Goal: Task Accomplishment & Management: Use online tool/utility

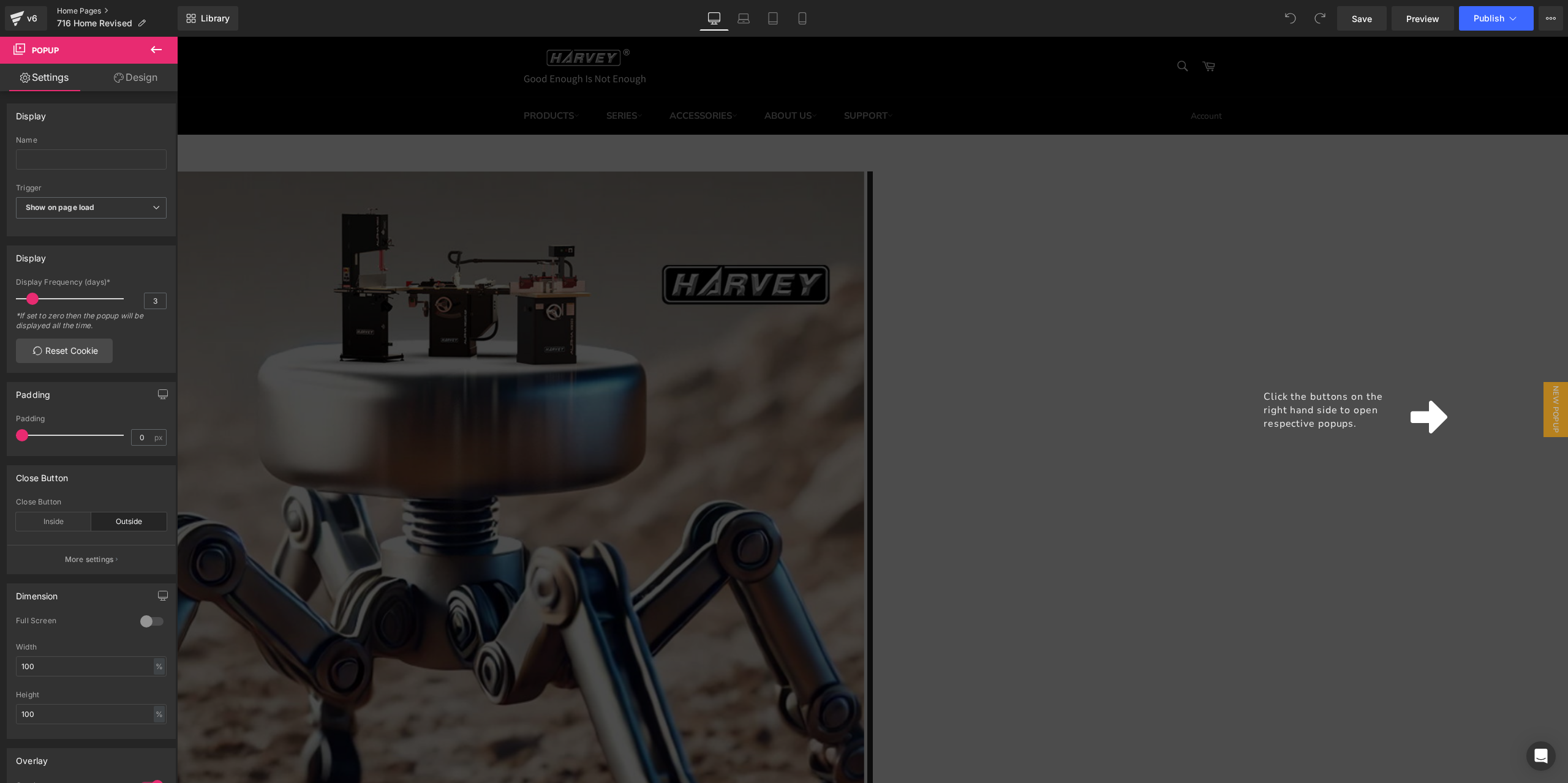
click at [74, 6] on link "Home Pages" at bounding box center [117, 11] width 120 height 10
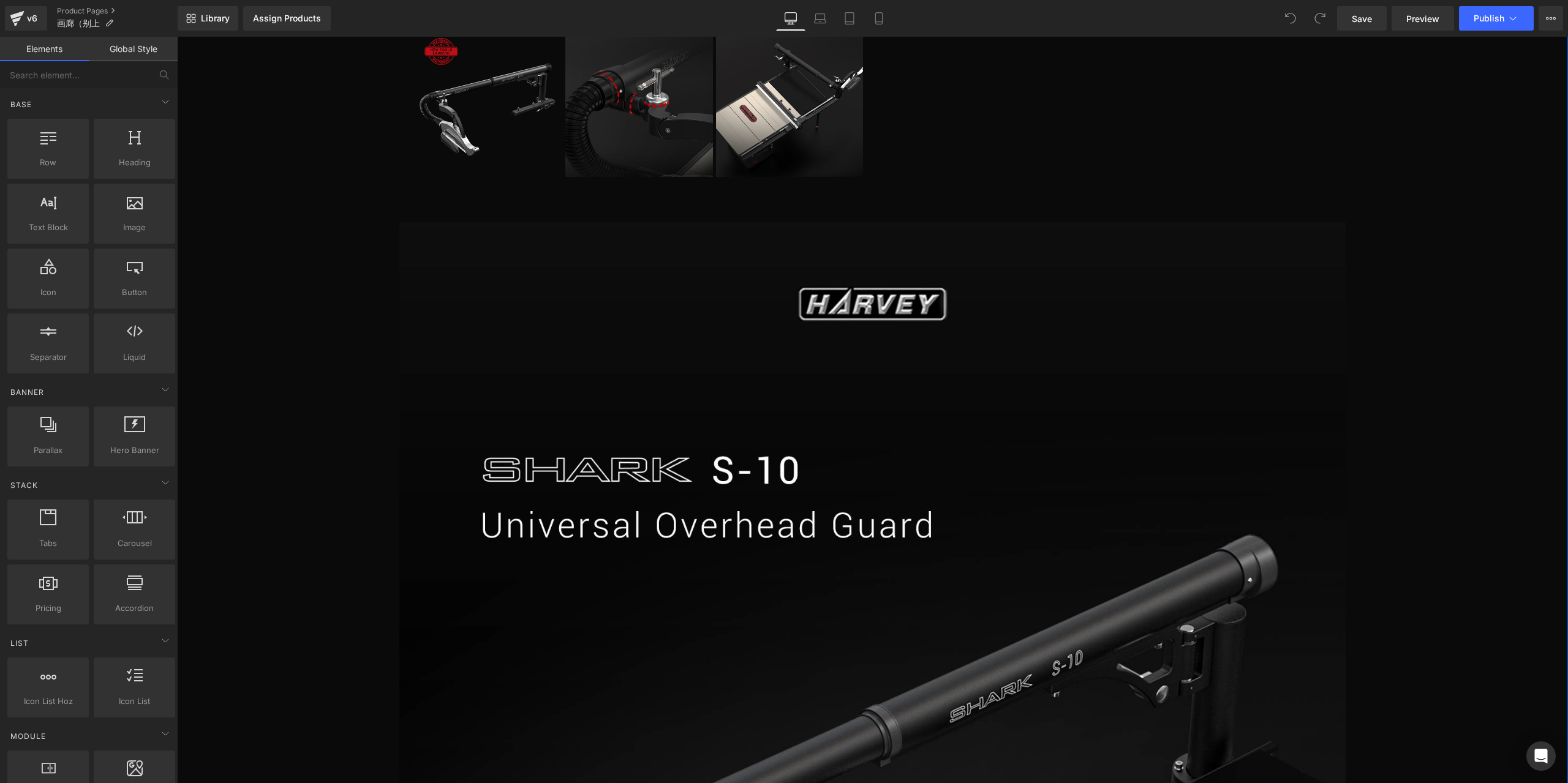
scroll to position [734, 0]
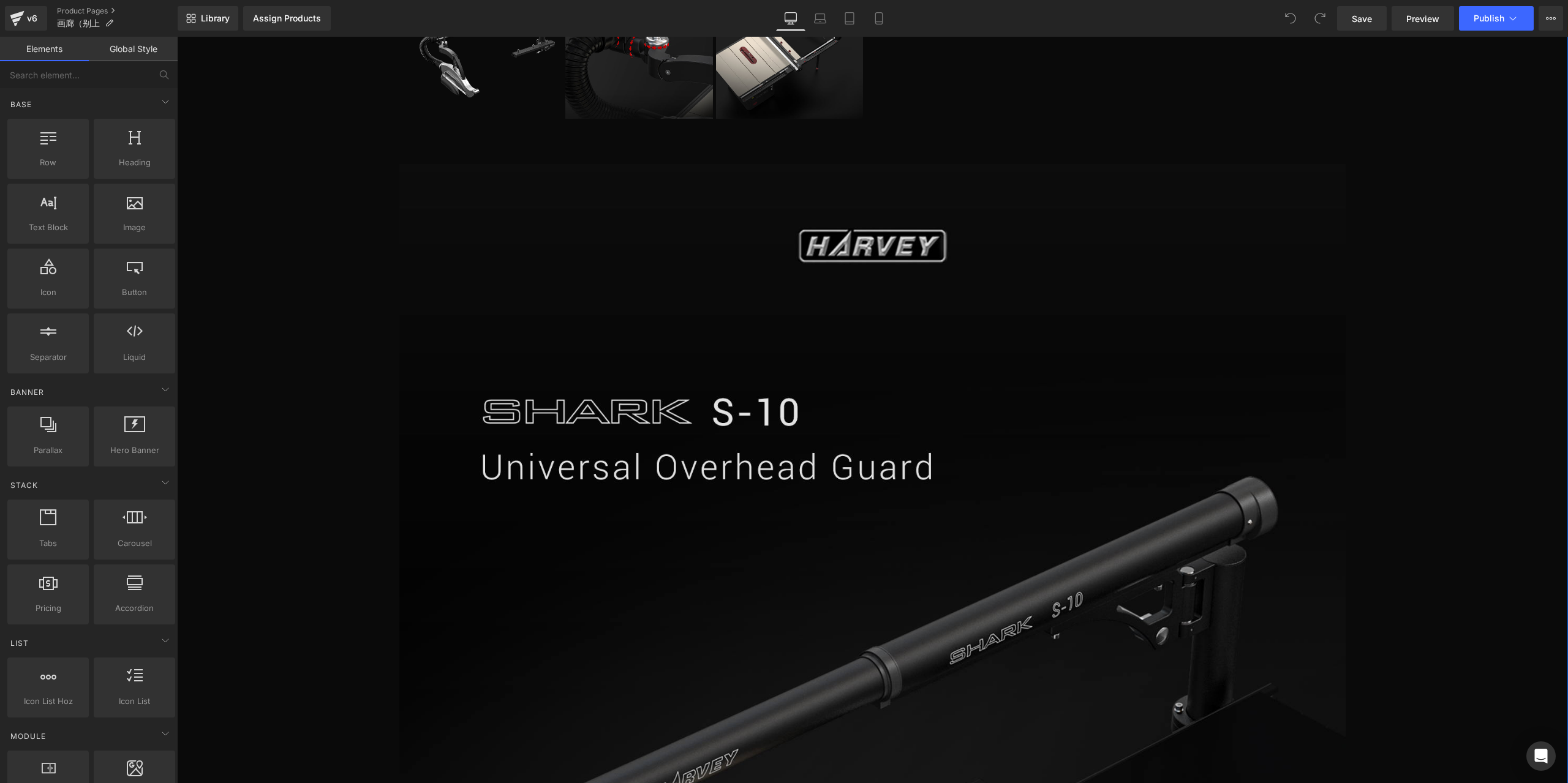
click at [901, 423] on img at bounding box center [872, 767] width 945 height 1205
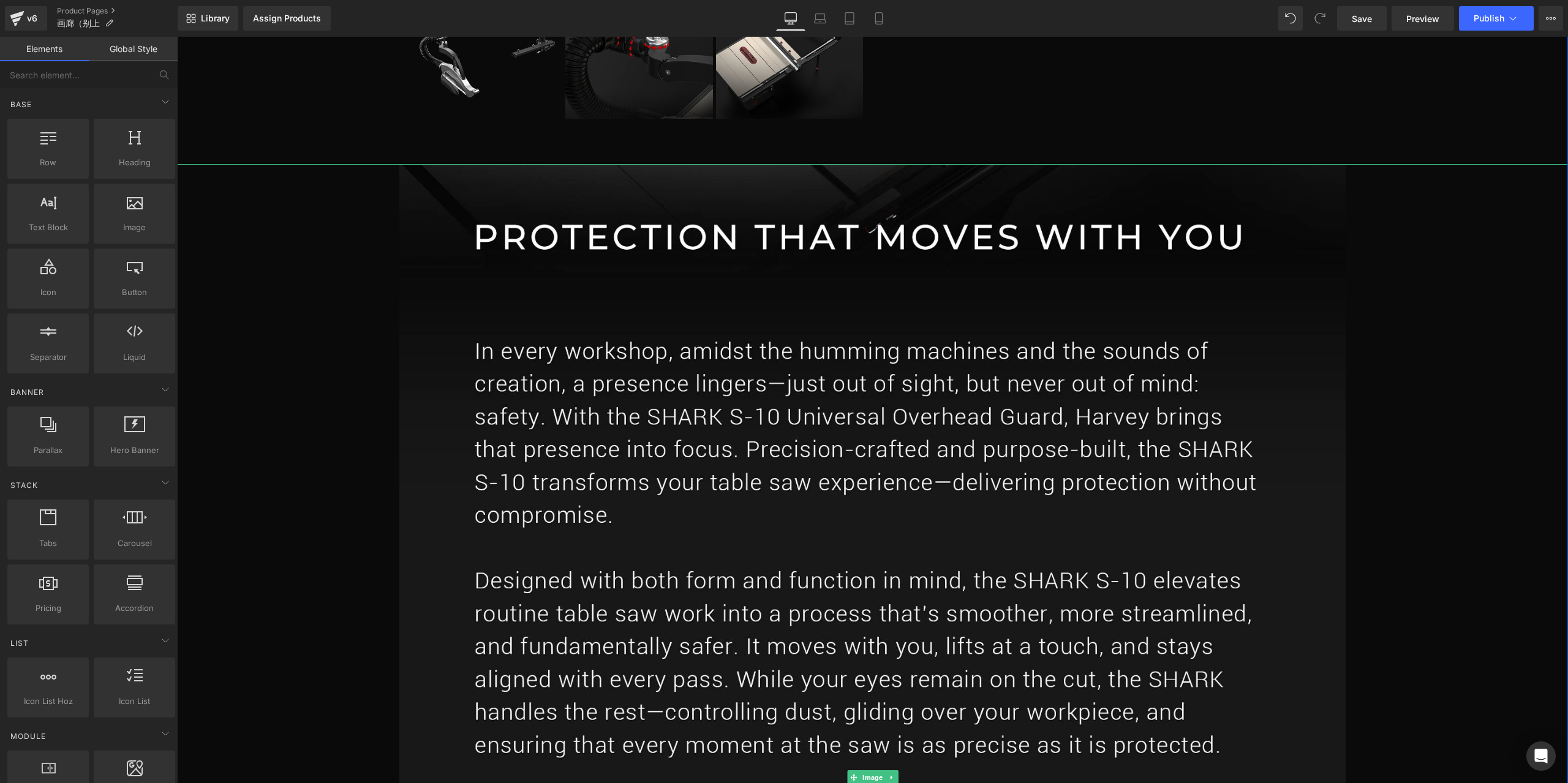
click at [923, 294] on img at bounding box center [872, 777] width 945 height 1227
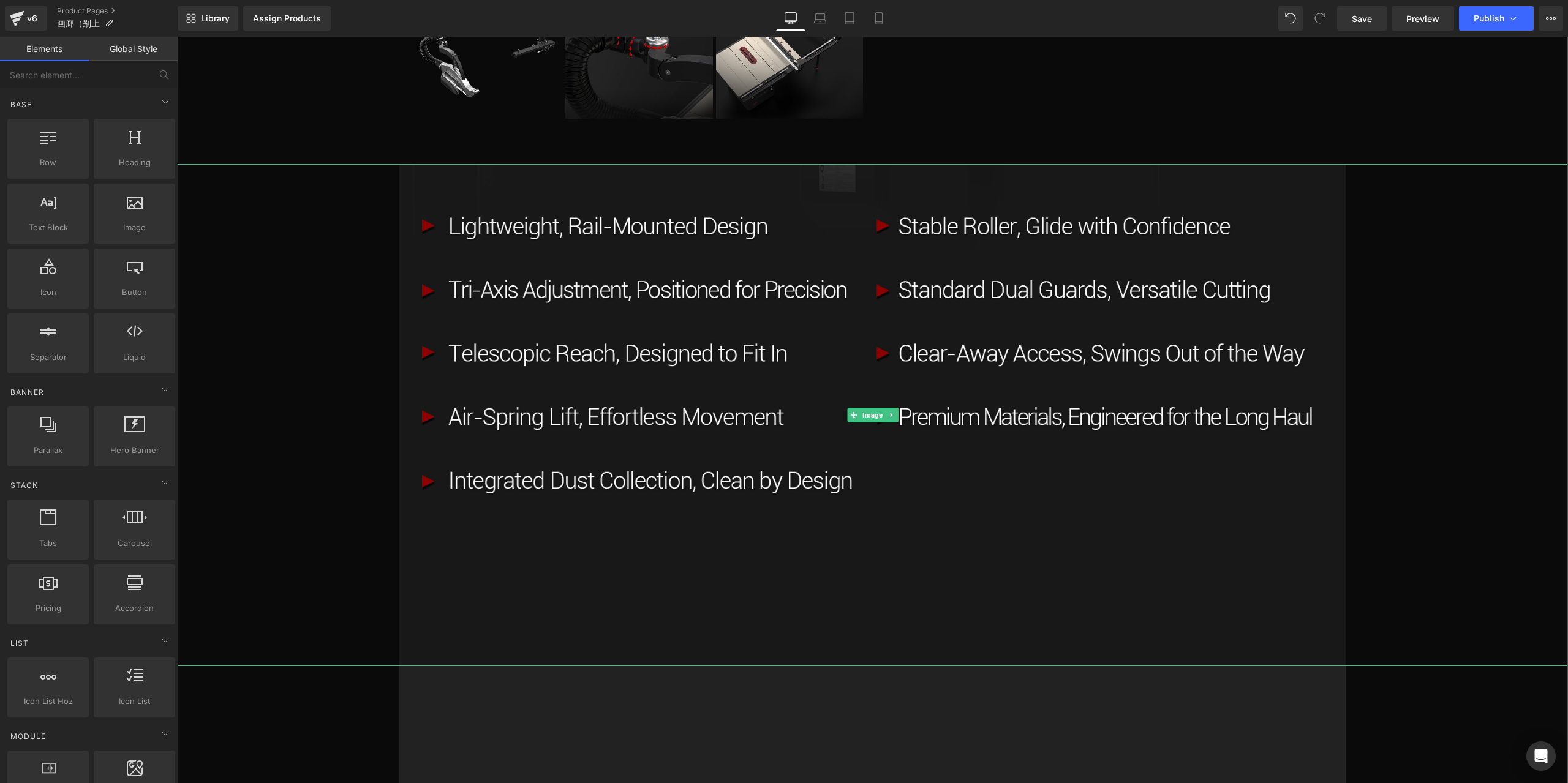
click at [923, 294] on img at bounding box center [872, 415] width 945 height 502
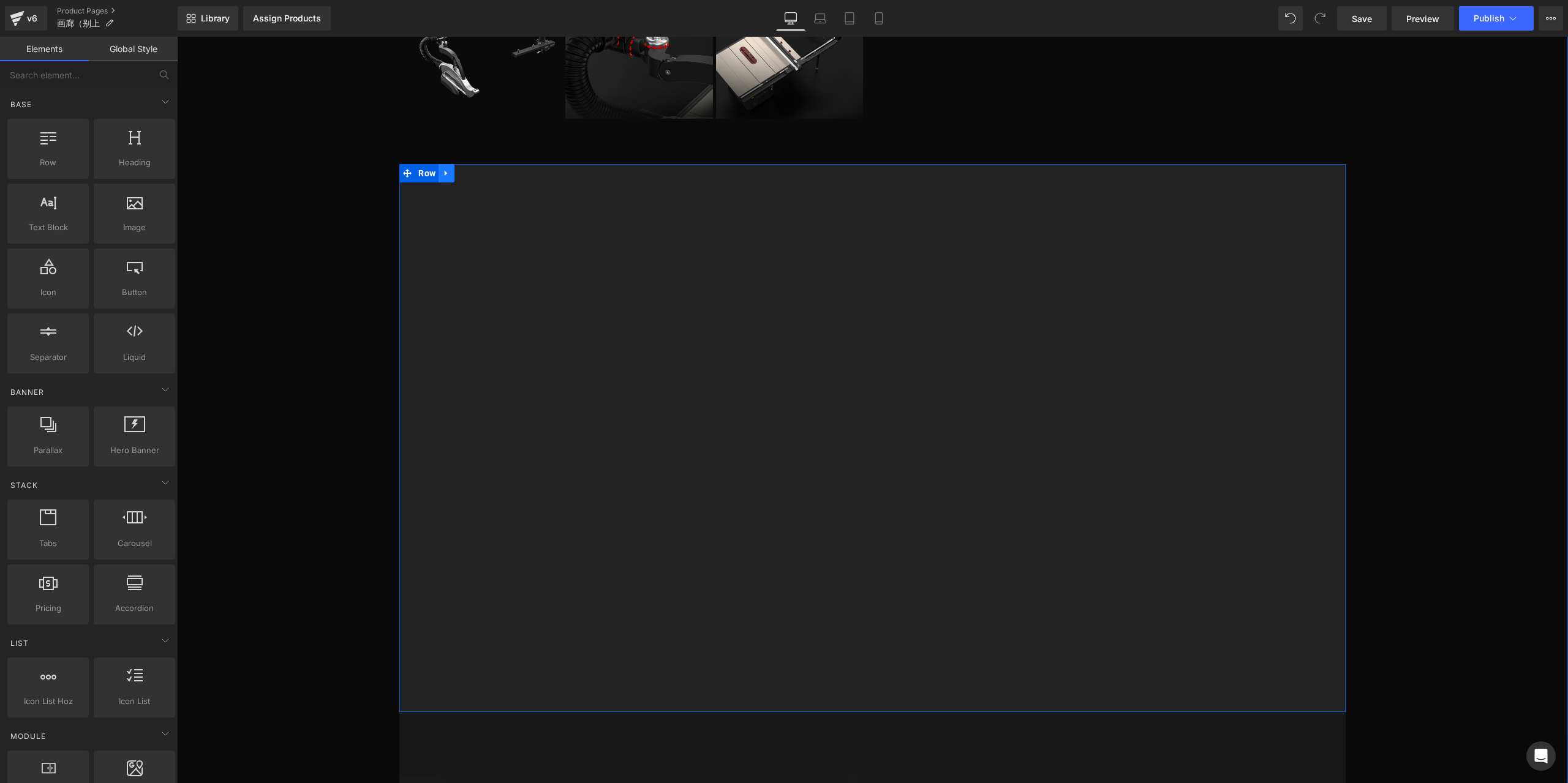
click at [445, 175] on icon at bounding box center [447, 173] width 9 height 9
click at [476, 175] on icon at bounding box center [479, 173] width 9 height 9
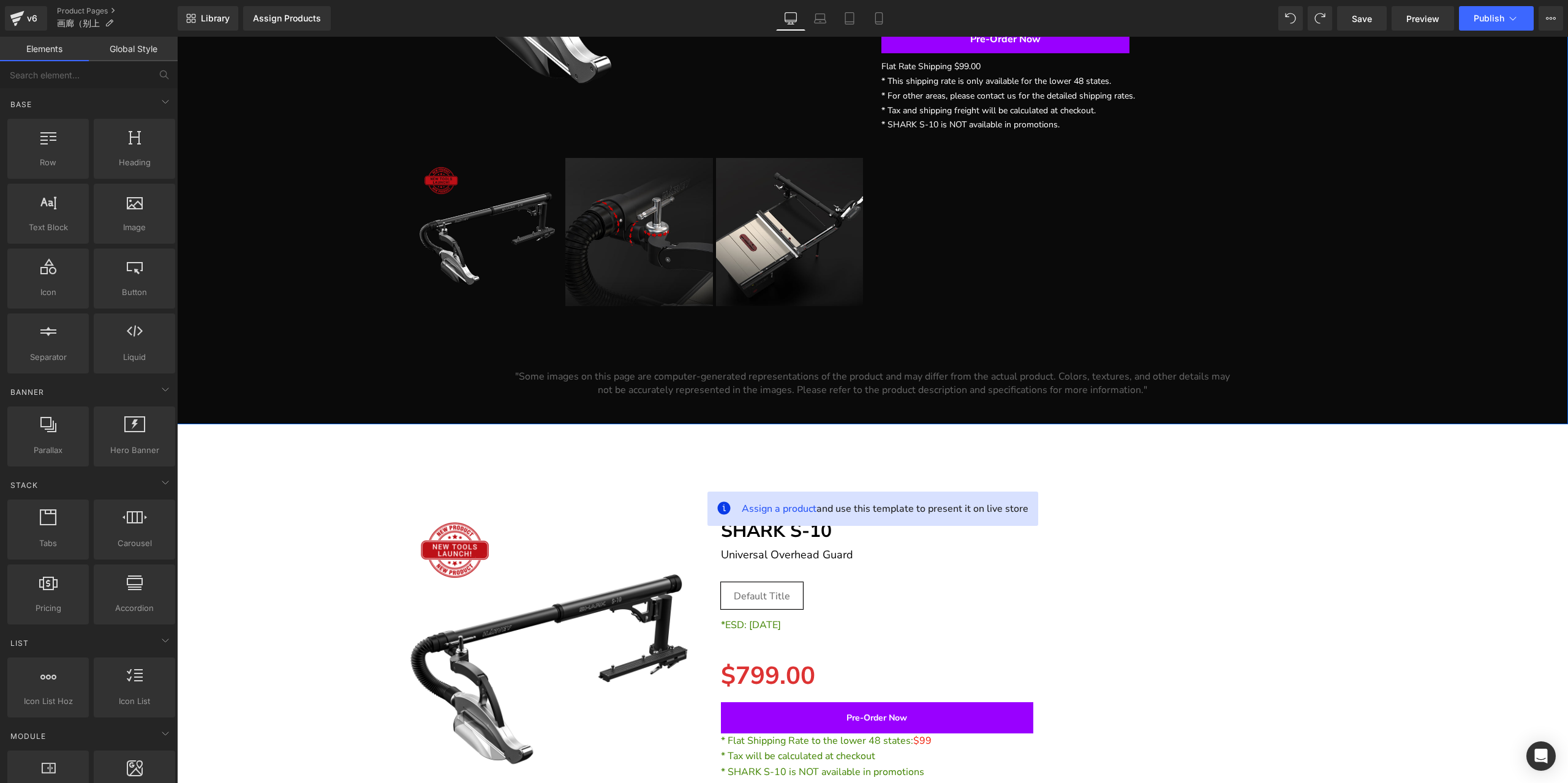
scroll to position [551, 0]
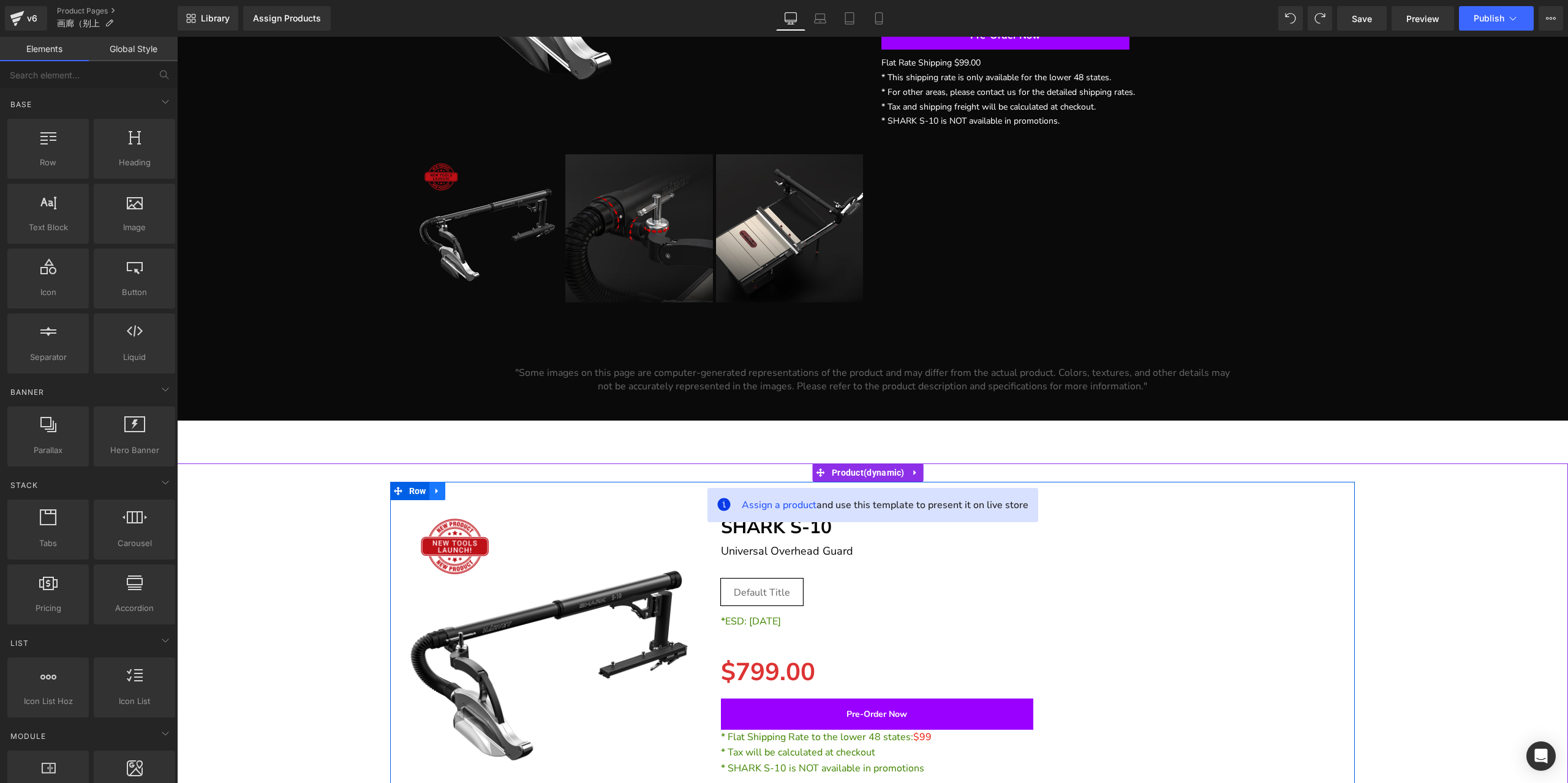
click at [430, 494] on link at bounding box center [437, 490] width 16 height 18
click at [474, 499] on link at bounding box center [469, 490] width 16 height 18
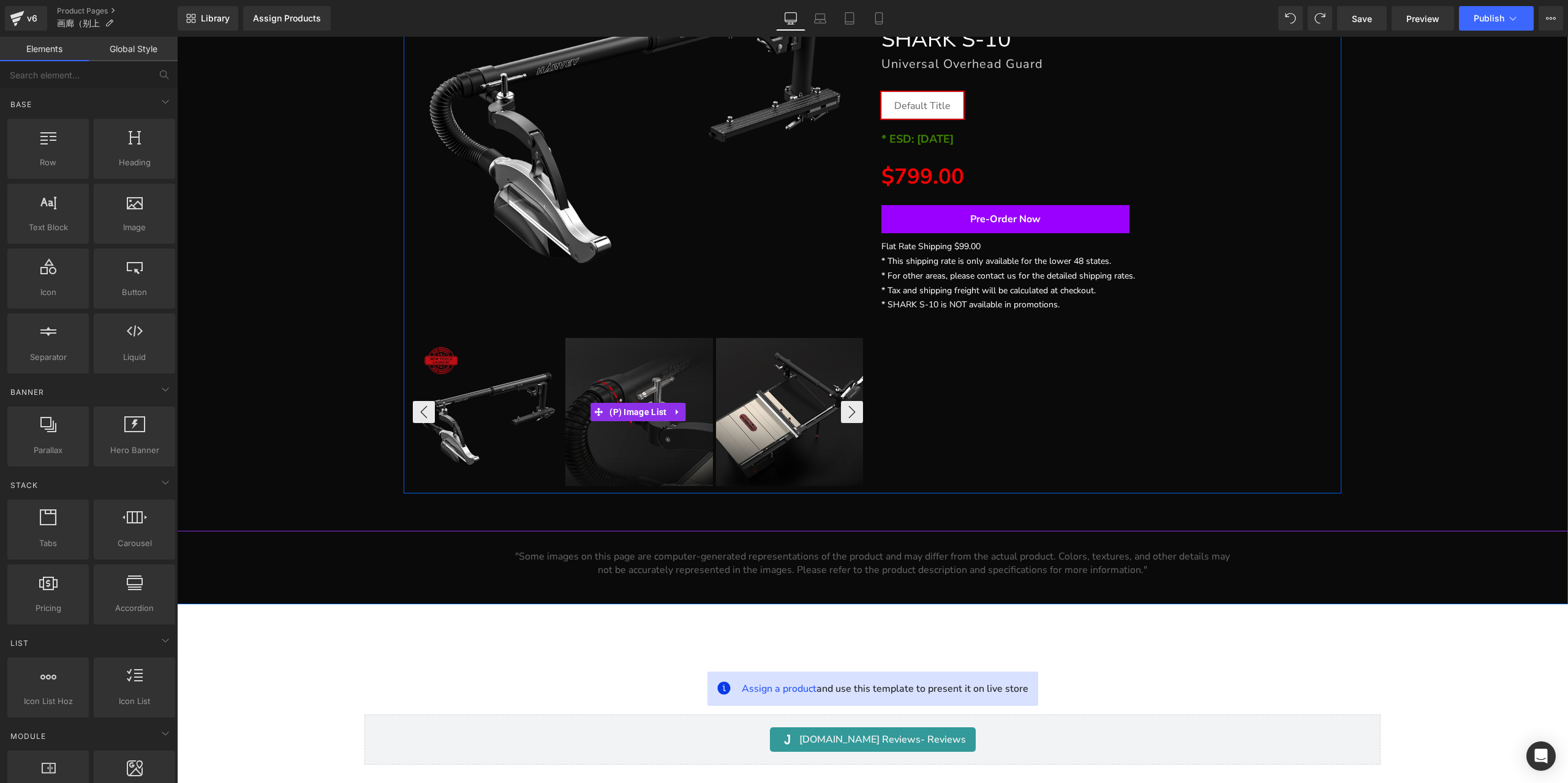
scroll to position [183, 0]
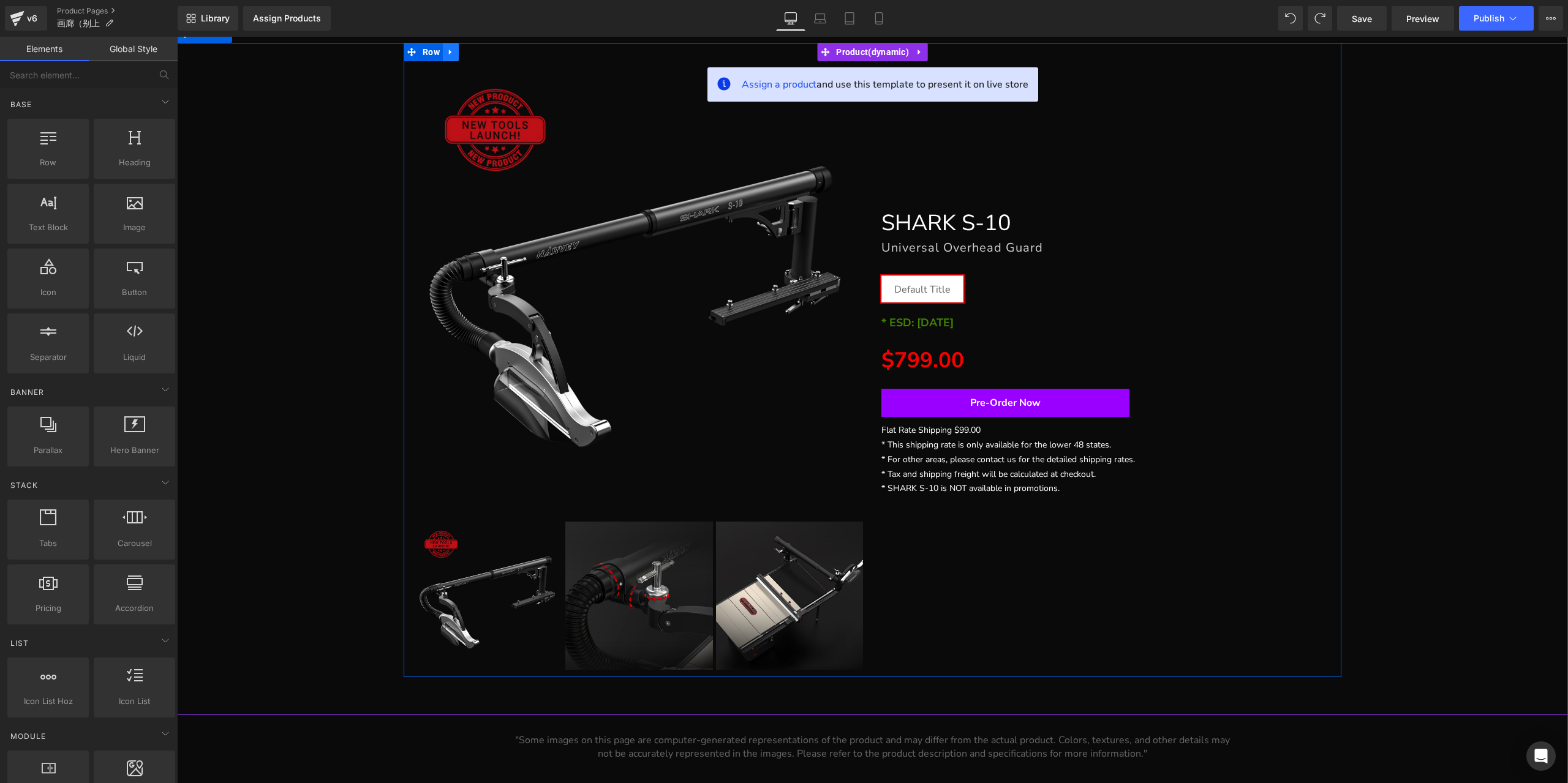
click at [446, 56] on link at bounding box center [450, 52] width 16 height 18
click at [477, 57] on link at bounding box center [482, 52] width 16 height 18
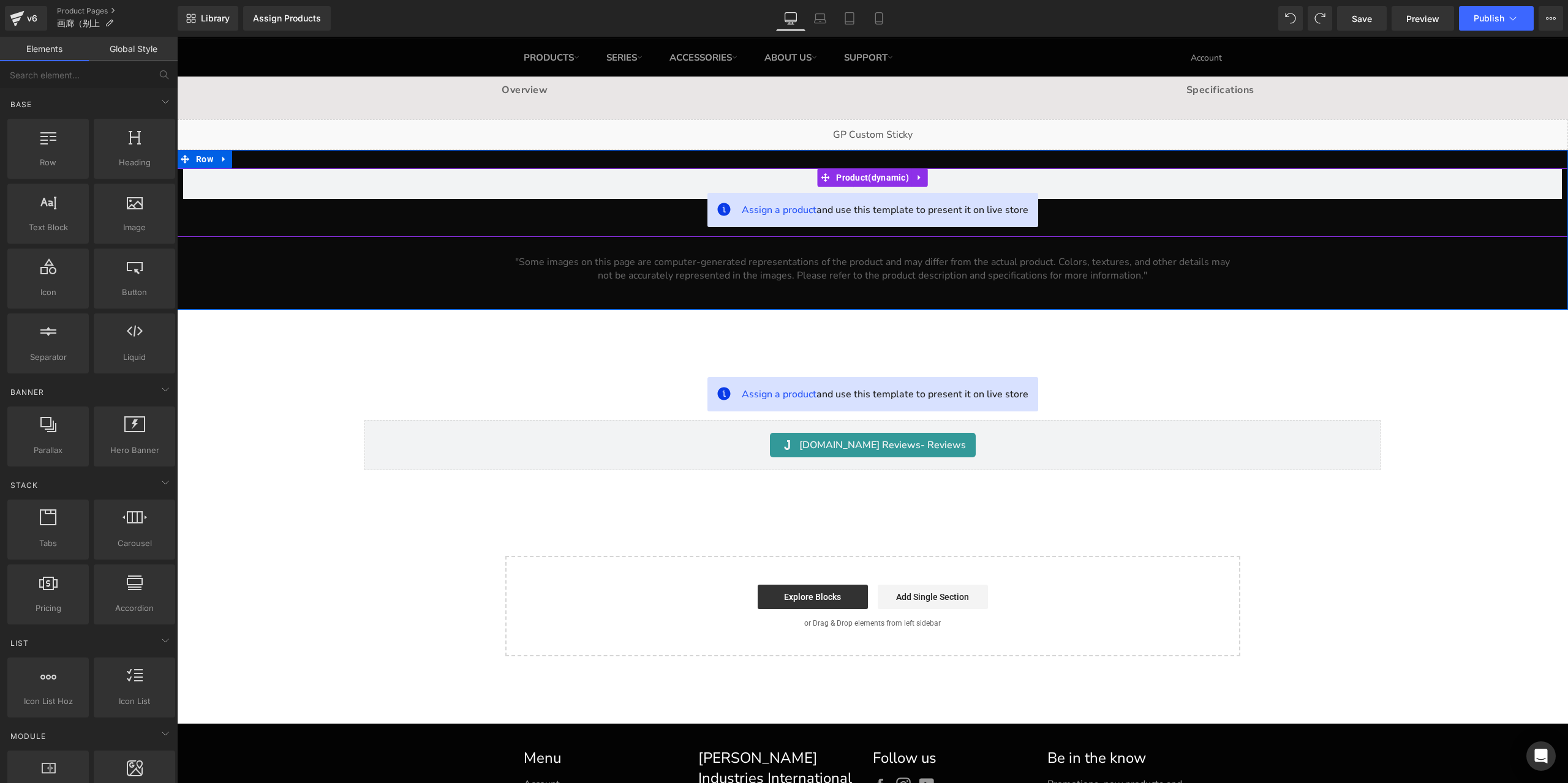
scroll to position [0, 0]
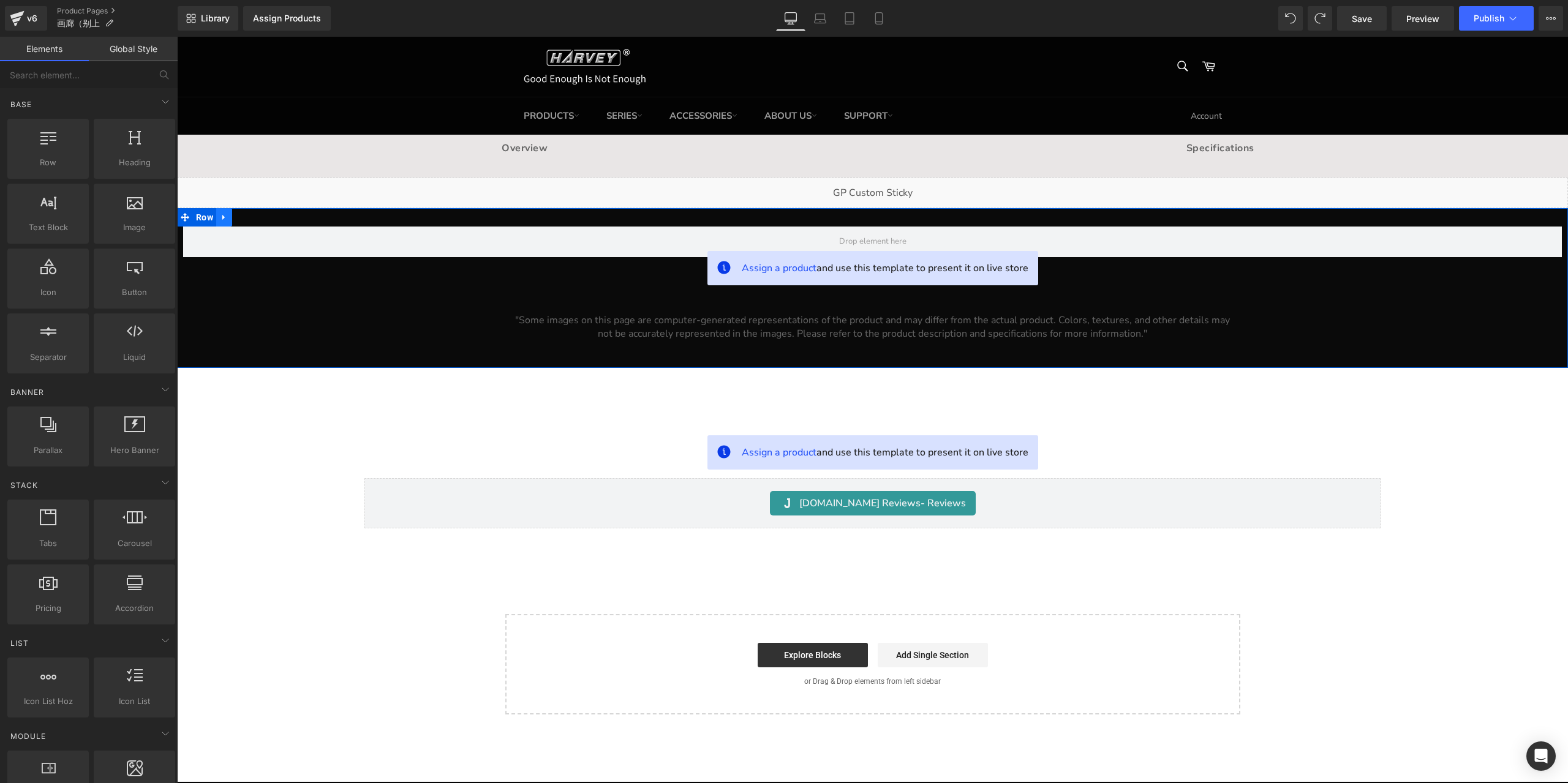
click at [221, 215] on icon at bounding box center [225, 217] width 9 height 9
click at [248, 216] on link at bounding box center [255, 217] width 16 height 18
click at [918, 236] on icon at bounding box center [919, 235] width 3 height 6
click at [920, 236] on link at bounding box center [927, 235] width 16 height 18
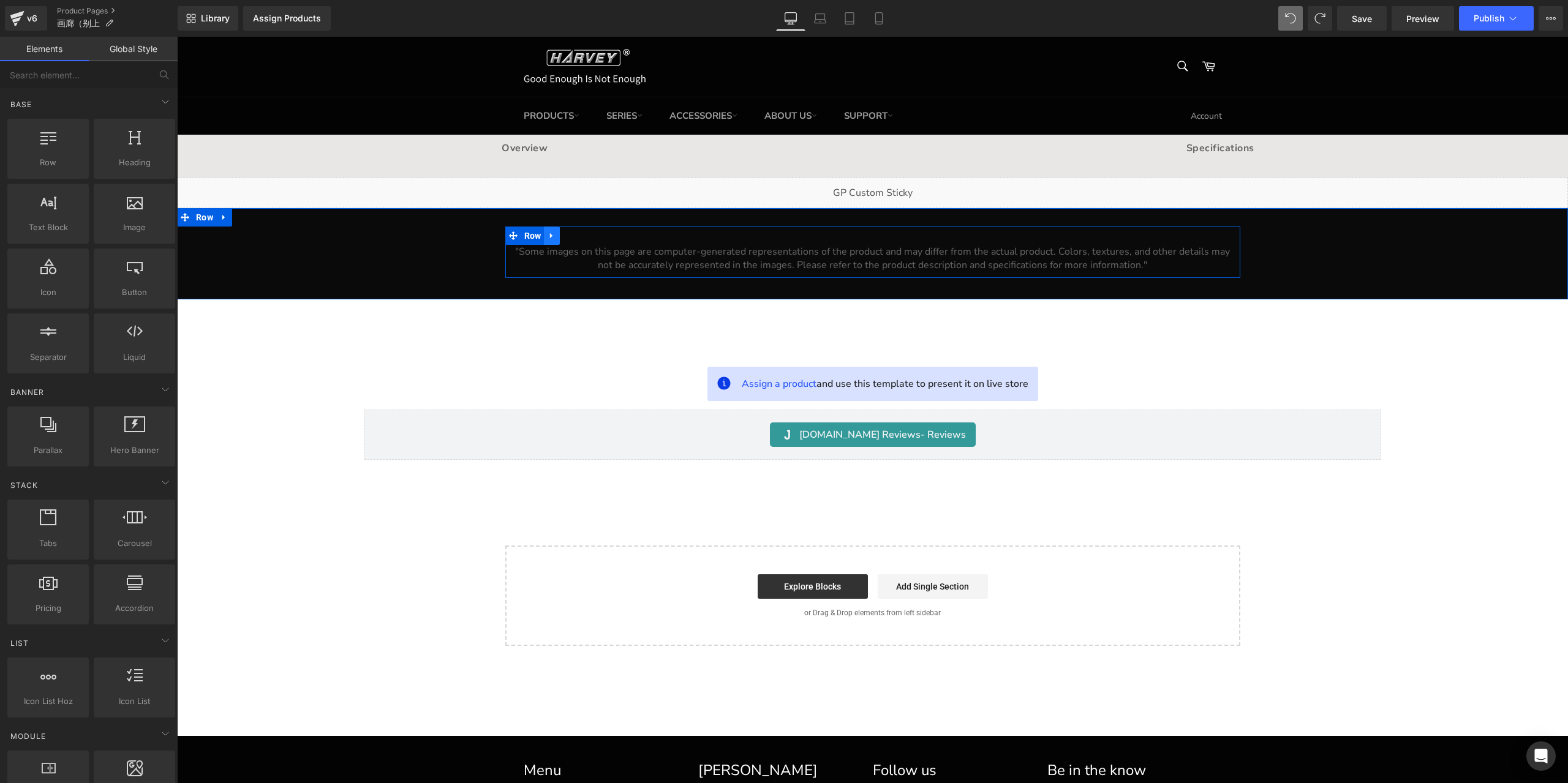
click at [547, 237] on icon at bounding box center [552, 235] width 9 height 9
click at [580, 233] on icon at bounding box center [584, 236] width 9 height 9
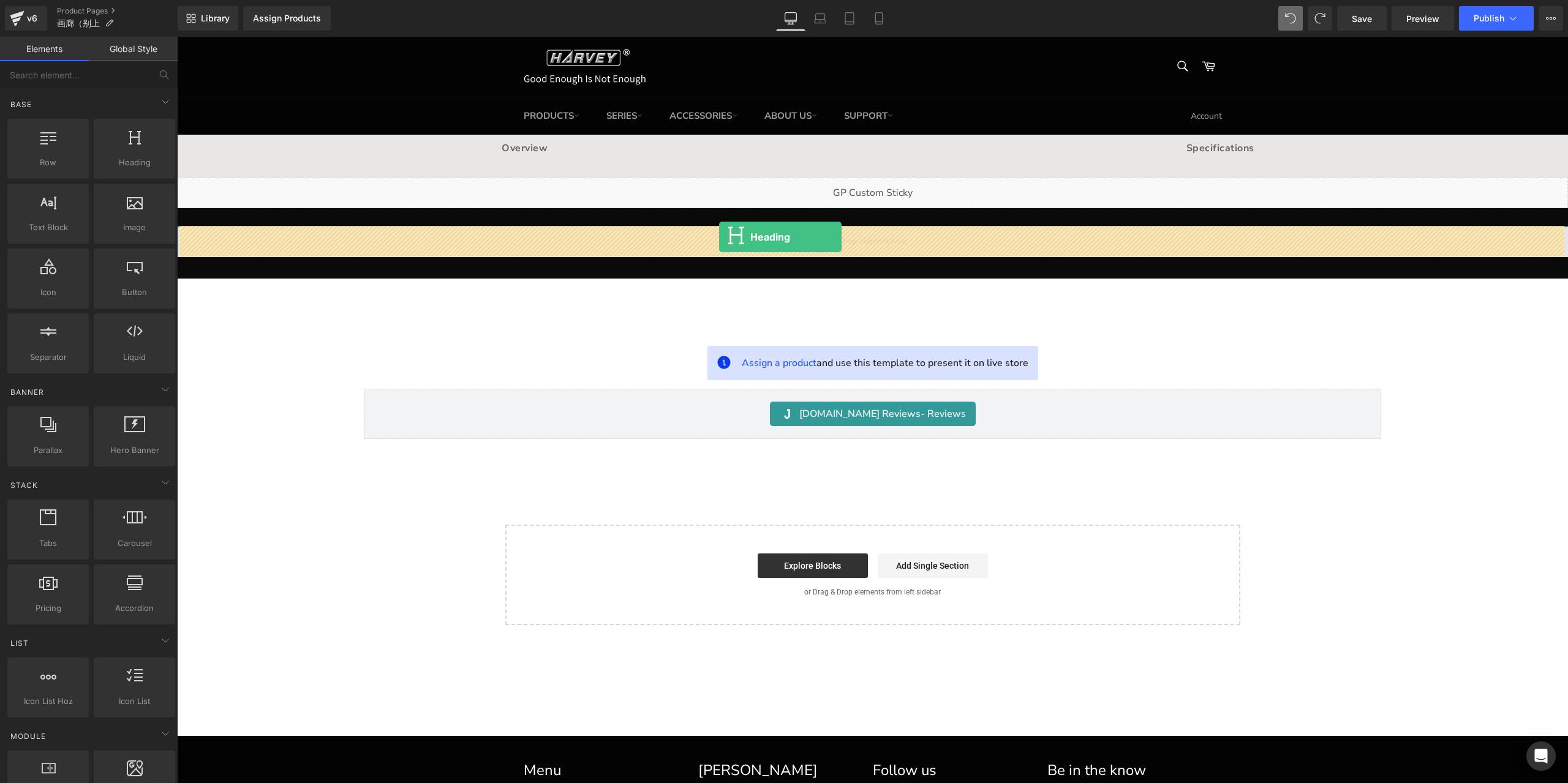
drag, startPoint x: 309, startPoint y: 188, endPoint x: 719, endPoint y: 237, distance: 412.9
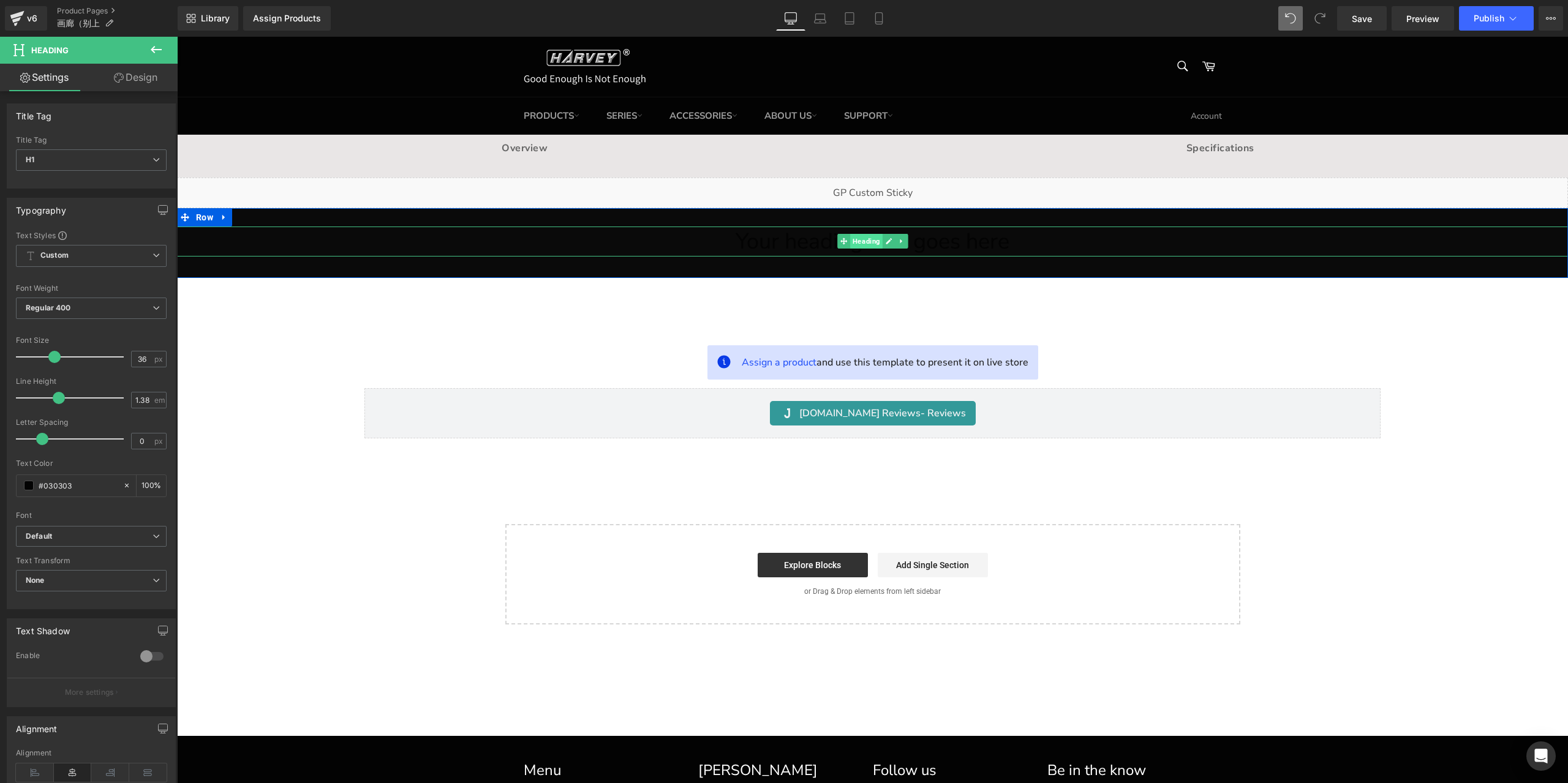
click at [862, 243] on span "Heading" at bounding box center [866, 241] width 32 height 14
click at [206, 218] on span "Row" at bounding box center [204, 217] width 23 height 18
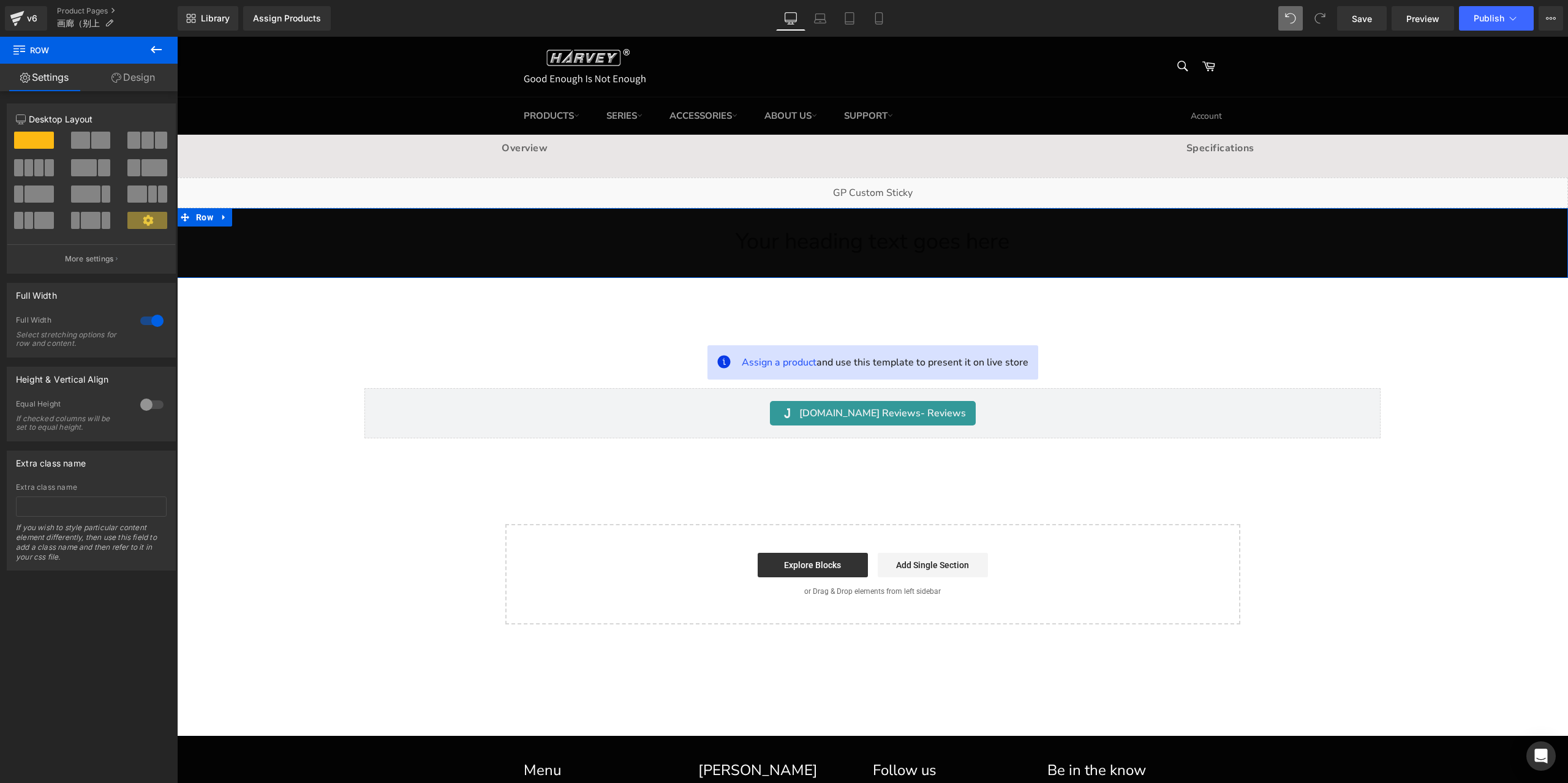
drag, startPoint x: 151, startPoint y: 76, endPoint x: 14, endPoint y: 64, distance: 137.5
click at [151, 76] on link "Design" at bounding box center [133, 78] width 89 height 28
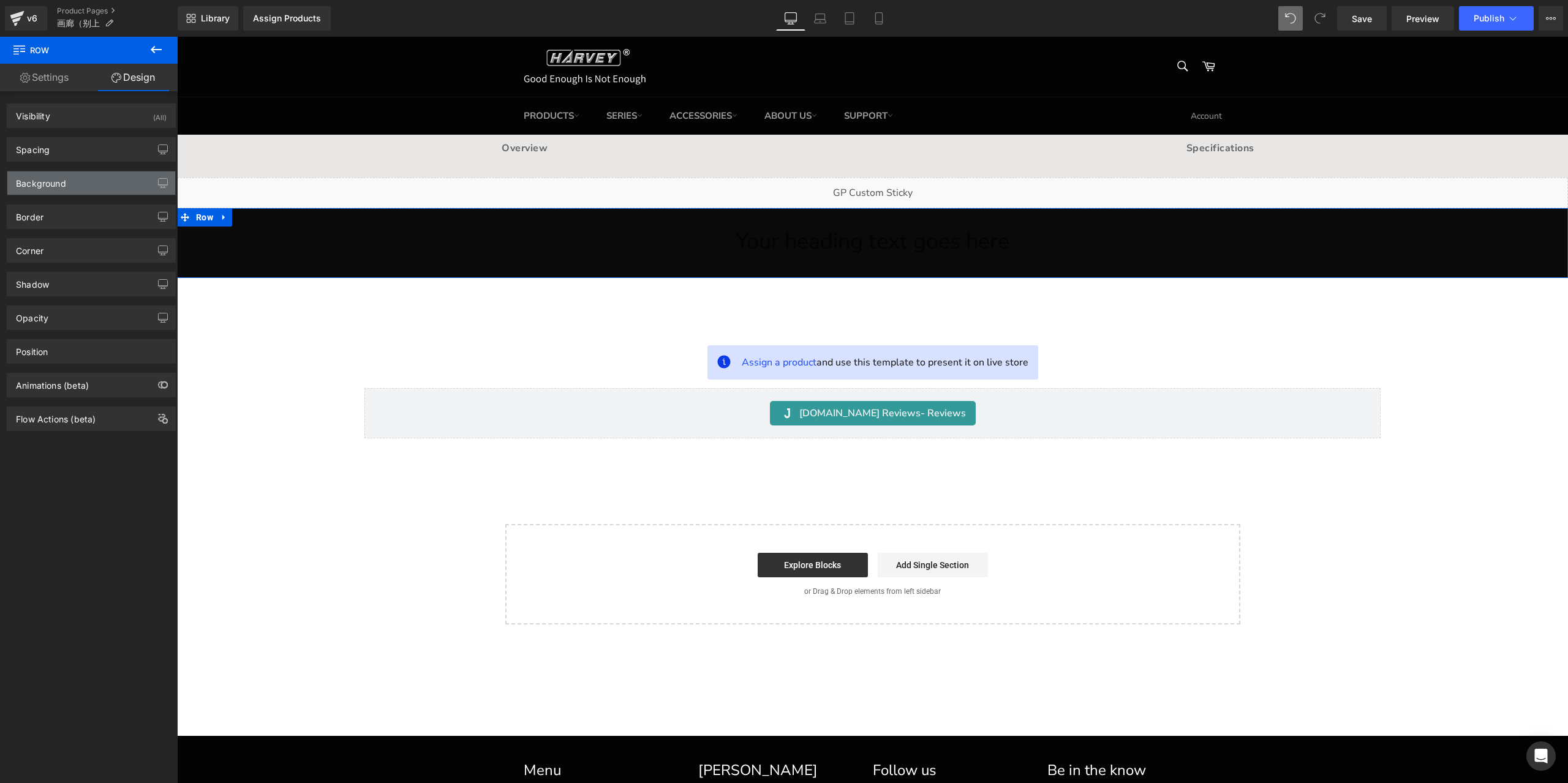
click at [93, 177] on div "Background" at bounding box center [91, 183] width 168 height 23
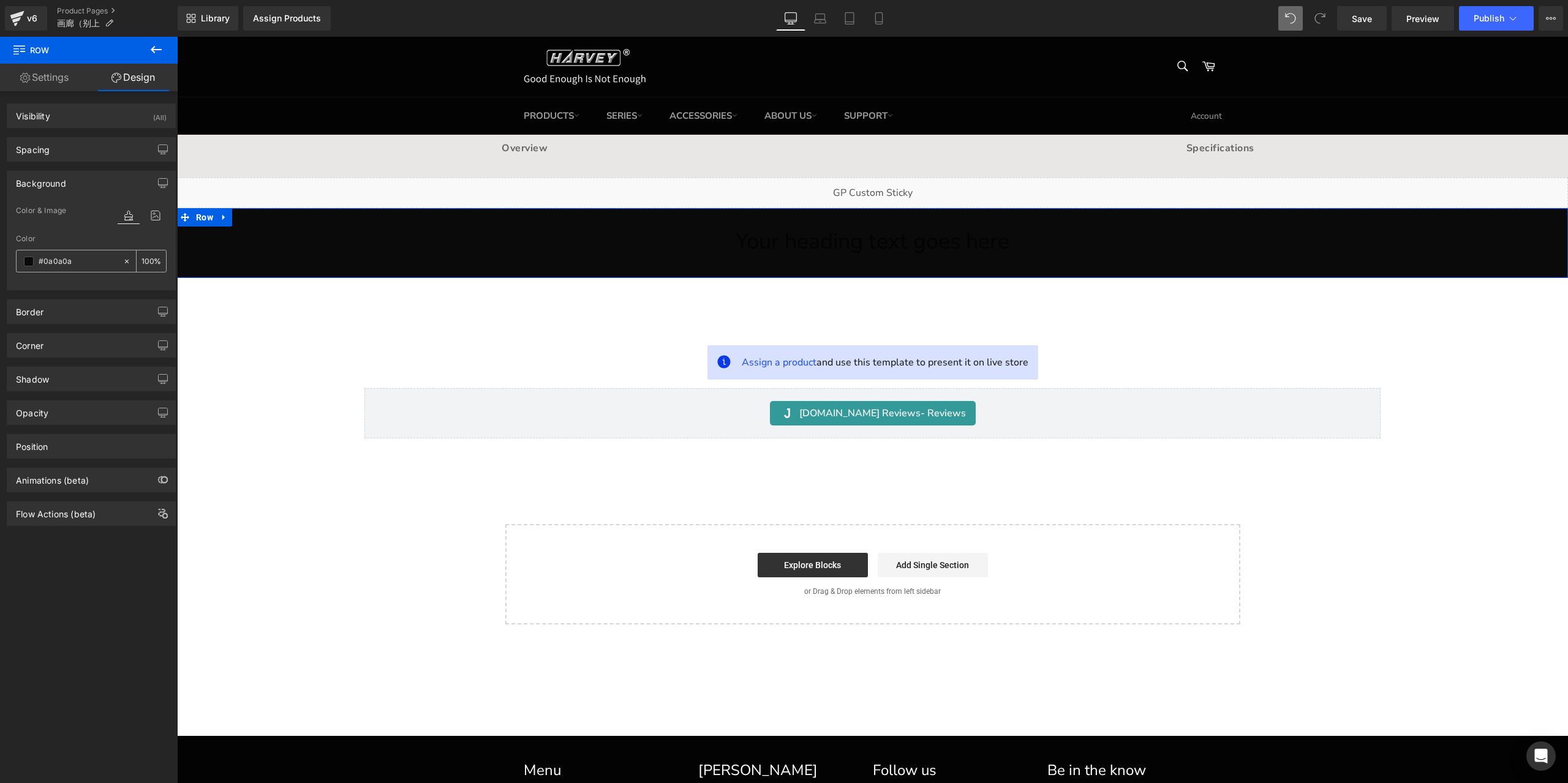
click at [63, 263] on input "#0a0a0a" at bounding box center [78, 261] width 78 height 13
click at [125, 261] on icon at bounding box center [127, 262] width 9 height 9
type input "none"
type input "0"
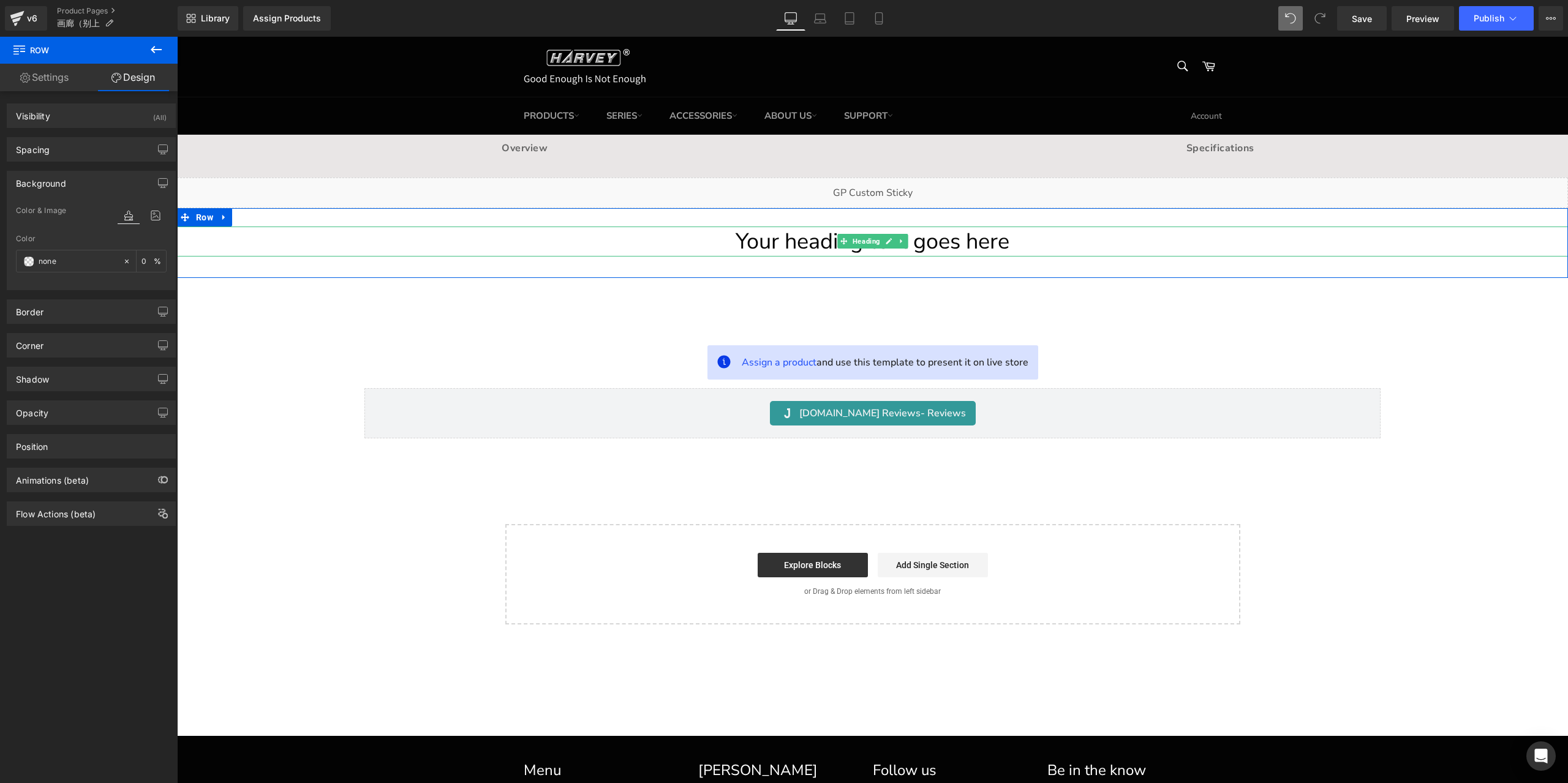
click at [882, 242] on link at bounding box center [889, 241] width 13 height 14
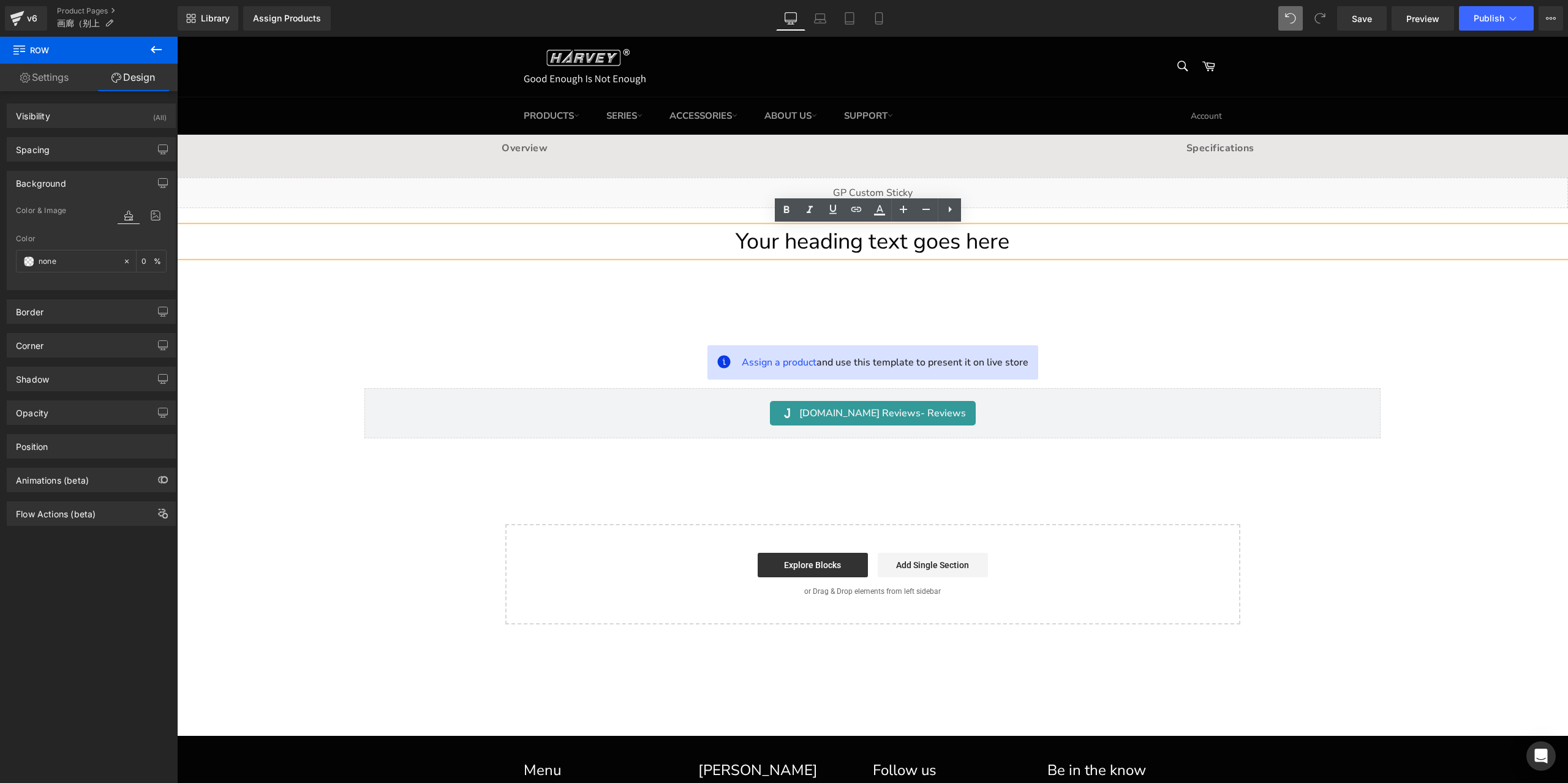
click at [861, 245] on h1 "Your heading text goes here" at bounding box center [872, 241] width 1391 height 31
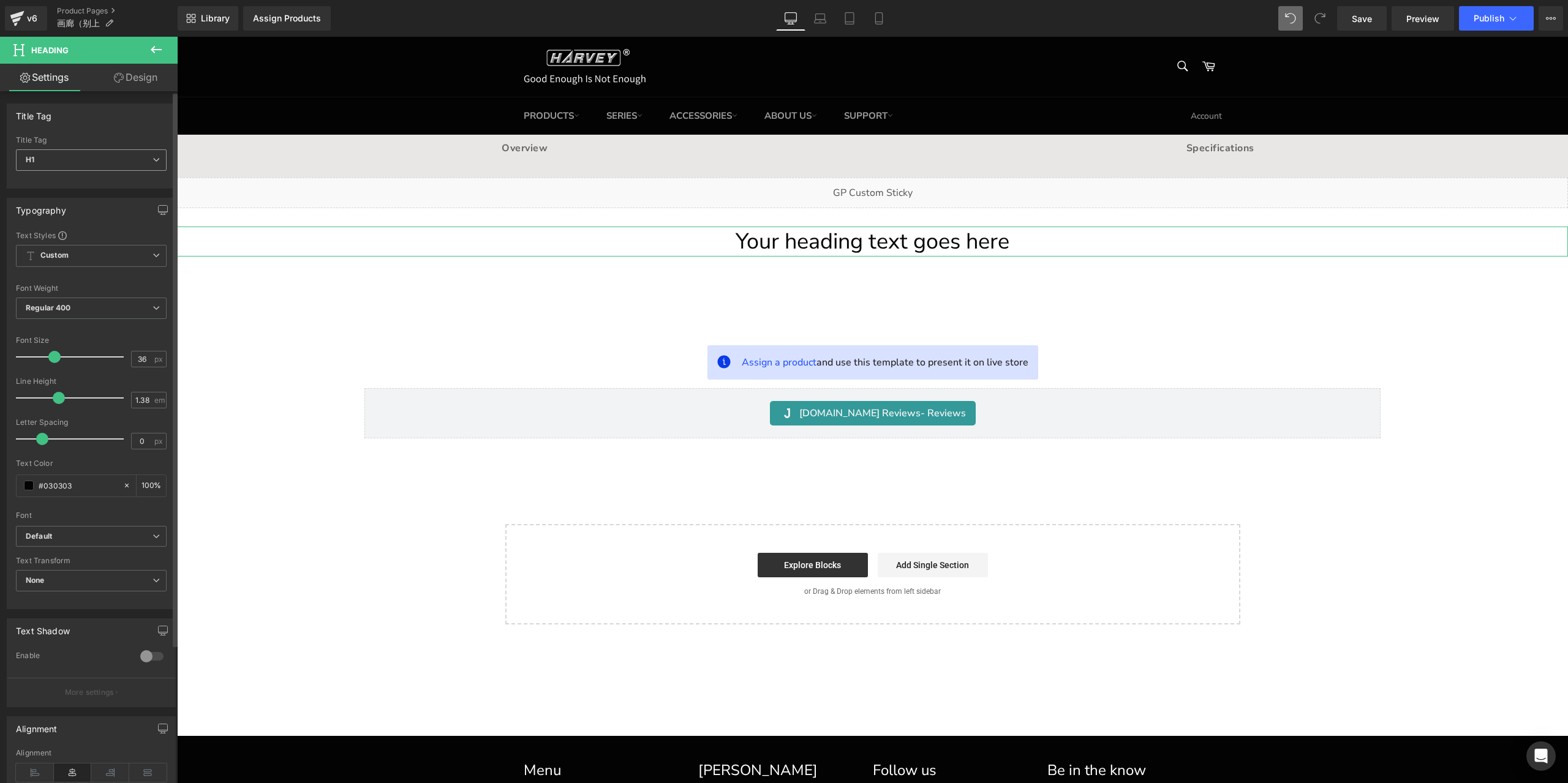
click at [101, 160] on span "H1" at bounding box center [91, 160] width 151 height 21
drag, startPoint x: 105, startPoint y: 212, endPoint x: 102, endPoint y: 231, distance: 19.2
click at [101, 228] on div "H1 H2 H3 H4 H5 H6" at bounding box center [91, 222] width 151 height 100
click at [119, 201] on li "H2" at bounding box center [91, 199] width 151 height 18
type input "30"
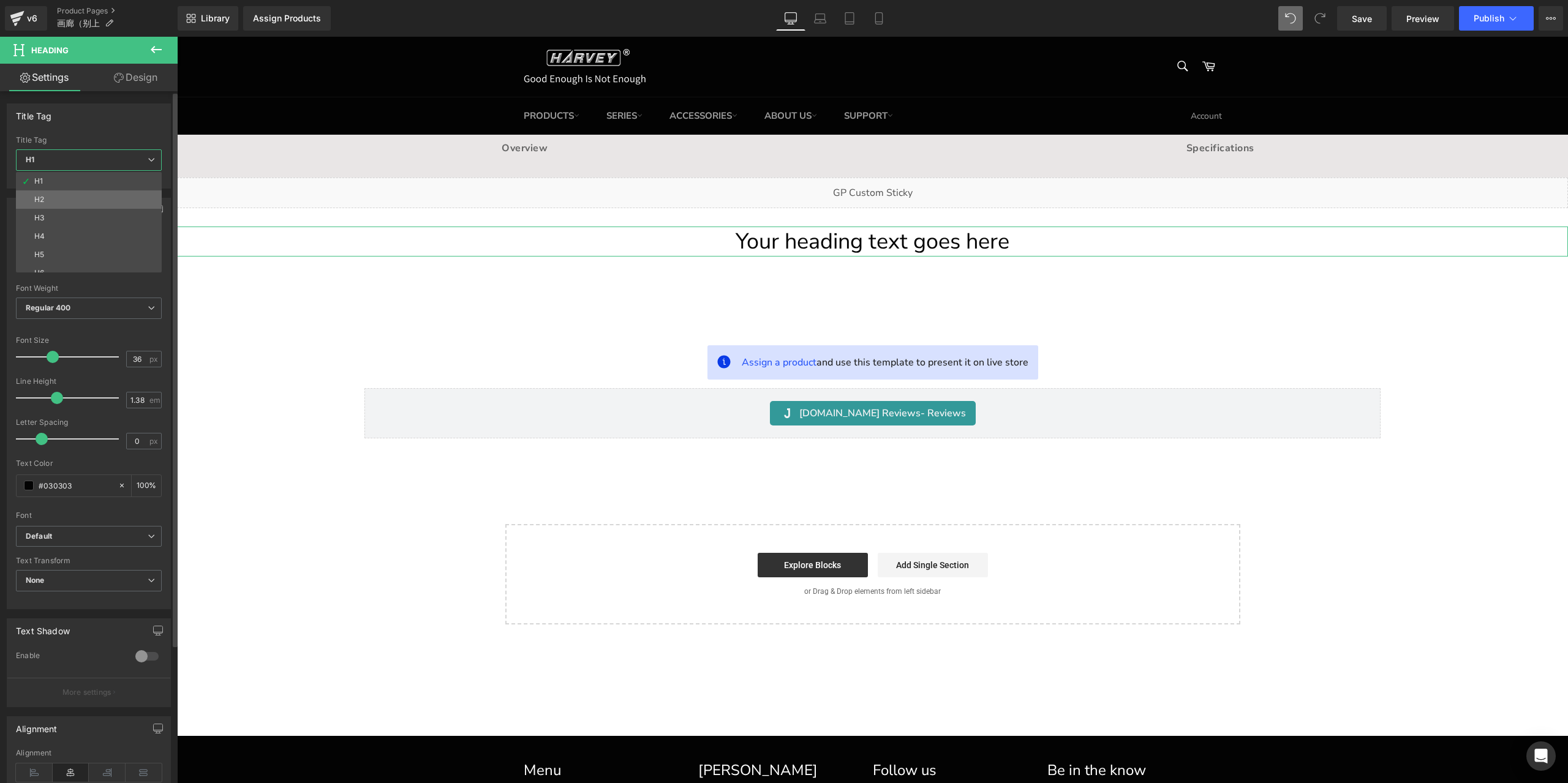
type input "100"
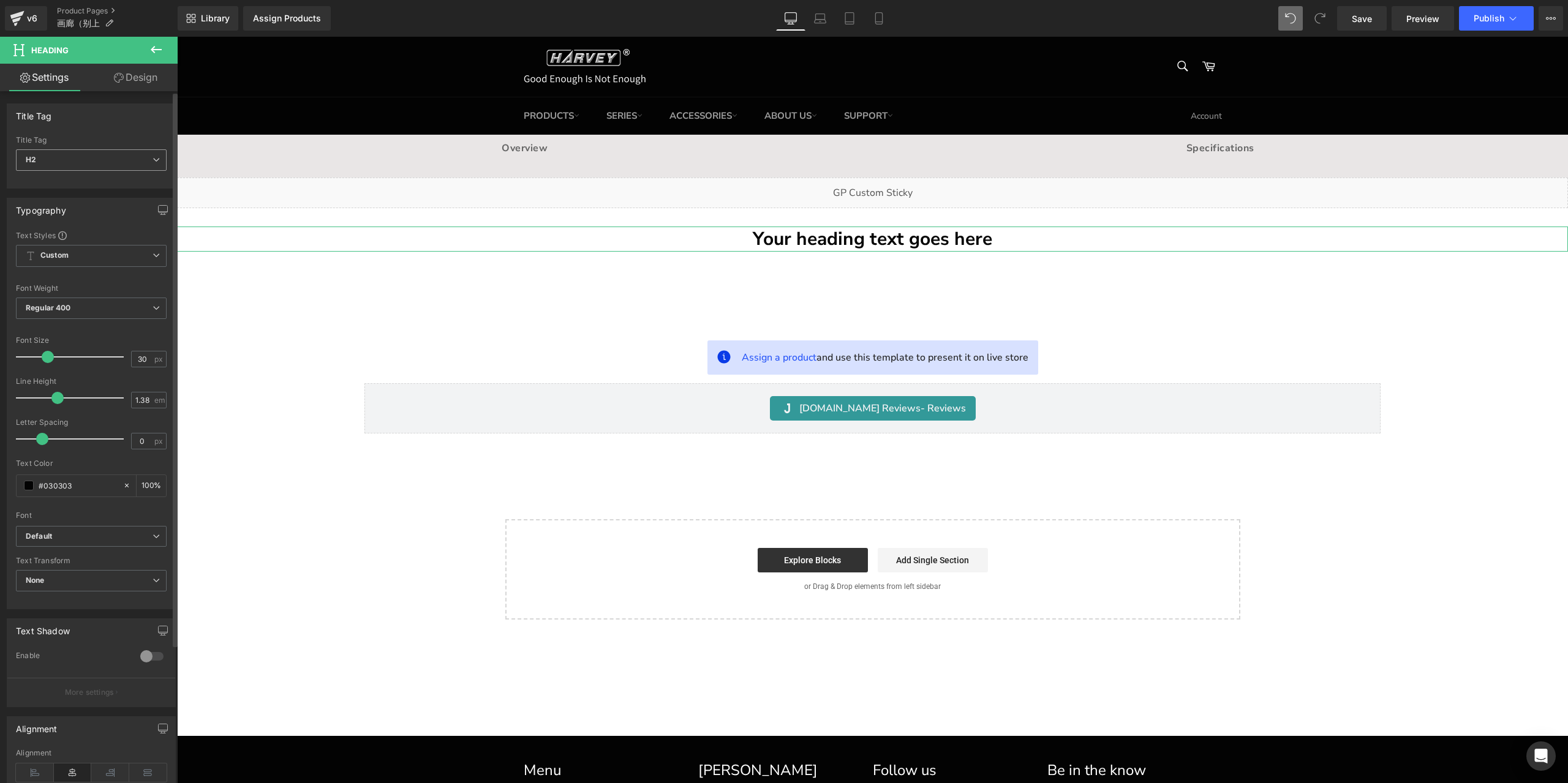
click at [119, 154] on span "H2" at bounding box center [91, 160] width 151 height 21
click at [112, 175] on li "H1" at bounding box center [91, 181] width 151 height 18
type input "36"
type input "100"
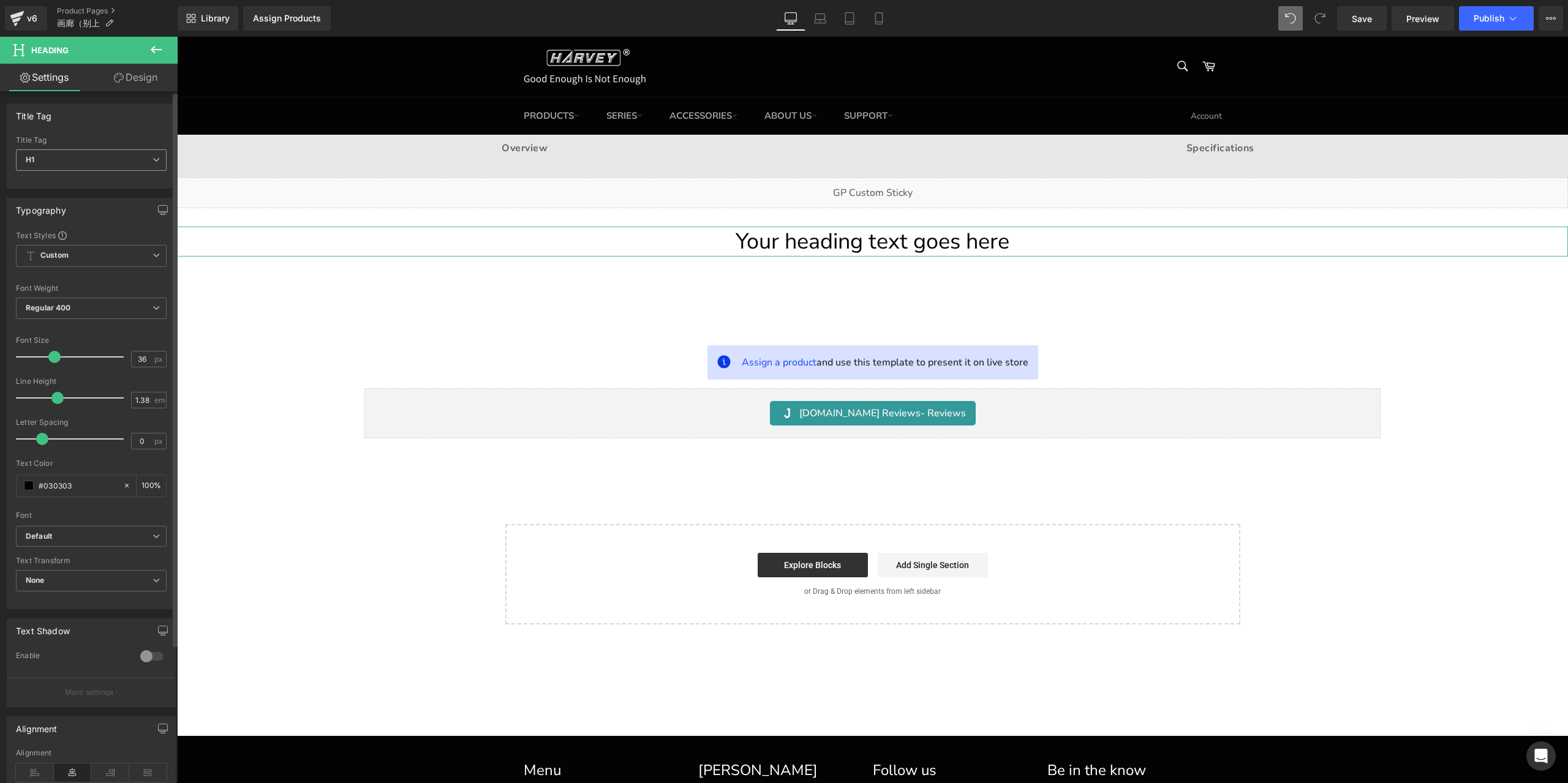
click at [106, 158] on span "H1" at bounding box center [91, 160] width 151 height 21
click at [86, 237] on li "H4" at bounding box center [91, 236] width 151 height 18
type input "18"
type input "100"
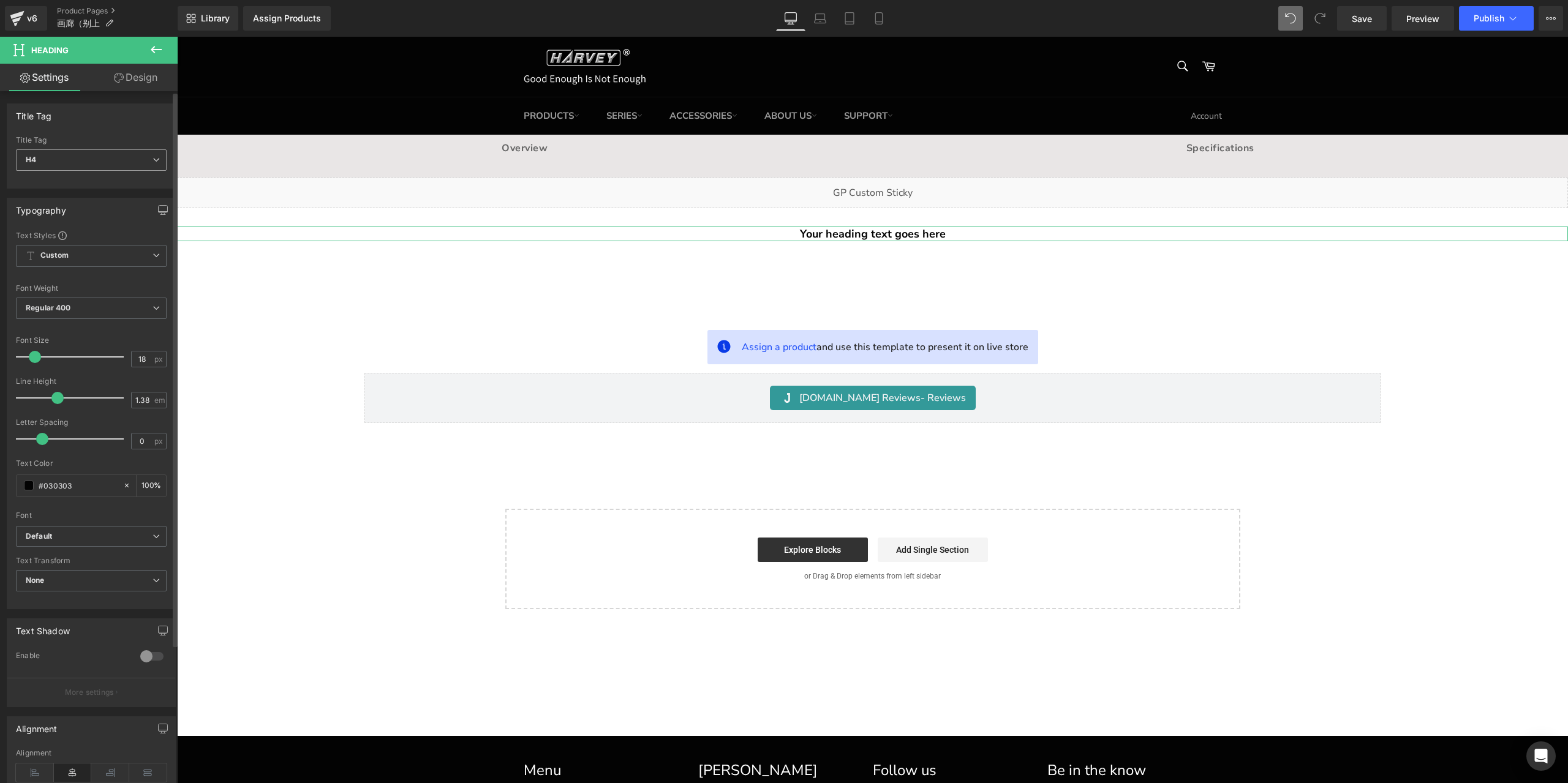
click at [102, 156] on span "H4" at bounding box center [91, 160] width 151 height 21
click at [95, 175] on li "H1" at bounding box center [91, 181] width 151 height 18
type input "36"
type input "100"
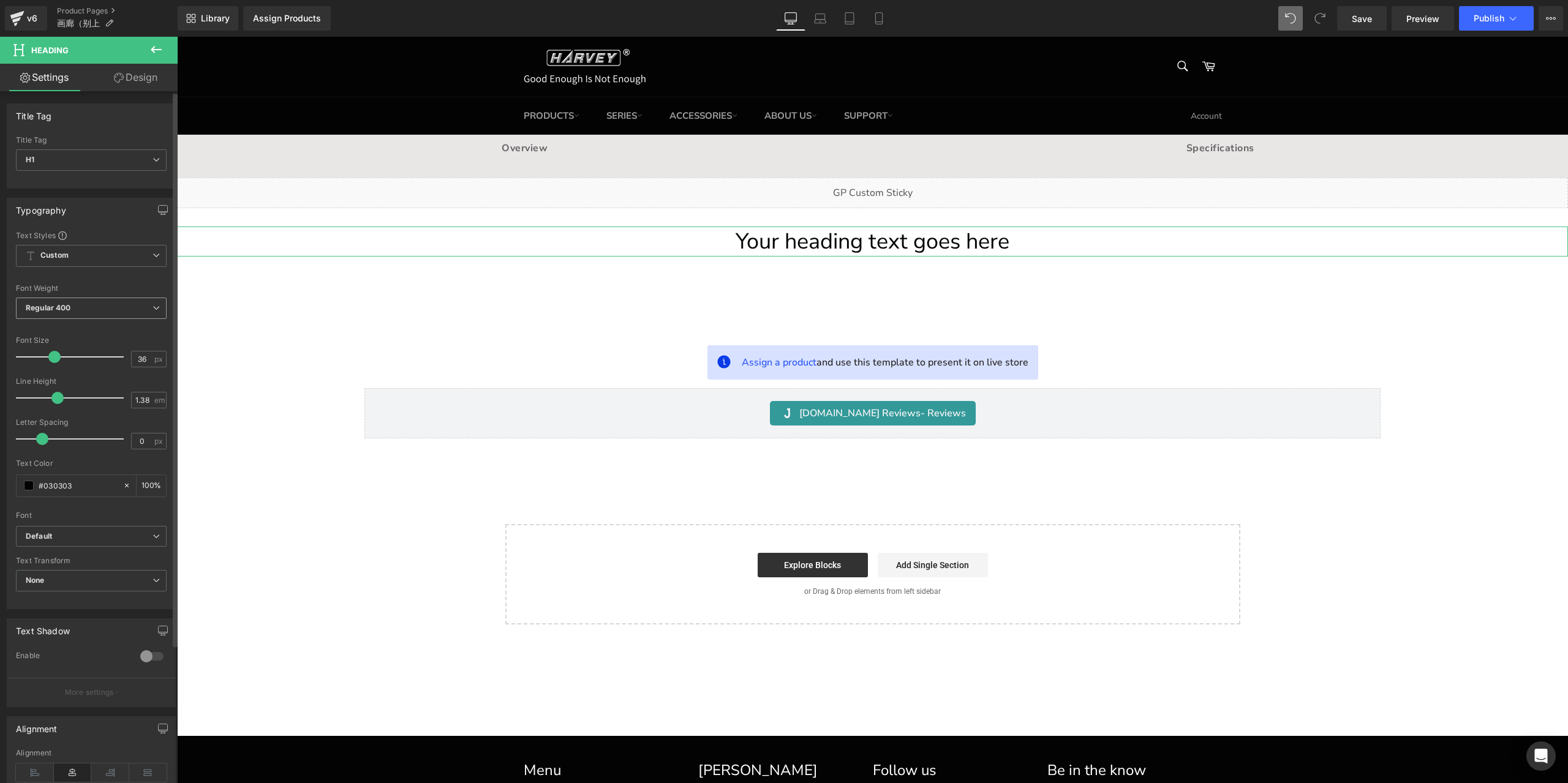
click at [79, 299] on span "Regular 400" at bounding box center [91, 308] width 151 height 21
click at [70, 409] on li "Medium 500" at bounding box center [91, 402] width 151 height 18
click at [86, 306] on span "Medium 500" at bounding box center [91, 308] width 151 height 21
click at [86, 375] on div "Super Bold 800" at bounding box center [61, 378] width 55 height 9
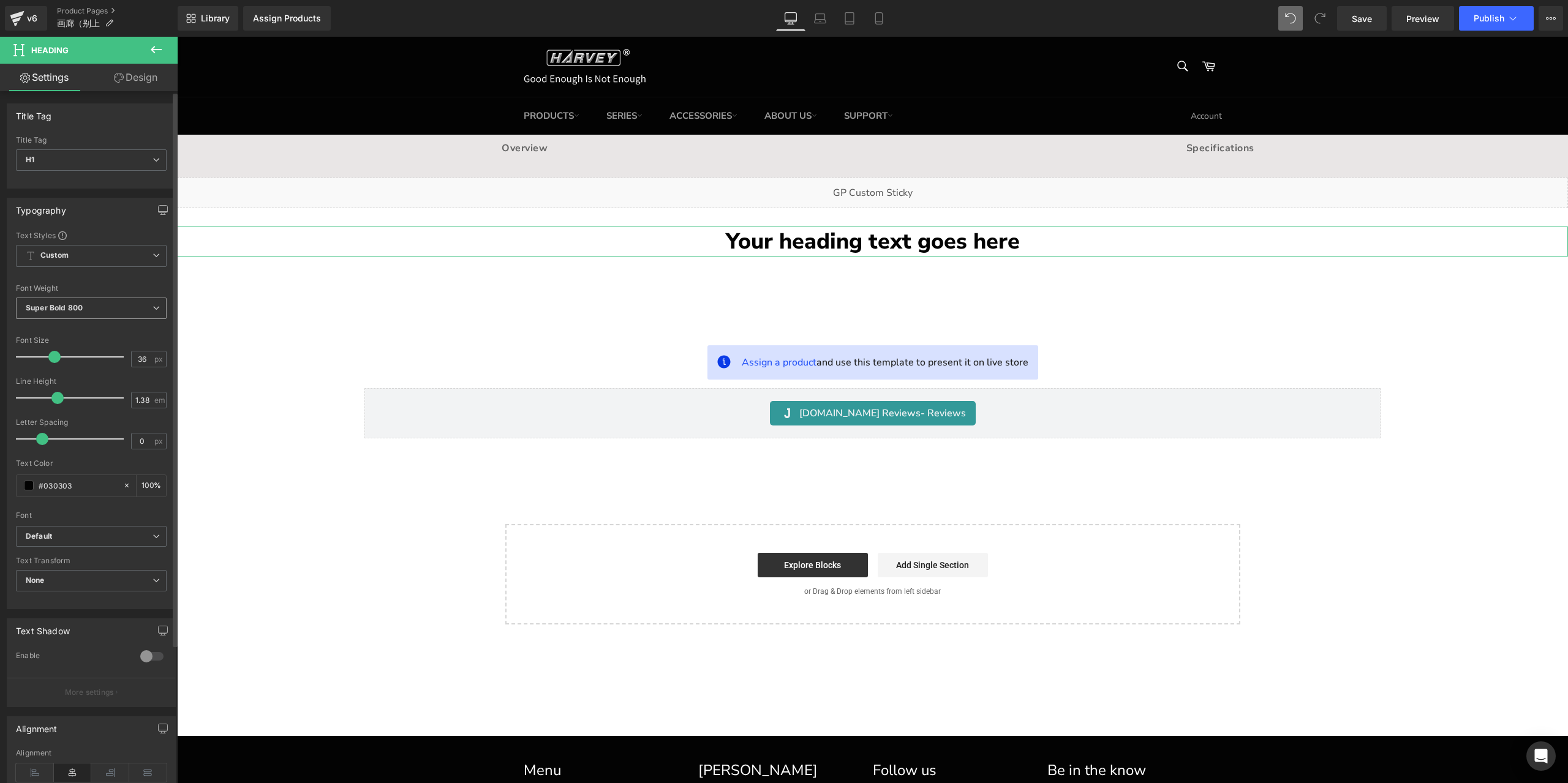
click at [124, 310] on span "Super Bold 800" at bounding box center [91, 308] width 151 height 21
click at [91, 364] on li "Semi Bold 600" at bounding box center [91, 359] width 151 height 18
click at [92, 311] on span "Semi Bold 600" at bounding box center [91, 308] width 151 height 21
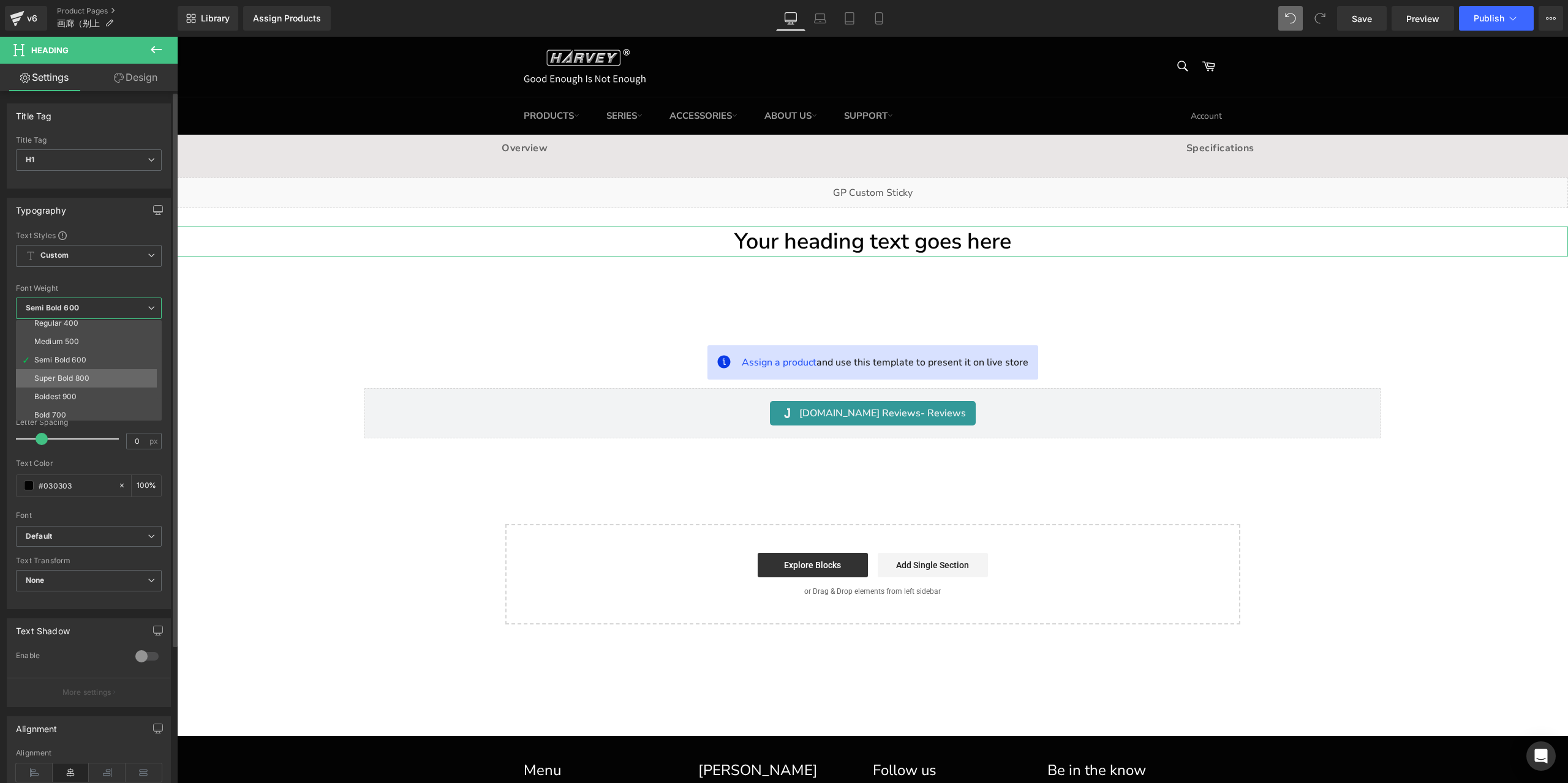
click at [76, 381] on li "Super Bold 800" at bounding box center [91, 378] width 151 height 18
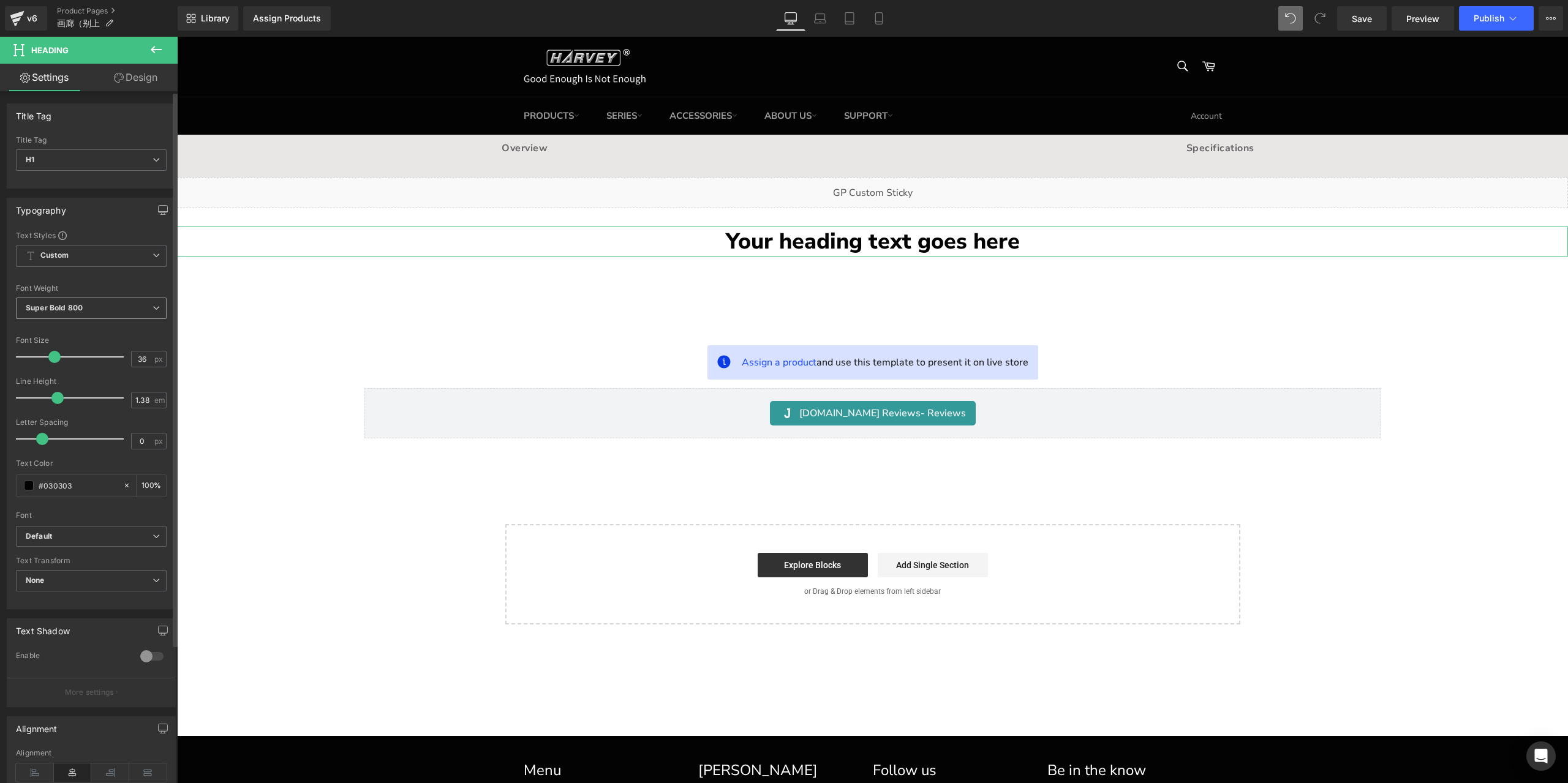
click at [120, 306] on span "Super Bold 800" at bounding box center [91, 308] width 151 height 21
click at [109, 362] on li "Semi Bold 600" at bounding box center [91, 359] width 151 height 18
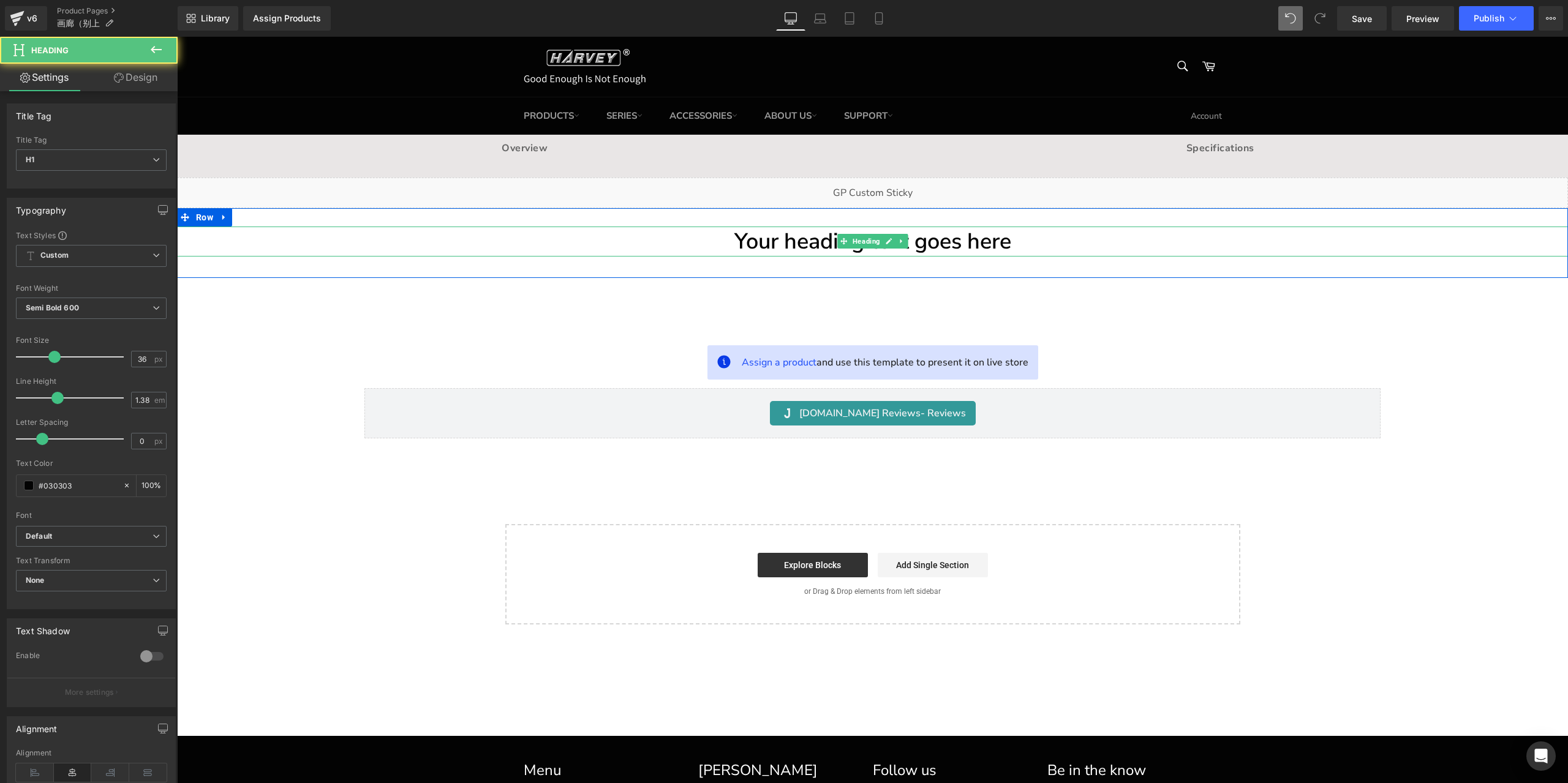
click at [812, 240] on h1 "Your heading text goes here" at bounding box center [872, 241] width 1391 height 31
drag, startPoint x: 811, startPoint y: 240, endPoint x: 809, endPoint y: 267, distance: 27.1
click at [810, 240] on h1 "Your heading text goes here" at bounding box center [872, 241] width 1391 height 31
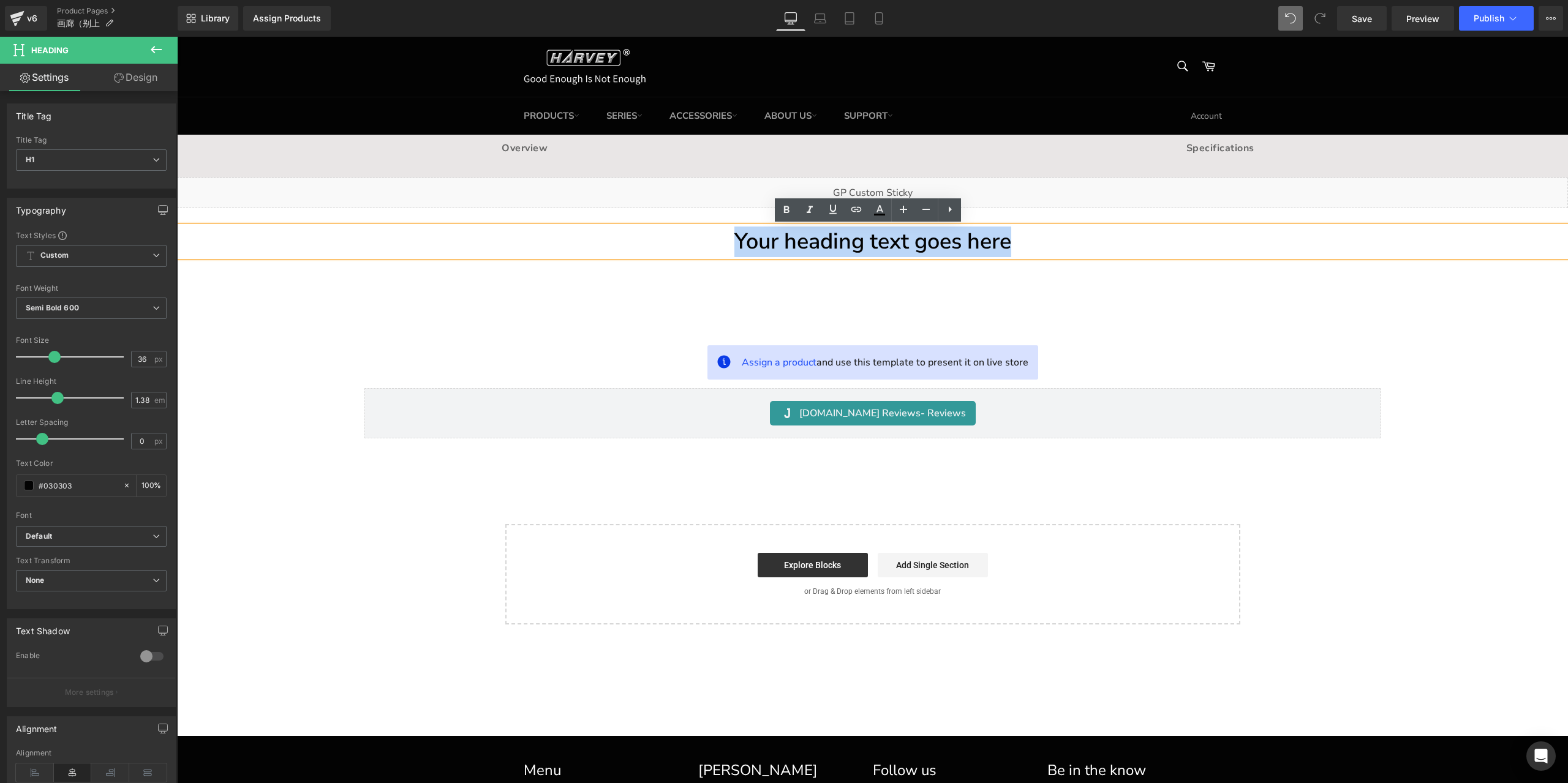
paste div
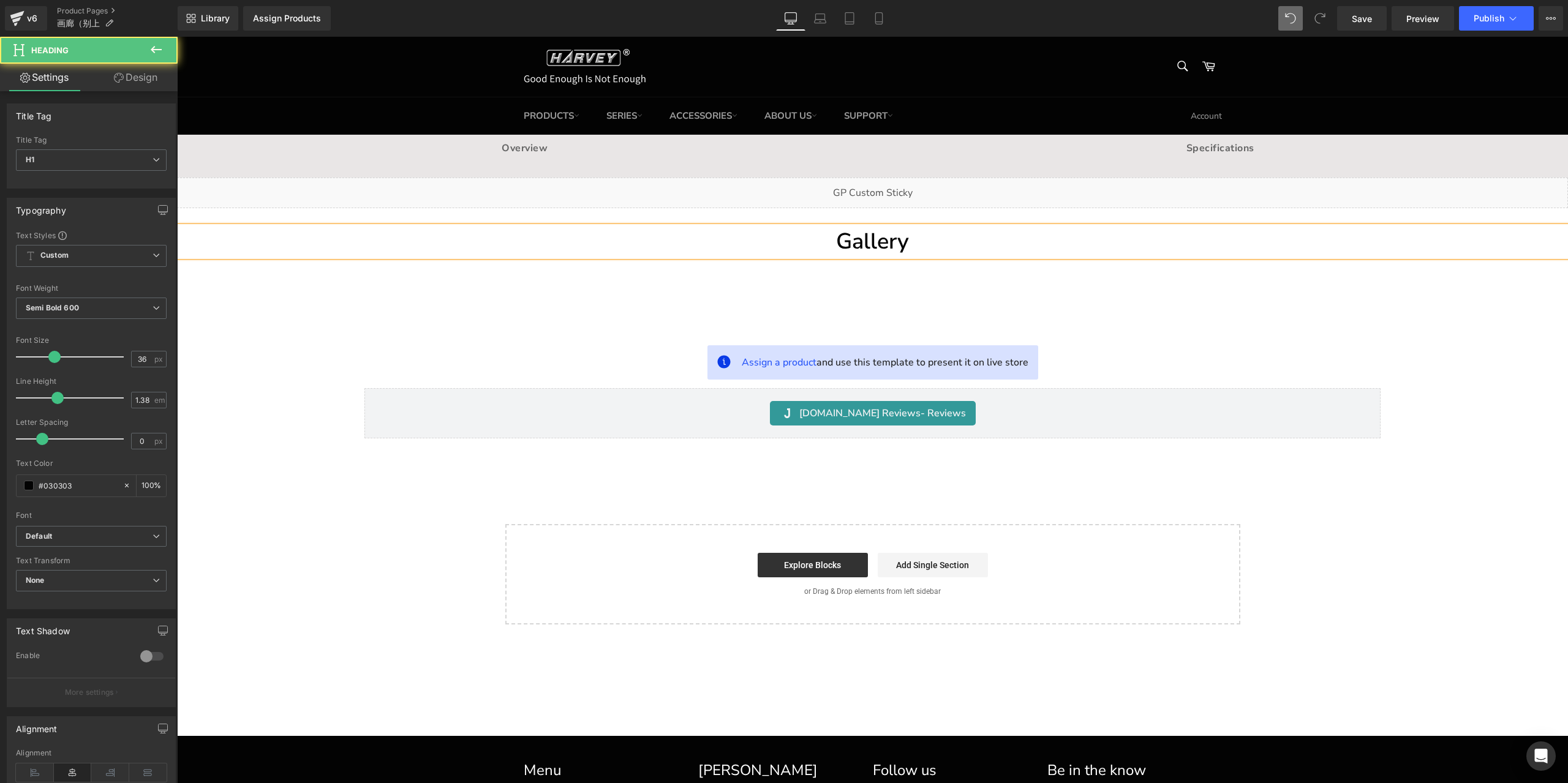
click at [880, 243] on h1 "Gallery" at bounding box center [872, 241] width 1391 height 31
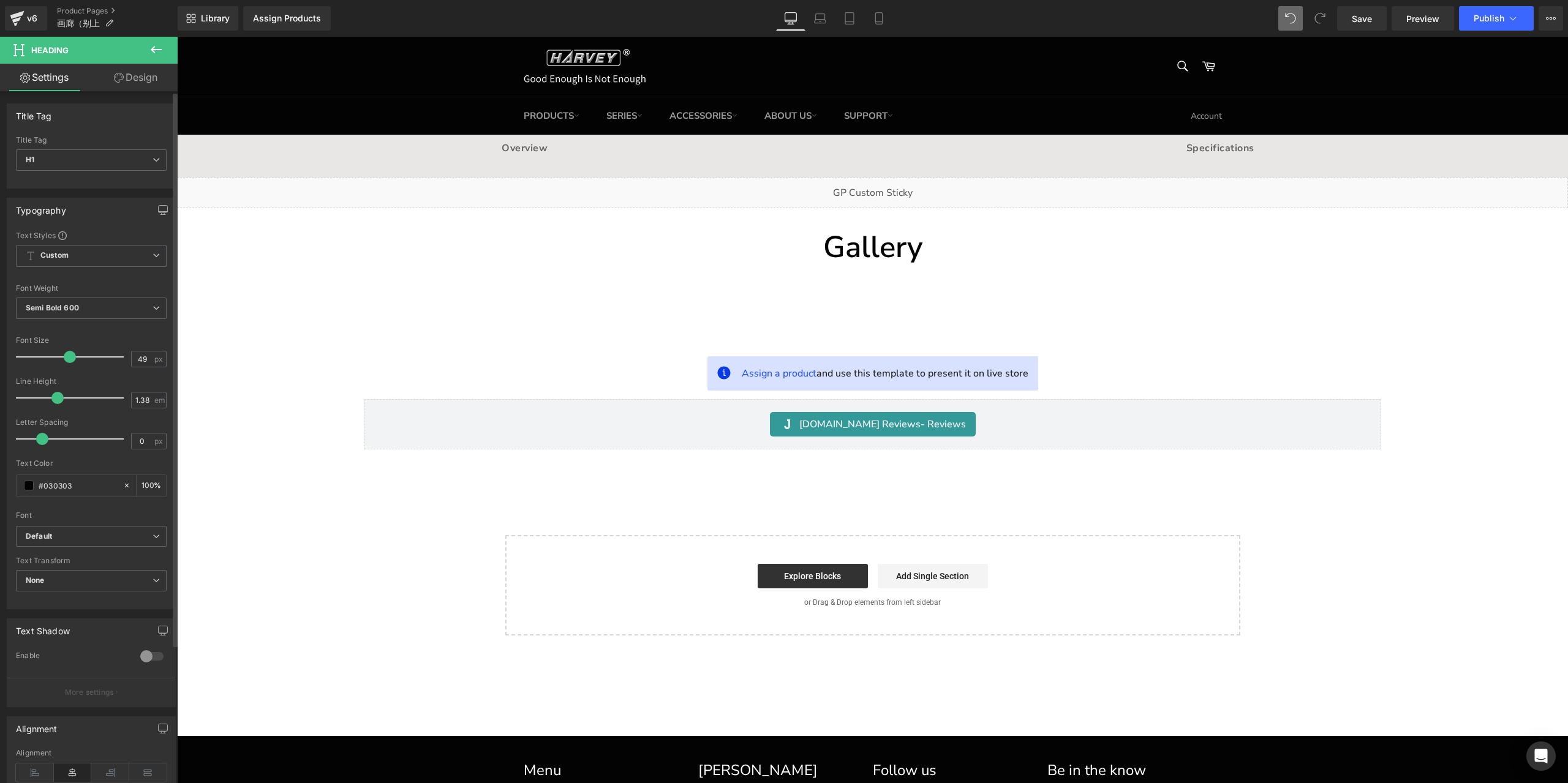
type input "48"
drag, startPoint x: 50, startPoint y: 357, endPoint x: 63, endPoint y: 354, distance: 13.3
click at [63, 354] on span at bounding box center [67, 356] width 12 height 12
click at [899, 246] on icon at bounding box center [900, 246] width 2 height 4
click at [892, 246] on icon at bounding box center [895, 246] width 7 height 7
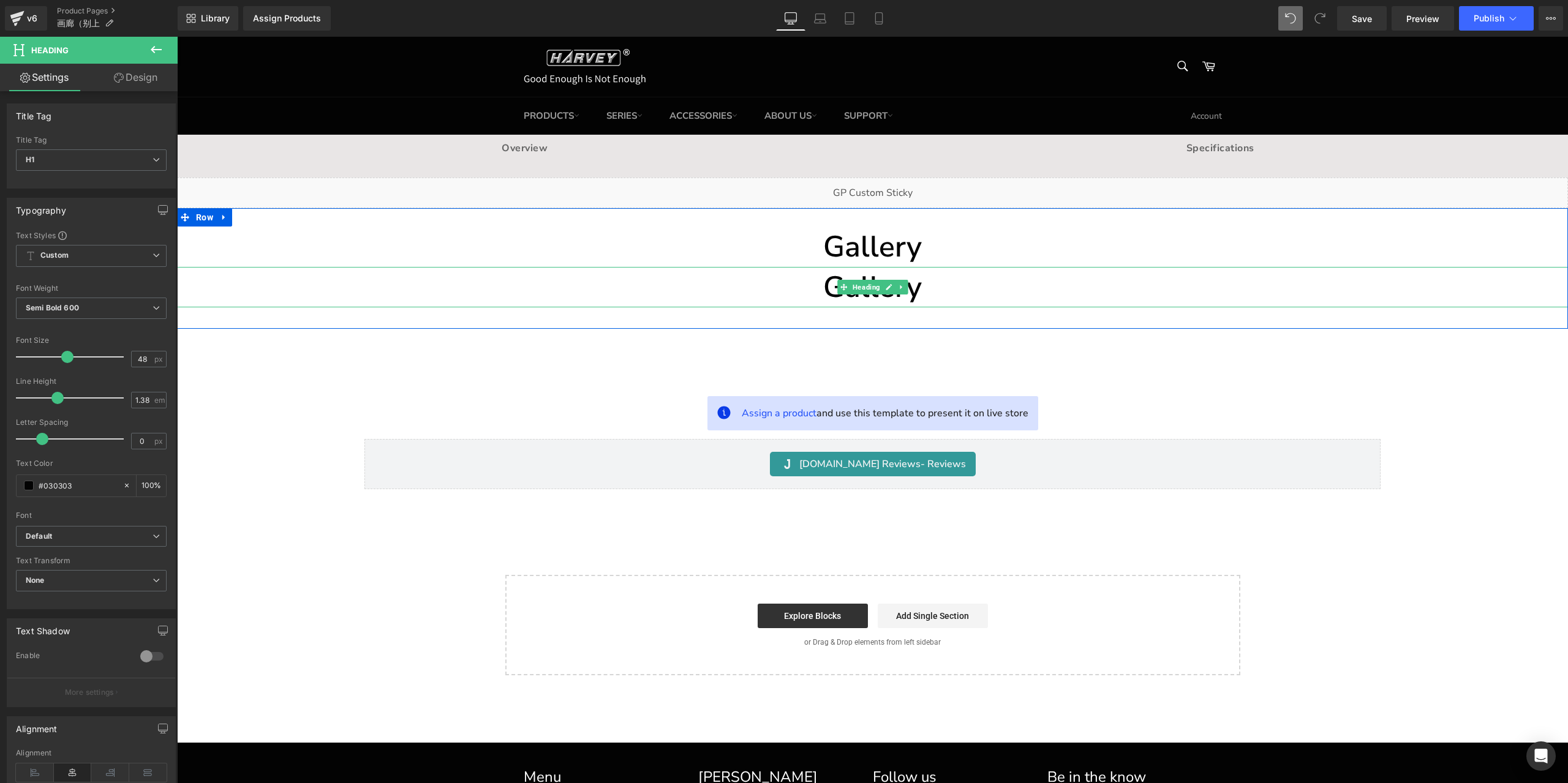
click at [927, 296] on h1 "Gallery" at bounding box center [872, 287] width 1391 height 40
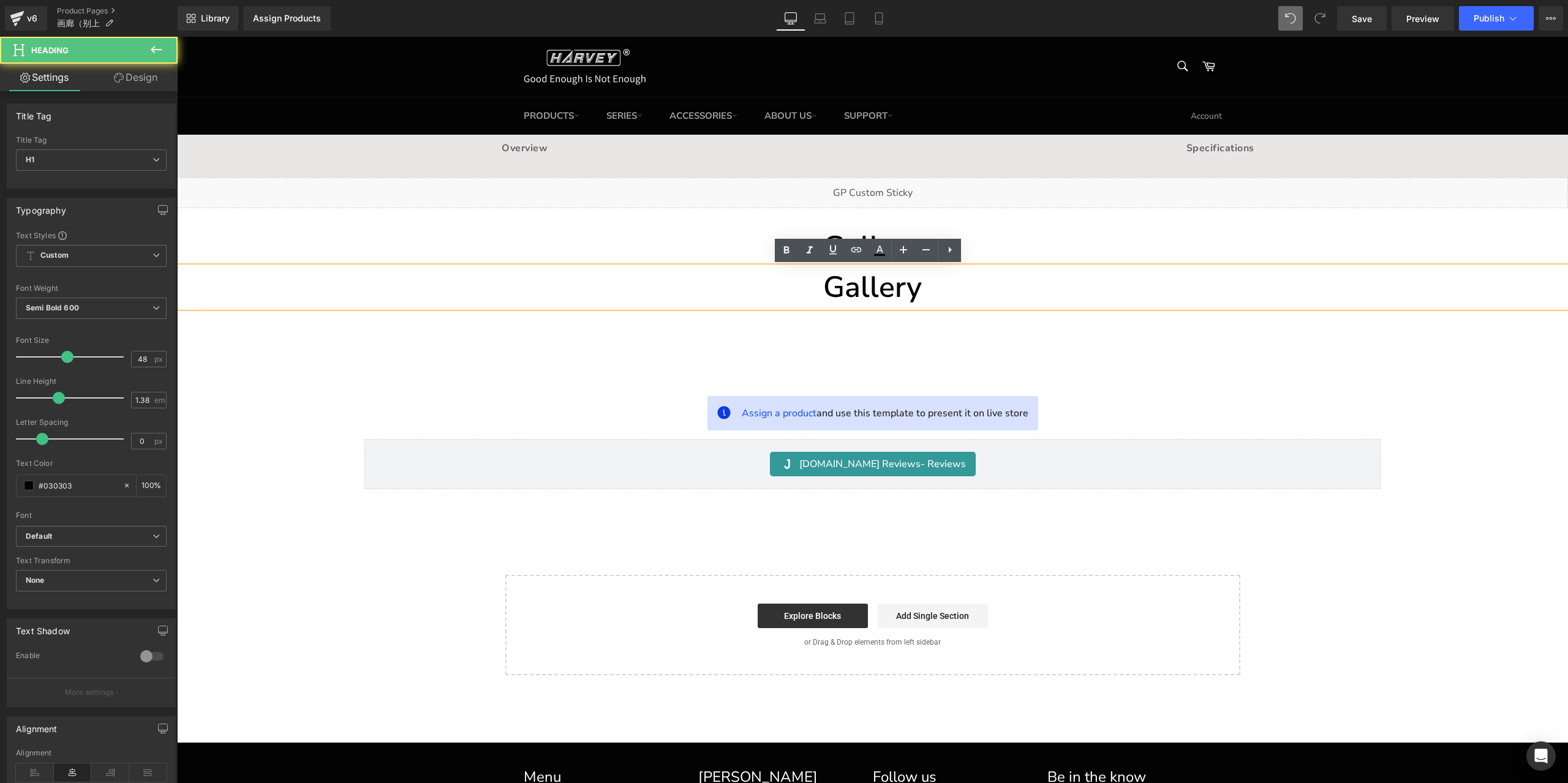
click at [918, 289] on h1 "Gallery" at bounding box center [872, 287] width 1391 height 40
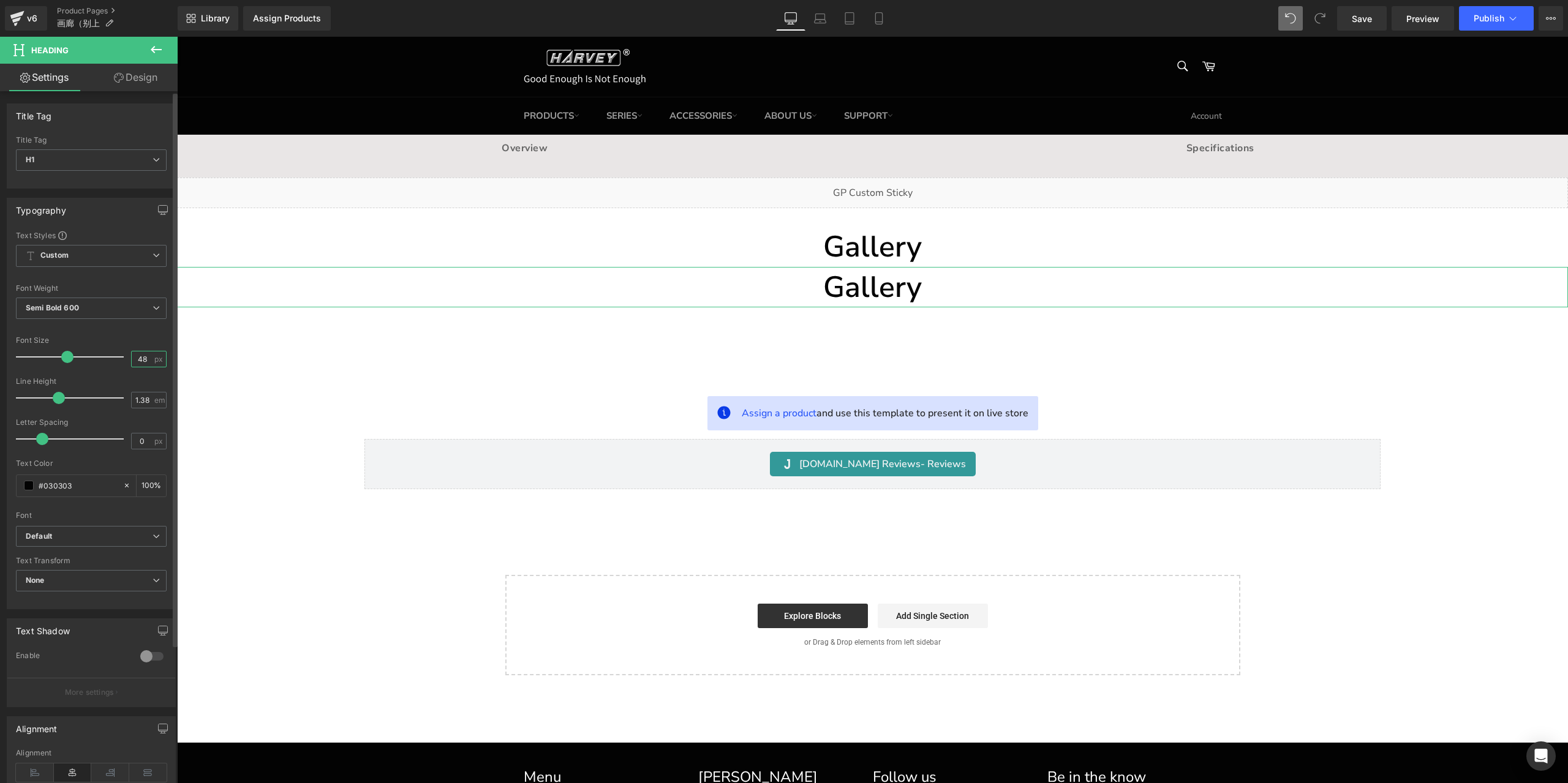
drag, startPoint x: 142, startPoint y: 356, endPoint x: 121, endPoint y: 359, distance: 21.2
click at [121, 359] on div "Font Size 48 px" at bounding box center [91, 356] width 151 height 41
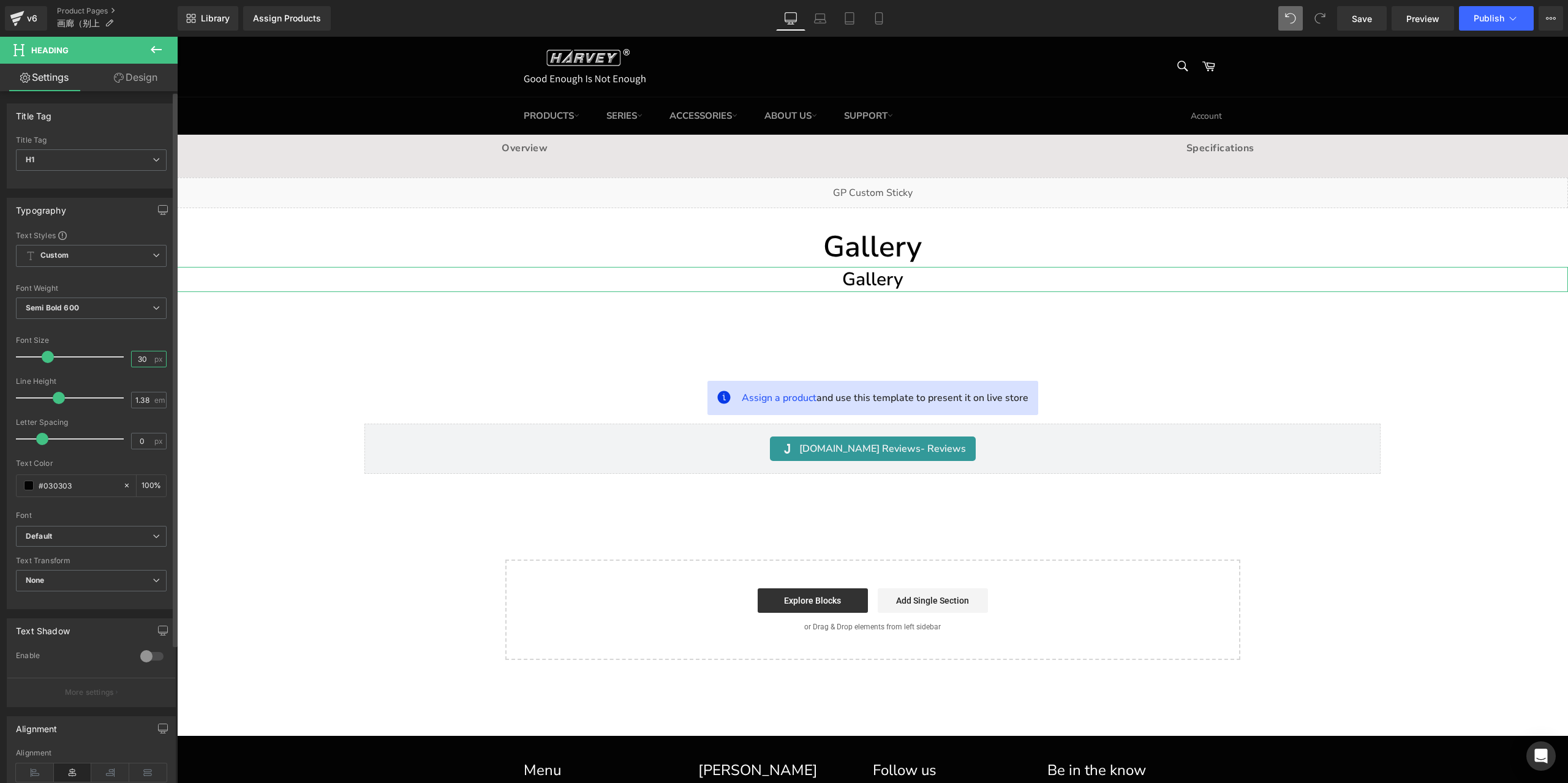
drag, startPoint x: 141, startPoint y: 359, endPoint x: 126, endPoint y: 354, distance: 15.8
click at [131, 354] on div "30 px" at bounding box center [149, 359] width 35 height 16
type input "38"
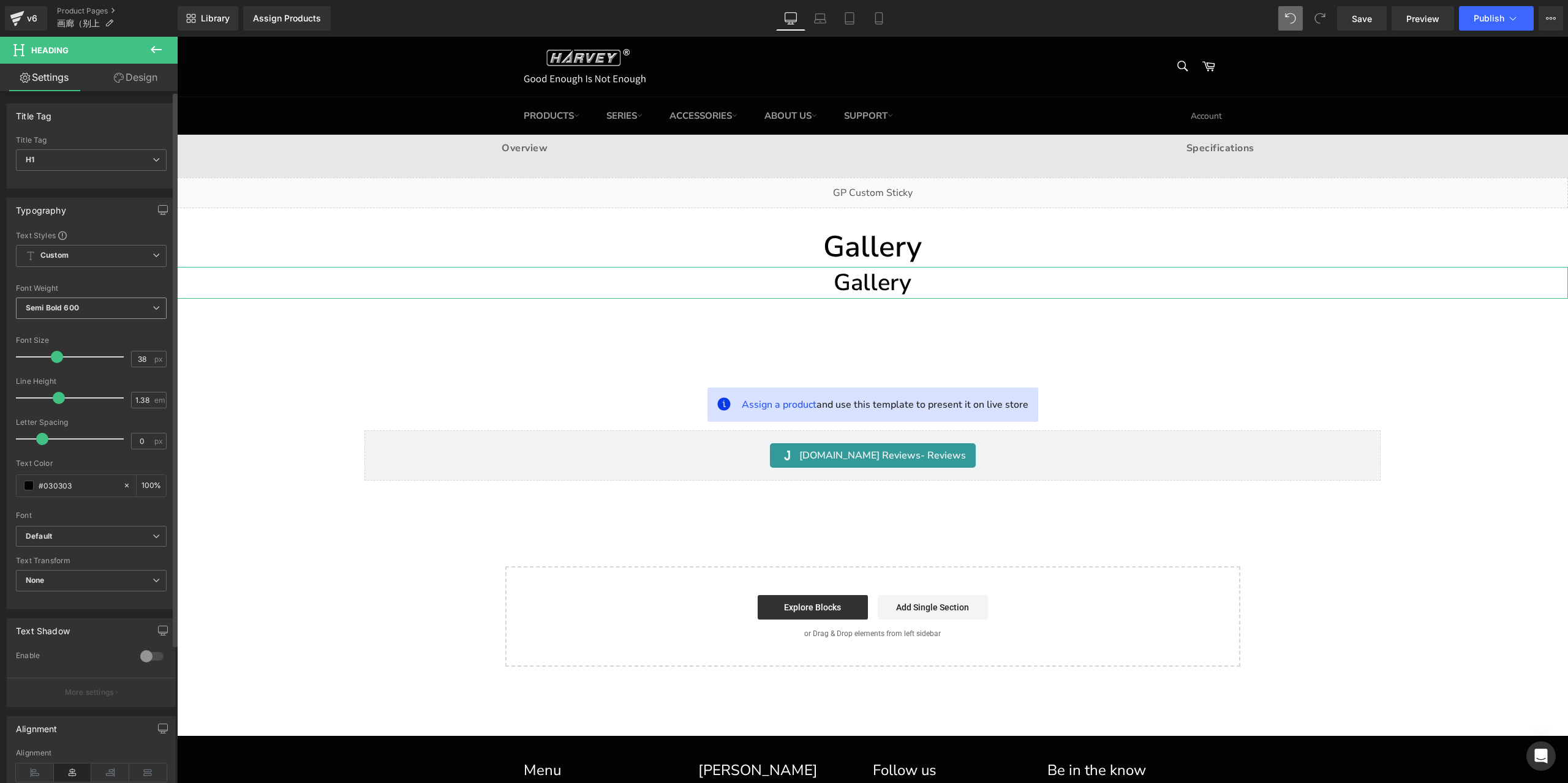
click at [103, 304] on span "Semi Bold 600" at bounding box center [91, 308] width 151 height 21
click at [90, 386] on li "Regular 400" at bounding box center [91, 384] width 151 height 18
click at [828, 291] on h1 "Gallery" at bounding box center [872, 282] width 1391 height 32
click at [43, 763] on icon at bounding box center [35, 772] width 38 height 18
click at [259, 286] on h1 "Gallery" at bounding box center [872, 282] width 1391 height 32
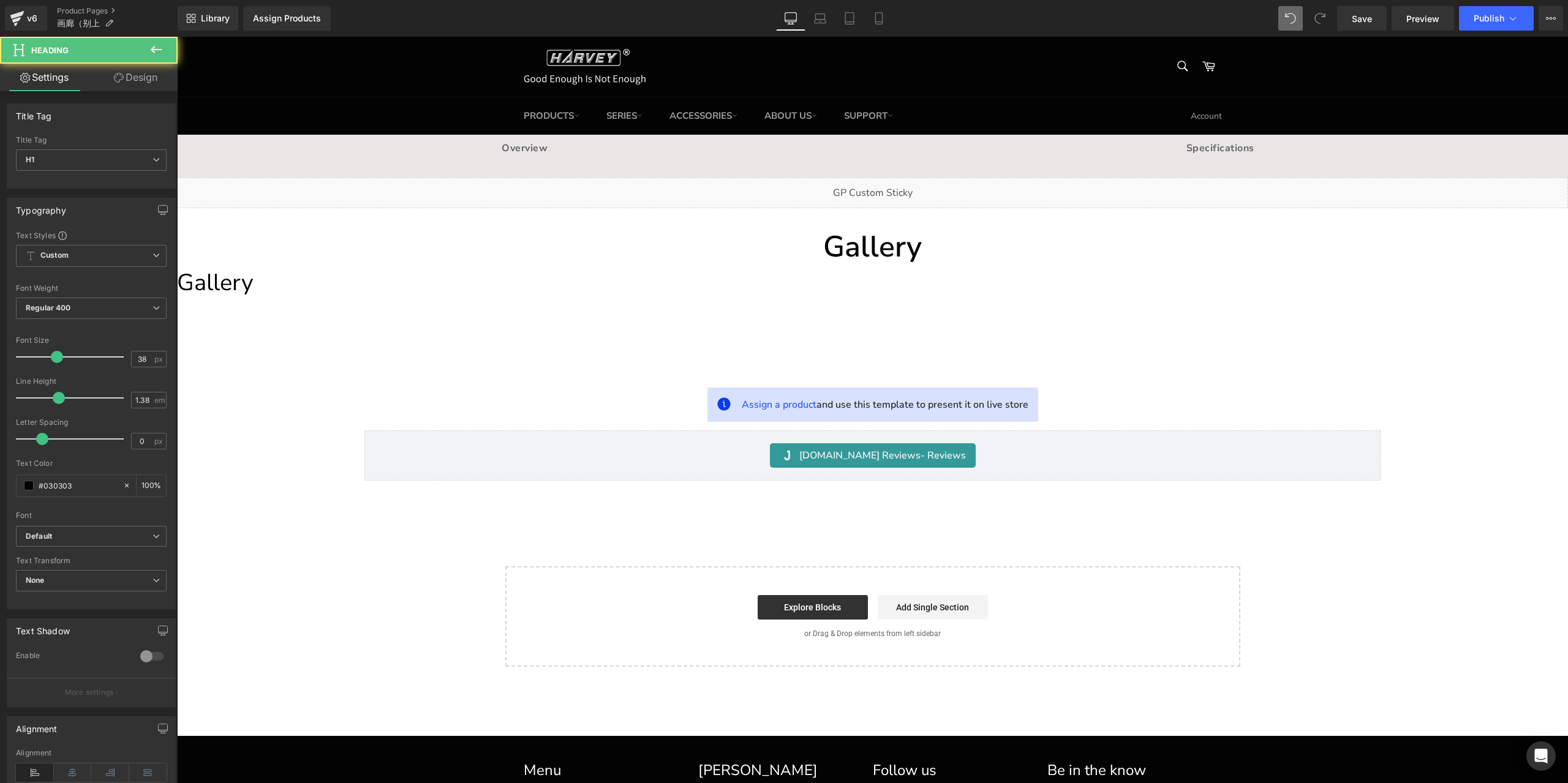
click at [157, 51] on icon at bounding box center [156, 49] width 15 height 14
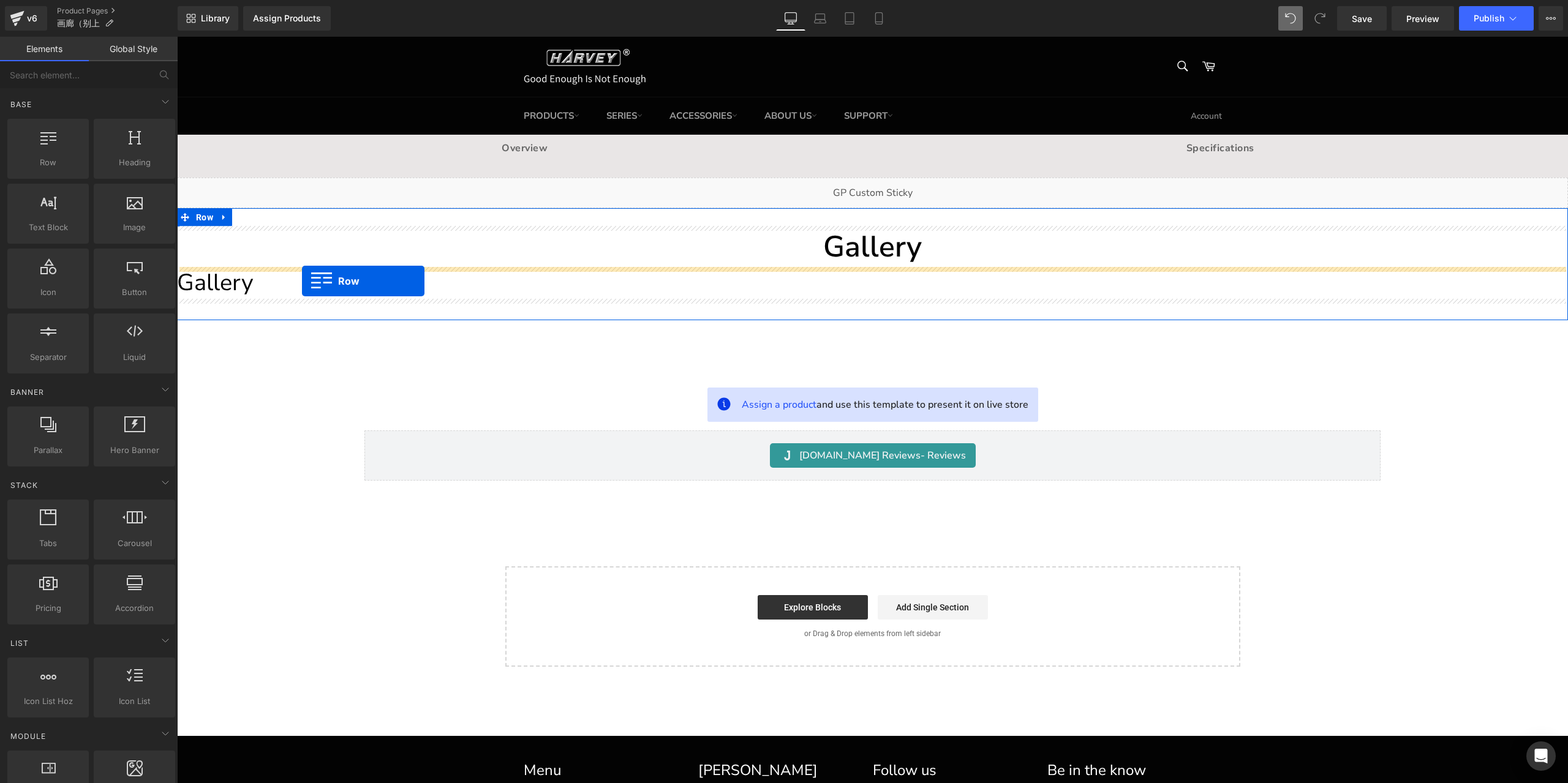
drag, startPoint x: 233, startPoint y: 210, endPoint x: 302, endPoint y: 281, distance: 99.0
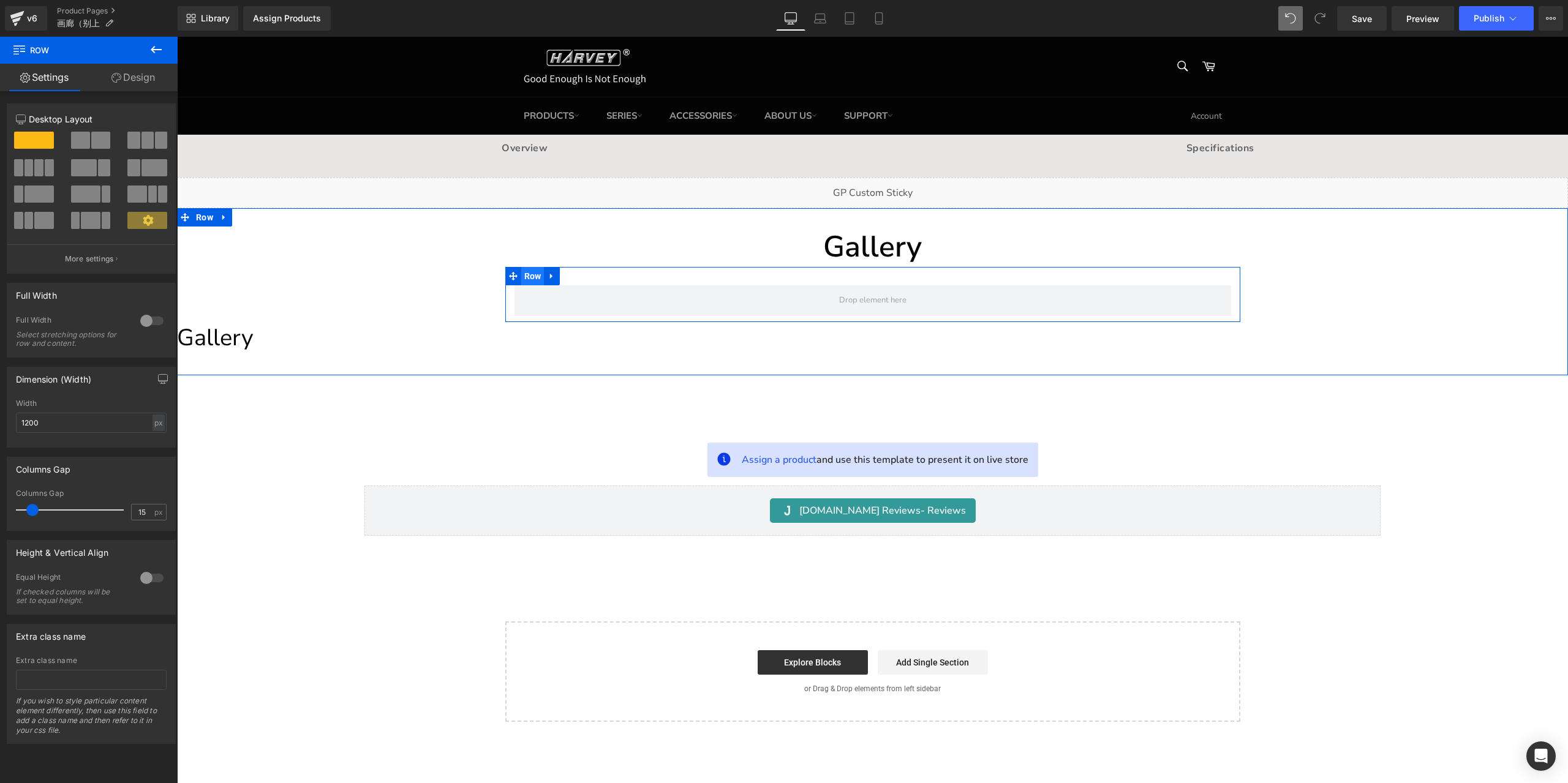
click at [525, 271] on span "Row" at bounding box center [532, 276] width 23 height 18
click at [532, 277] on span "Row" at bounding box center [532, 276] width 23 height 18
click at [158, 422] on div "px" at bounding box center [158, 422] width 12 height 16
click at [156, 444] on li "%" at bounding box center [158, 441] width 15 height 18
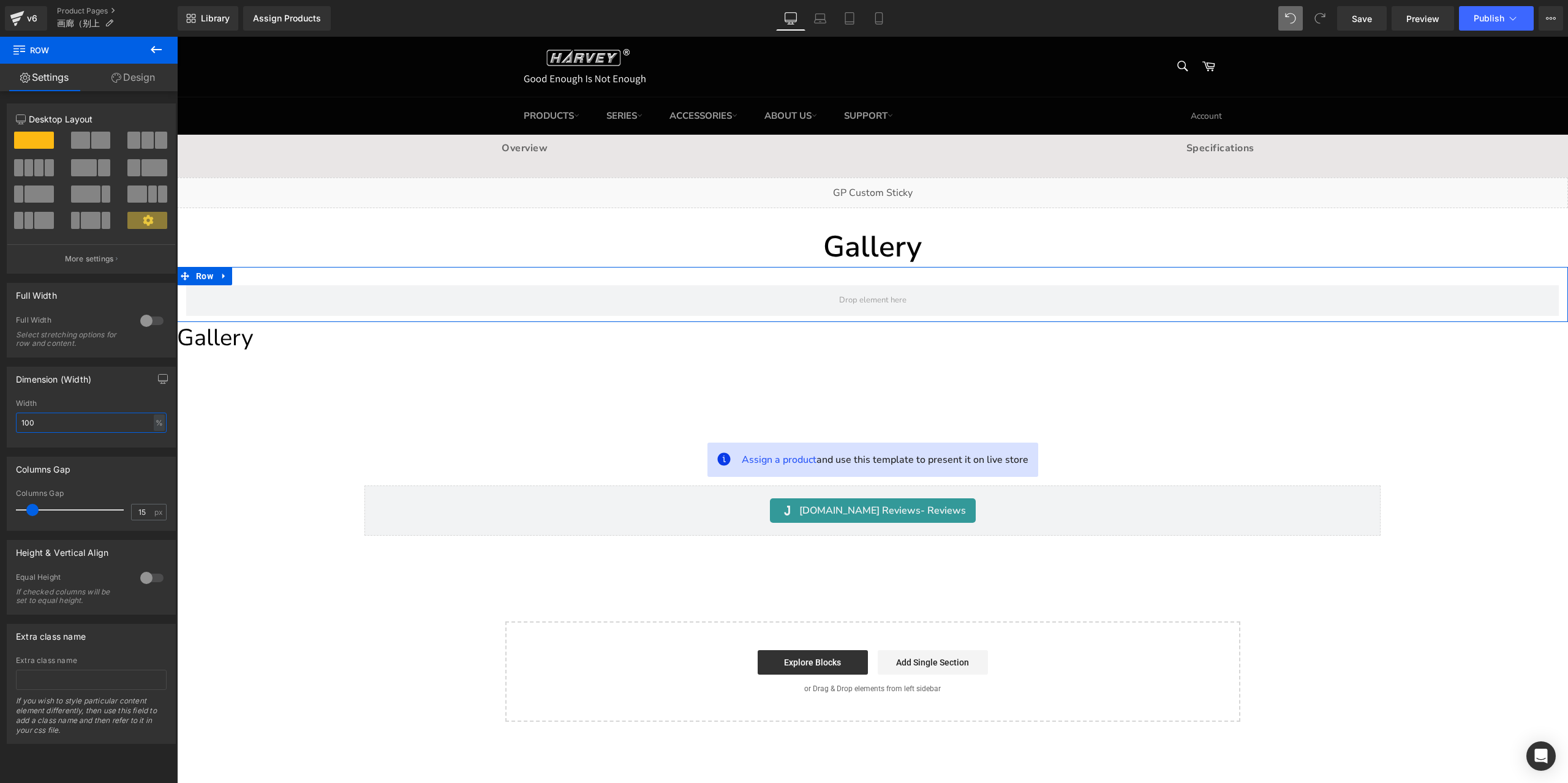
click at [77, 420] on input "100" at bounding box center [91, 422] width 151 height 20
type input "80"
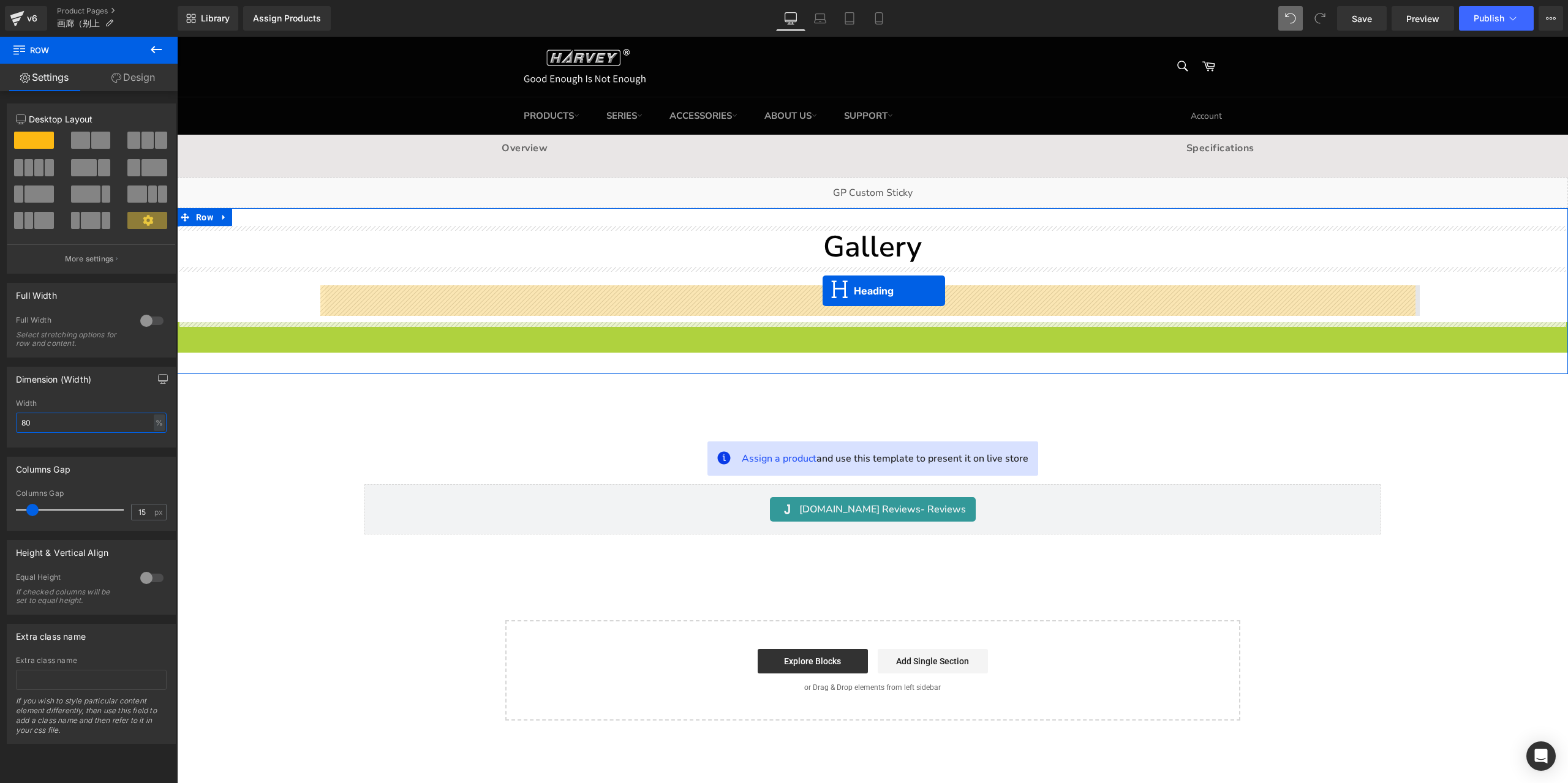
drag, startPoint x: 840, startPoint y: 336, endPoint x: 822, endPoint y: 291, distance: 48.5
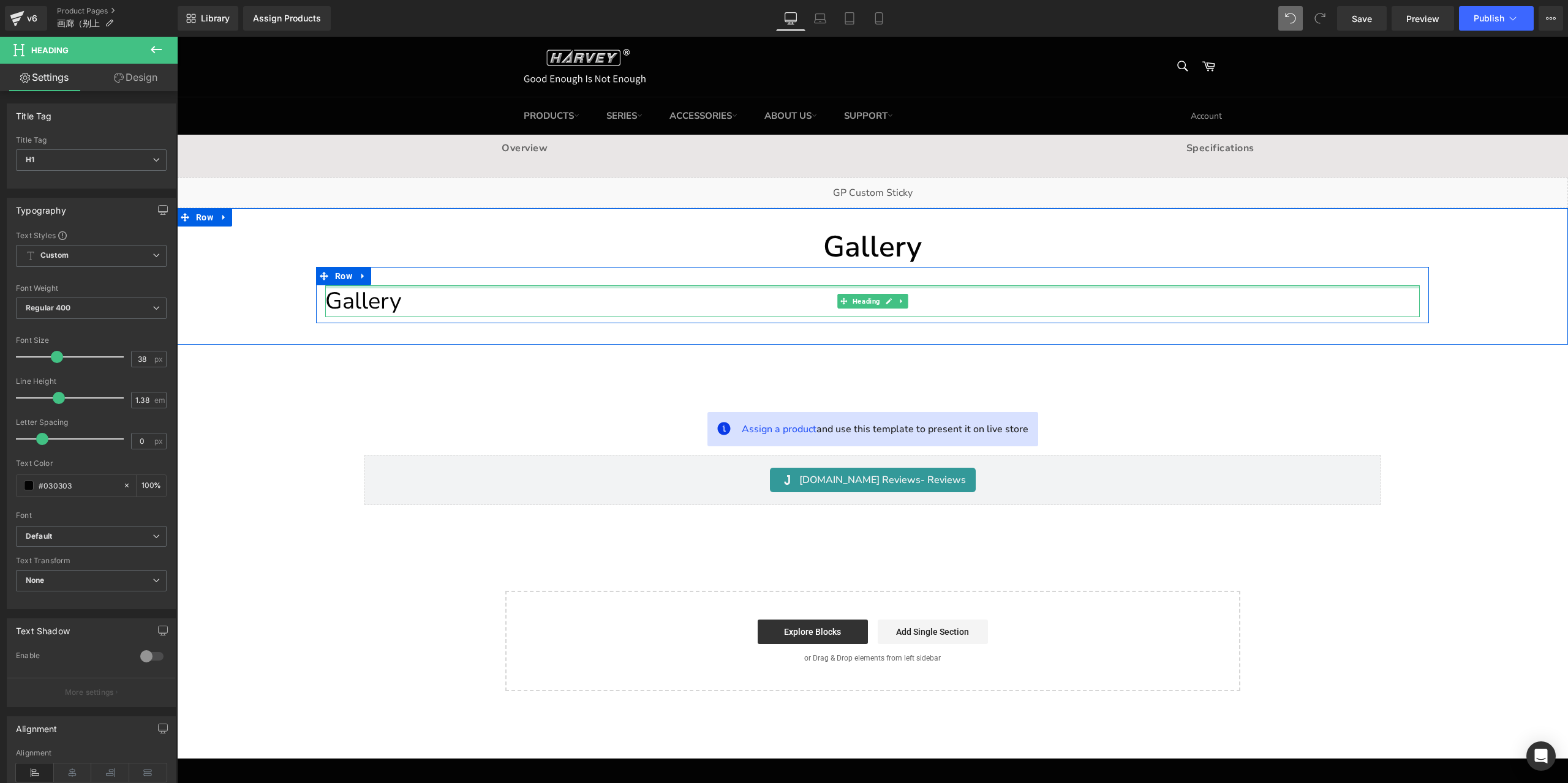
click at [581, 305] on h1 "Gallery" at bounding box center [872, 301] width 1094 height 32
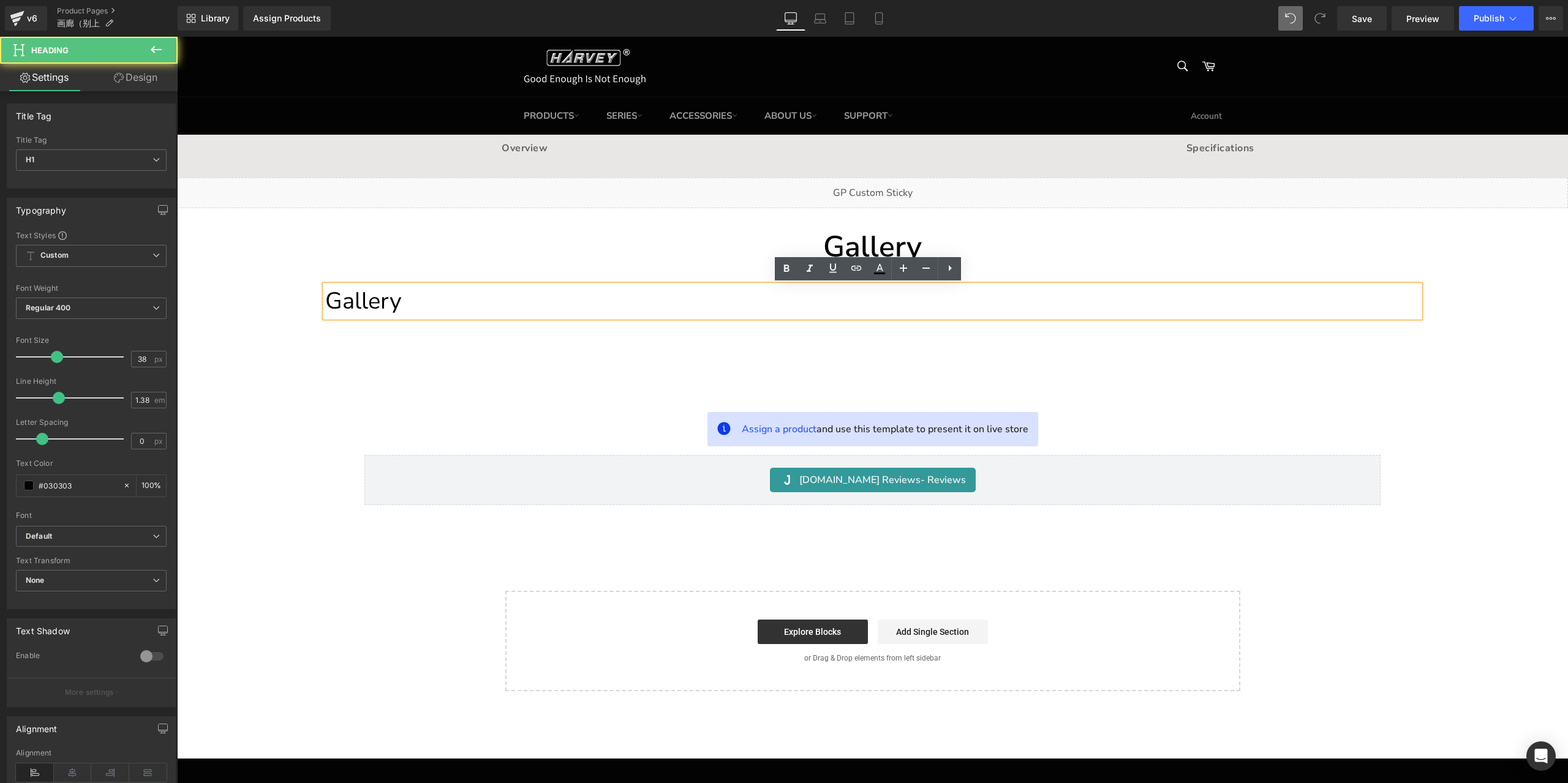
click at [446, 307] on h1 "Gallery" at bounding box center [872, 301] width 1094 height 32
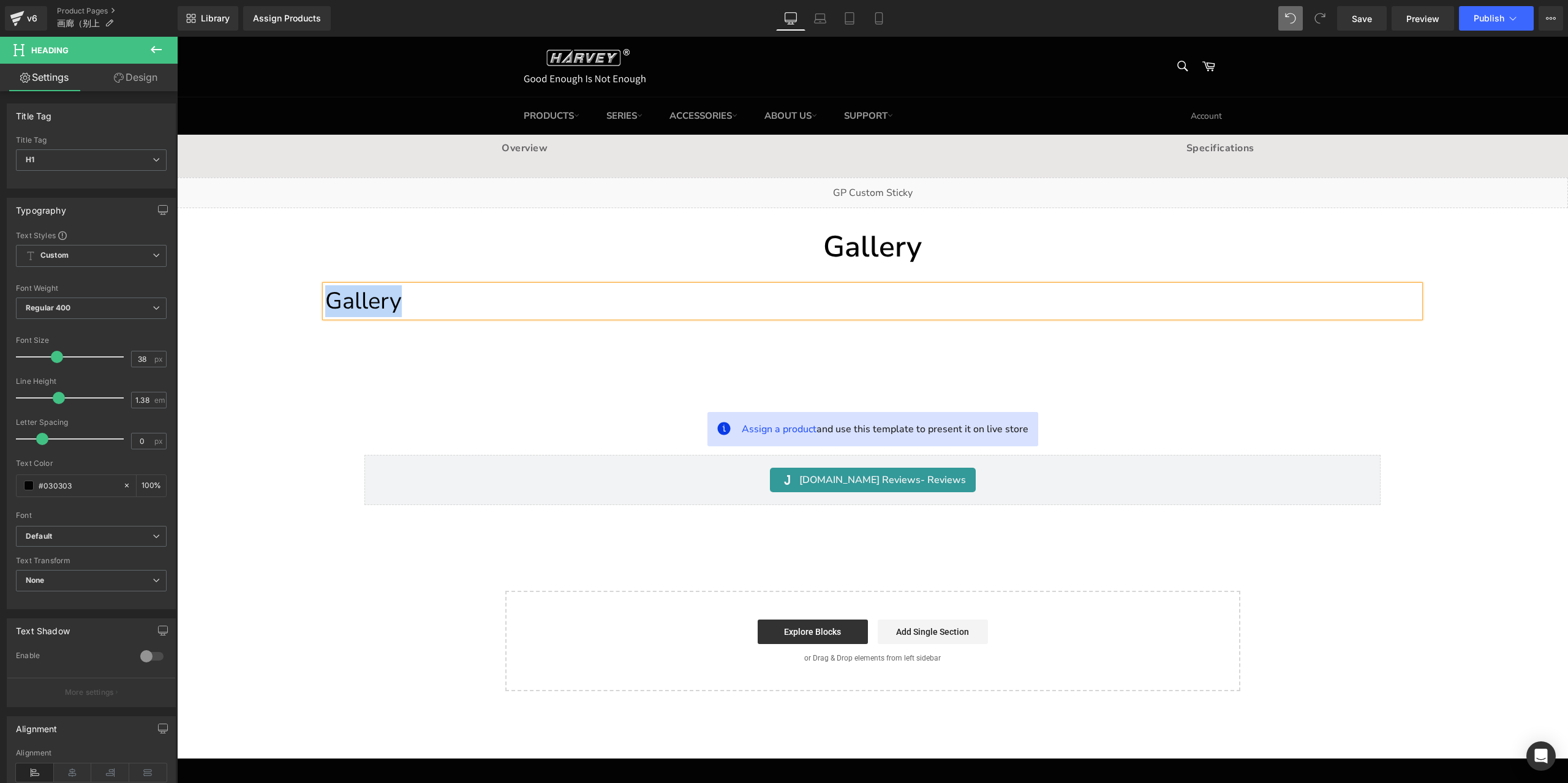
paste div
click at [631, 293] on h1 "Product promotion" at bounding box center [872, 301] width 1094 height 32
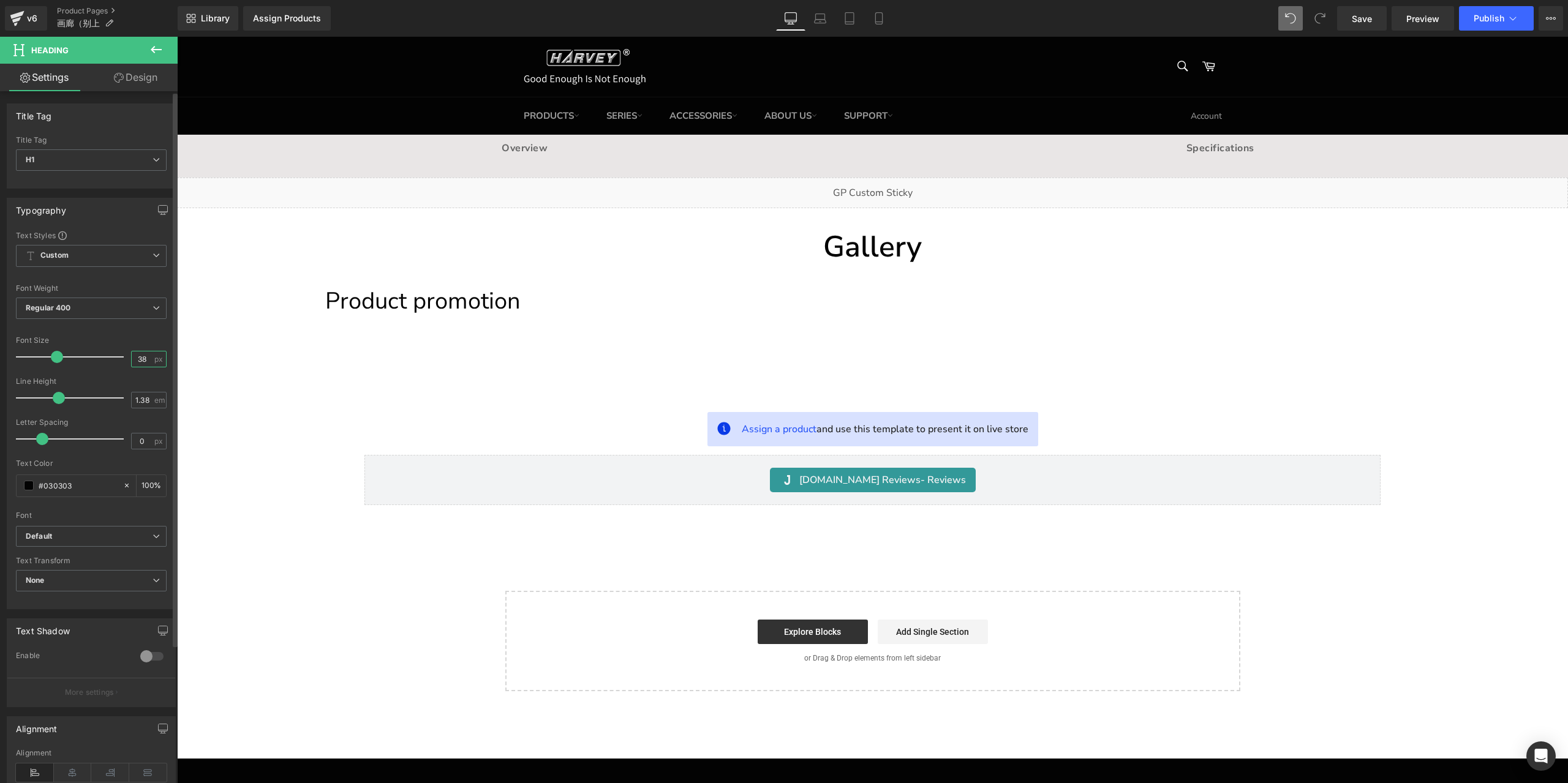
drag, startPoint x: 144, startPoint y: 356, endPoint x: 121, endPoint y: 356, distance: 23.0
click at [121, 356] on div "Font Size 38 px" at bounding box center [91, 356] width 151 height 41
type input "32"
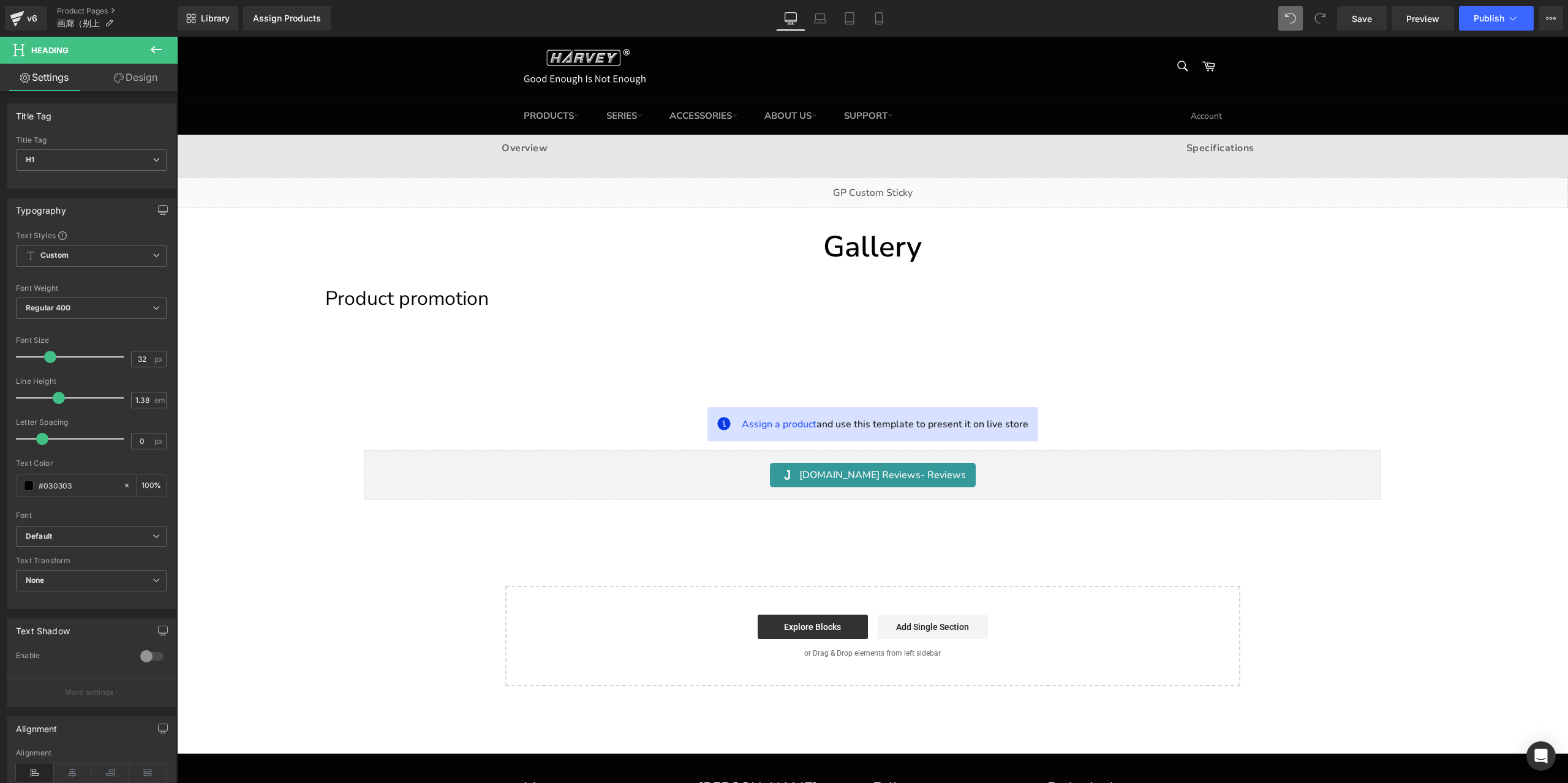
click at [162, 52] on icon at bounding box center [156, 49] width 15 height 14
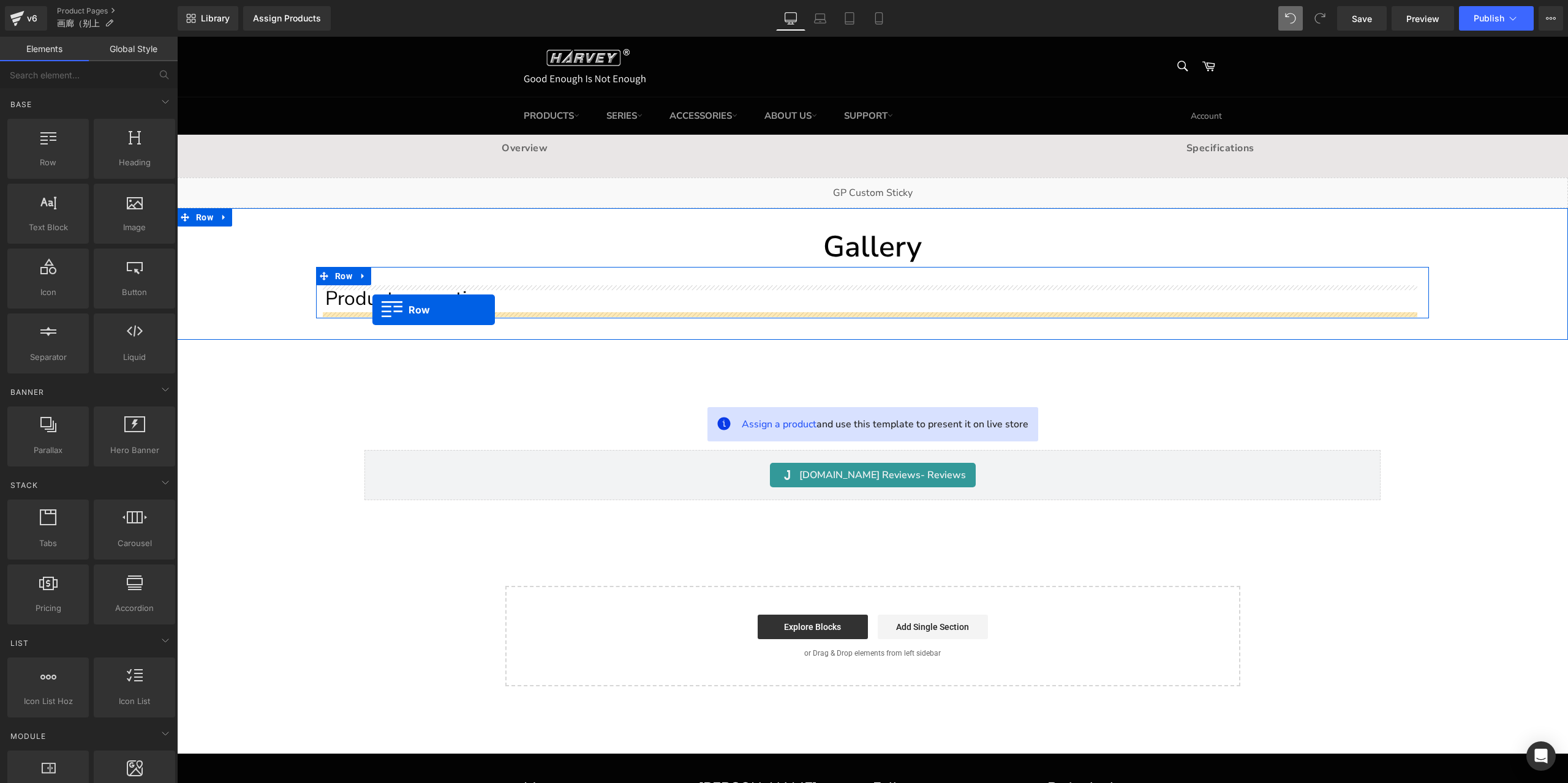
drag, startPoint x: 235, startPoint y: 198, endPoint x: 372, endPoint y: 310, distance: 177.0
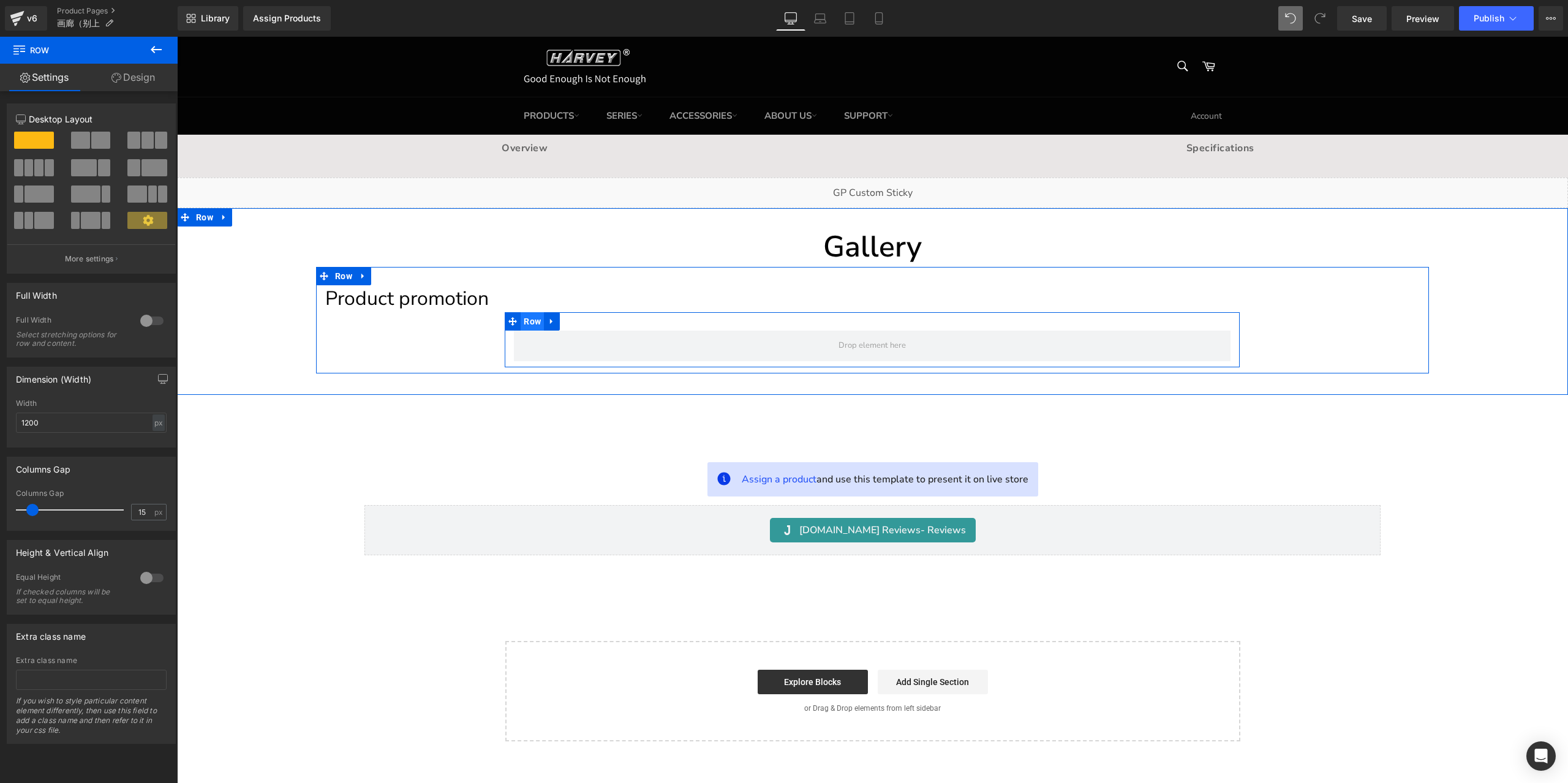
click at [527, 320] on span "Row" at bounding box center [532, 321] width 23 height 18
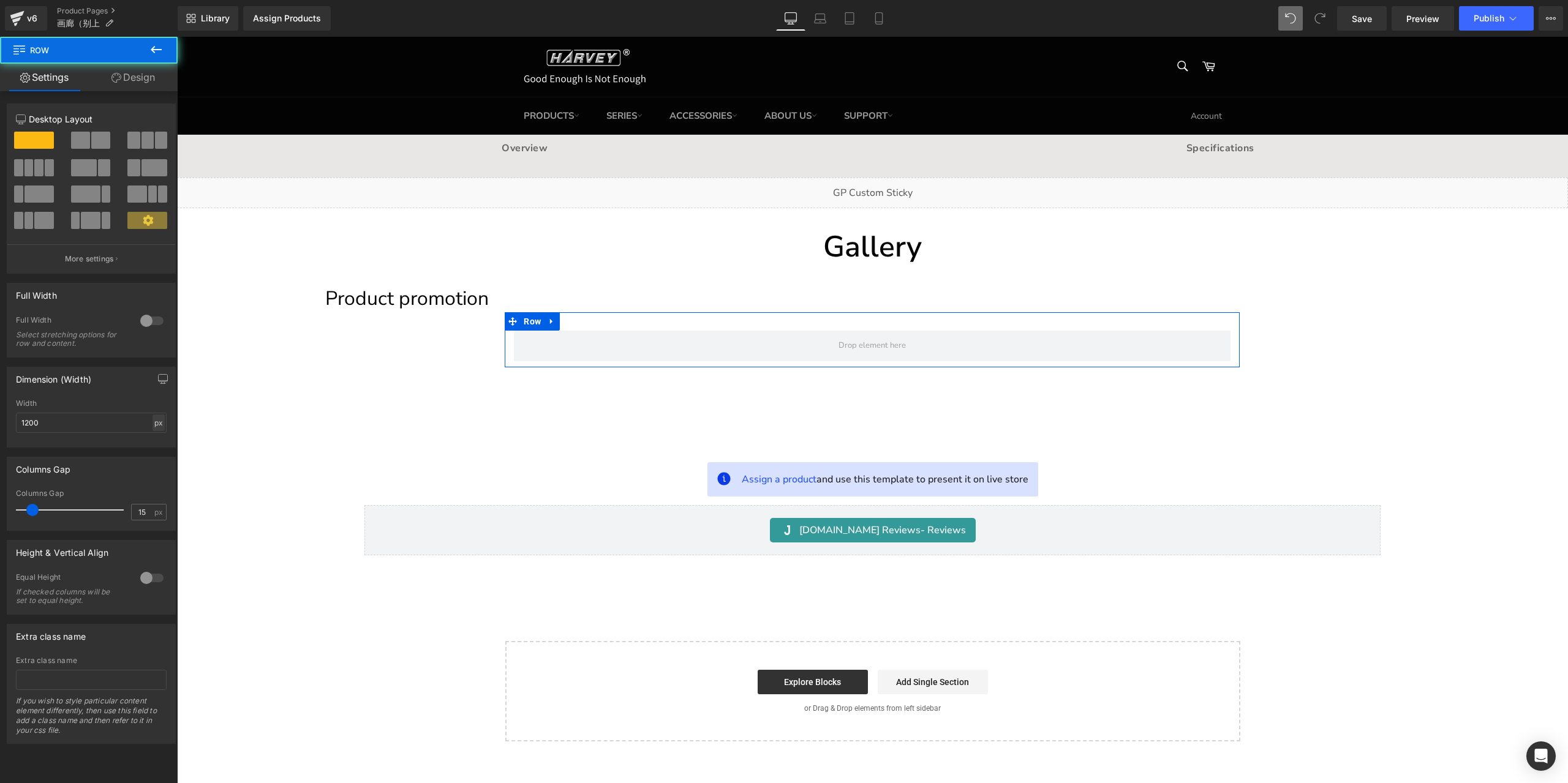
click at [153, 419] on div "px" at bounding box center [158, 422] width 12 height 16
click at [156, 436] on li "%" at bounding box center [158, 441] width 15 height 18
type input "100"
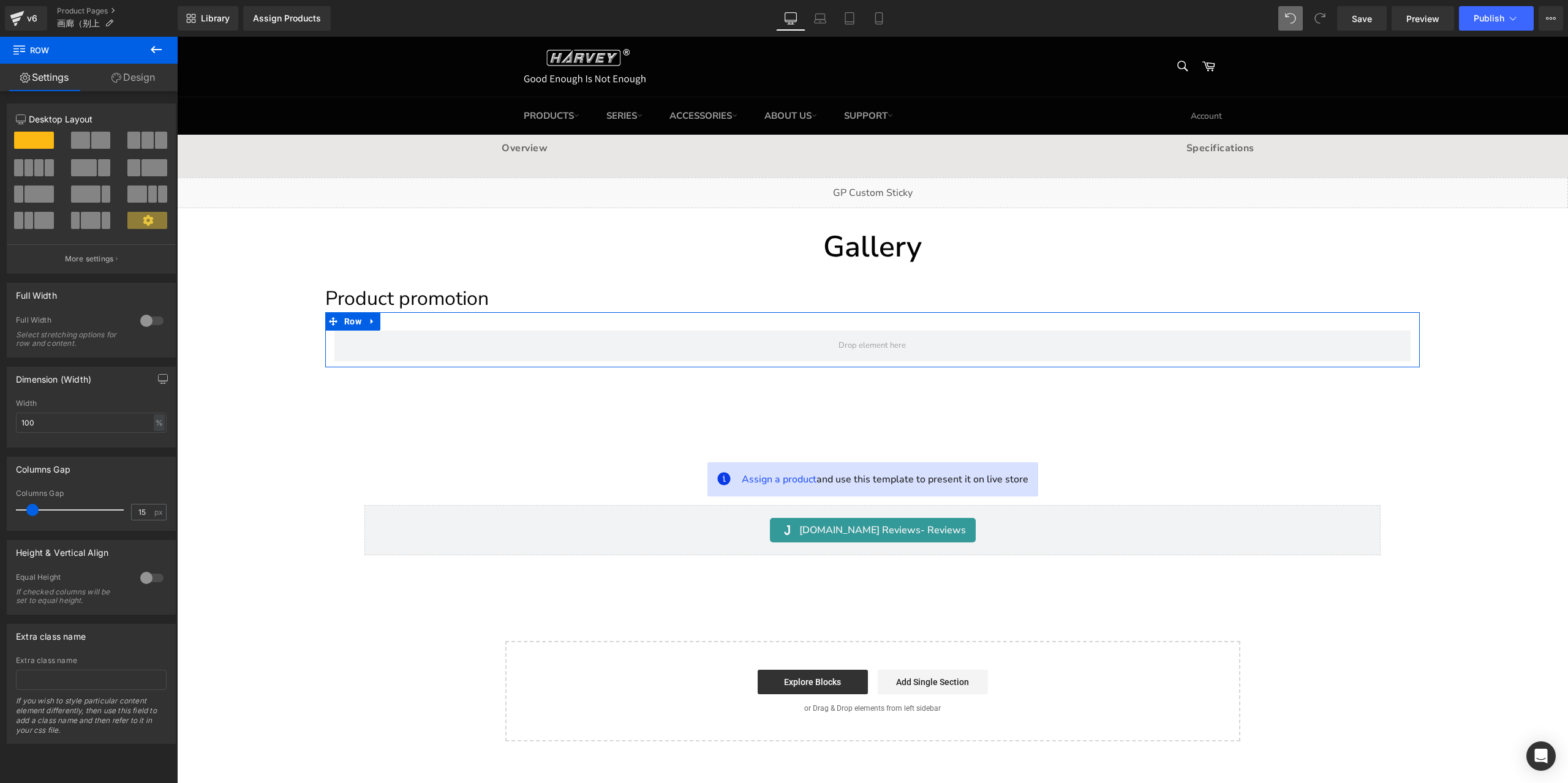
click at [148, 149] on span at bounding box center [147, 140] width 12 height 17
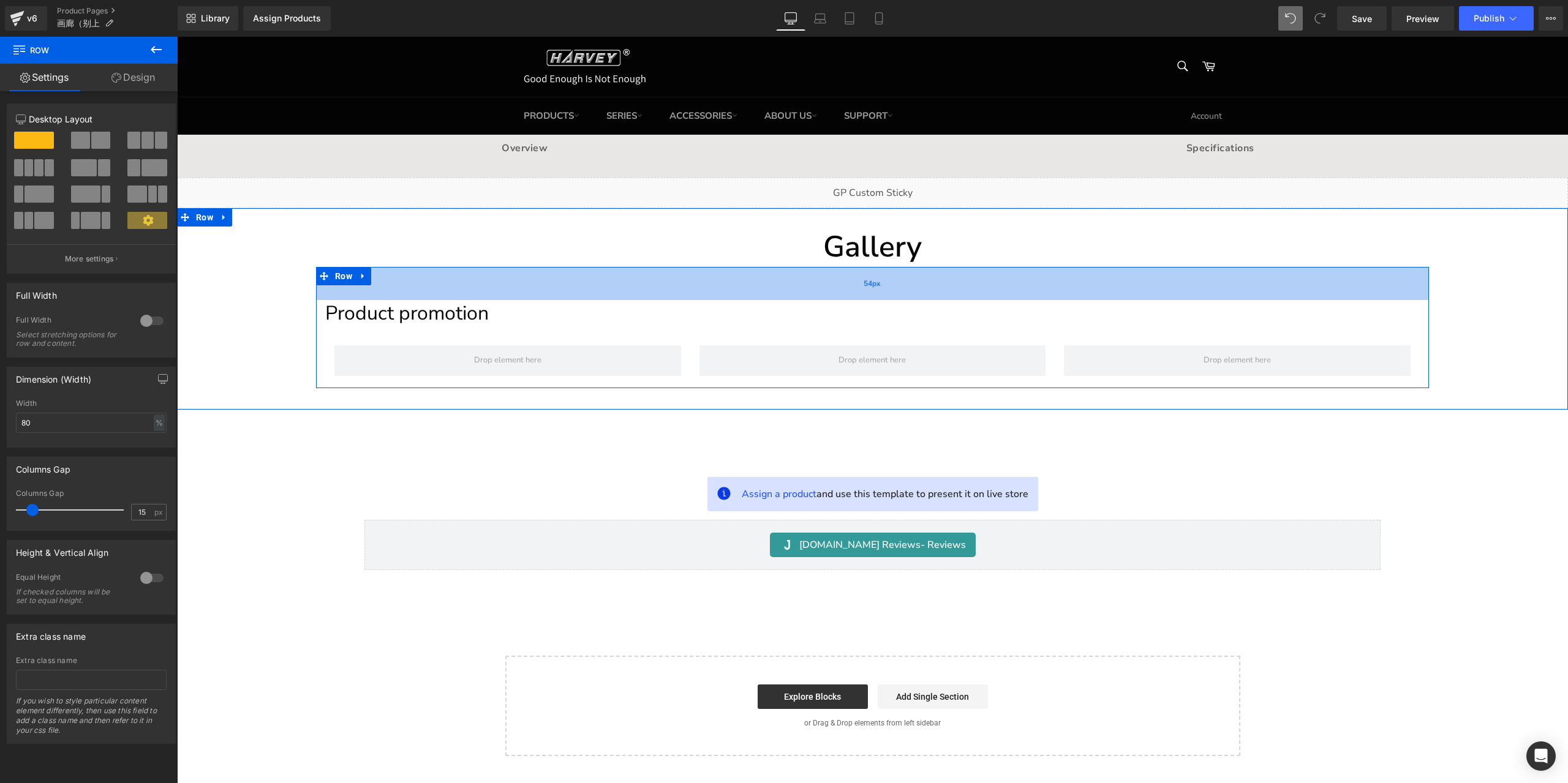
drag, startPoint x: 438, startPoint y: 281, endPoint x: 442, endPoint y: 295, distance: 14.6
click at [442, 295] on div "54px" at bounding box center [872, 283] width 1113 height 33
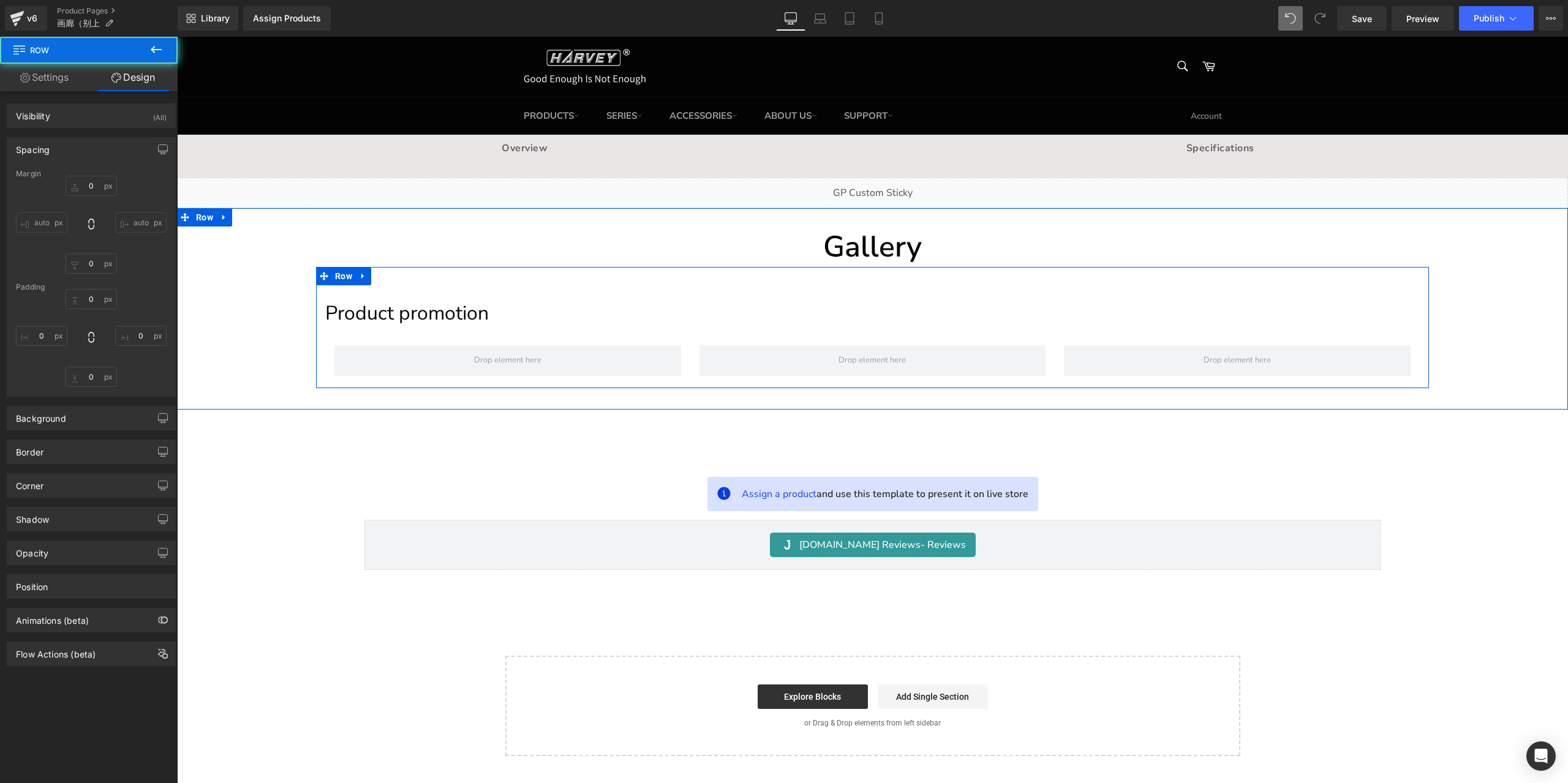
type input "0"
type input "54"
type input "0"
type input "10"
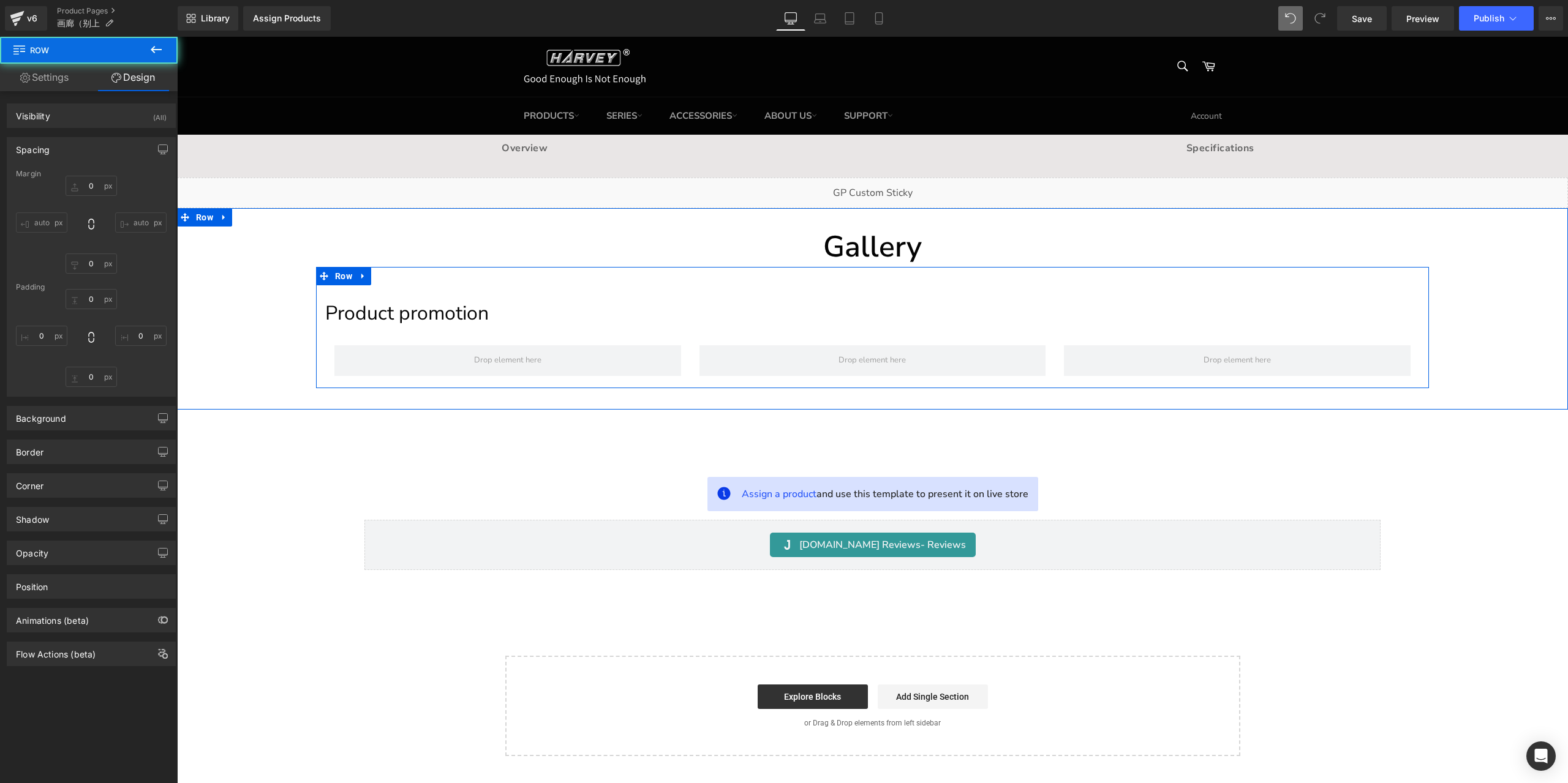
type input "0"
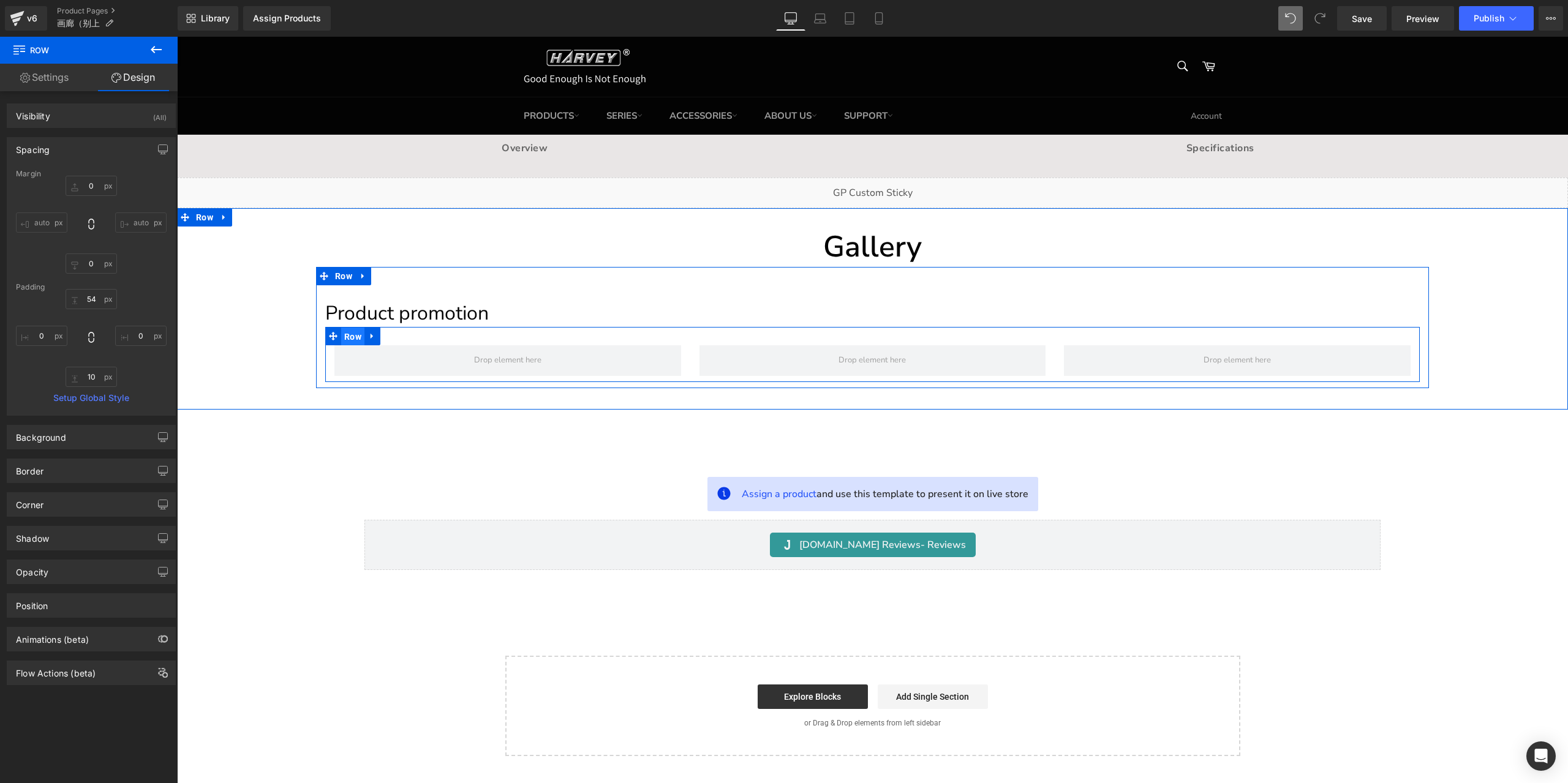
click at [346, 334] on span "Row" at bounding box center [353, 336] width 23 height 18
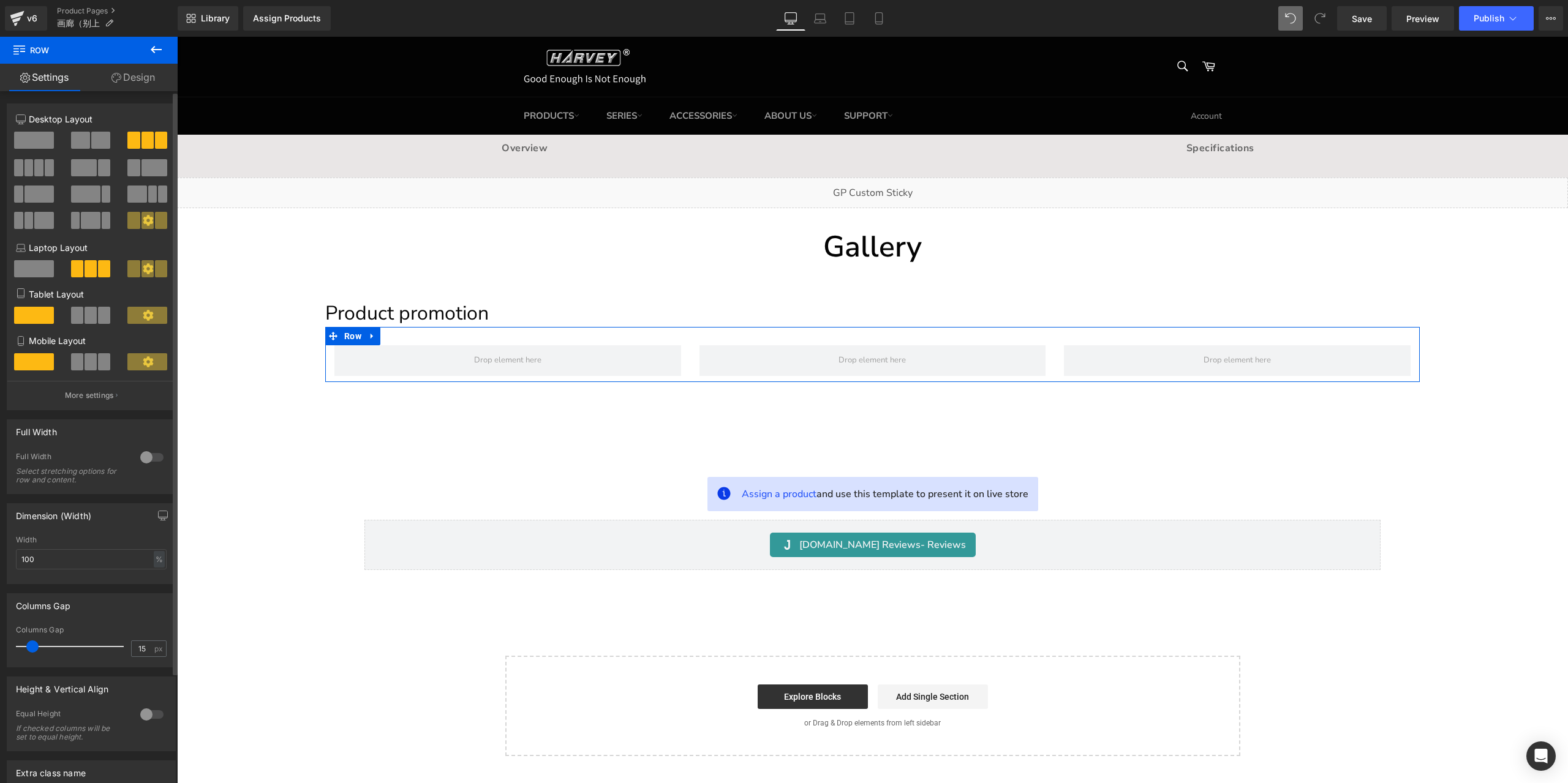
click at [86, 314] on span at bounding box center [90, 315] width 12 height 17
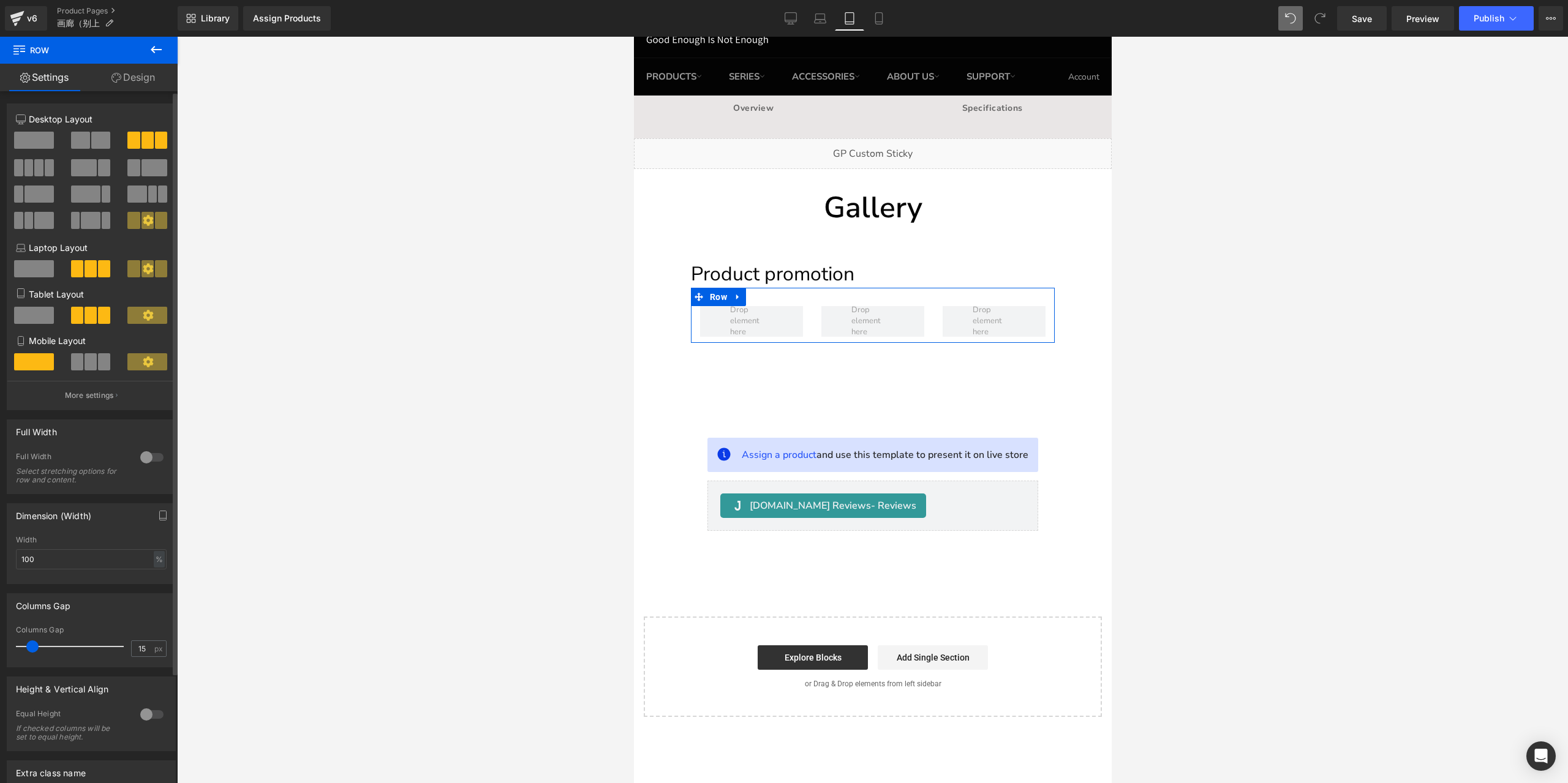
click at [91, 362] on span at bounding box center [90, 361] width 12 height 17
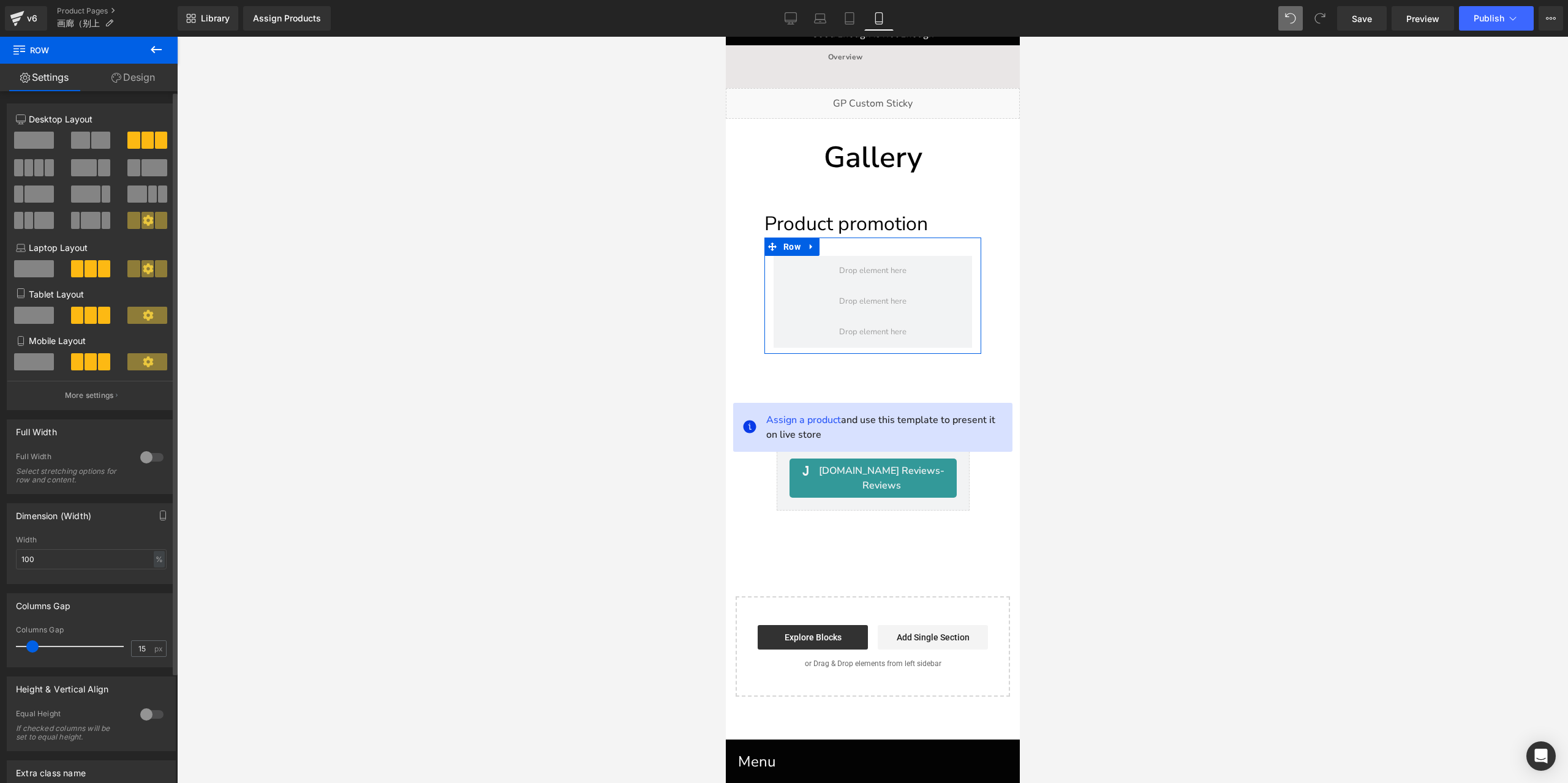
scroll to position [0, 0]
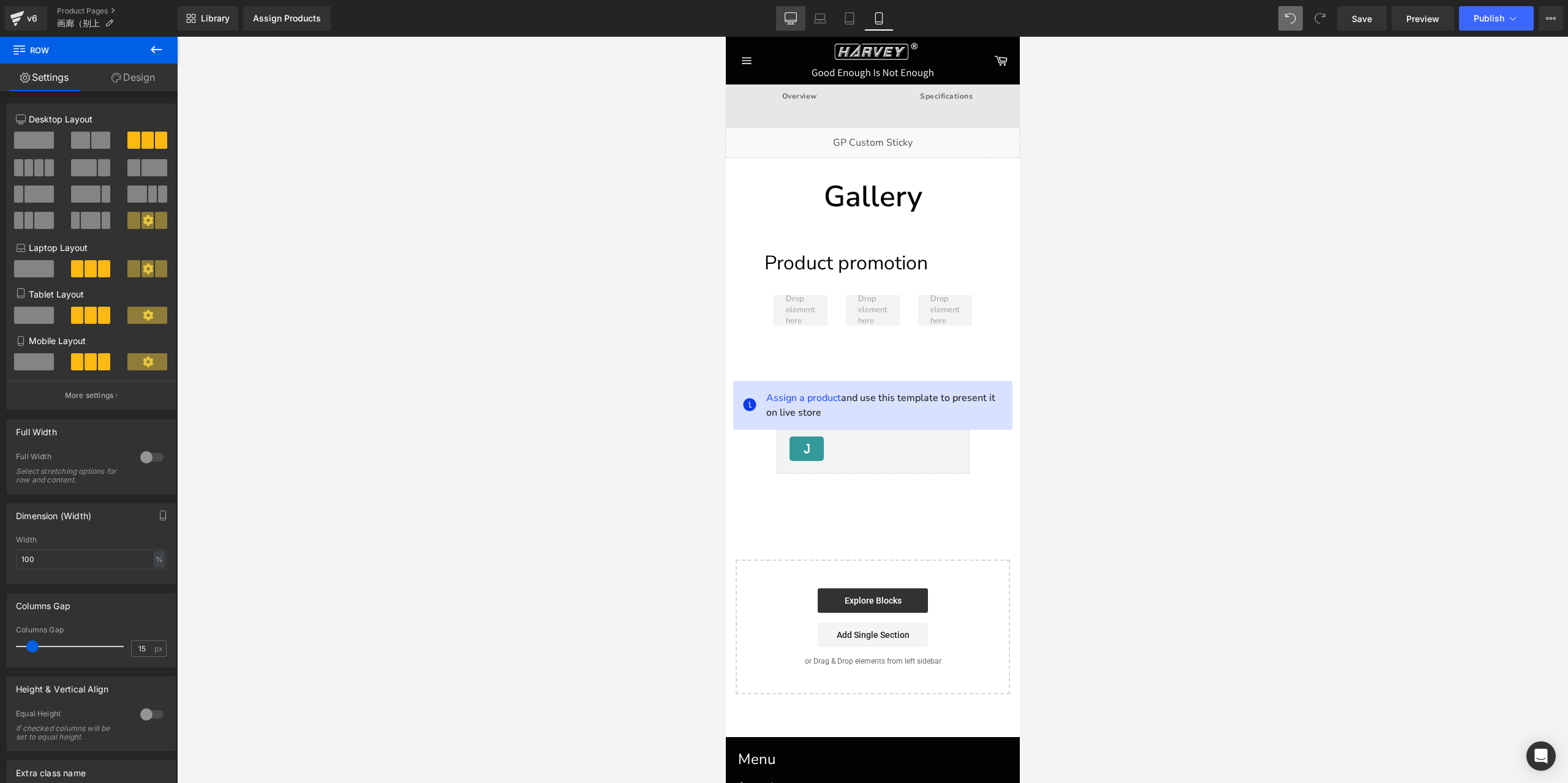
click at [784, 23] on link "Desktop" at bounding box center [790, 18] width 30 height 25
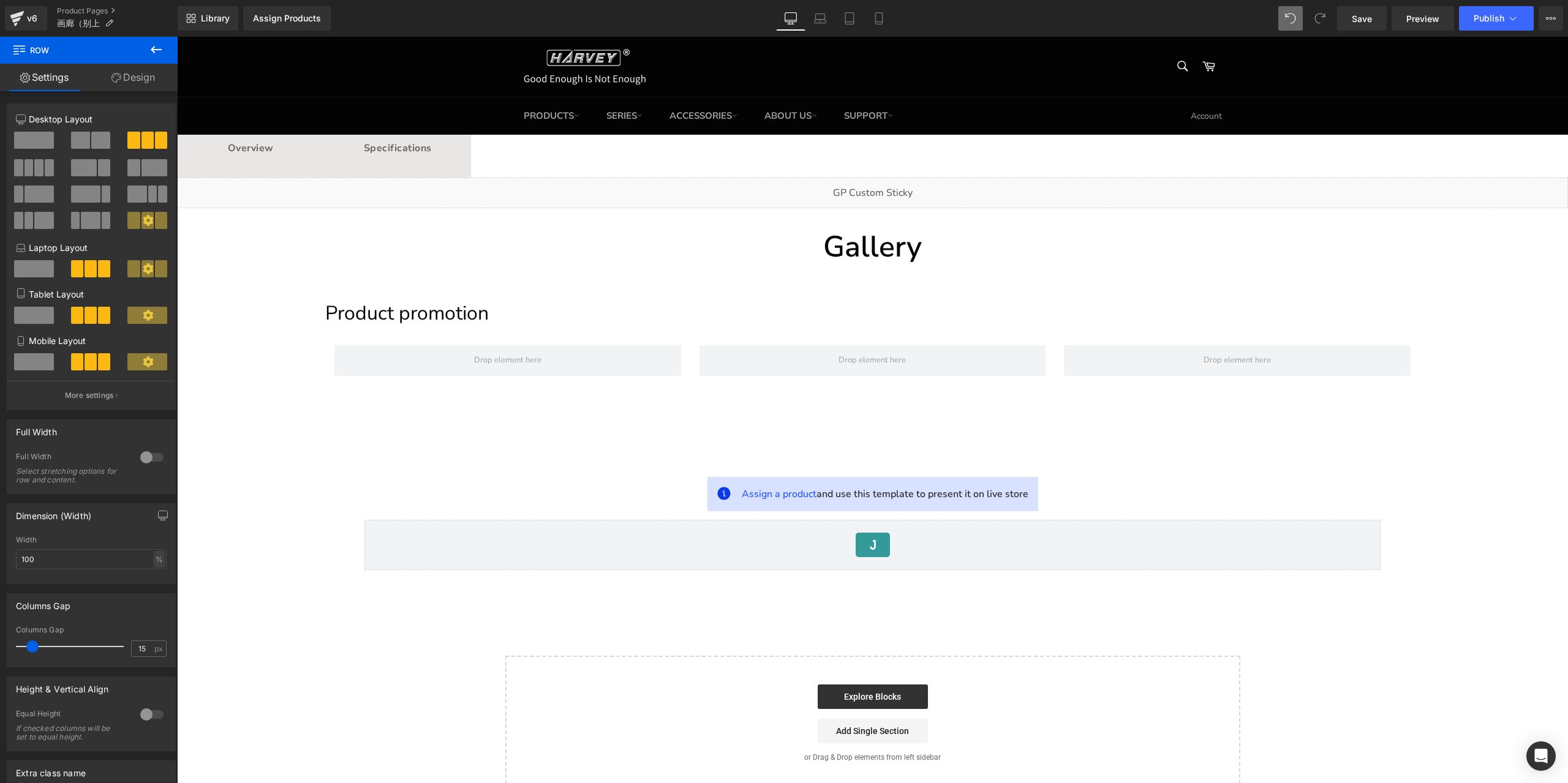
scroll to position [49, 0]
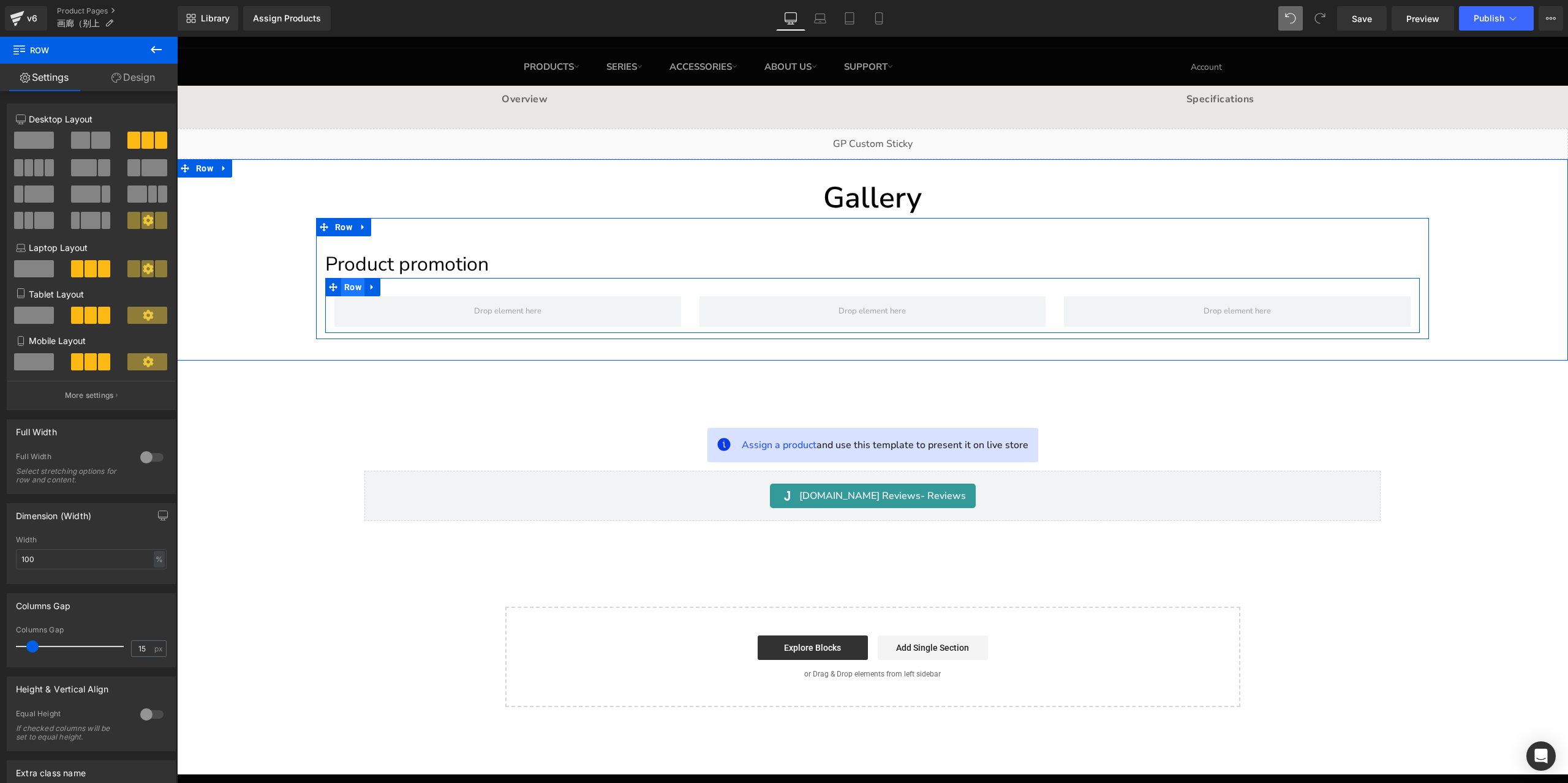
click at [353, 285] on span "Row" at bounding box center [353, 287] width 23 height 18
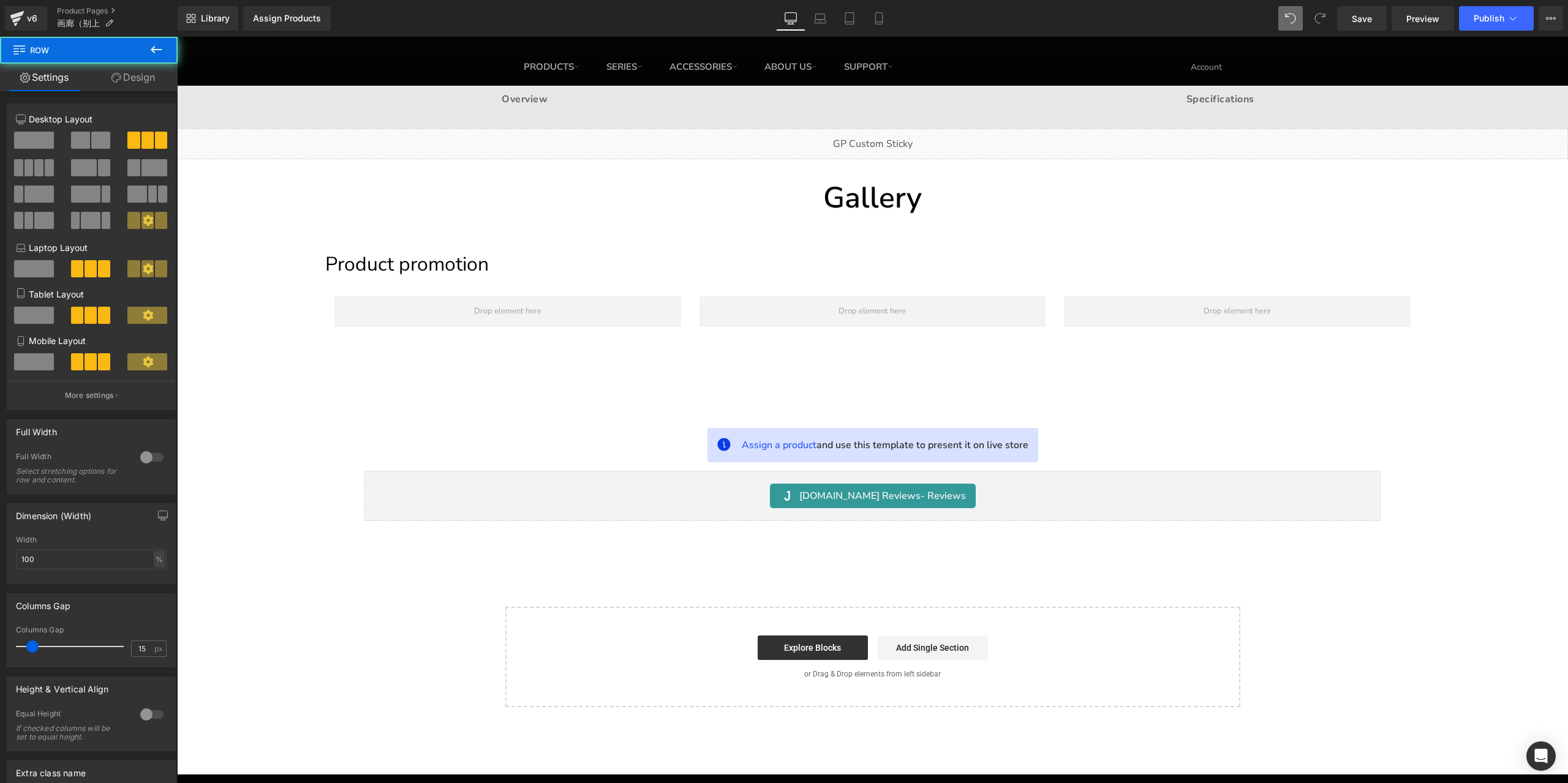
click at [158, 54] on icon at bounding box center [156, 49] width 15 height 14
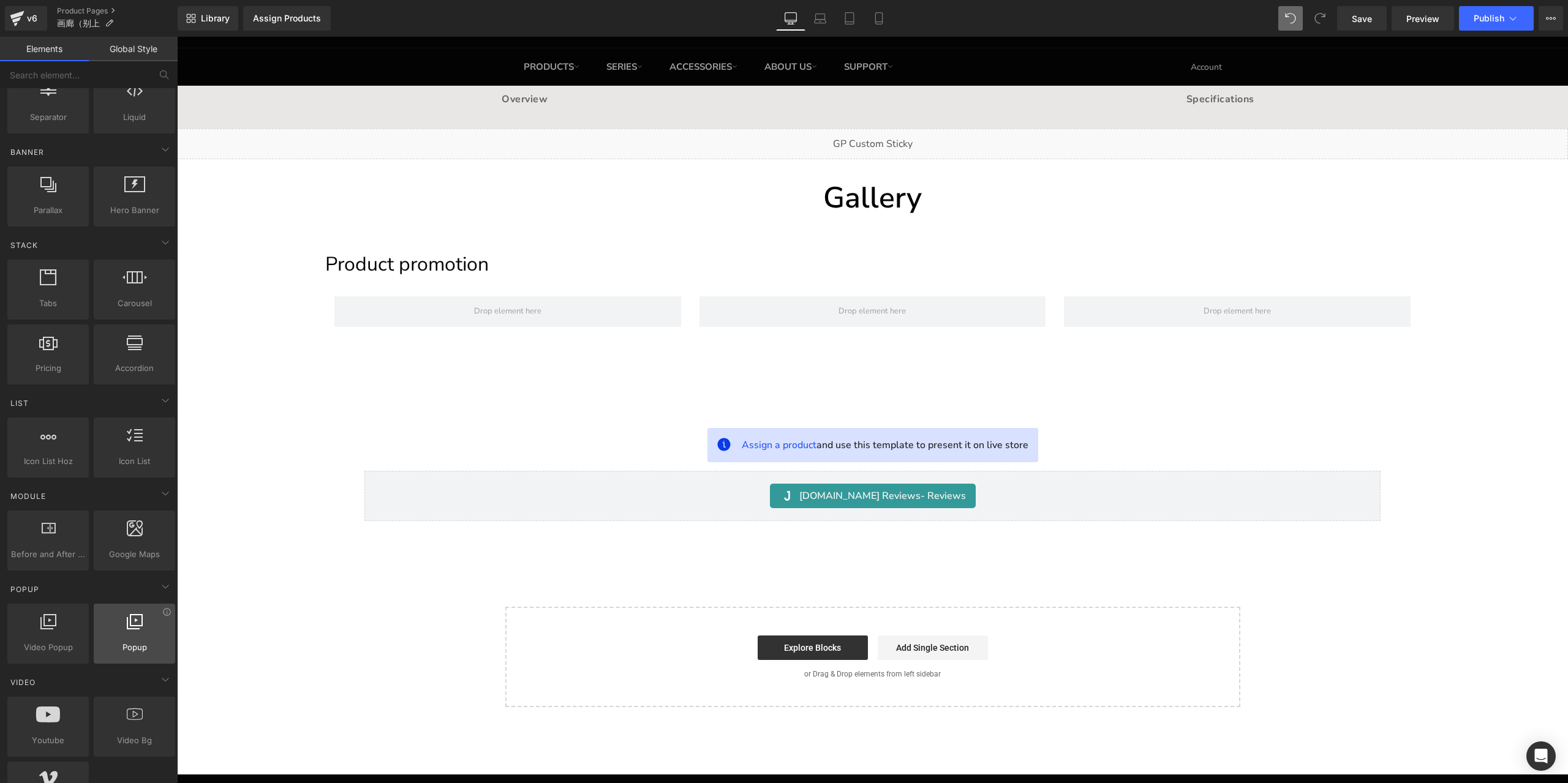
scroll to position [245, 0]
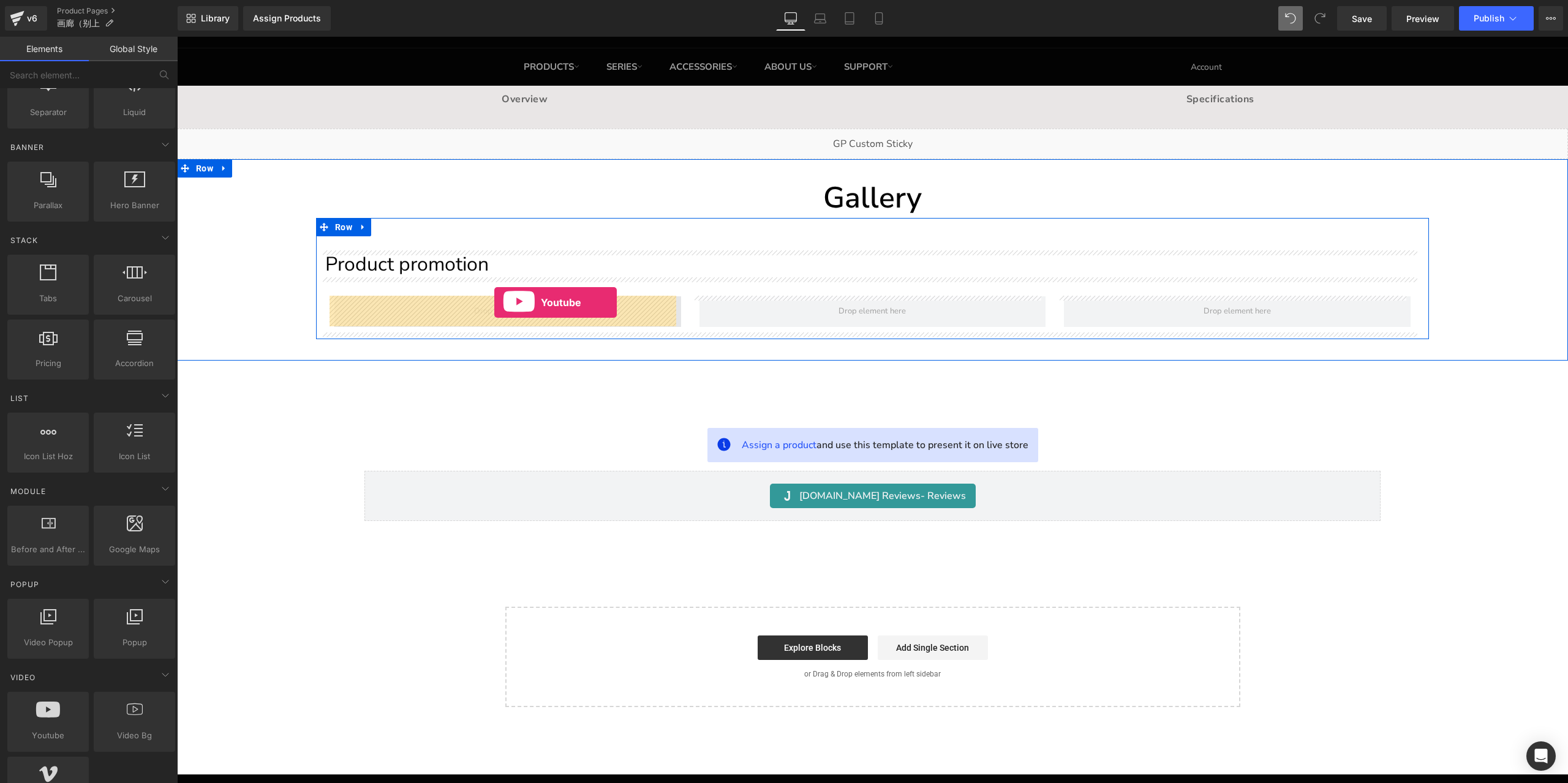
drag, startPoint x: 237, startPoint y: 755, endPoint x: 494, endPoint y: 303, distance: 520.0
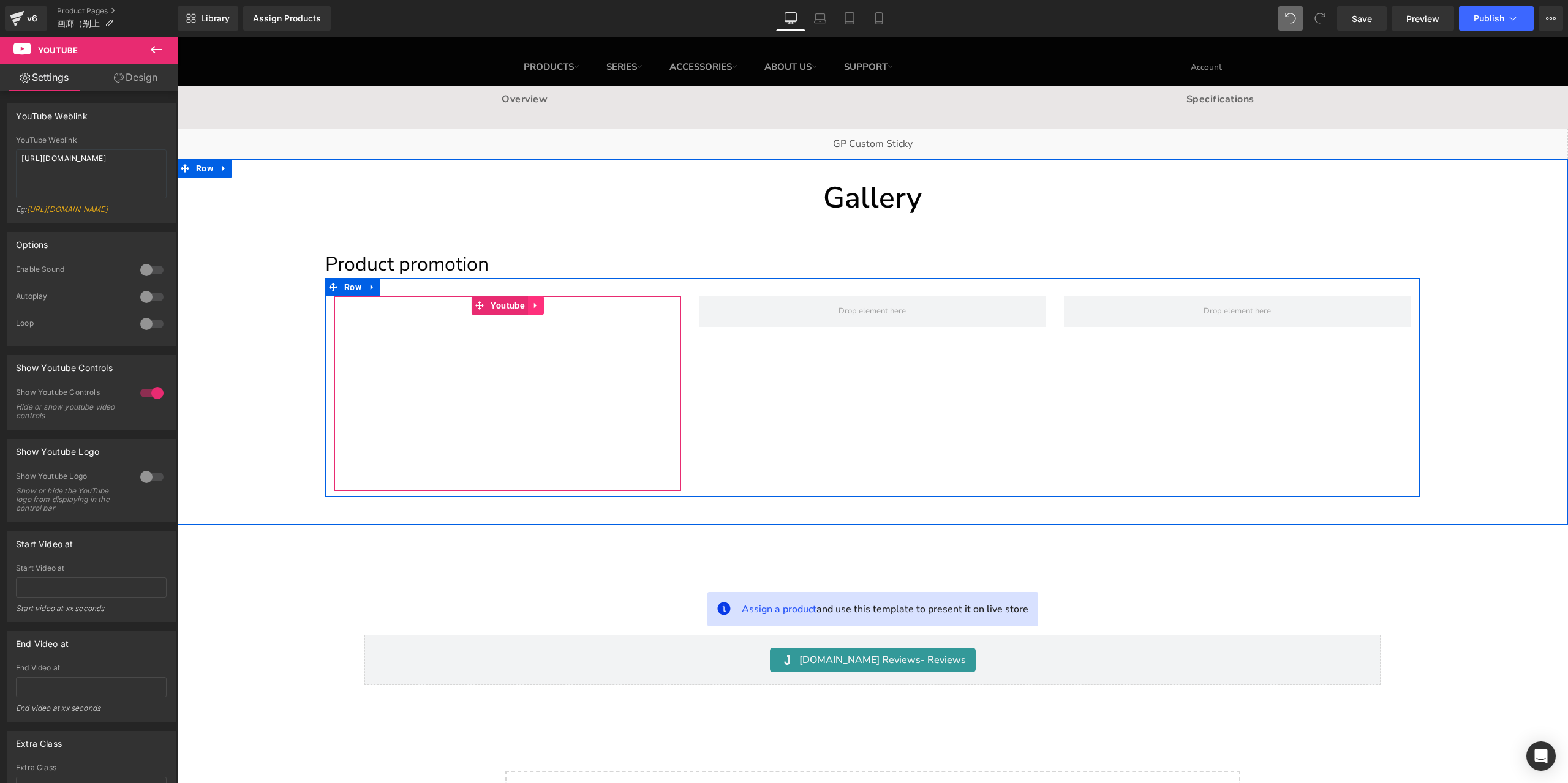
click at [534, 306] on icon at bounding box center [536, 306] width 9 height 9
click at [524, 306] on icon at bounding box center [528, 306] width 9 height 9
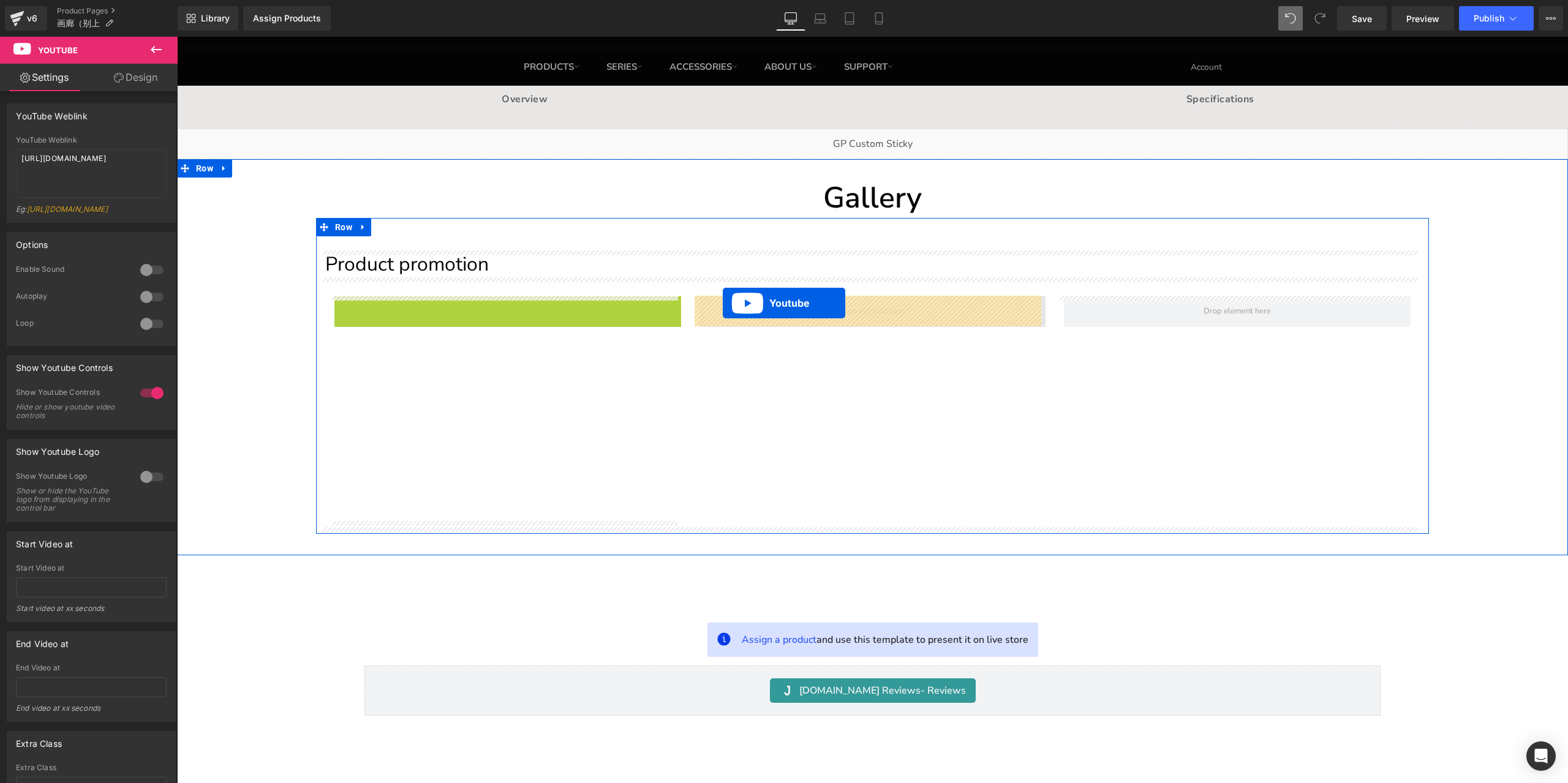
drag, startPoint x: 452, startPoint y: 305, endPoint x: 723, endPoint y: 303, distance: 271.0
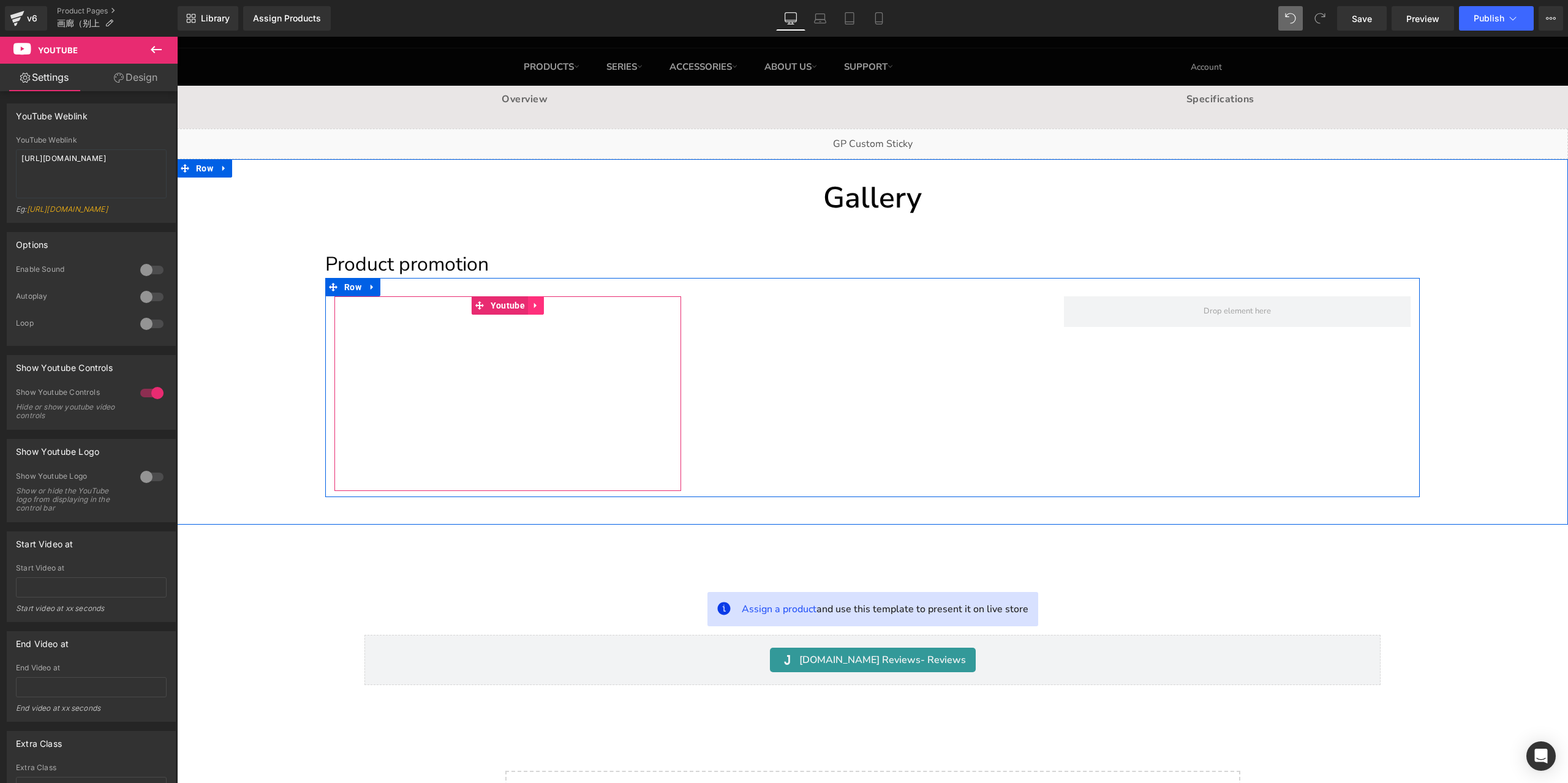
click at [532, 308] on icon at bounding box center [536, 306] width 9 height 9
click at [524, 303] on icon at bounding box center [528, 306] width 9 height 9
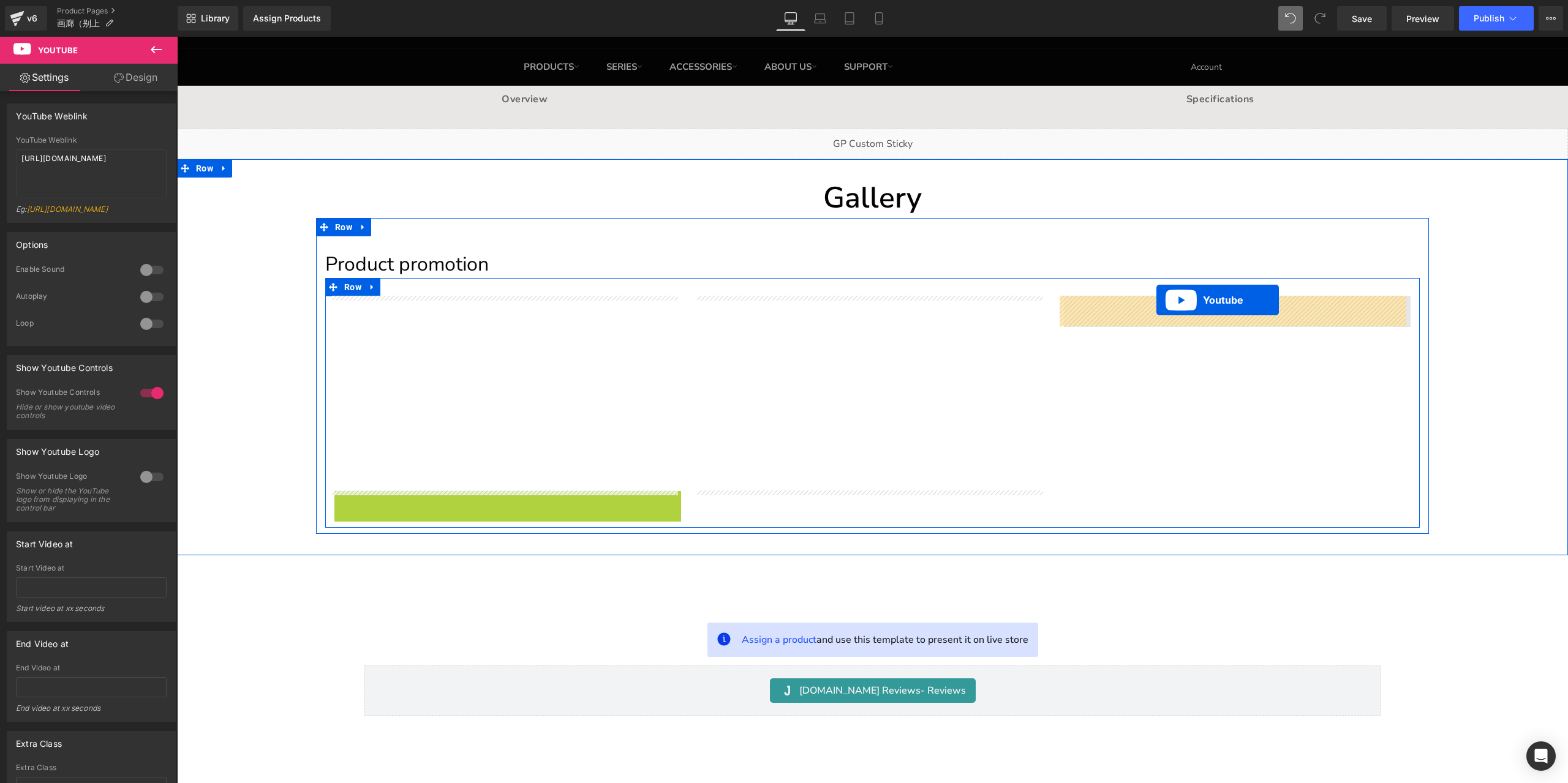
drag, startPoint x: 473, startPoint y: 502, endPoint x: 1156, endPoint y: 300, distance: 712.2
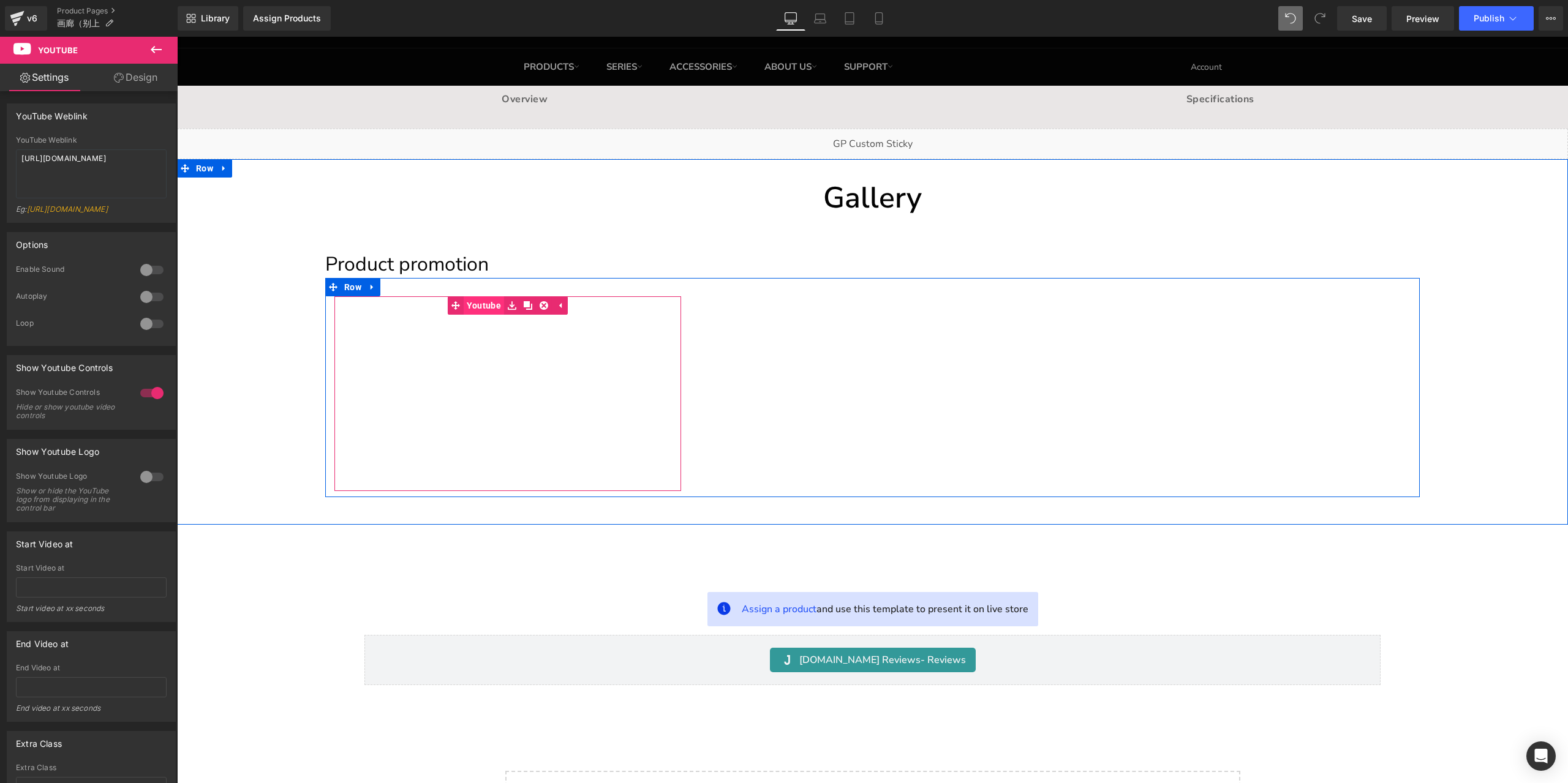
click at [474, 308] on link "Youtube" at bounding box center [476, 305] width 56 height 18
click at [514, 309] on span "Youtube" at bounding box center [508, 305] width 40 height 18
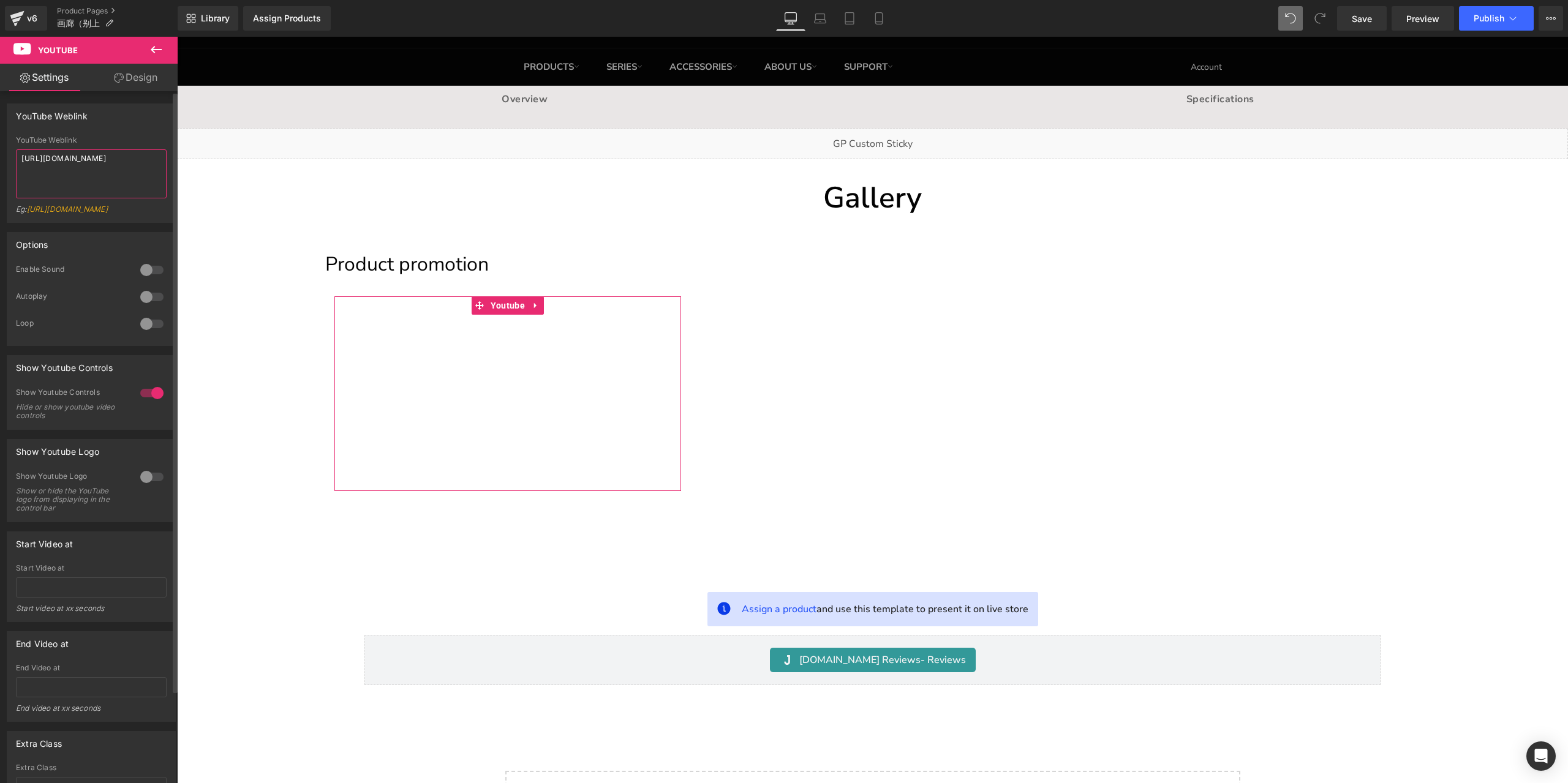
click at [117, 168] on textarea "https://www.youtube.com/watch?v=OQBlWco72c4" at bounding box center [91, 174] width 151 height 49
click at [1364, 20] on span "Save" at bounding box center [1362, 18] width 20 height 13
click at [117, 173] on textarea "https://www.youtube.com/watch?v=OQBlWco72c4" at bounding box center [91, 174] width 151 height 49
paste textarea "SCB_D5fkfPY"
type textarea "https://www.youtube.com/watch?v=SCB_D5fkfPY"
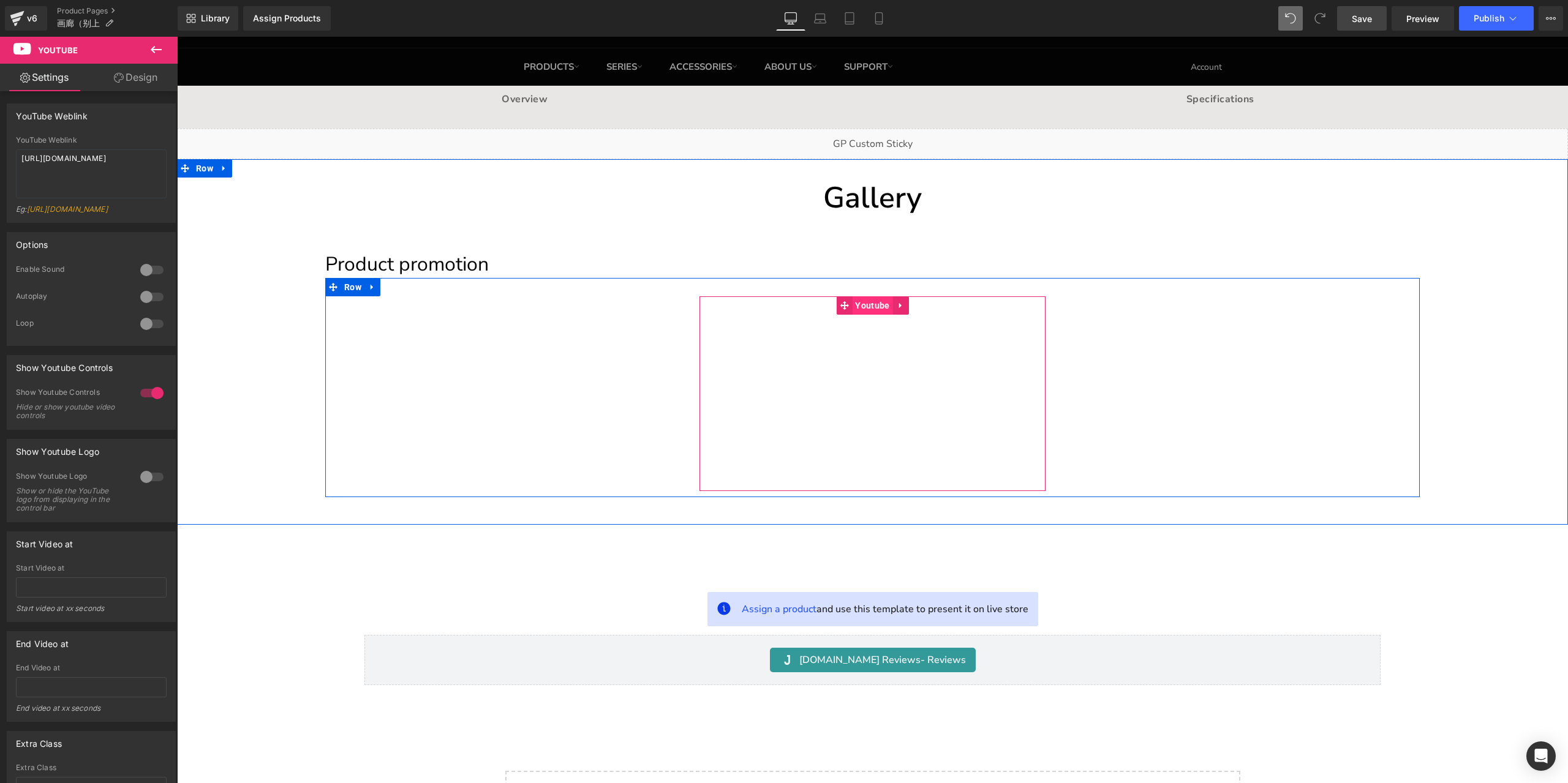
click at [874, 303] on span "Youtube" at bounding box center [872, 305] width 40 height 18
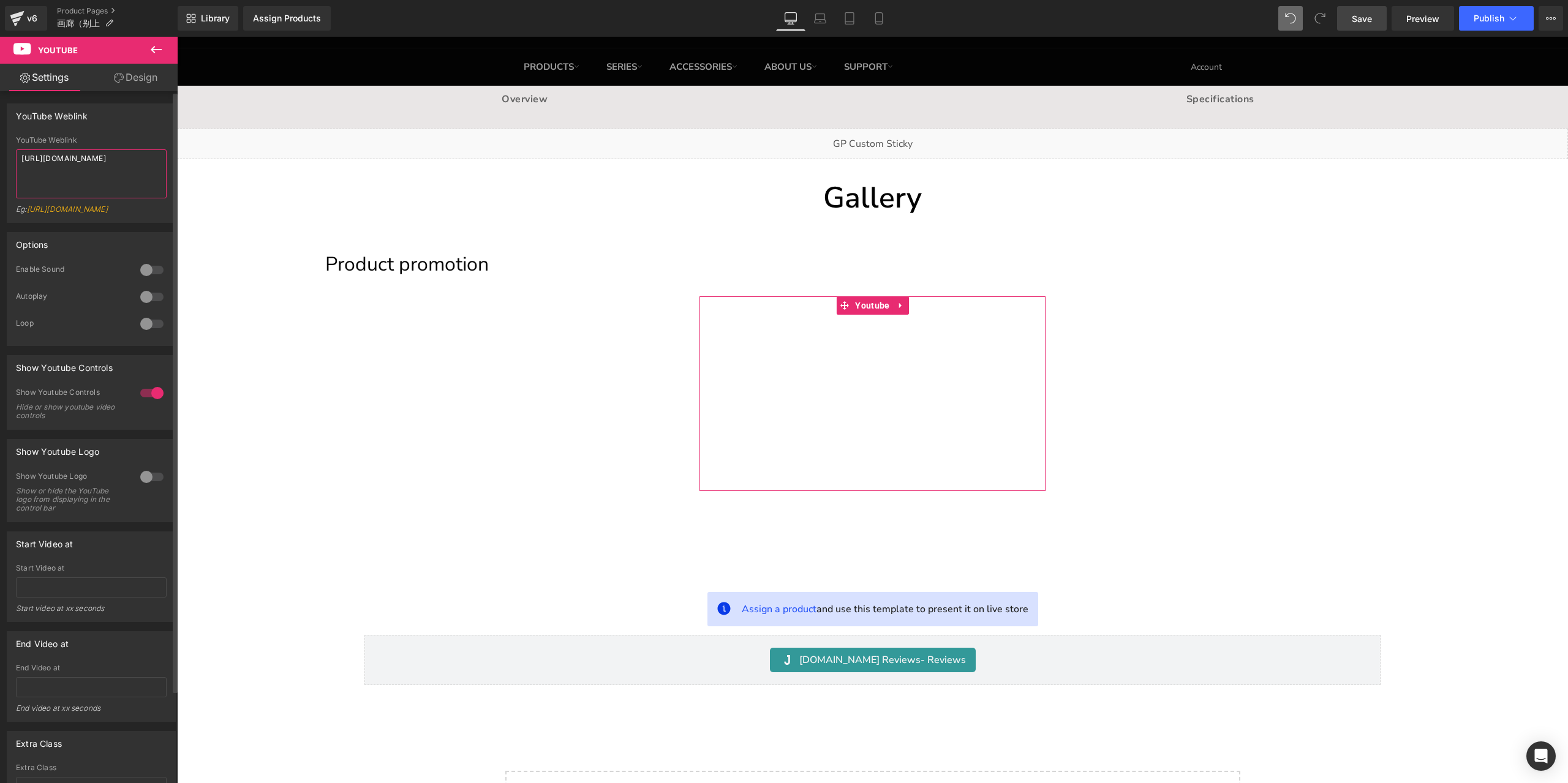
click at [105, 162] on textarea "https://www.youtube.com/watch?v=OQBlWco72c4" at bounding box center [91, 174] width 151 height 49
paste textarea "aJGIbEg0hw0&t=3s"
type textarea "https://www.youtube.com/watch?v=aJGIbEg0hw0&t=3s"
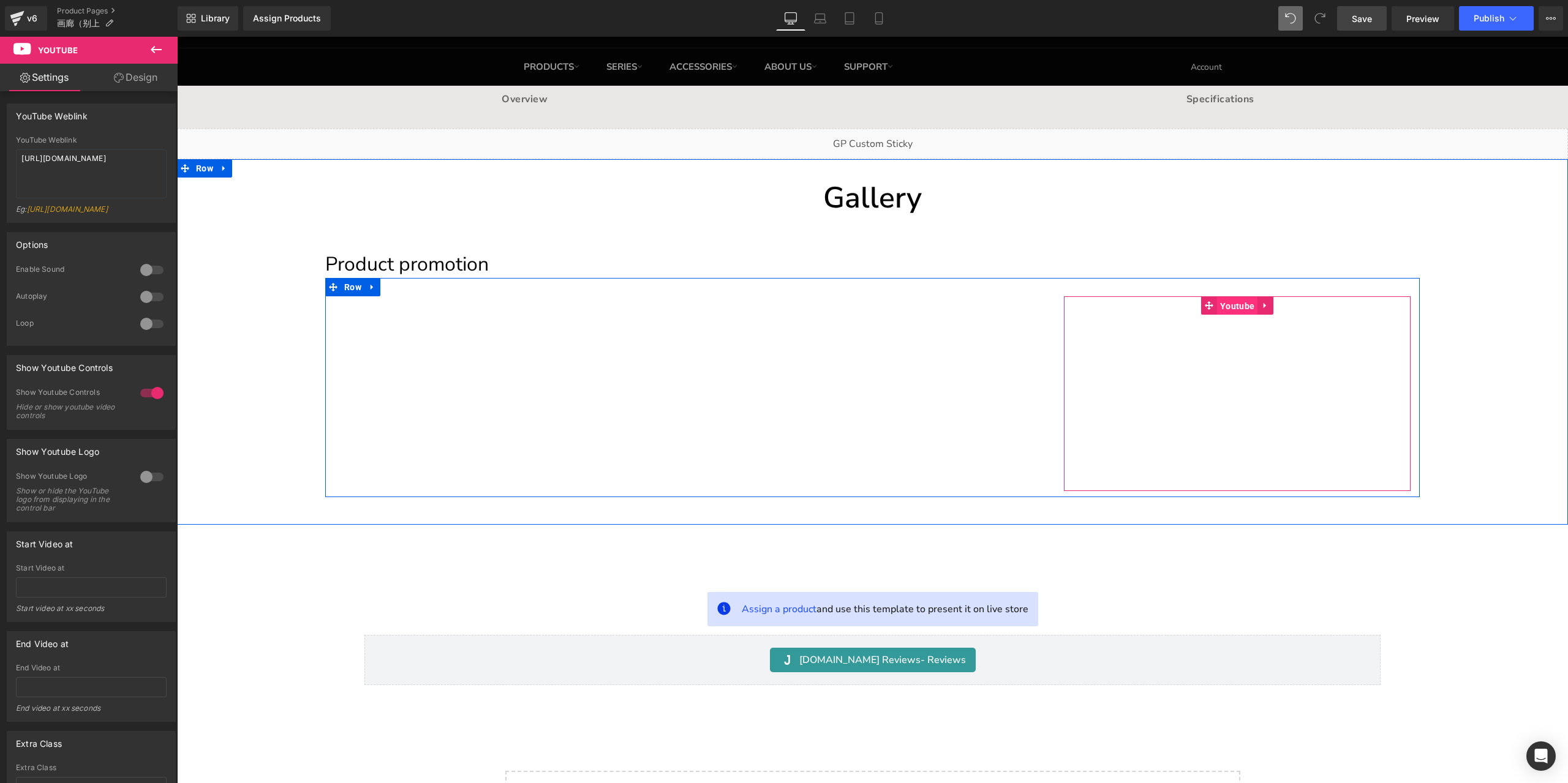
click at [1226, 310] on span "Youtube" at bounding box center [1237, 306] width 40 height 18
click at [1226, 310] on span "Youtube" at bounding box center [1237, 305] width 40 height 18
click at [1229, 308] on span "Youtube" at bounding box center [1237, 306] width 40 height 18
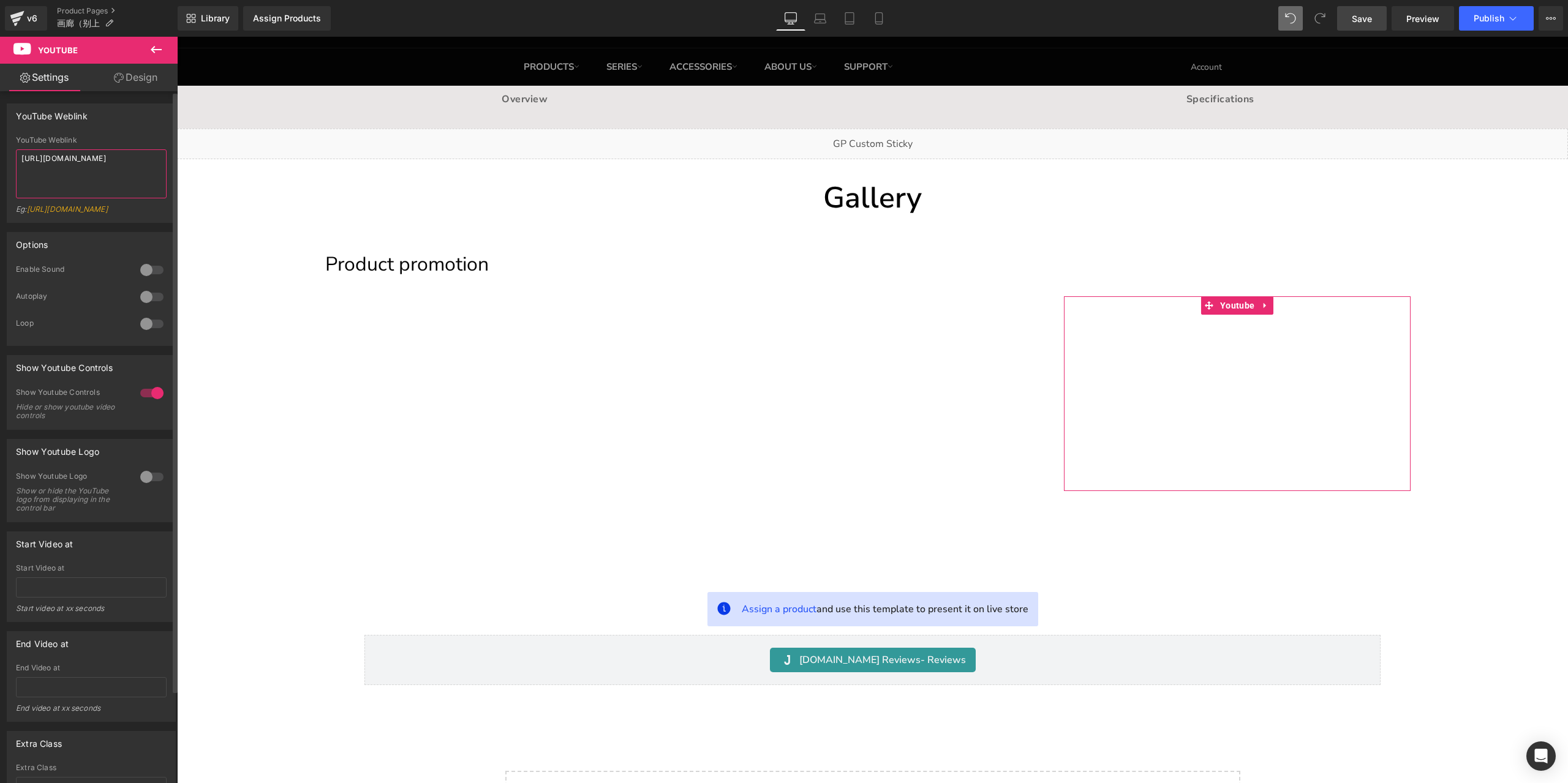
click at [99, 160] on textarea "https://www.youtube.com/watch?v=OQBlWco72c4" at bounding box center [91, 174] width 151 height 49
paste textarea "ZiTenRFqYjQ&t=287s"
type textarea "https://www.youtube.com/watch?v=ZiTenRFqYjQ&t=287s"
click at [1363, 25] on link "Save" at bounding box center [1362, 18] width 50 height 25
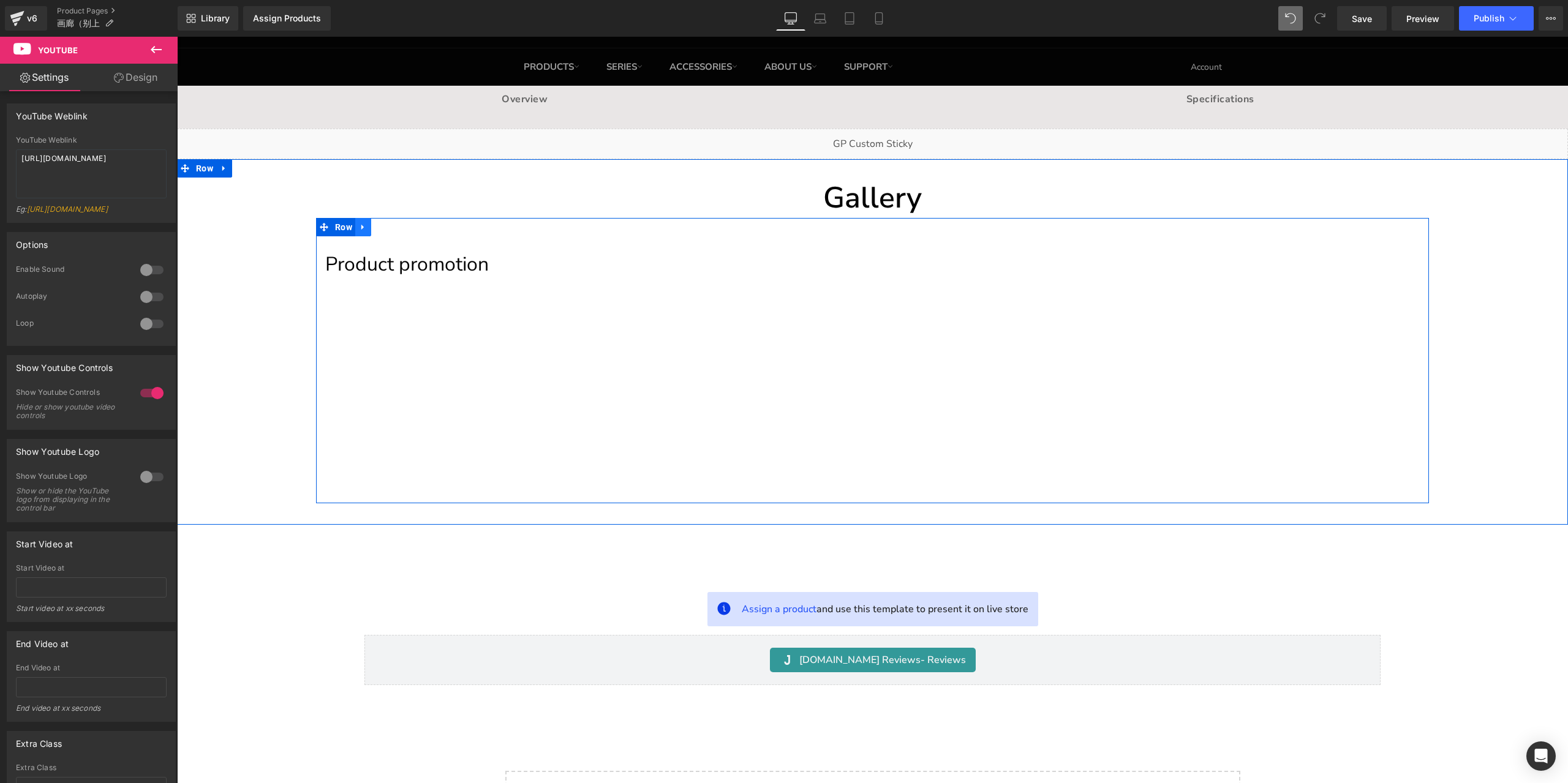
click at [360, 228] on icon at bounding box center [363, 226] width 9 height 9
click at [372, 232] on link at bounding box center [378, 227] width 16 height 18
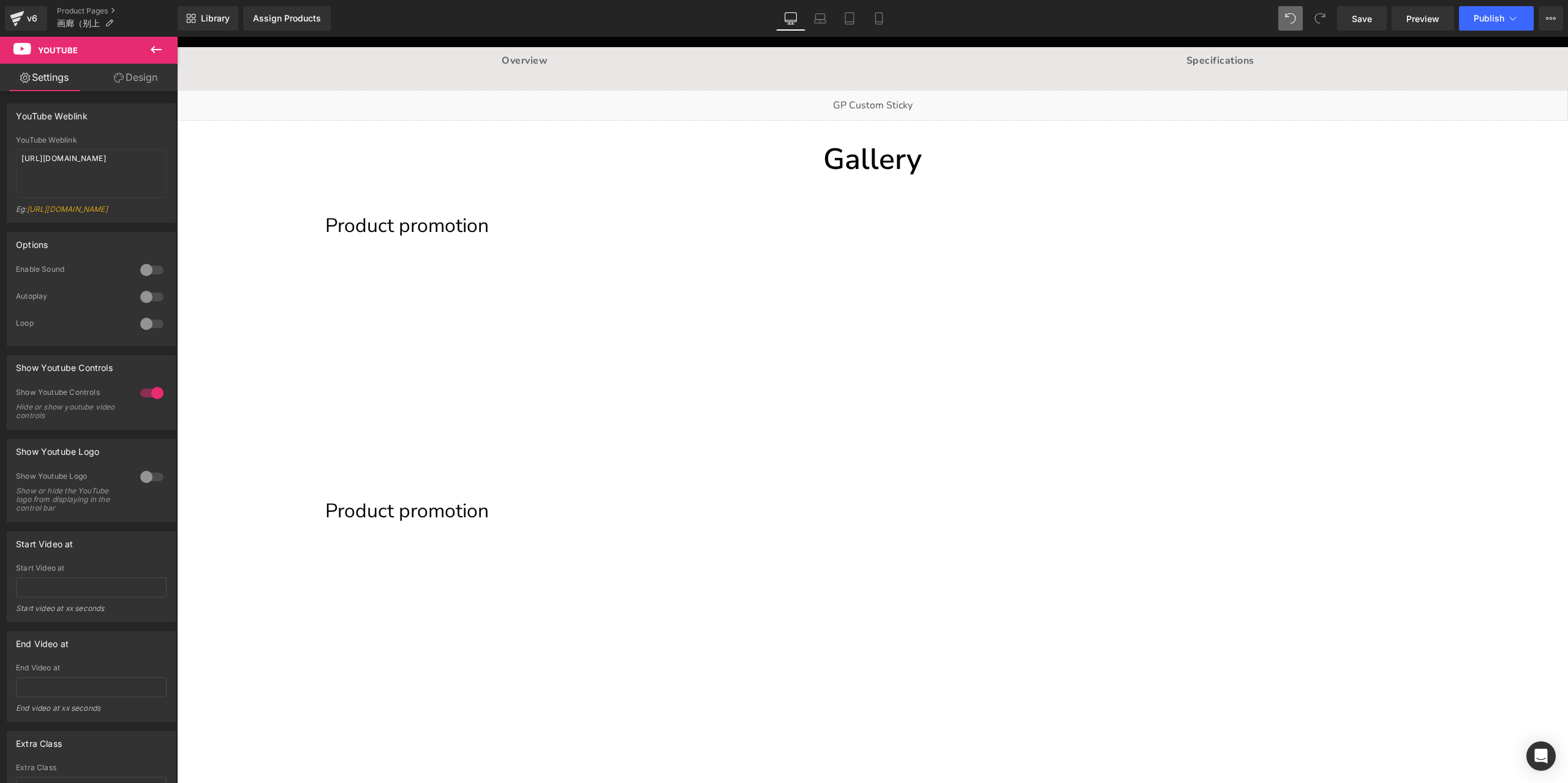
scroll to position [49, 0]
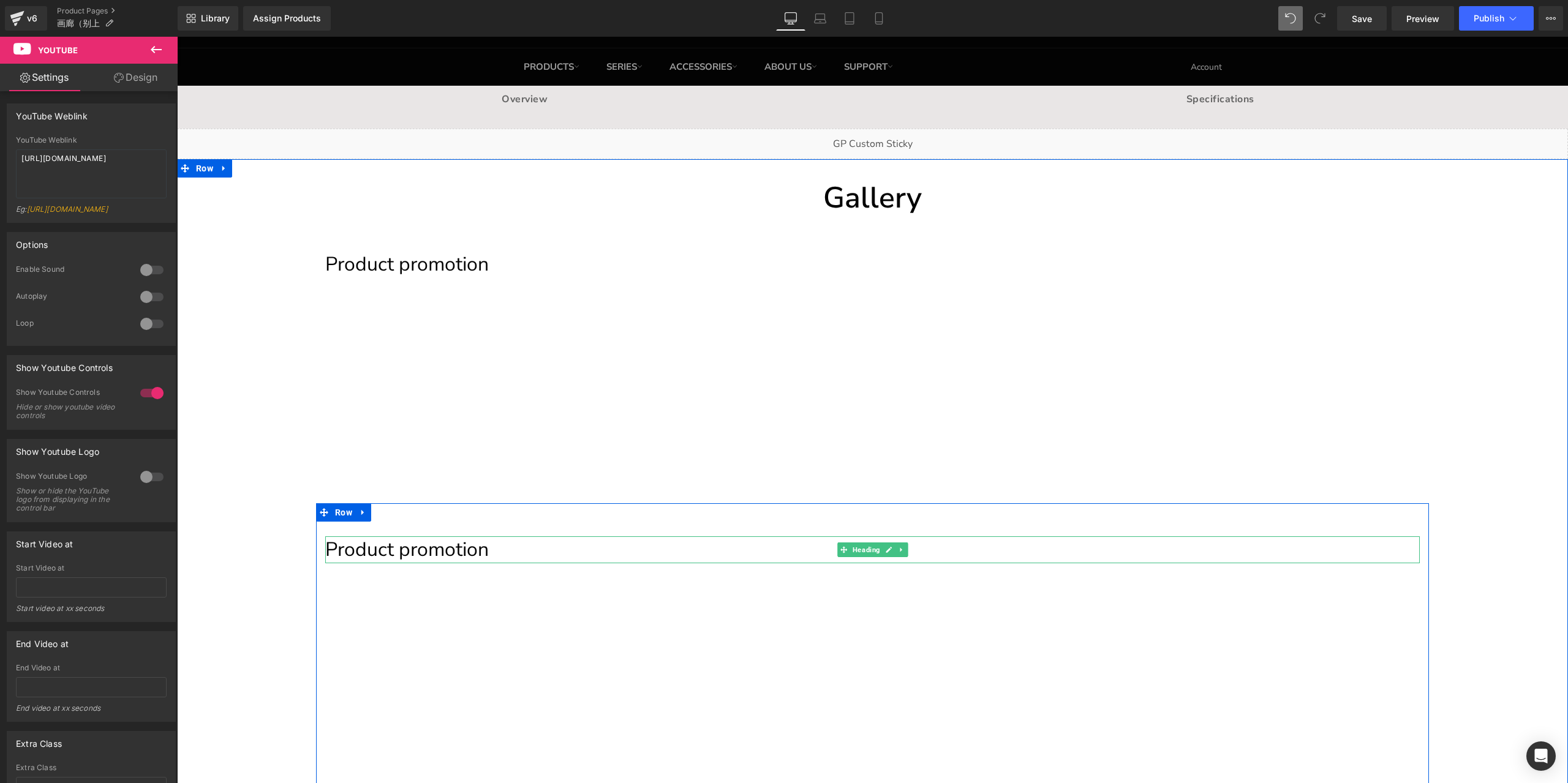
click at [460, 548] on h1 "Product promotion" at bounding box center [872, 550] width 1094 height 27
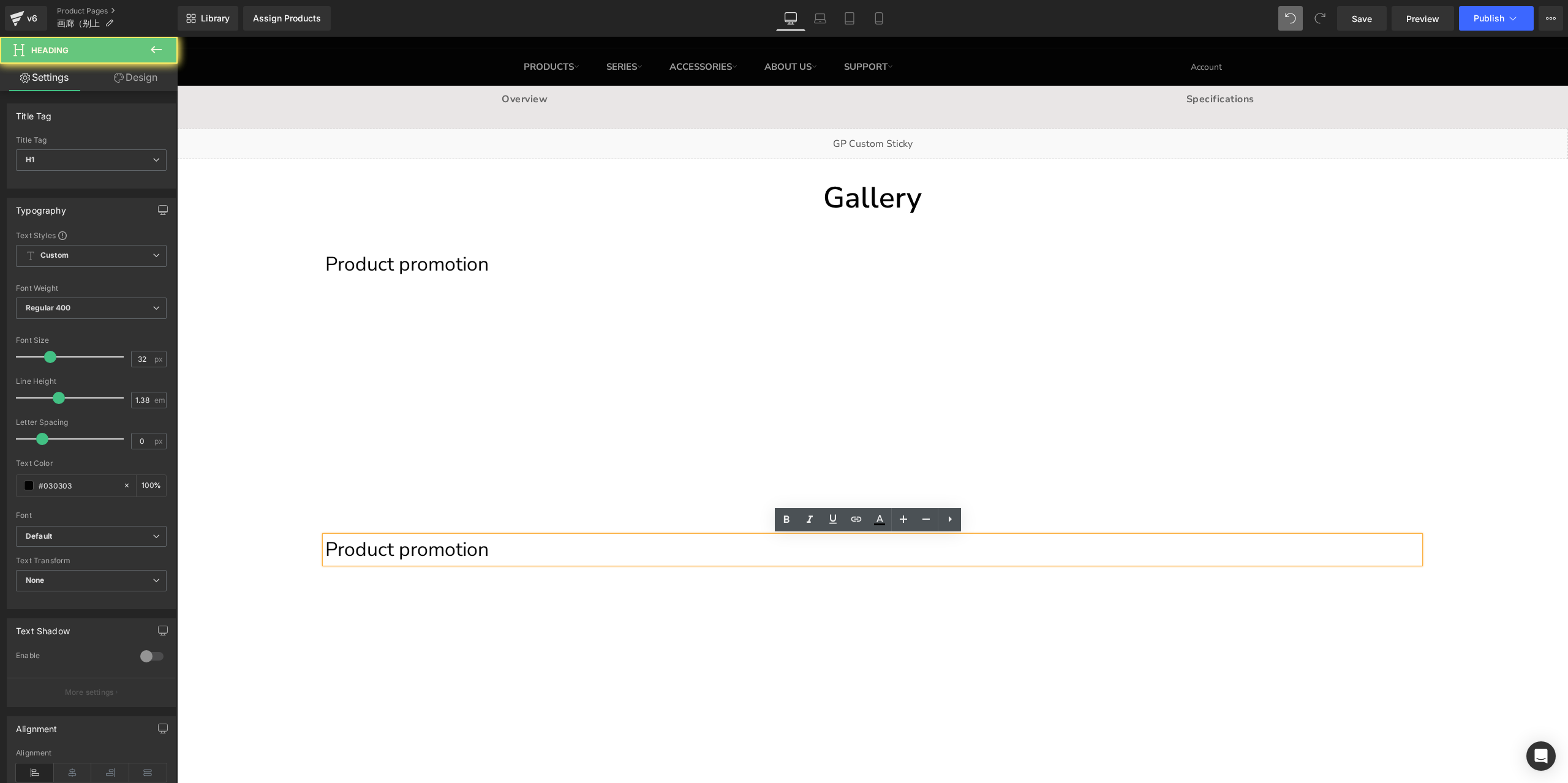
click at [537, 552] on h1 "Product promotion" at bounding box center [872, 550] width 1094 height 27
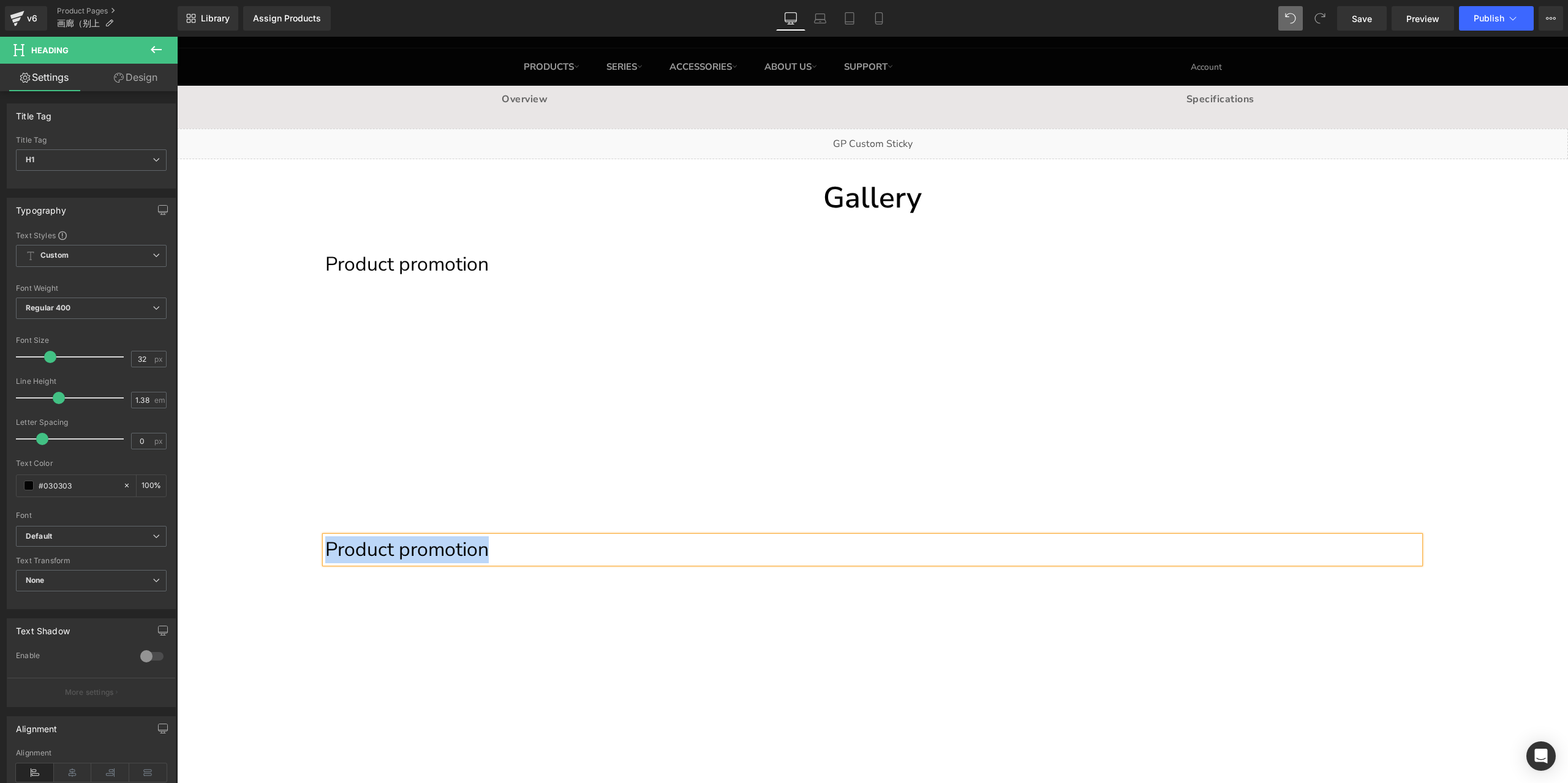
paste div
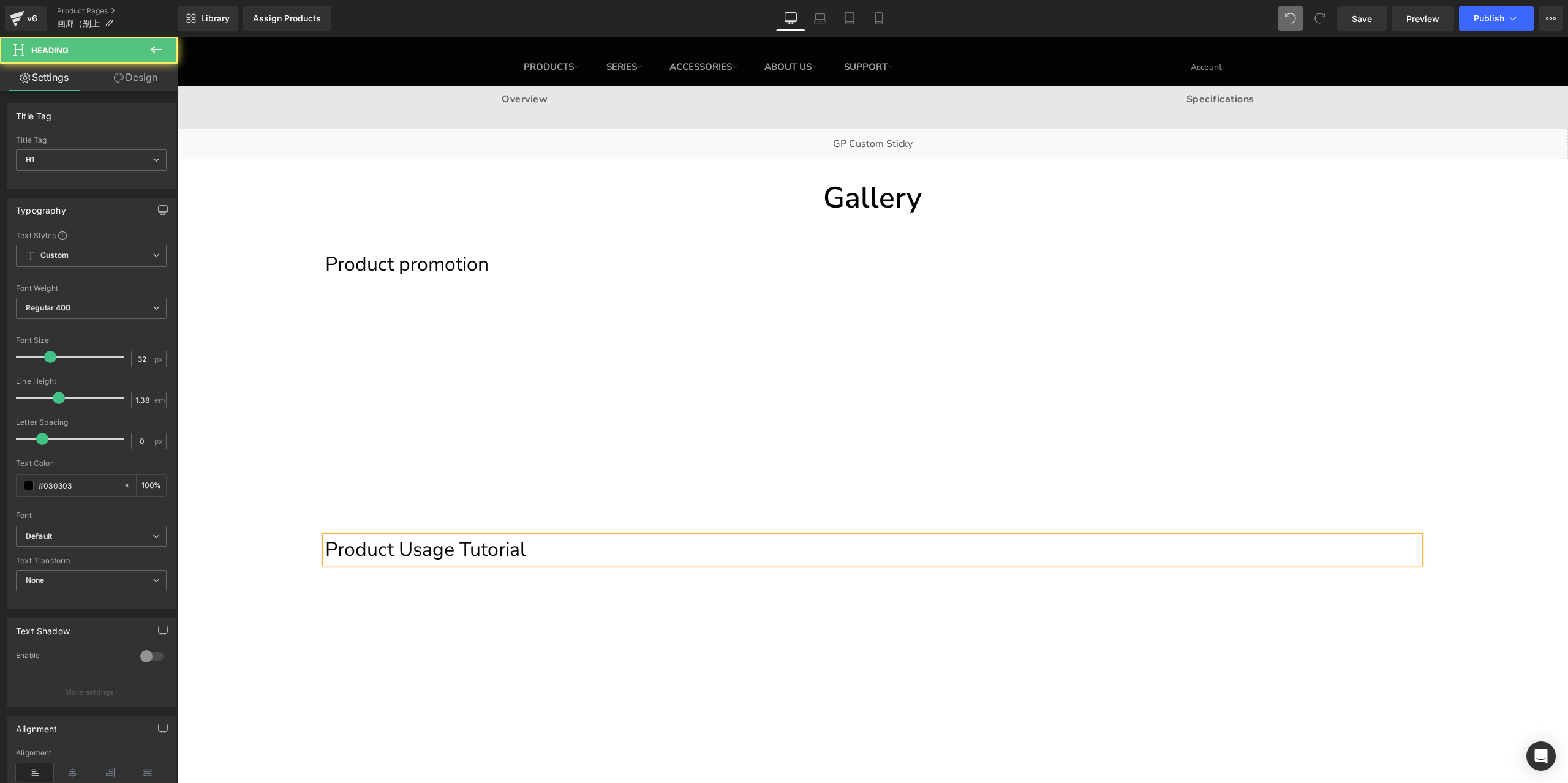
click at [556, 541] on h1 "Product Usage Tutorial" at bounding box center [872, 550] width 1094 height 27
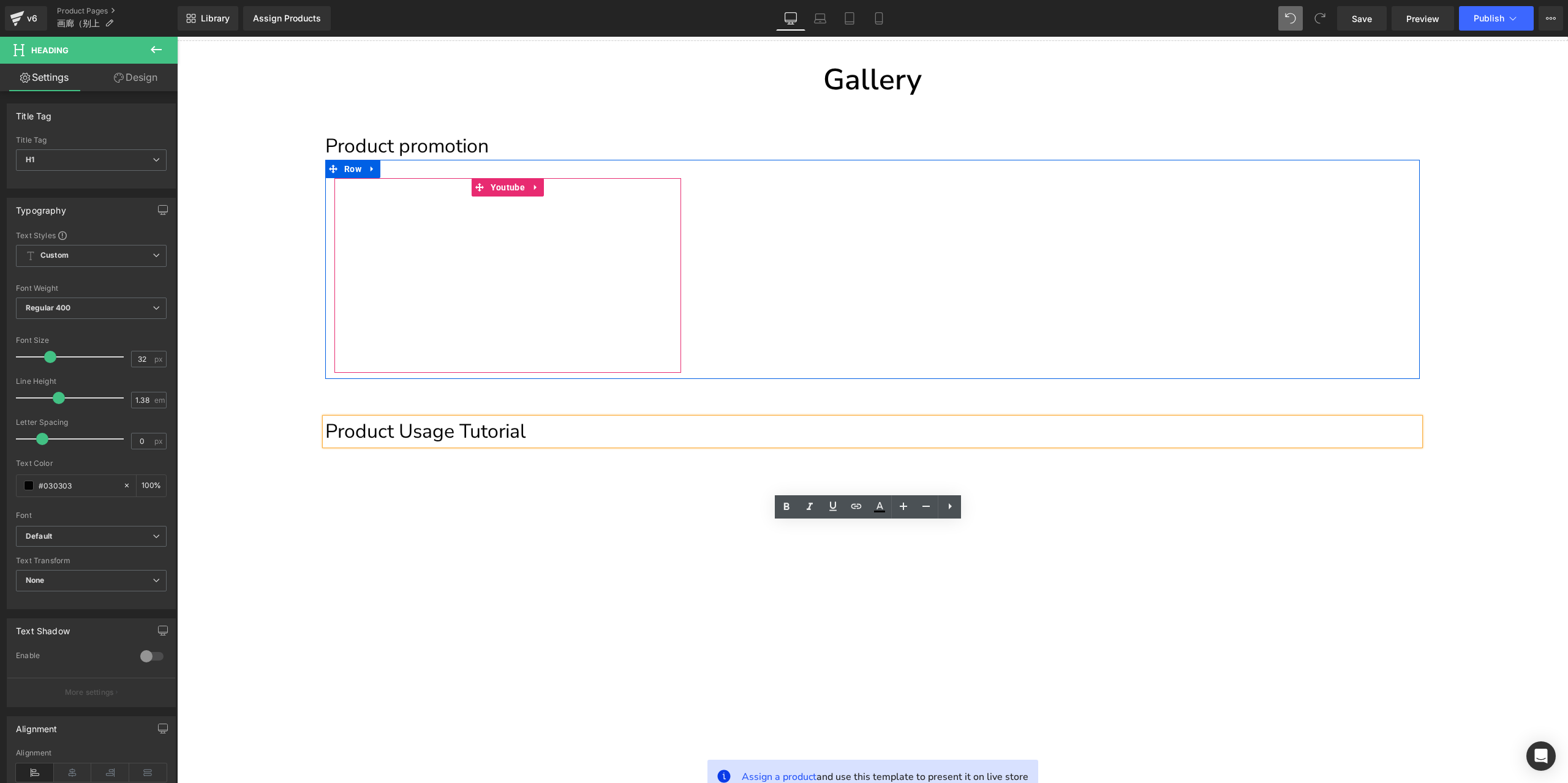
scroll to position [233, 0]
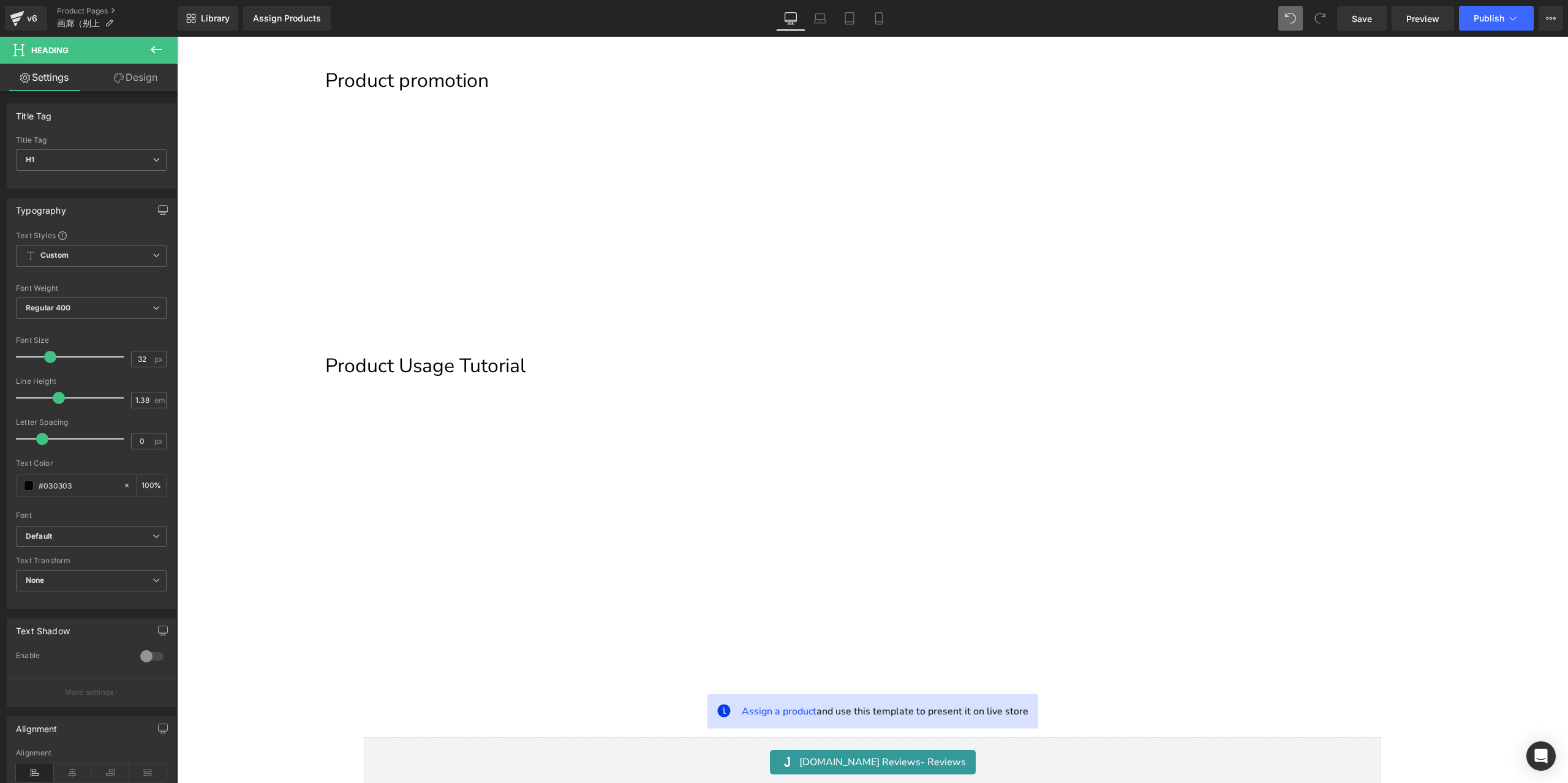
click at [165, 52] on button at bounding box center [156, 50] width 43 height 27
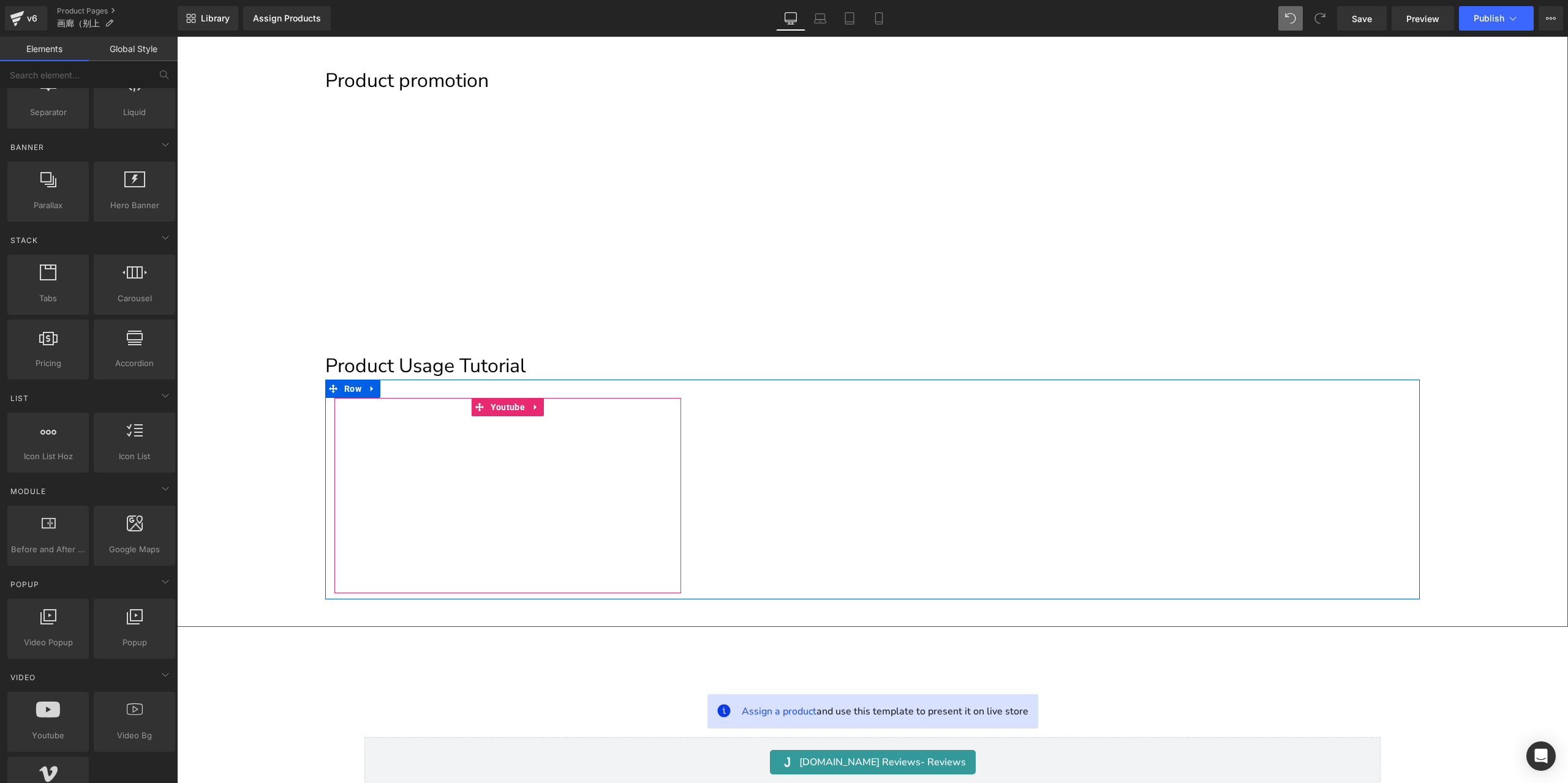
click at [529, 407] on div at bounding box center [508, 495] width 347 height 195
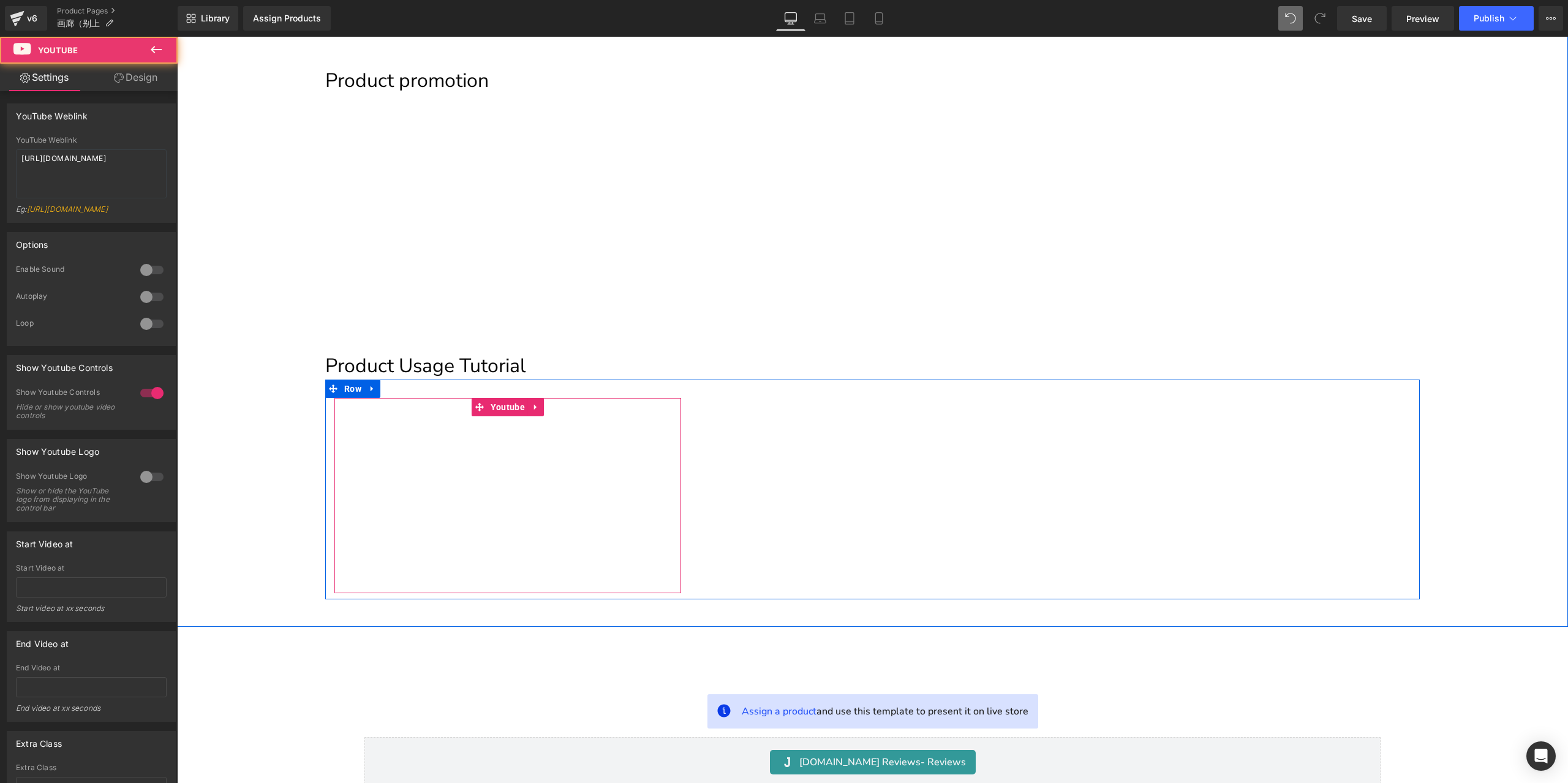
click at [529, 410] on div at bounding box center [508, 495] width 347 height 195
click at [542, 468] on div at bounding box center [508, 495] width 347 height 195
click at [532, 405] on div at bounding box center [508, 495] width 347 height 195
click at [528, 405] on div at bounding box center [508, 495] width 347 height 195
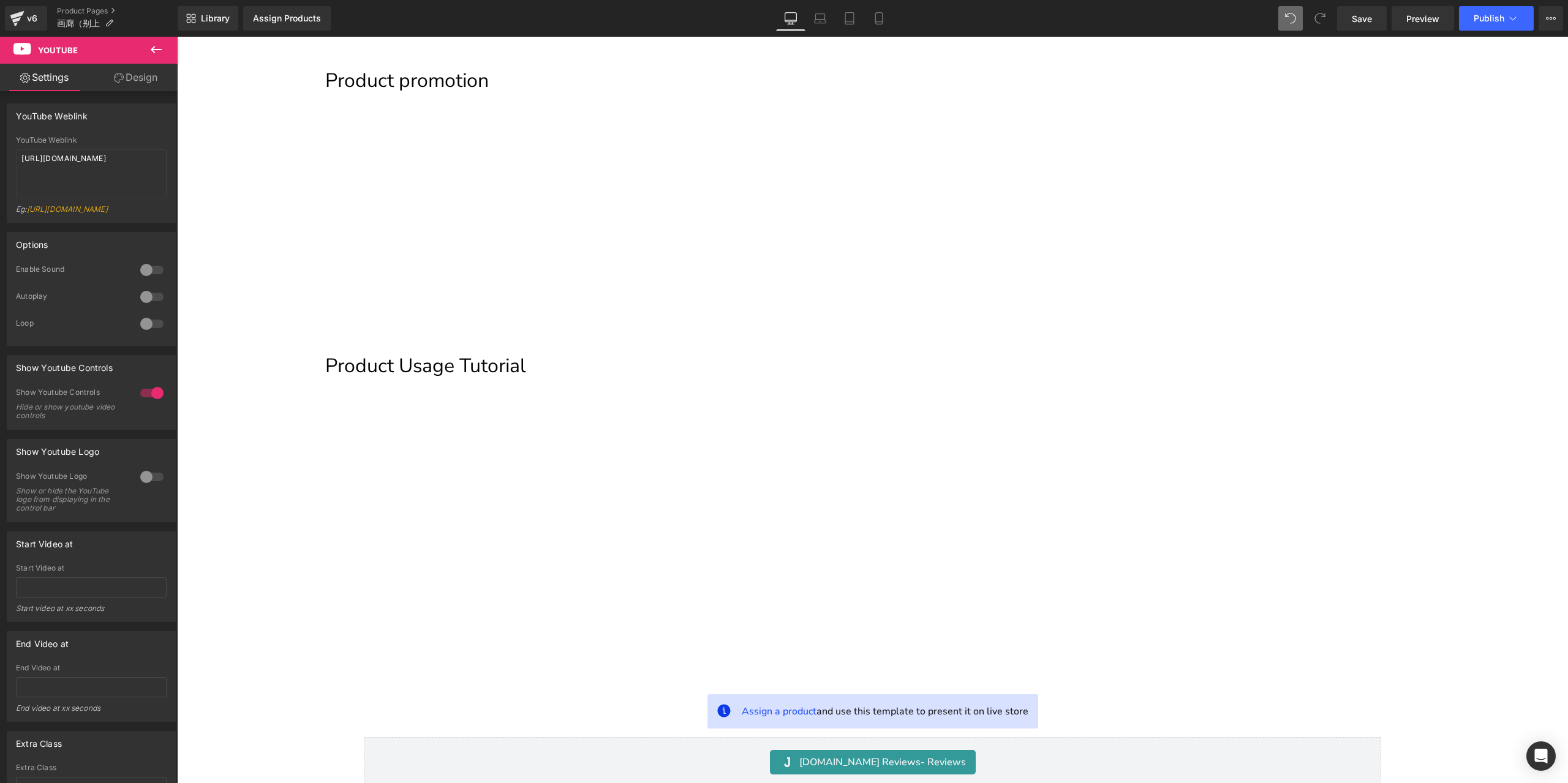
click at [155, 56] on icon at bounding box center [156, 49] width 15 height 14
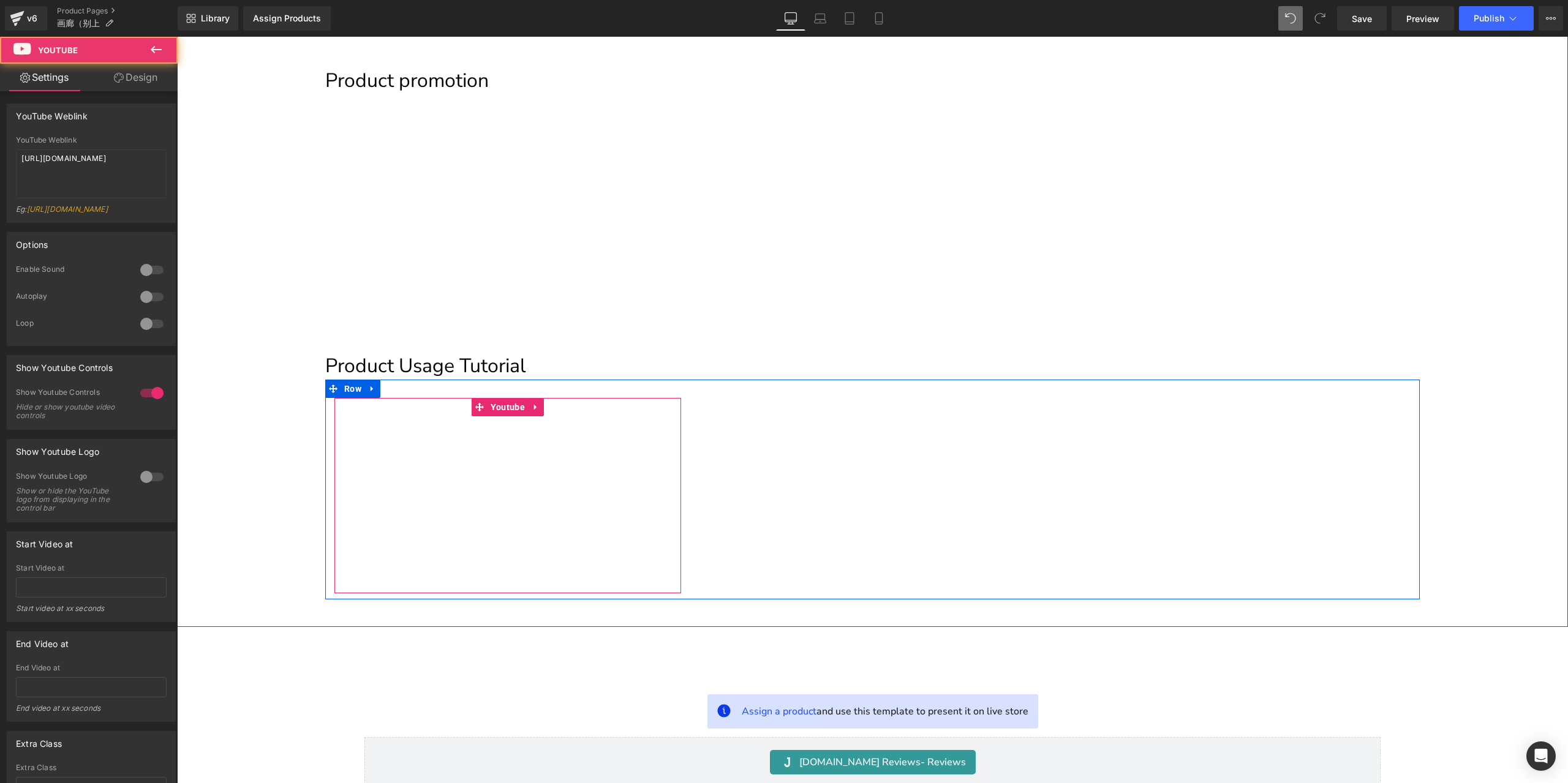
click at [476, 403] on div at bounding box center [508, 495] width 347 height 195
click at [802, 507] on div at bounding box center [873, 495] width 347 height 195
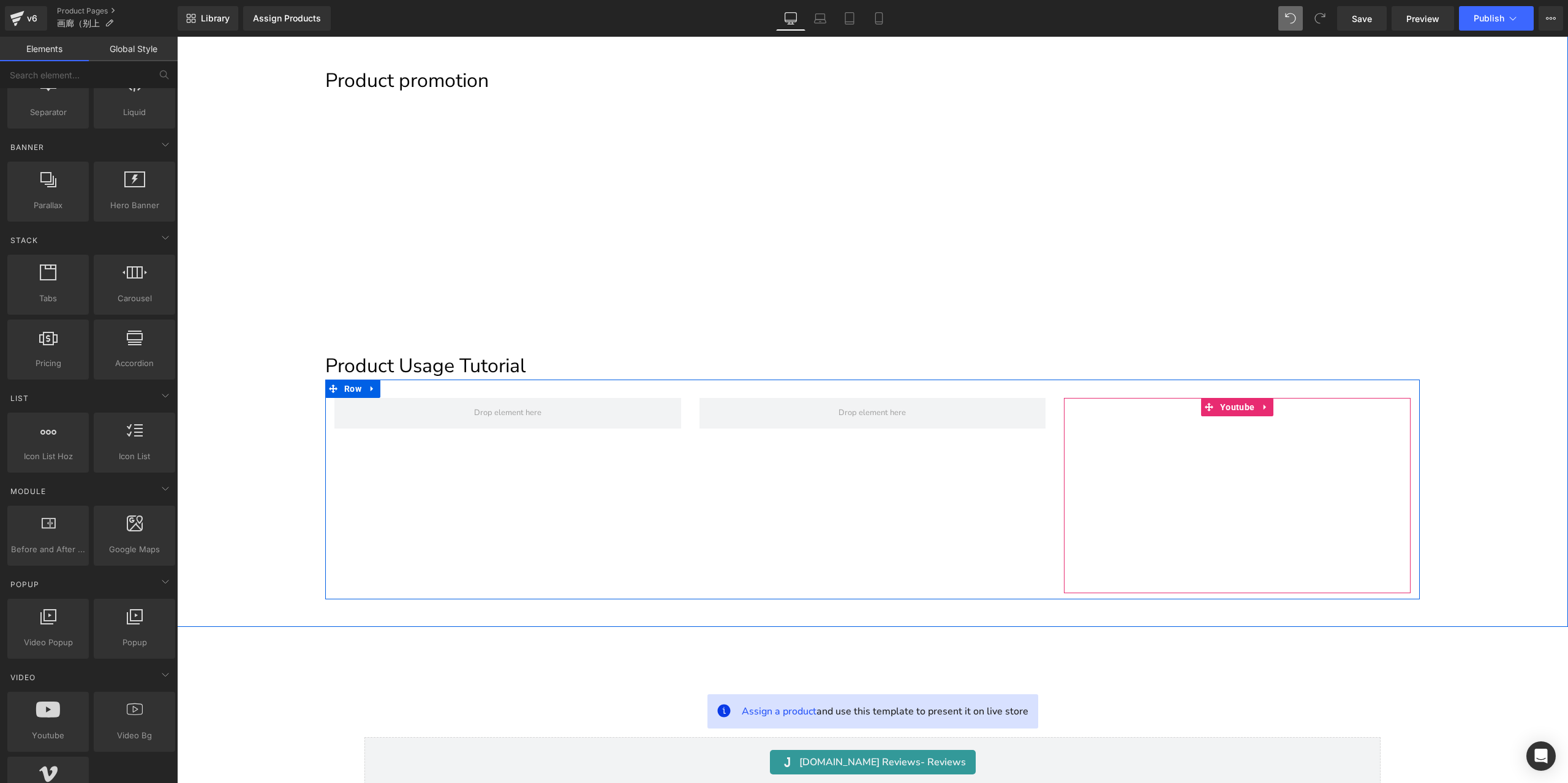
click at [1222, 403] on div at bounding box center [1237, 495] width 347 height 195
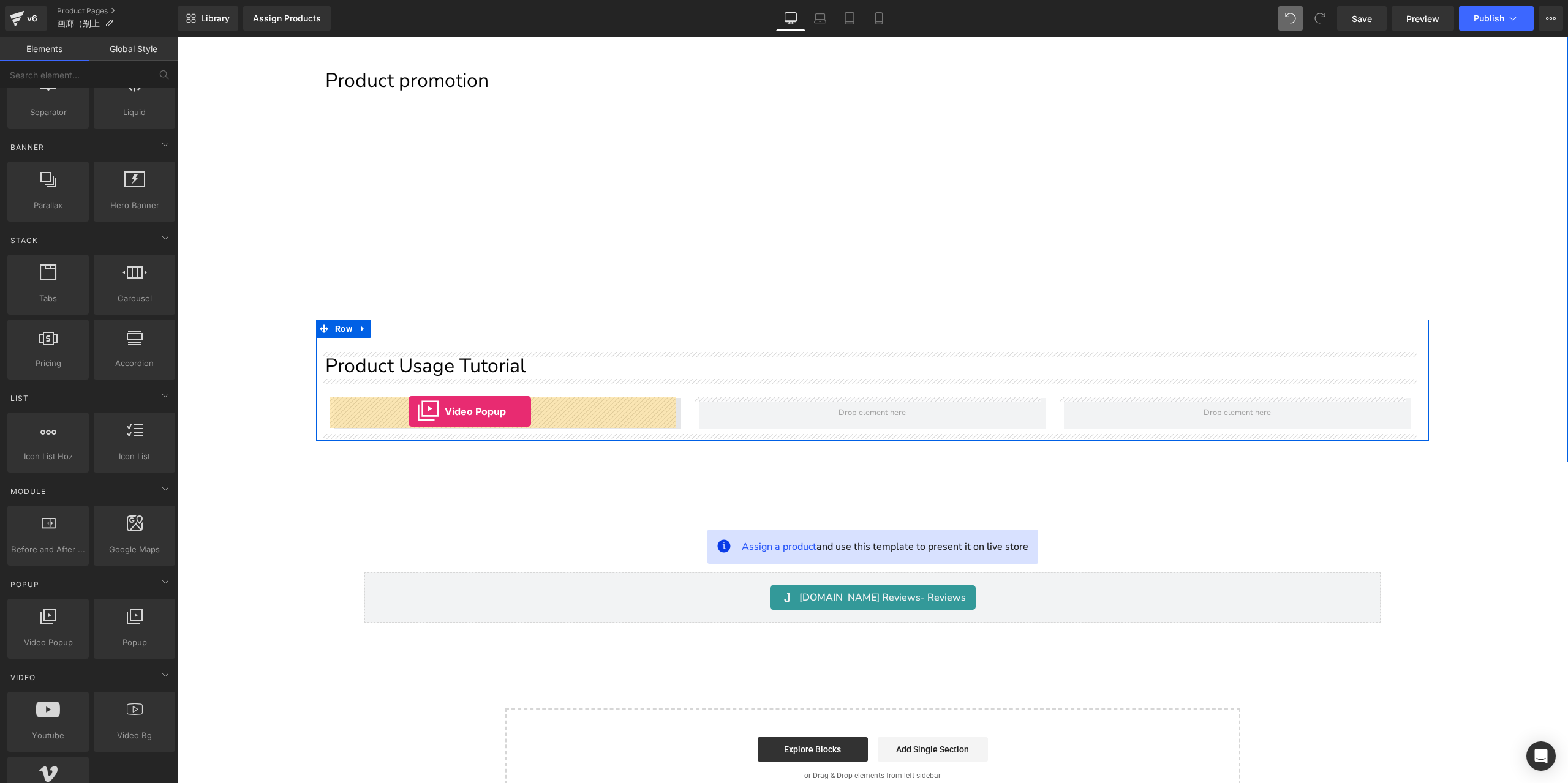
drag, startPoint x: 238, startPoint y: 663, endPoint x: 409, endPoint y: 411, distance: 304.5
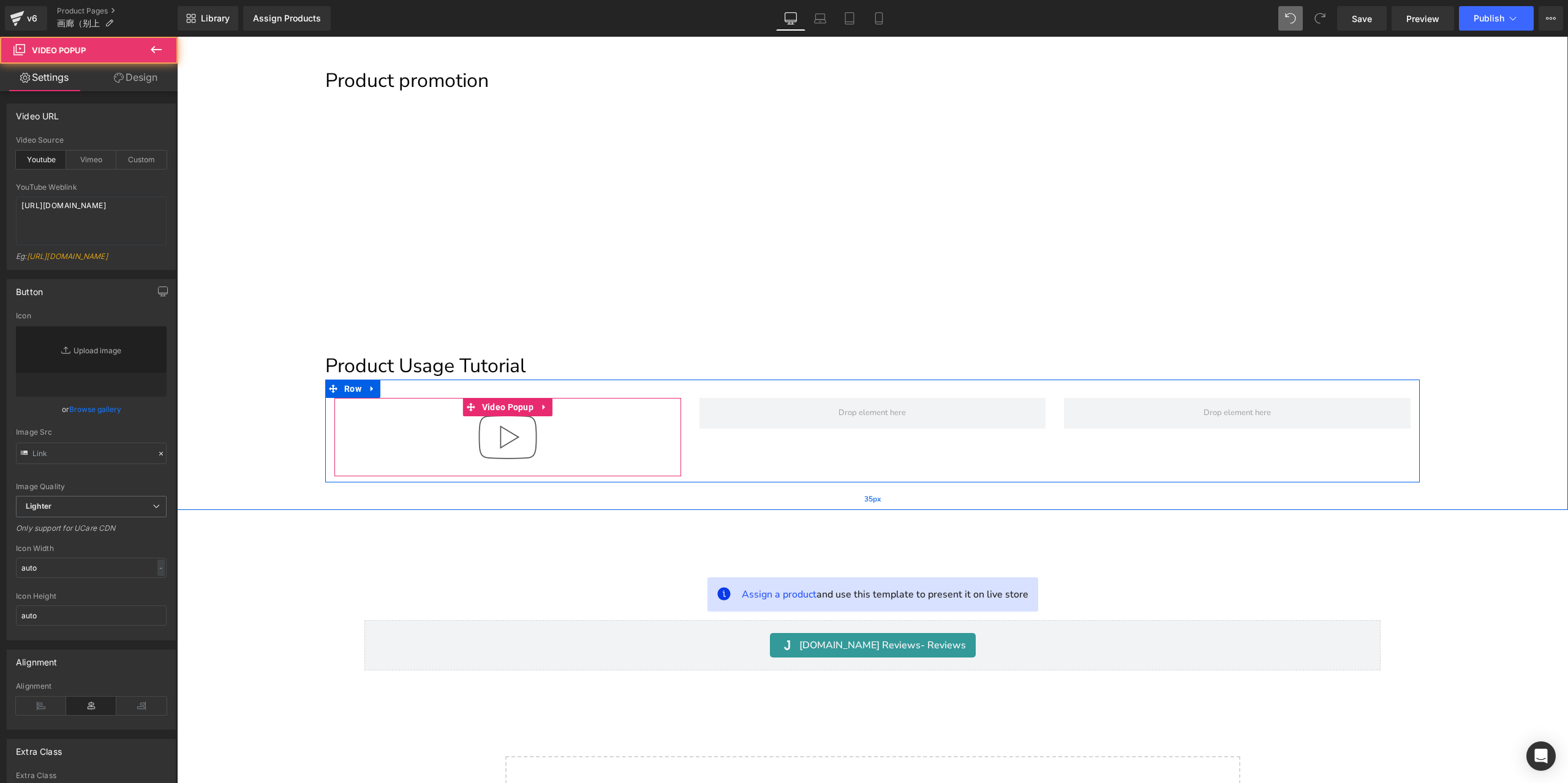
type input "//d1um8515vdn9kb.cloudfront.net/images/youtube-play-button.png"
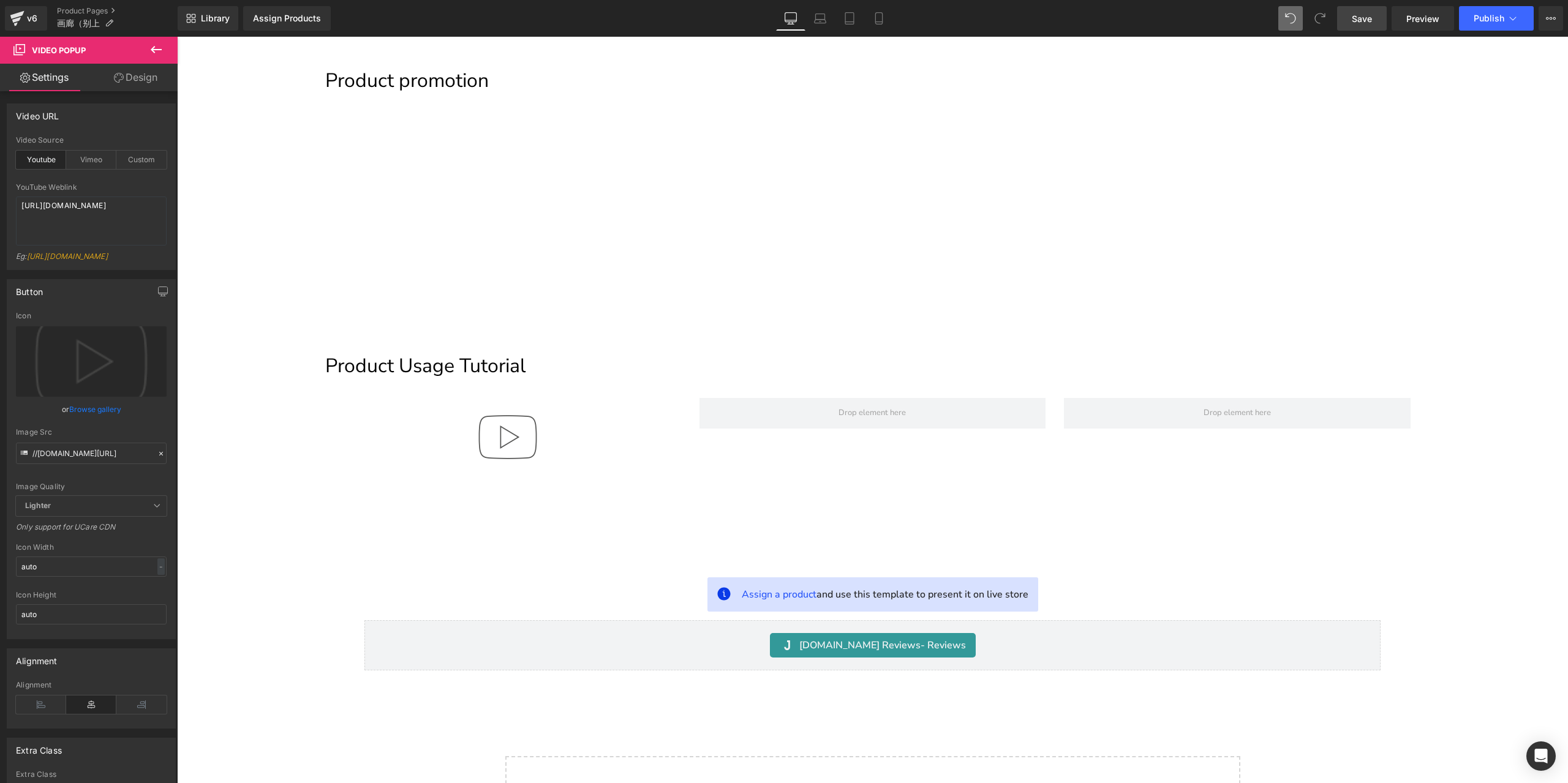
click at [1375, 18] on link "Save" at bounding box center [1362, 18] width 50 height 25
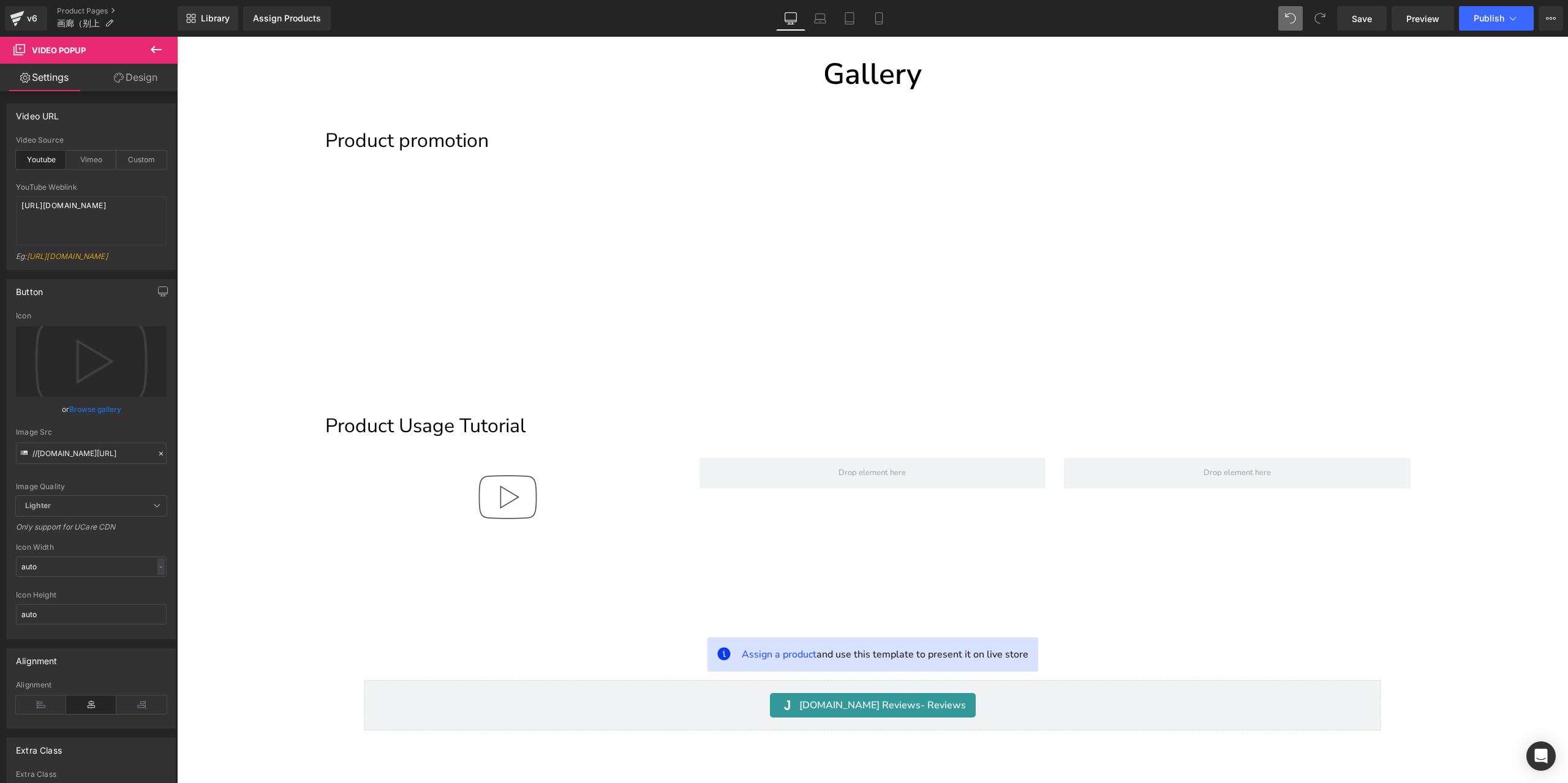
scroll to position [245, 0]
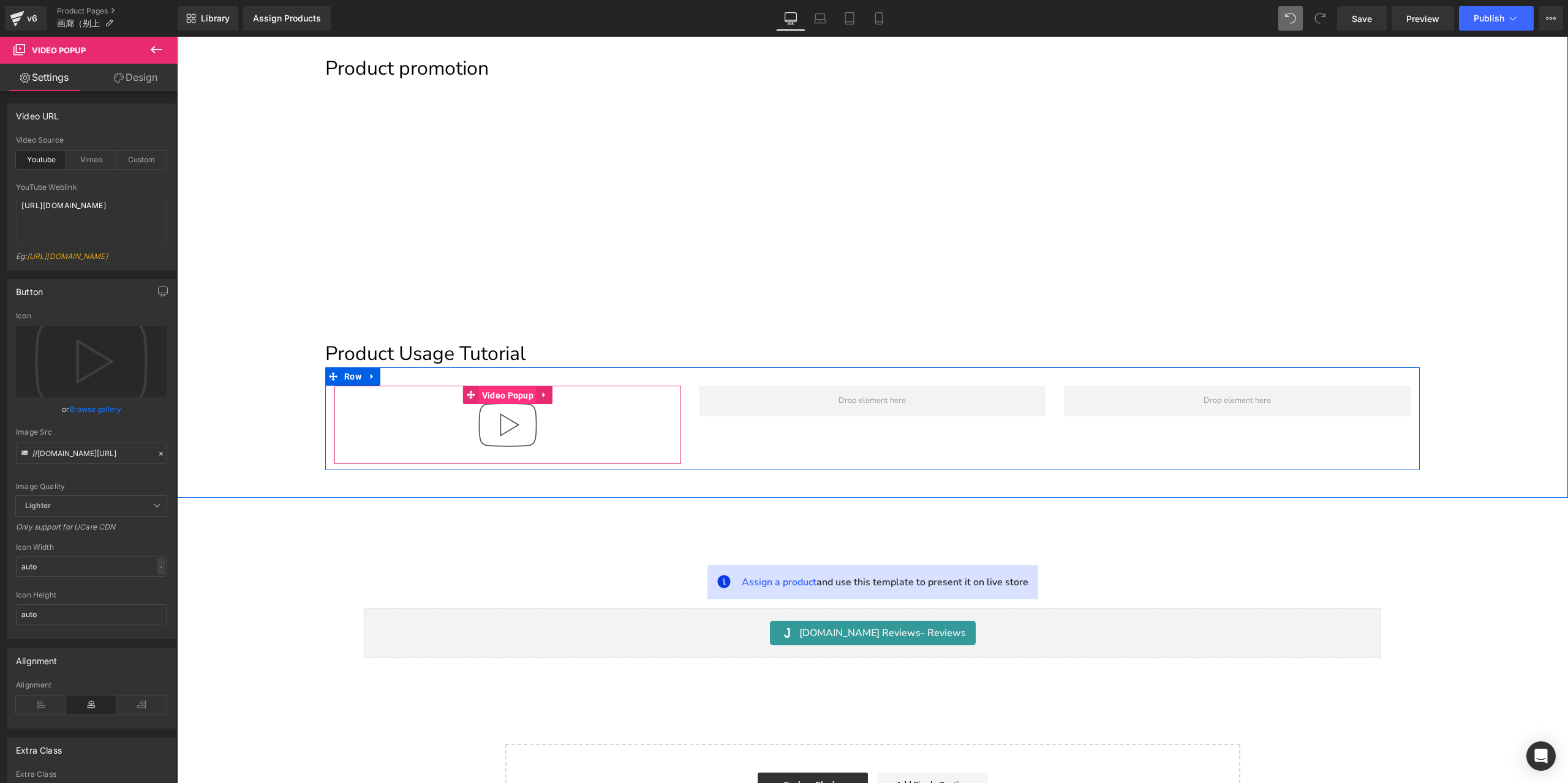
click at [504, 400] on span "Video Popup" at bounding box center [507, 395] width 57 height 18
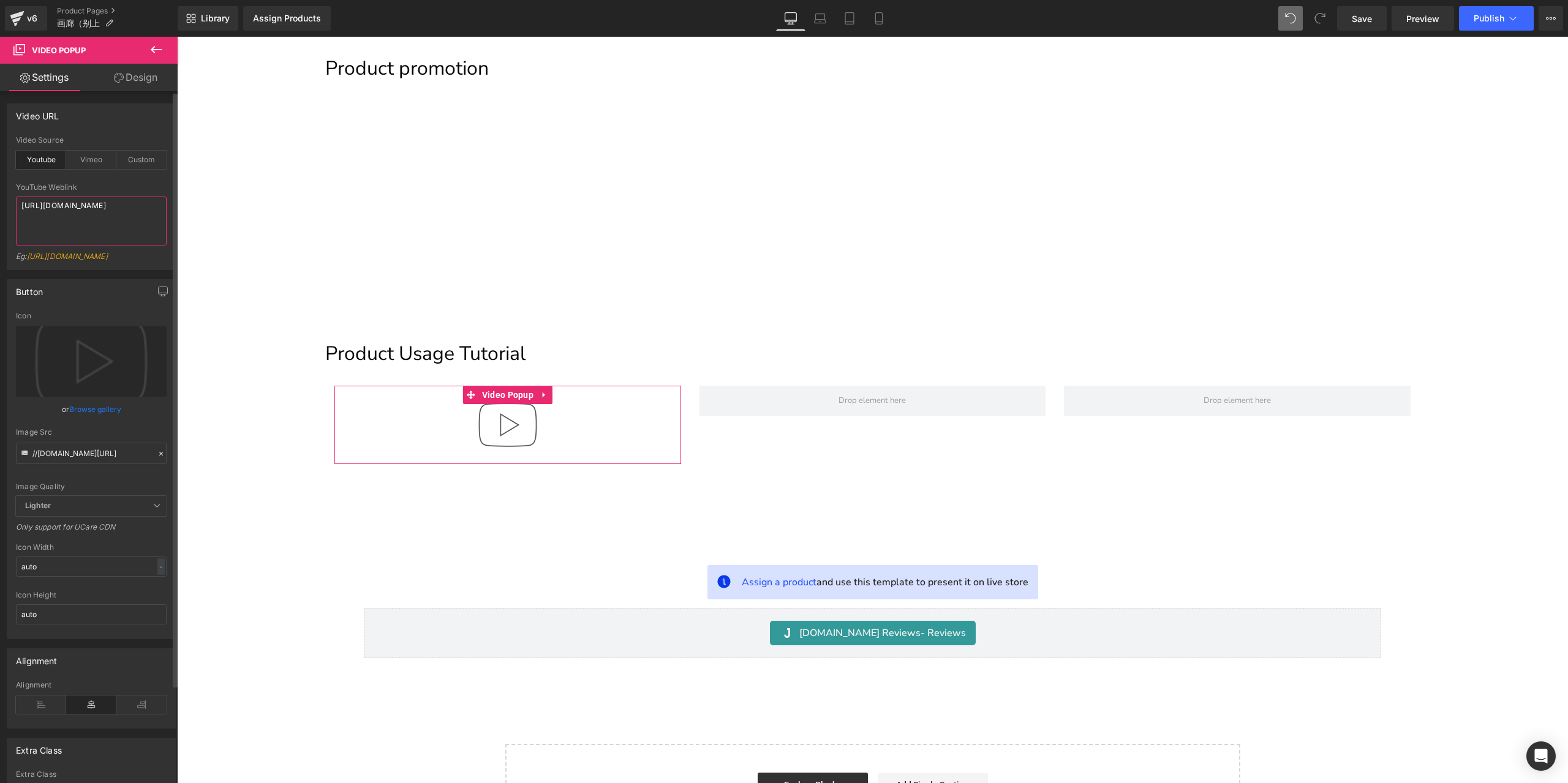
click at [99, 221] on textarea "https://www.youtube.com/watch?v=OQBlWco72c4" at bounding box center [91, 221] width 151 height 49
paste textarea "cdn.shopify.com/videos/c/o/v/3a68b5a7337a4c76b3a8e7e2aaf961d2.mp"
click at [99, 235] on textarea "https://cdn.shopify.com/videos/c/o/v/3a68b5a7337a4c76b3a8e7e2aaf961d2.mp4" at bounding box center [91, 221] width 151 height 49
paste textarea
type textarea "https://cdn.shopify.com/videos/c/o/v/3a68b5a7337a4c76b3a8e7e2aaf961d2.mp4"
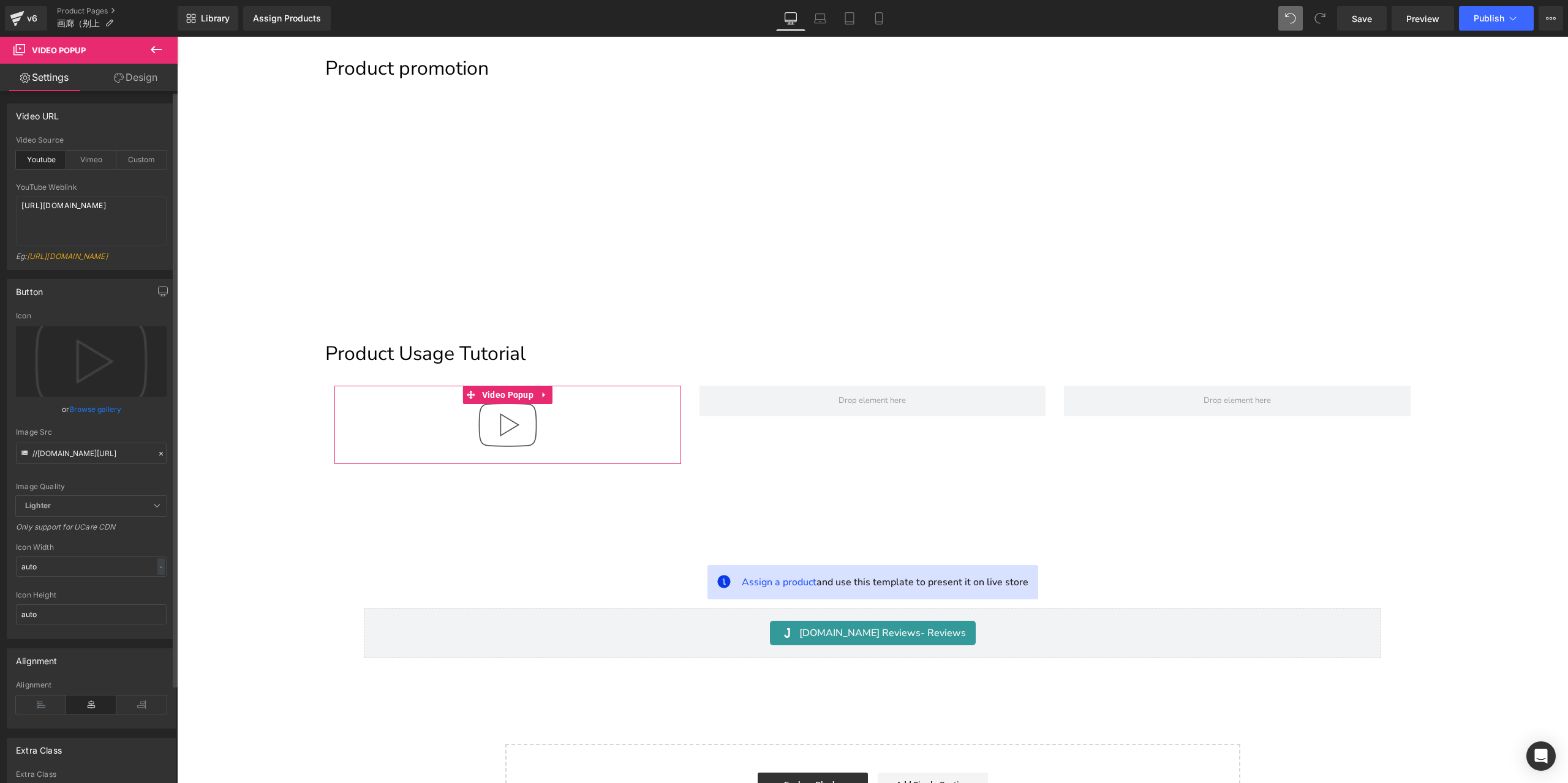
click at [134, 182] on div at bounding box center [91, 179] width 151 height 8
click at [99, 161] on div "Vimeo" at bounding box center [91, 160] width 50 height 18
click at [148, 160] on div "Custom" at bounding box center [141, 160] width 50 height 18
click at [130, 226] on textarea "https://cdn.shopify.com/s/files/1/0263/4153/9917/files/Stamped_Reviews.mp4?v=15…" at bounding box center [91, 221] width 151 height 49
paste textarea "videos/c/o/v/3a68b5a7337a4c76b3a8e7e2aaf961d2.mp4"
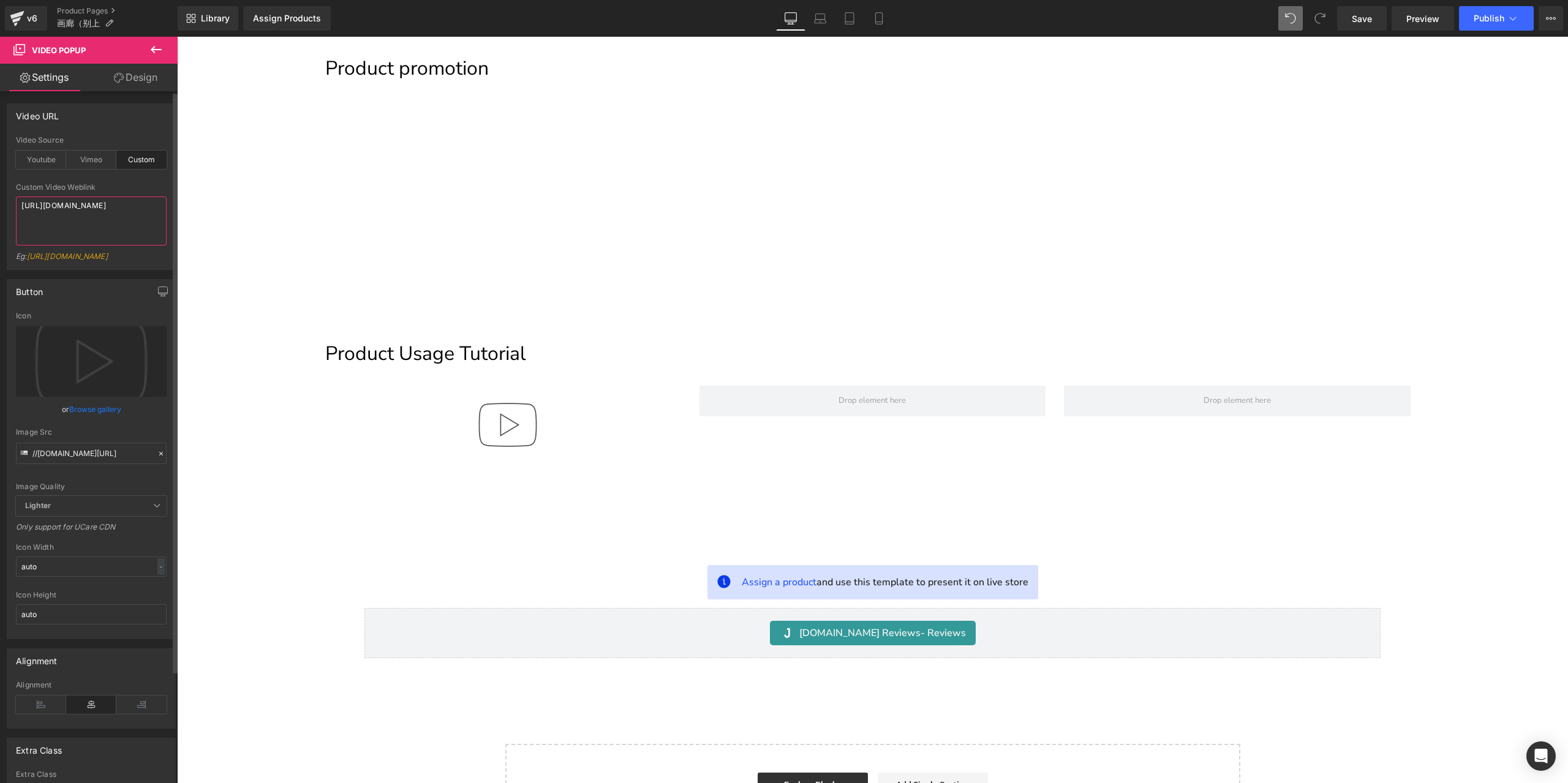
type textarea "https://cdn.shopify.com/videos/c/o/v/3a68b5a7337a4c76b3a8e7e2aaf961d2.mp4"
click at [127, 183] on div "Custom Video Weblink" at bounding box center [91, 187] width 151 height 9
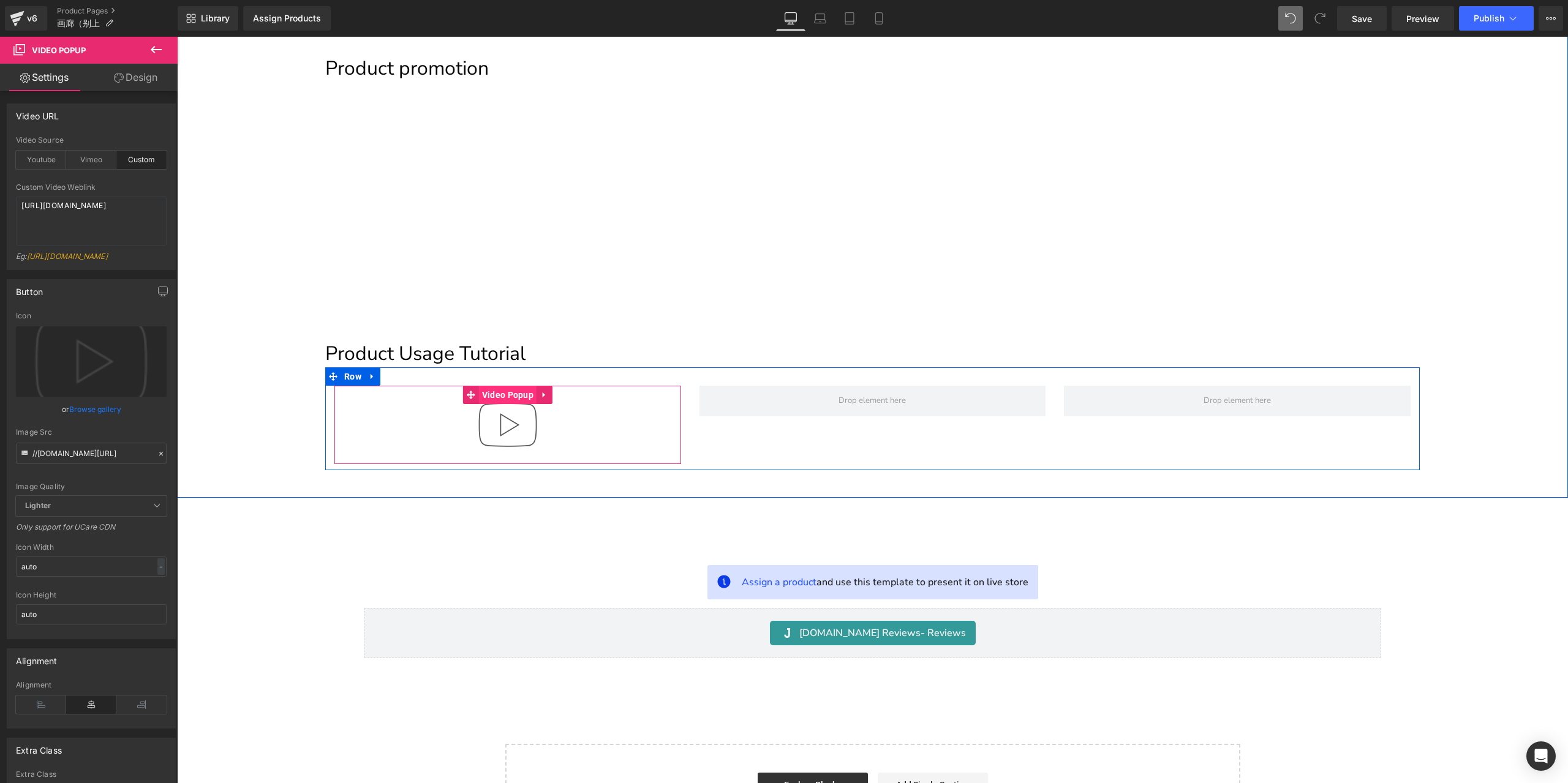
click at [519, 393] on span "Video Popup" at bounding box center [507, 395] width 57 height 18
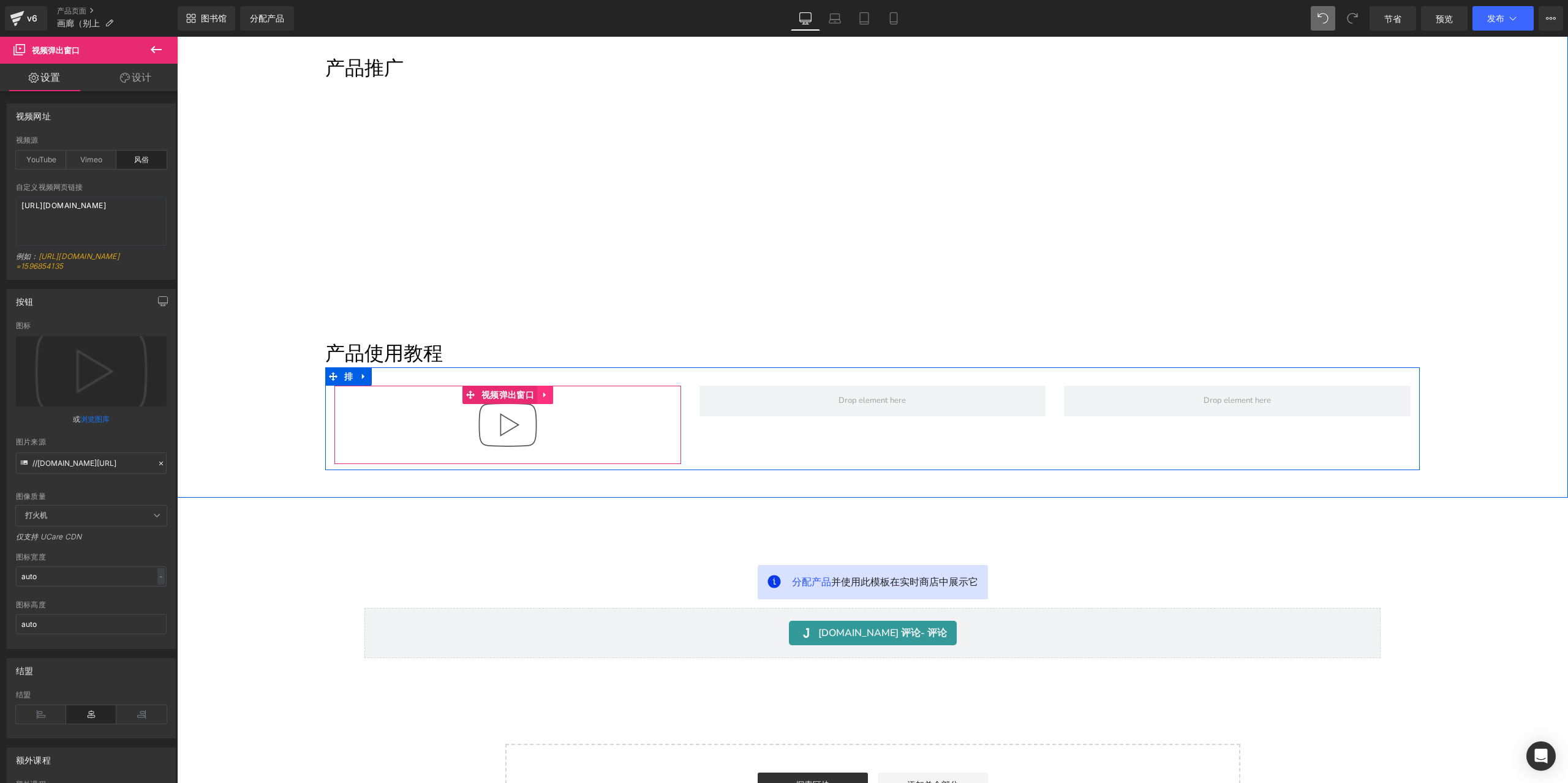
click at [542, 397] on icon at bounding box center [545, 395] width 9 height 9
click at [549, 398] on icon at bounding box center [553, 395] width 9 height 9
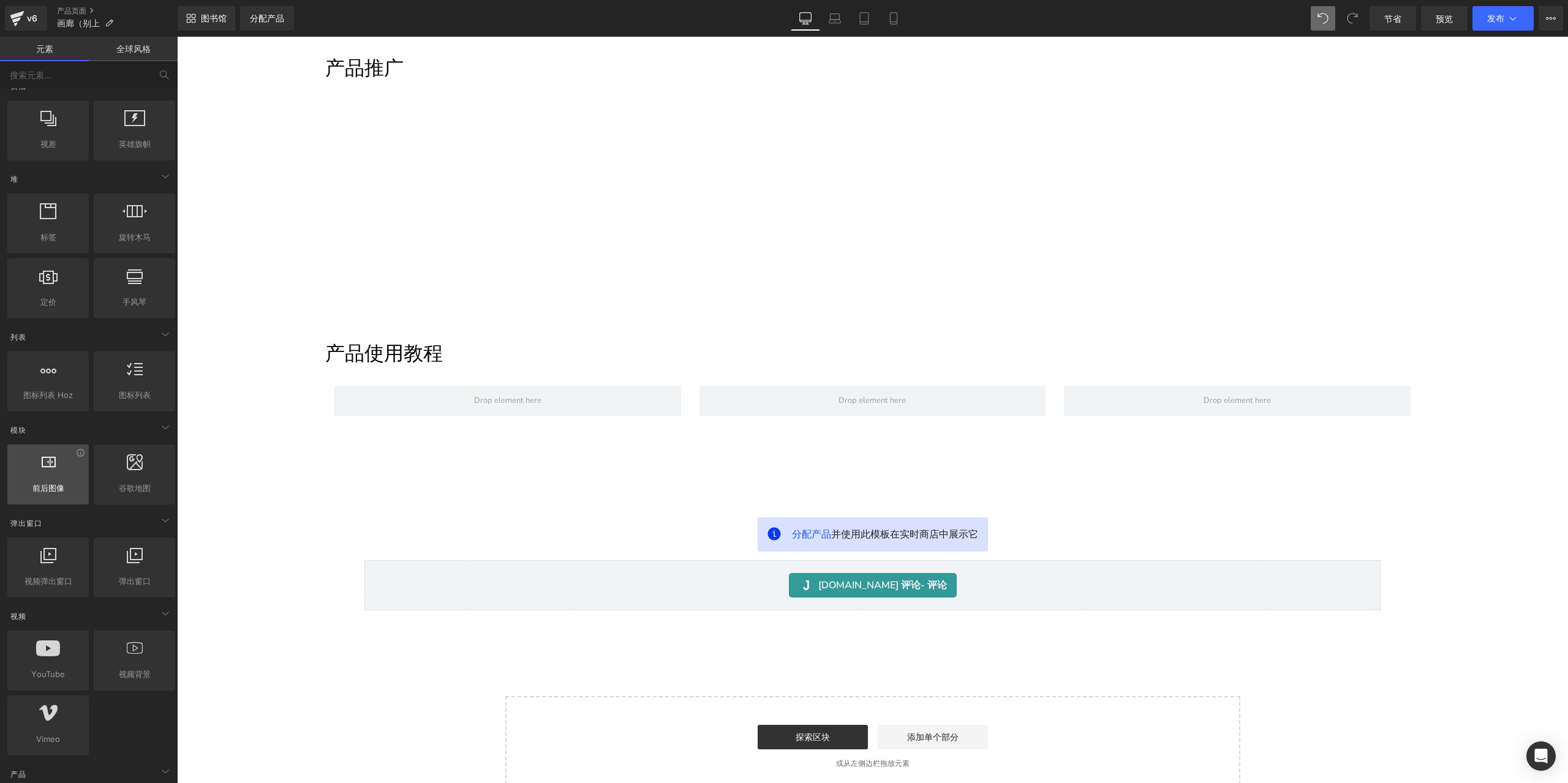
scroll to position [368, 0]
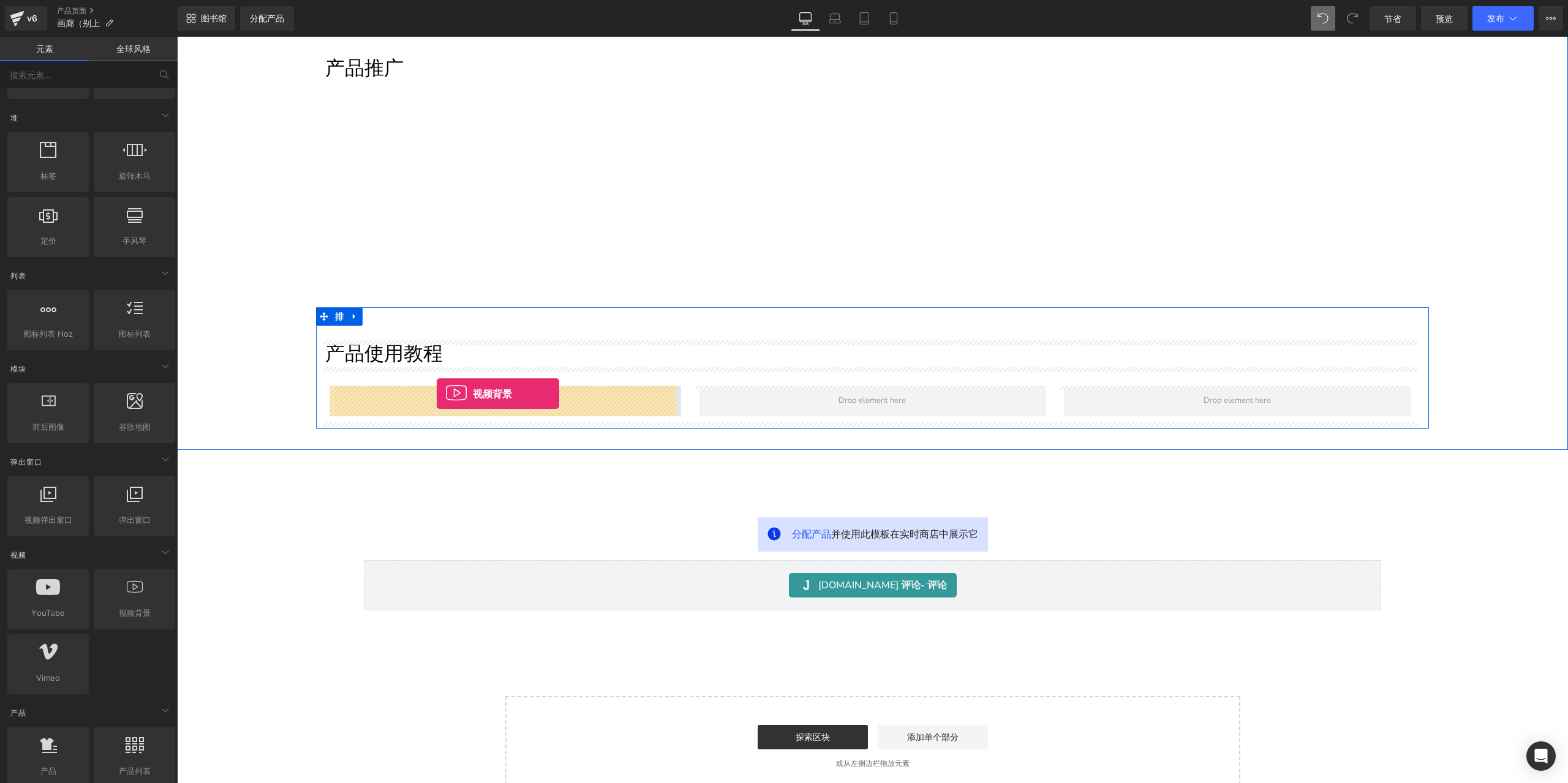
drag, startPoint x: 339, startPoint y: 637, endPoint x: 436, endPoint y: 393, distance: 262.6
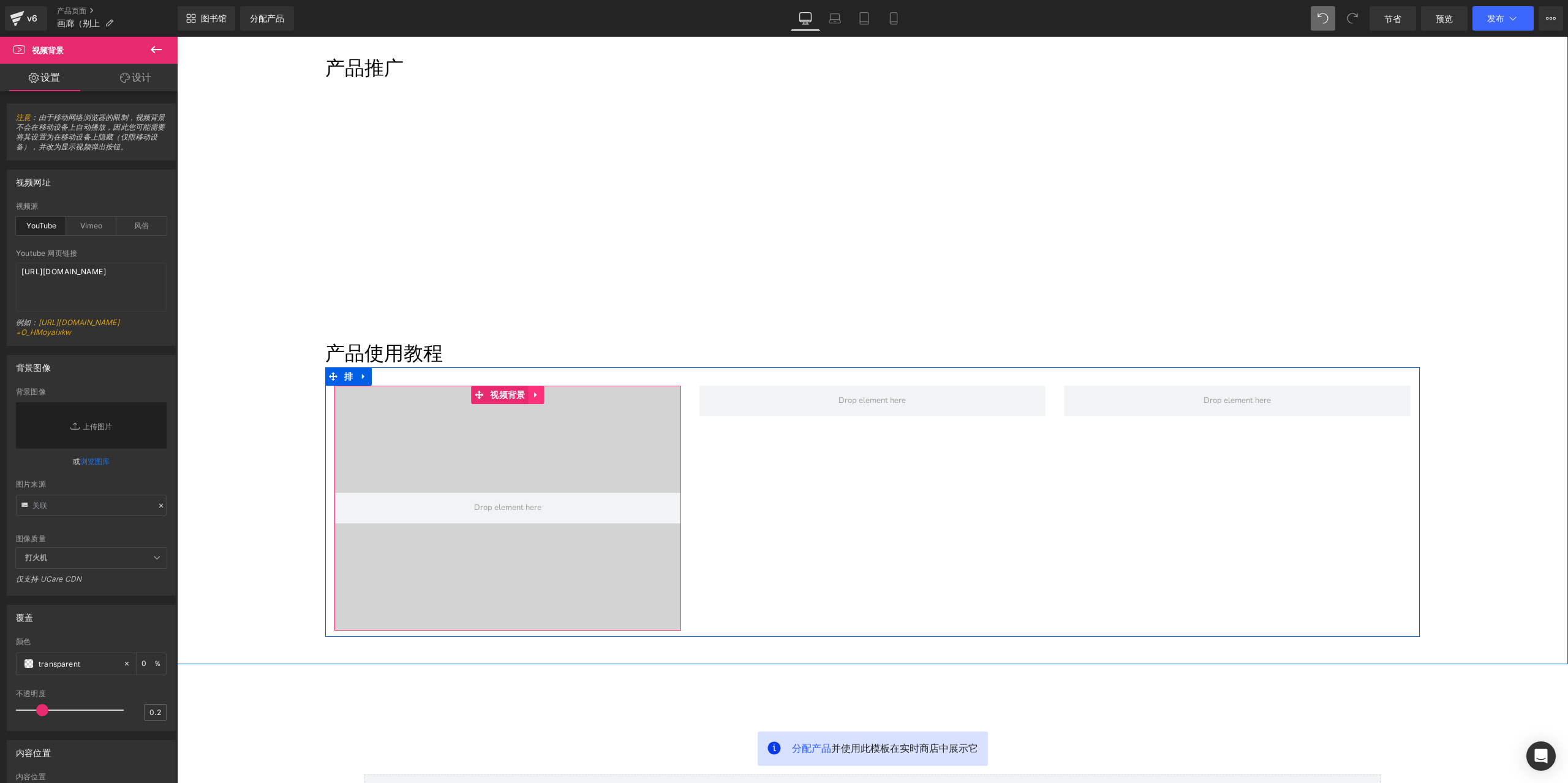
click at [529, 399] on link at bounding box center [536, 395] width 16 height 18
click at [525, 399] on icon at bounding box center [529, 395] width 9 height 9
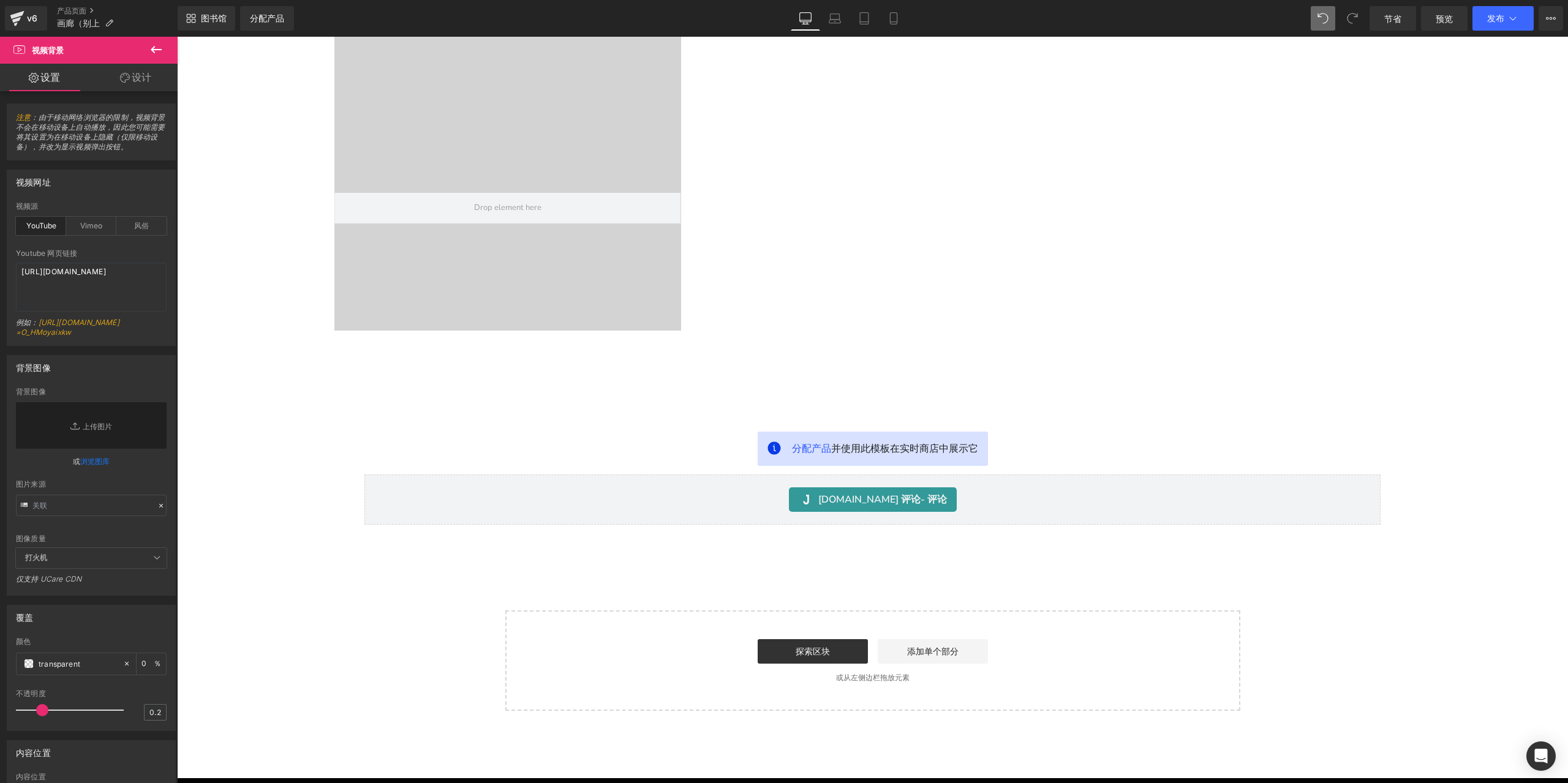
scroll to position [484, 0]
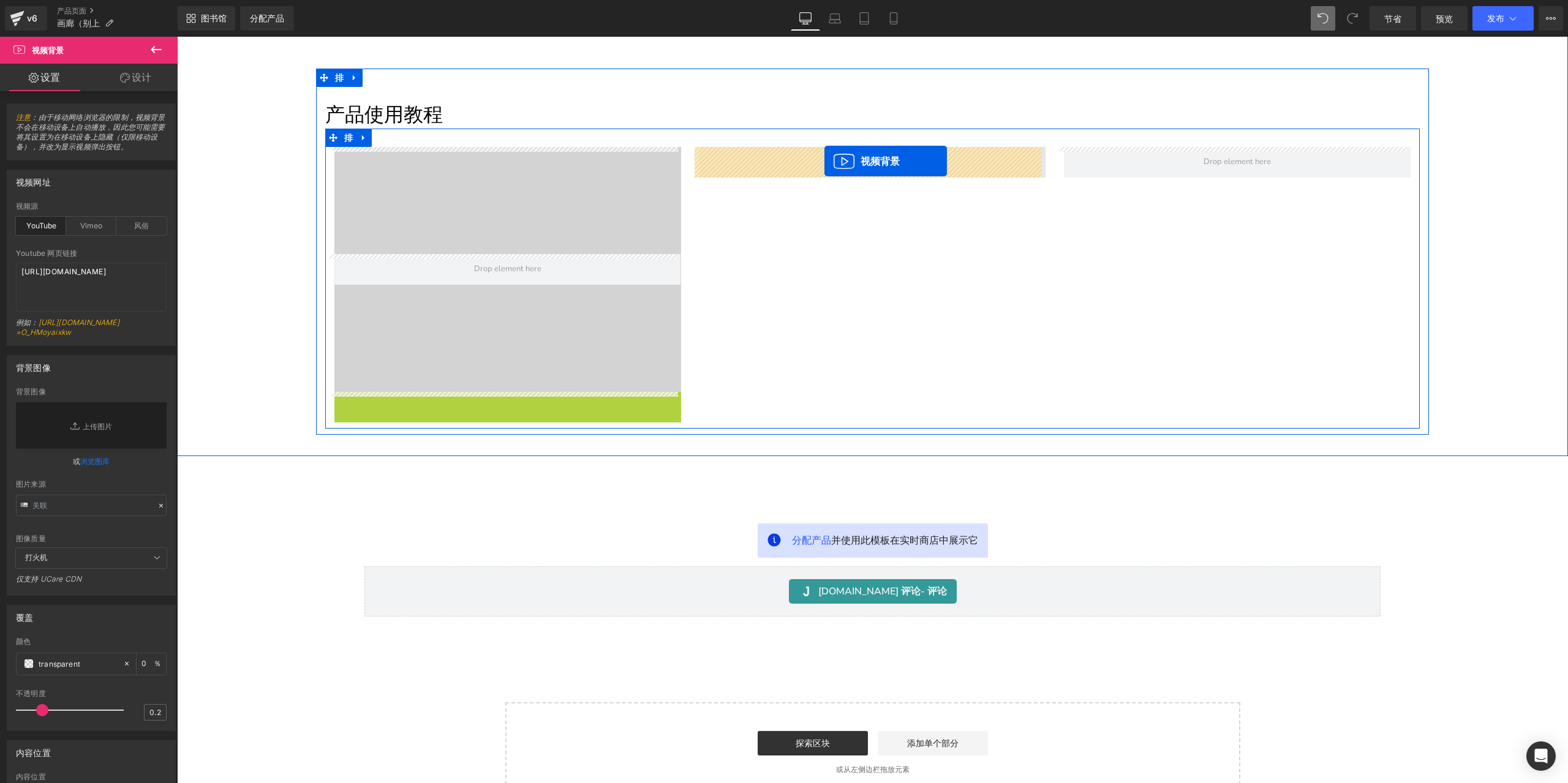
drag, startPoint x: 470, startPoint y: 400, endPoint x: 824, endPoint y: 161, distance: 427.1
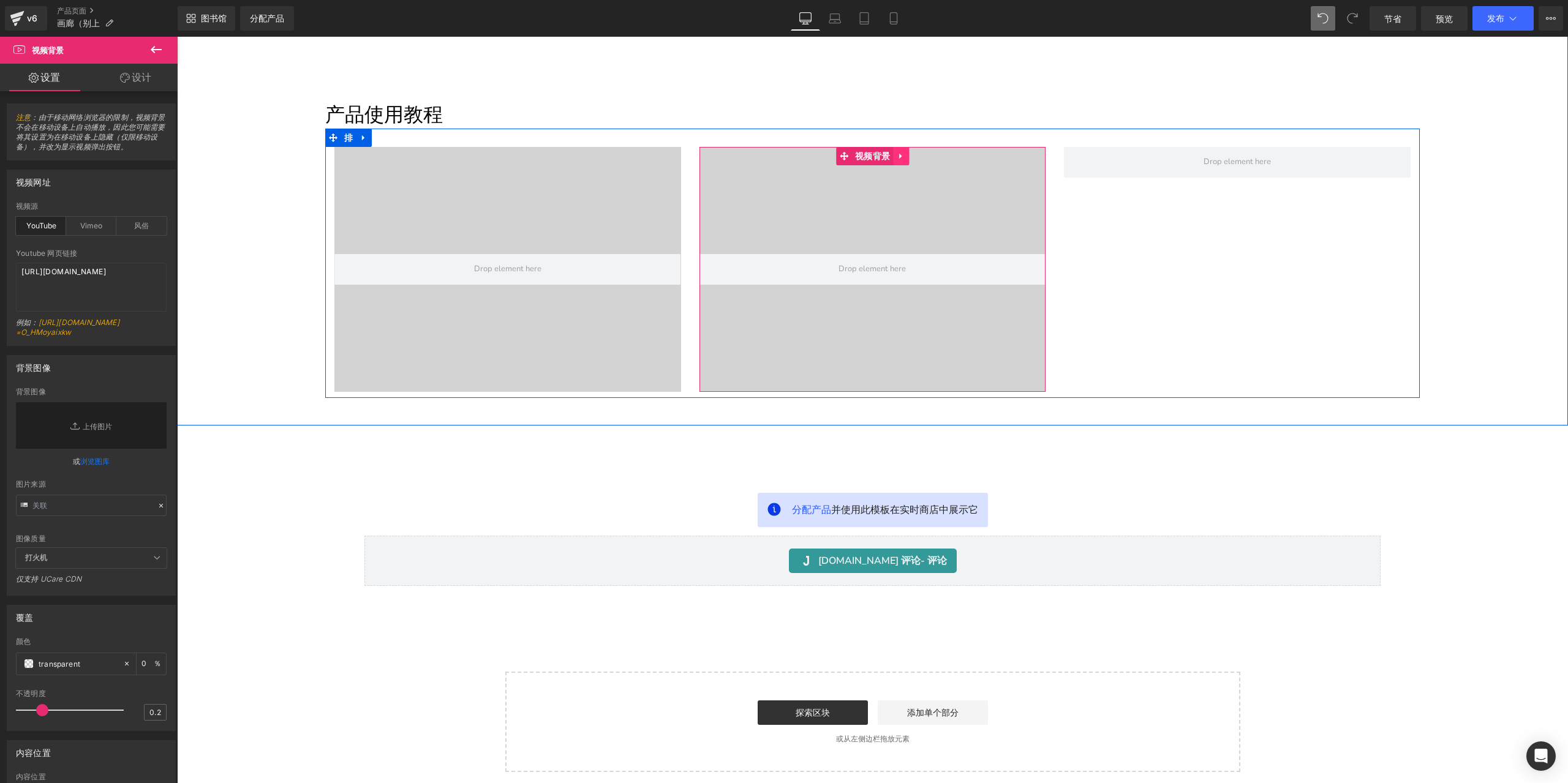
click at [898, 152] on icon at bounding box center [901, 156] width 9 height 9
click at [892, 160] on icon at bounding box center [893, 156] width 9 height 9
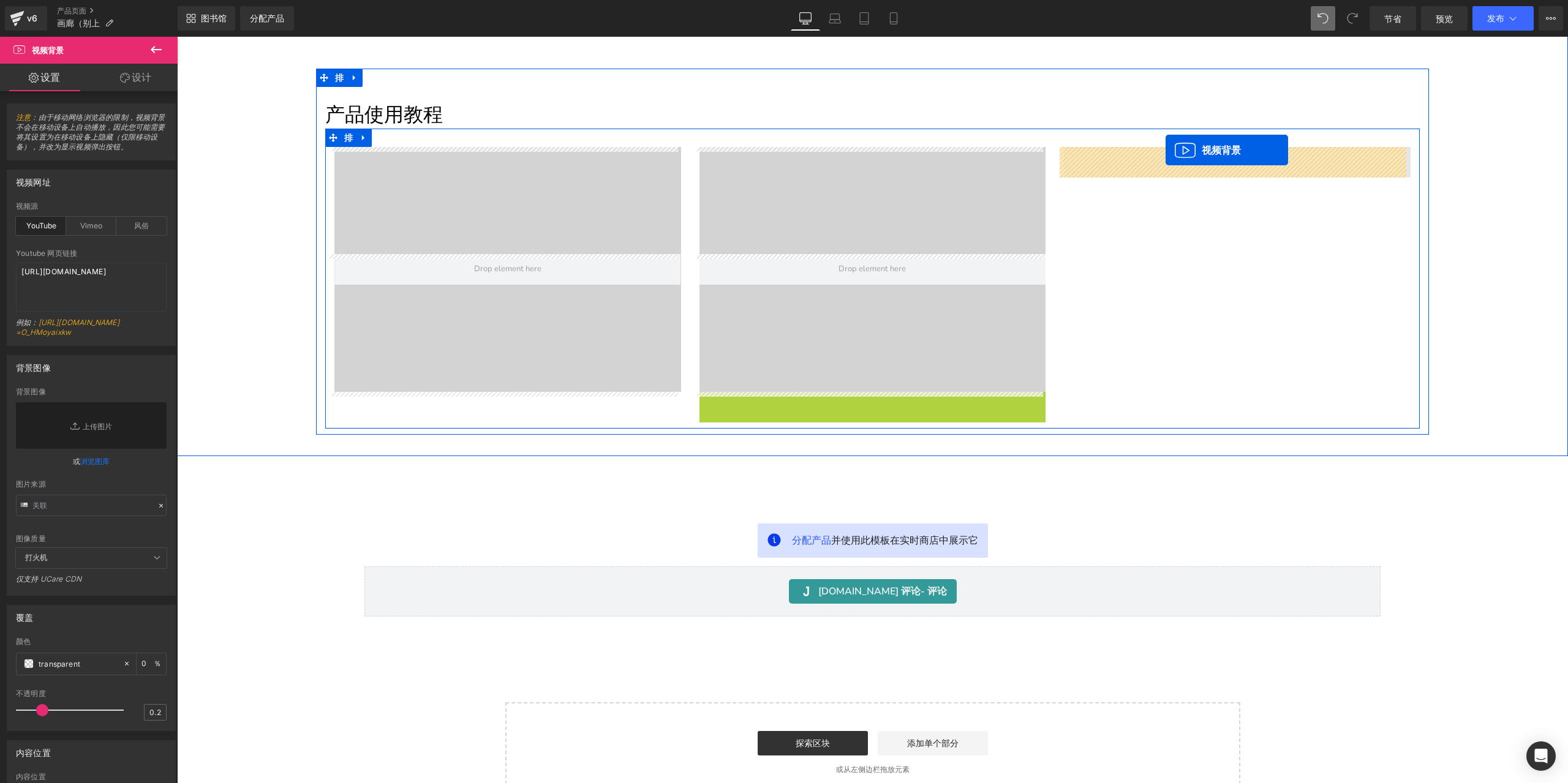
drag, startPoint x: 841, startPoint y: 398, endPoint x: 1166, endPoint y: 150, distance: 408.8
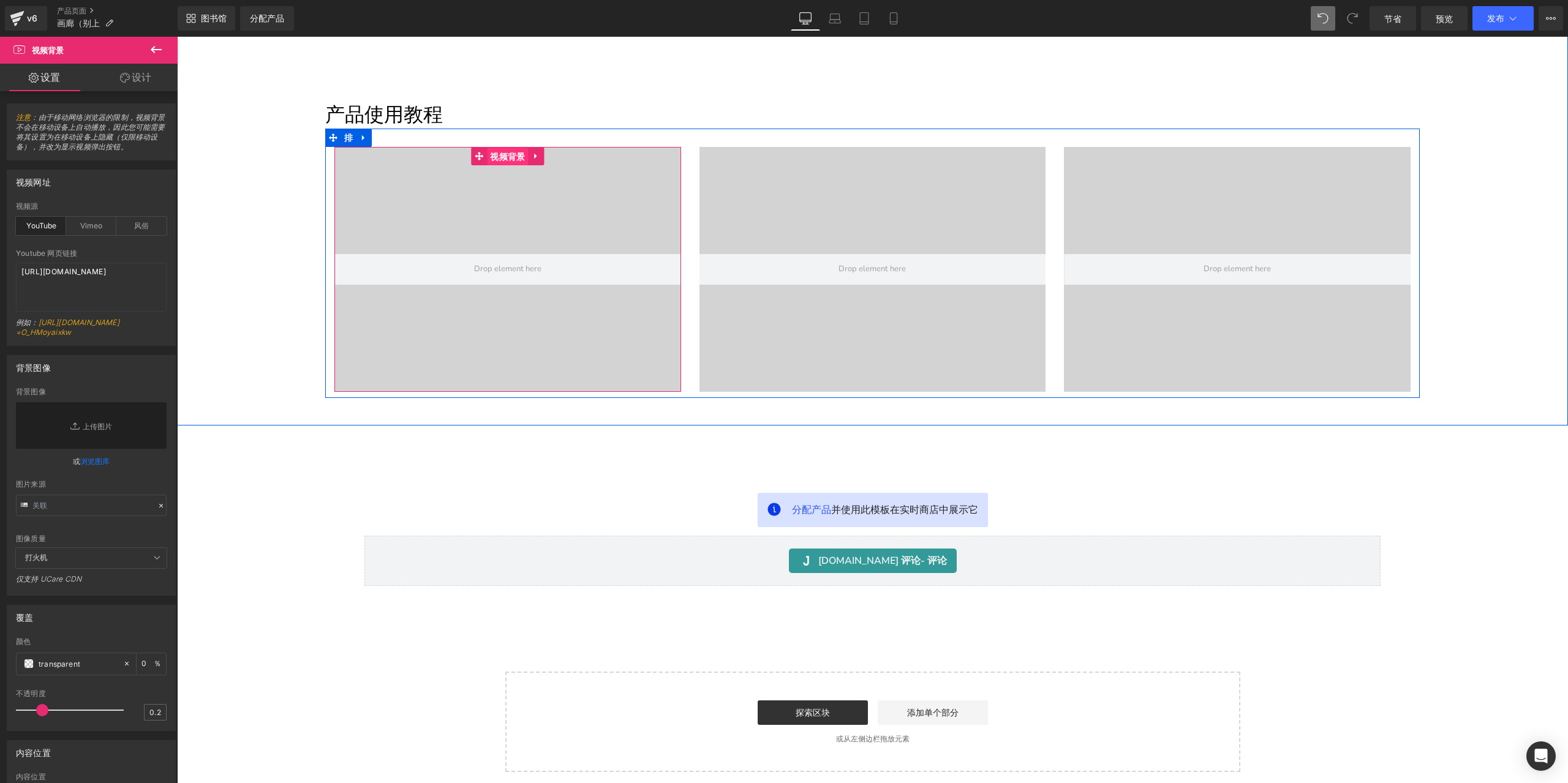
click at [490, 156] on font "视频背景" at bounding box center [507, 157] width 35 height 10
click at [77, 226] on div "Vimeo" at bounding box center [91, 226] width 50 height 18
click at [134, 228] on font "风俗" at bounding box center [141, 226] width 15 height 9
click at [135, 296] on textarea "https://cdn.shopify.com/s/files/1/0263/4153/9917/files/Stamped_Reviews.mp4?v=15…" at bounding box center [91, 287] width 151 height 49
paste textarea "videos/c/o/v/3a68b5a7337a4c76b3a8e7e2aaf961d2.mp4"
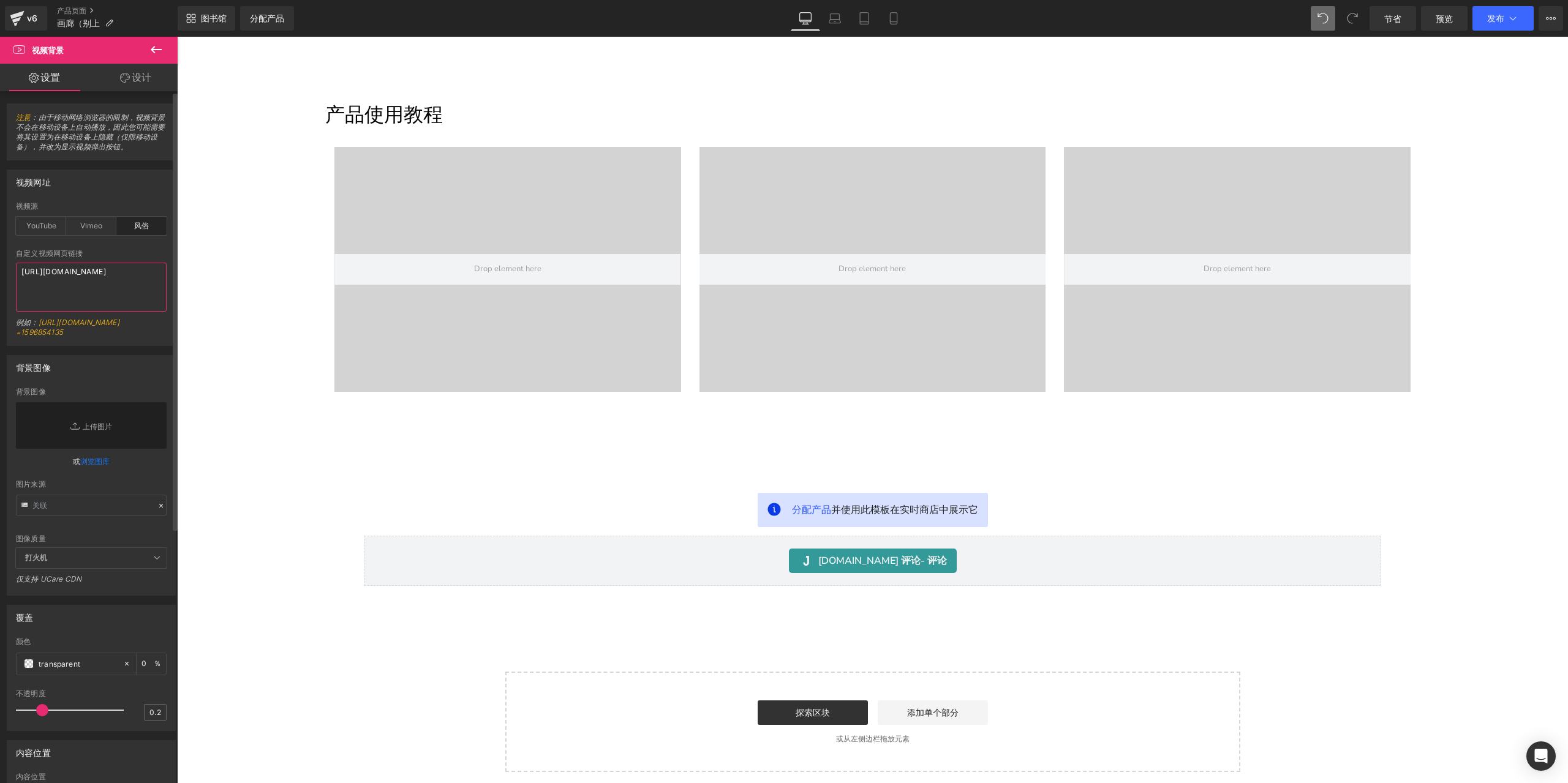
type textarea "https://cdn.shopify.com/videos/c/o/v/3a68b5a7337a4c76b3a8e7e2aaf961d2.mp4"
click at [850, 158] on span "视频背景" at bounding box center [848, 156] width 41 height 18
click at [856, 154] on font "视频背景" at bounding box center [872, 157] width 35 height 10
click at [144, 222] on div "风俗" at bounding box center [141, 226] width 50 height 18
click at [110, 282] on textarea "https://cdn.shopify.com/s/files/1/0263/4153/9917/files/Stamped_Reviews.mp4?v=15…" at bounding box center [91, 287] width 151 height 49
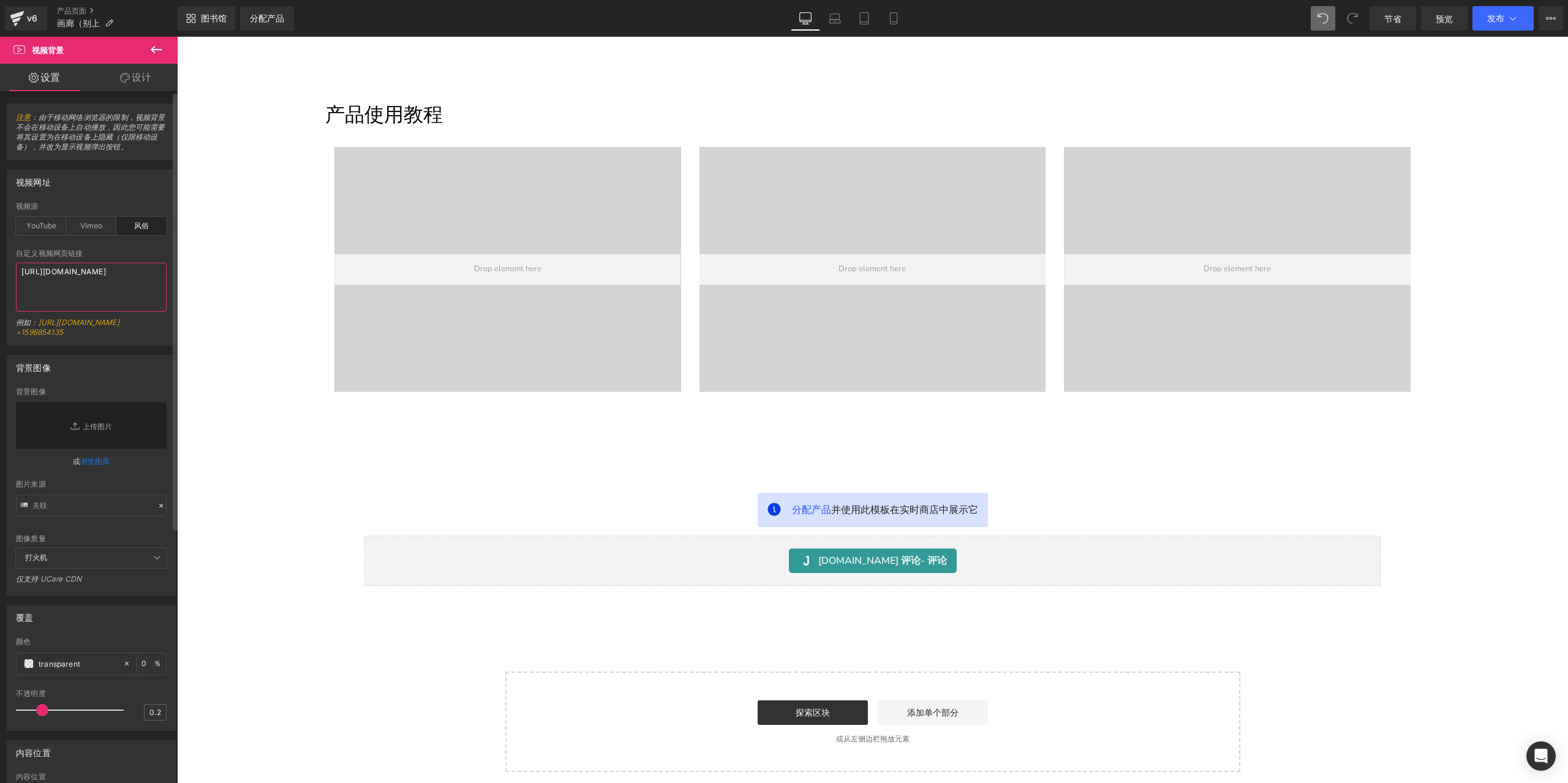
paste textarea "videos/c/o/v/f66ef6fb90c74d1893c9f5a8f6232f59.mp4"
type textarea "https://cdn.shopify.com/videos/c/o/v/f66ef6fb90c74d1893c9f5a8f6232f59.mp4"
click at [1241, 156] on font "视频背景" at bounding box center [1237, 156] width 35 height 10
click at [134, 222] on font "风俗" at bounding box center [141, 226] width 15 height 9
click at [126, 267] on textarea "https://cdn.shopify.com/s/files/1/0263/4153/9917/files/Stamped_Reviews.mp4?v=15…" at bounding box center [91, 287] width 151 height 49
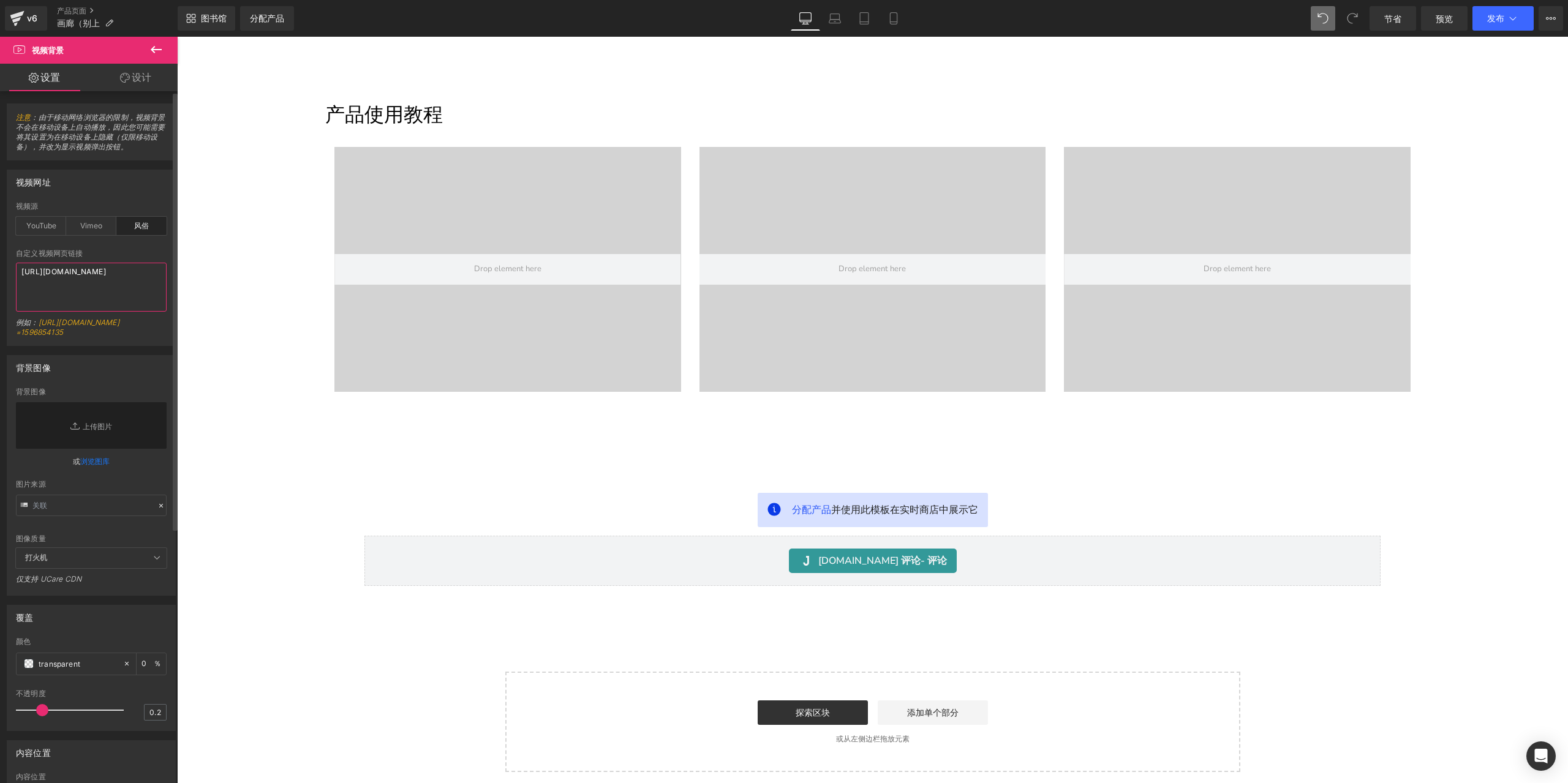
paste textarea "videos/c/o/v/f495a88d124b4237b368590272b2c03d.mp4"
type textarea "https://cdn.shopify.com/videos/c/o/v/f495a88d124b4237b368590272b2c03d.mp4"
click at [157, 245] on div at bounding box center [91, 245] width 151 height 8
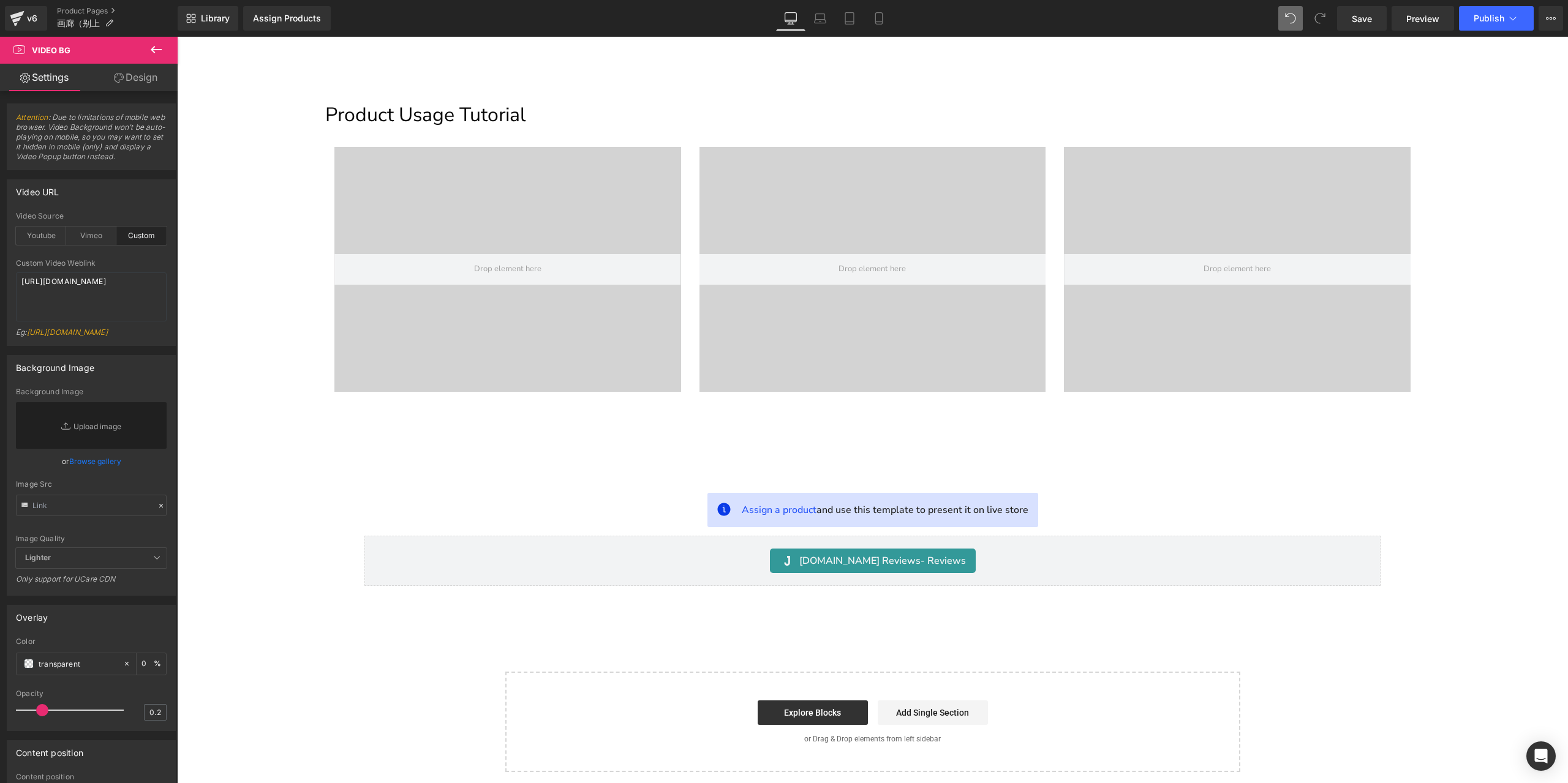
click at [1494, 128] on div "Gallery Heading Product promotion Heading Youtube Youtube Youtube Row Row 54px …" at bounding box center [872, 74] width 1391 height 662
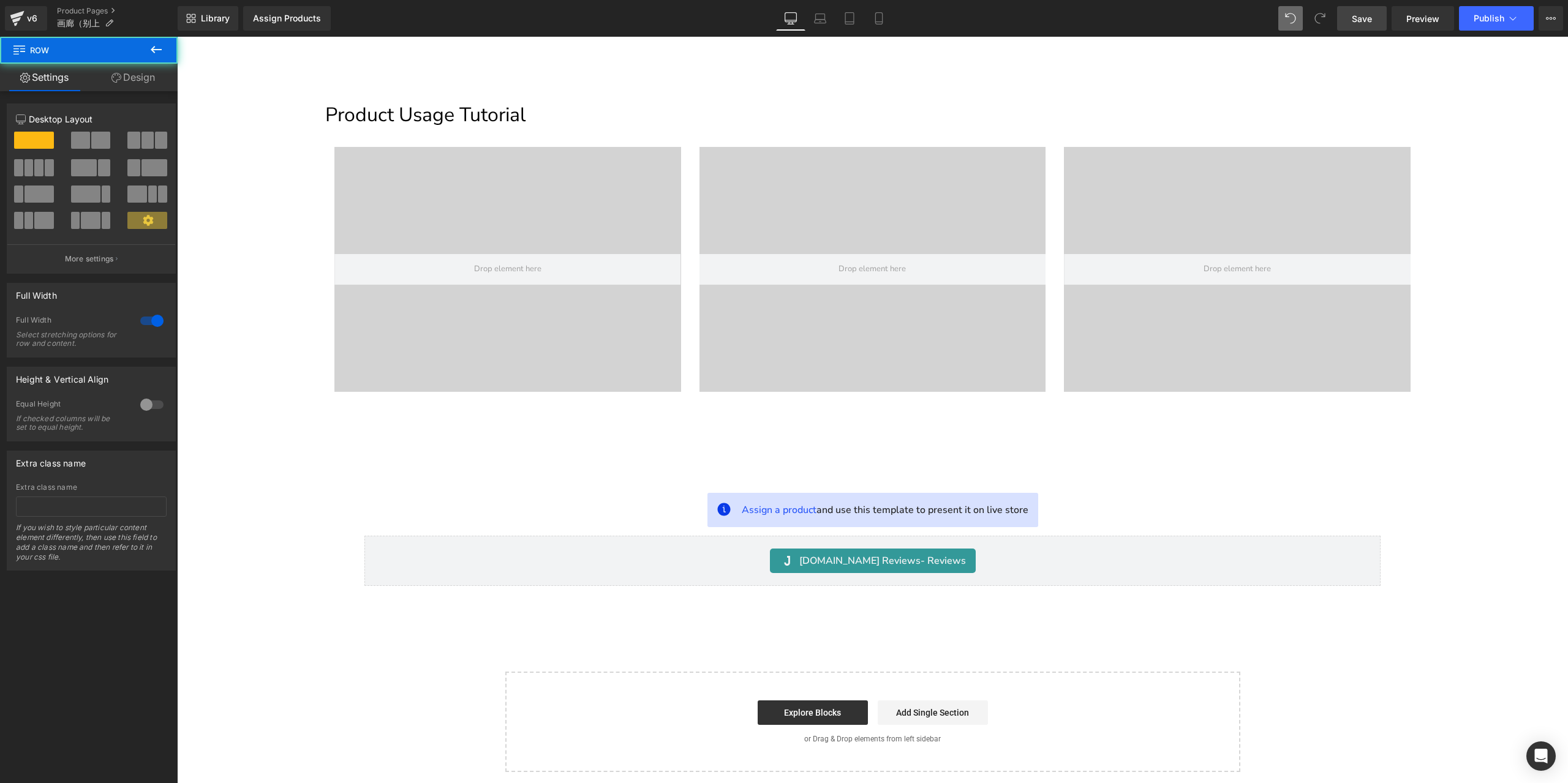
click at [1366, 18] on span "Save" at bounding box center [1362, 18] width 20 height 13
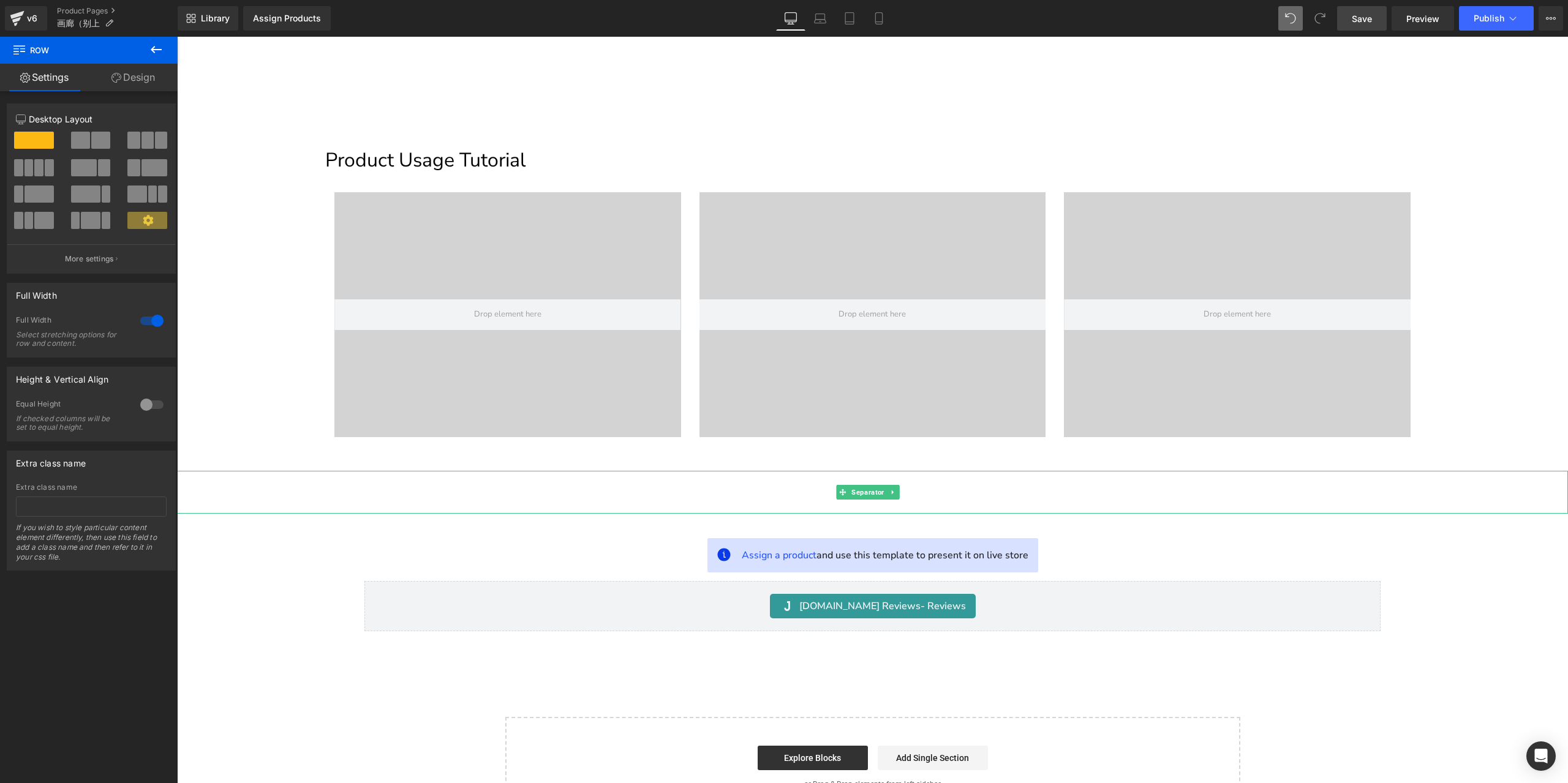
scroll to position [361, 0]
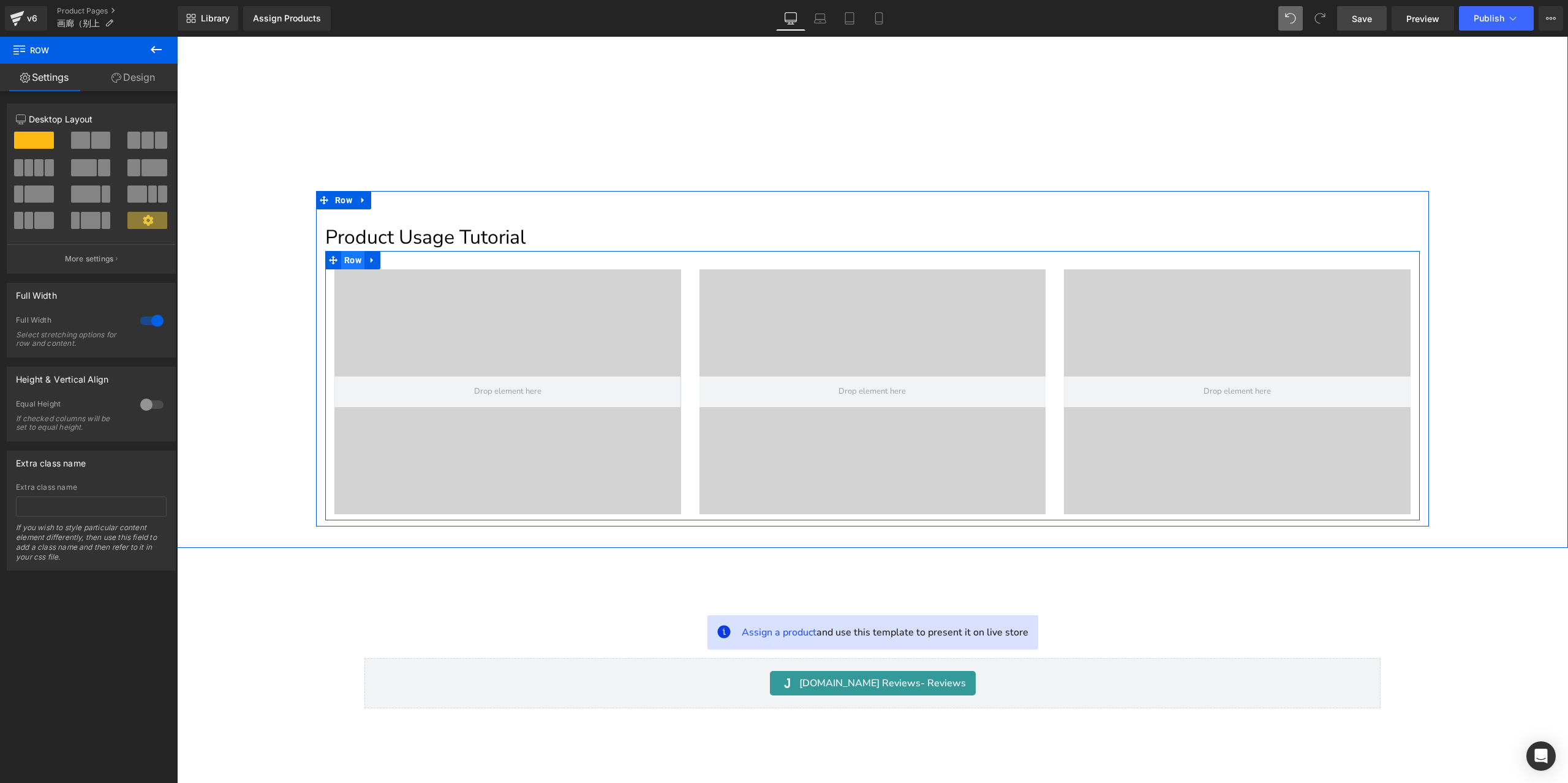
click at [349, 263] on span "Row" at bounding box center [353, 260] width 23 height 18
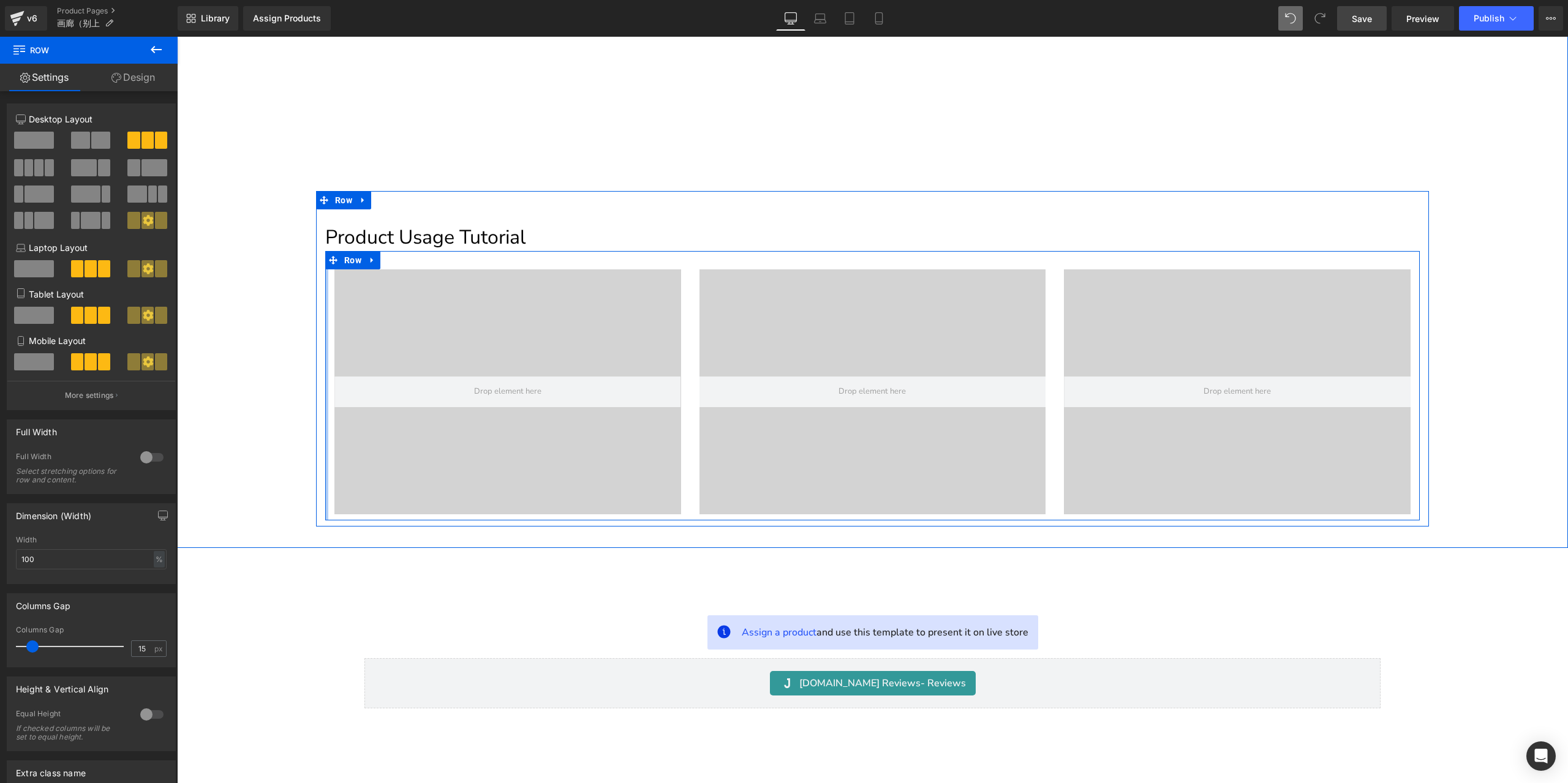
drag, startPoint x: 324, startPoint y: 305, endPoint x: 303, endPoint y: 304, distance: 21.0
click at [303, 304] on div "Gallery Heading Product promotion Heading Youtube Youtube Youtube Row Row 54px …" at bounding box center [872, 196] width 1391 height 662
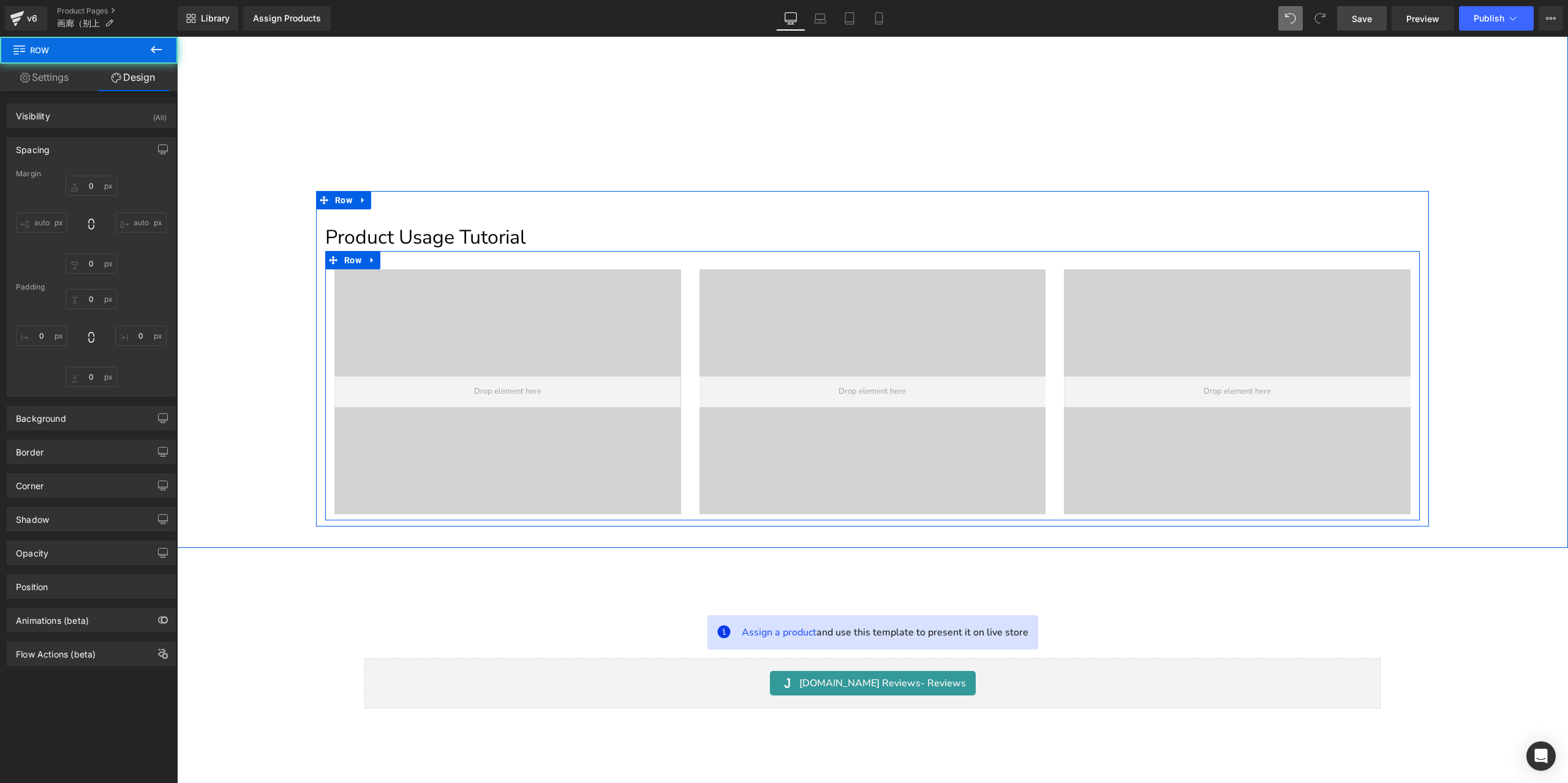
type input "0"
type input "30"
type input "0"
type input "10"
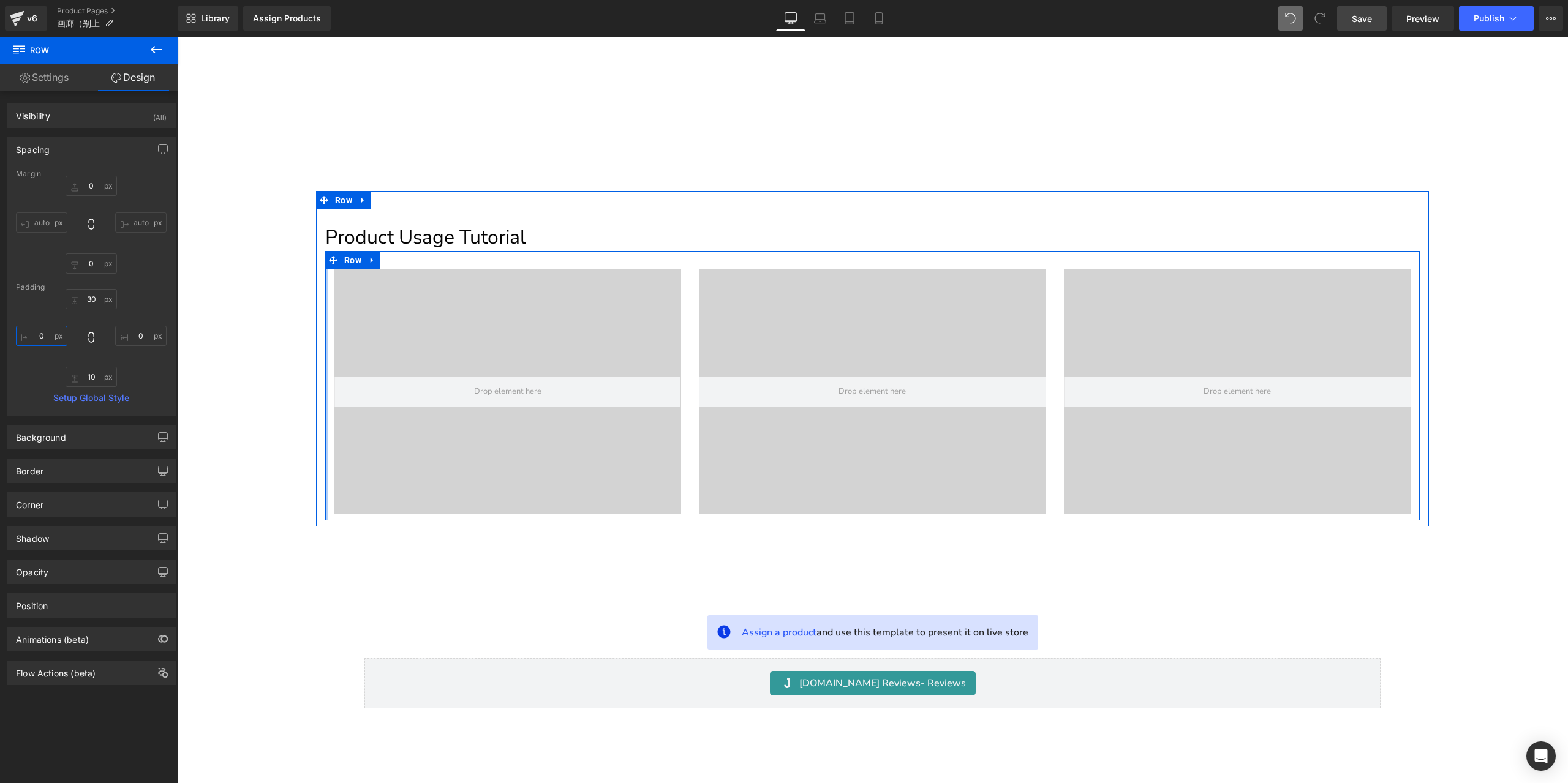
click at [52, 335] on input "0" at bounding box center [42, 336] width 52 height 20
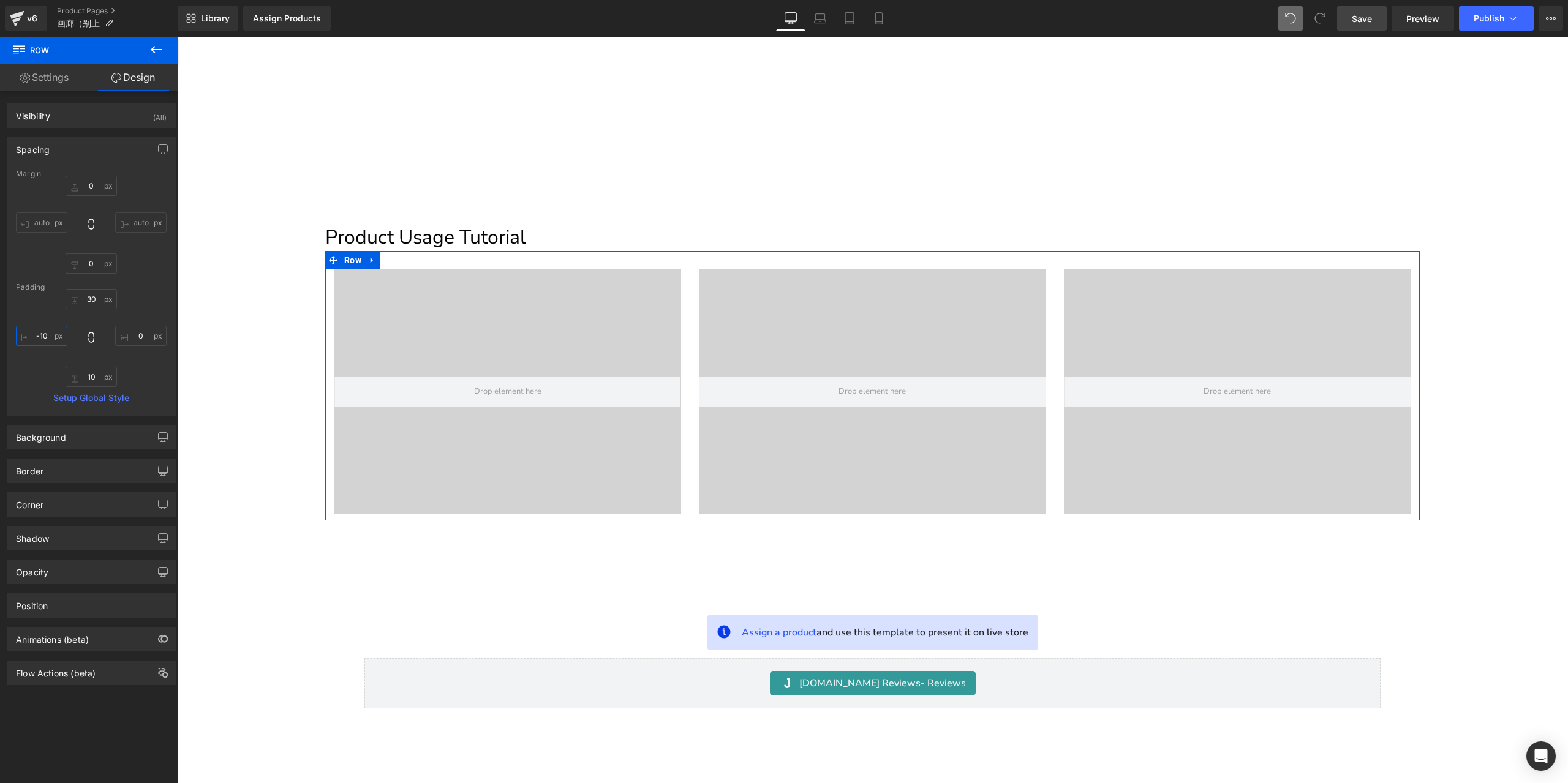
click at [46, 340] on input "-10" at bounding box center [42, 336] width 52 height 20
type input "0"
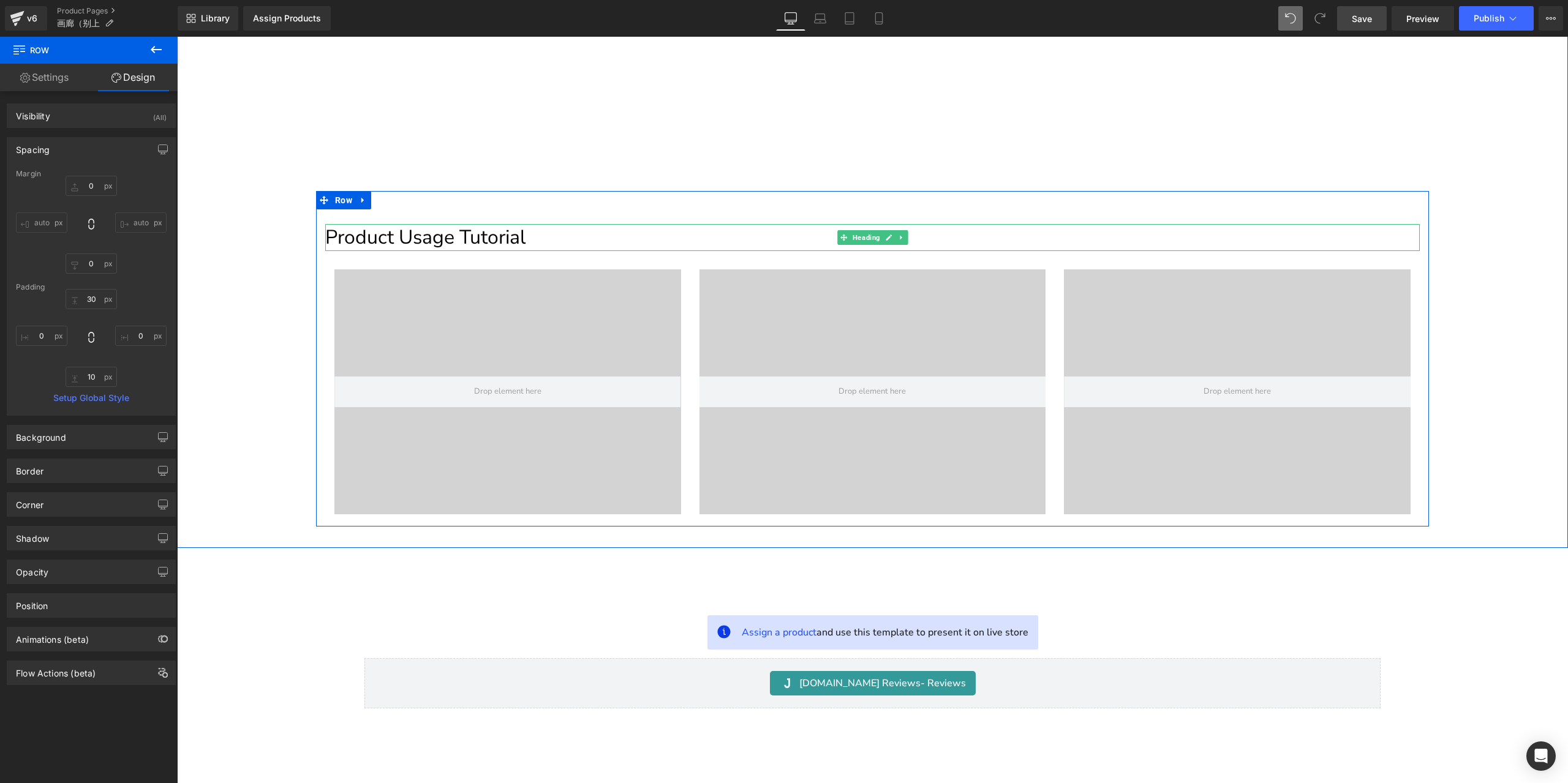
click at [345, 239] on h1 "Product Usage Tutorial" at bounding box center [872, 237] width 1094 height 27
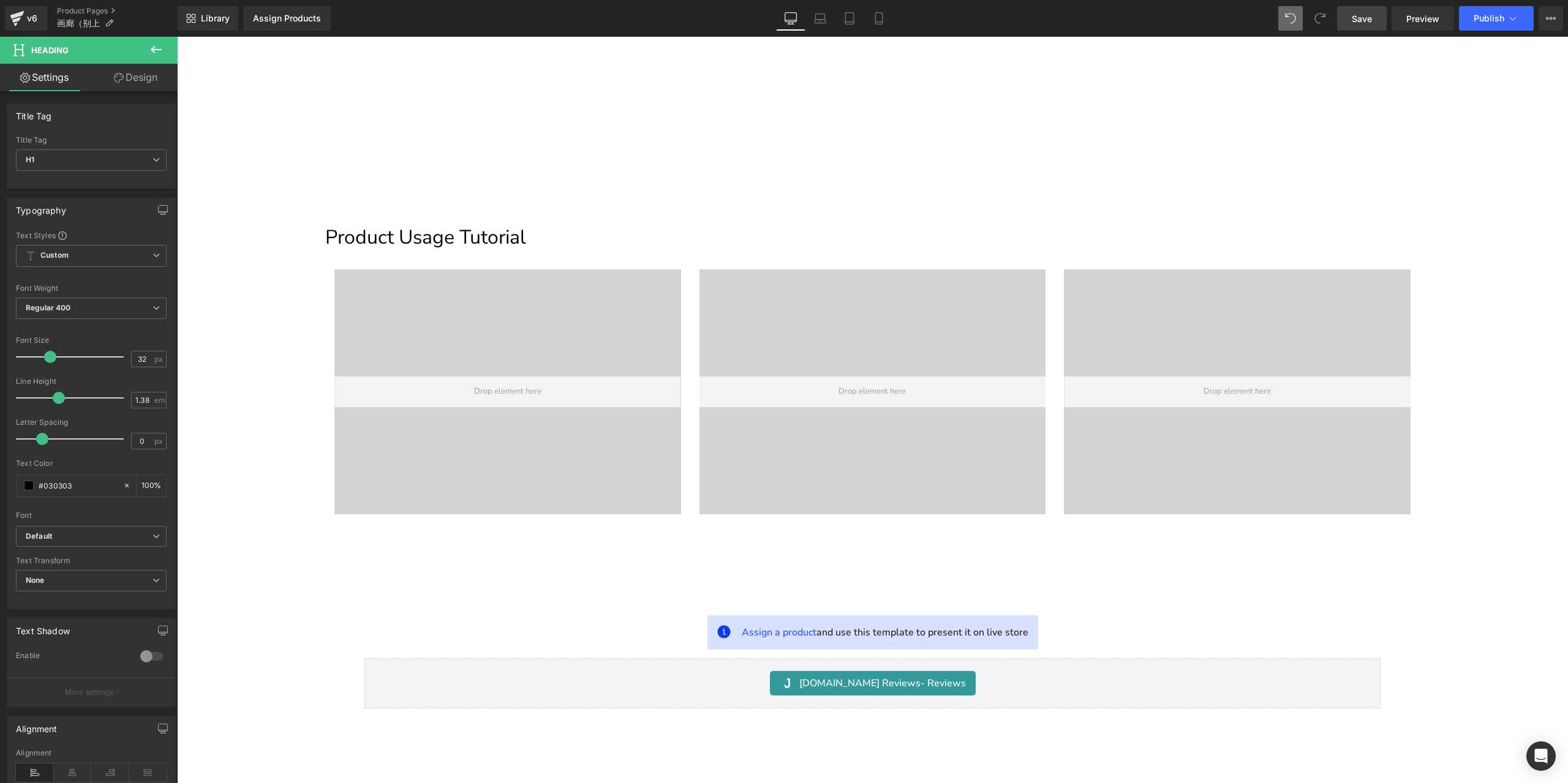
click at [153, 73] on link "Design" at bounding box center [136, 78] width 89 height 28
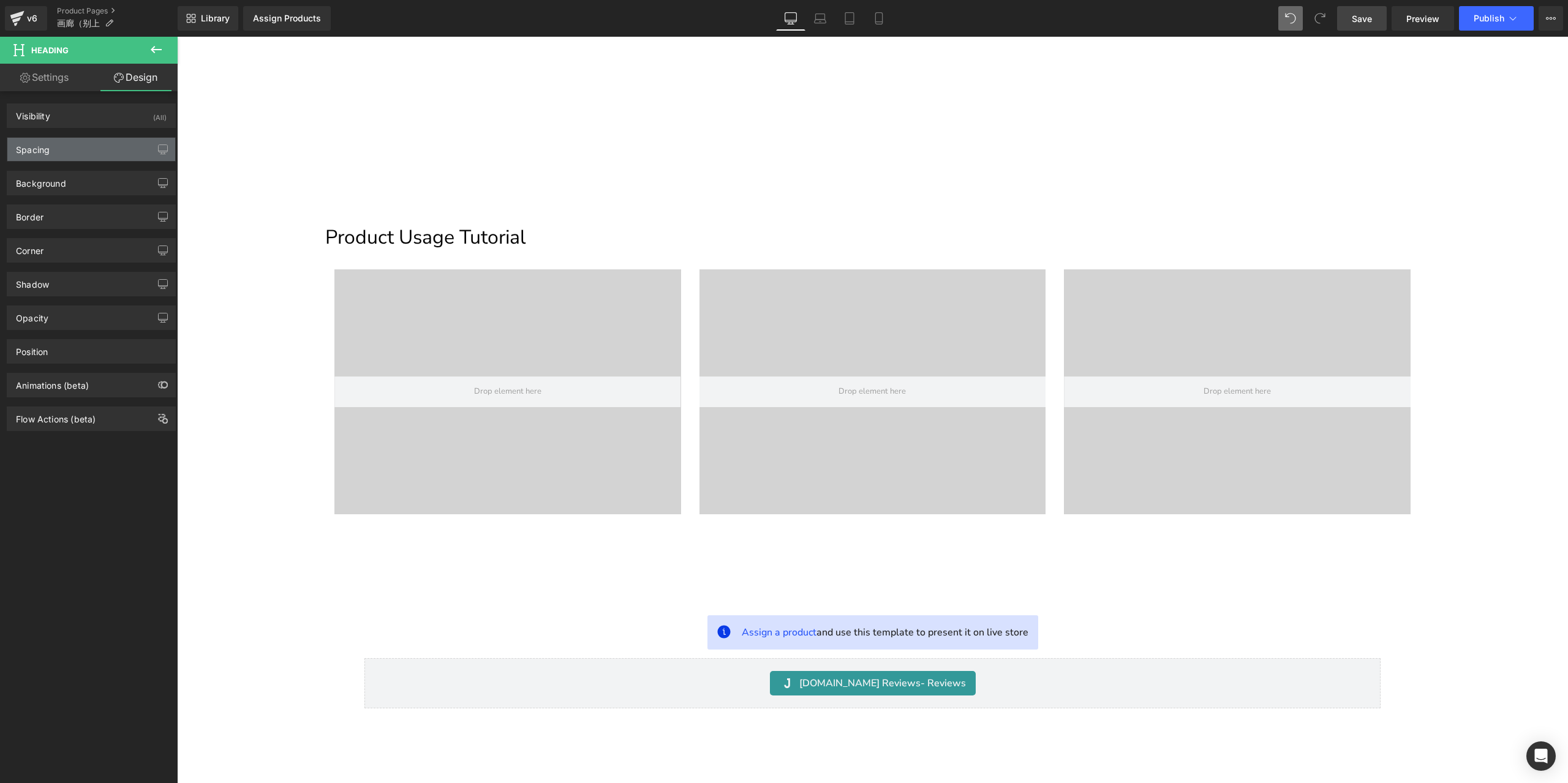
click at [64, 142] on div "Spacing" at bounding box center [91, 149] width 168 height 23
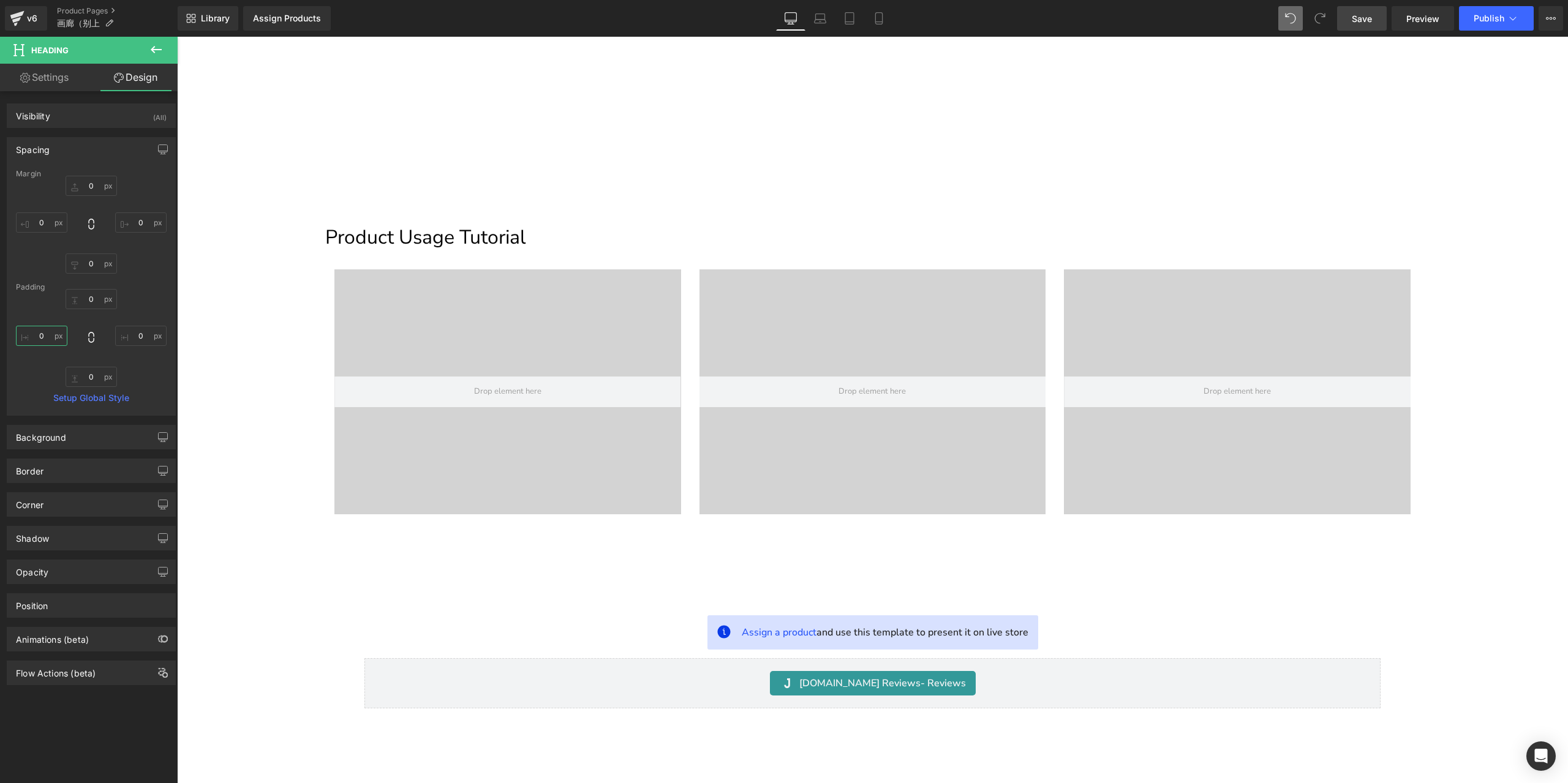
click at [49, 339] on input "0" at bounding box center [42, 336] width 52 height 20
click at [49, 336] on input "10" at bounding box center [42, 336] width 52 height 20
type input "12"
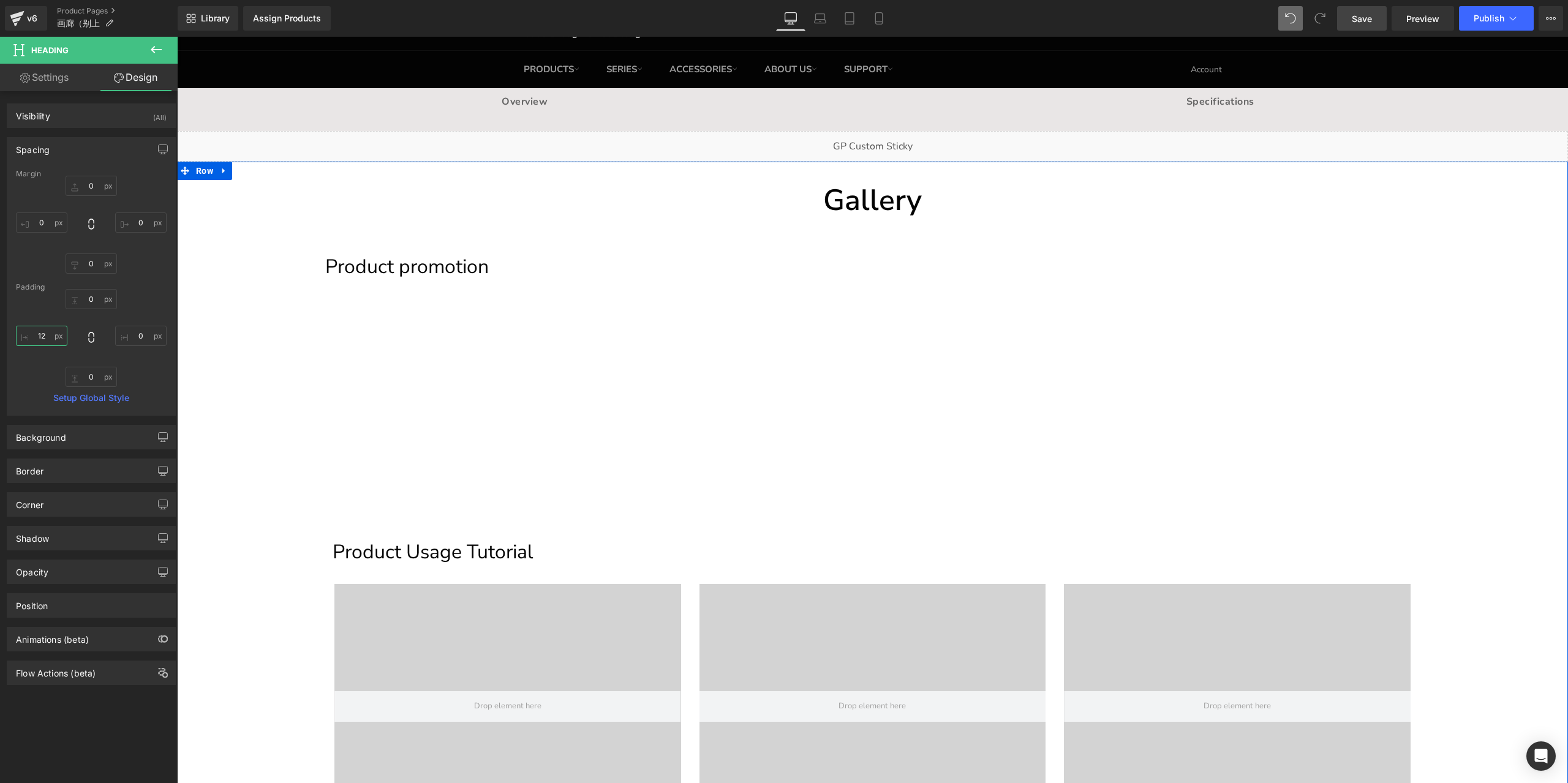
scroll to position [0, 0]
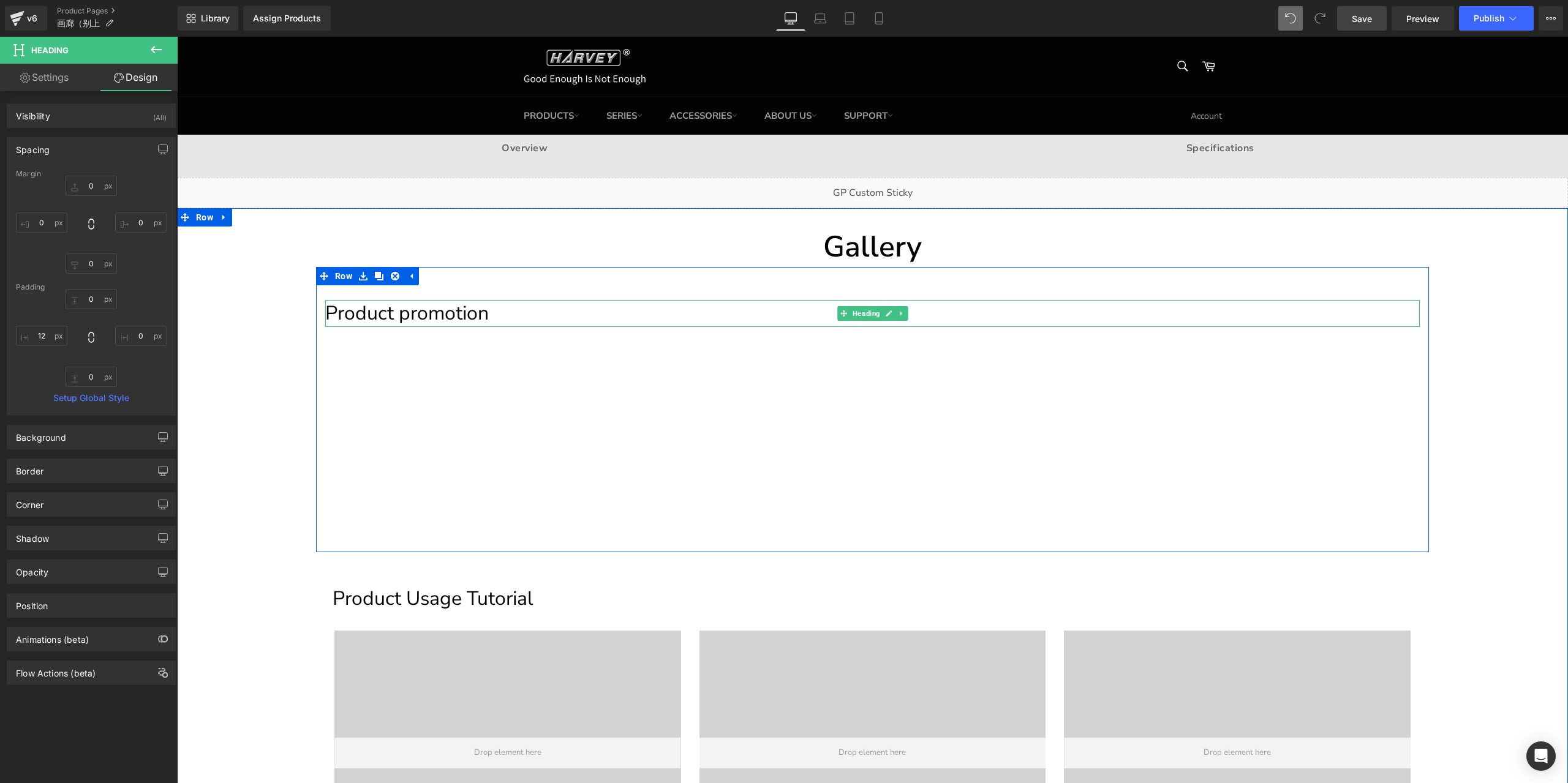
click at [343, 315] on h1 "Product promotion" at bounding box center [872, 313] width 1094 height 27
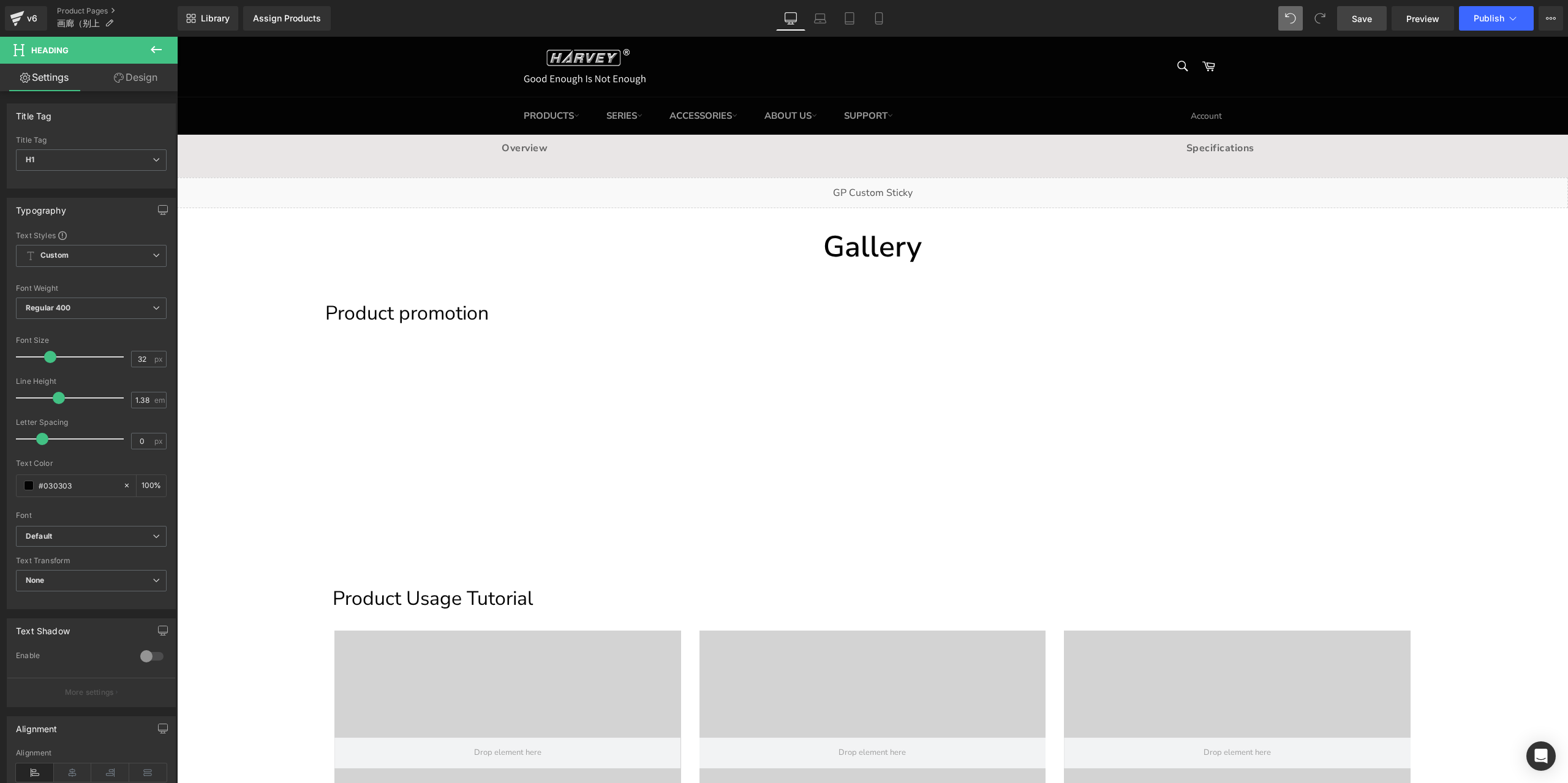
click at [129, 89] on link "Design" at bounding box center [136, 78] width 89 height 28
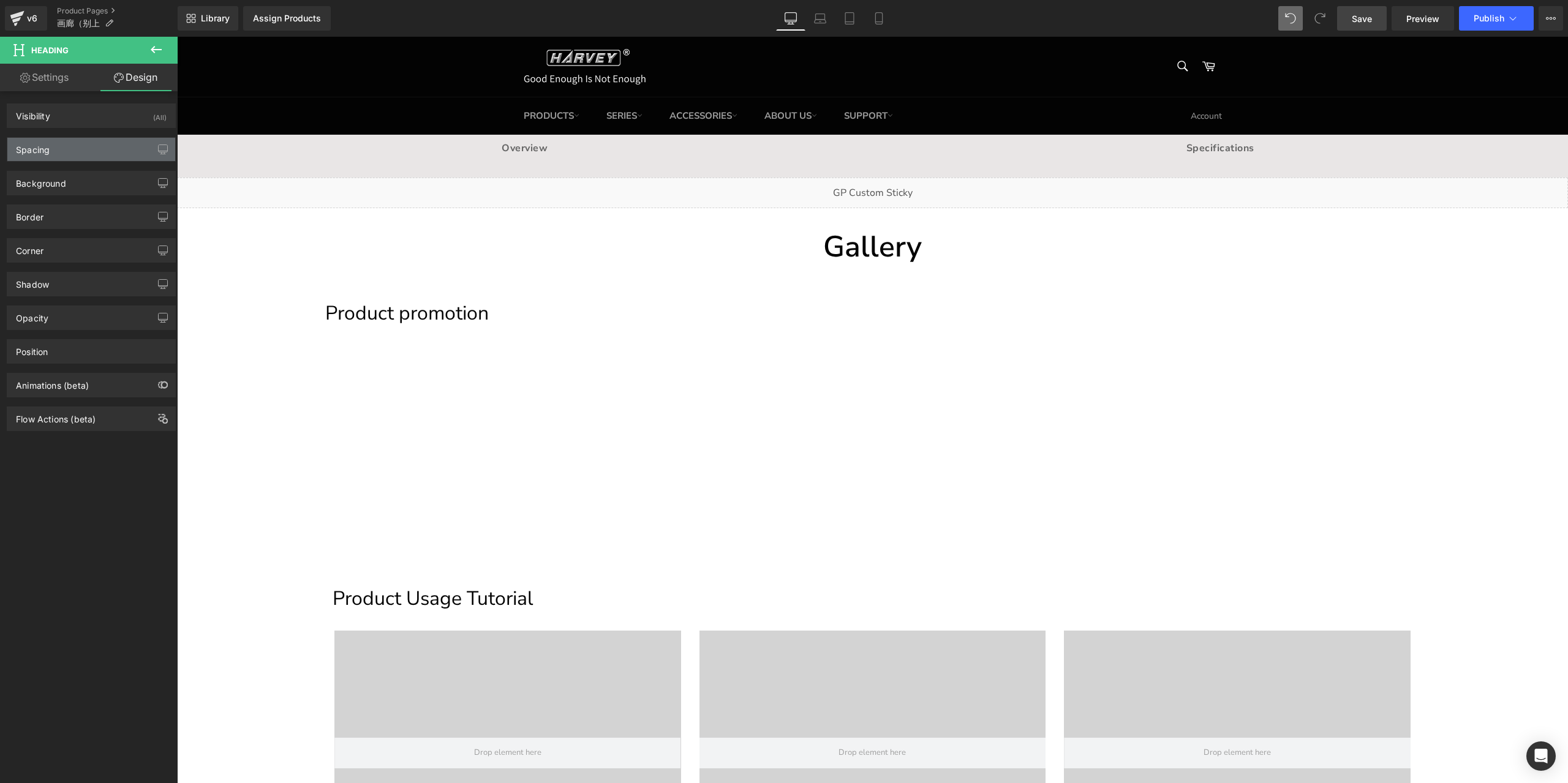
click at [72, 151] on div "Spacing" at bounding box center [91, 149] width 168 height 23
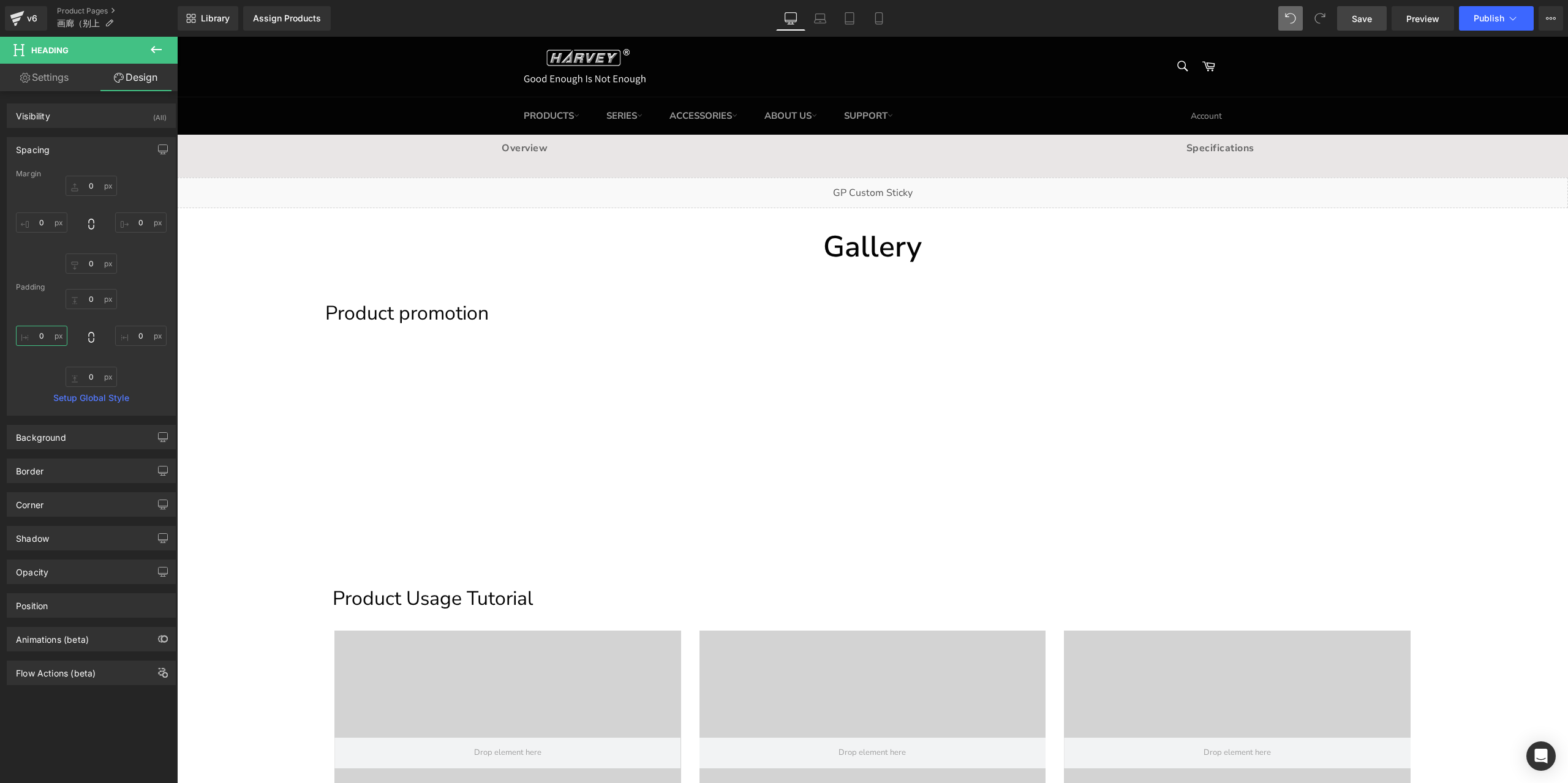
click at [49, 330] on input "0" at bounding box center [42, 336] width 52 height 20
type input "12"
click at [1366, 14] on span "Save" at bounding box center [1362, 18] width 20 height 13
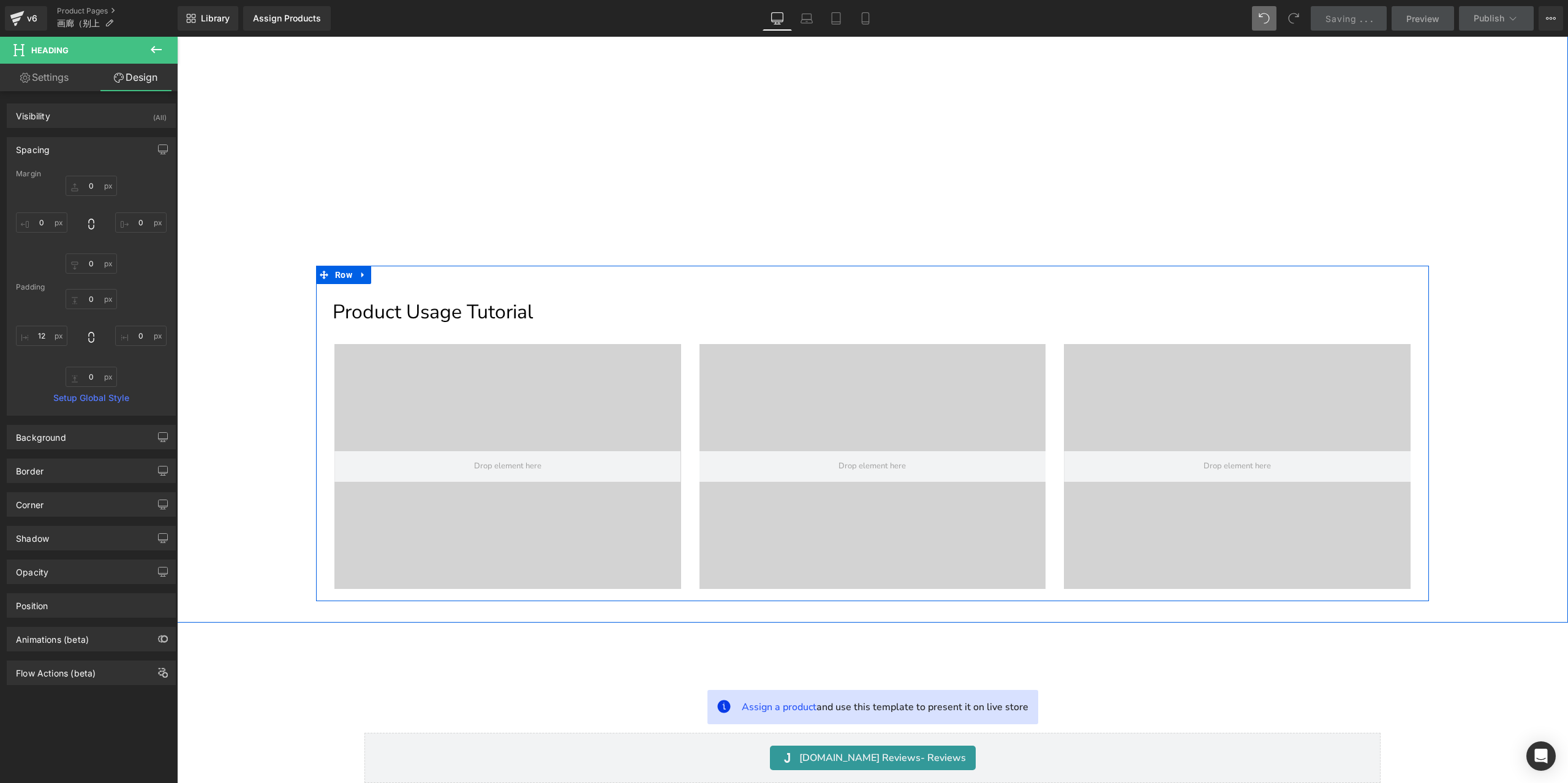
scroll to position [306, 0]
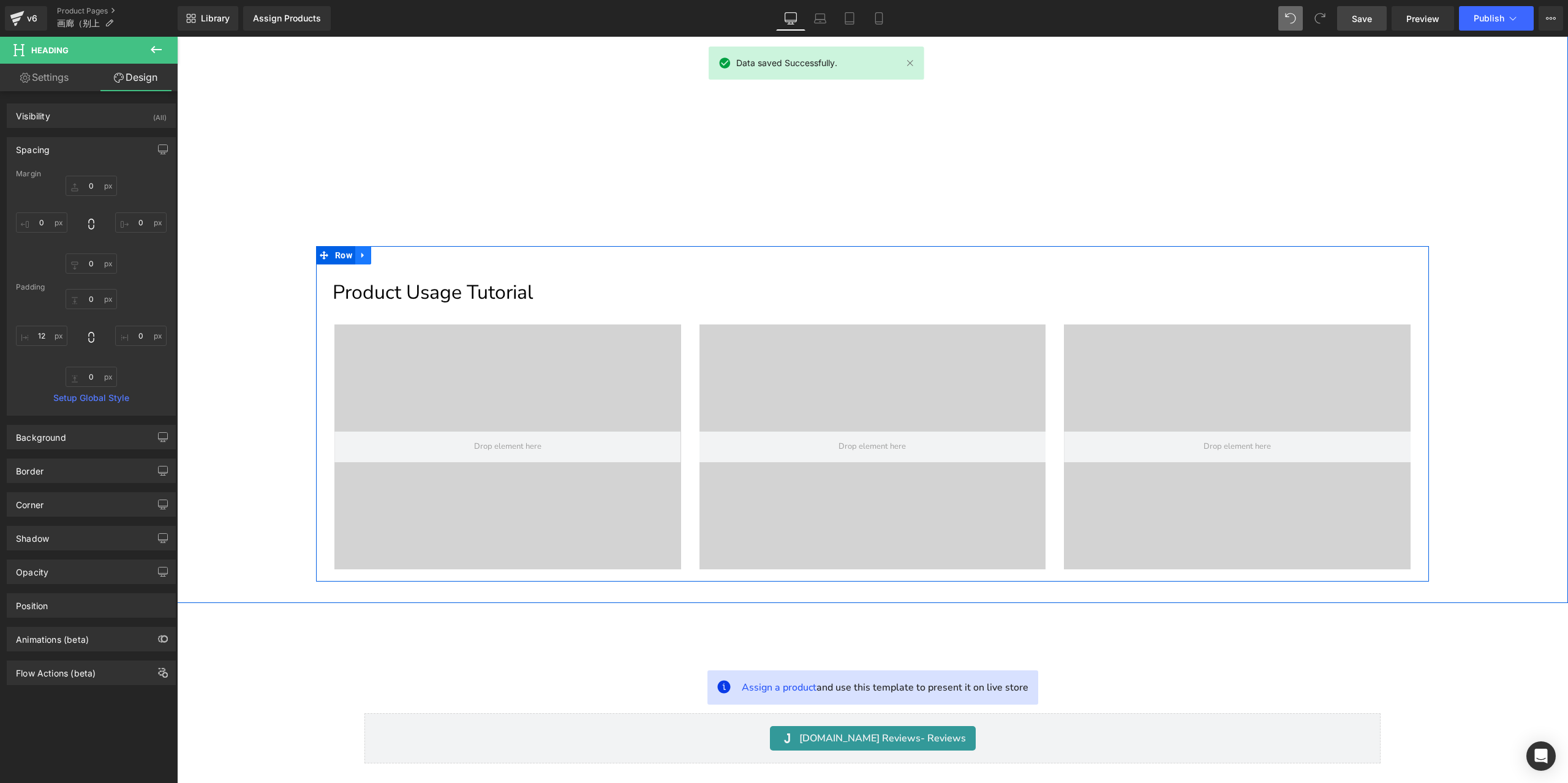
click at [361, 253] on icon at bounding box center [363, 255] width 3 height 6
click at [375, 255] on icon at bounding box center [379, 255] width 9 height 9
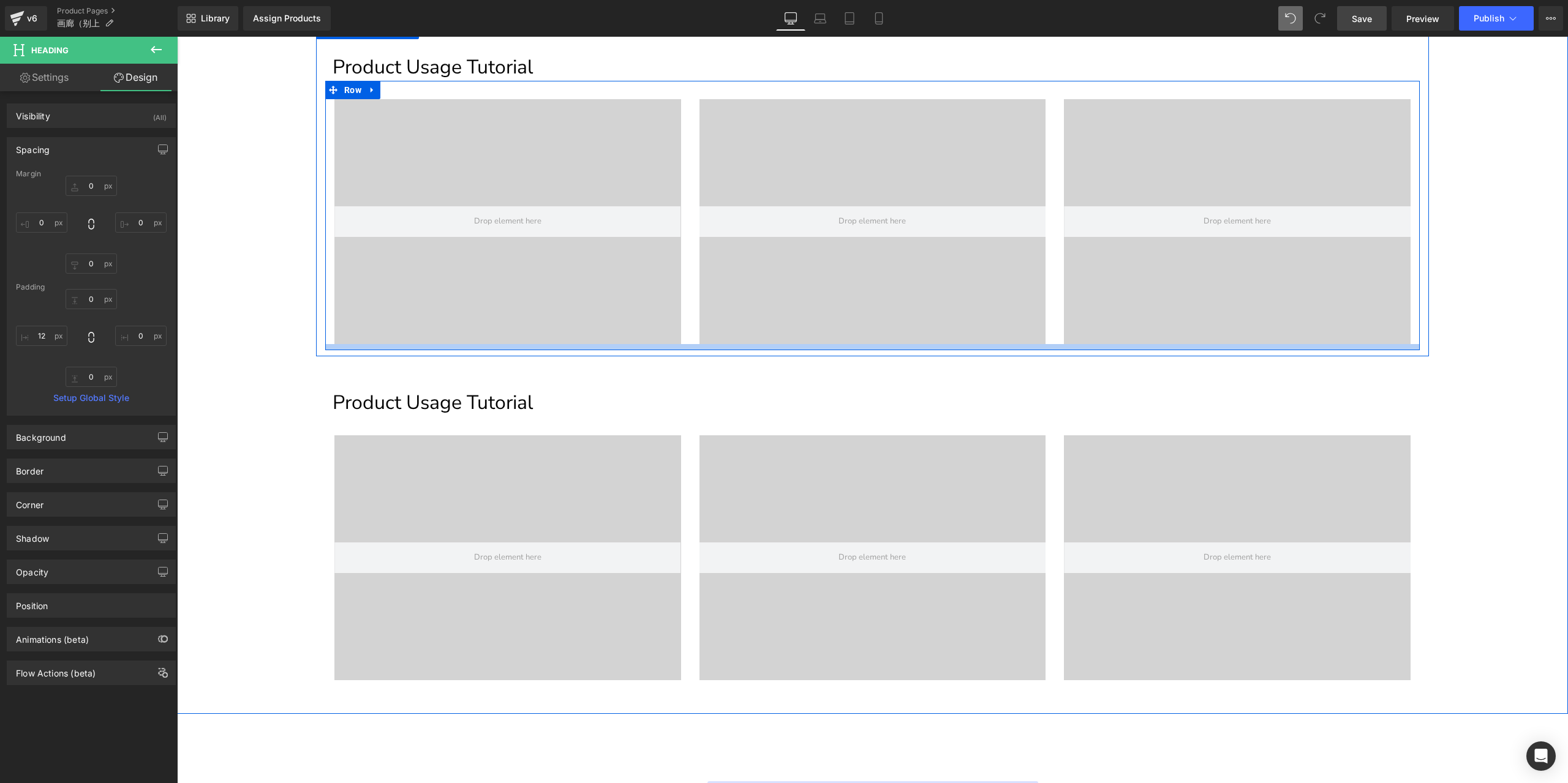
scroll to position [551, 0]
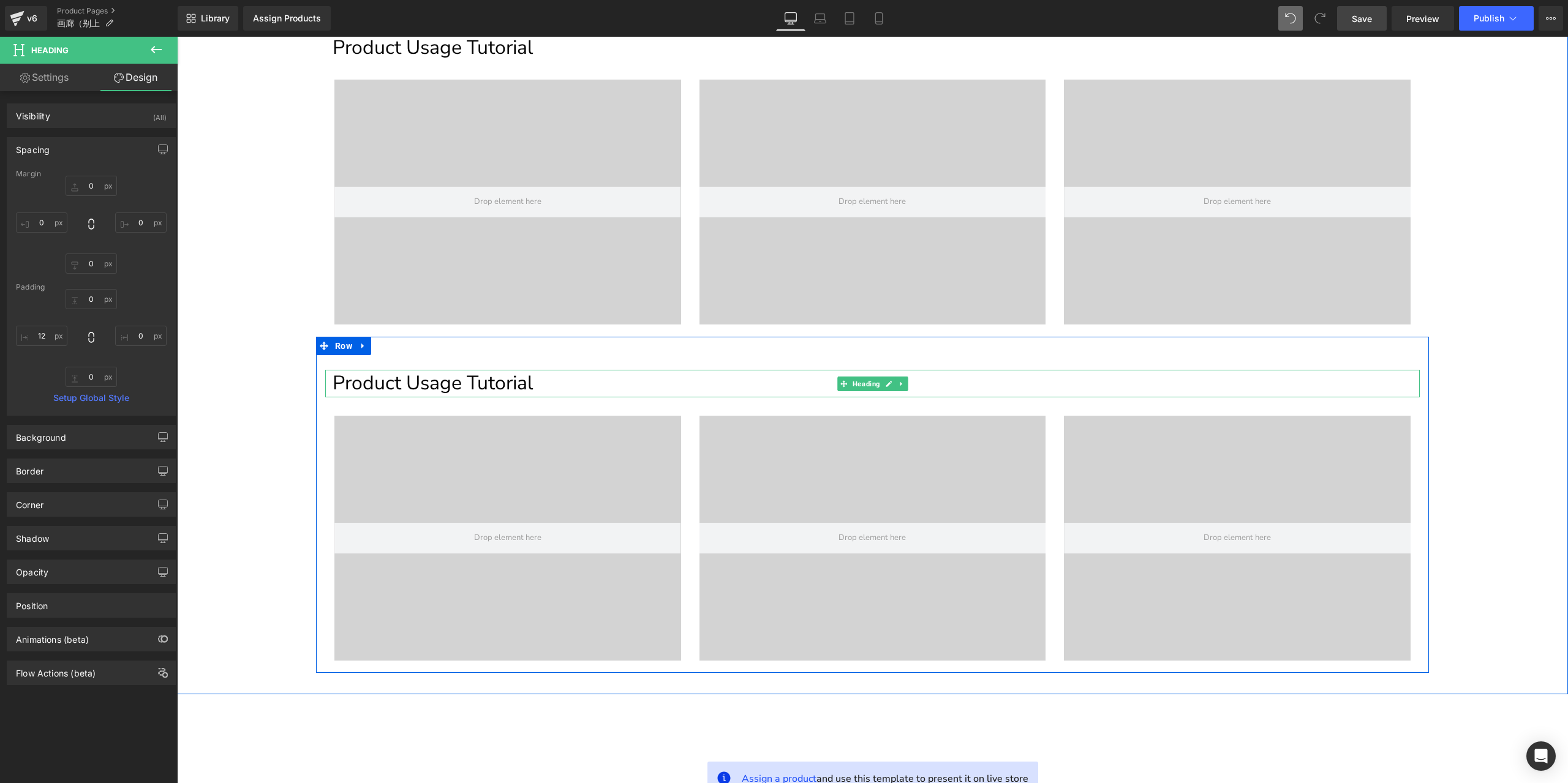
click at [440, 390] on h1 "Product Usage Tutorial" at bounding box center [875, 383] width 1087 height 27
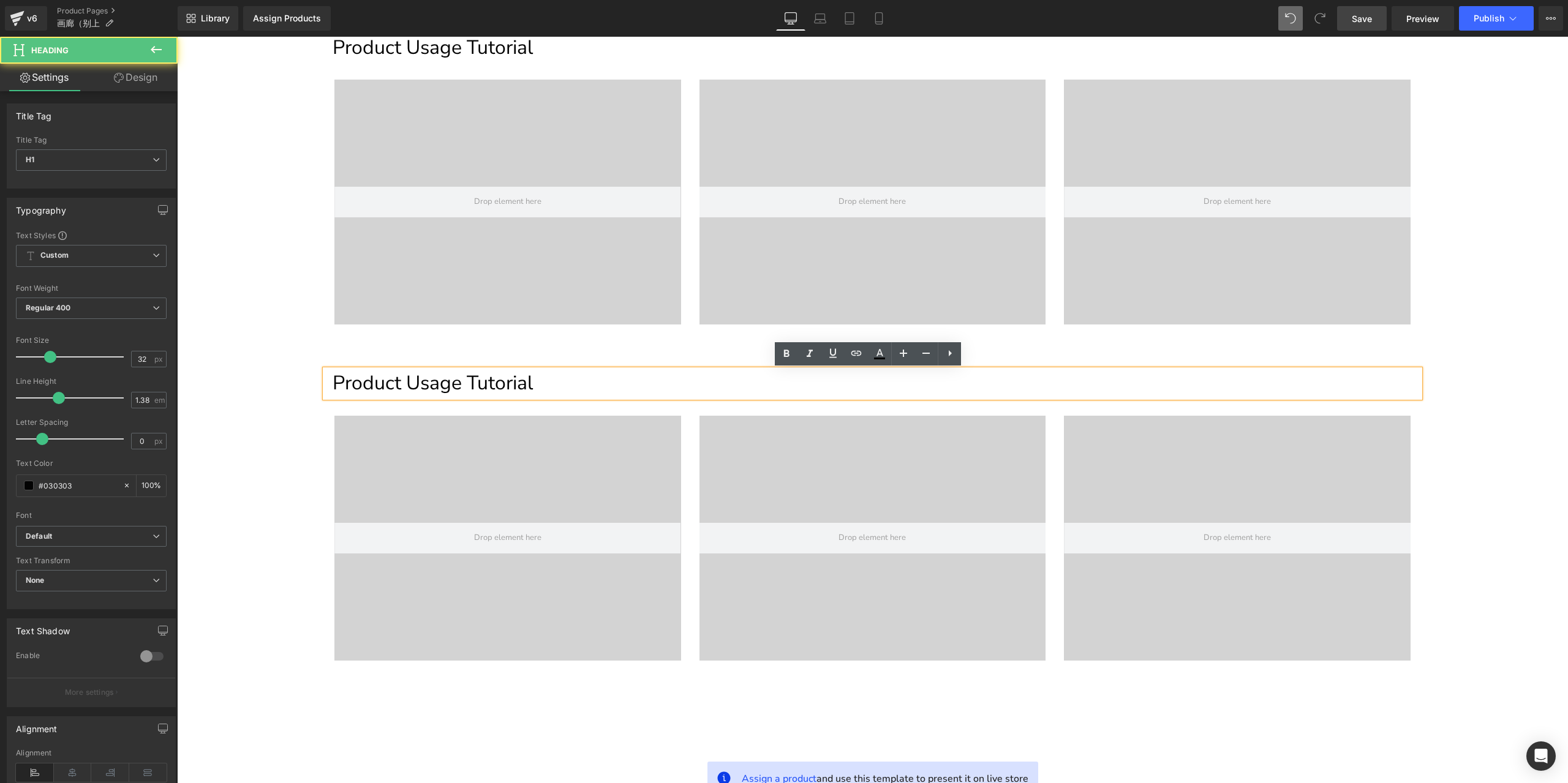
click at [518, 385] on h1 "Product Usage Tutorial" at bounding box center [875, 383] width 1087 height 27
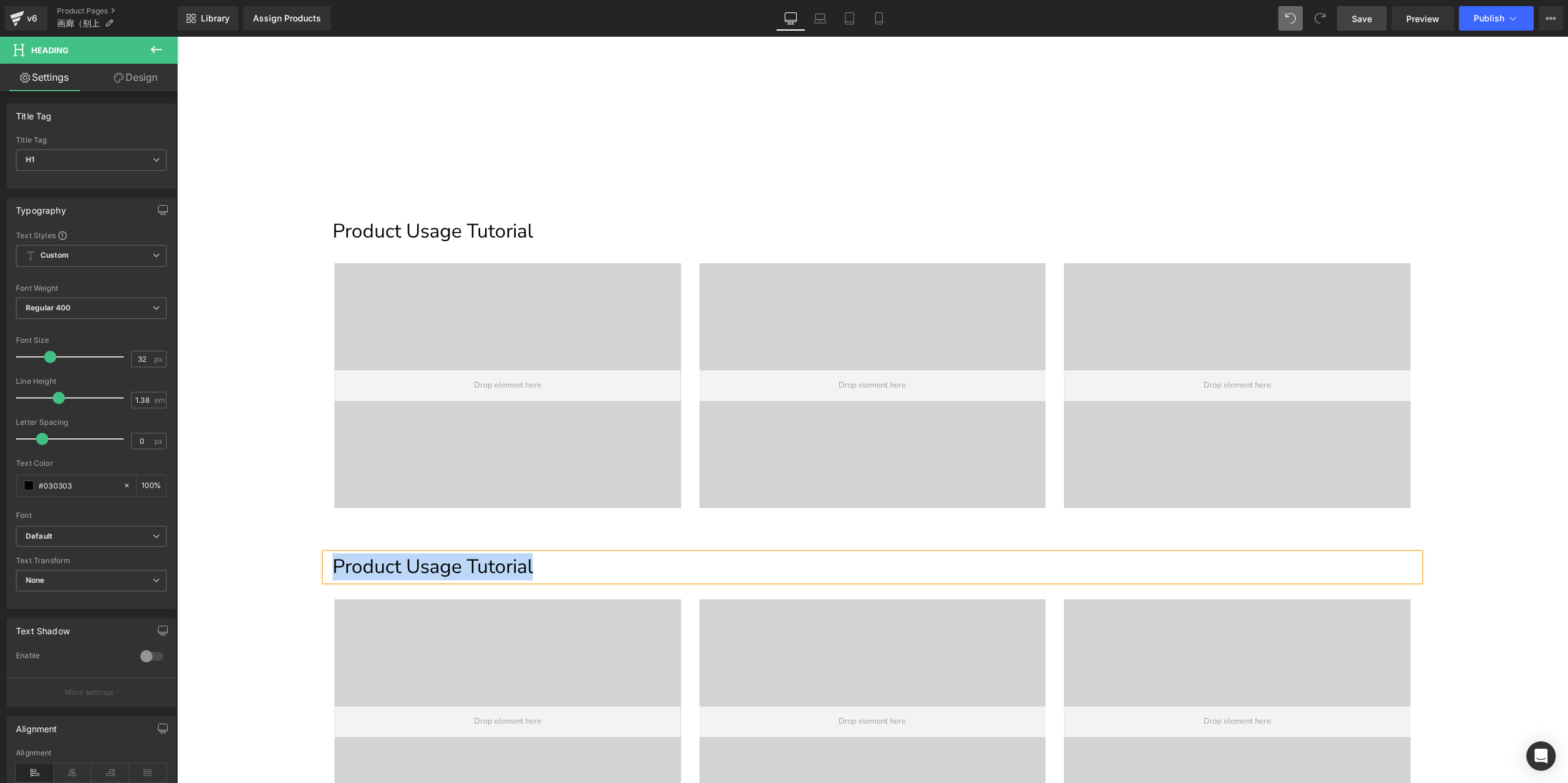
scroll to position [183, 0]
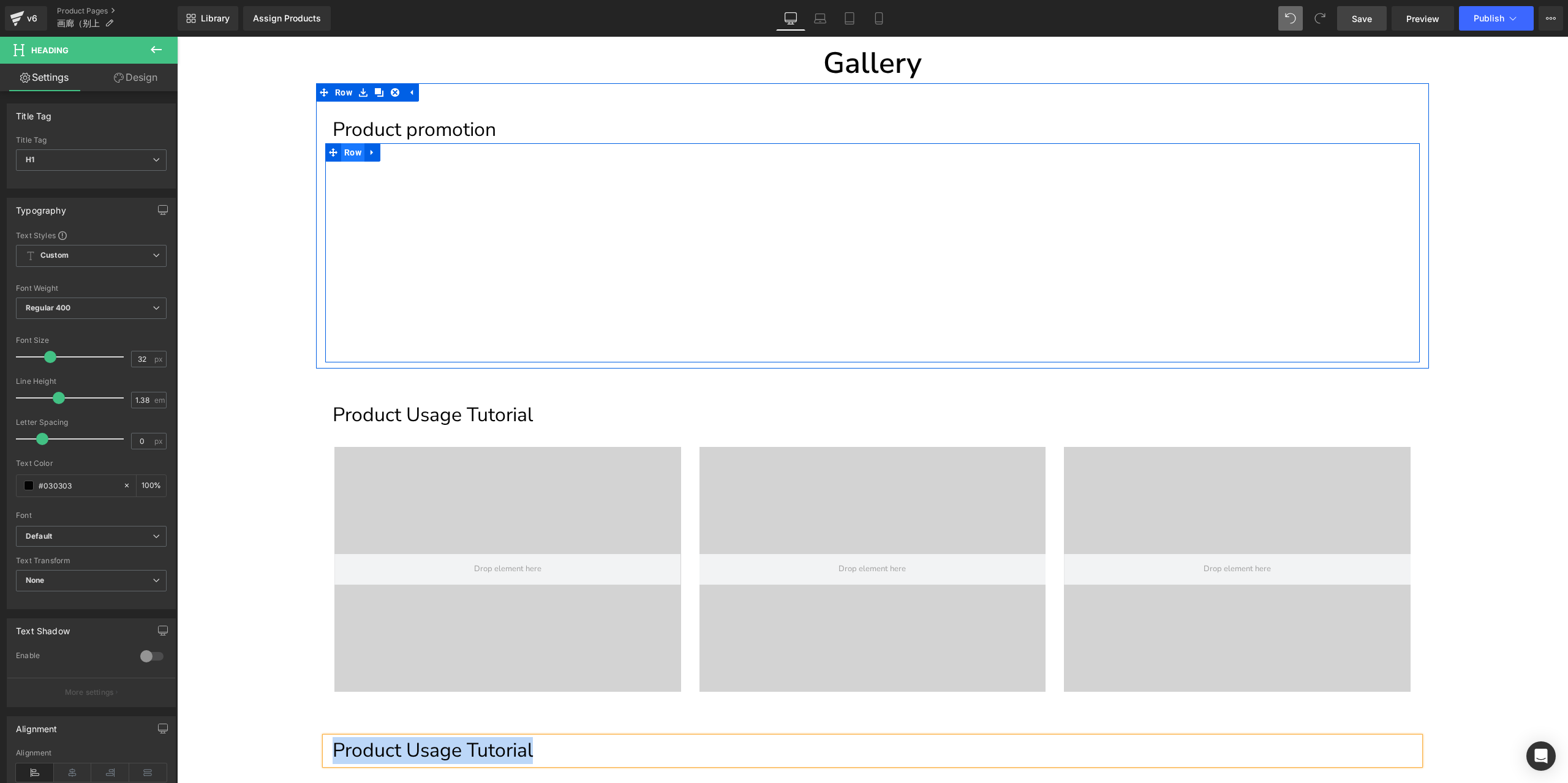
click at [359, 156] on span "Row" at bounding box center [353, 152] width 23 height 18
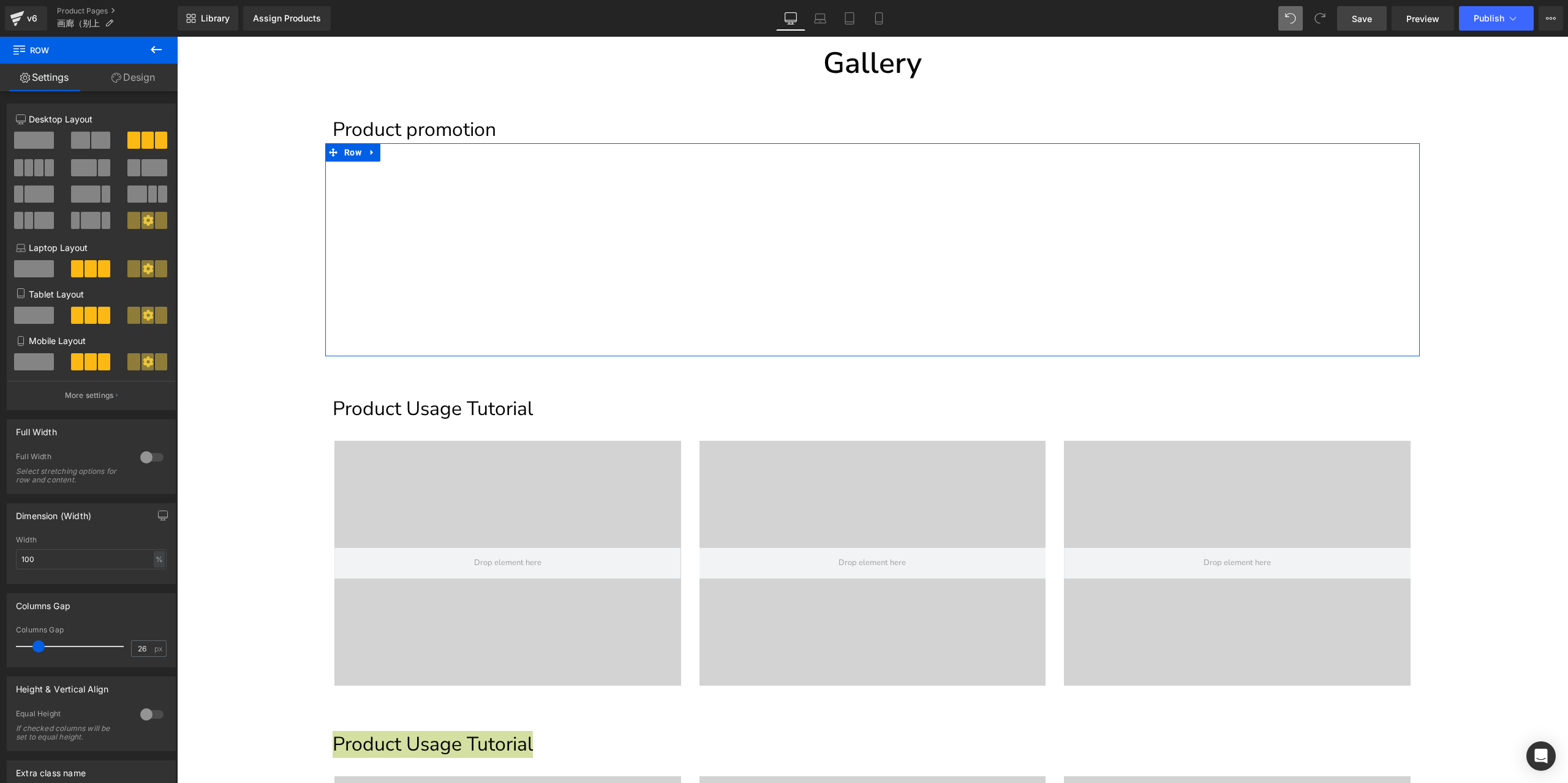
type input "28"
drag, startPoint x: 30, startPoint y: 646, endPoint x: 38, endPoint y: 647, distance: 8.1
click at [38, 647] on span at bounding box center [40, 646] width 12 height 12
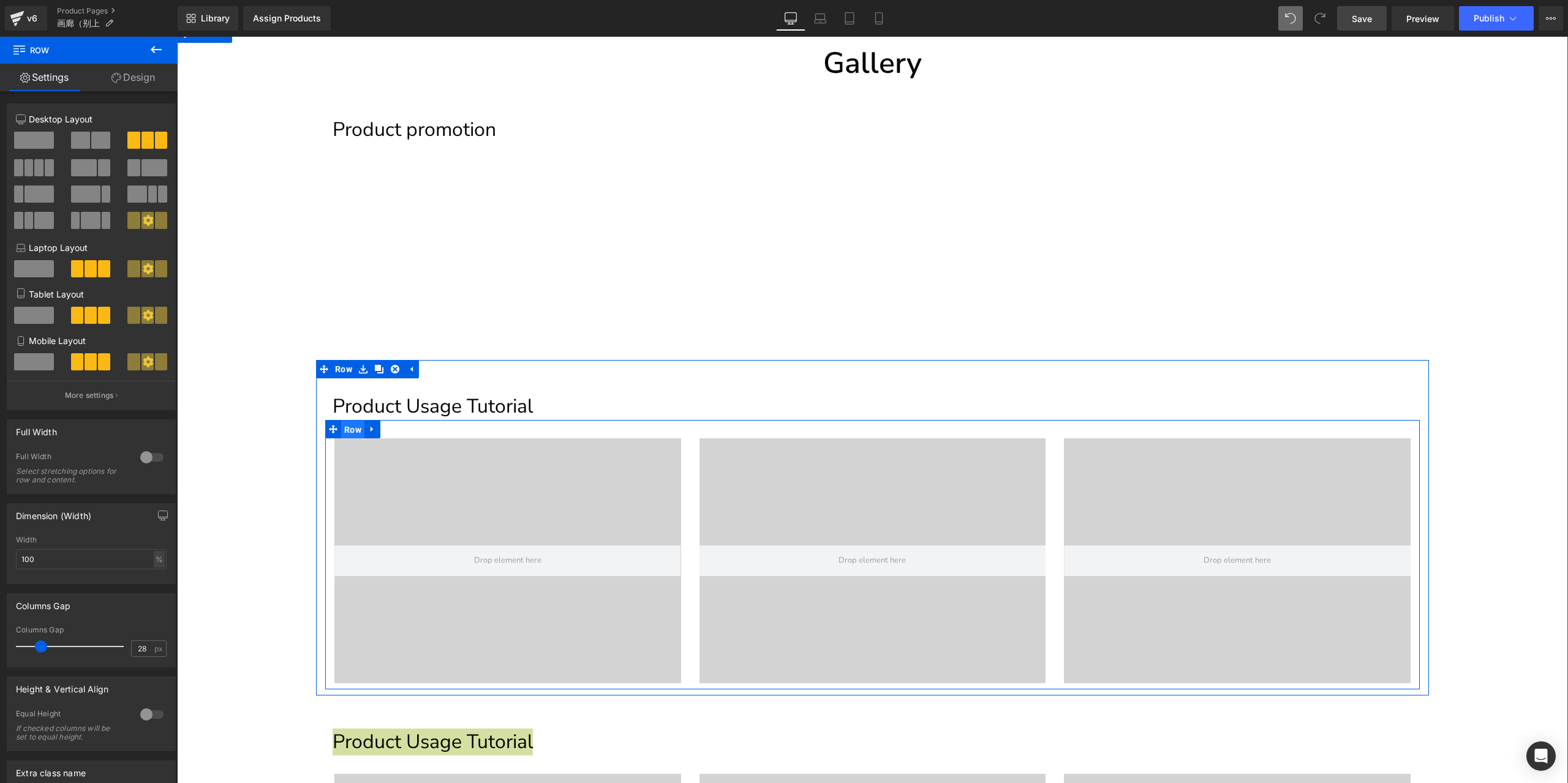
click at [349, 432] on span "Row" at bounding box center [353, 429] width 23 height 18
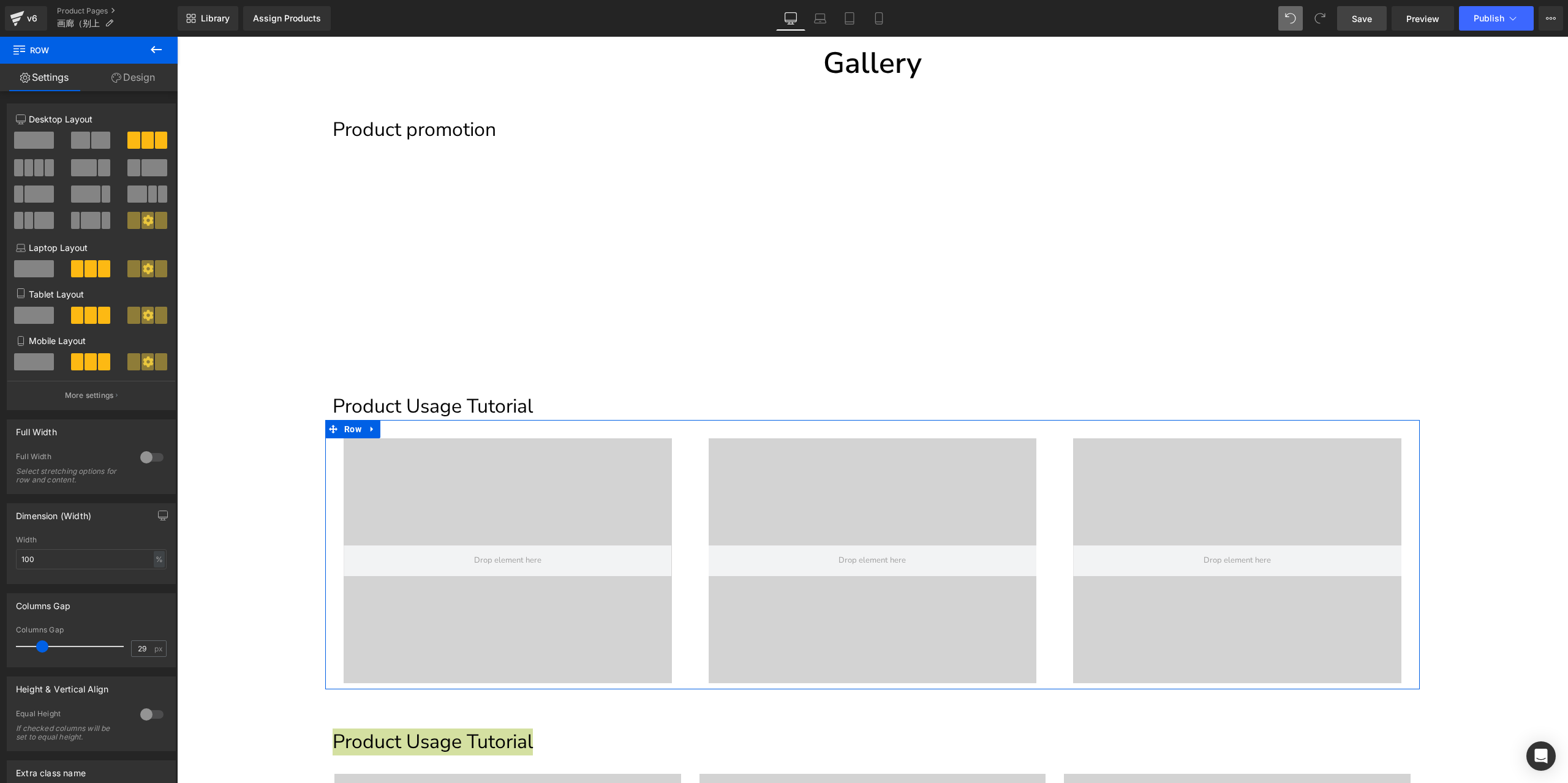
type input "28"
drag, startPoint x: 31, startPoint y: 645, endPoint x: 39, endPoint y: 649, distance: 8.9
click at [39, 649] on span at bounding box center [40, 646] width 12 height 12
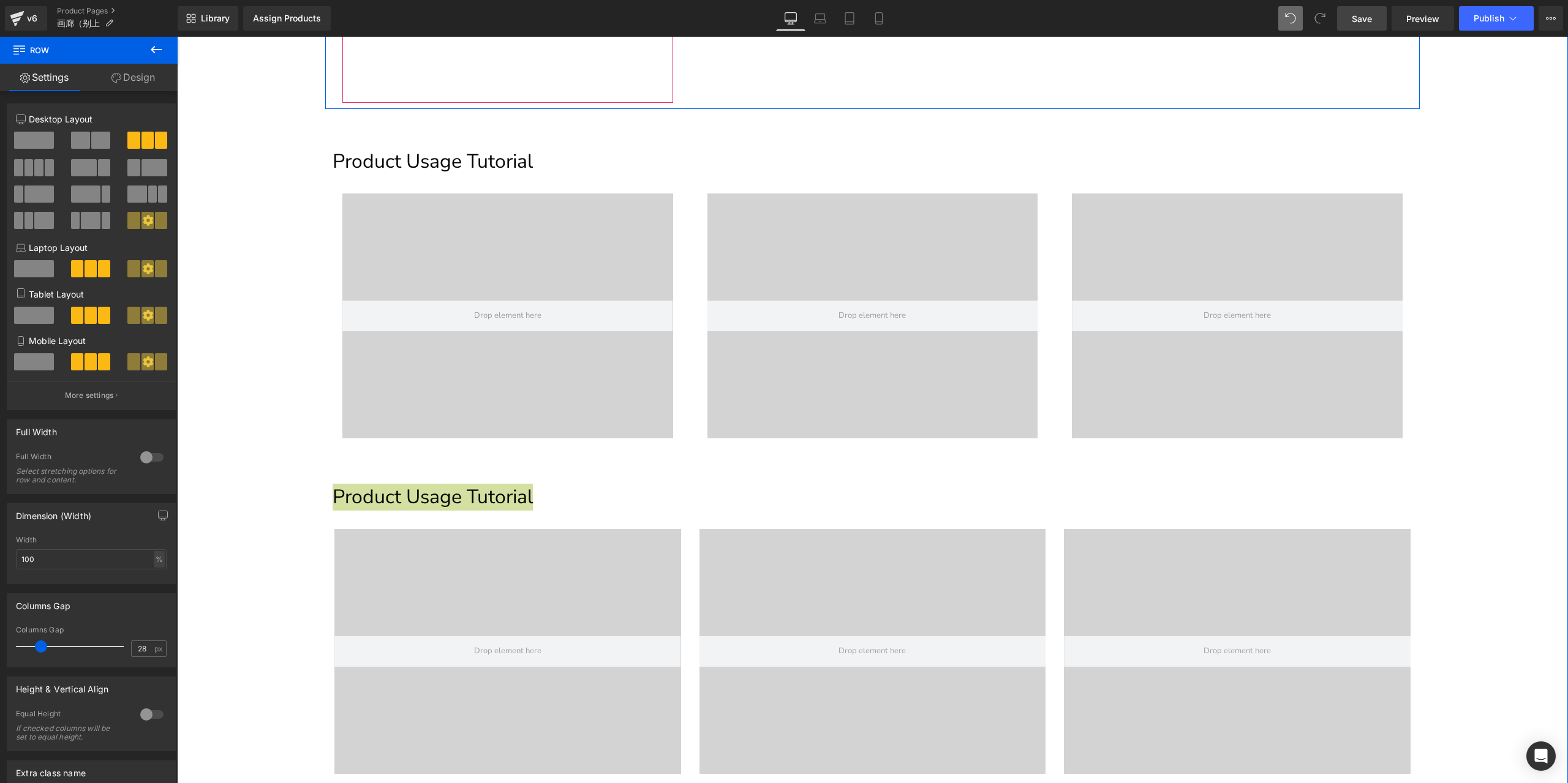
scroll to position [490, 0]
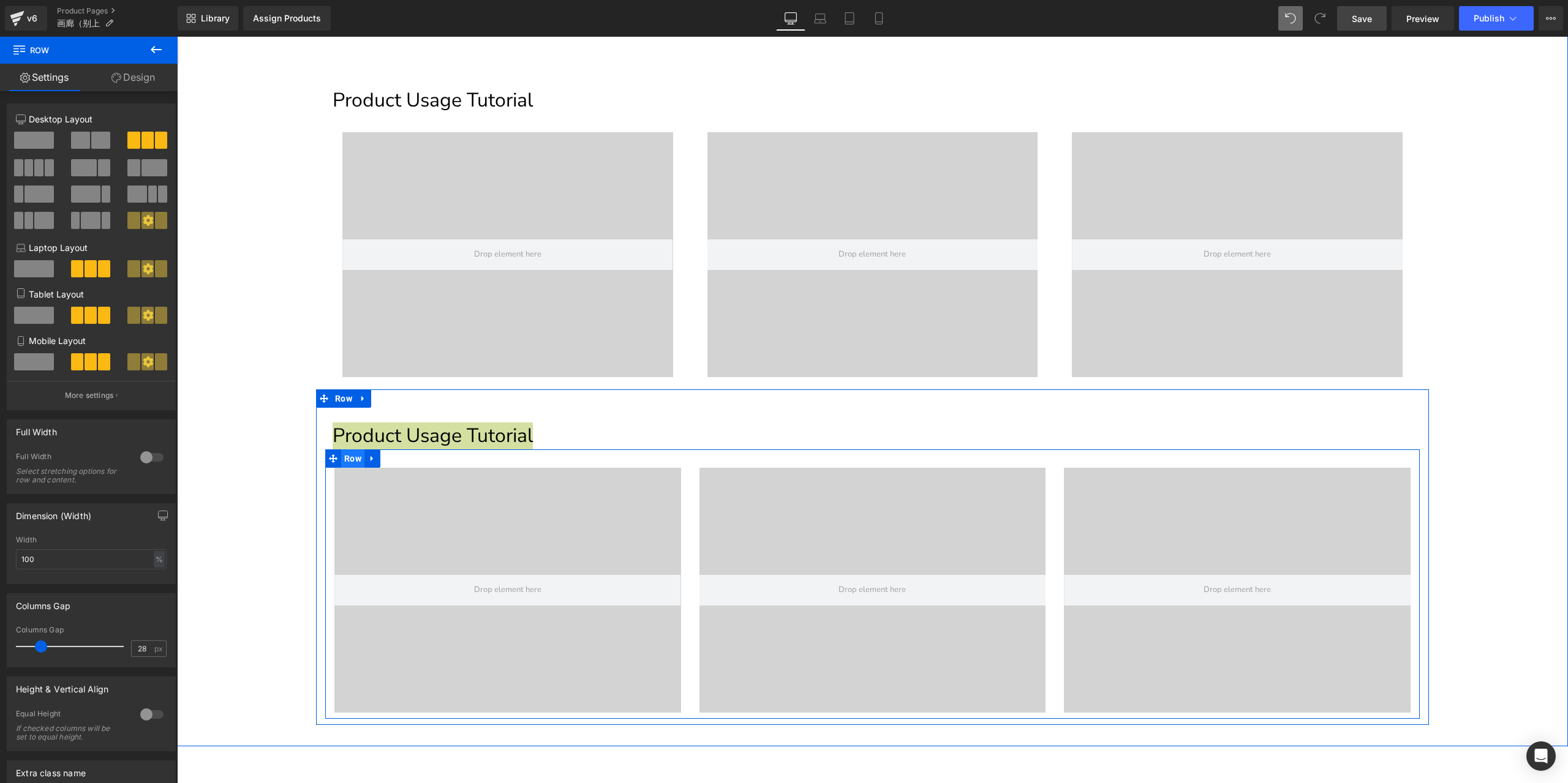
click at [348, 455] on span "Row" at bounding box center [353, 458] width 23 height 18
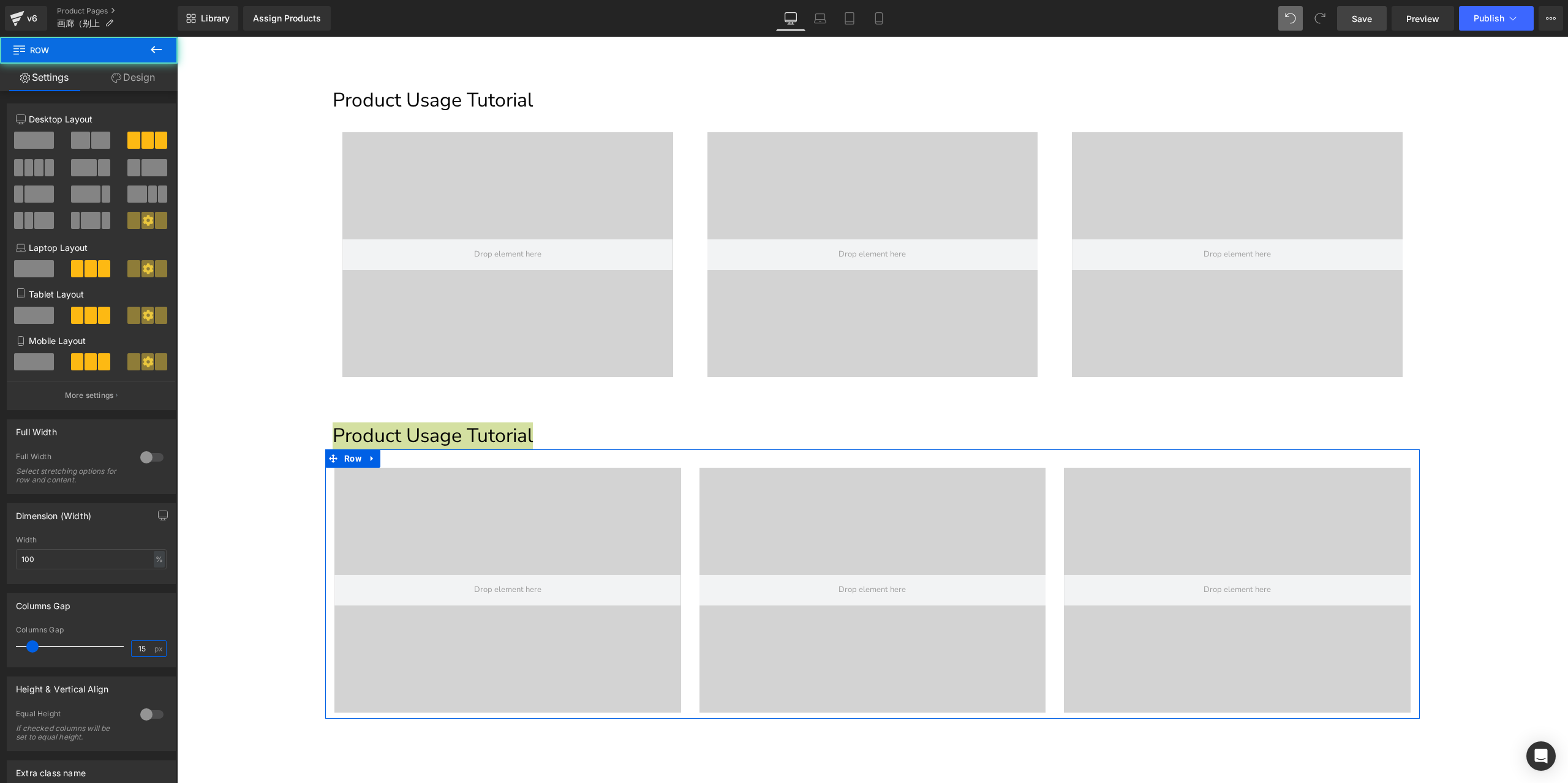
click at [134, 649] on input "15" at bounding box center [143, 649] width 21 height 15
type input "28"
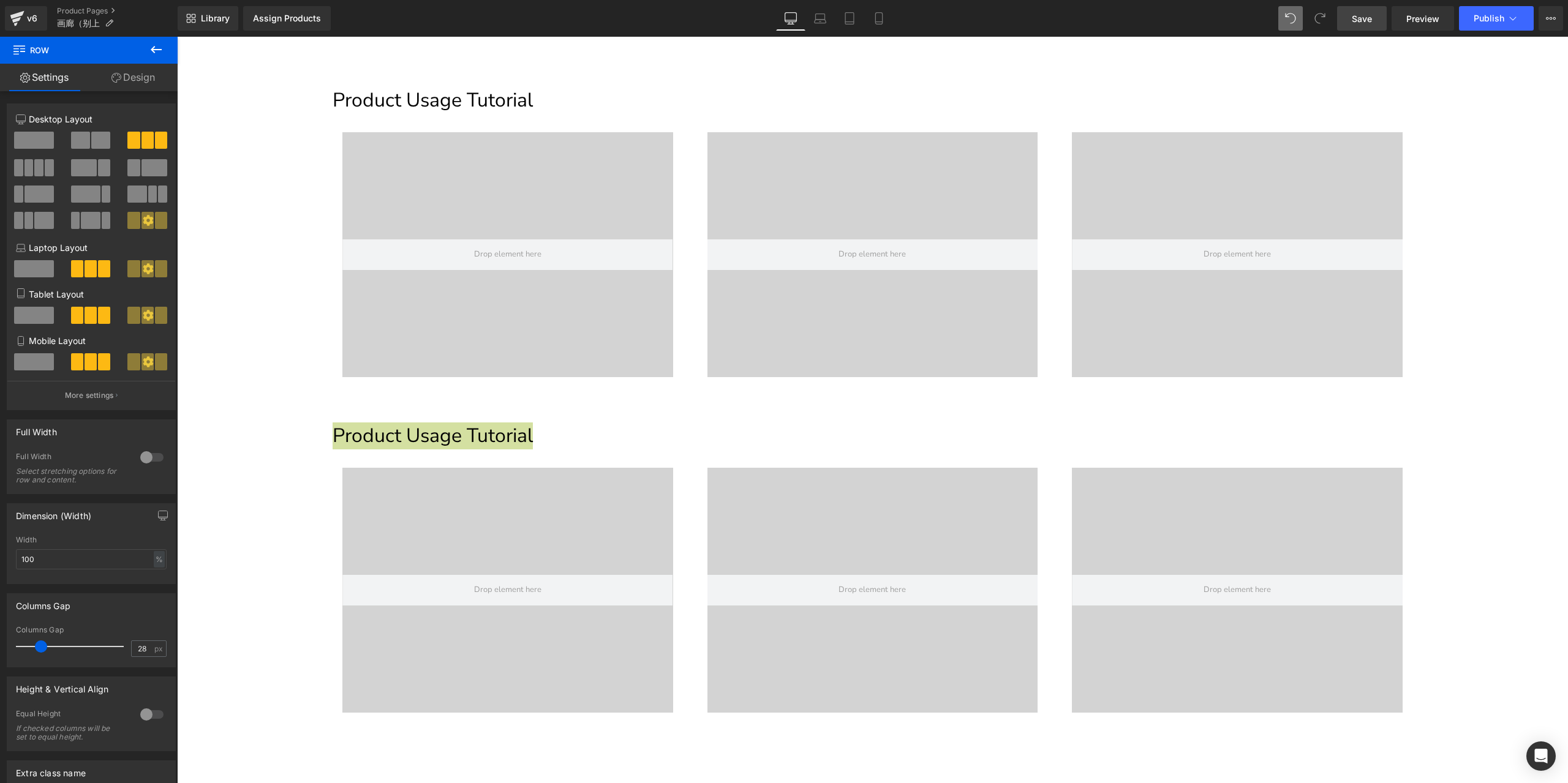
click at [1287, 21] on icon at bounding box center [1290, 18] width 11 height 11
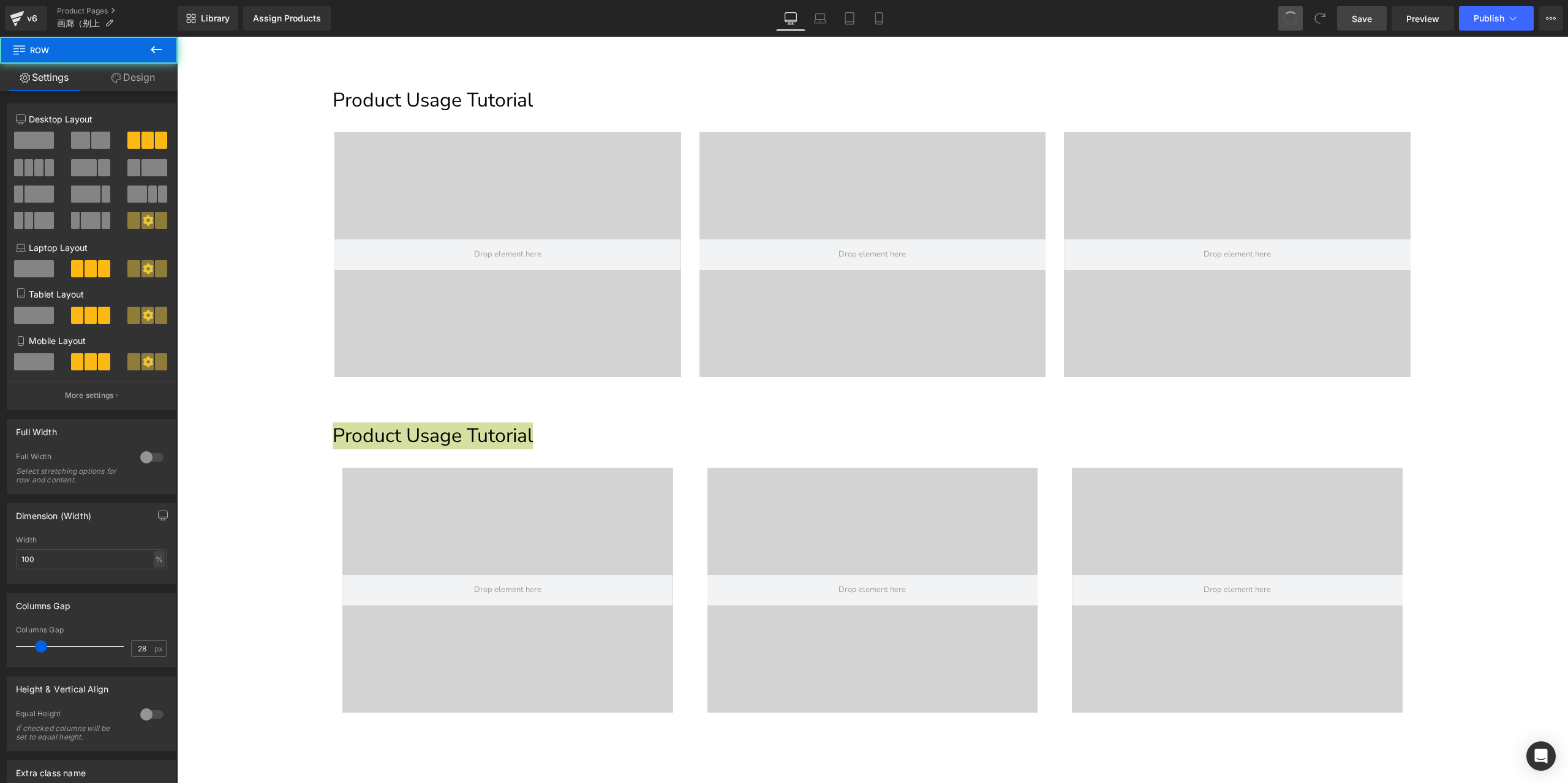
type input "15"
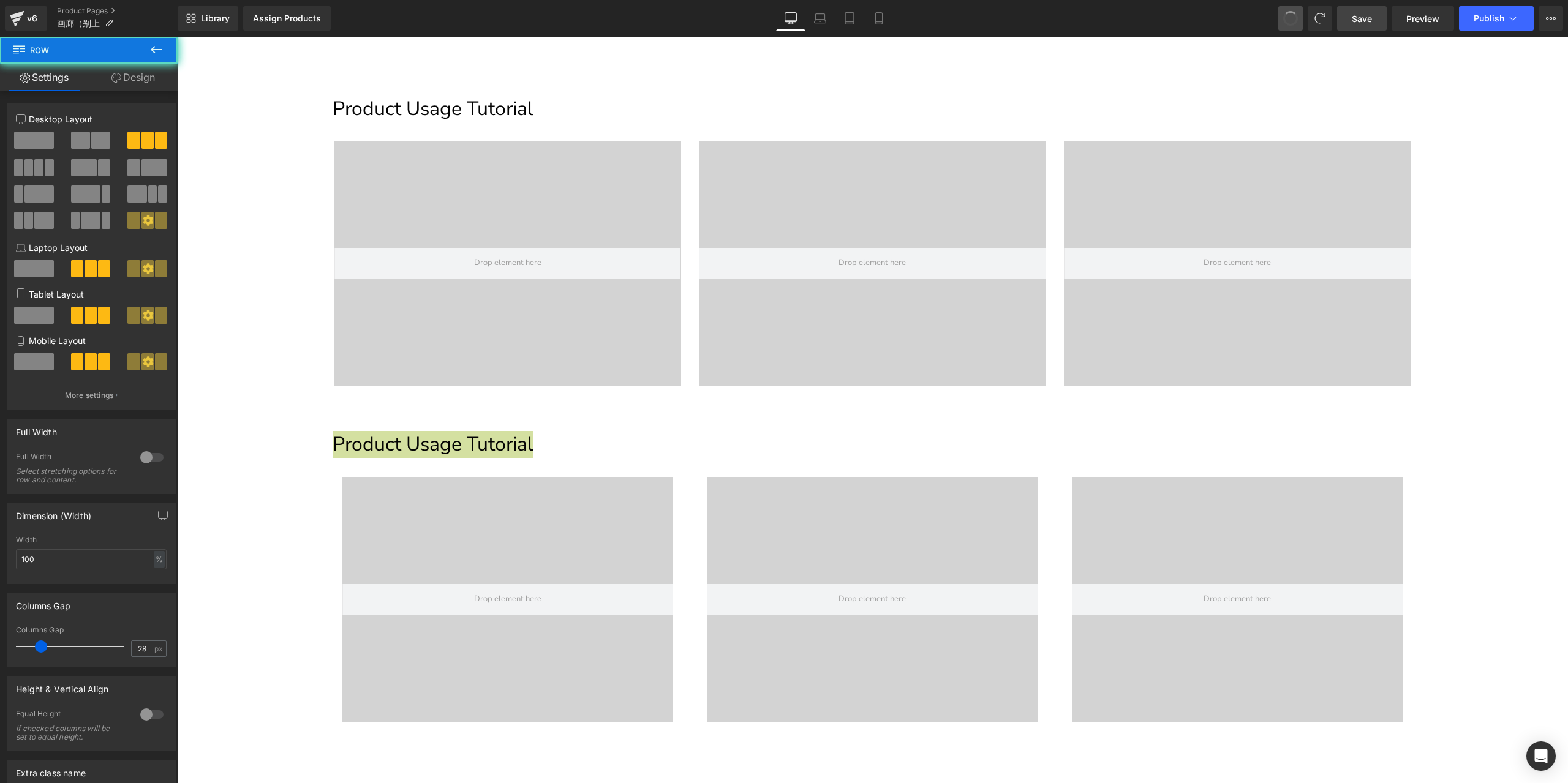
type input "15"
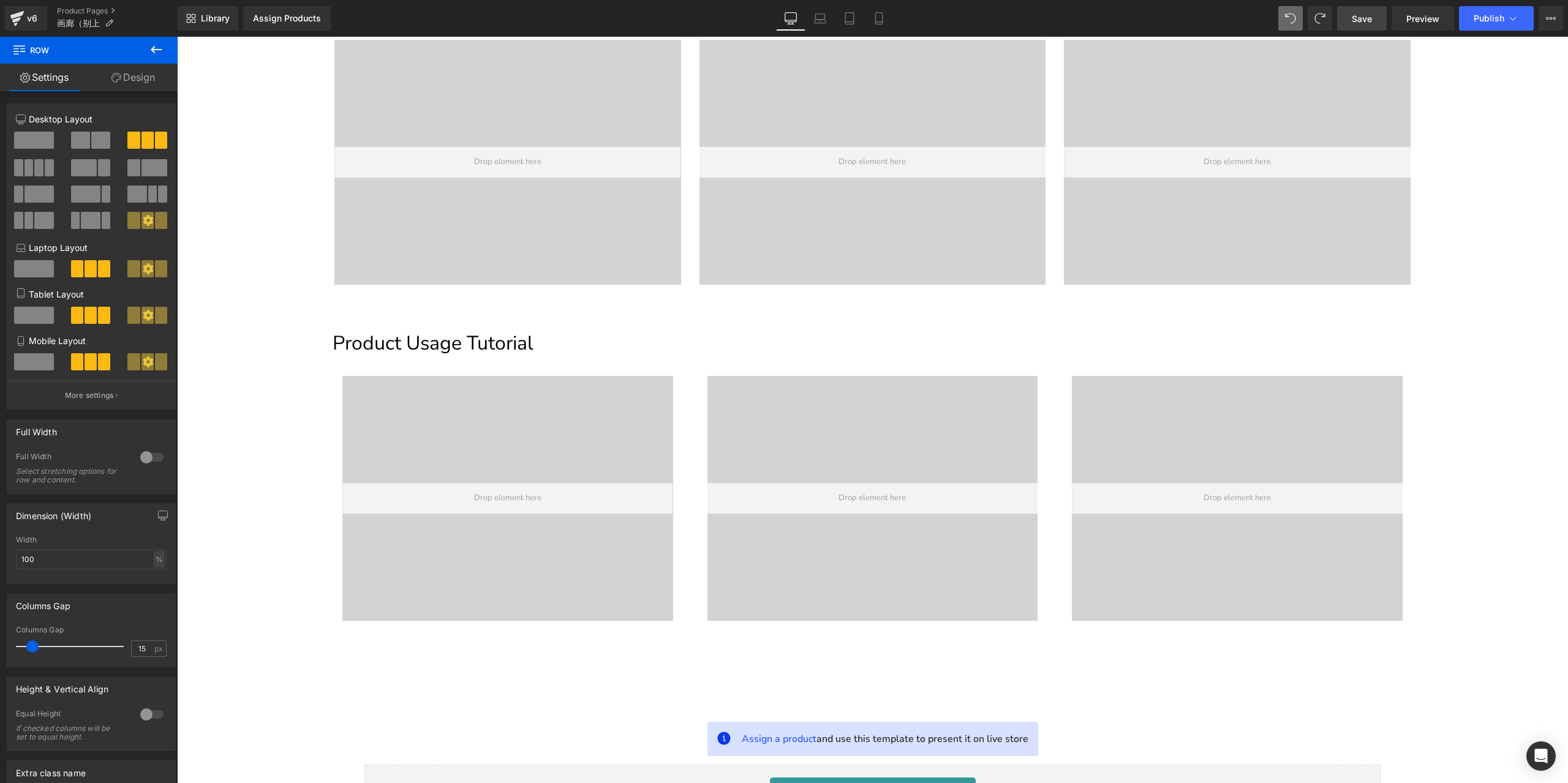
scroll to position [633, 0]
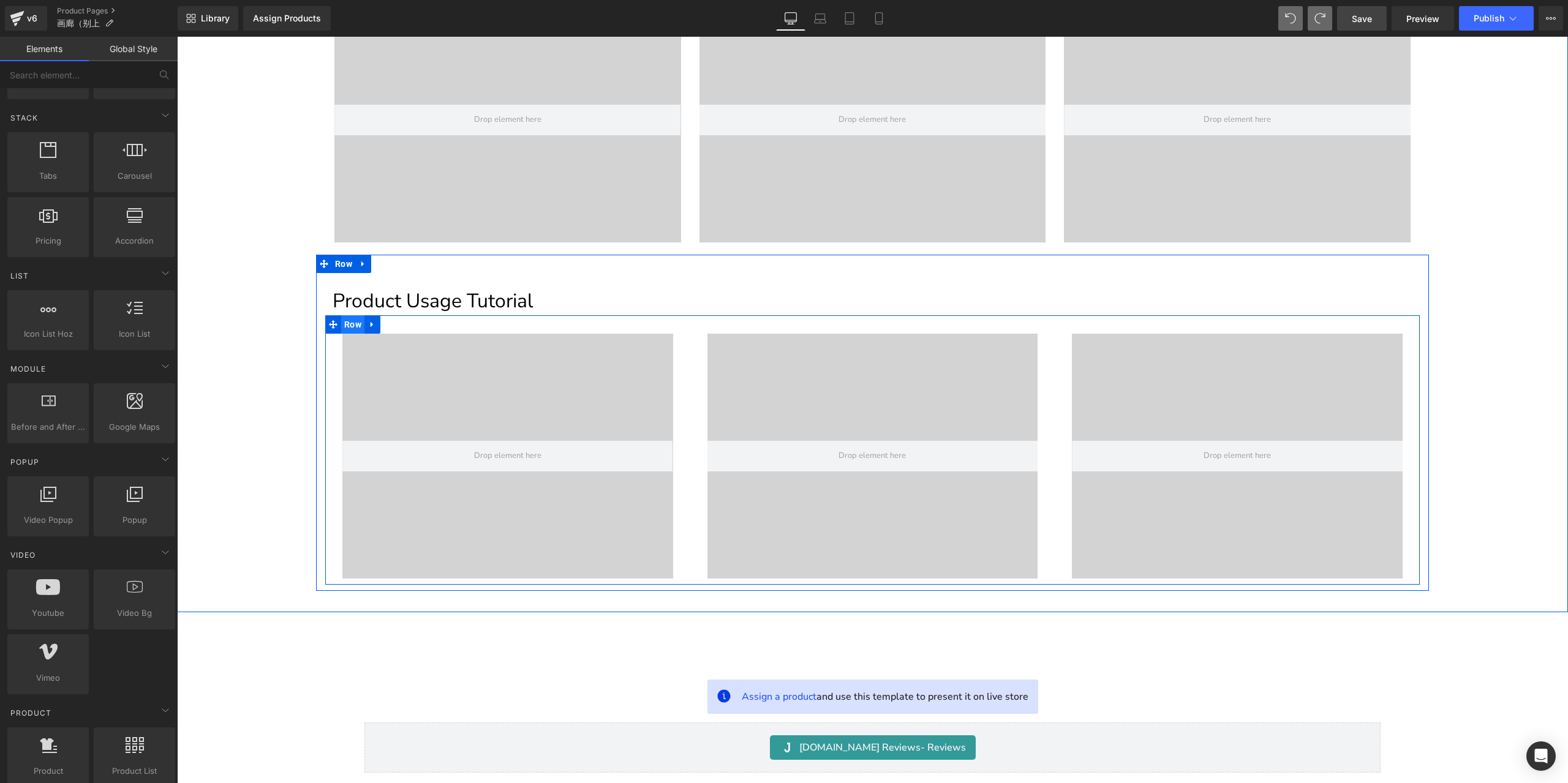
click at [351, 331] on span "Row" at bounding box center [353, 324] width 23 height 18
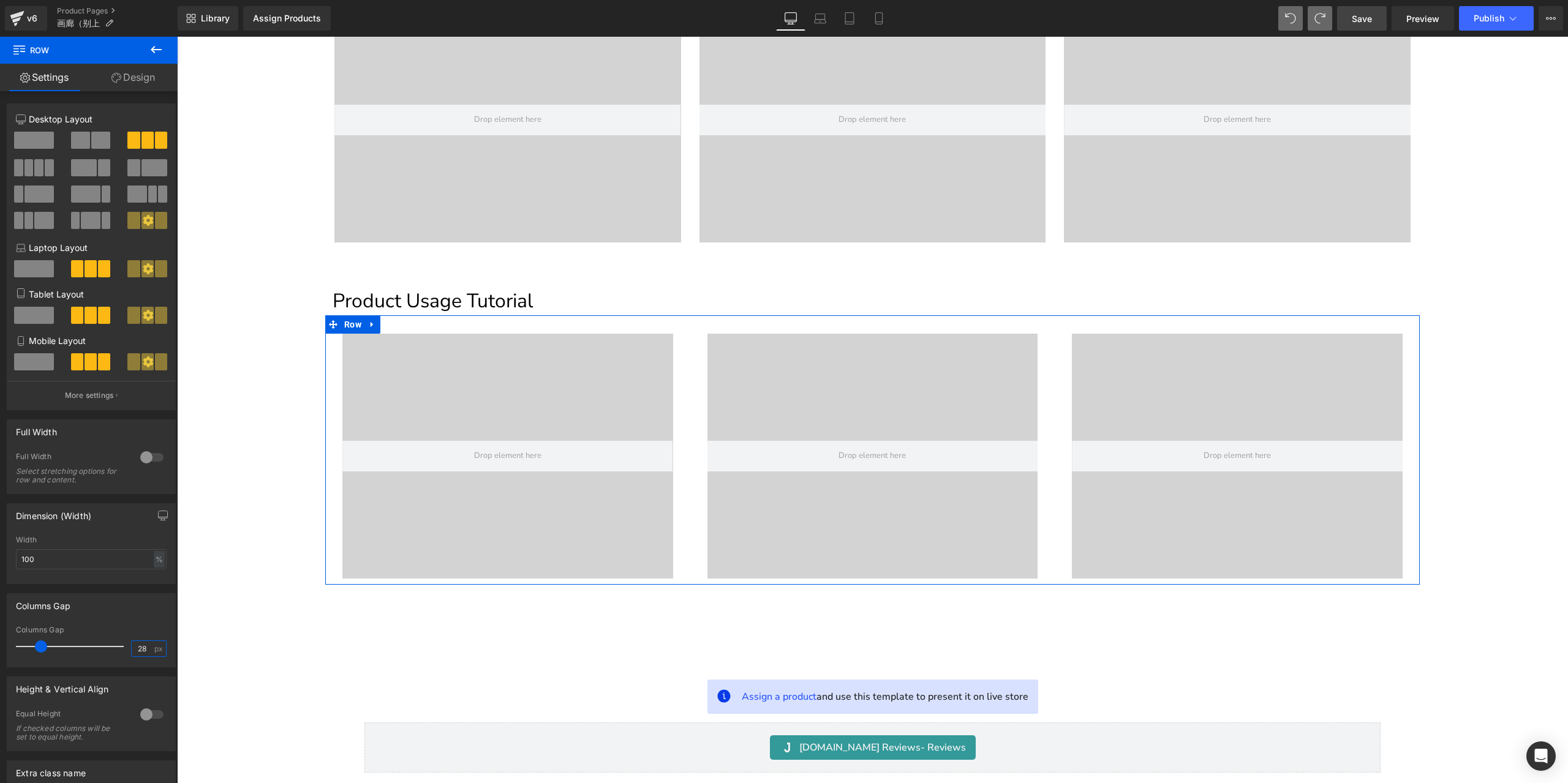
click at [141, 652] on input "28" at bounding box center [143, 649] width 21 height 15
click at [139, 651] on input "28" at bounding box center [143, 649] width 21 height 15
click at [135, 648] on input "28" at bounding box center [143, 649] width 21 height 15
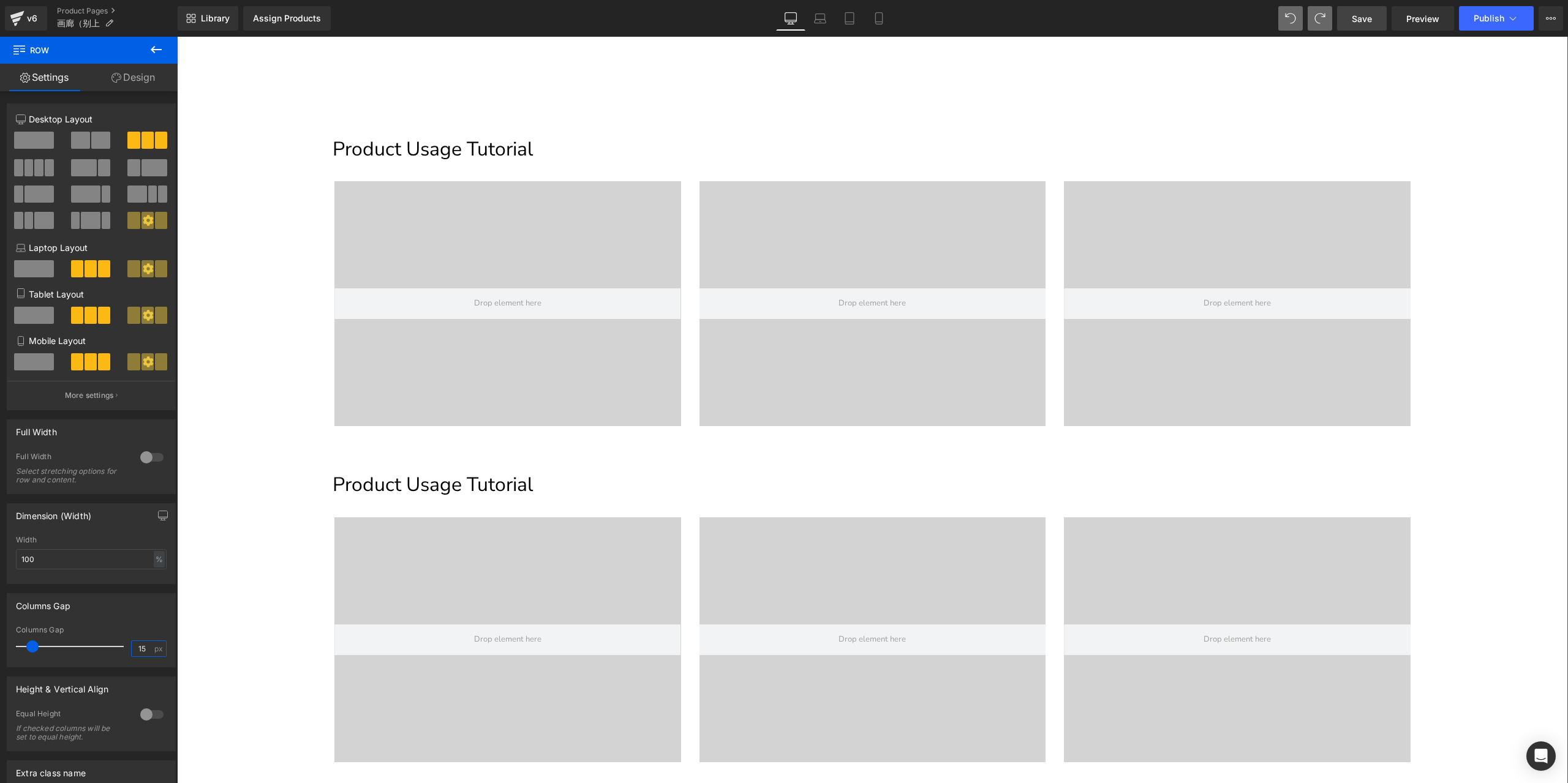
scroll to position [204, 0]
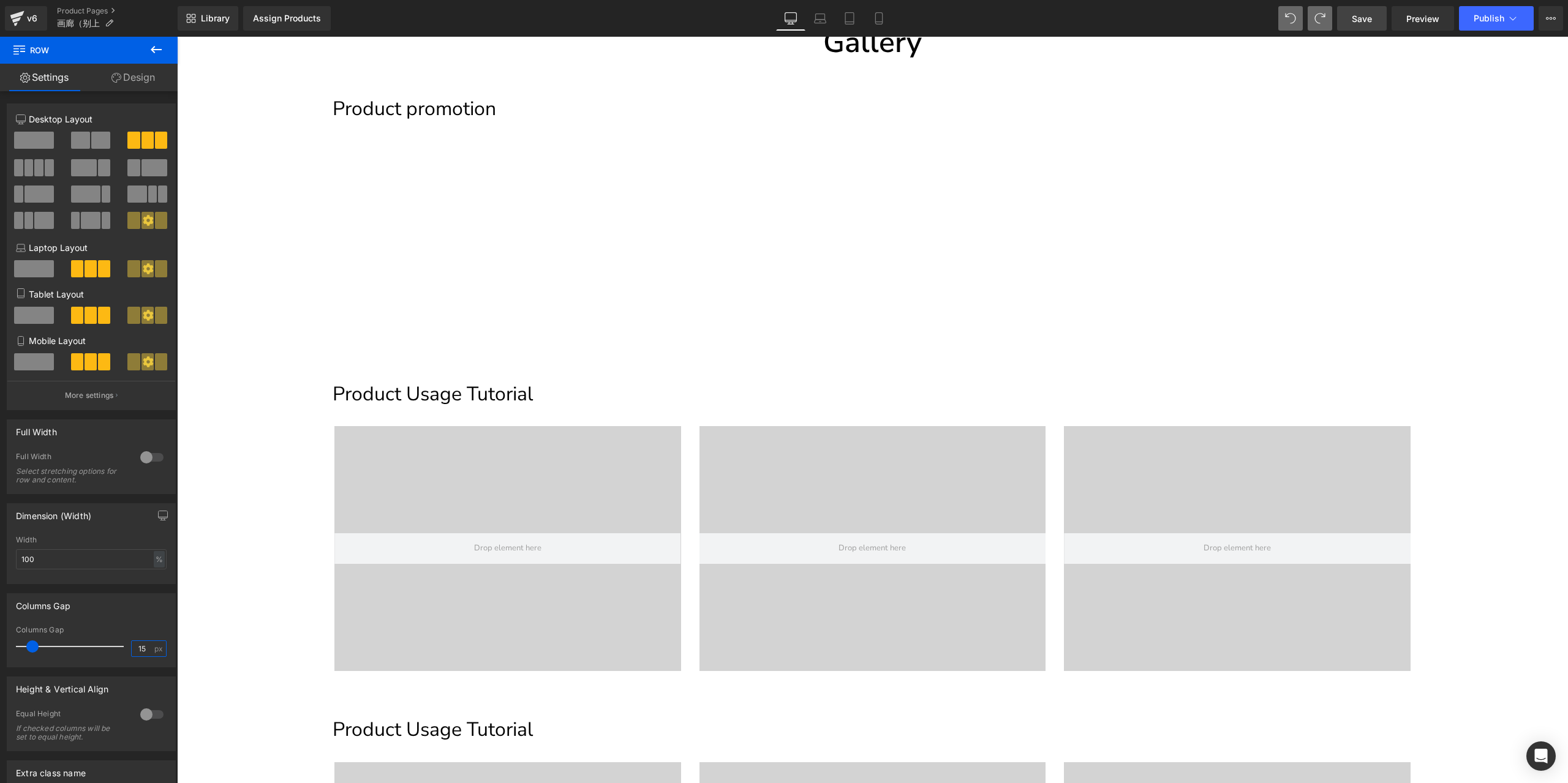
type input "15"
click at [1376, 25] on link "Save" at bounding box center [1362, 18] width 50 height 25
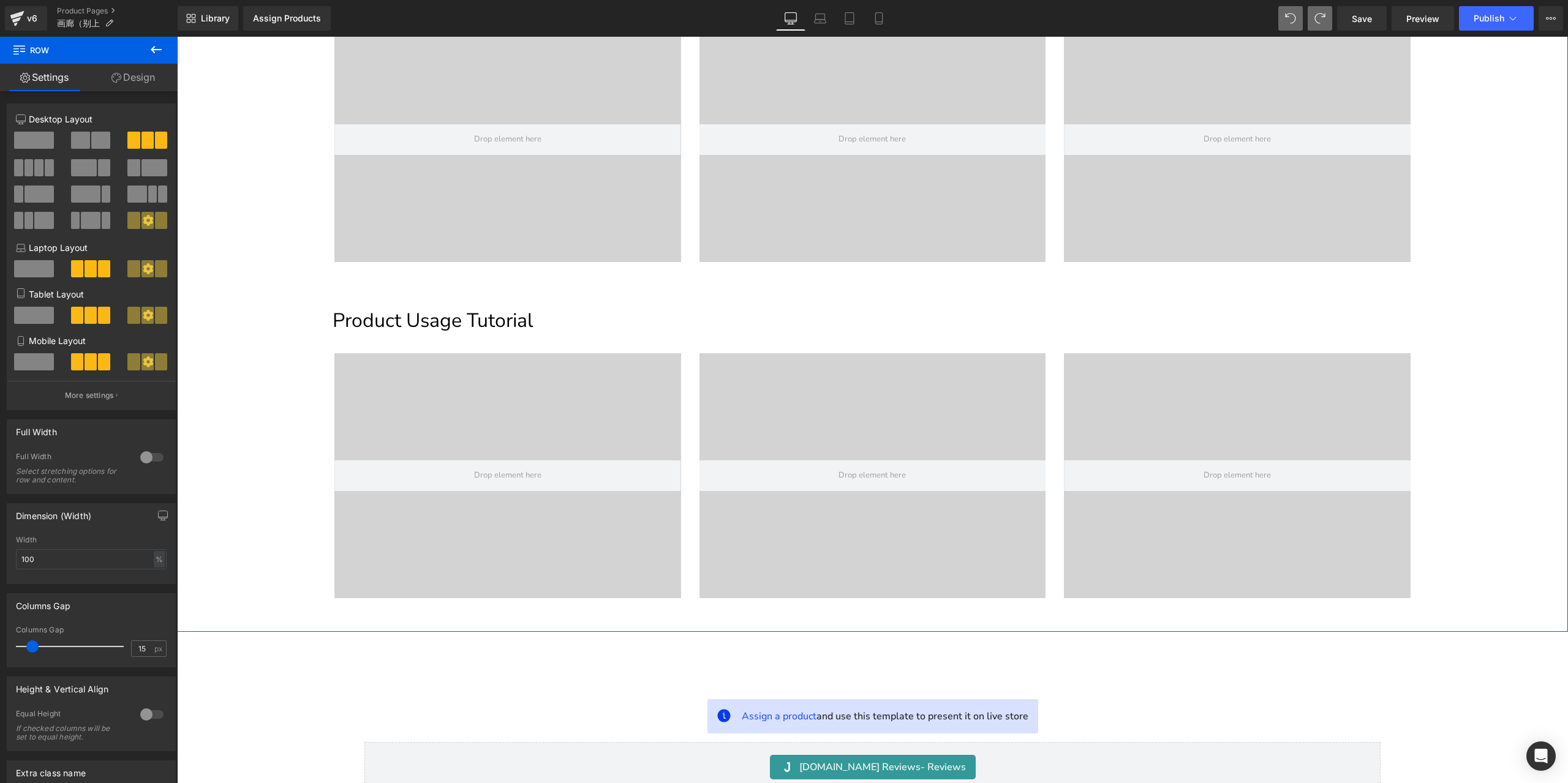
scroll to position [633, 0]
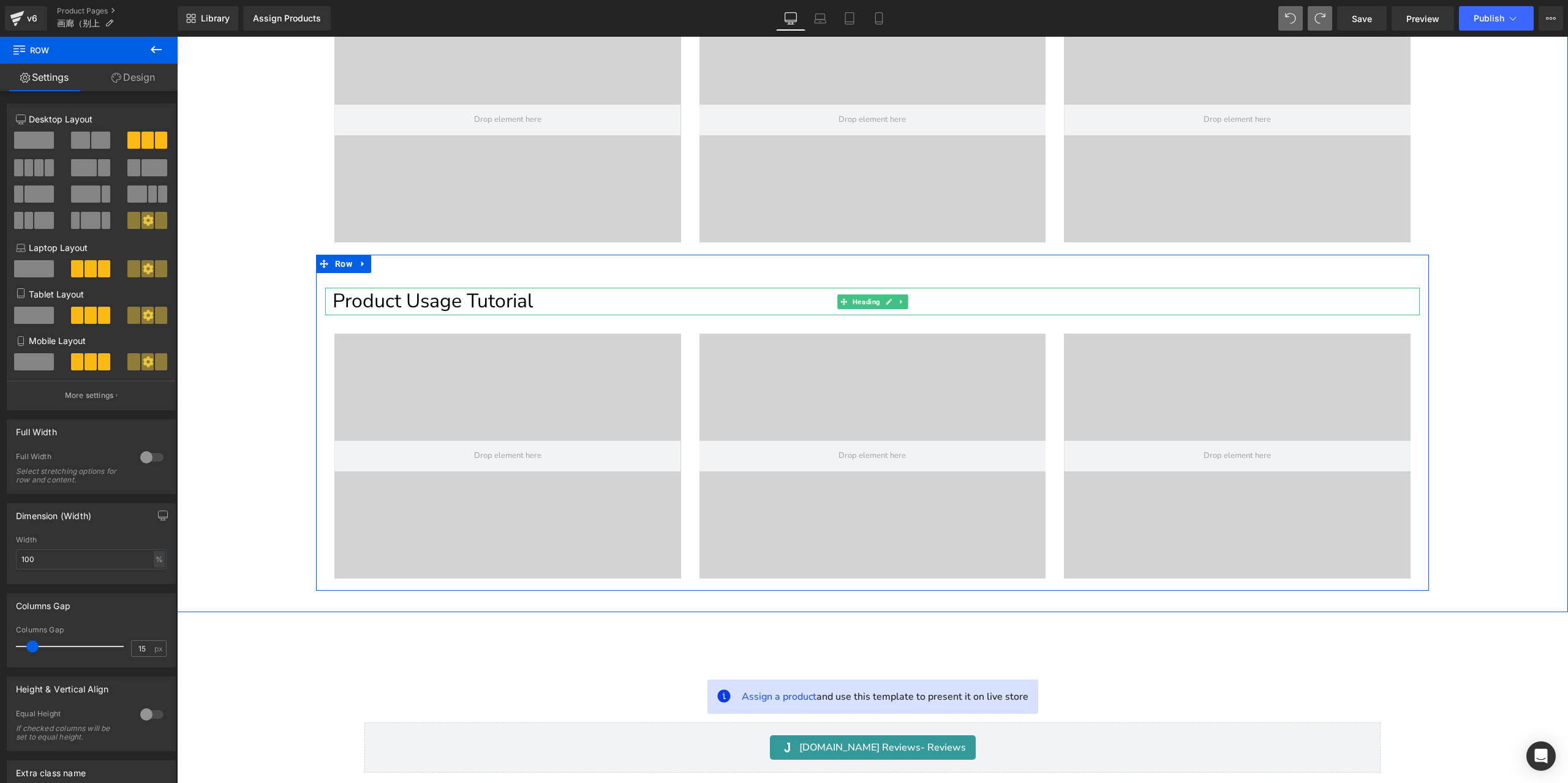
click at [524, 299] on h1 "Product Usage Tutorial" at bounding box center [875, 301] width 1087 height 27
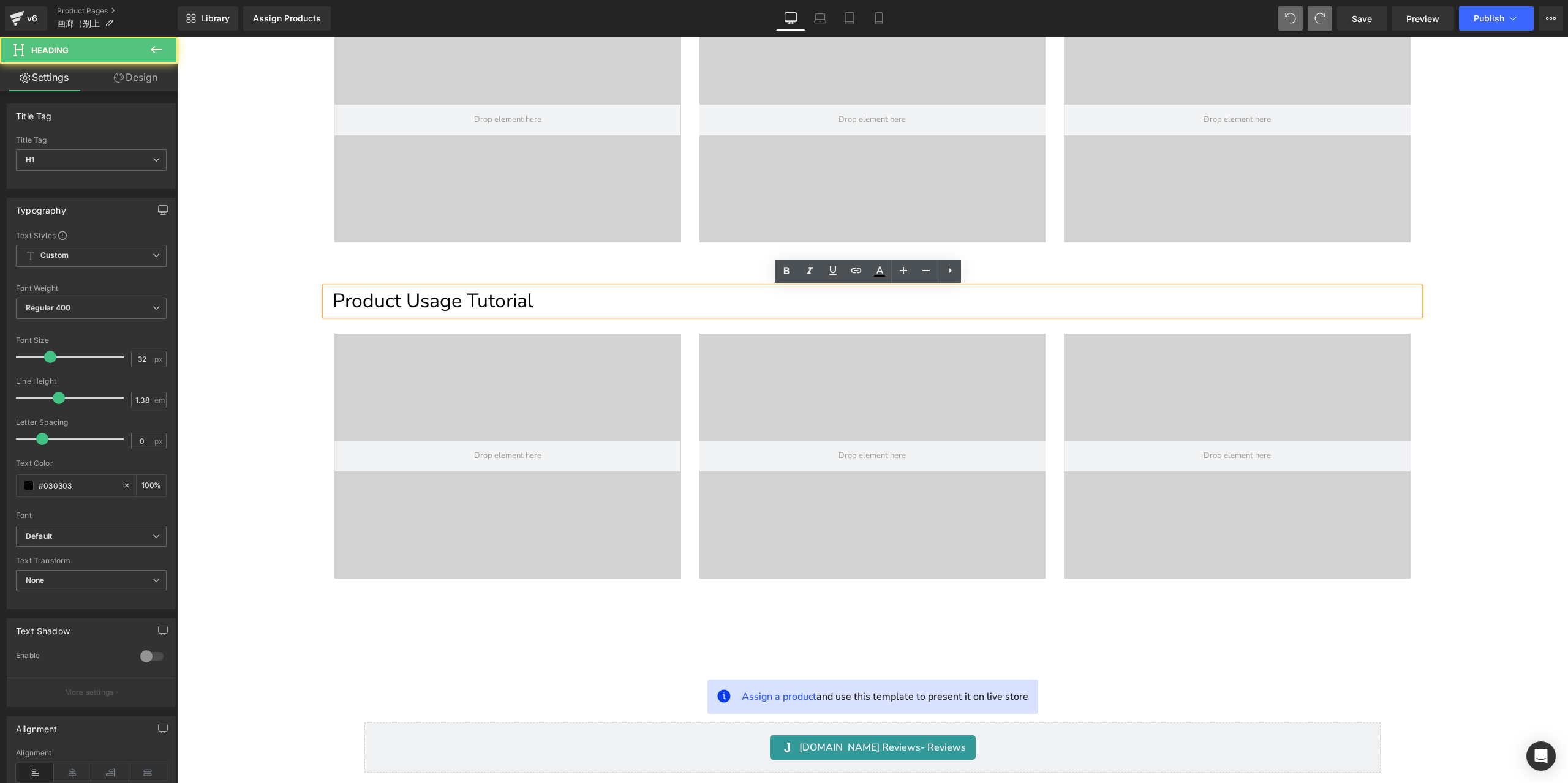
click at [549, 308] on h1 "Product Usage Tutorial" at bounding box center [875, 301] width 1087 height 27
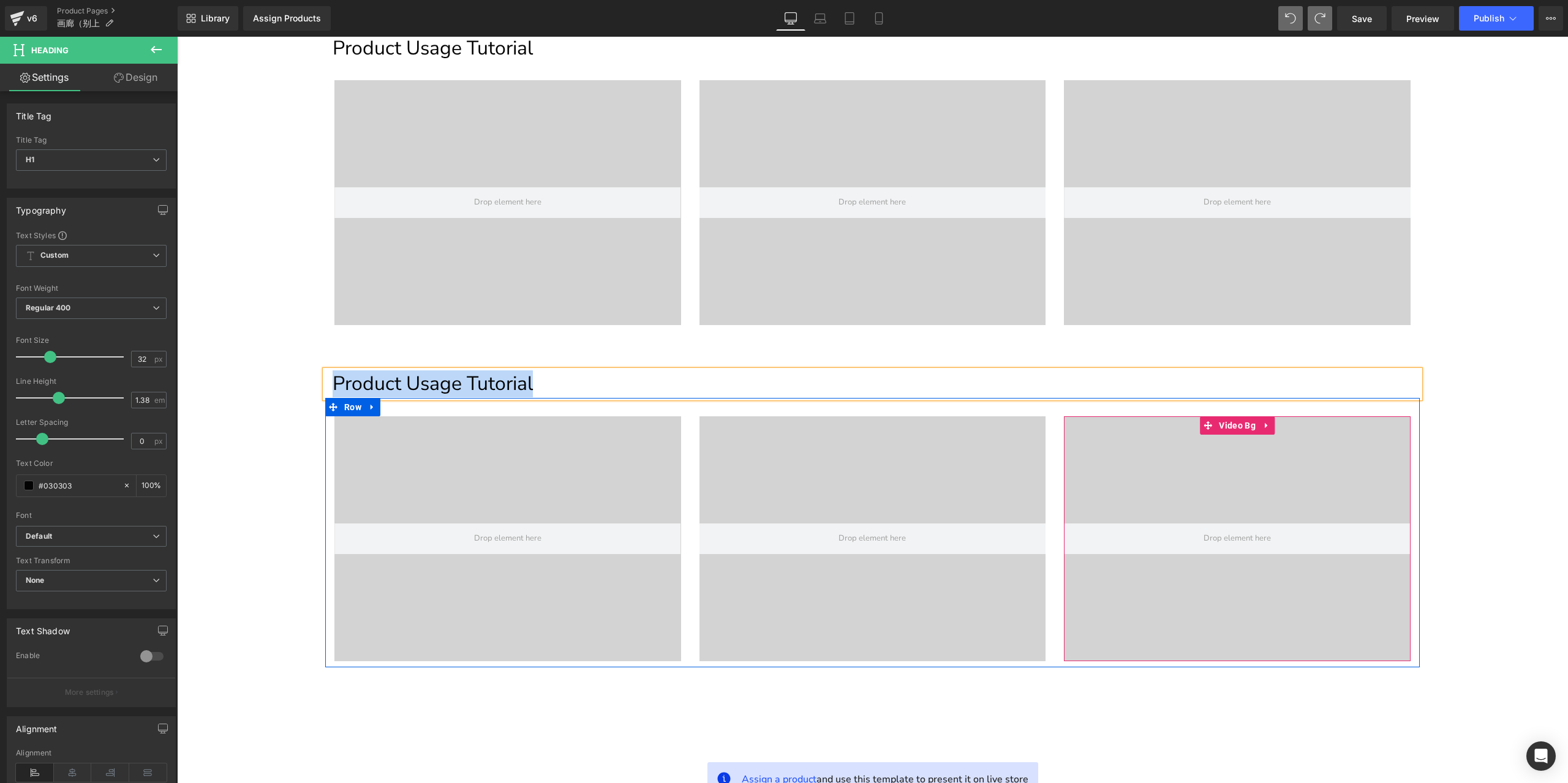
scroll to position [450, 0]
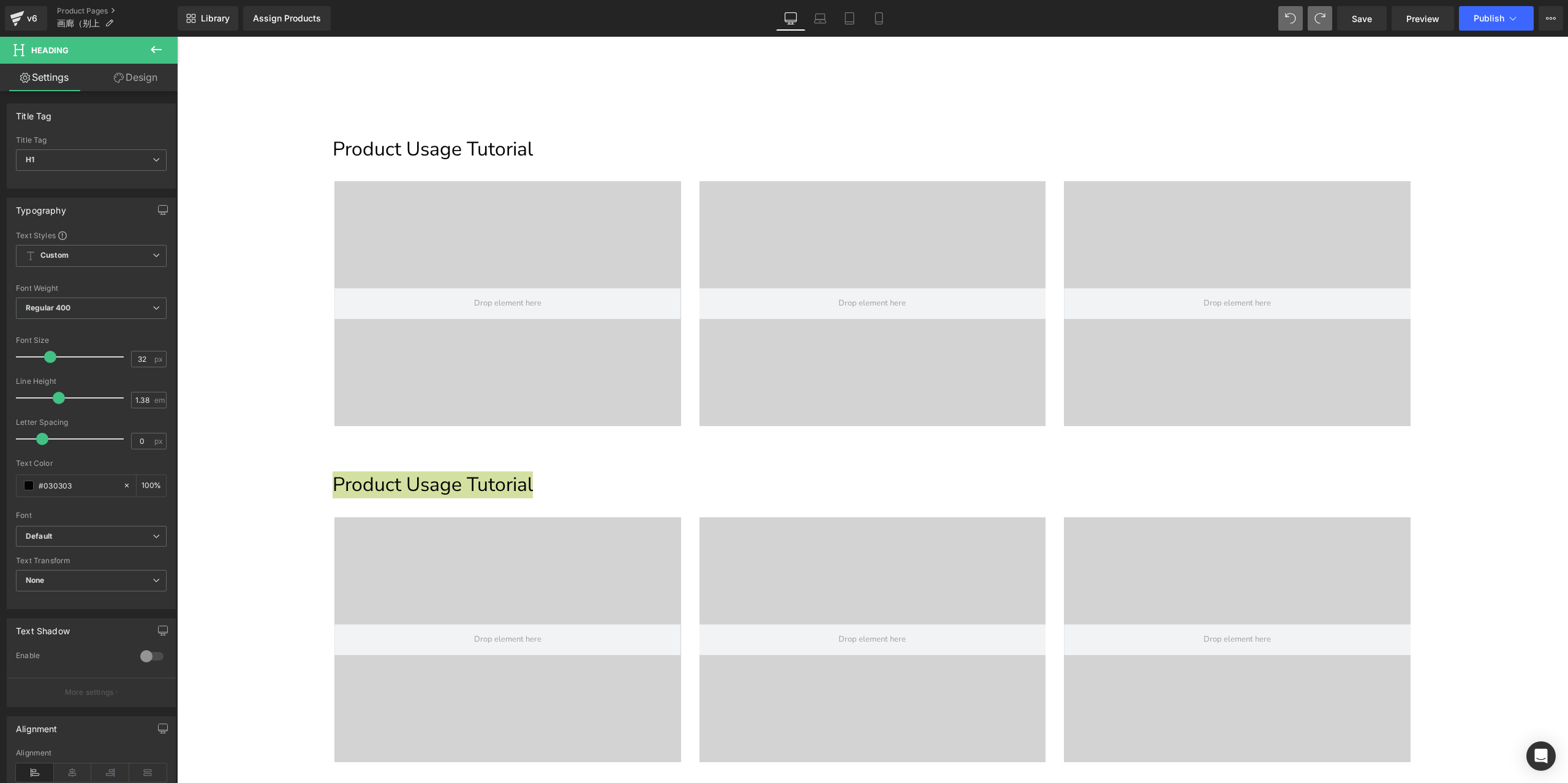
click at [158, 48] on icon at bounding box center [156, 49] width 15 height 14
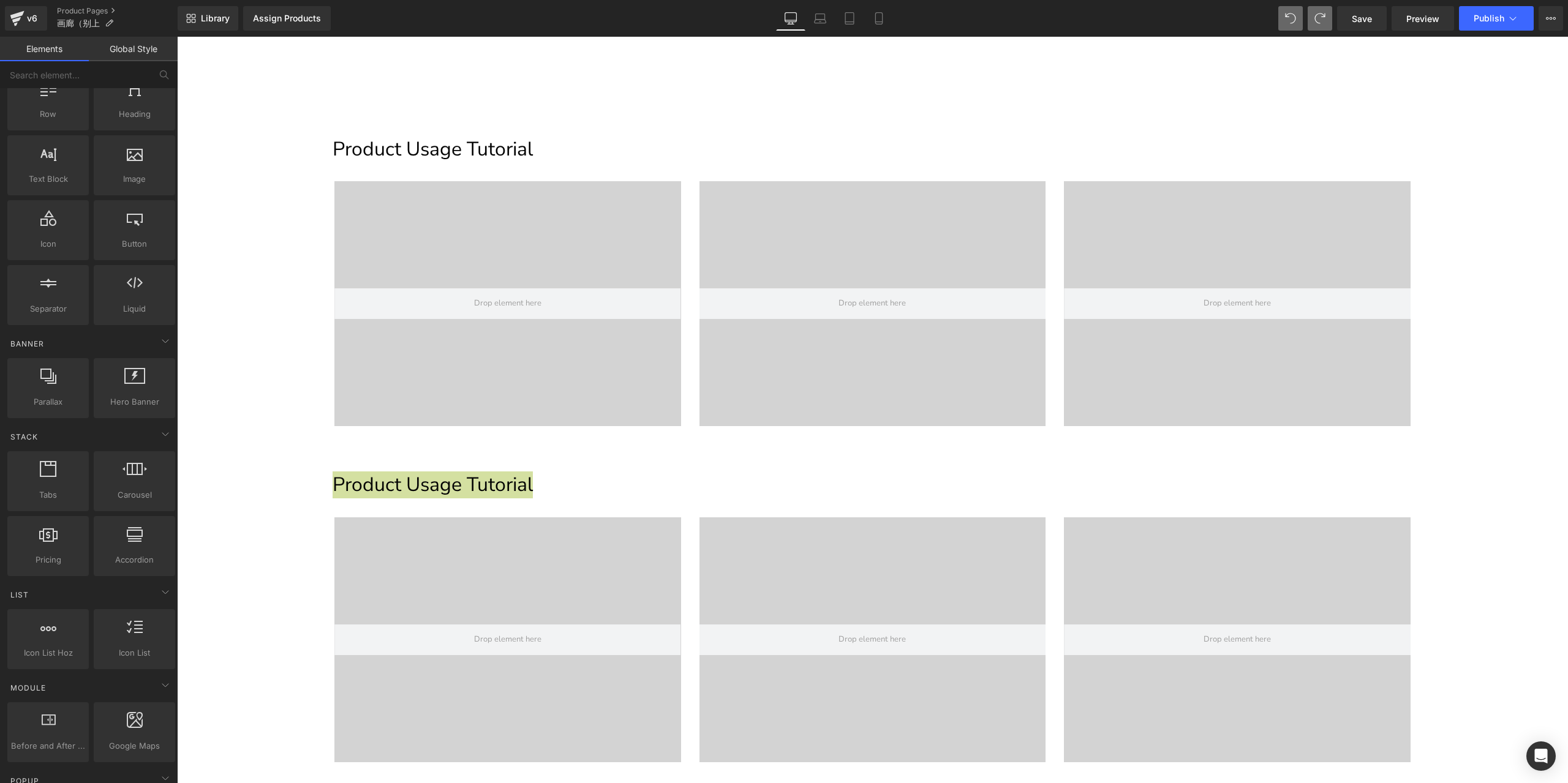
scroll to position [0, 0]
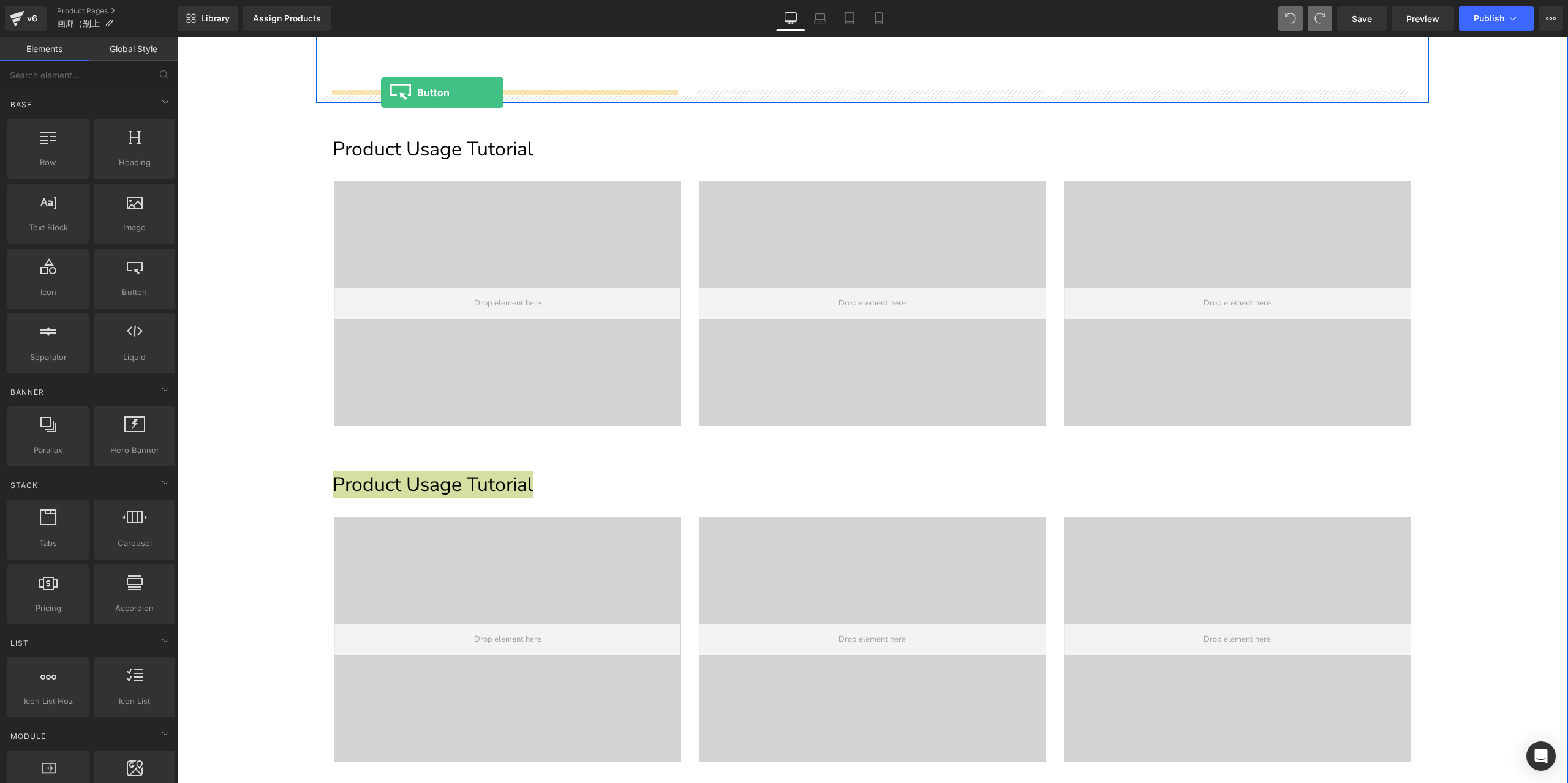
drag, startPoint x: 303, startPoint y: 325, endPoint x: 381, endPoint y: 93, distance: 244.8
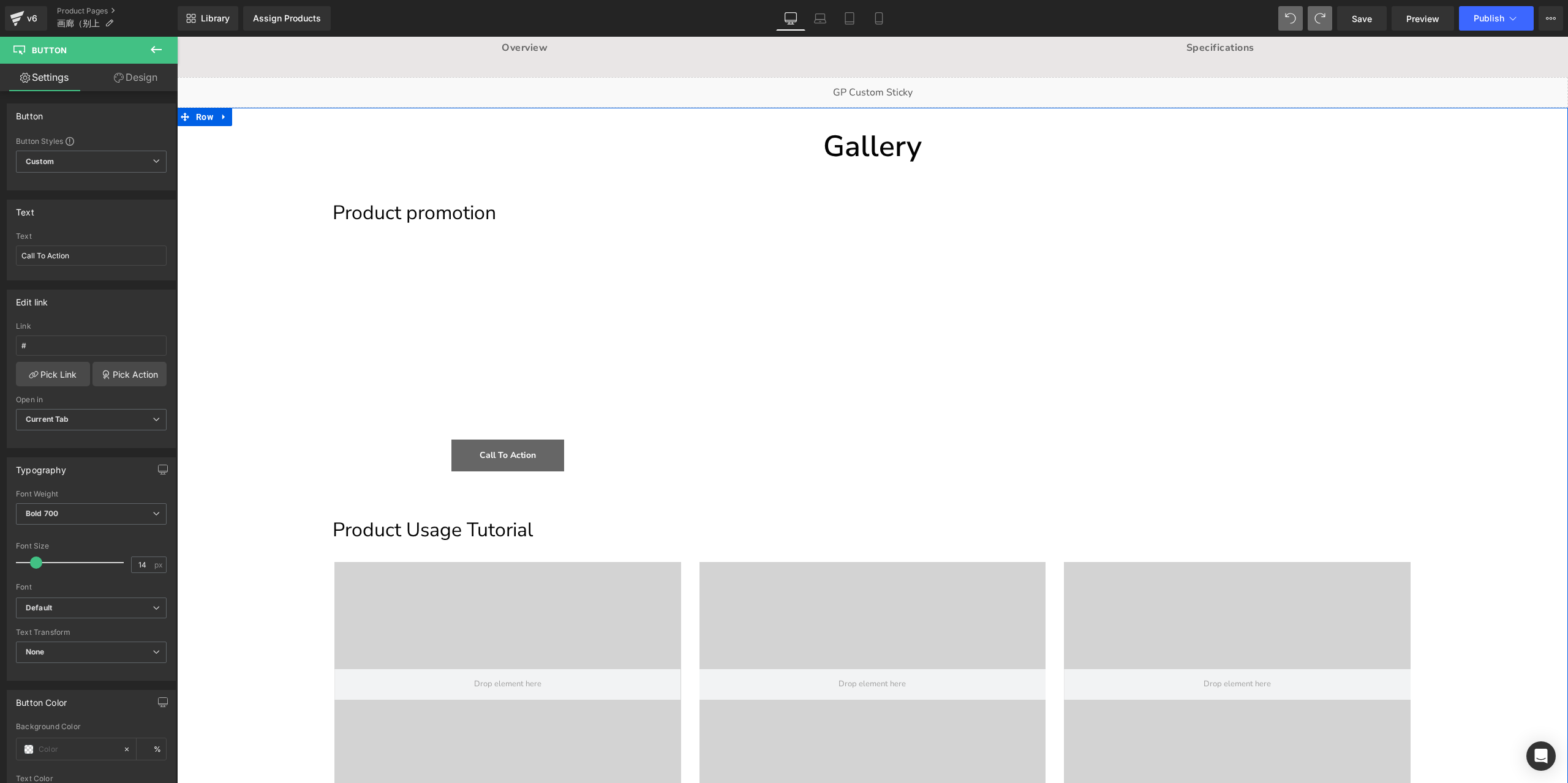
scroll to position [21, 0]
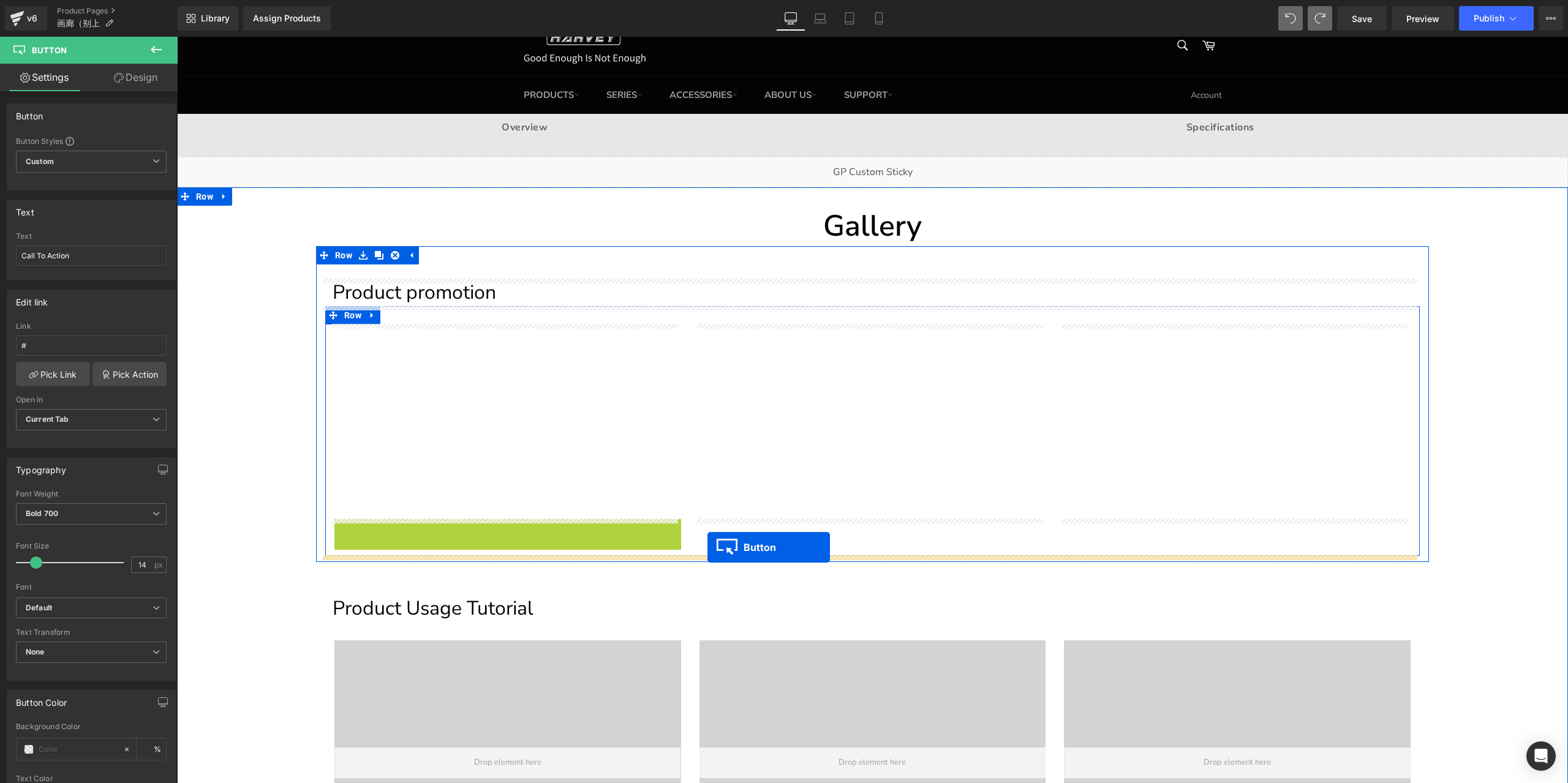
drag, startPoint x: 486, startPoint y: 535, endPoint x: 707, endPoint y: 547, distance: 221.3
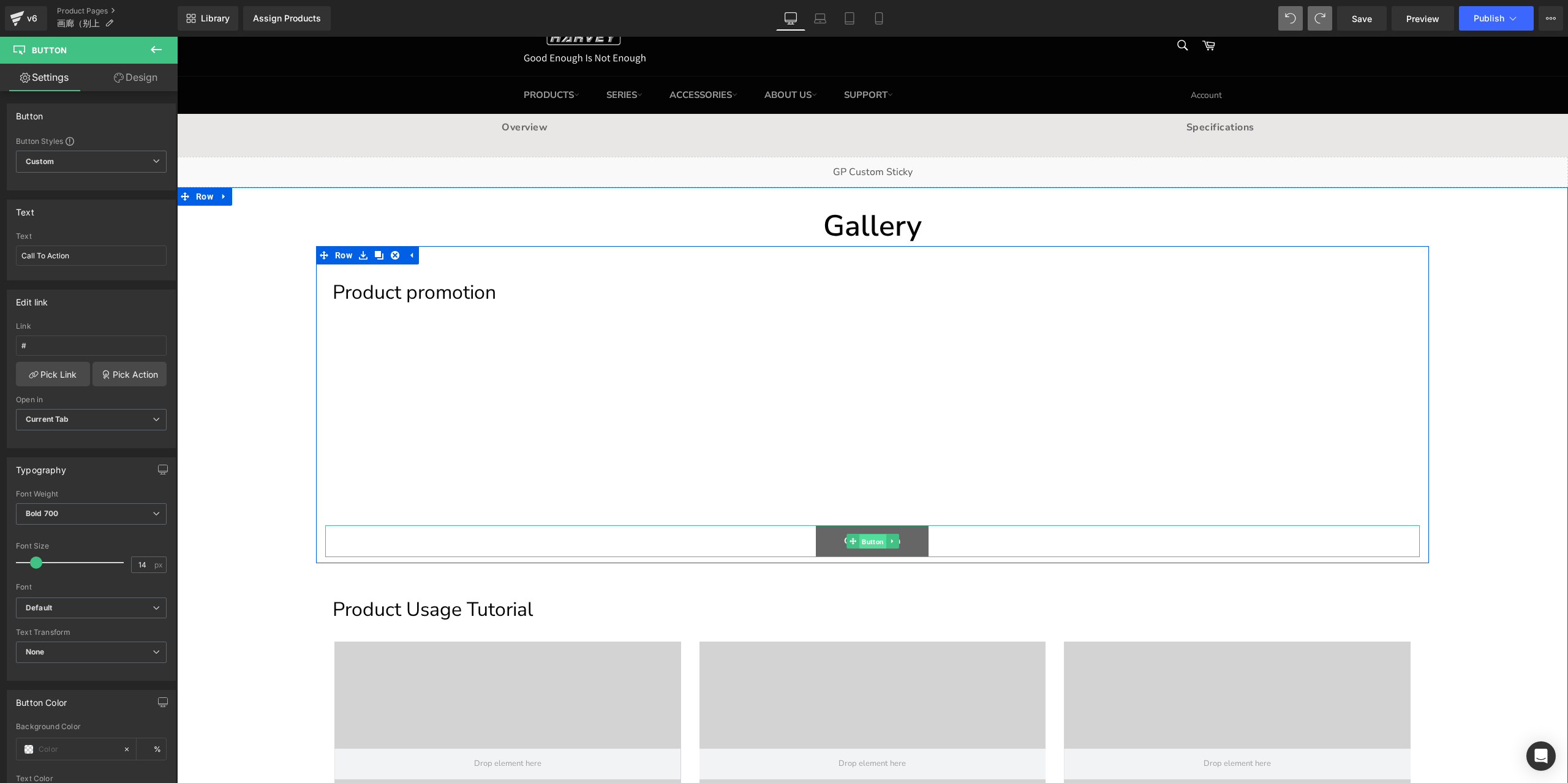
click at [874, 542] on span "Button" at bounding box center [872, 542] width 27 height 14
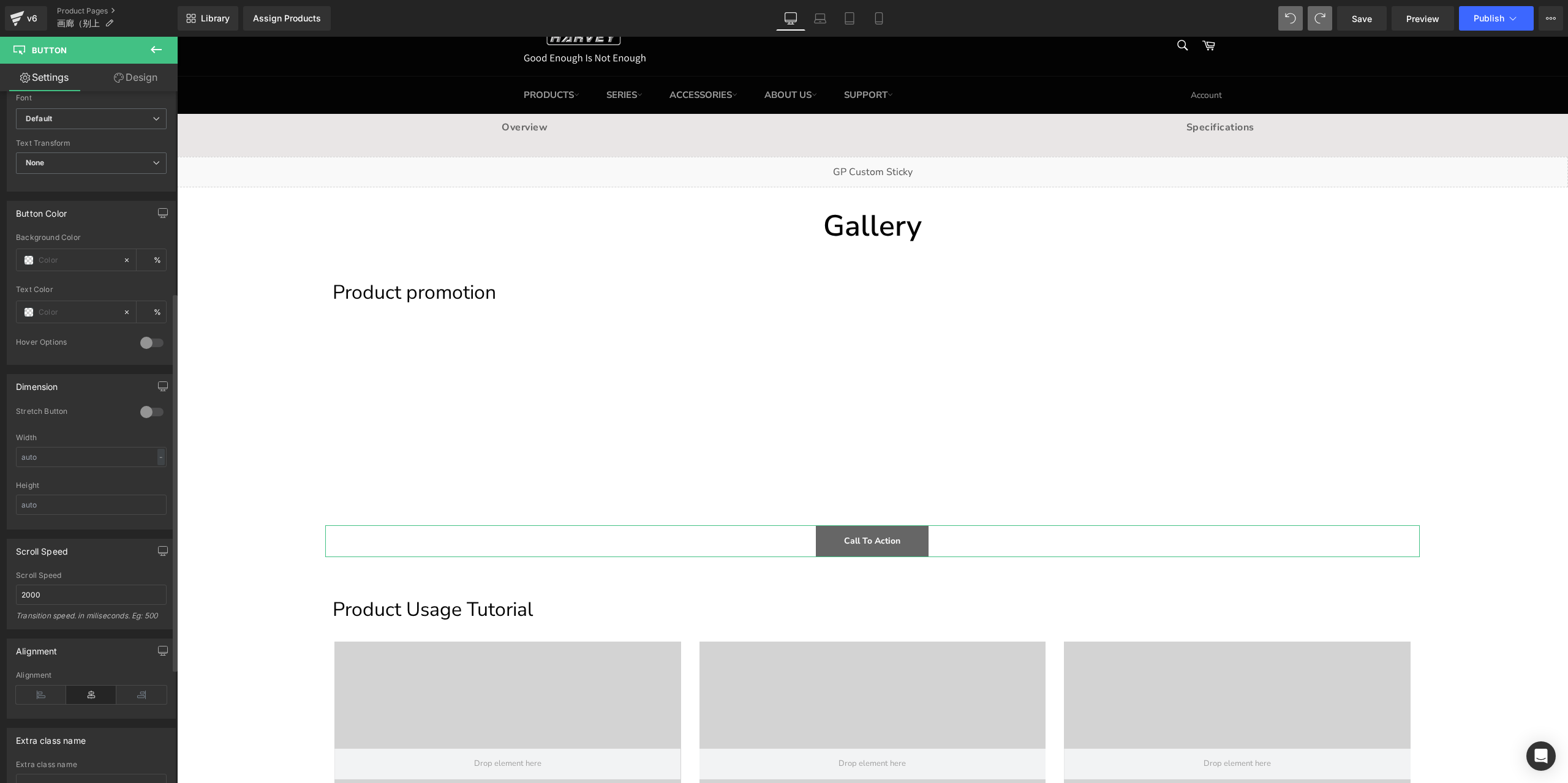
scroll to position [577, 0]
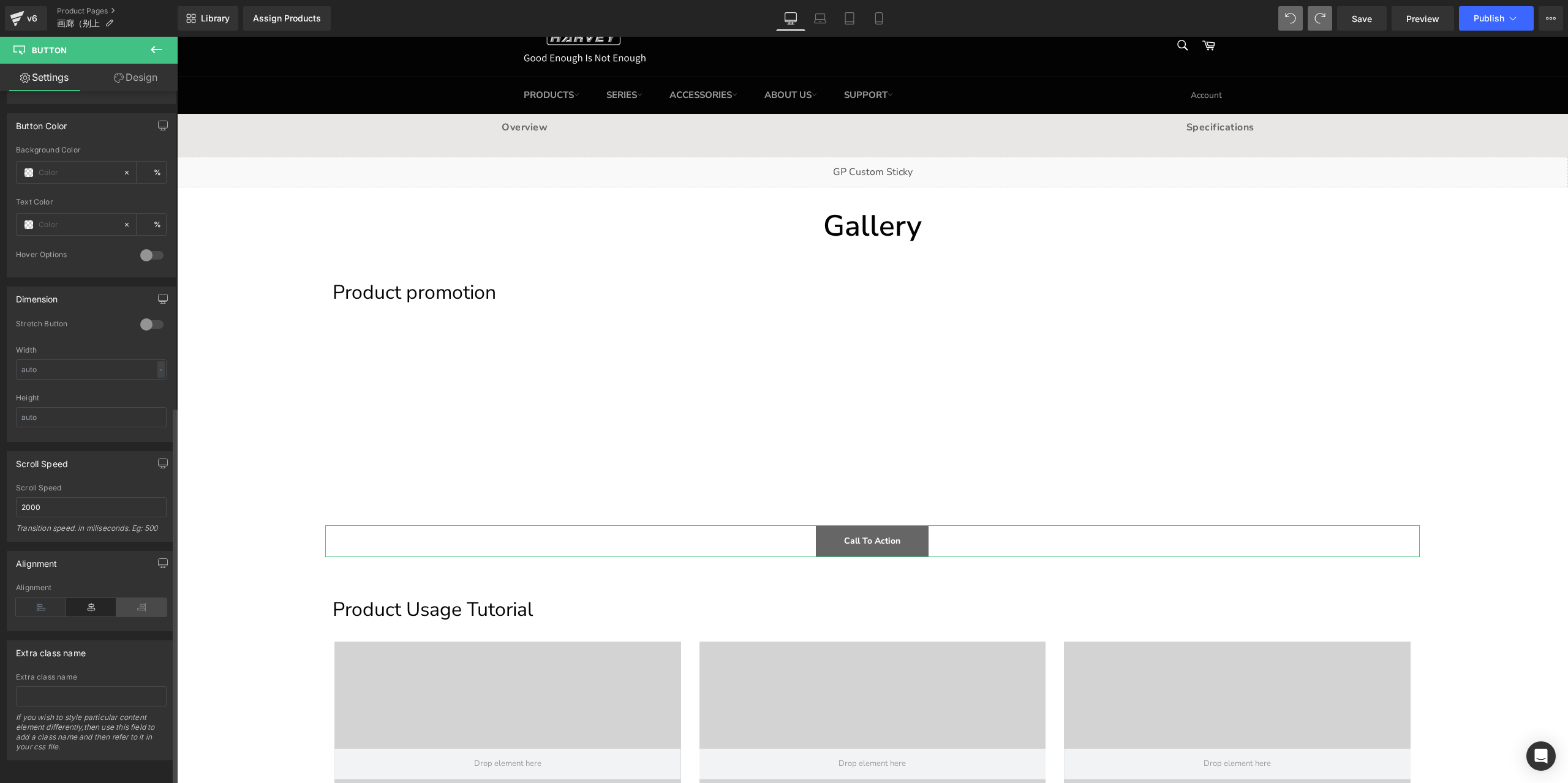
click at [146, 598] on icon at bounding box center [141, 607] width 50 height 18
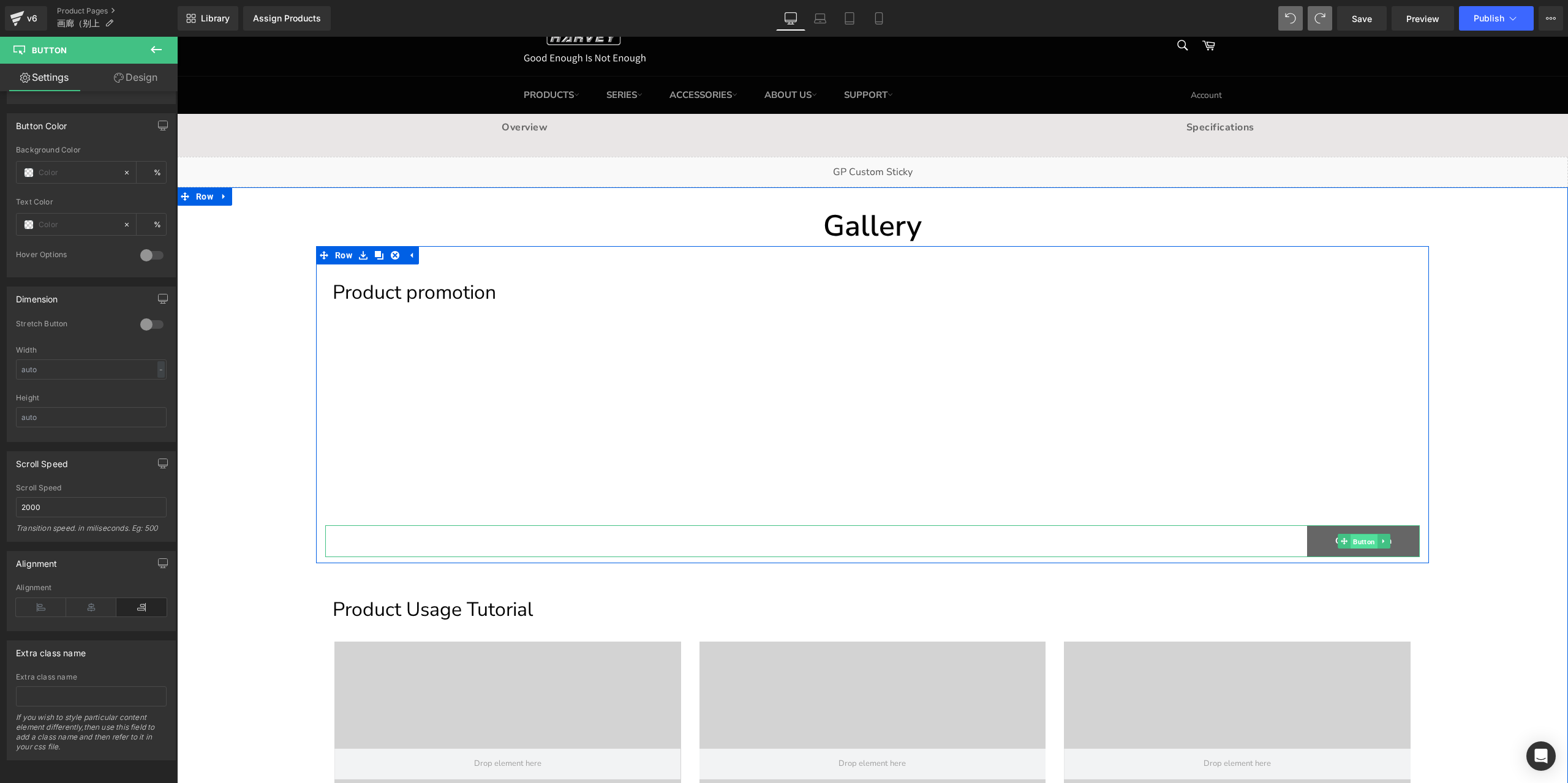
click at [1364, 545] on span "Button" at bounding box center [1364, 542] width 27 height 14
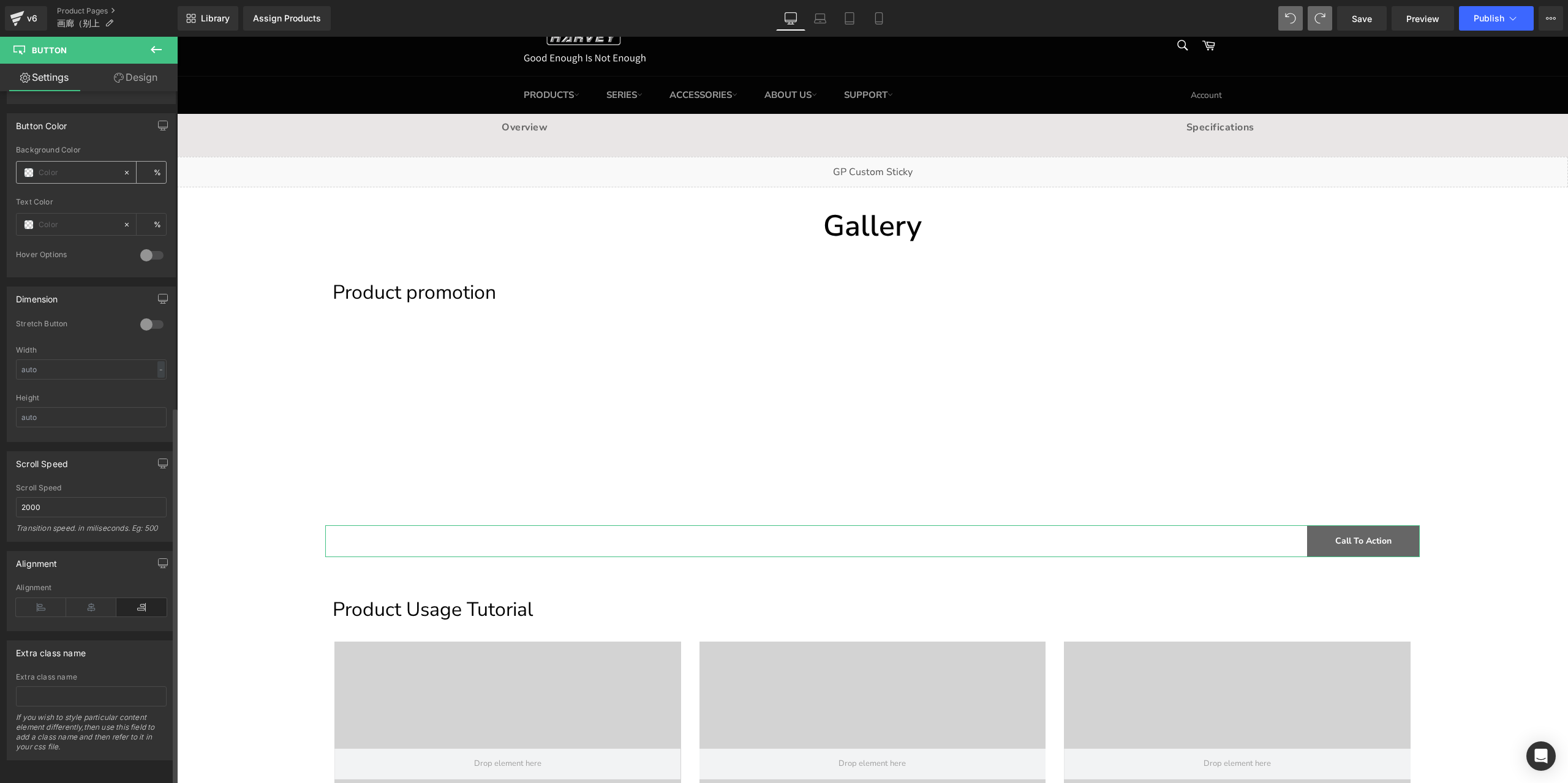
click at [28, 168] on span at bounding box center [29, 173] width 10 height 10
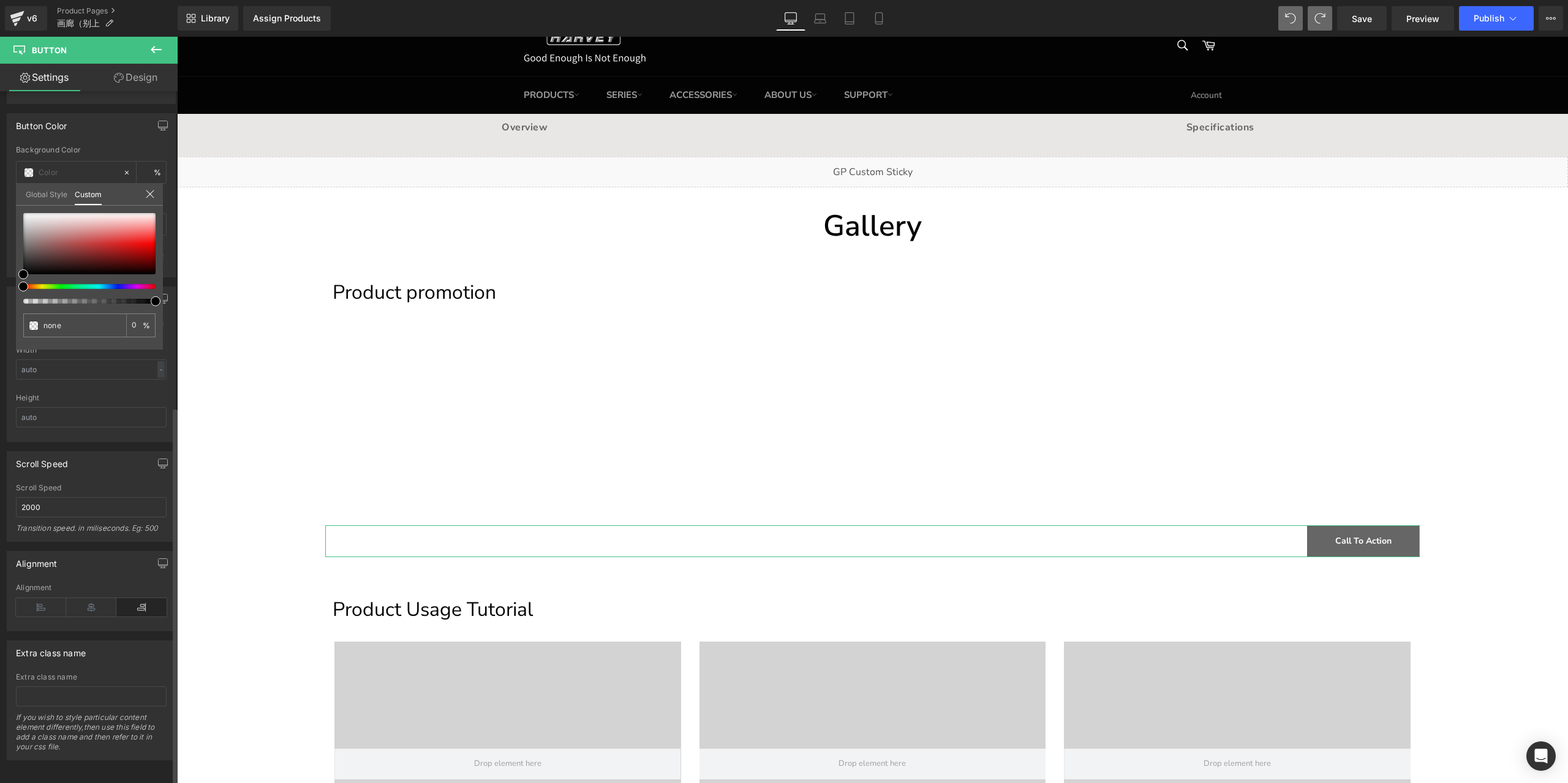
type input "#000000"
type input "100"
type input "#000000"
type input "100"
drag, startPoint x: 23, startPoint y: 286, endPoint x: 37, endPoint y: 291, distance: 14.9
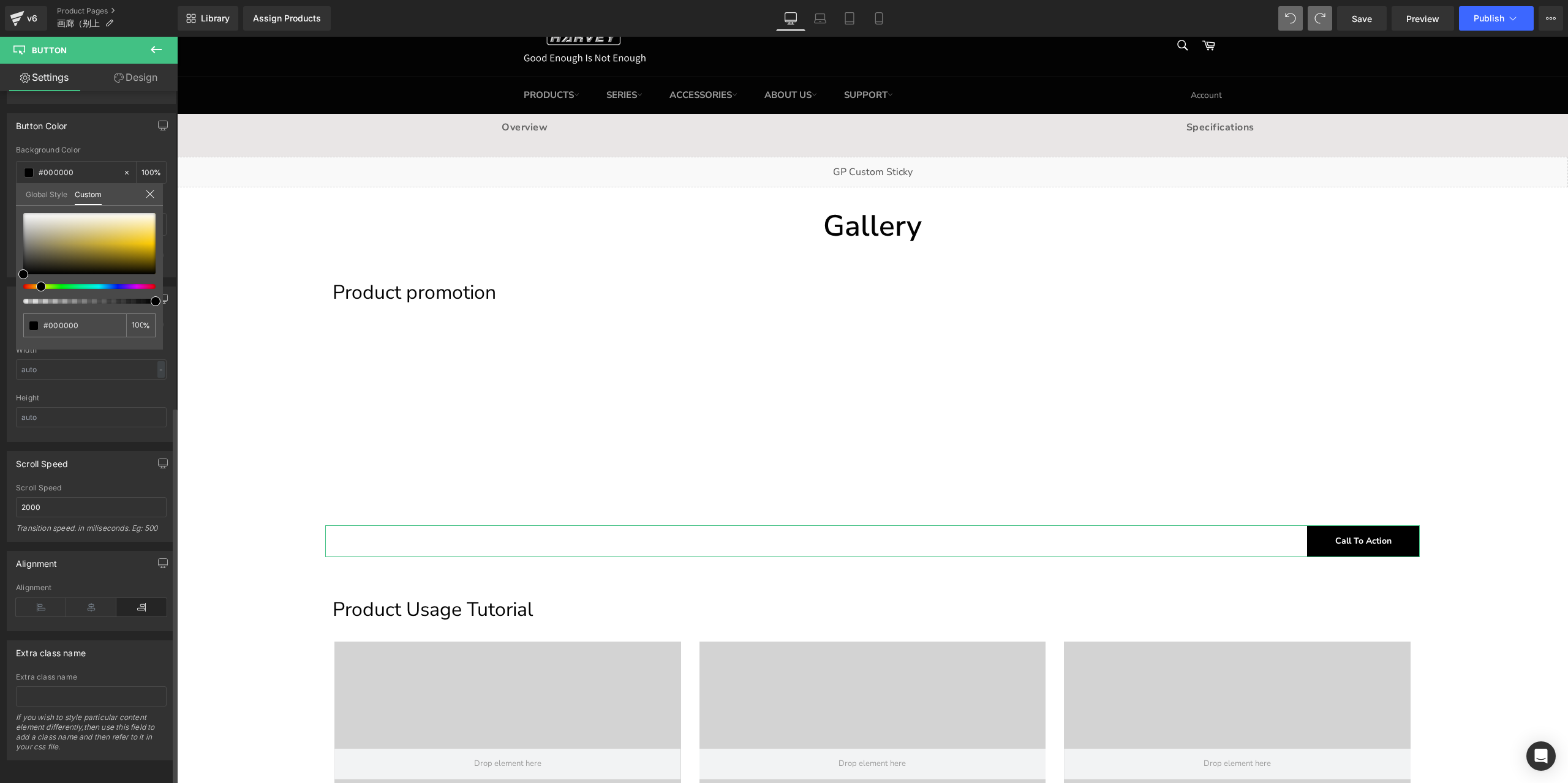
click at [37, 291] on div at bounding box center [90, 258] width 132 height 91
drag, startPoint x: 23, startPoint y: 274, endPoint x: 6, endPoint y: 298, distance: 29.4
click at [6, 277] on div "Button Color rgba(0, 0, 0, 1) Background Color #000000 100 % Text Color % 0 Hov…" at bounding box center [91, 190] width 183 height 173
click at [129, 81] on link "Design" at bounding box center [136, 78] width 89 height 28
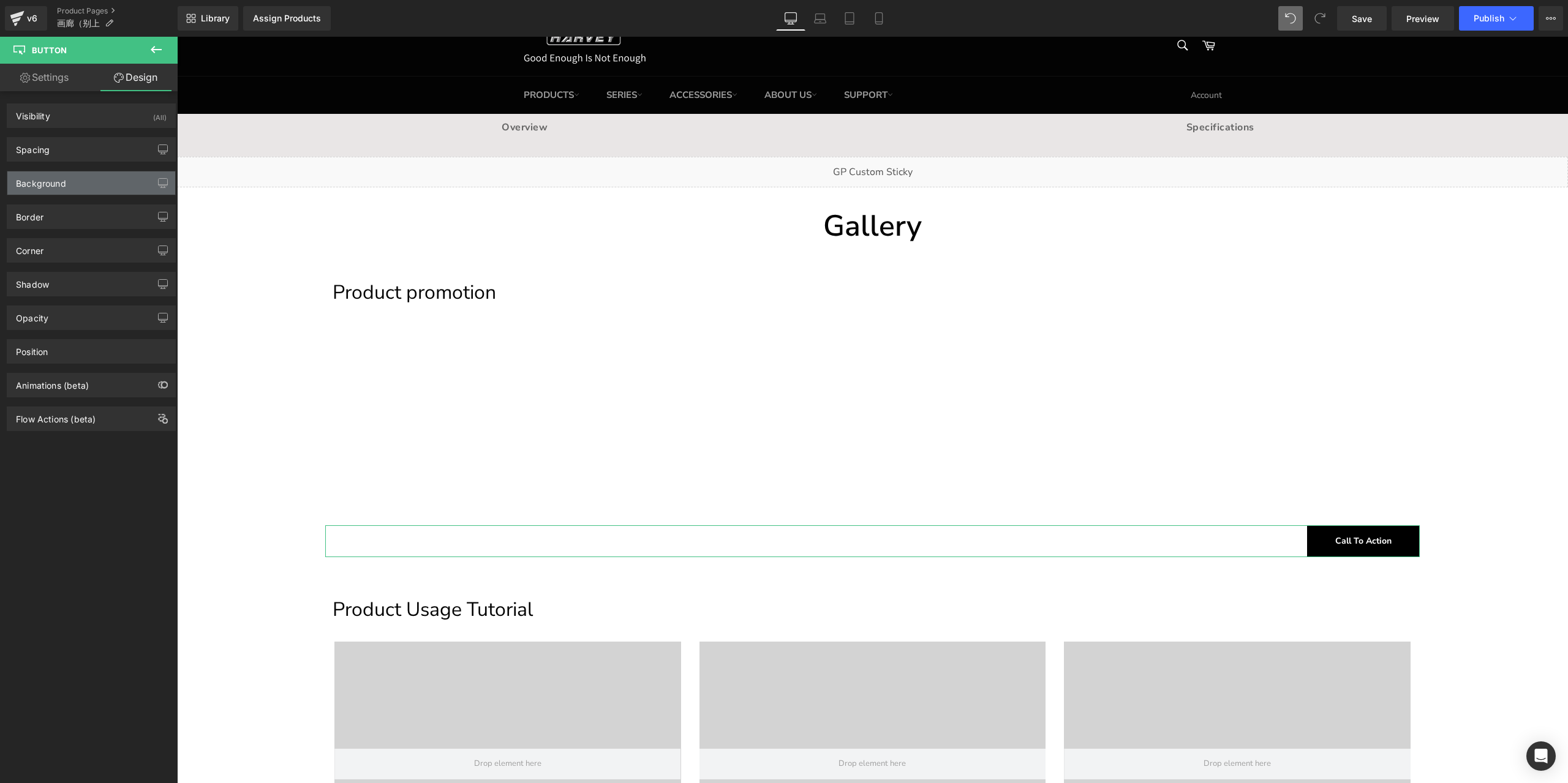
type input "0"
click at [49, 245] on div "Corner" at bounding box center [91, 250] width 168 height 23
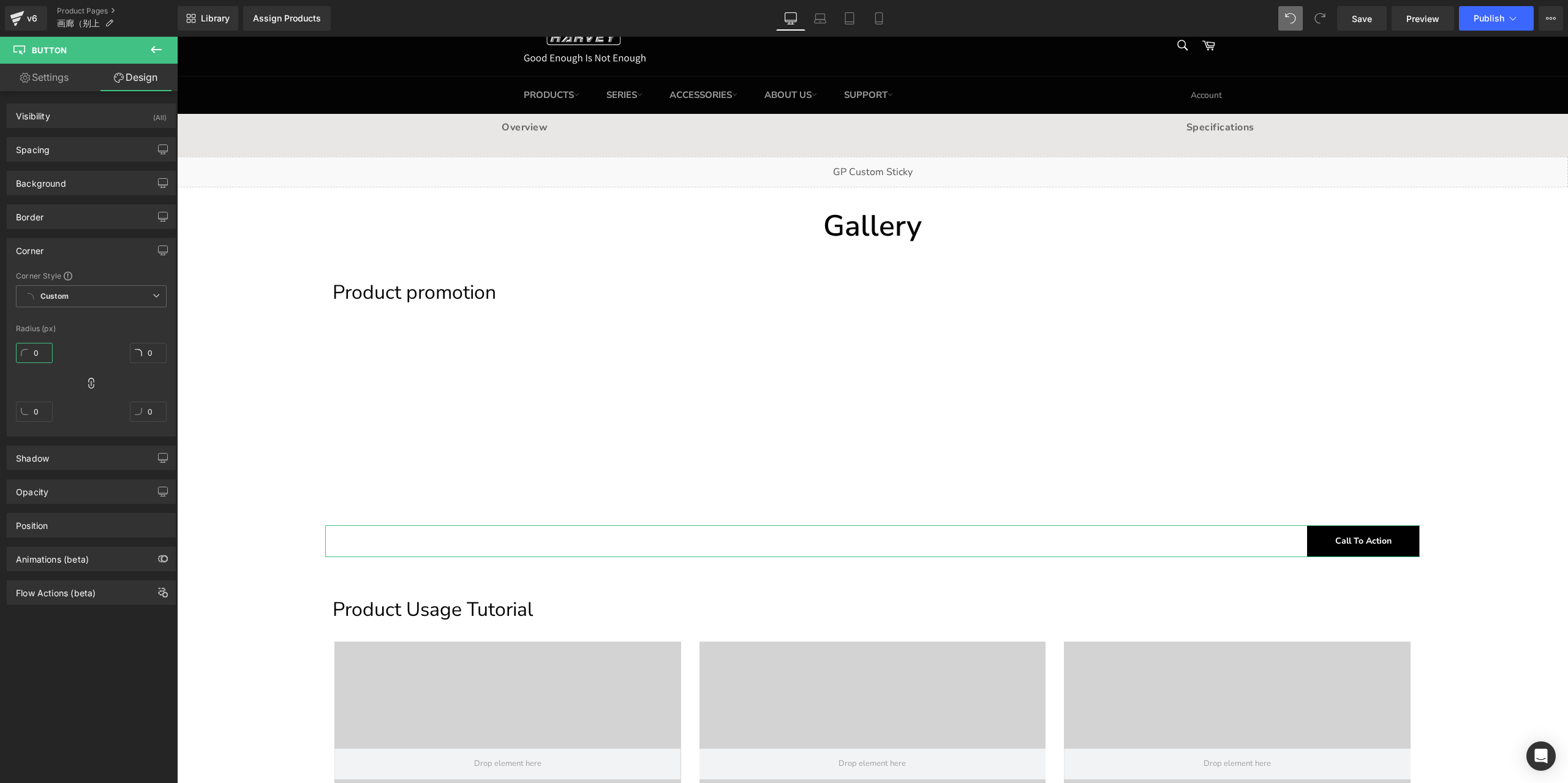
click at [40, 350] on input "0" at bounding box center [34, 353] width 37 height 20
type input "10"
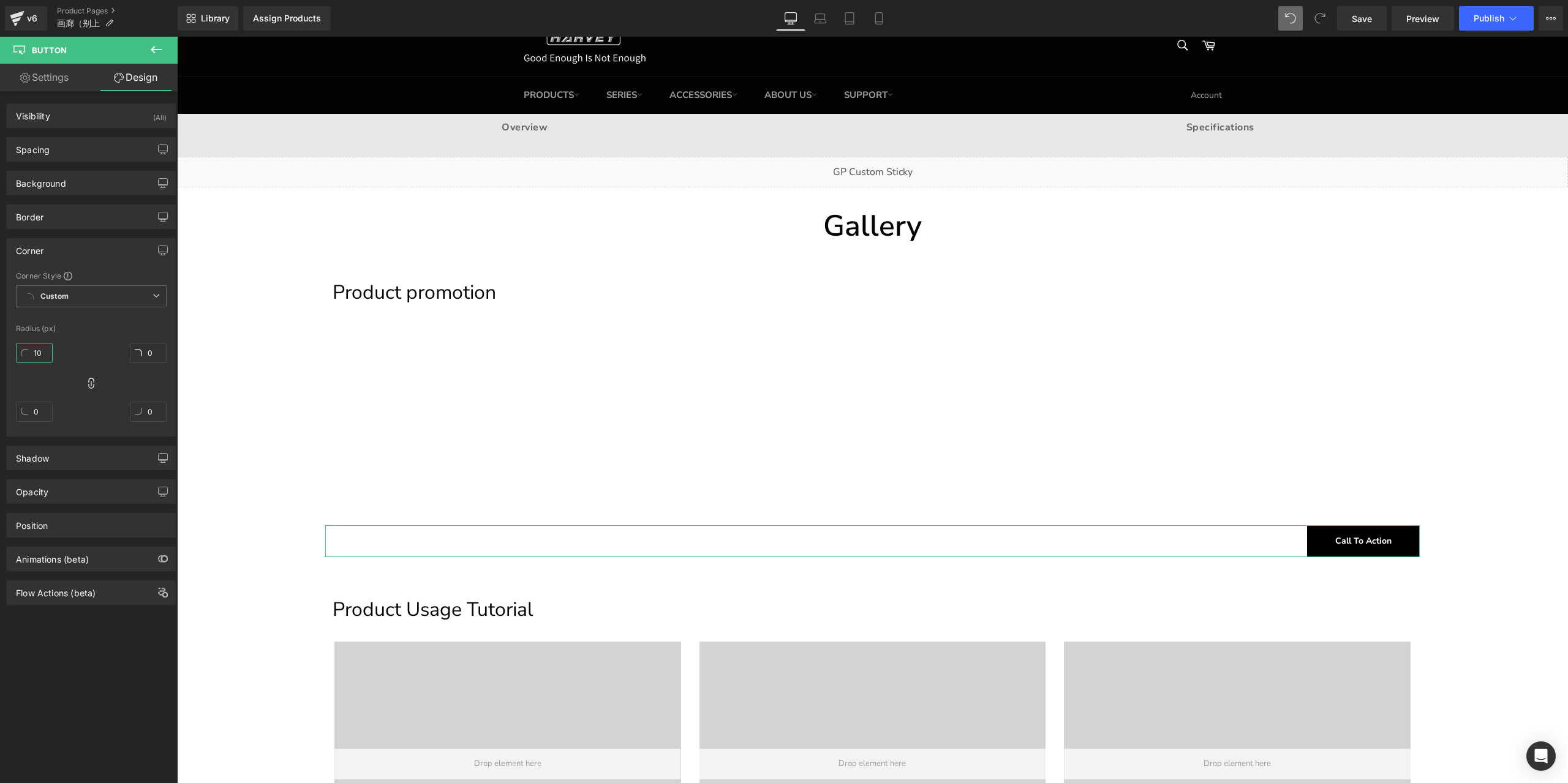
type input "10"
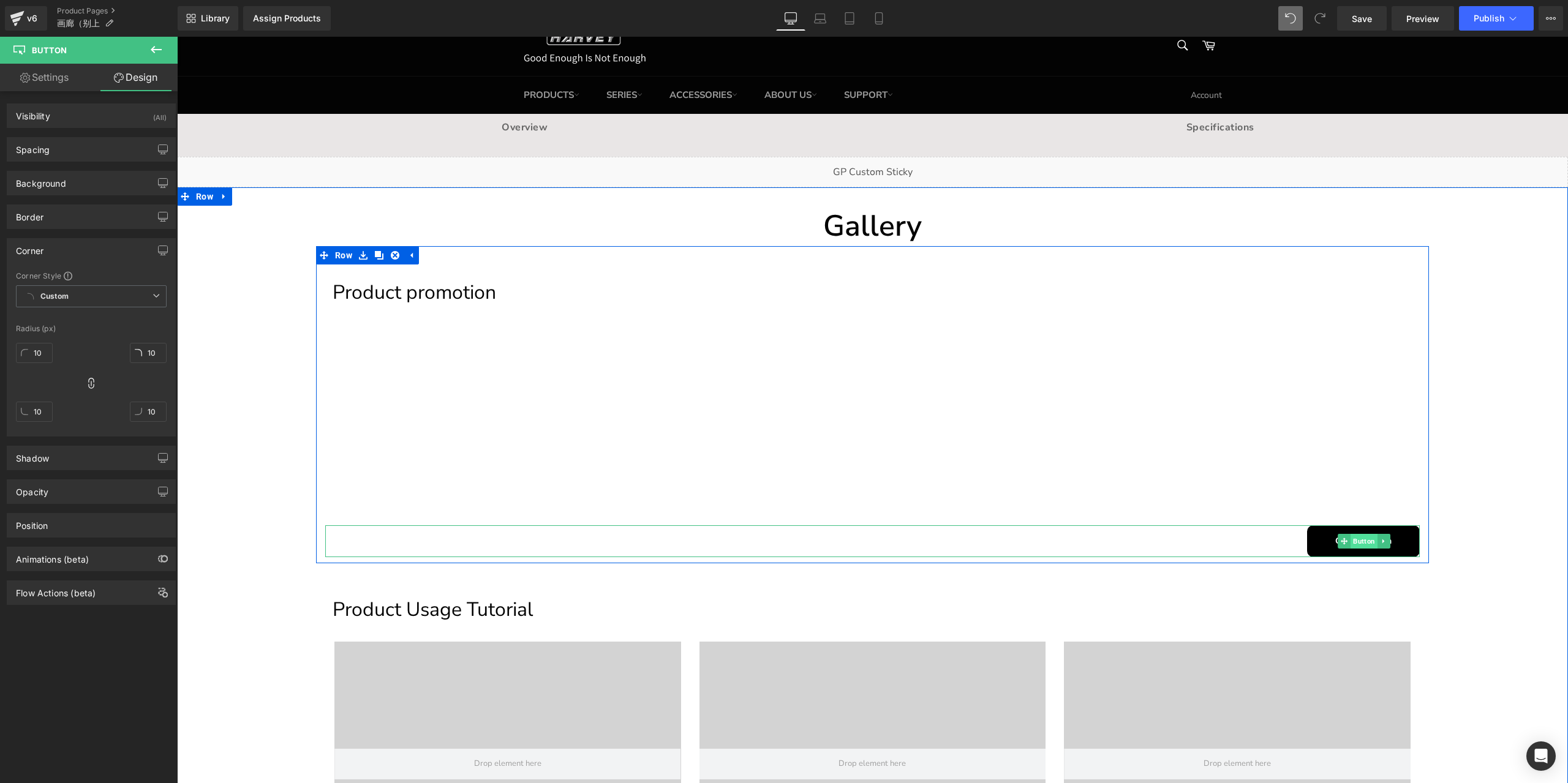
click at [1362, 545] on span "Button" at bounding box center [1364, 541] width 27 height 14
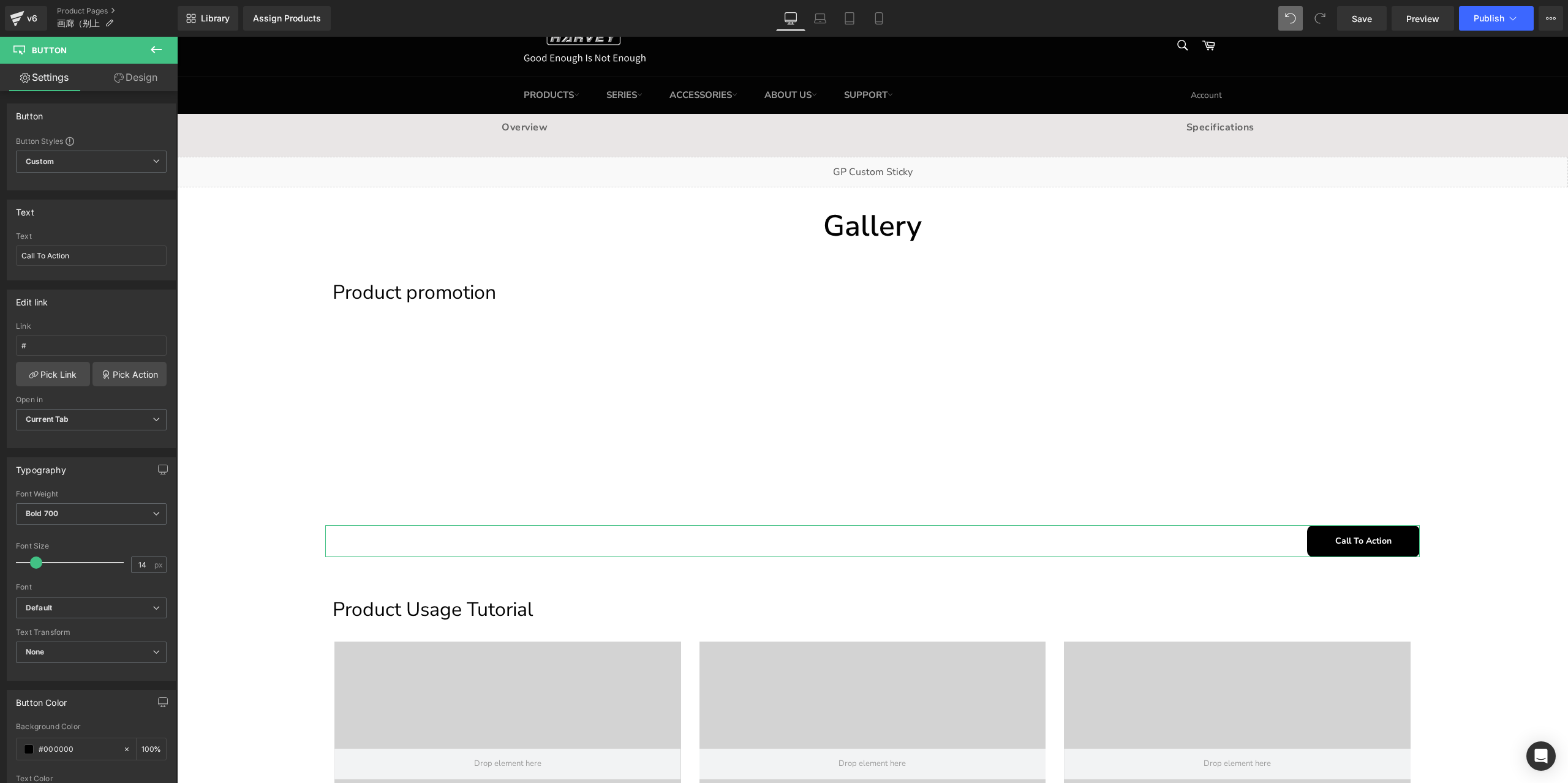
click at [131, 76] on link "Design" at bounding box center [136, 78] width 89 height 28
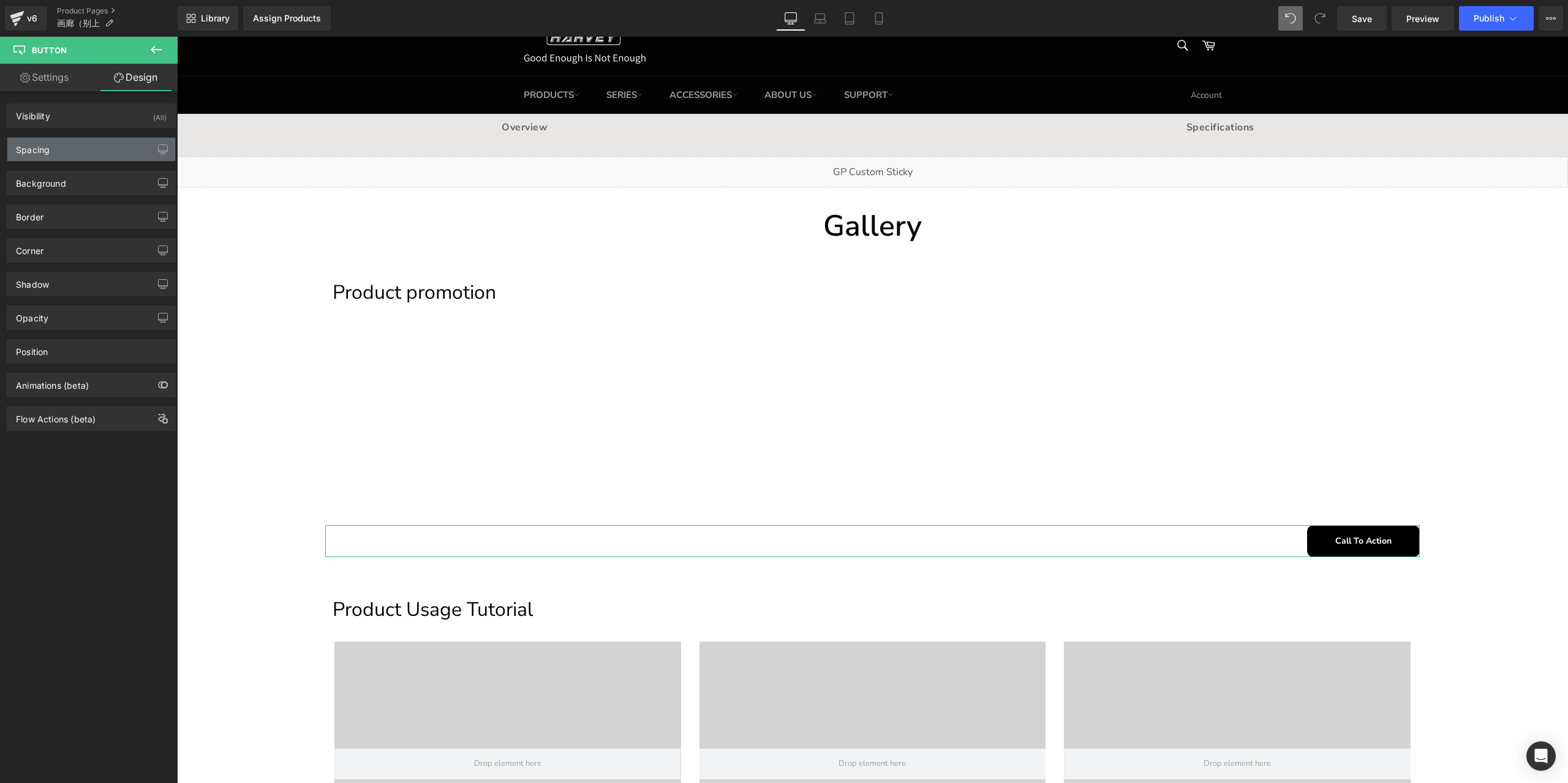
click at [76, 152] on div "Spacing" at bounding box center [91, 149] width 168 height 23
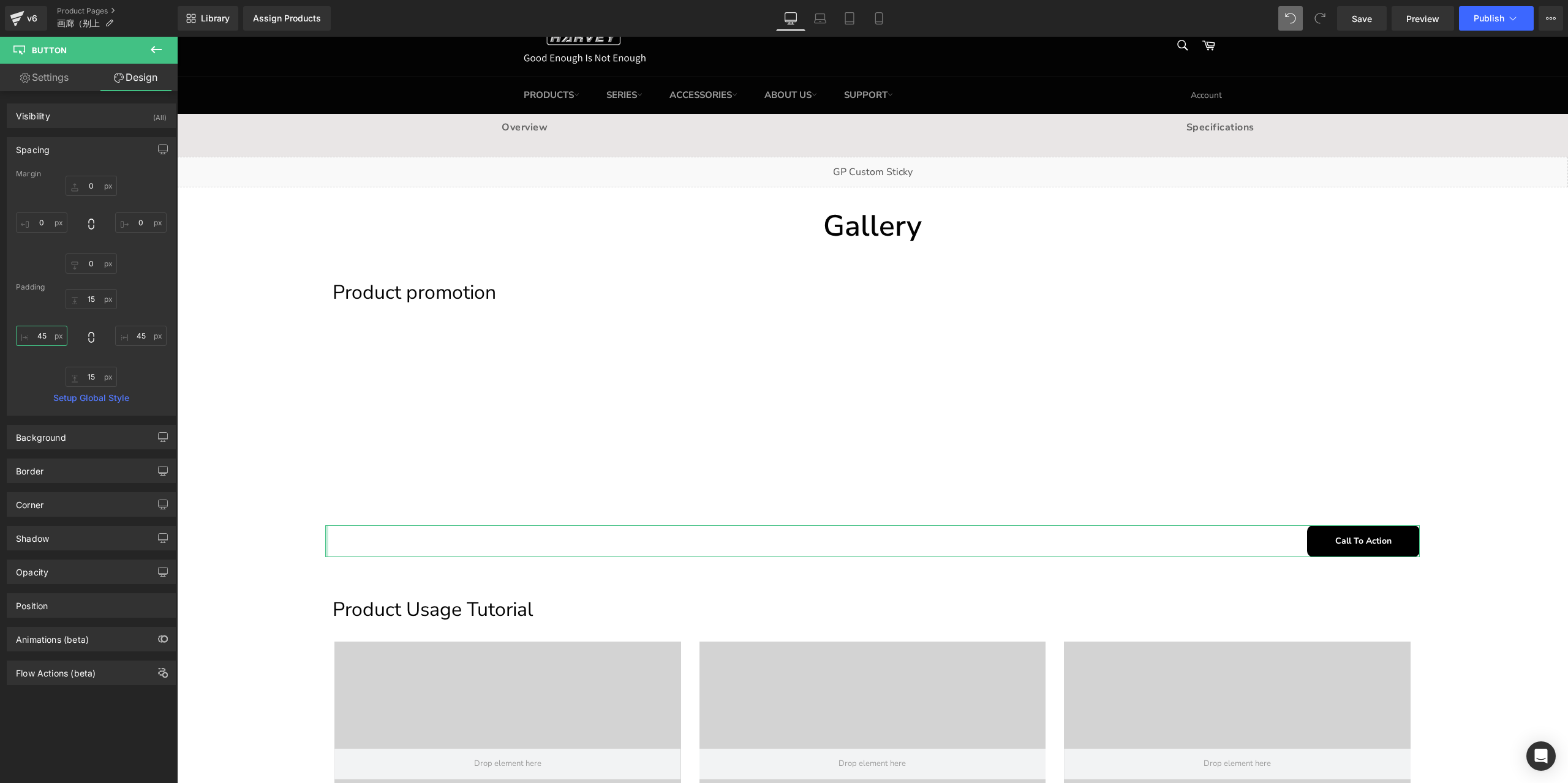
click at [38, 334] on input "45" at bounding box center [42, 336] width 52 height 20
type input "0"
click at [137, 333] on input "45" at bounding box center [141, 336] width 52 height 20
type input "45"
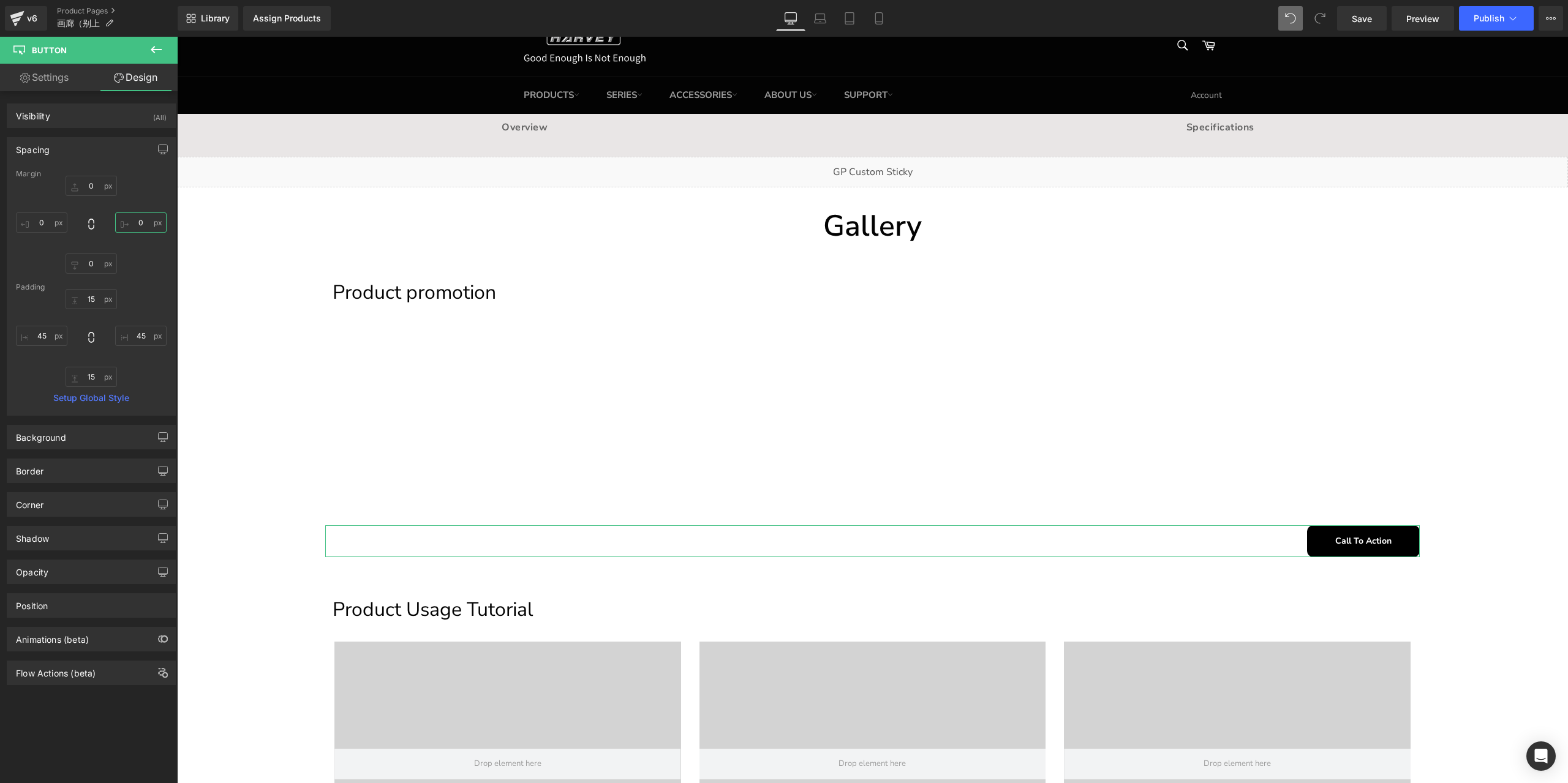
click at [137, 224] on input "0" at bounding box center [141, 223] width 52 height 20
click at [136, 219] on input "60" at bounding box center [141, 223] width 52 height 20
click at [136, 219] on input "20" at bounding box center [141, 223] width 52 height 20
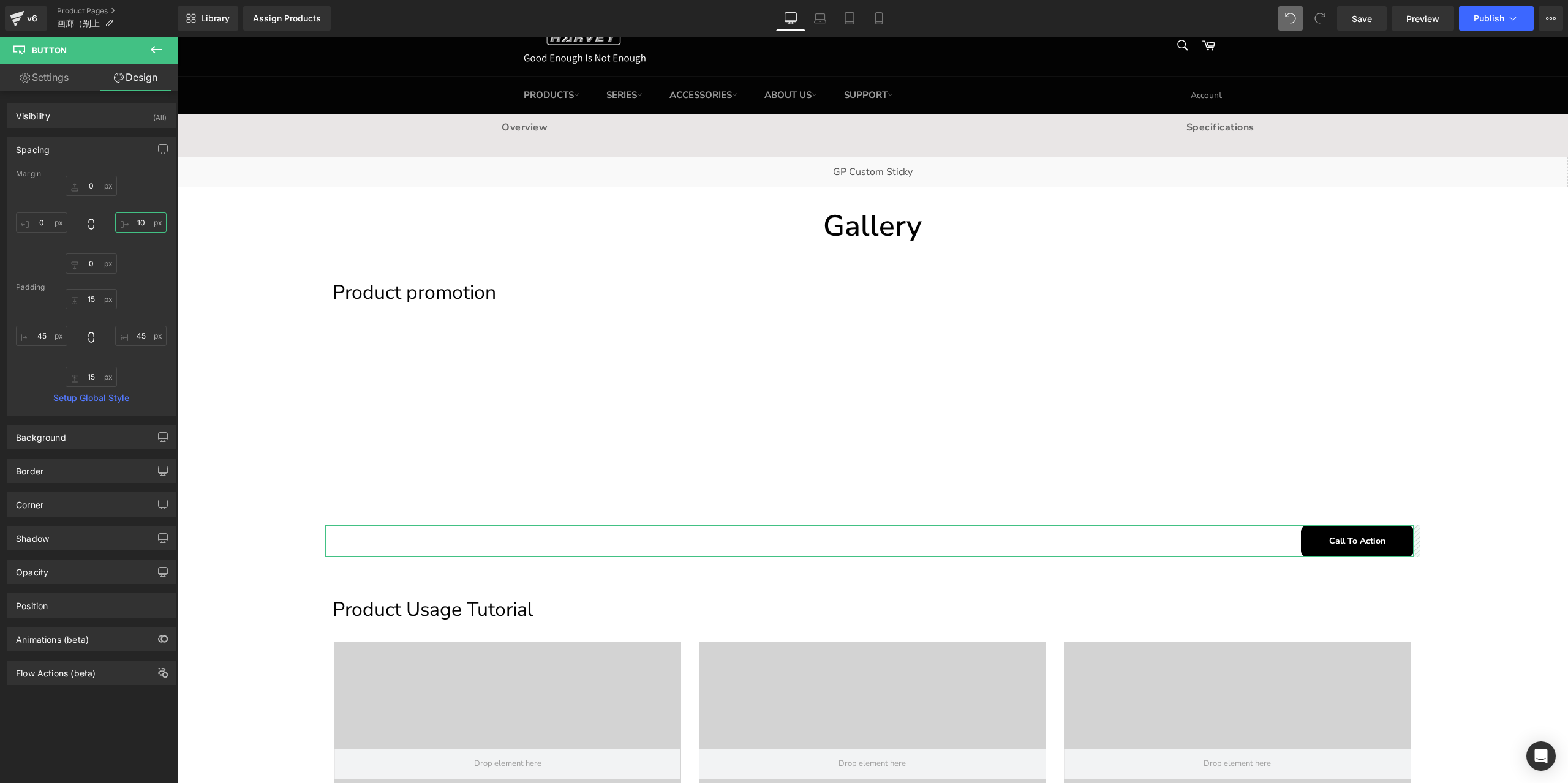
click at [136, 220] on input "10" at bounding box center [141, 223] width 52 height 20
type input "15"
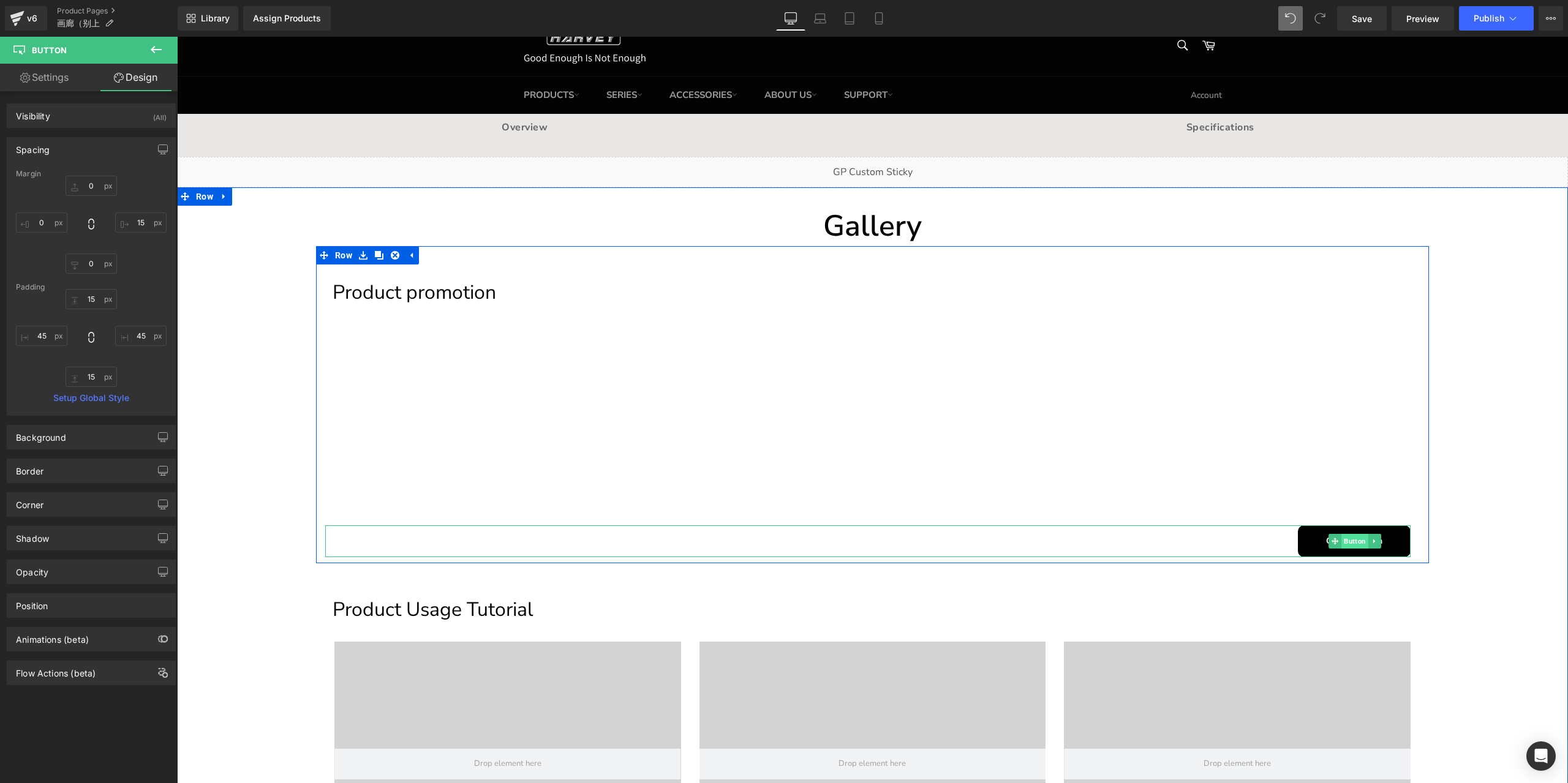
click at [1347, 543] on span "Button" at bounding box center [1354, 541] width 27 height 14
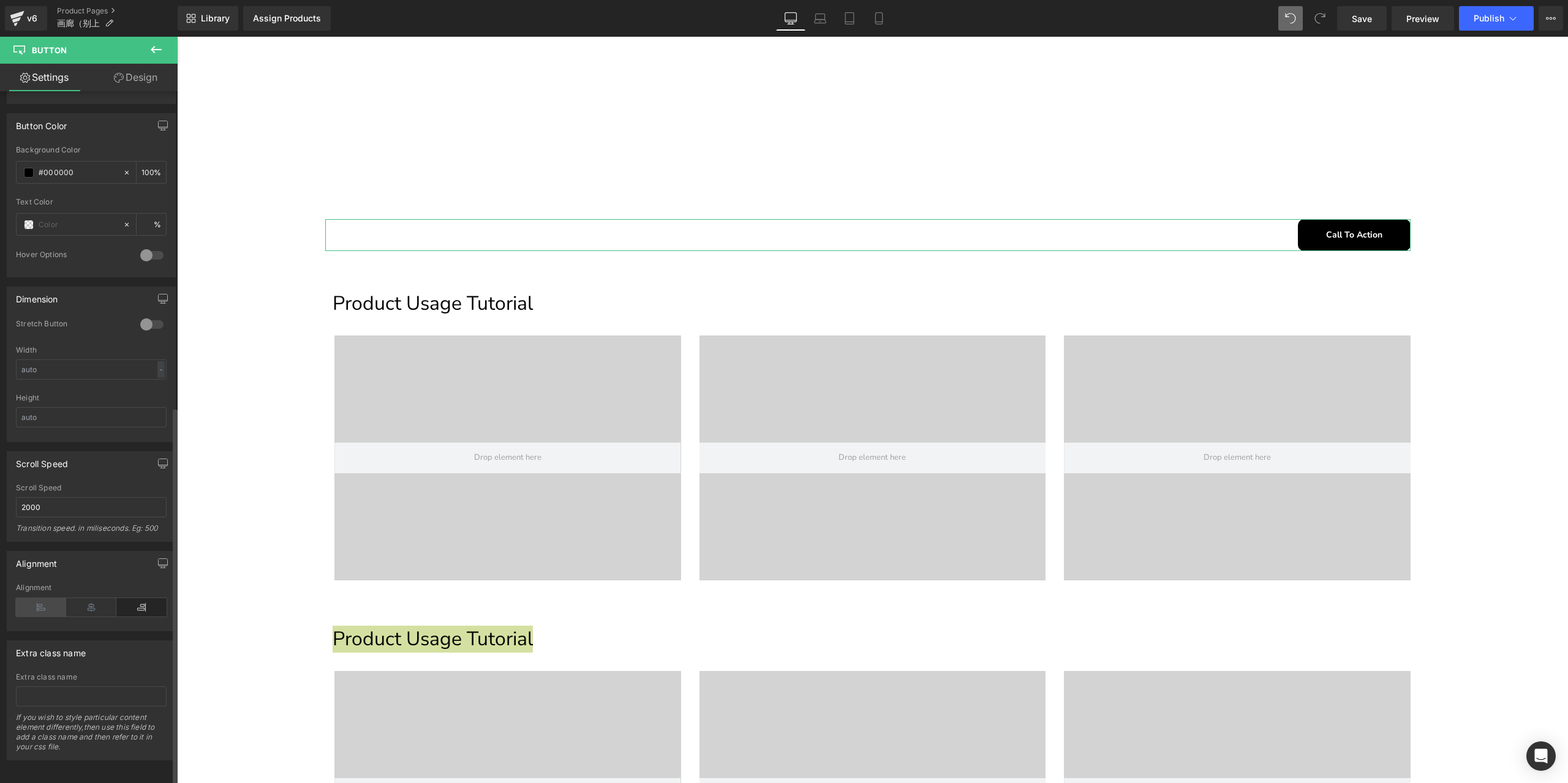
click at [53, 598] on icon at bounding box center [41, 607] width 50 height 18
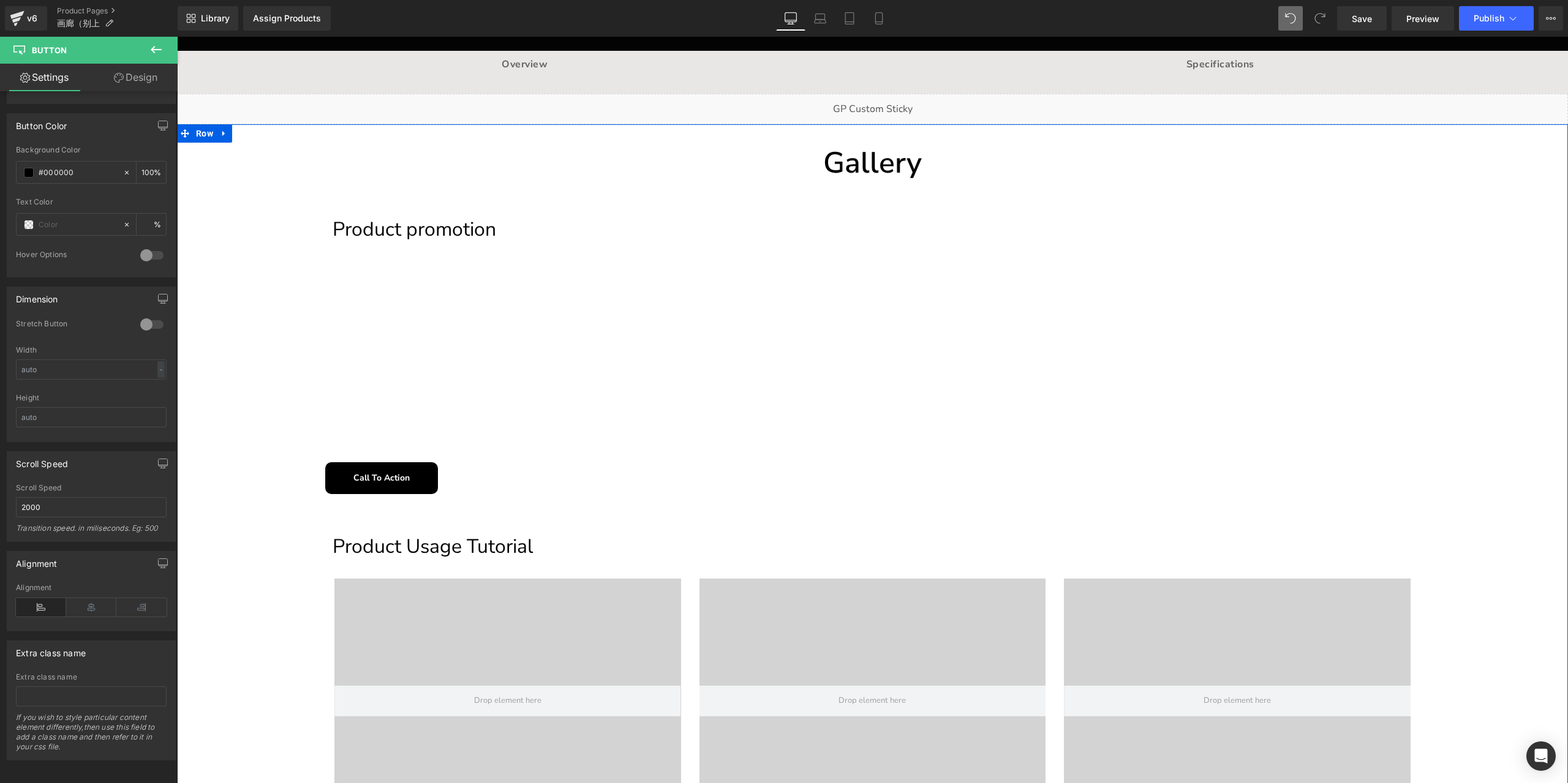
scroll to position [82, 0]
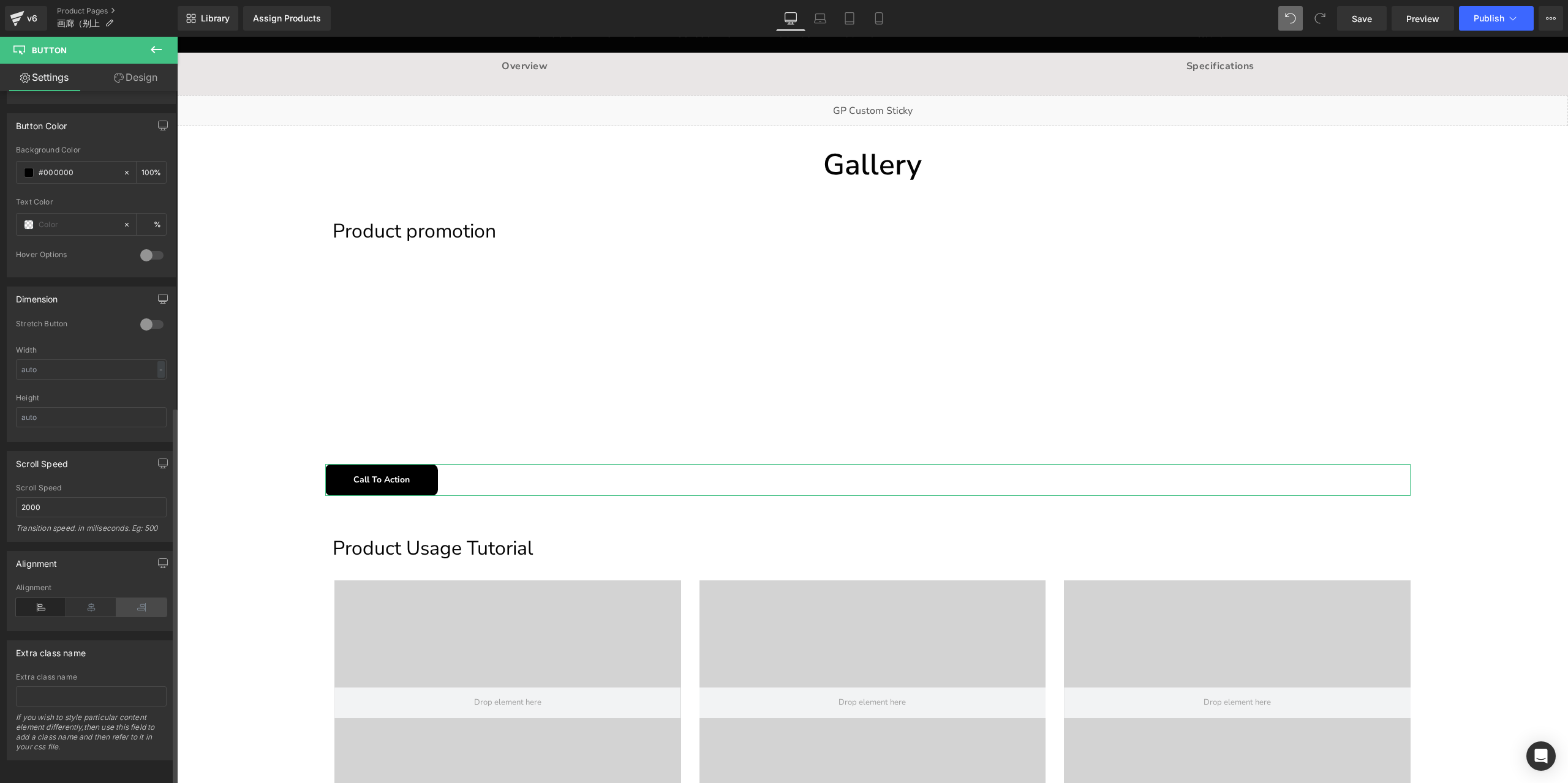
click at [141, 601] on icon at bounding box center [141, 607] width 50 height 18
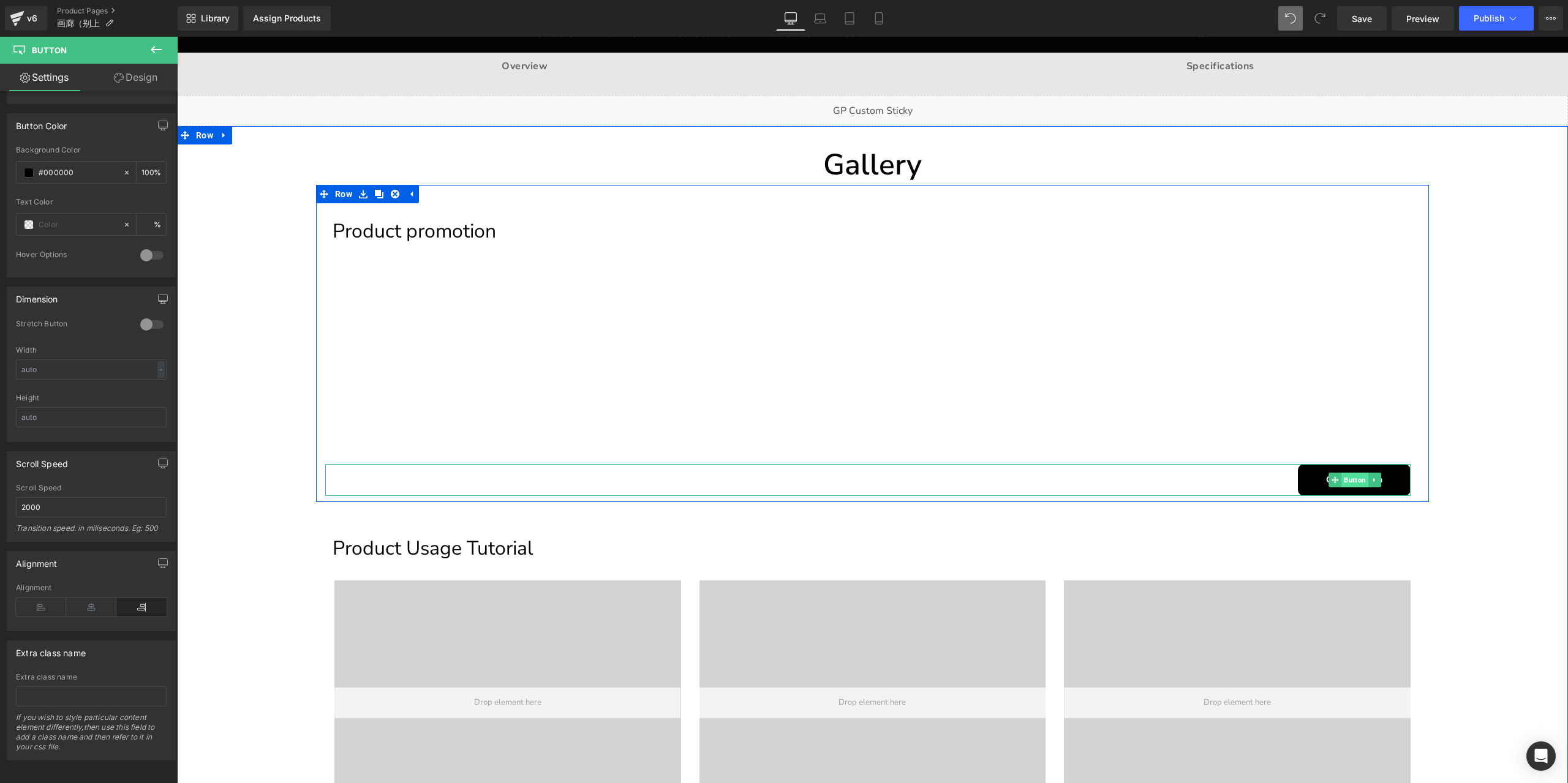
click at [1350, 480] on span "Button" at bounding box center [1354, 480] width 27 height 14
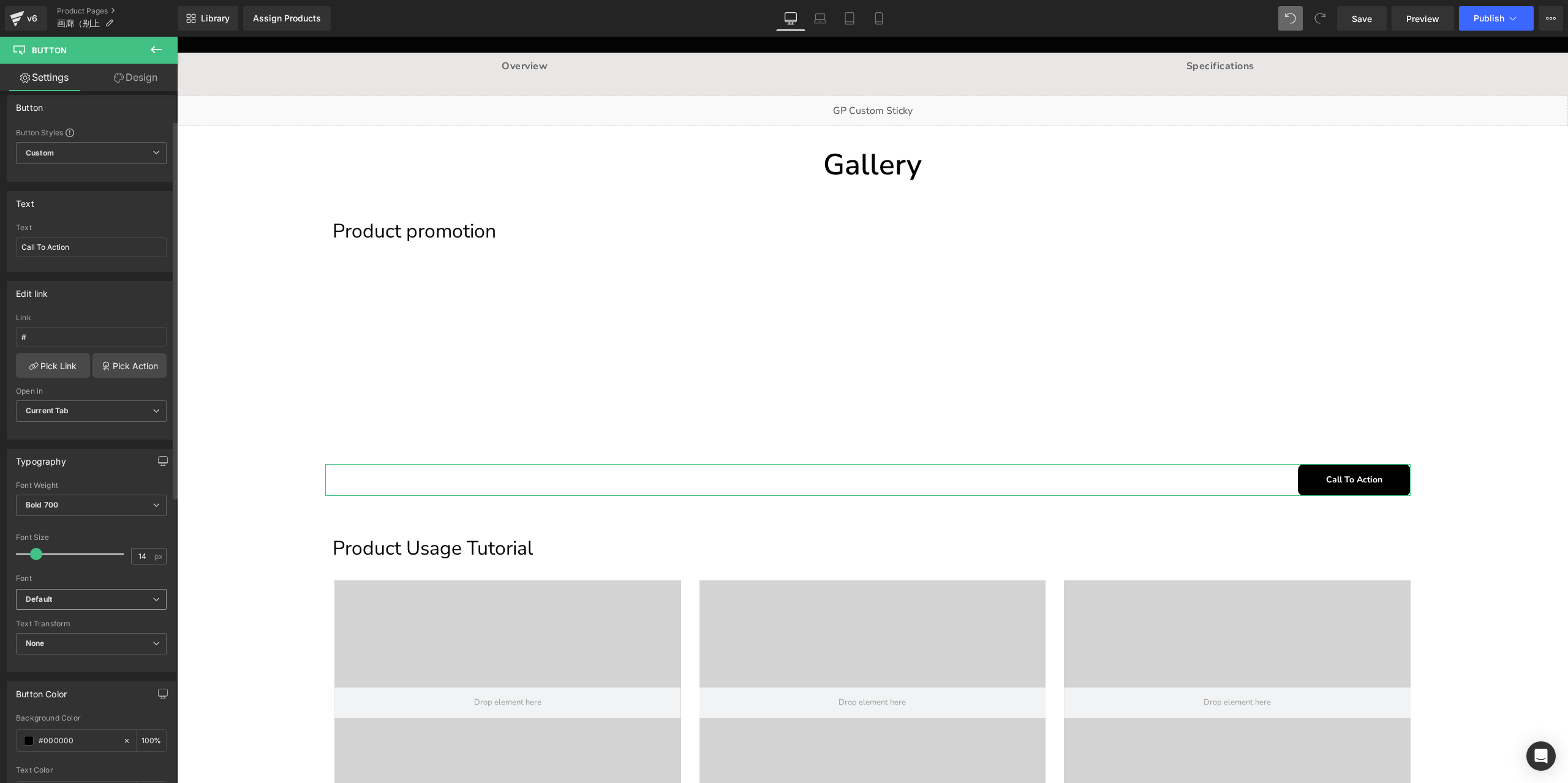
scroll to position [0, 0]
click at [95, 250] on input "Call To Action" at bounding box center [91, 255] width 151 height 20
click at [125, 258] on input "CLICK TO VIEW MORE" at bounding box center [91, 255] width 151 height 20
type input "CLICK TO VIEW MORE>>"
type input "15"
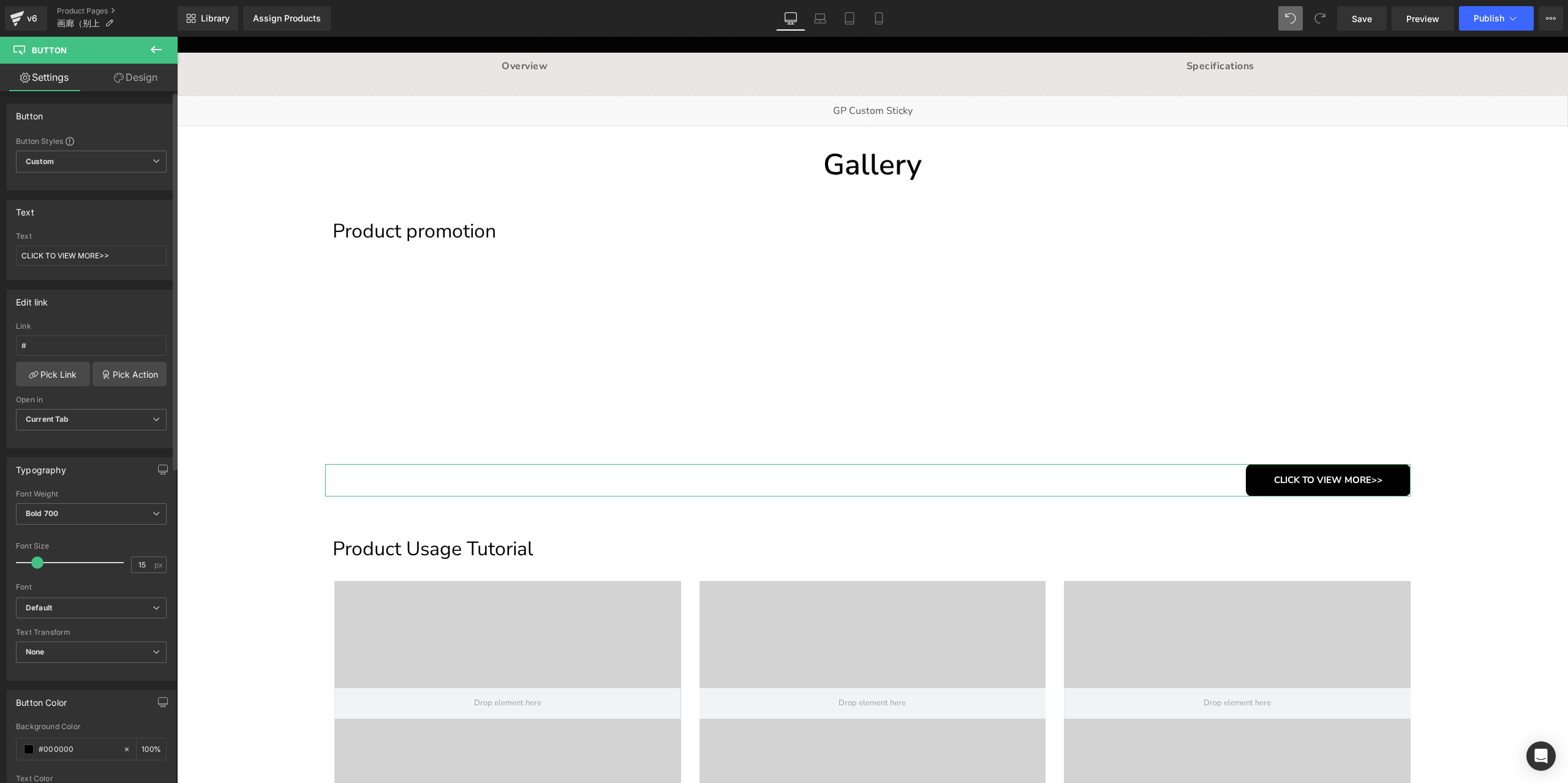
click at [37, 562] on span at bounding box center [37, 562] width 12 height 12
click at [1555, 11] on button "View Live Page View with current Template Save Template to Library Schedule Pub…" at bounding box center [1550, 18] width 25 height 25
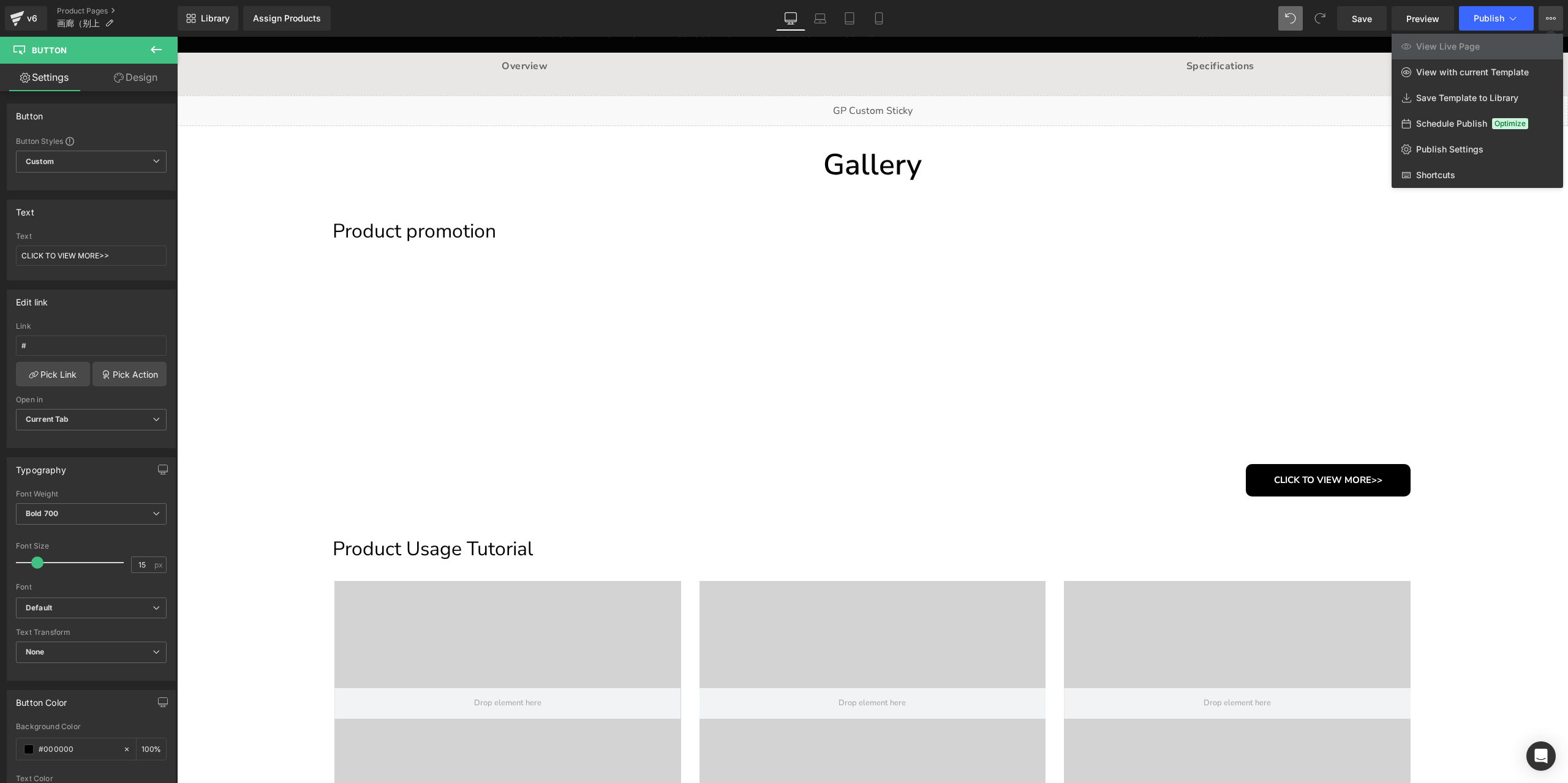
click at [1550, 21] on icon at bounding box center [1551, 18] width 10 height 10
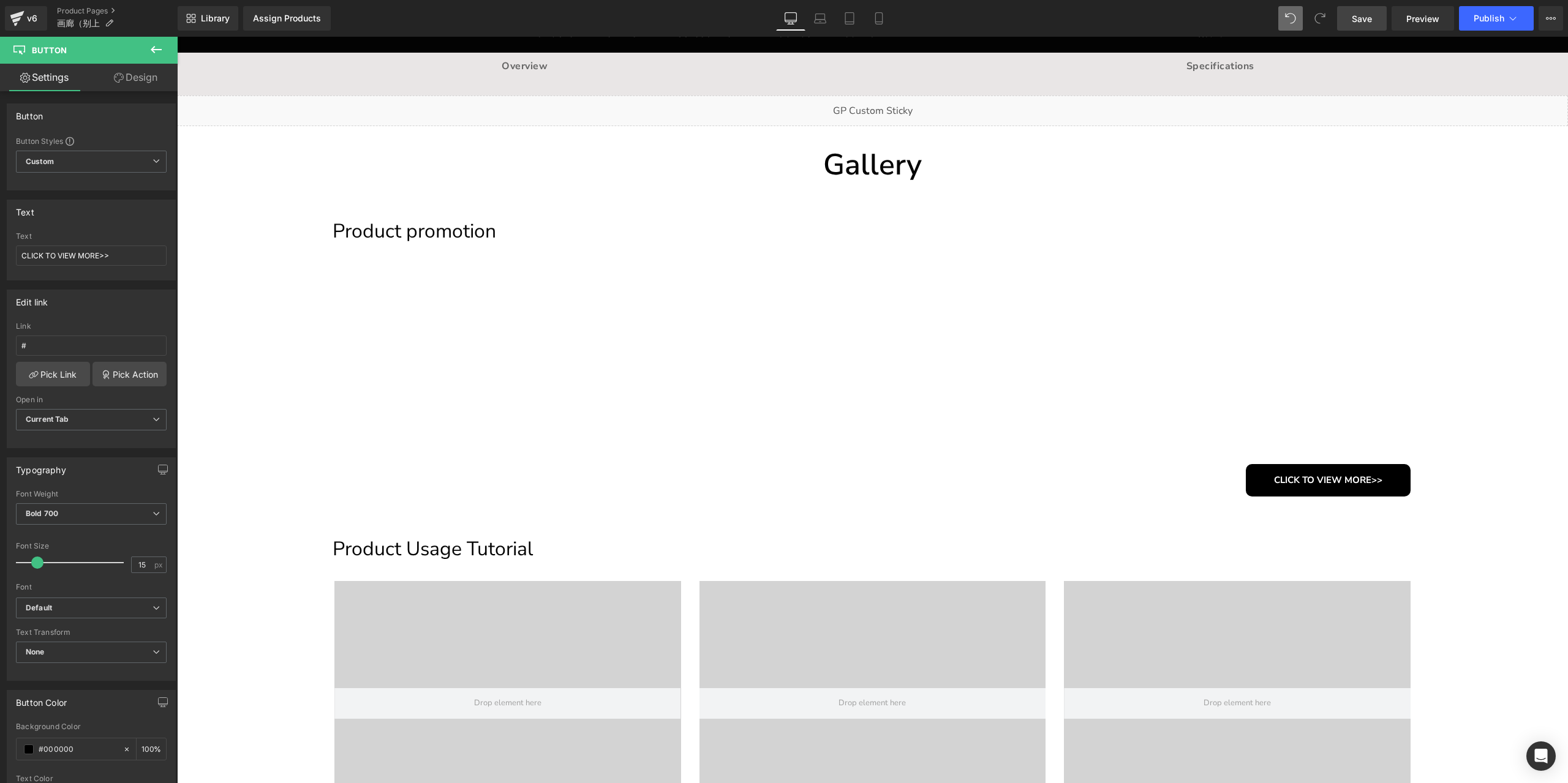
click at [1362, 21] on span "Save" at bounding box center [1362, 18] width 20 height 13
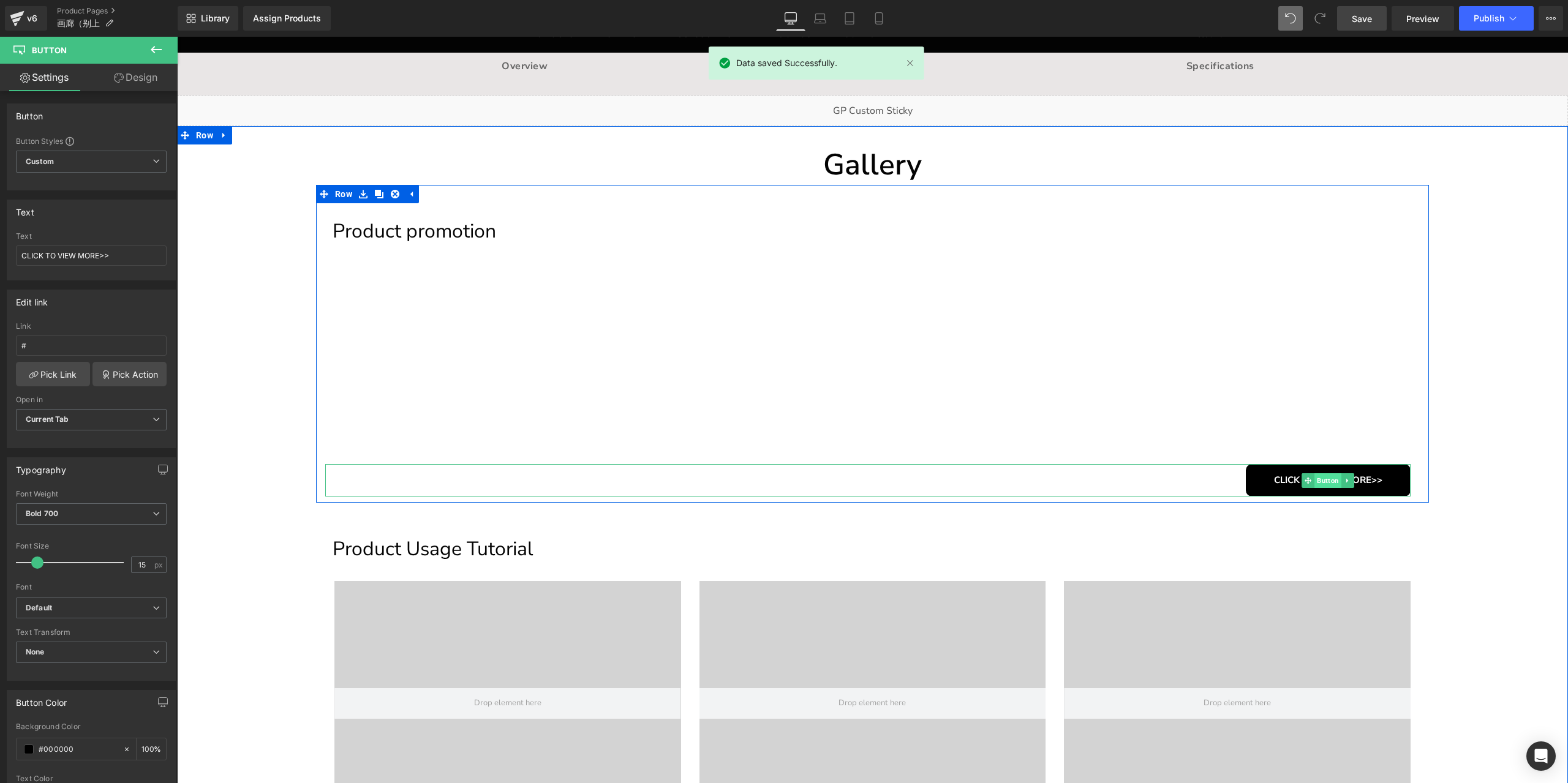
click at [1323, 477] on span "Button" at bounding box center [1328, 480] width 27 height 14
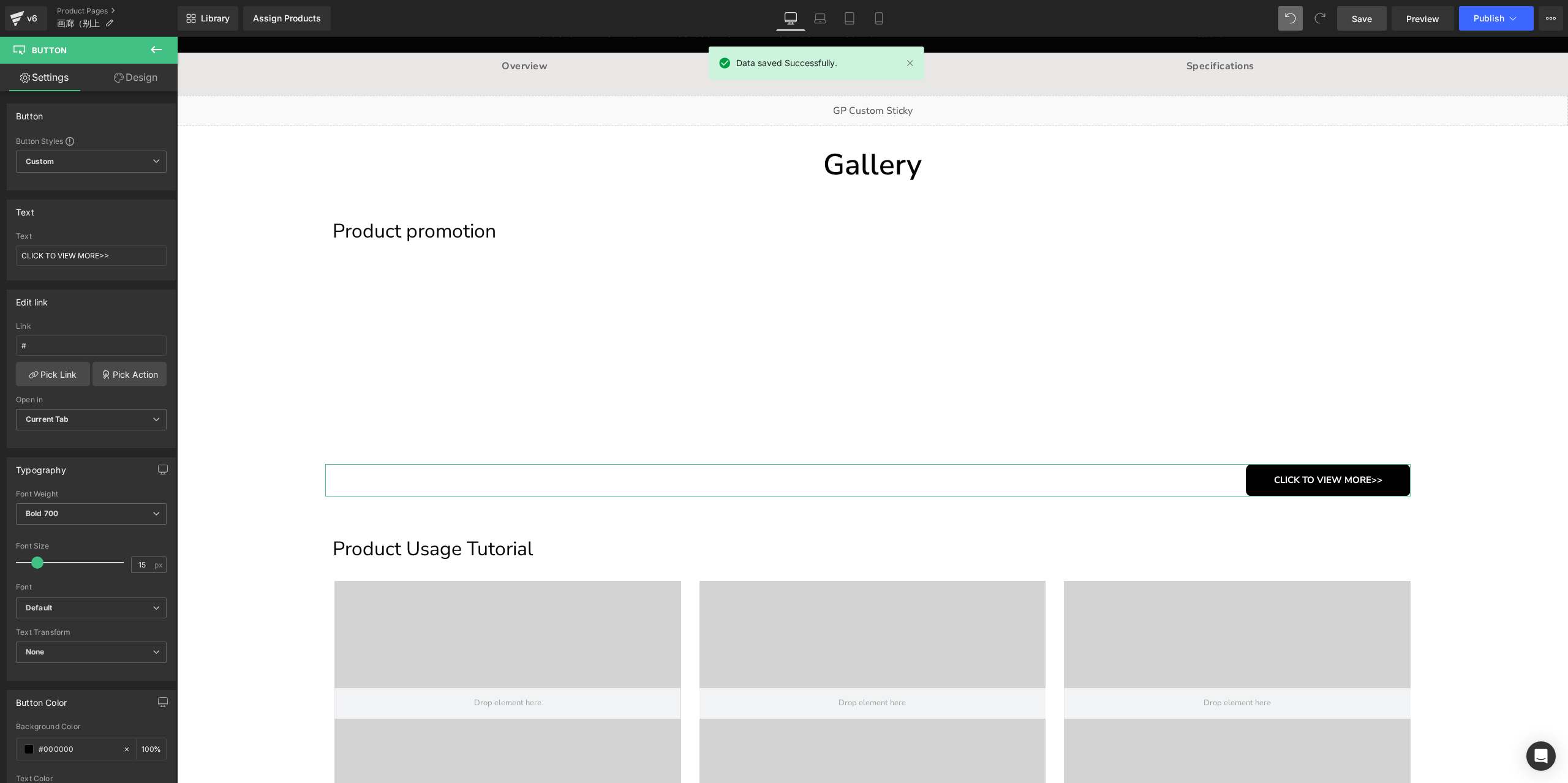
click at [148, 80] on link "Design" at bounding box center [136, 78] width 89 height 28
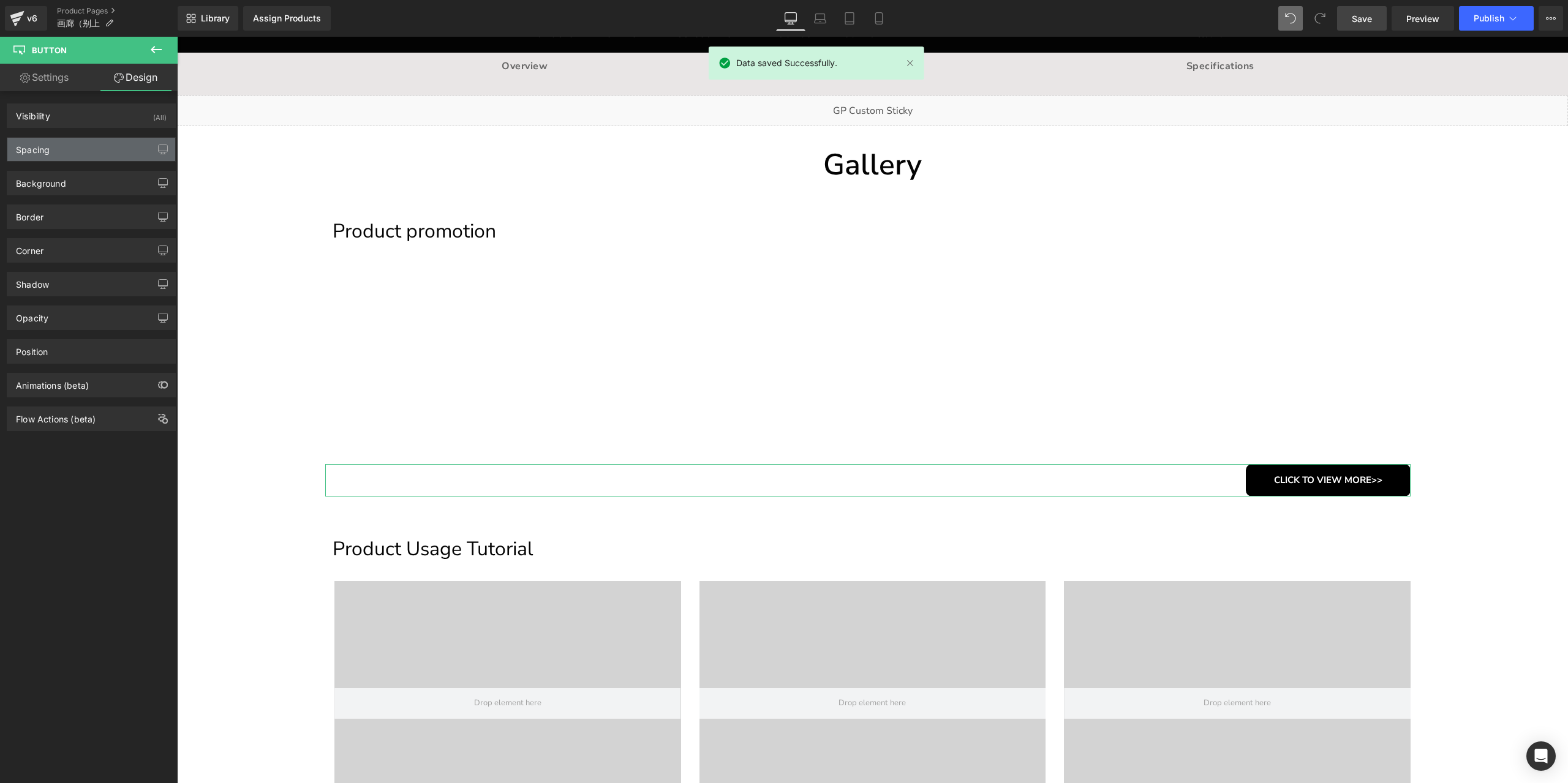
click at [86, 155] on div "Spacing" at bounding box center [91, 149] width 168 height 23
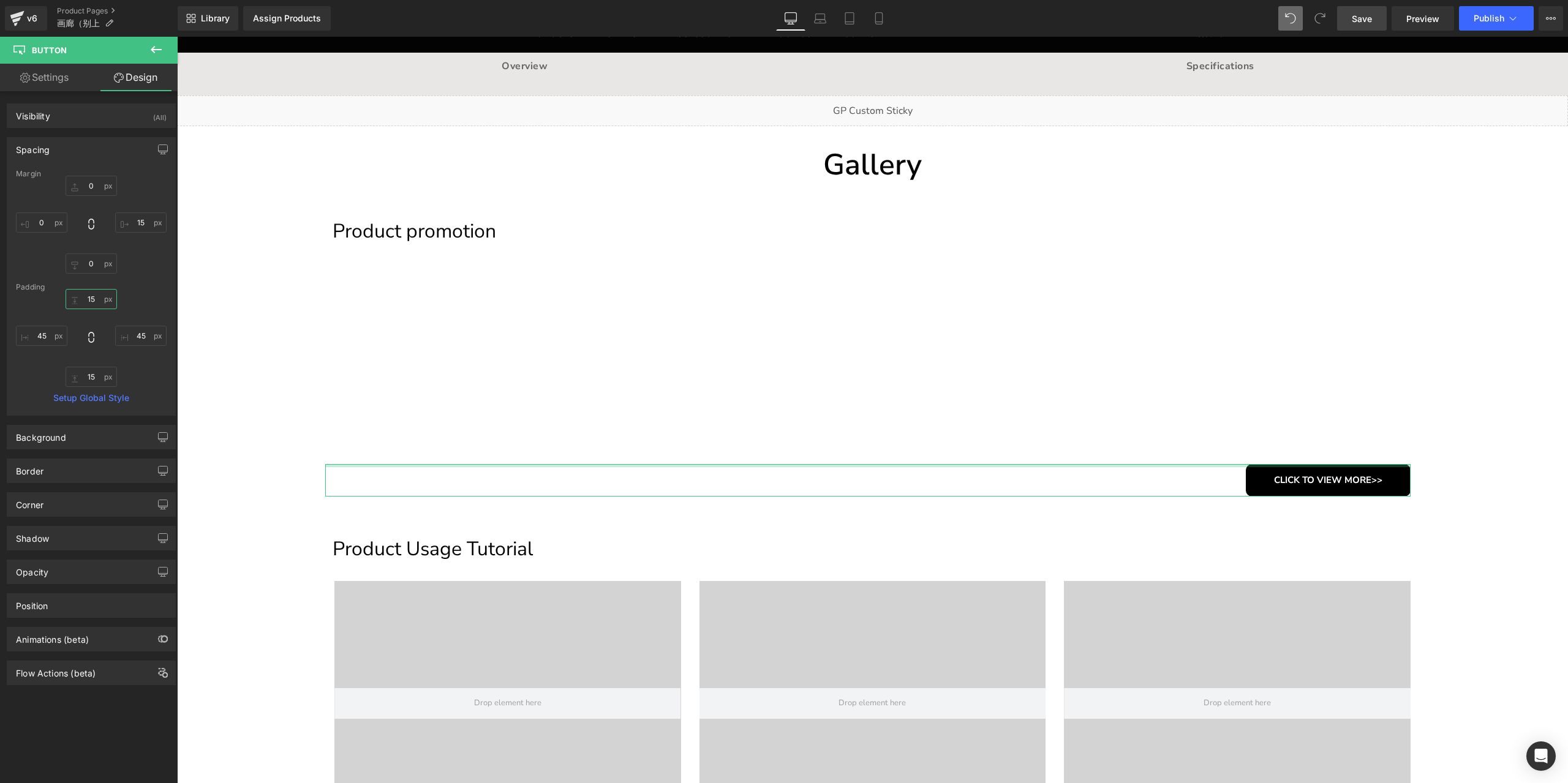
click at [92, 298] on input "15" at bounding box center [91, 299] width 52 height 20
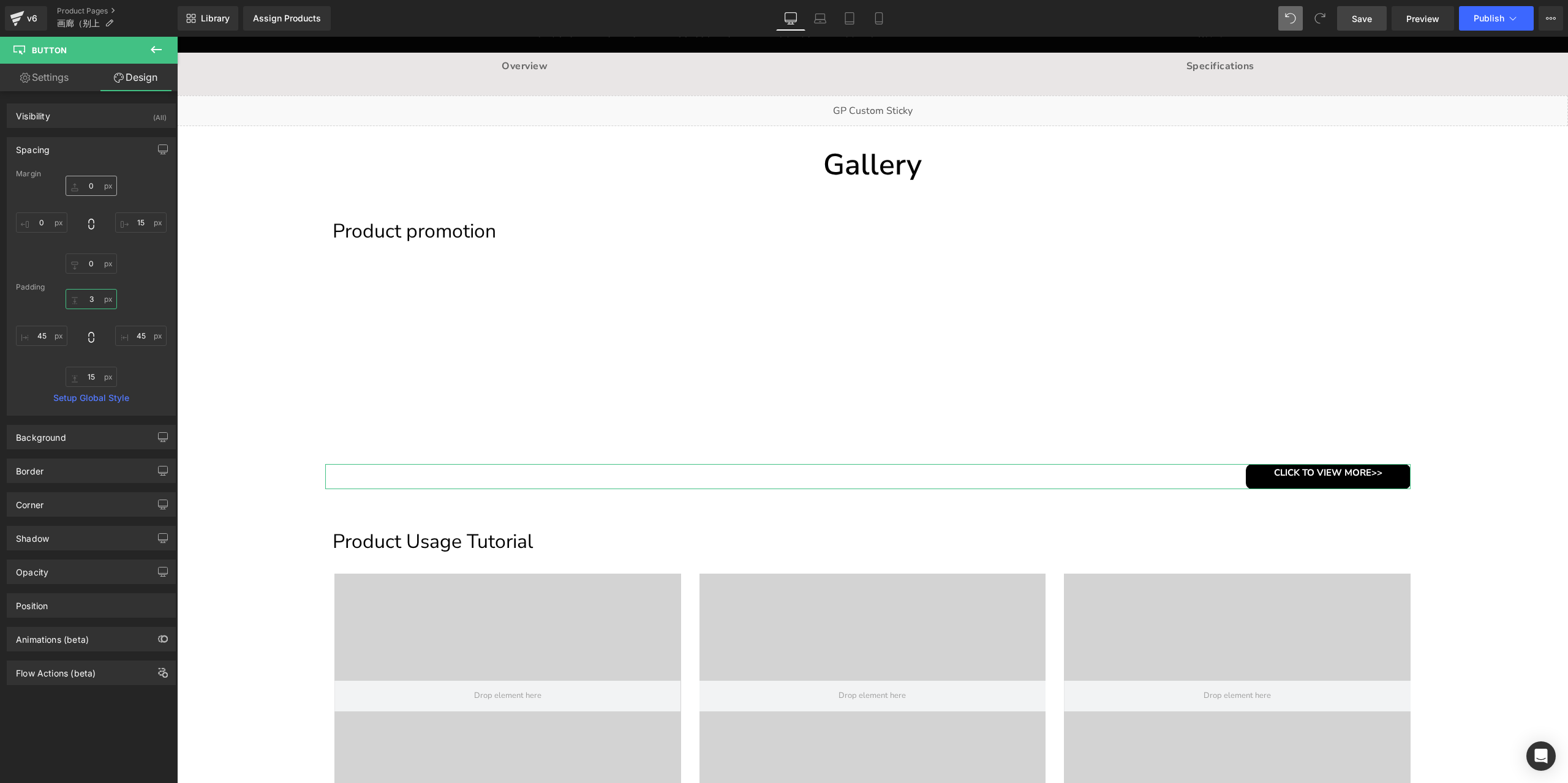
type input "3"
click at [94, 187] on input "0" at bounding box center [91, 186] width 52 height 20
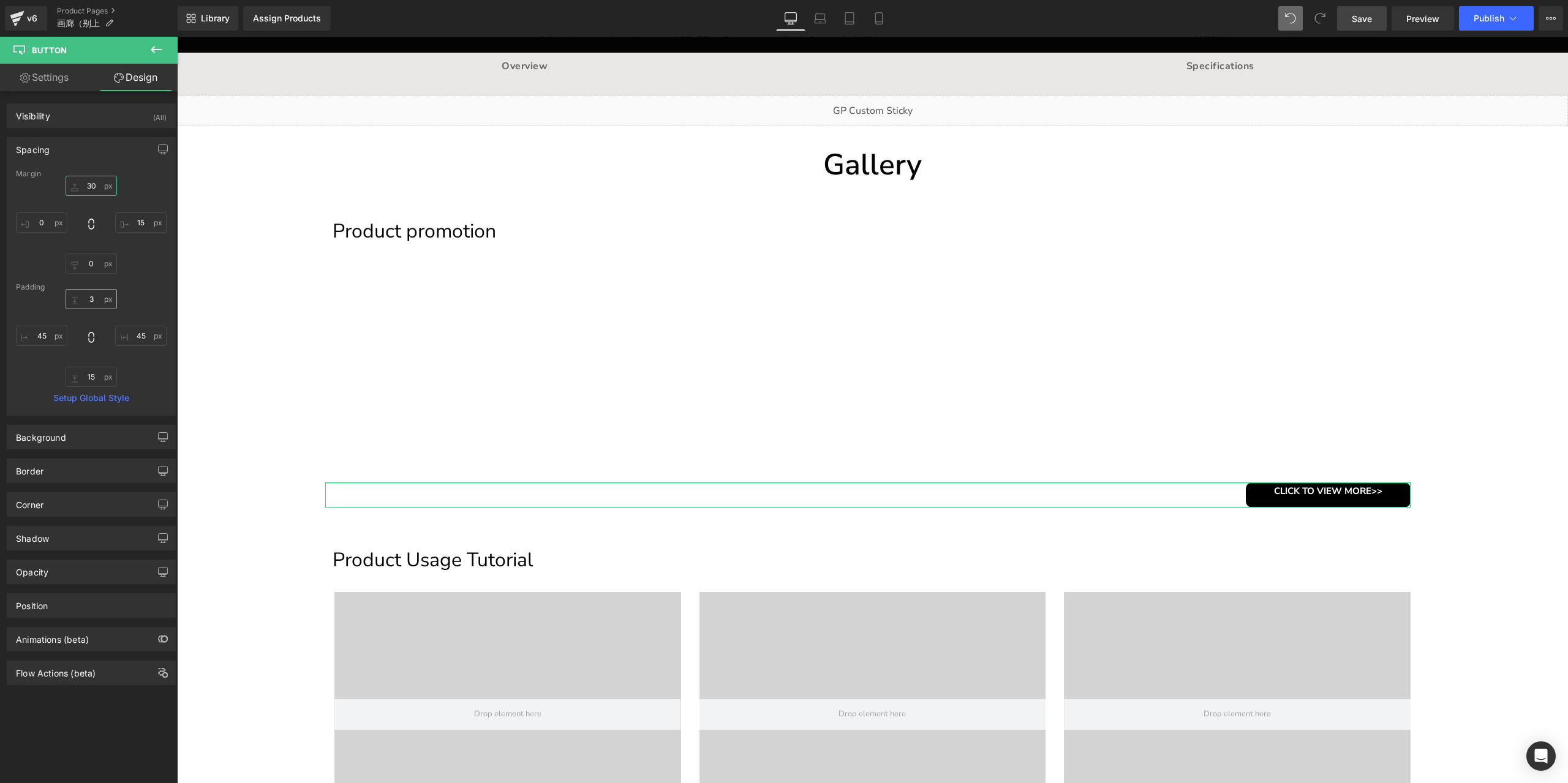
type input "30"
click at [94, 296] on input "3" at bounding box center [91, 299] width 52 height 20
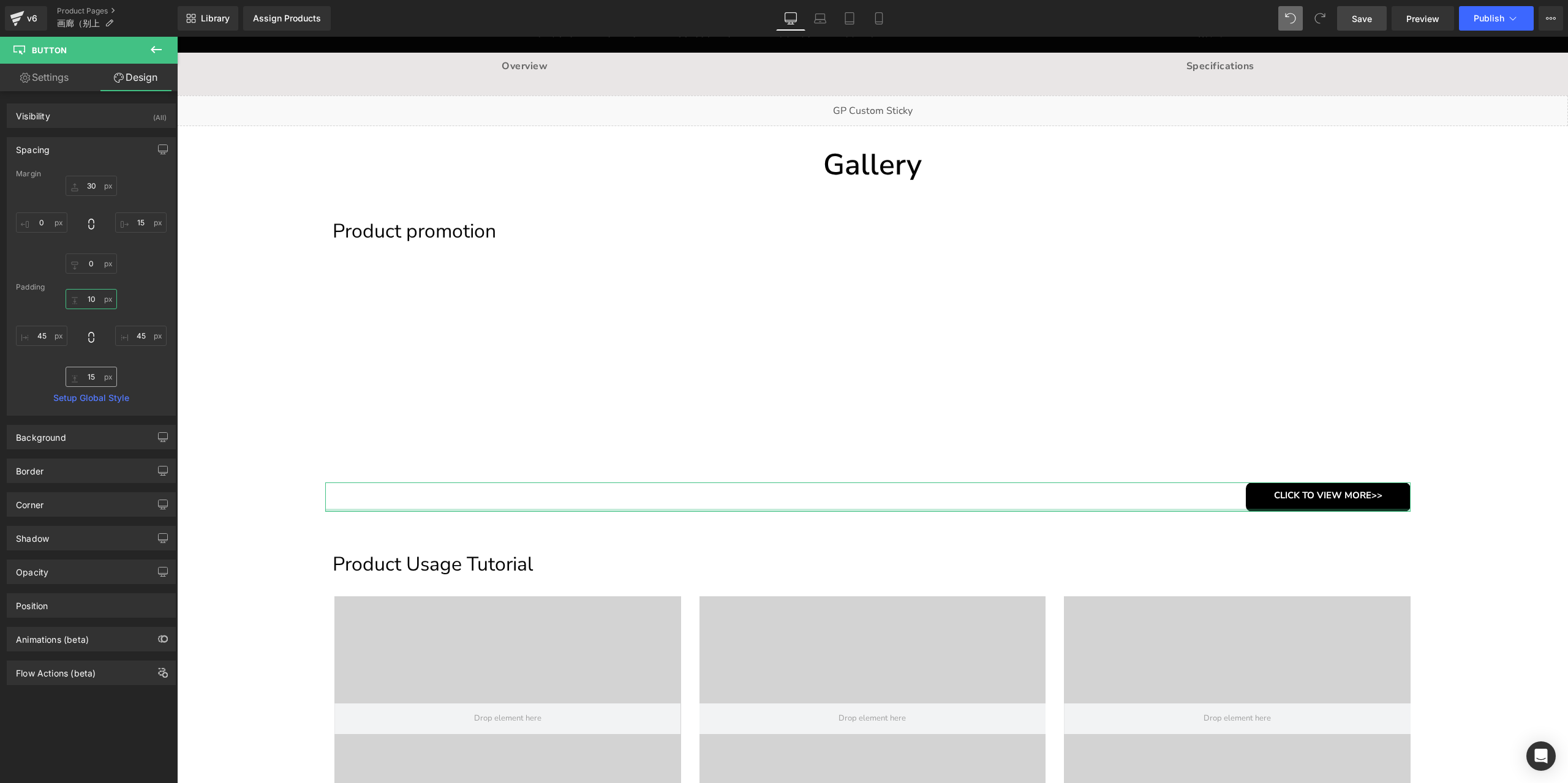
type input "10"
click at [91, 376] on input "15" at bounding box center [91, 377] width 52 height 20
type input "10"
click at [134, 337] on input "45" at bounding box center [141, 336] width 52 height 20
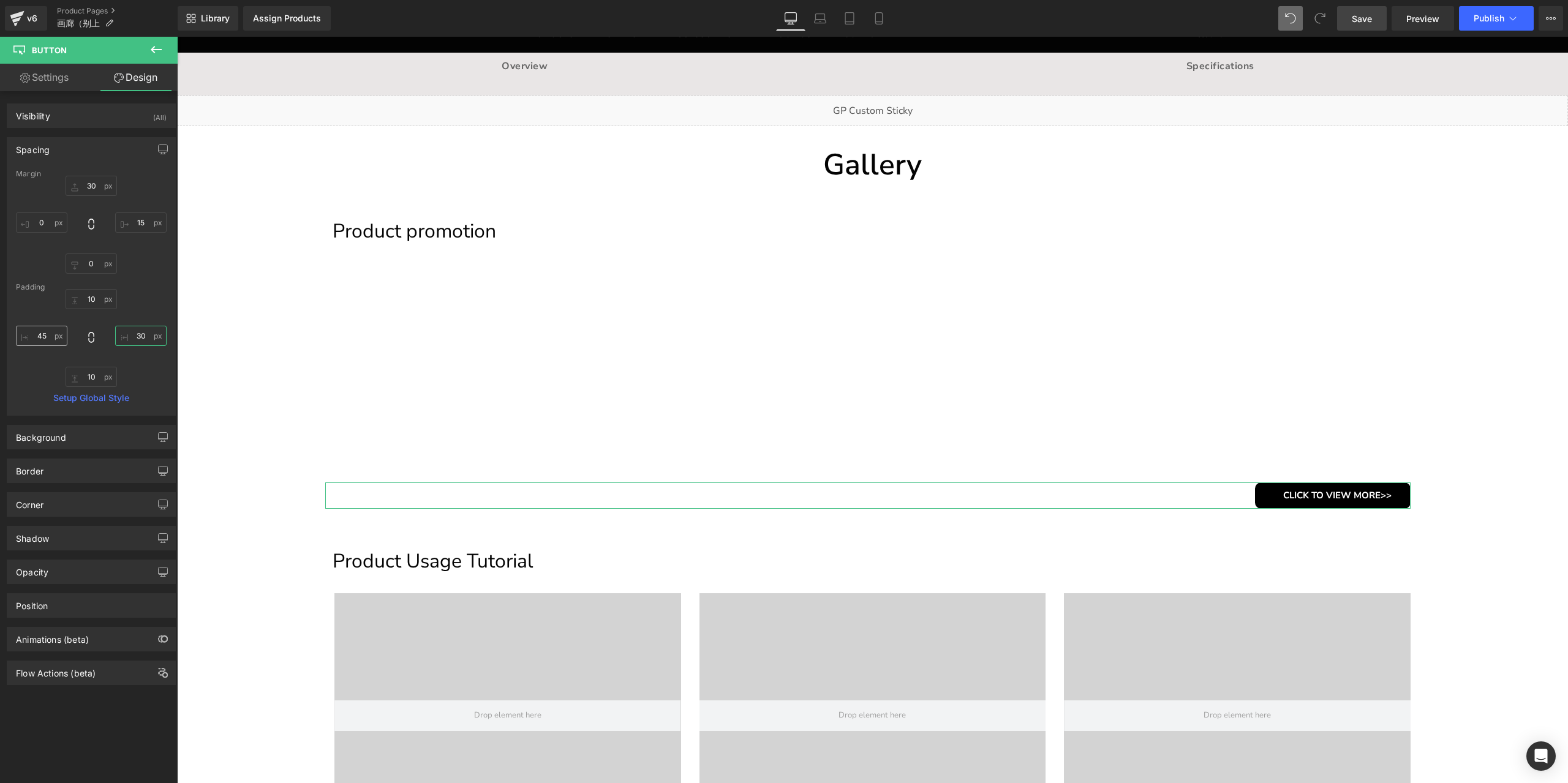
type input "30"
click at [37, 337] on input "45" at bounding box center [42, 336] width 52 height 20
type input "30"
click at [1374, 25] on link "Save" at bounding box center [1362, 18] width 50 height 25
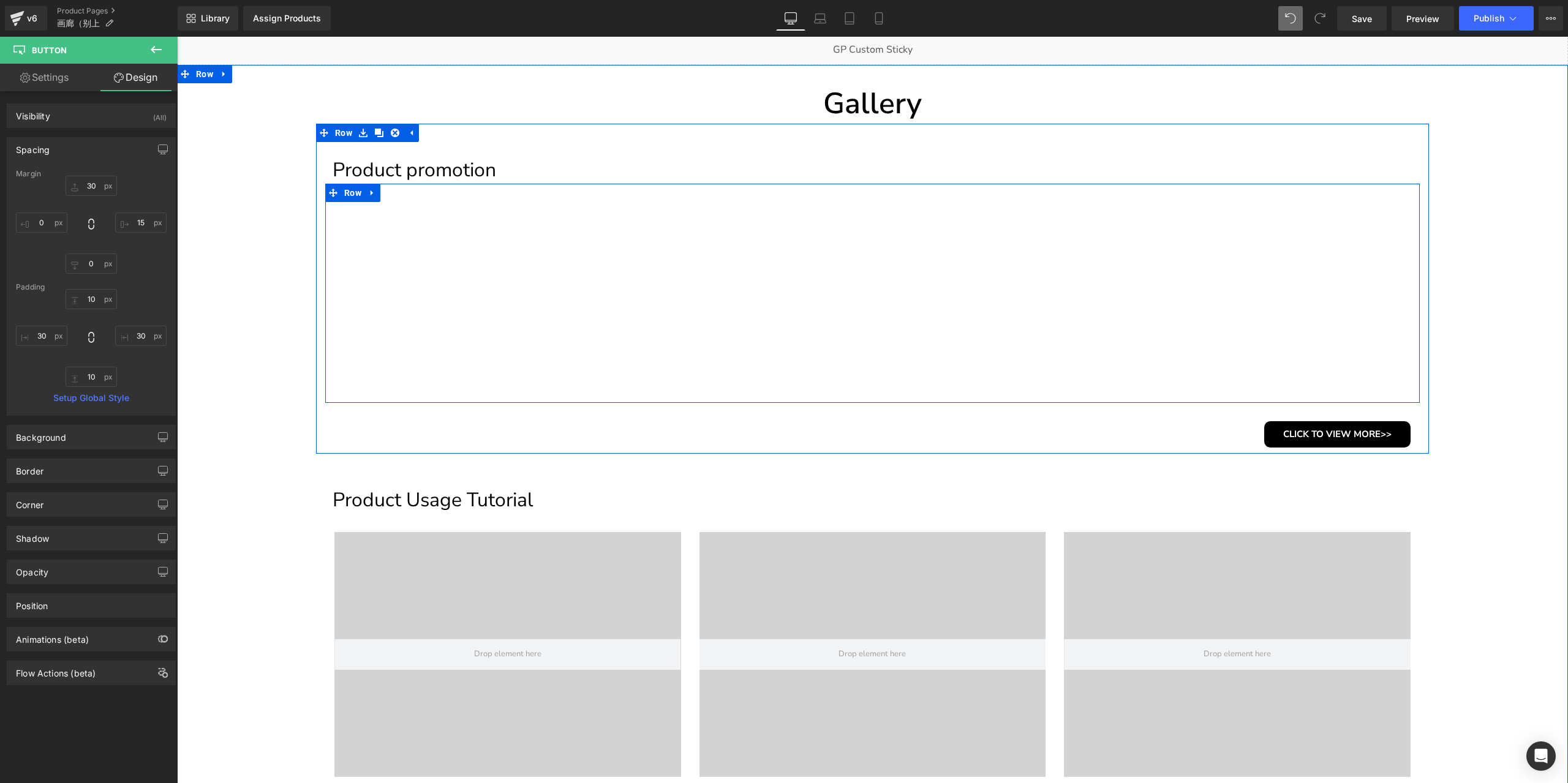
scroll to position [82, 0]
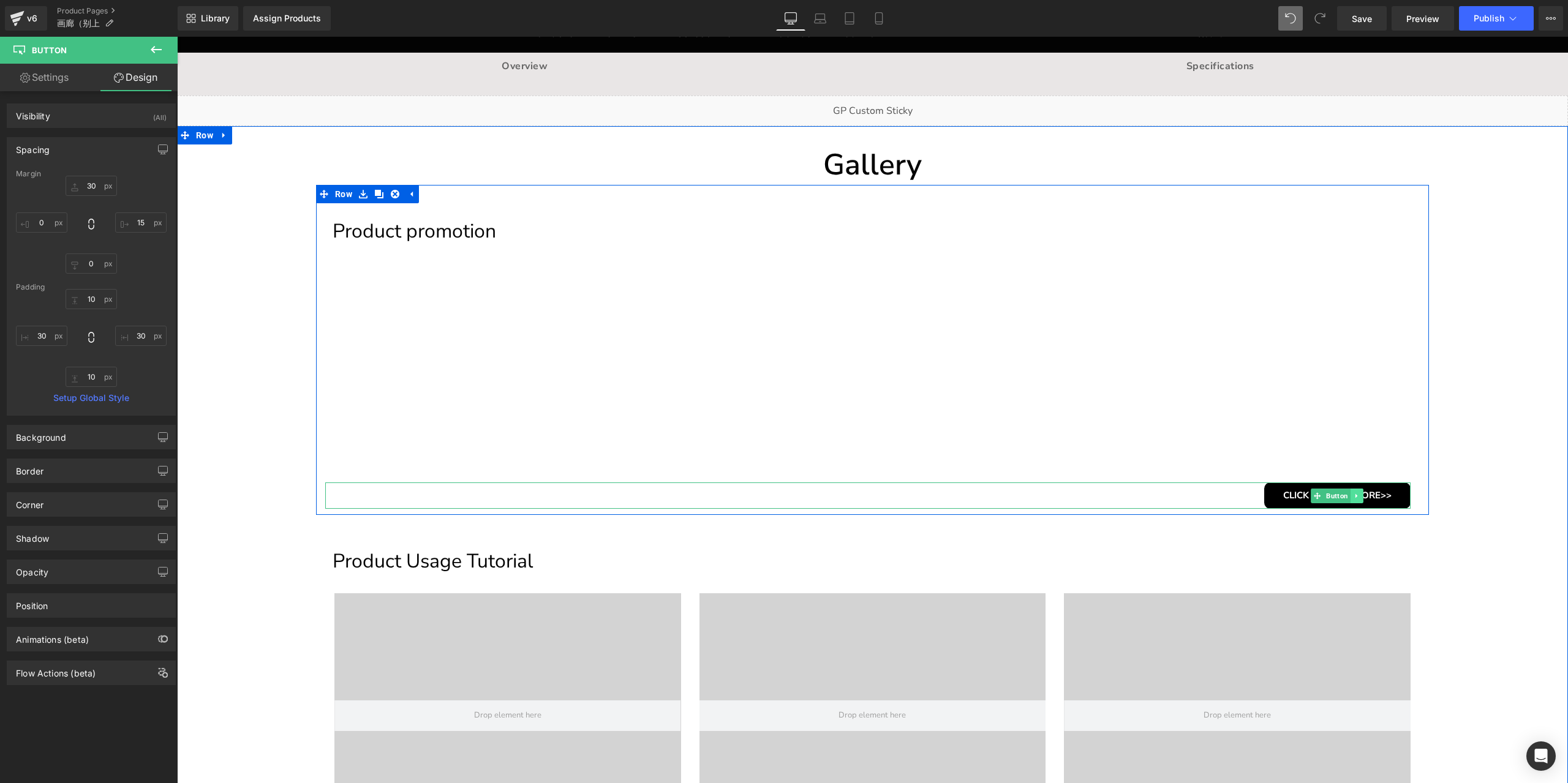
click at [1354, 493] on icon at bounding box center [1357, 496] width 7 height 8
click at [1347, 495] on icon at bounding box center [1350, 496] width 7 height 7
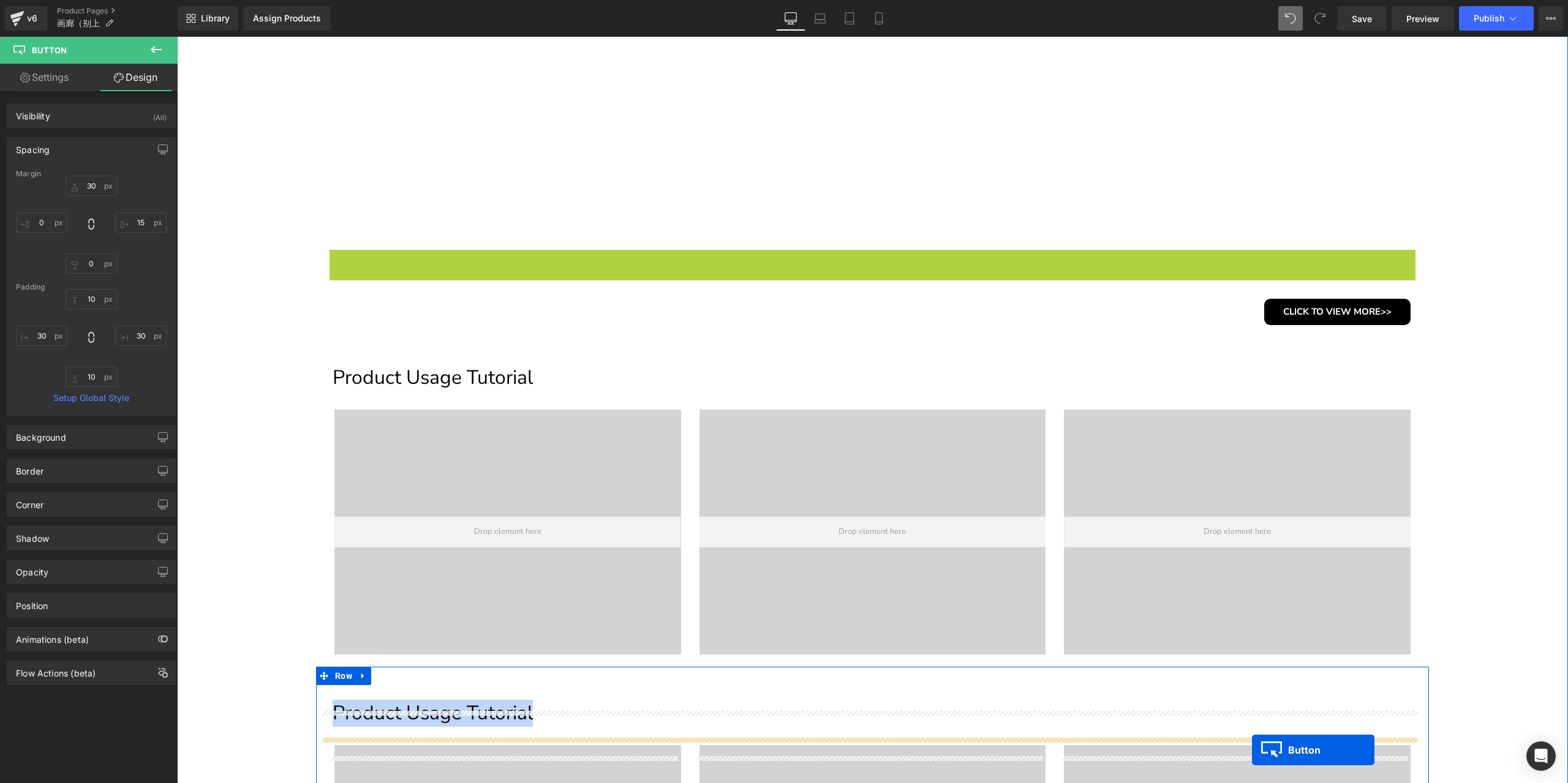
scroll to position [450, 0]
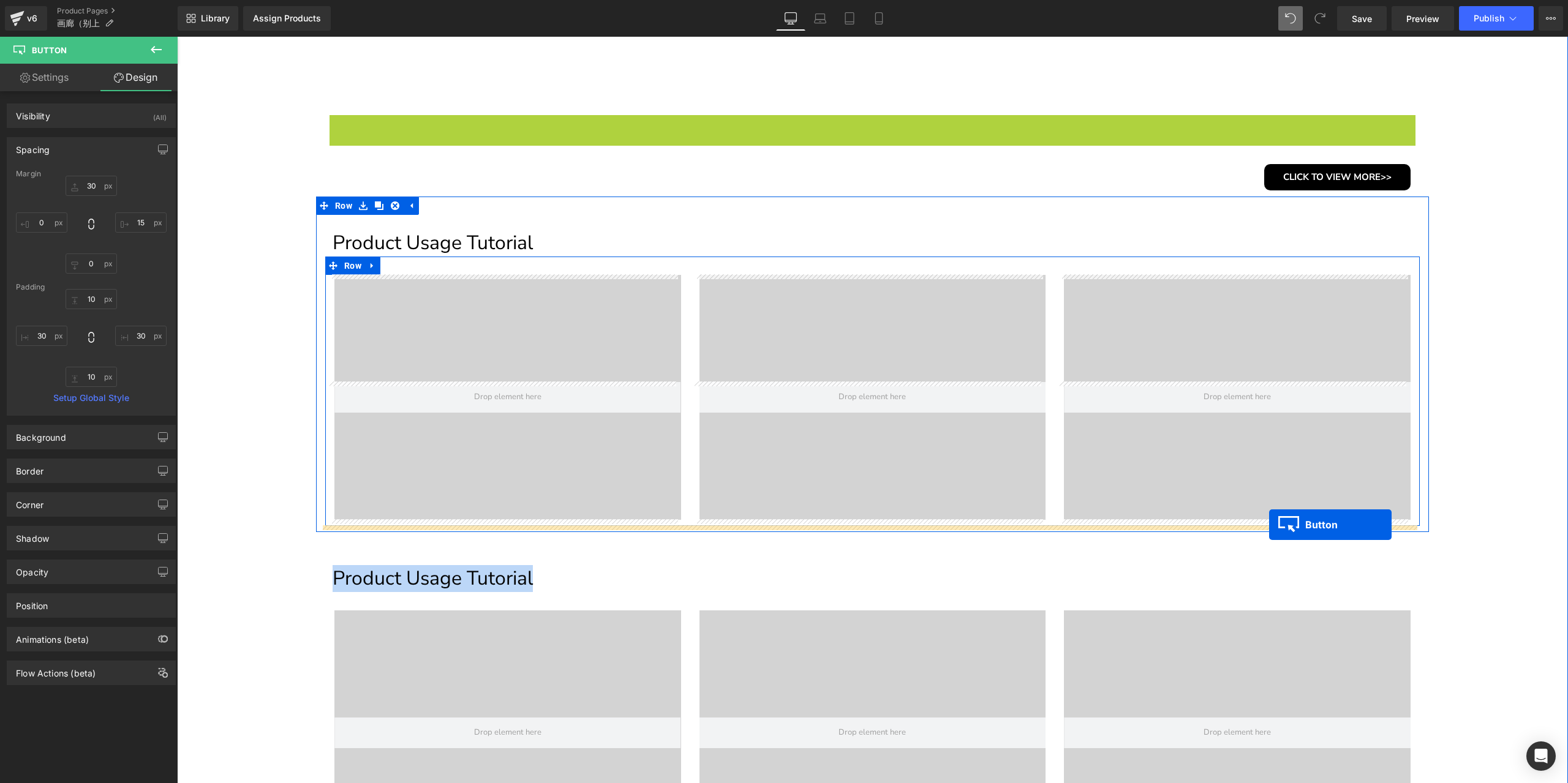
drag, startPoint x: 1294, startPoint y: 497, endPoint x: 1269, endPoint y: 525, distance: 37.5
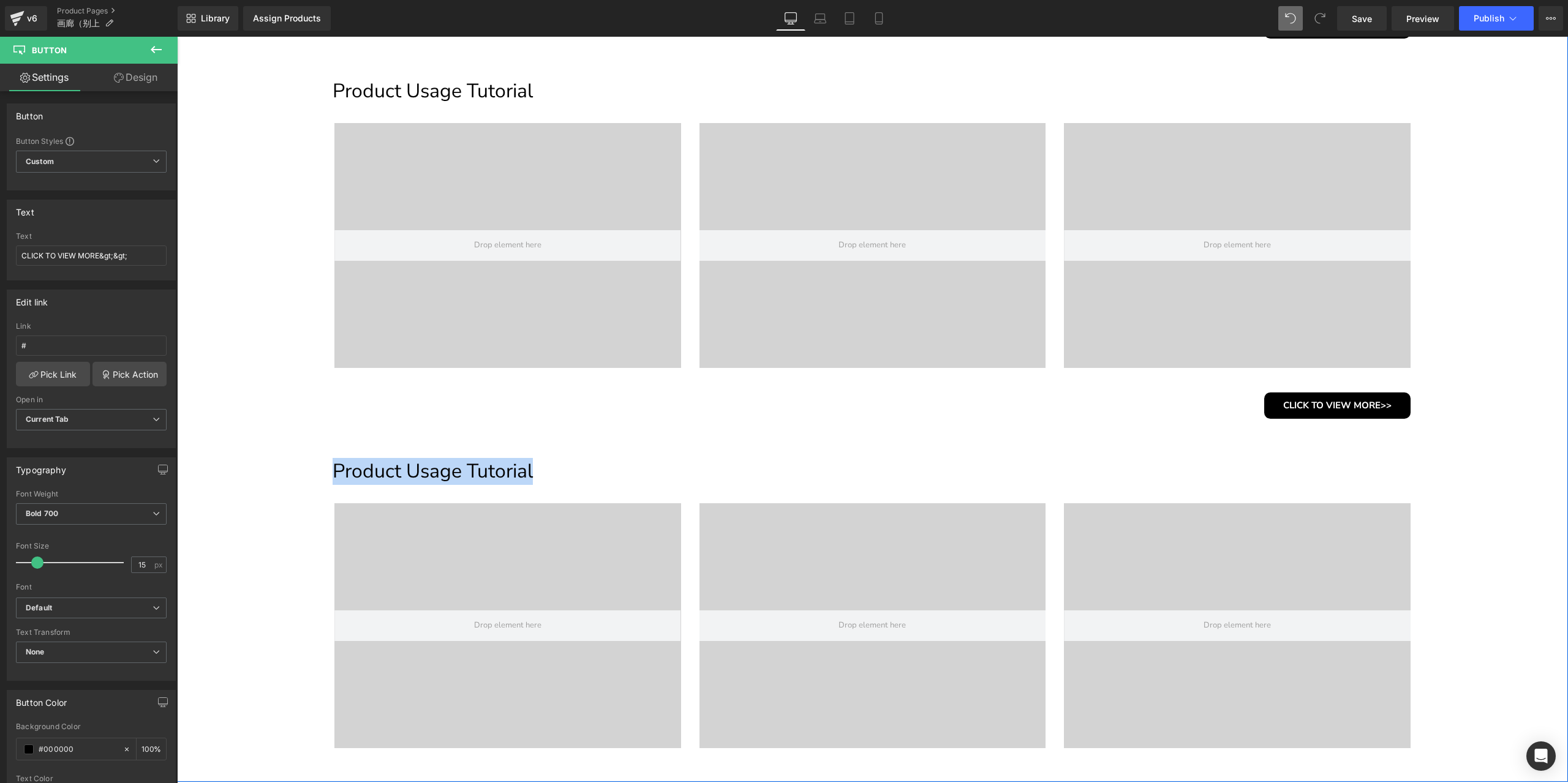
scroll to position [572, 0]
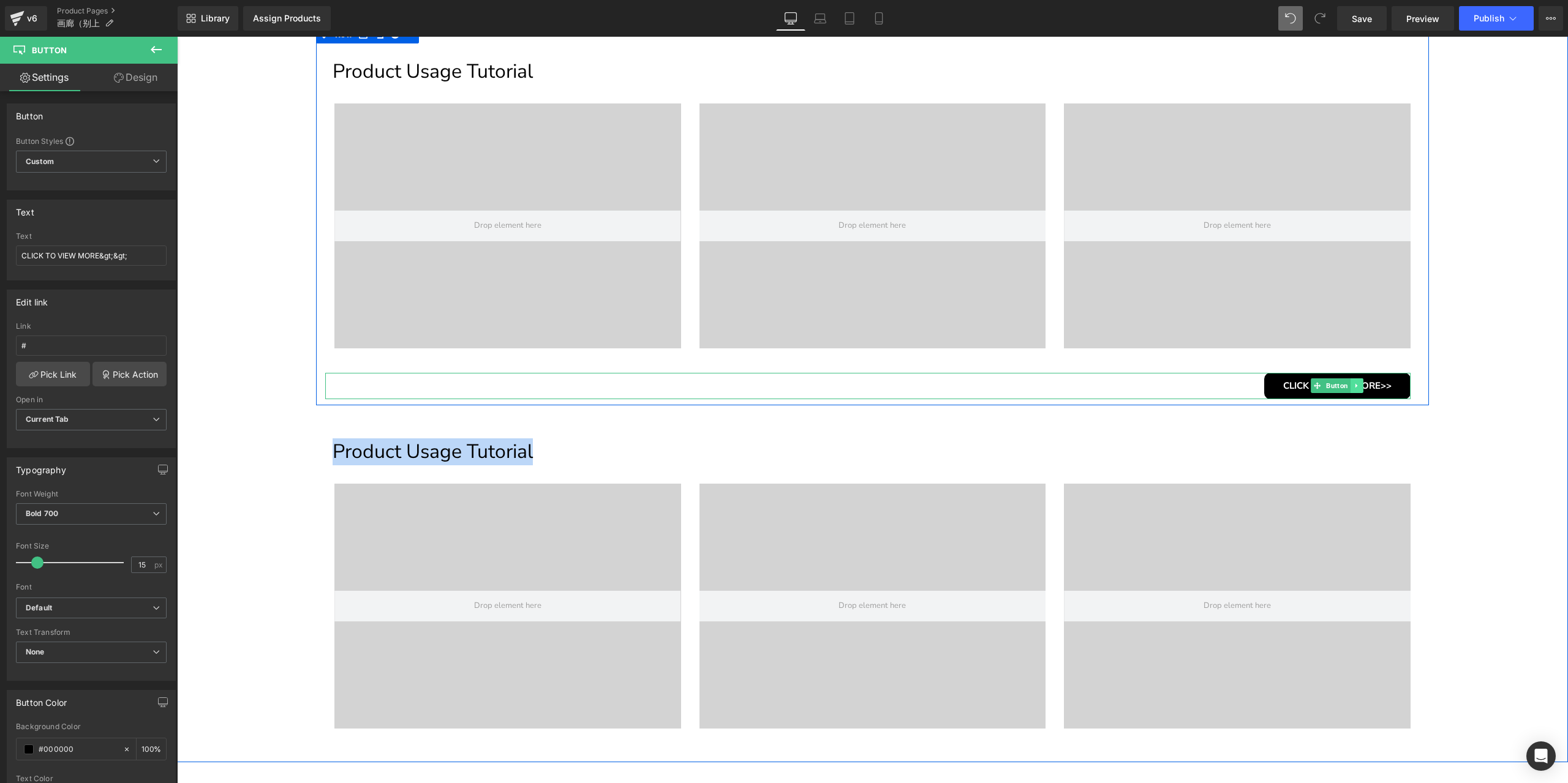
click at [1357, 383] on link at bounding box center [1357, 385] width 13 height 14
click at [1347, 383] on icon at bounding box center [1350, 386] width 7 height 7
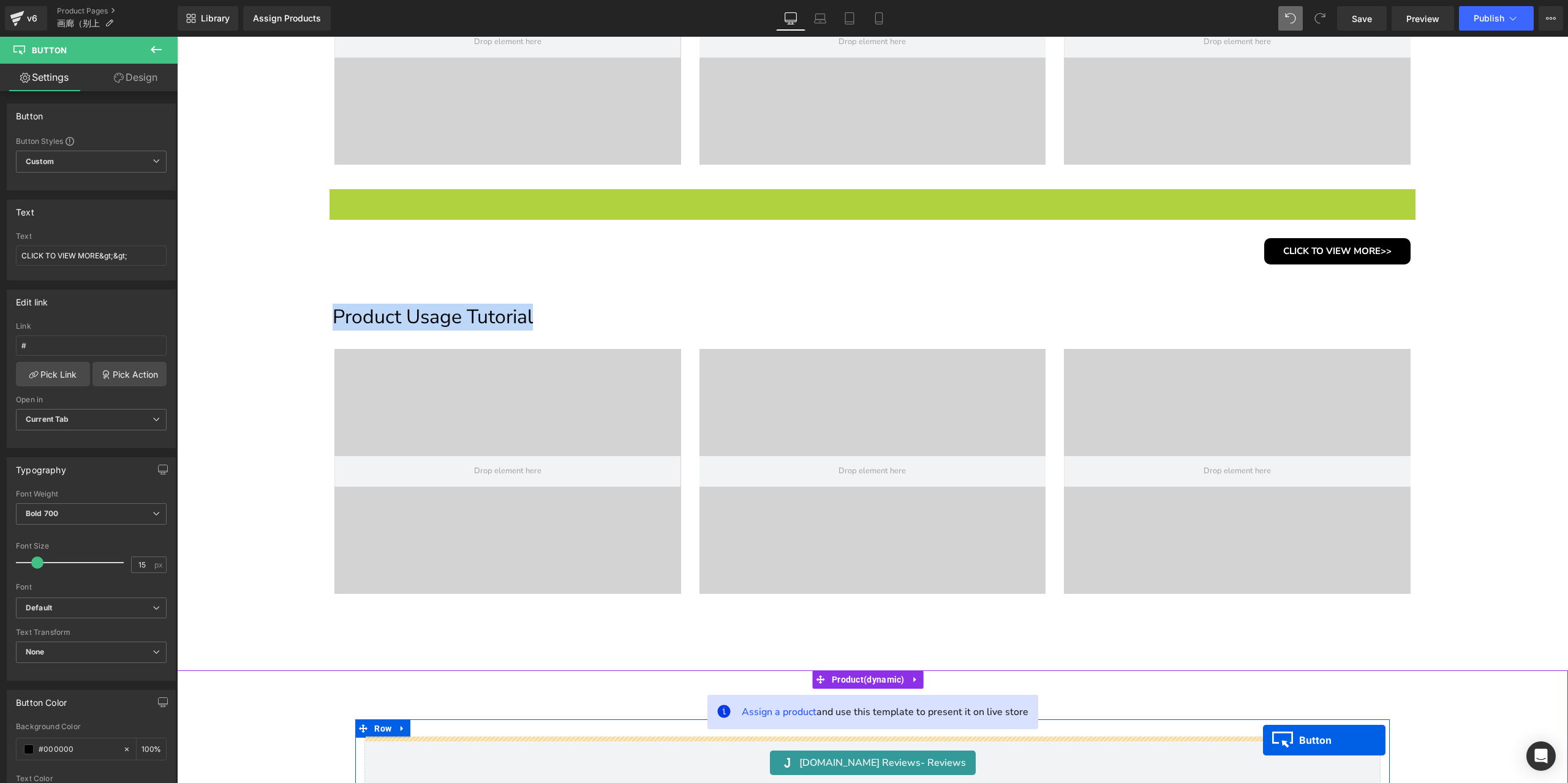
scroll to position [804, 0]
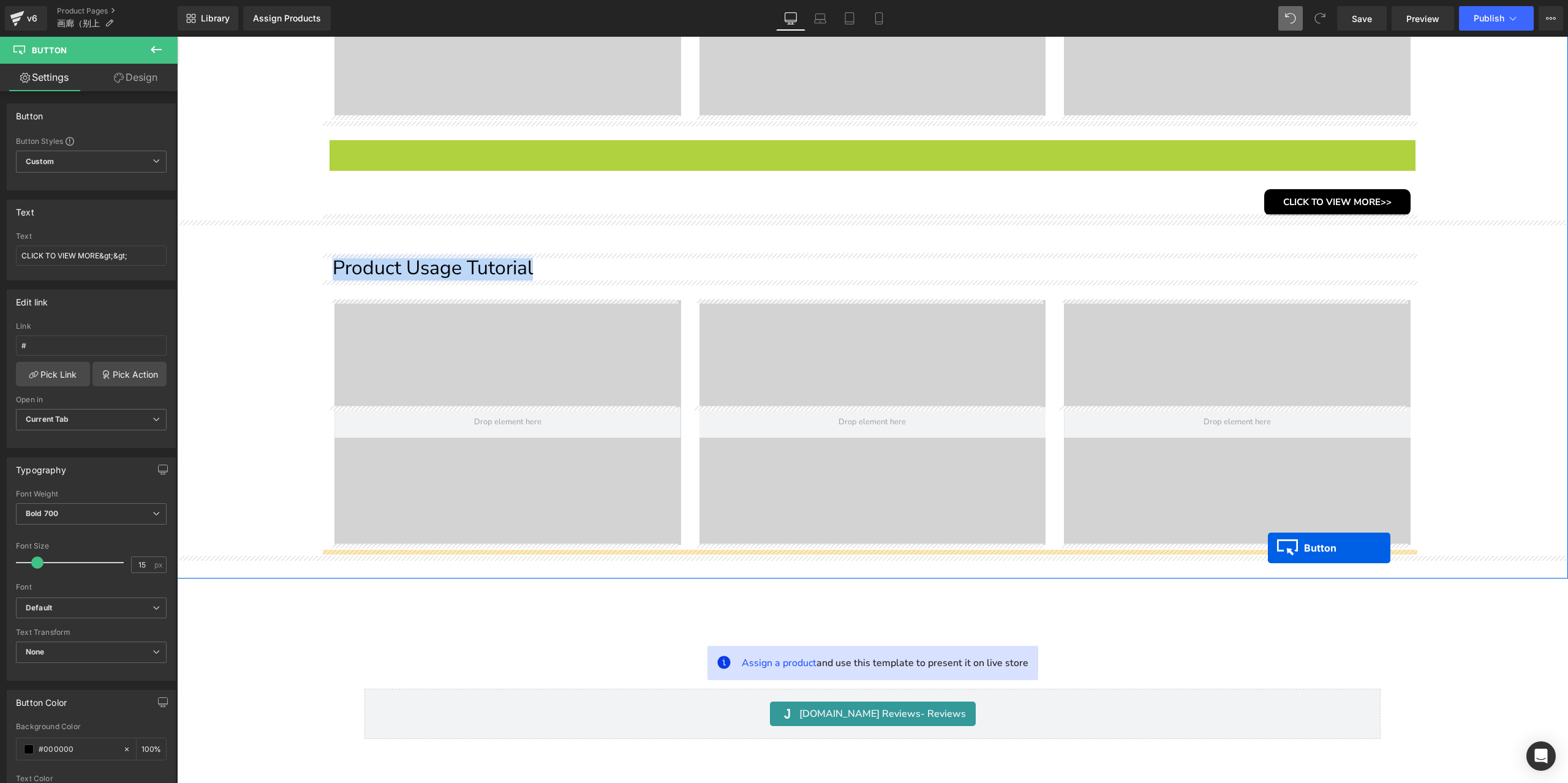
drag, startPoint x: 1293, startPoint y: 384, endPoint x: 1268, endPoint y: 548, distance: 165.9
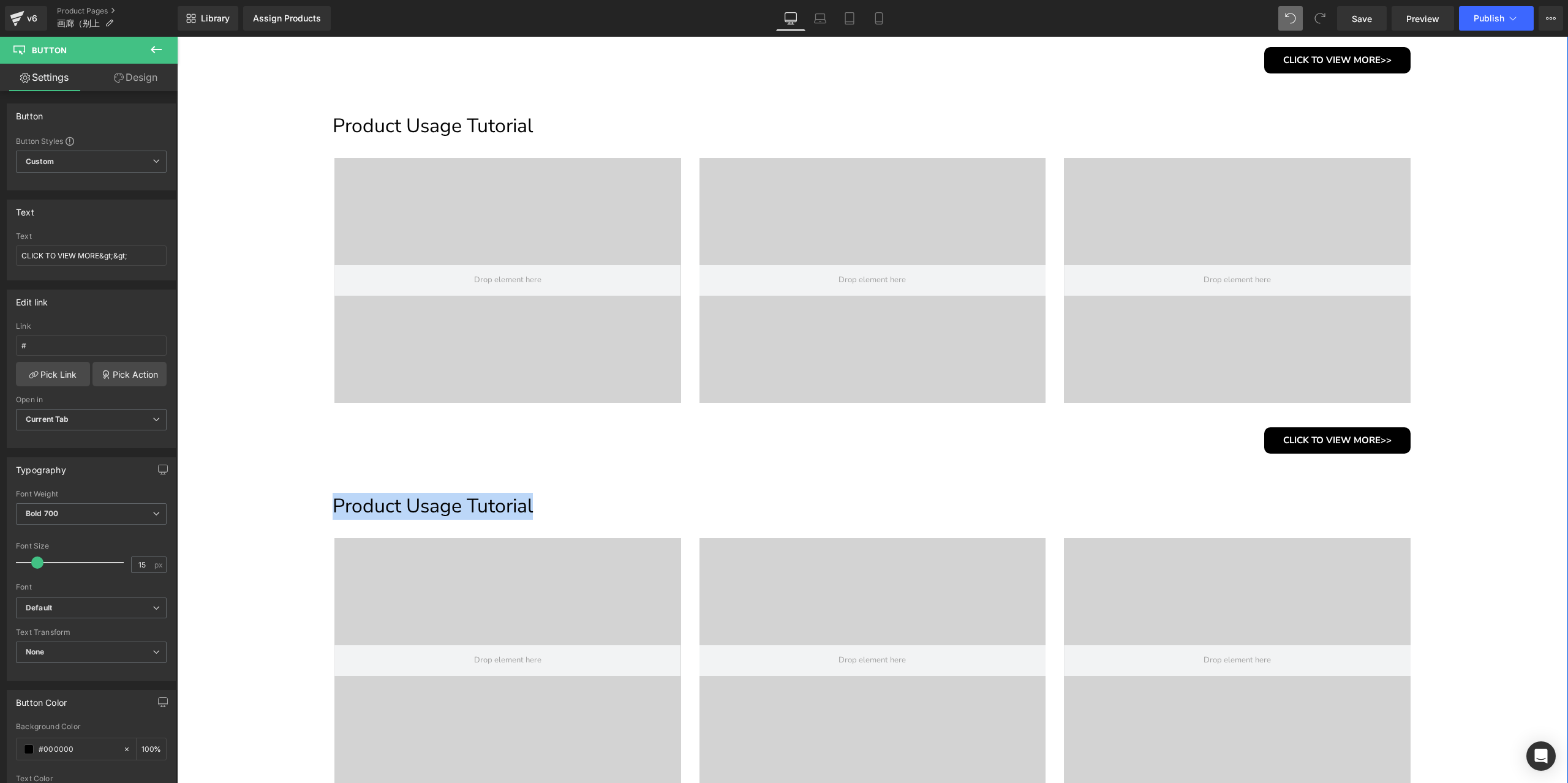
scroll to position [498, 0]
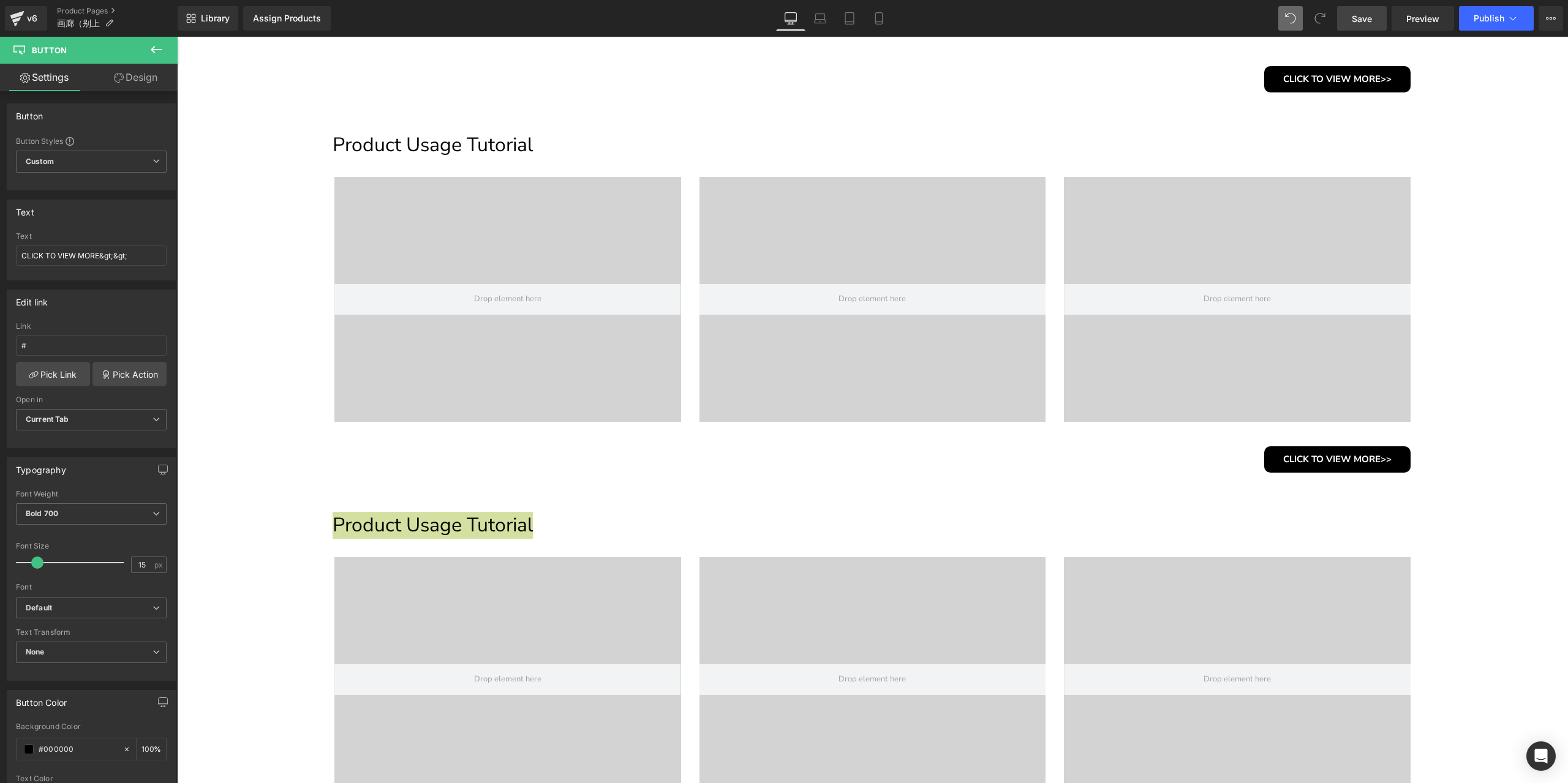
click at [1354, 18] on span "Save" at bounding box center [1362, 18] width 20 height 13
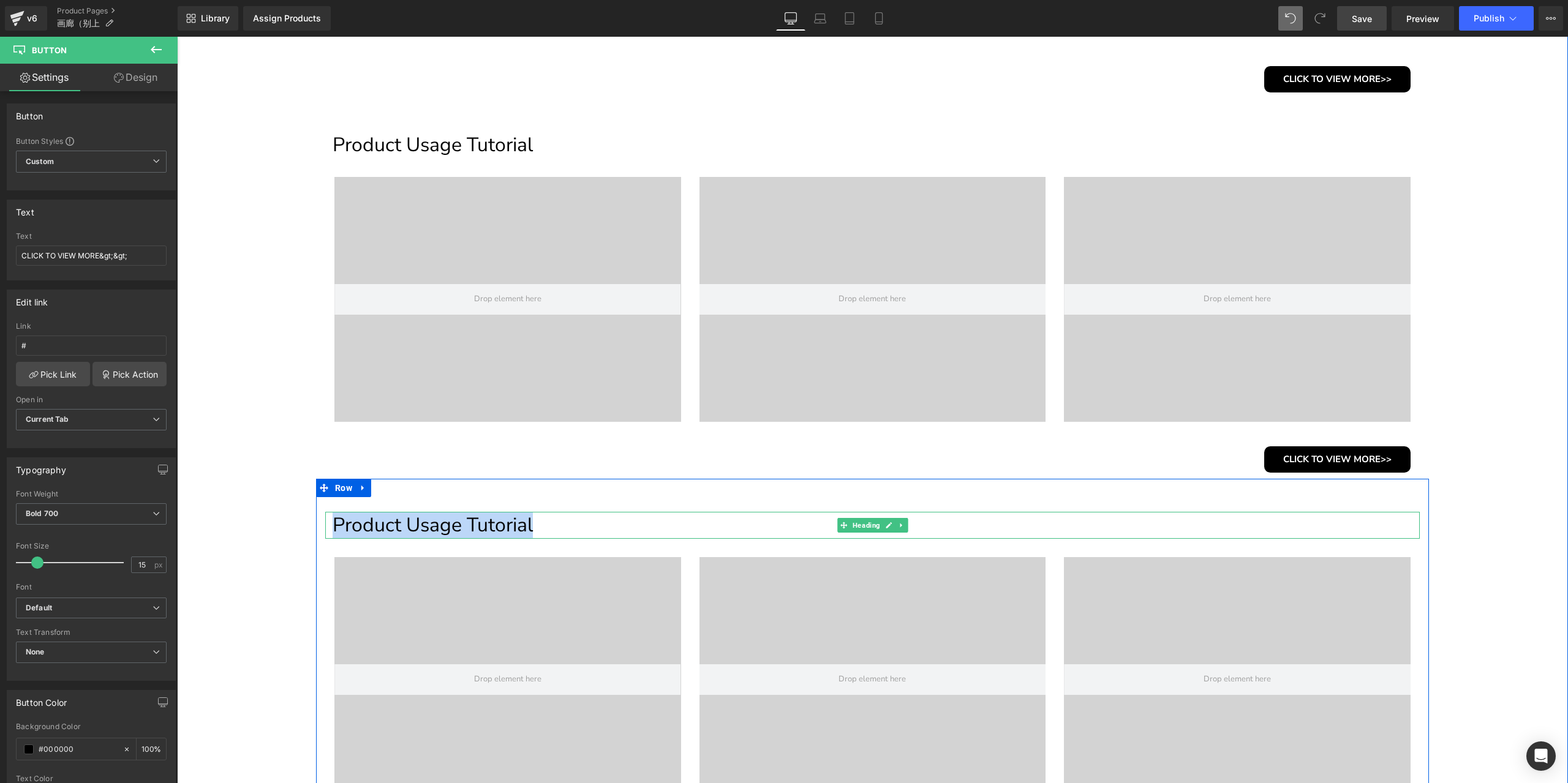
click at [517, 525] on h1 "Product Usage Tutorial" at bounding box center [875, 525] width 1087 height 27
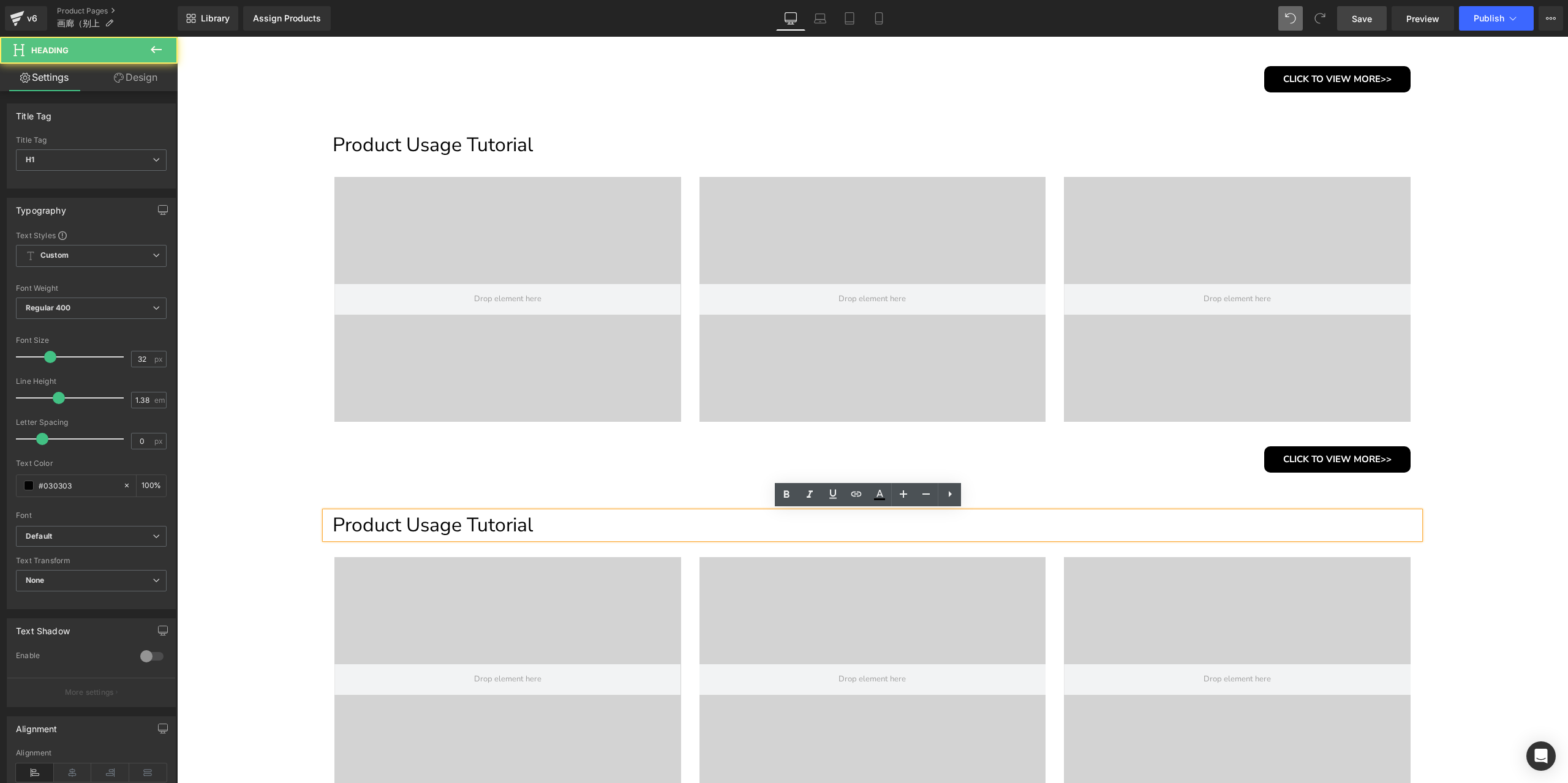
paste div
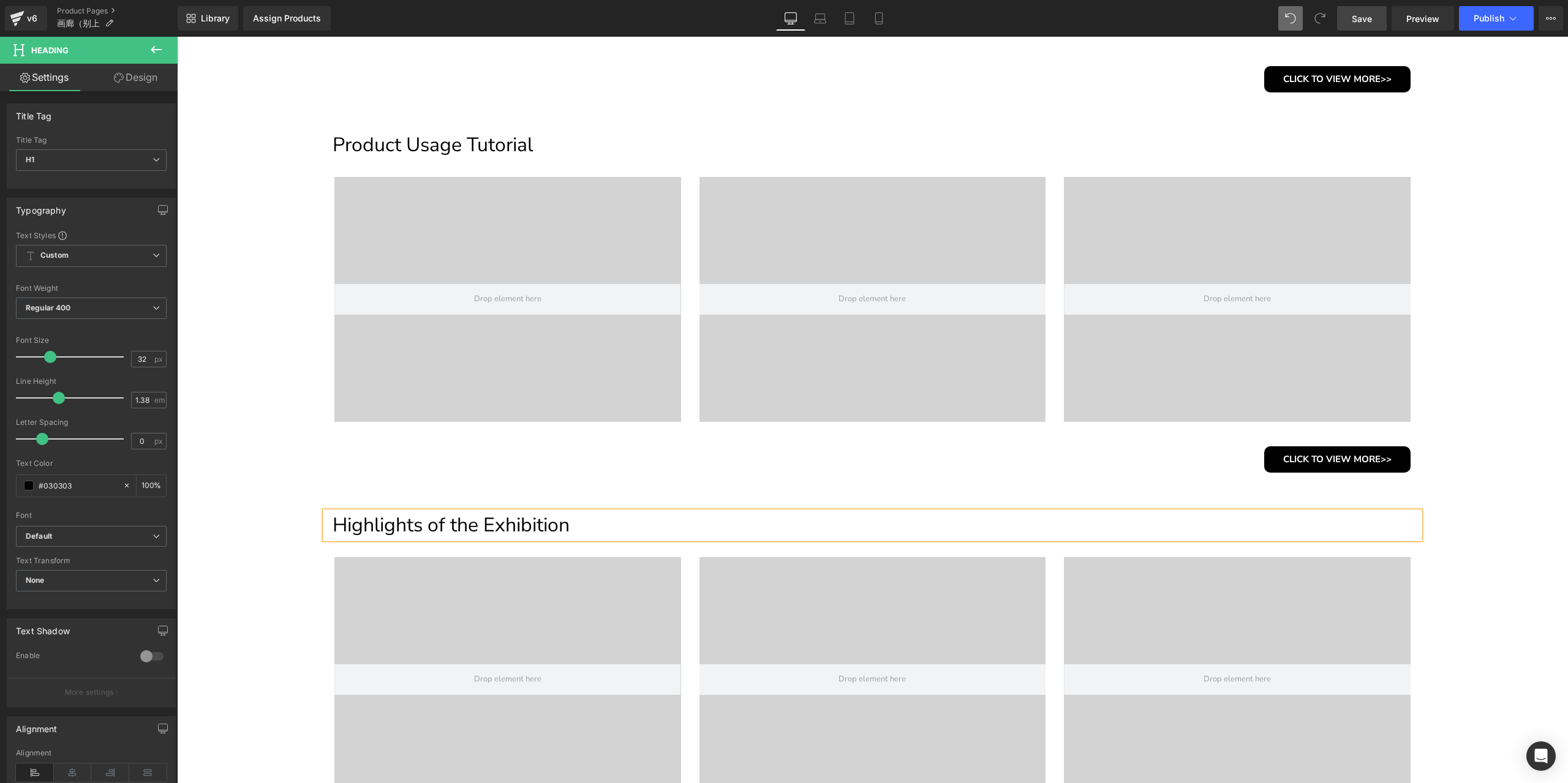
click at [536, 517] on h1 "Highlights of the Exhibition" at bounding box center [875, 525] width 1087 height 27
click at [139, 435] on input "0" at bounding box center [143, 441] width 21 height 15
click at [135, 441] on input "0" at bounding box center [143, 441] width 21 height 15
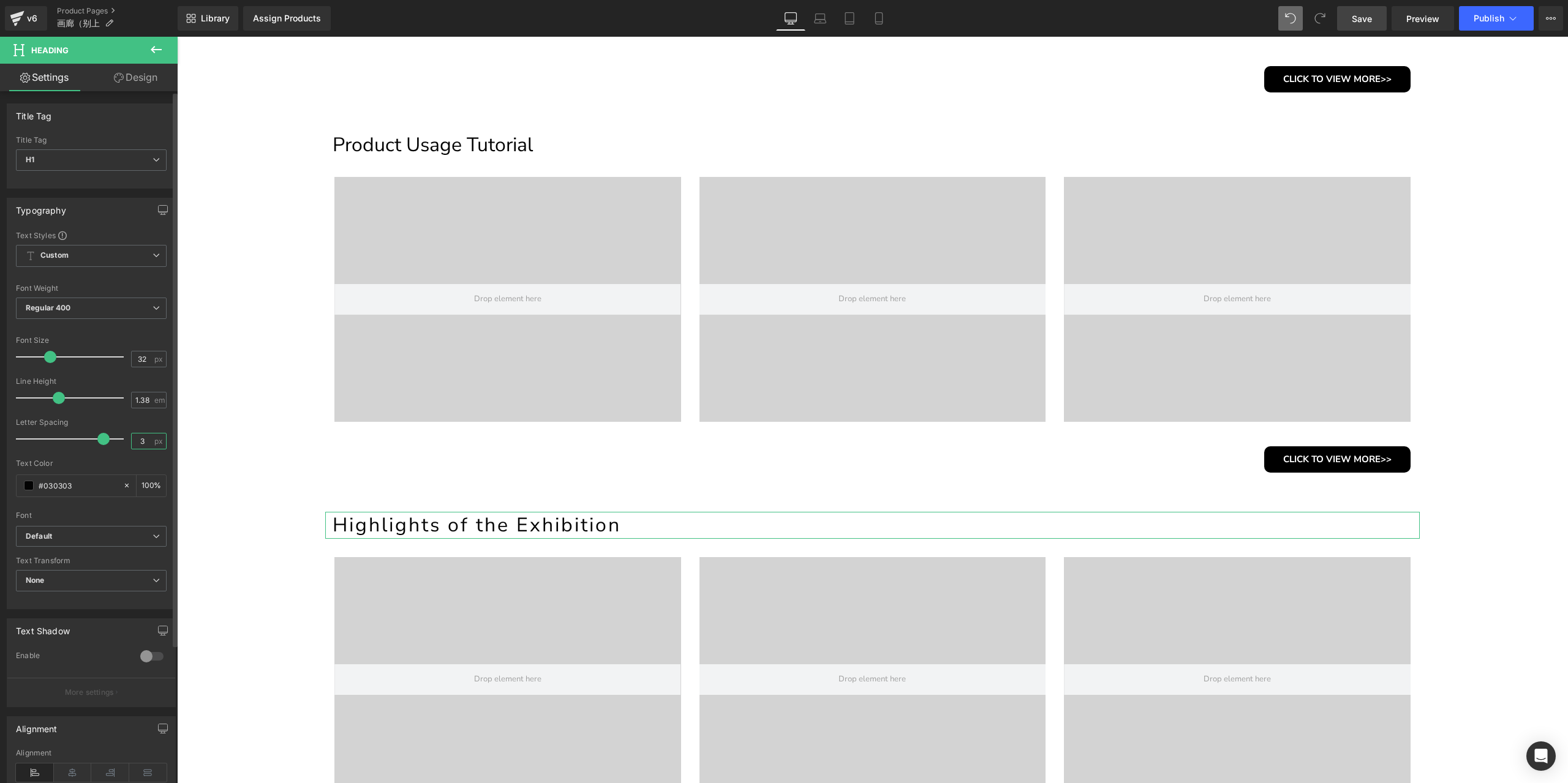
click at [136, 438] on input "3" at bounding box center [143, 441] width 21 height 15
type input "2"
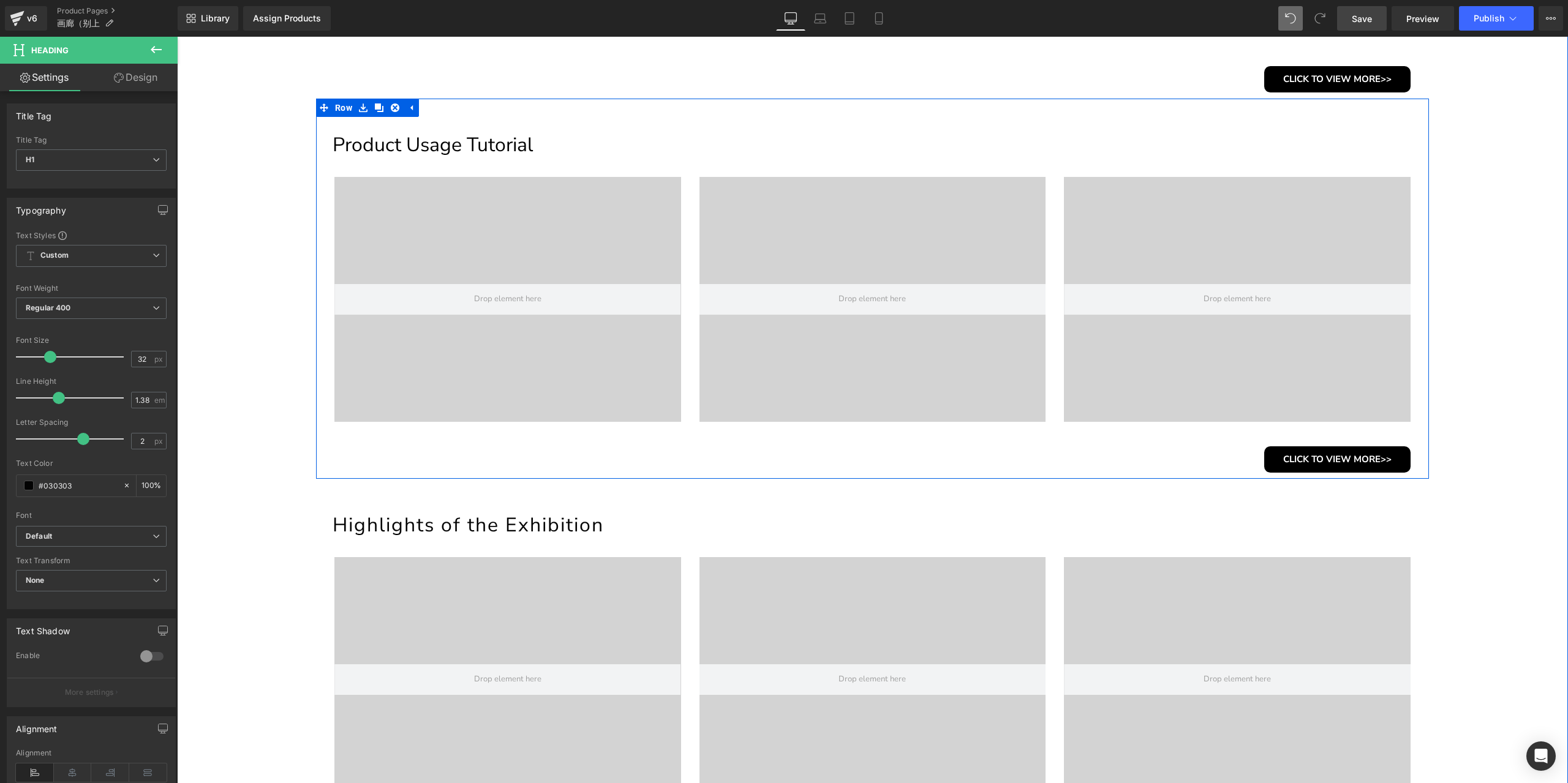
click at [465, 147] on h1 "Product Usage Tutorial" at bounding box center [875, 145] width 1087 height 27
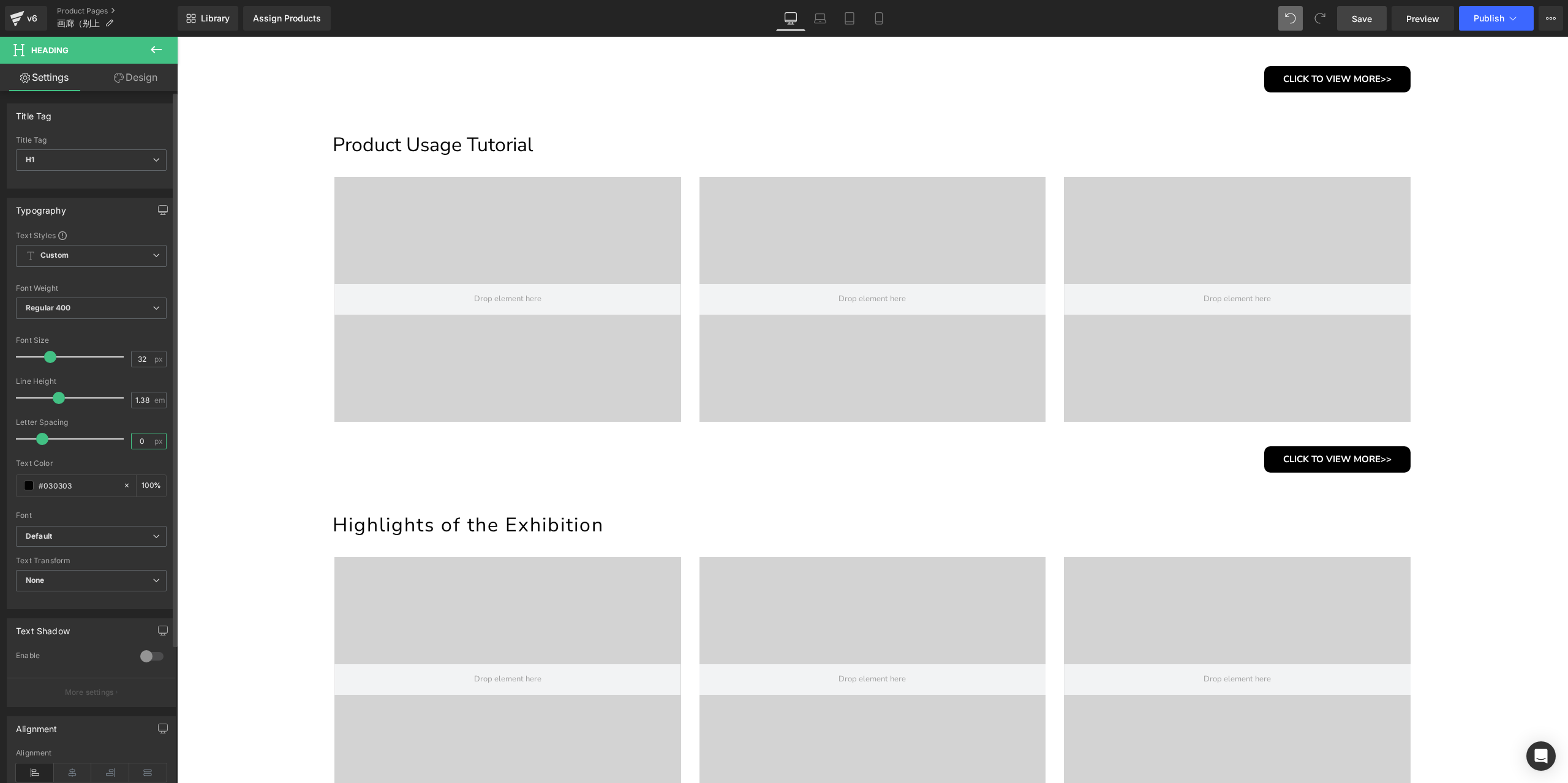
click at [139, 441] on input "0" at bounding box center [143, 441] width 21 height 15
click at [139, 440] on input "0" at bounding box center [143, 441] width 21 height 15
type input "2"
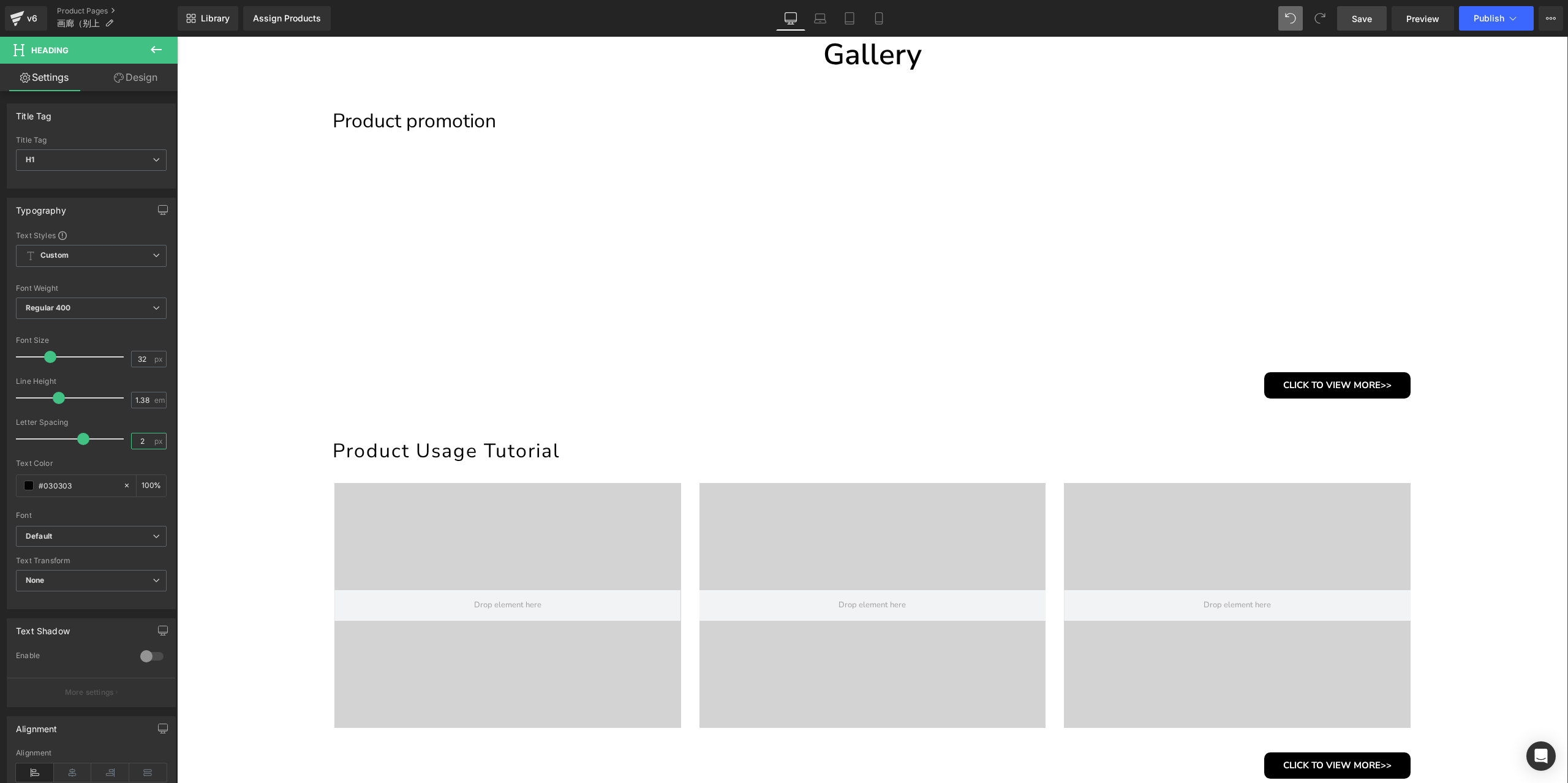
scroll to position [9, 0]
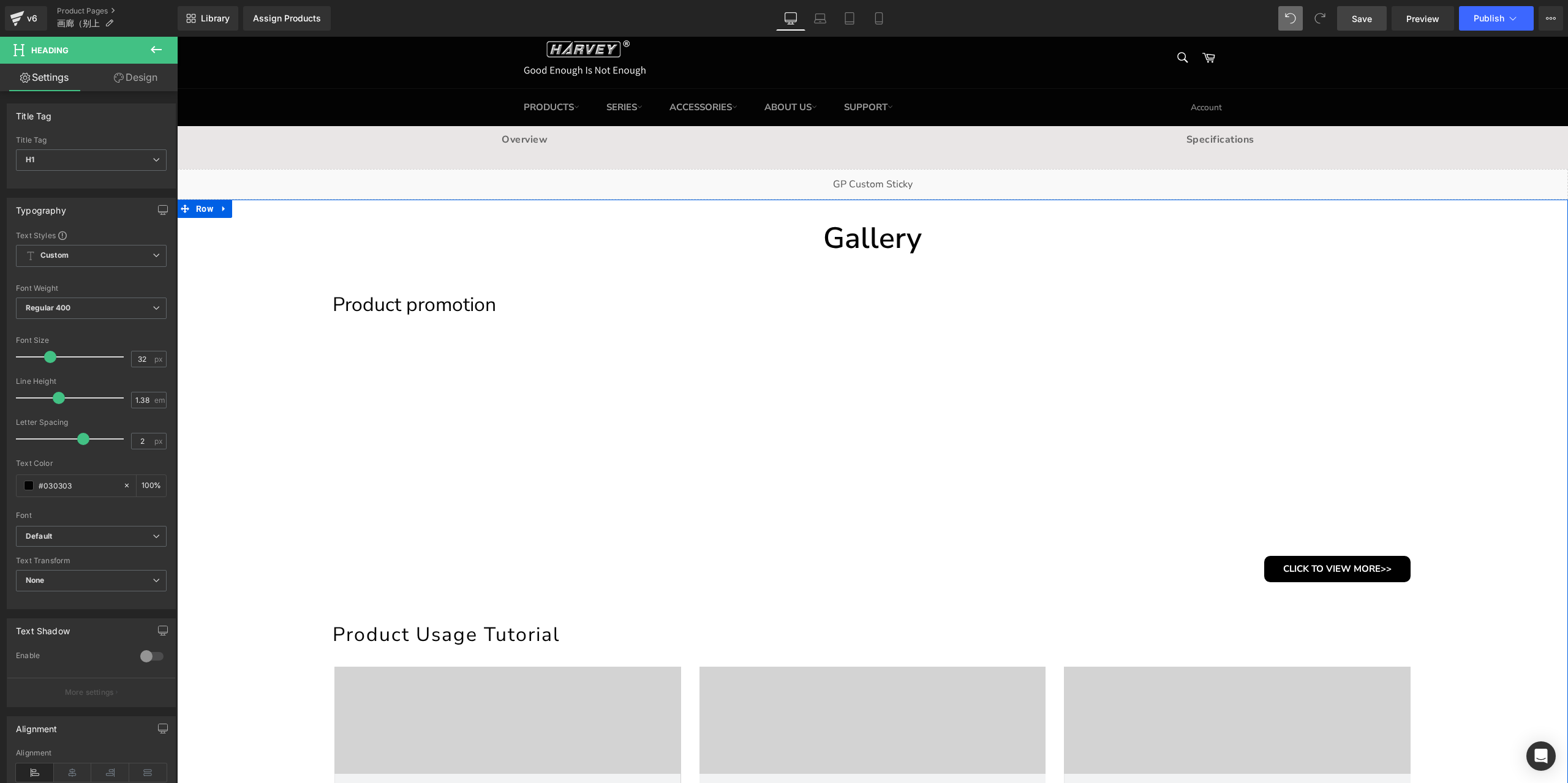
click at [471, 308] on h1 "Product promotion" at bounding box center [875, 304] width 1087 height 27
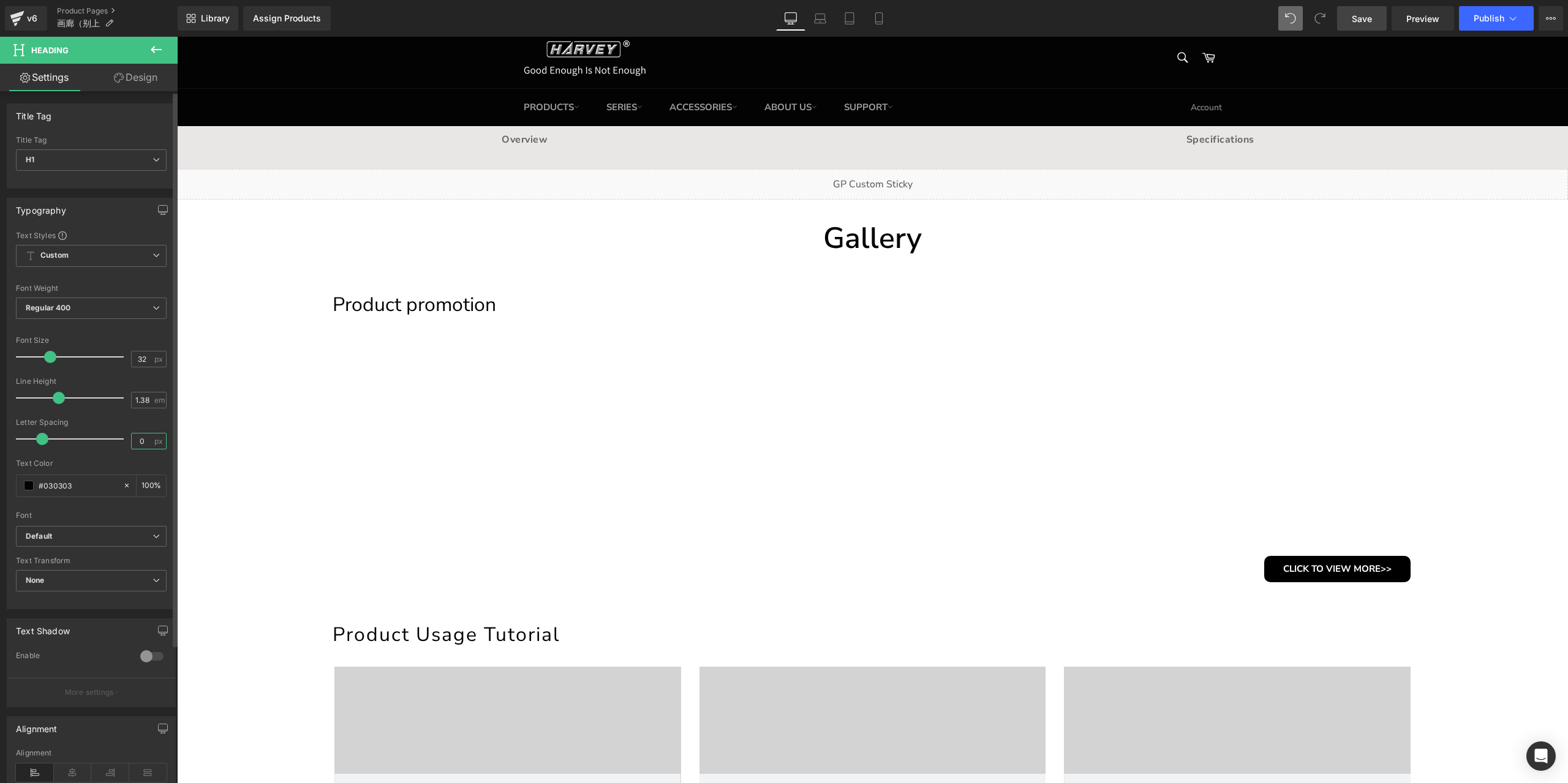
click at [141, 443] on input "0" at bounding box center [143, 441] width 21 height 15
type input "2"
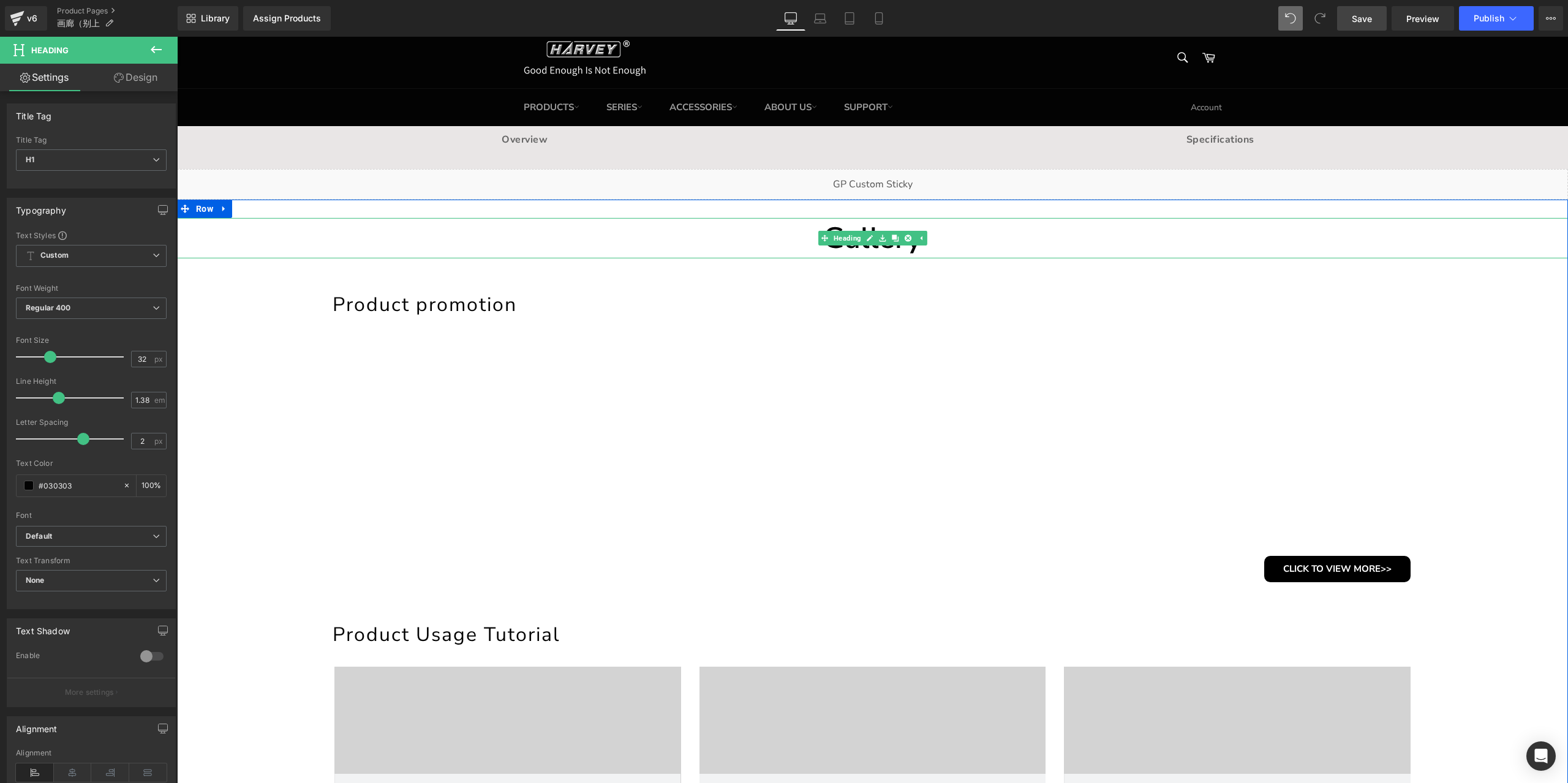
click at [853, 250] on h1 "Gallery" at bounding box center [872, 238] width 1391 height 40
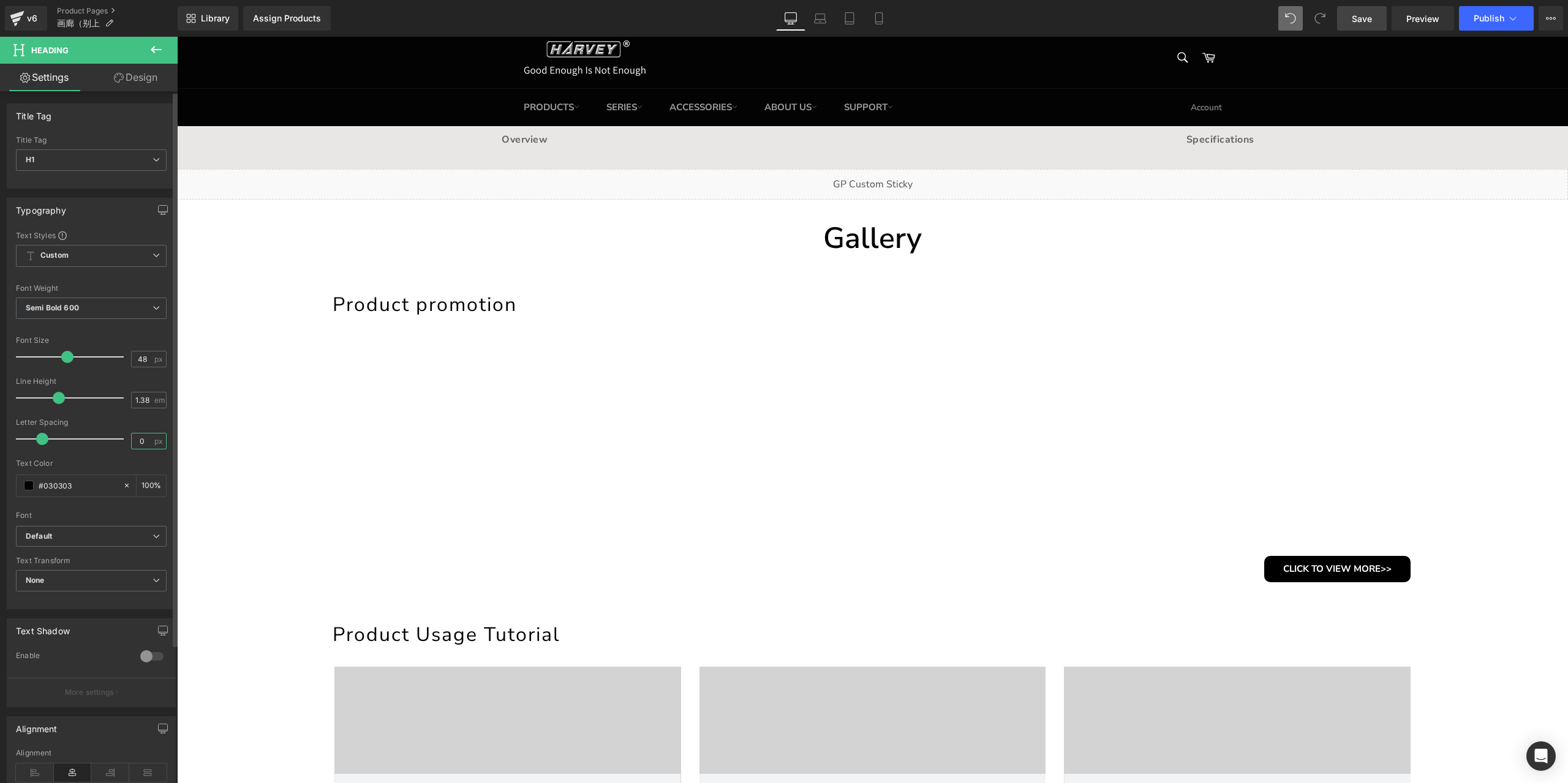
click at [136, 440] on input "0" at bounding box center [143, 441] width 21 height 15
type input "3"
click at [1359, 28] on link "Save" at bounding box center [1362, 18] width 50 height 25
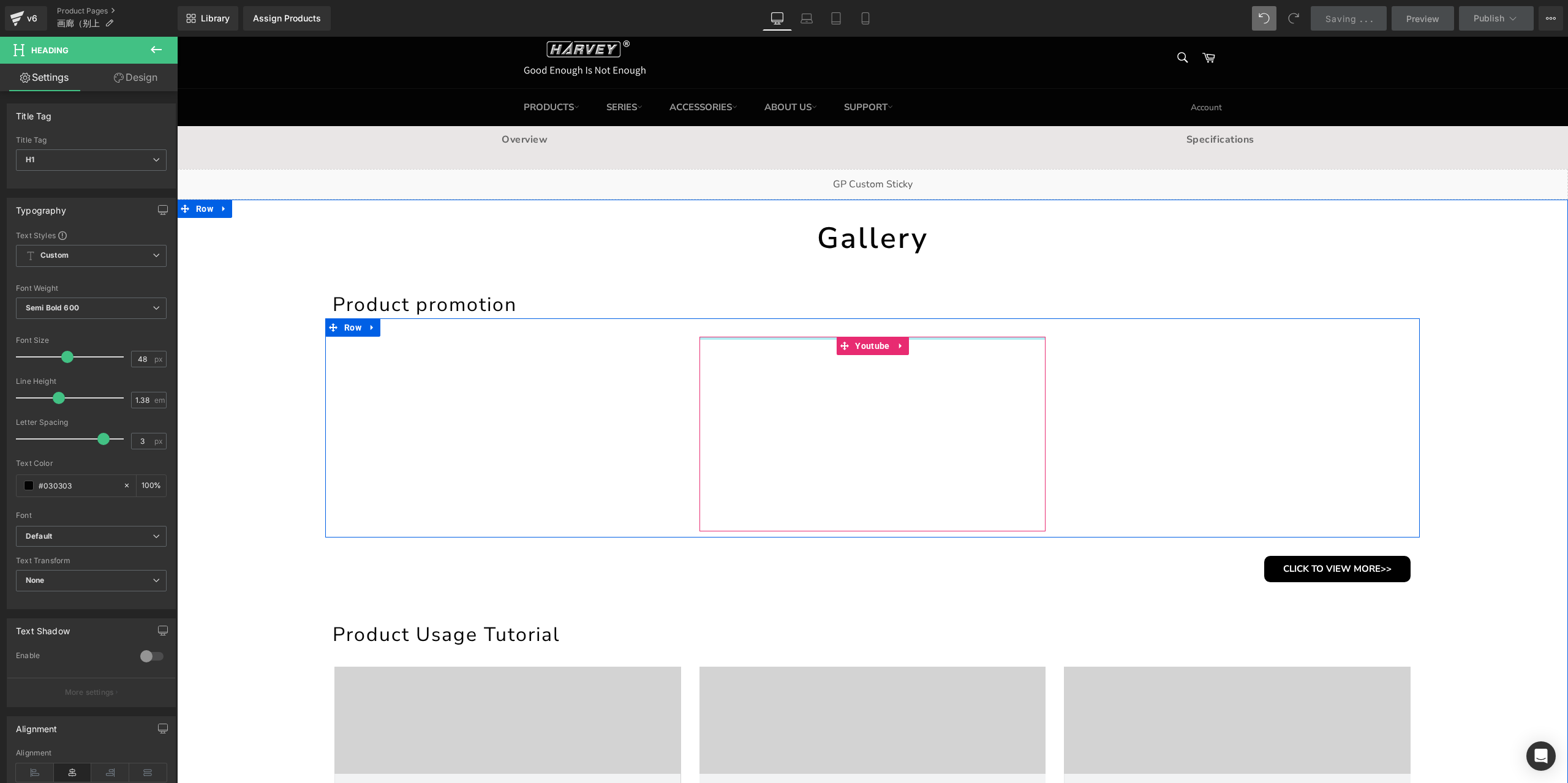
scroll to position [192, 0]
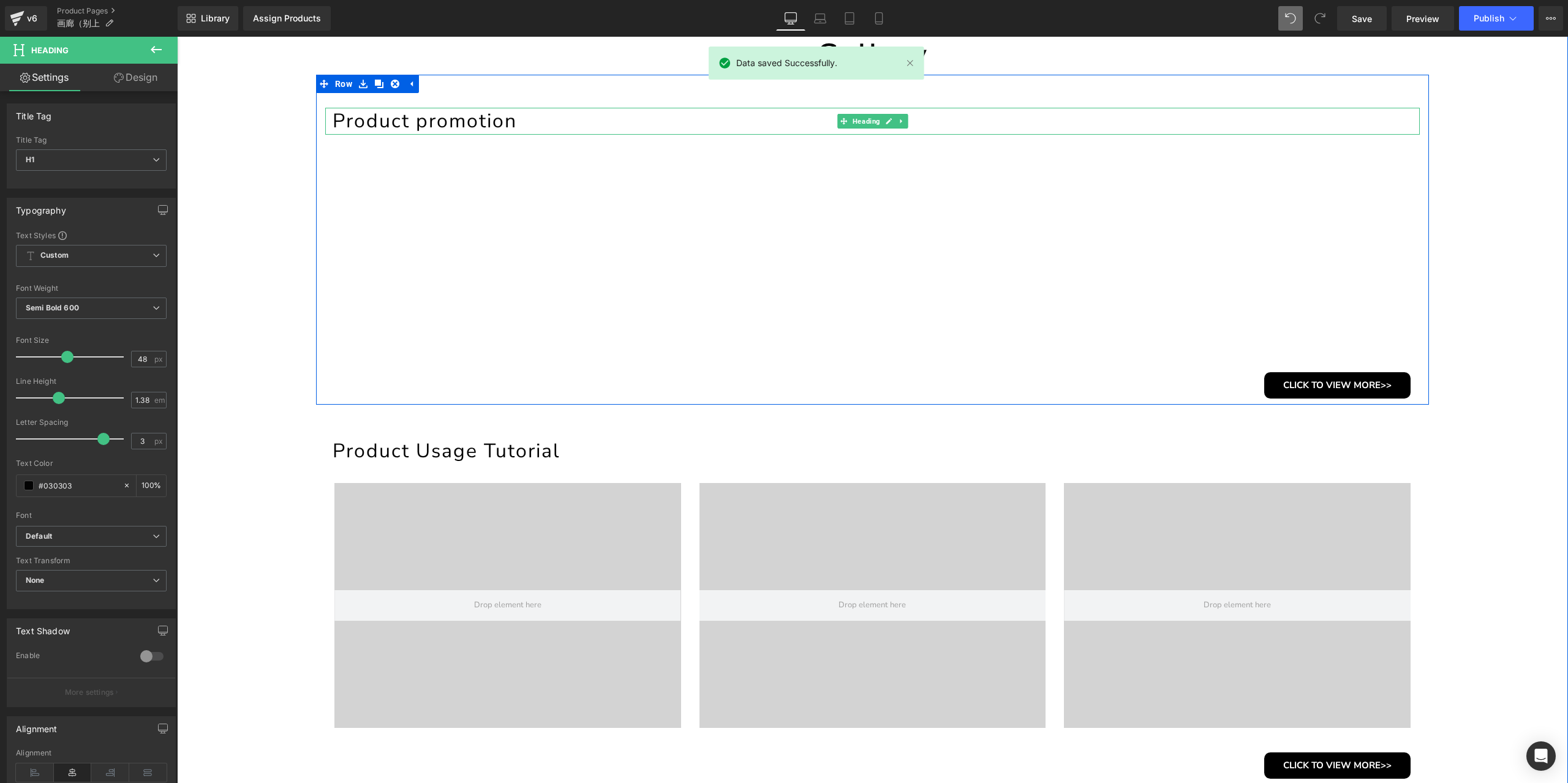
click at [474, 121] on h1 "Product promotion" at bounding box center [875, 121] width 1087 height 27
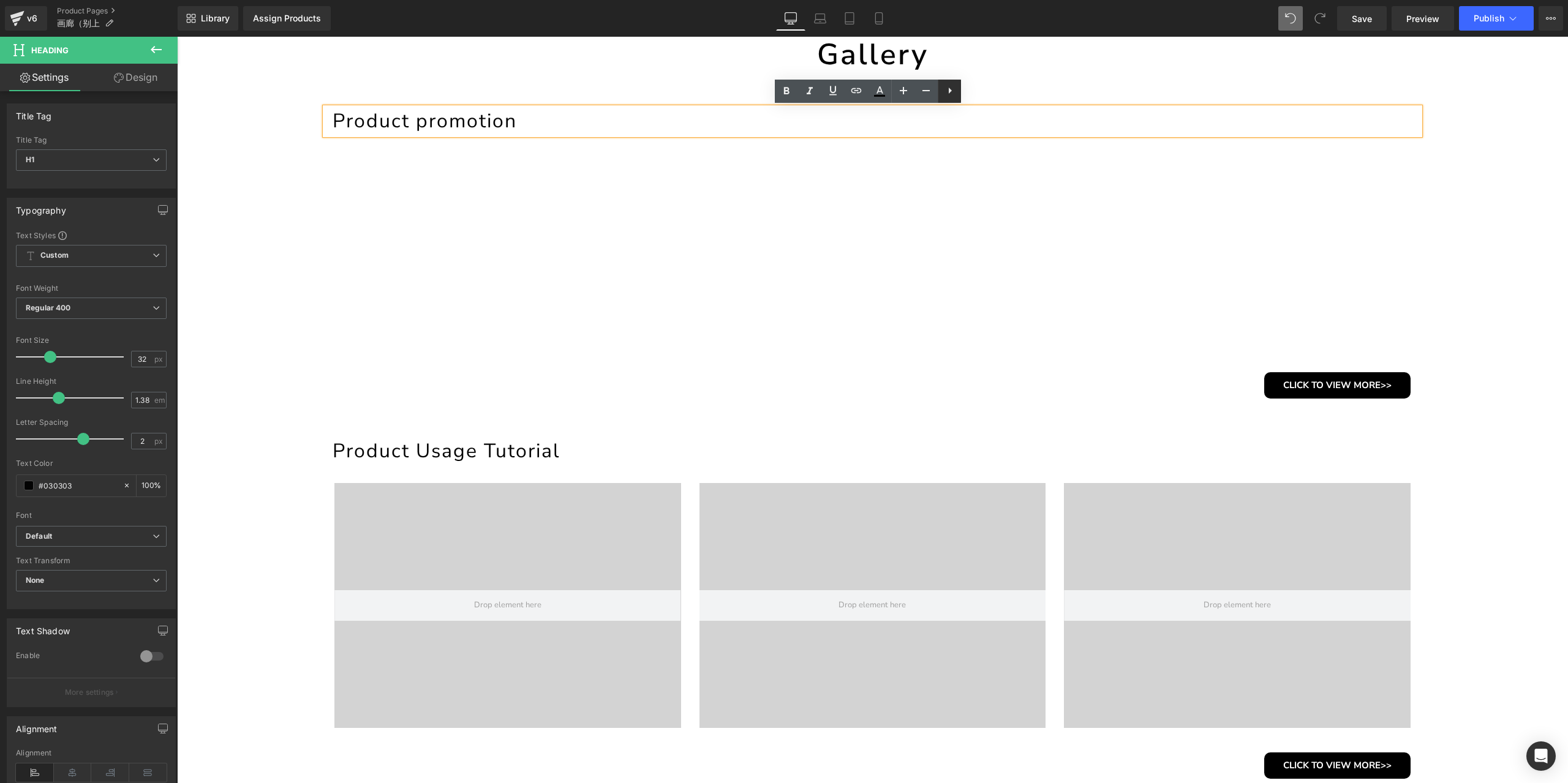
click at [951, 91] on icon at bounding box center [949, 90] width 15 height 14
click at [787, 91] on icon at bounding box center [787, 91] width 6 height 8
click at [767, 90] on icon at bounding box center [763, 91] width 15 height 14
click at [785, 90] on icon at bounding box center [786, 91] width 15 height 14
click at [767, 95] on icon at bounding box center [763, 91] width 15 height 14
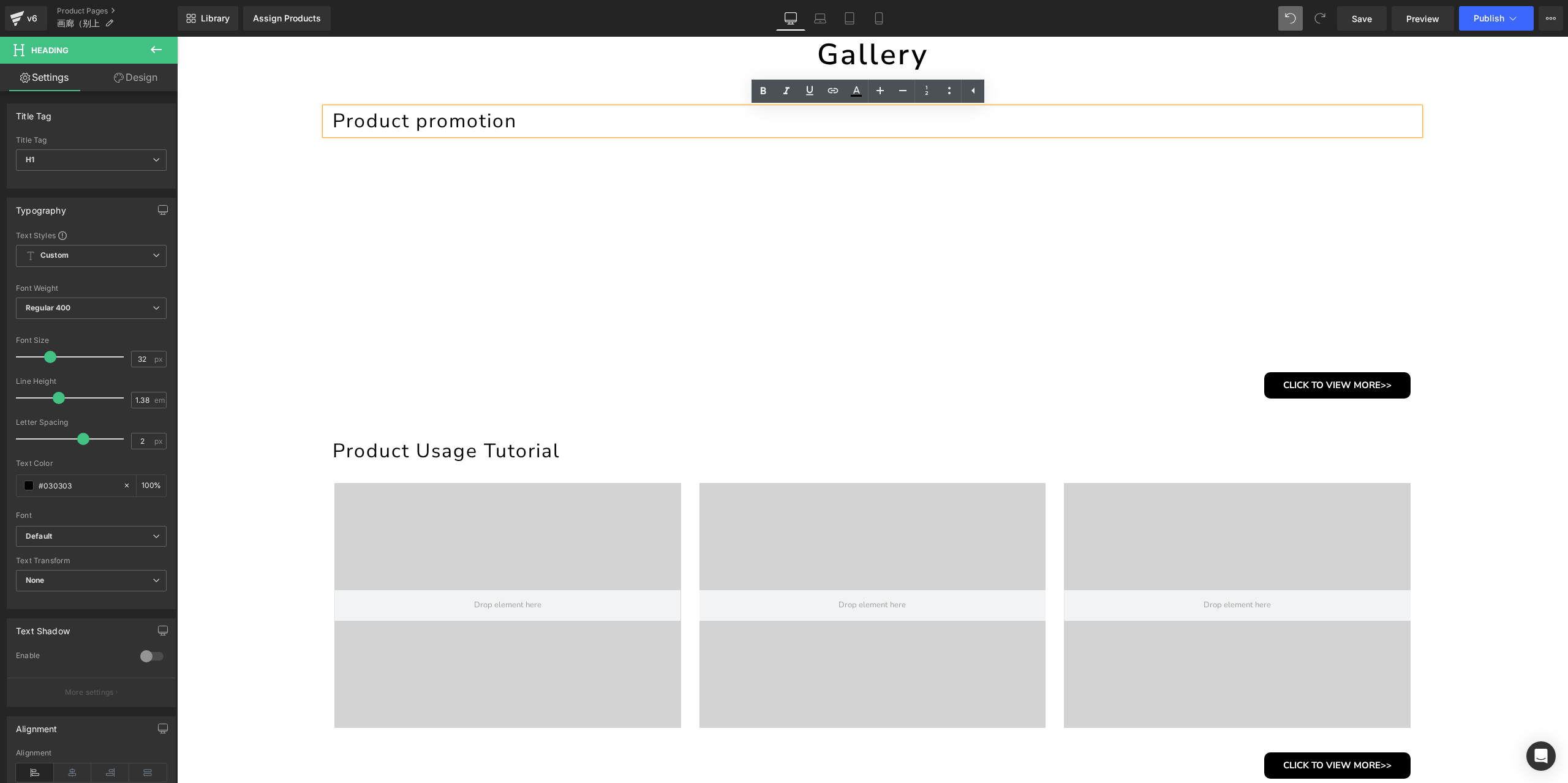
click at [852, 125] on h1 "Product promotion" at bounding box center [875, 121] width 1087 height 27
click at [1377, 24] on link "Save" at bounding box center [1362, 18] width 50 height 25
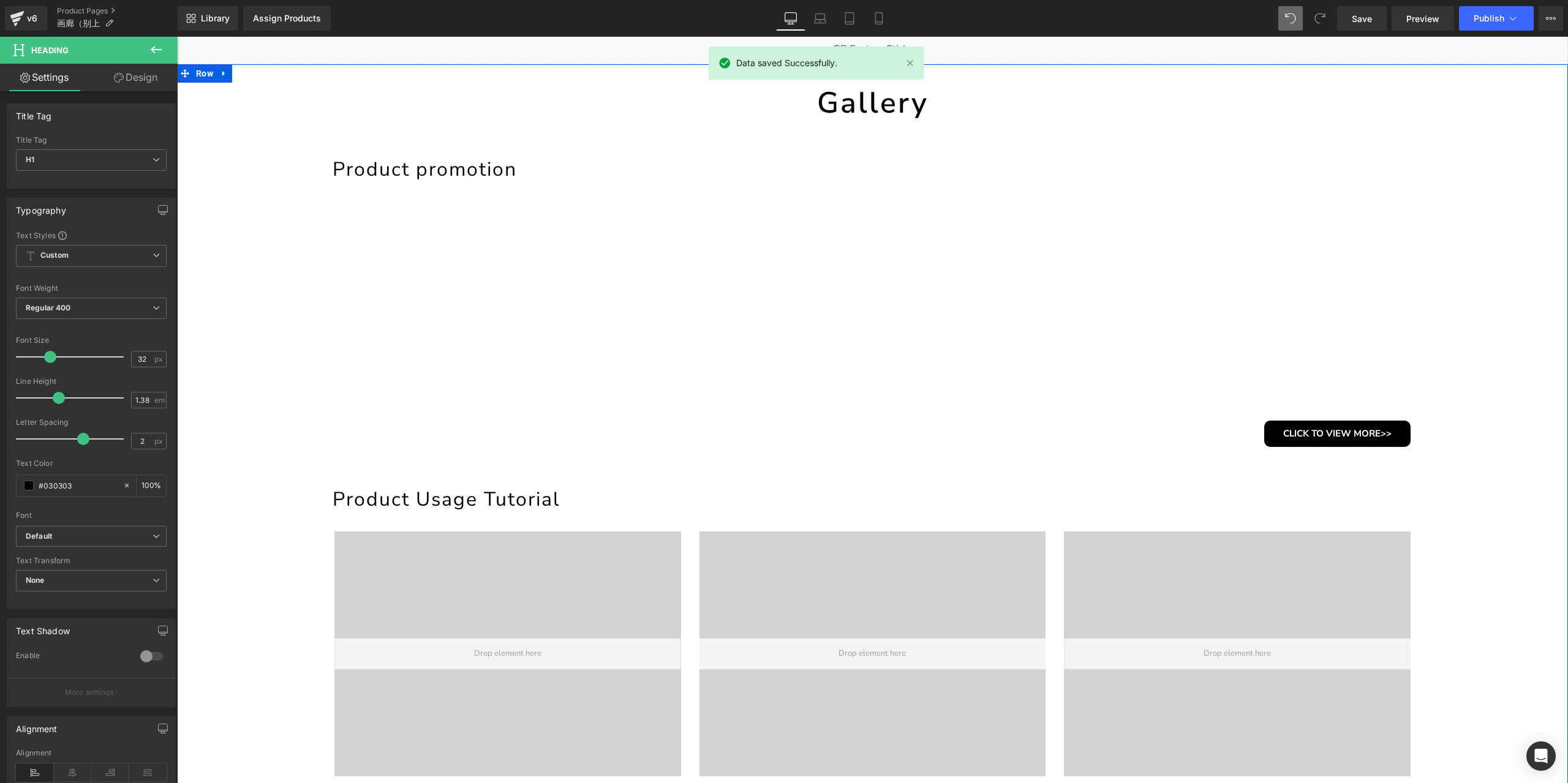
scroll to position [61, 0]
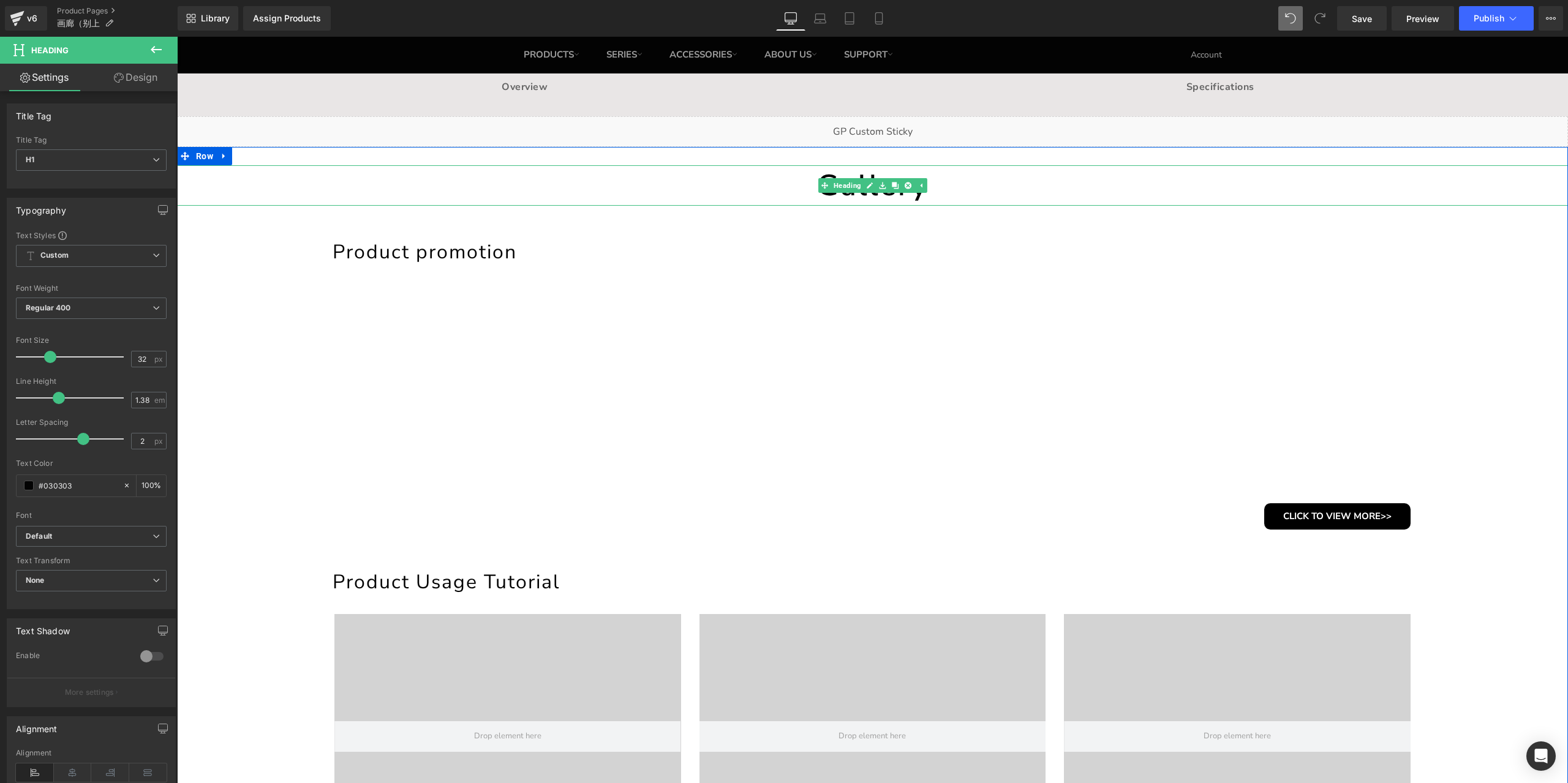
click at [821, 198] on h1 "Gallery" at bounding box center [872, 185] width 1391 height 40
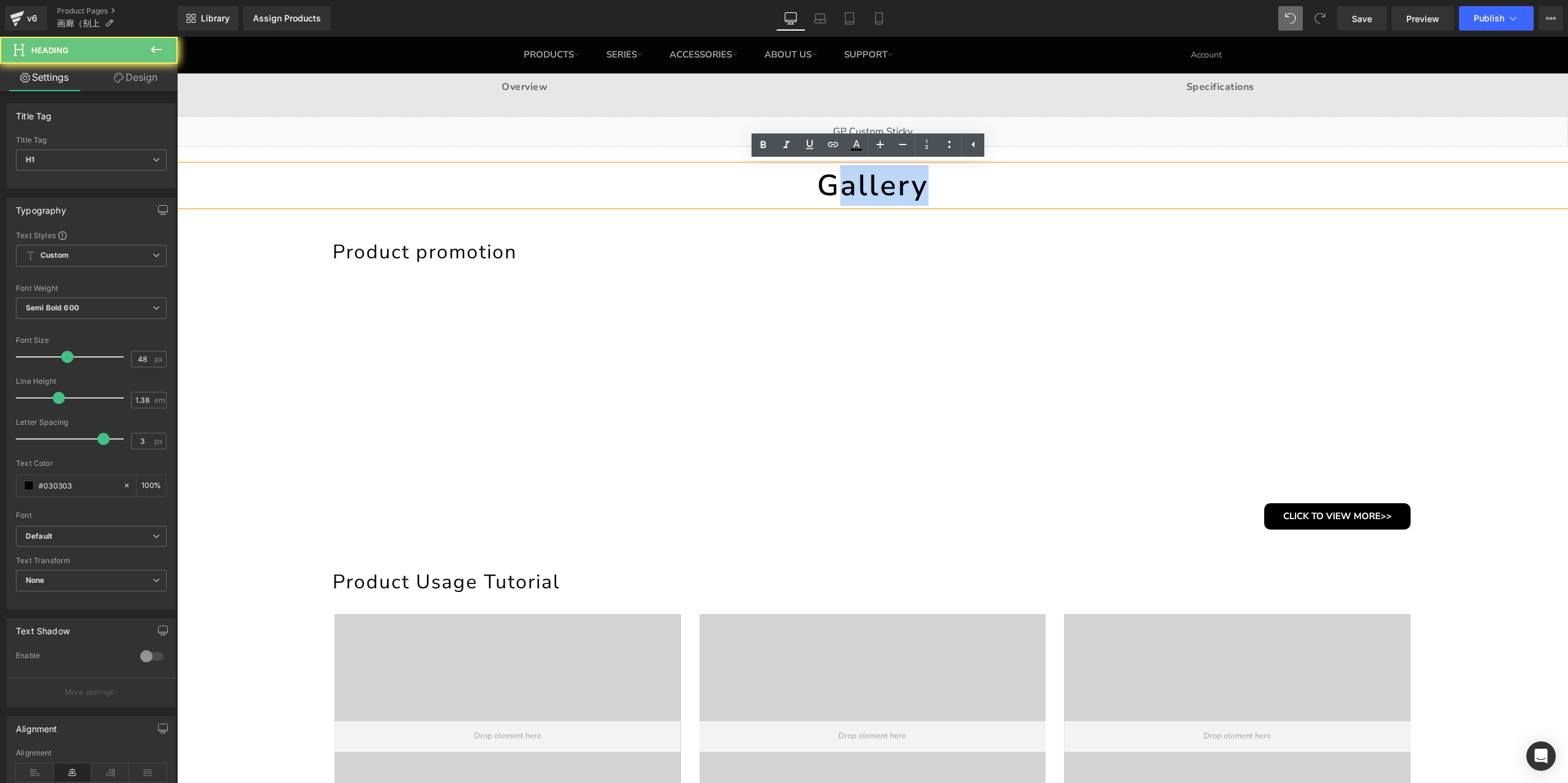
drag, startPoint x: 838, startPoint y: 196, endPoint x: 961, endPoint y: 198, distance: 123.0
click at [961, 198] on h1 "Gallery" at bounding box center [872, 185] width 1391 height 40
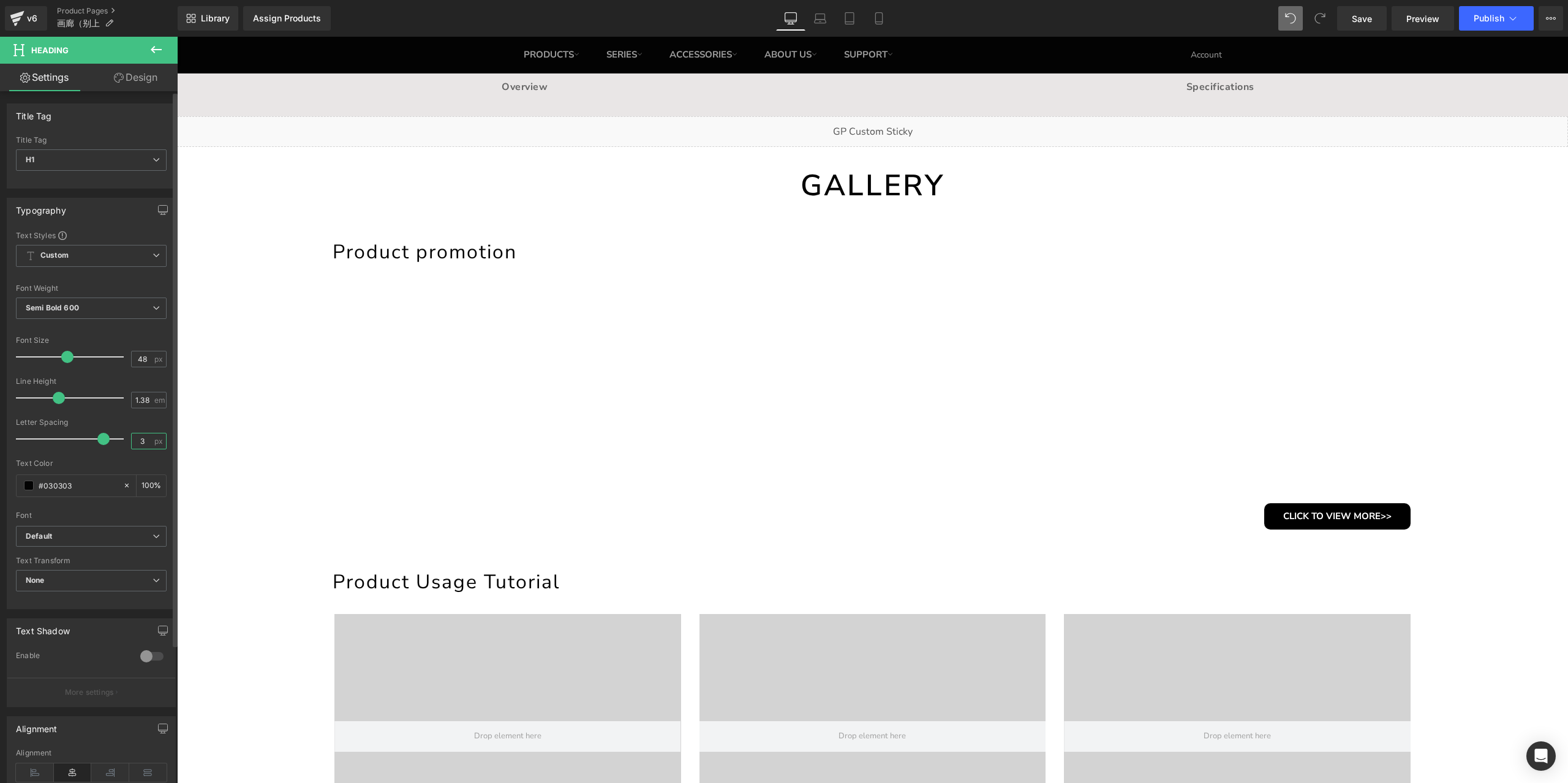
click at [143, 439] on input "3" at bounding box center [143, 441] width 21 height 15
click at [146, 436] on input "4" at bounding box center [143, 441] width 21 height 15
type input "5"
click at [1370, 25] on span "Save" at bounding box center [1362, 18] width 20 height 13
click at [1348, 24] on link "Save" at bounding box center [1362, 18] width 50 height 25
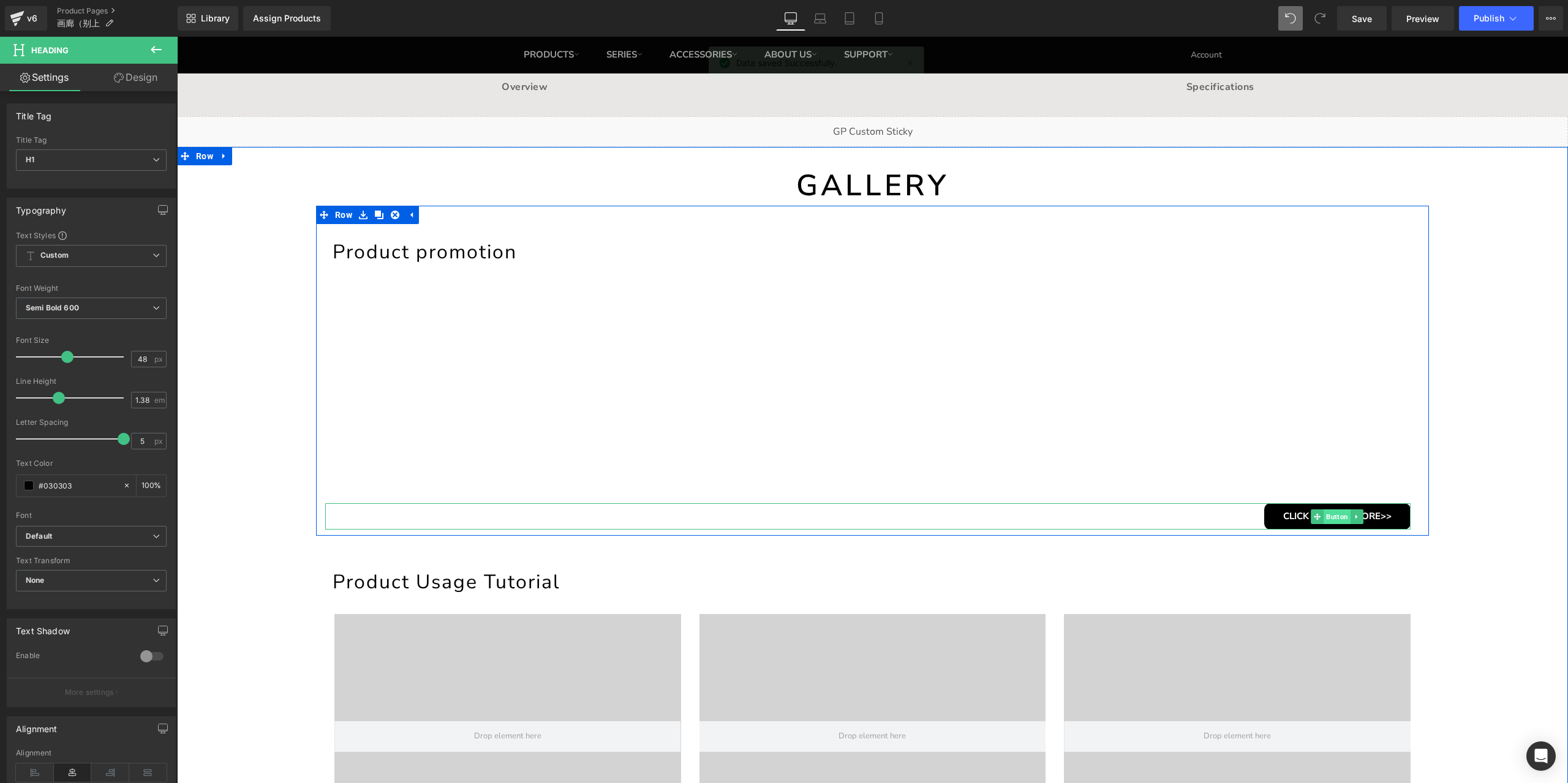
click at [1337, 516] on span "Button" at bounding box center [1337, 516] width 27 height 14
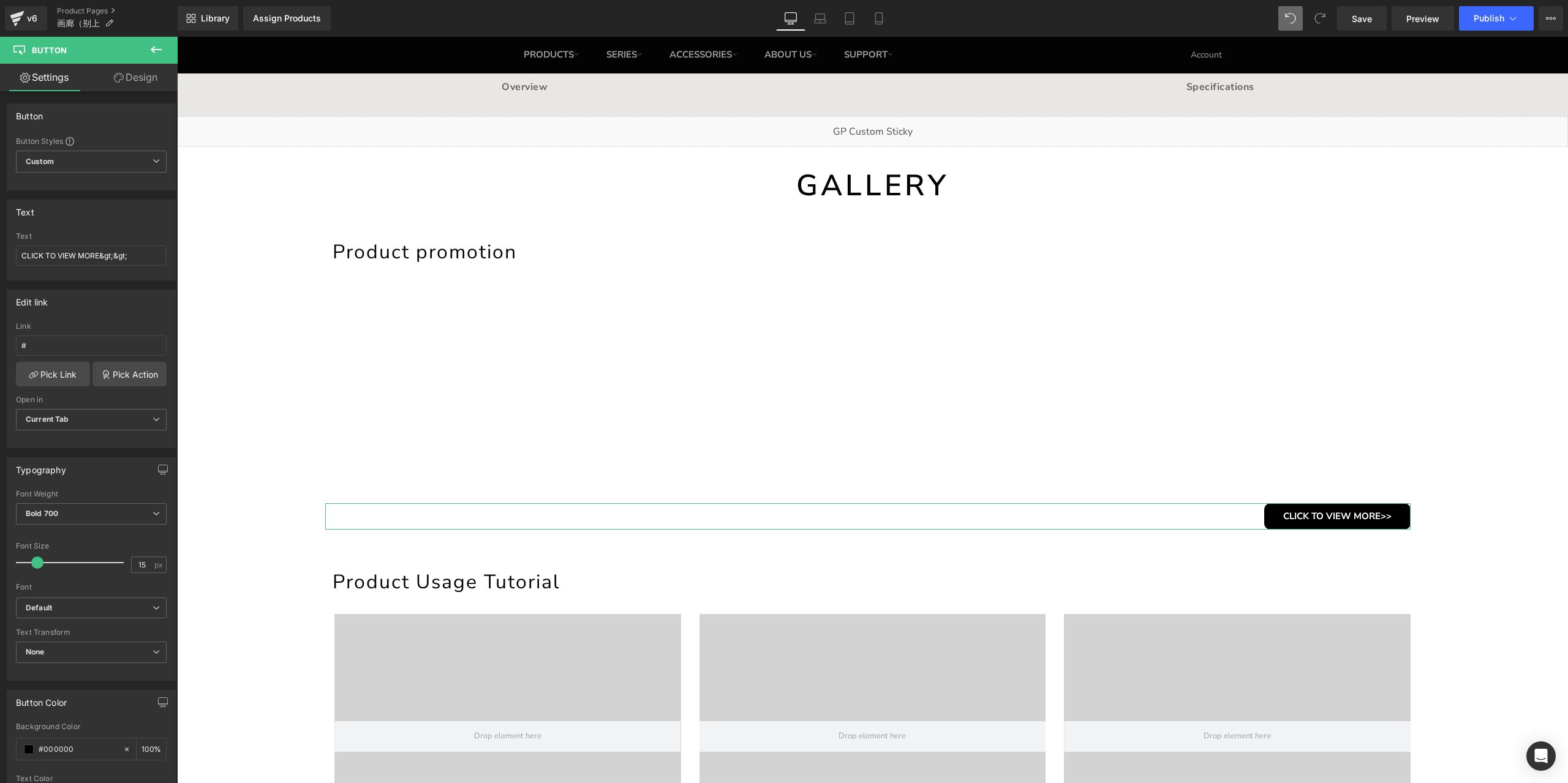
click at [144, 81] on link "Design" at bounding box center [136, 78] width 89 height 28
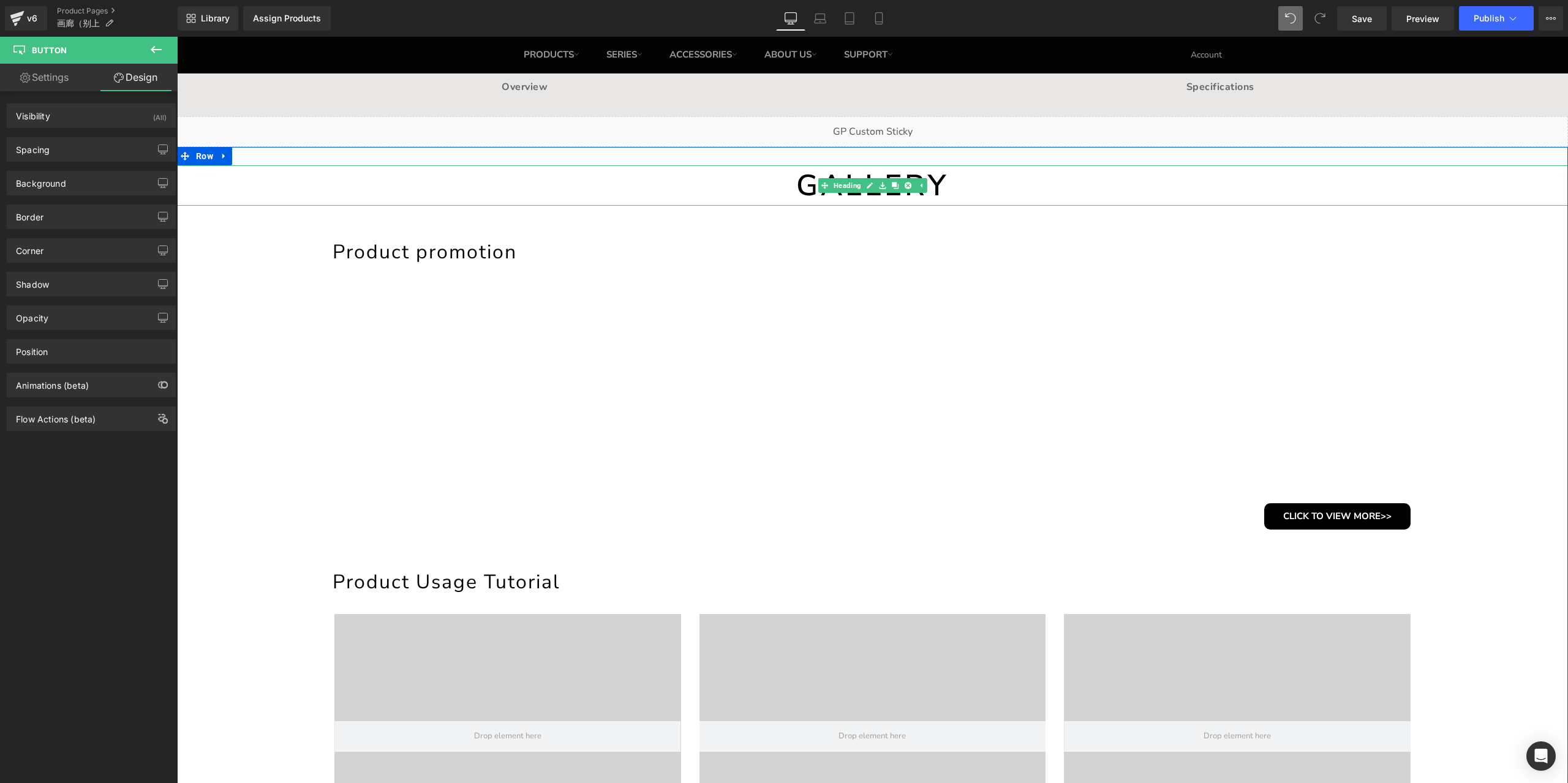
click at [847, 196] on h1 "GALLERY" at bounding box center [872, 185] width 1391 height 40
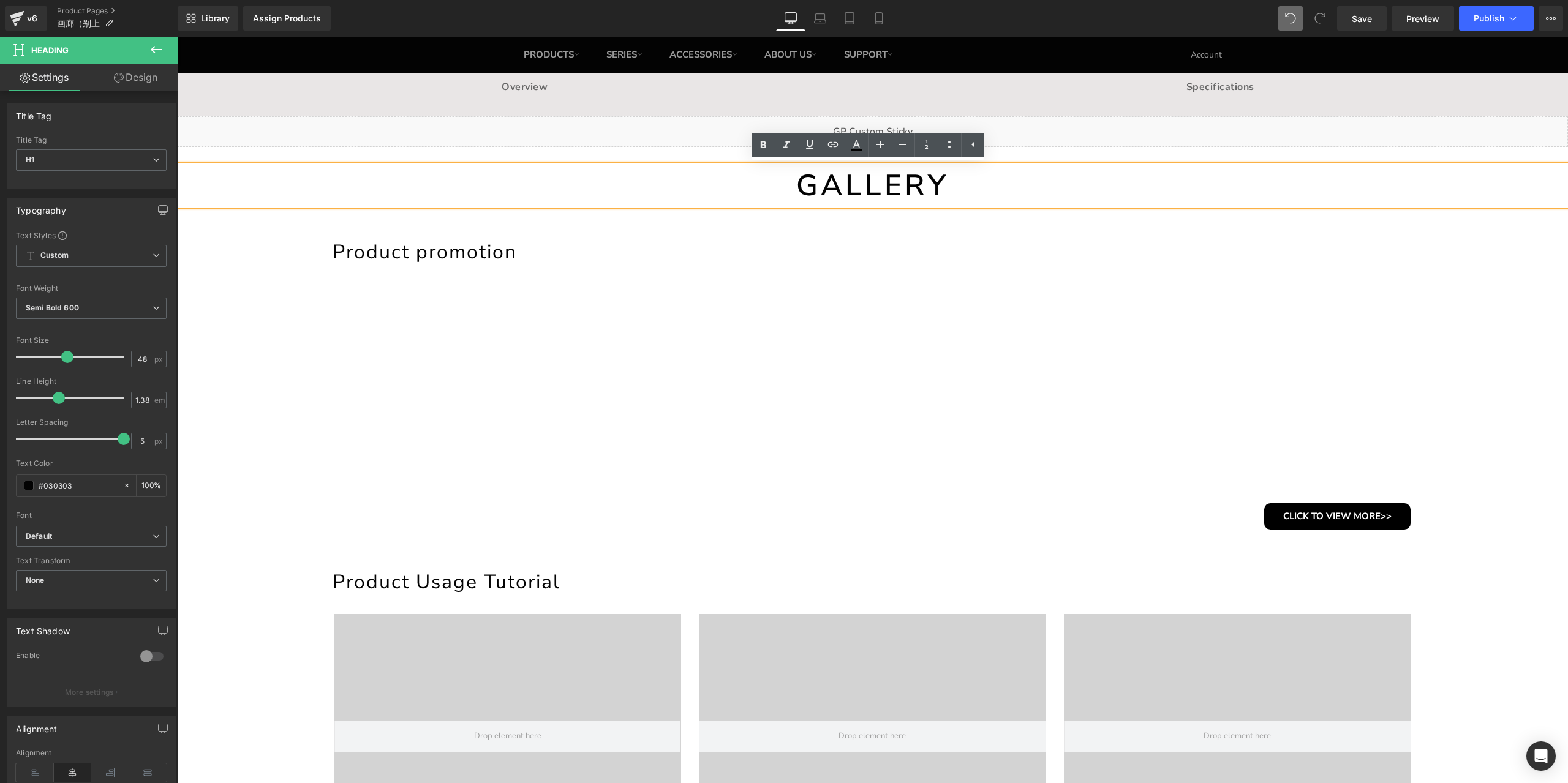
click at [908, 192] on h1 "GALLERY" at bounding box center [872, 185] width 1391 height 40
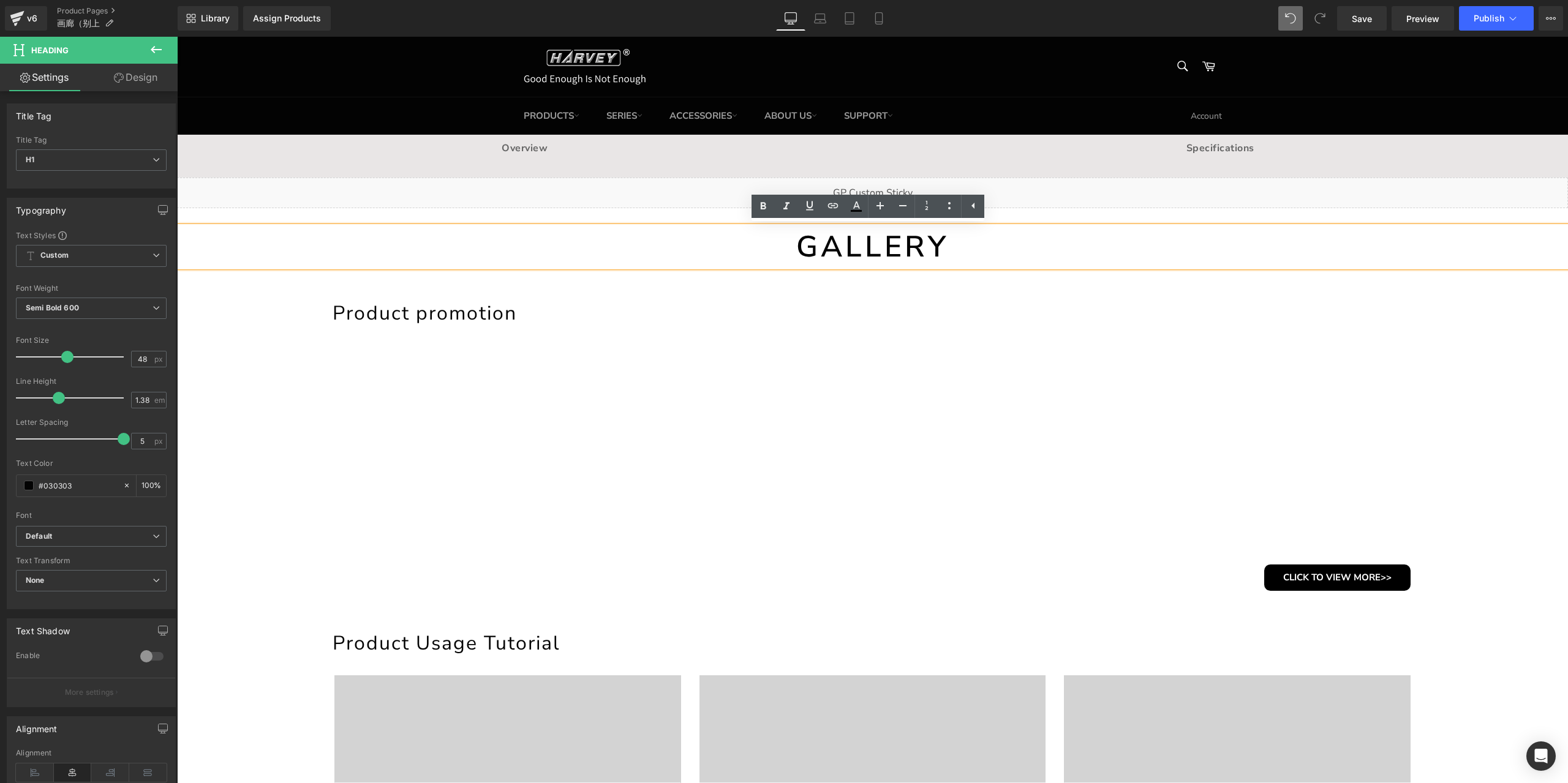
click at [952, 248] on h1 "GALLERY" at bounding box center [872, 246] width 1391 height 40
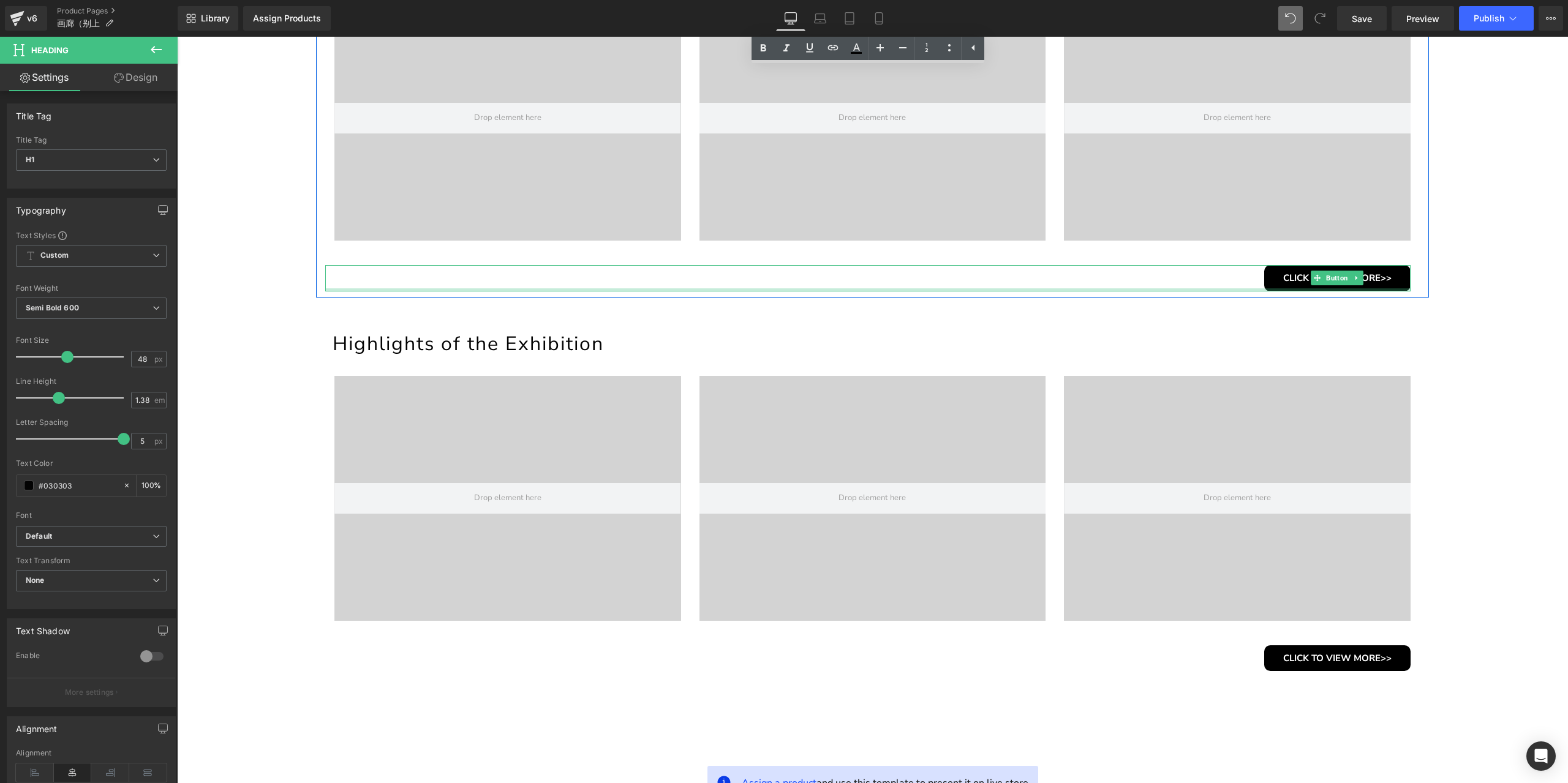
scroll to position [734, 0]
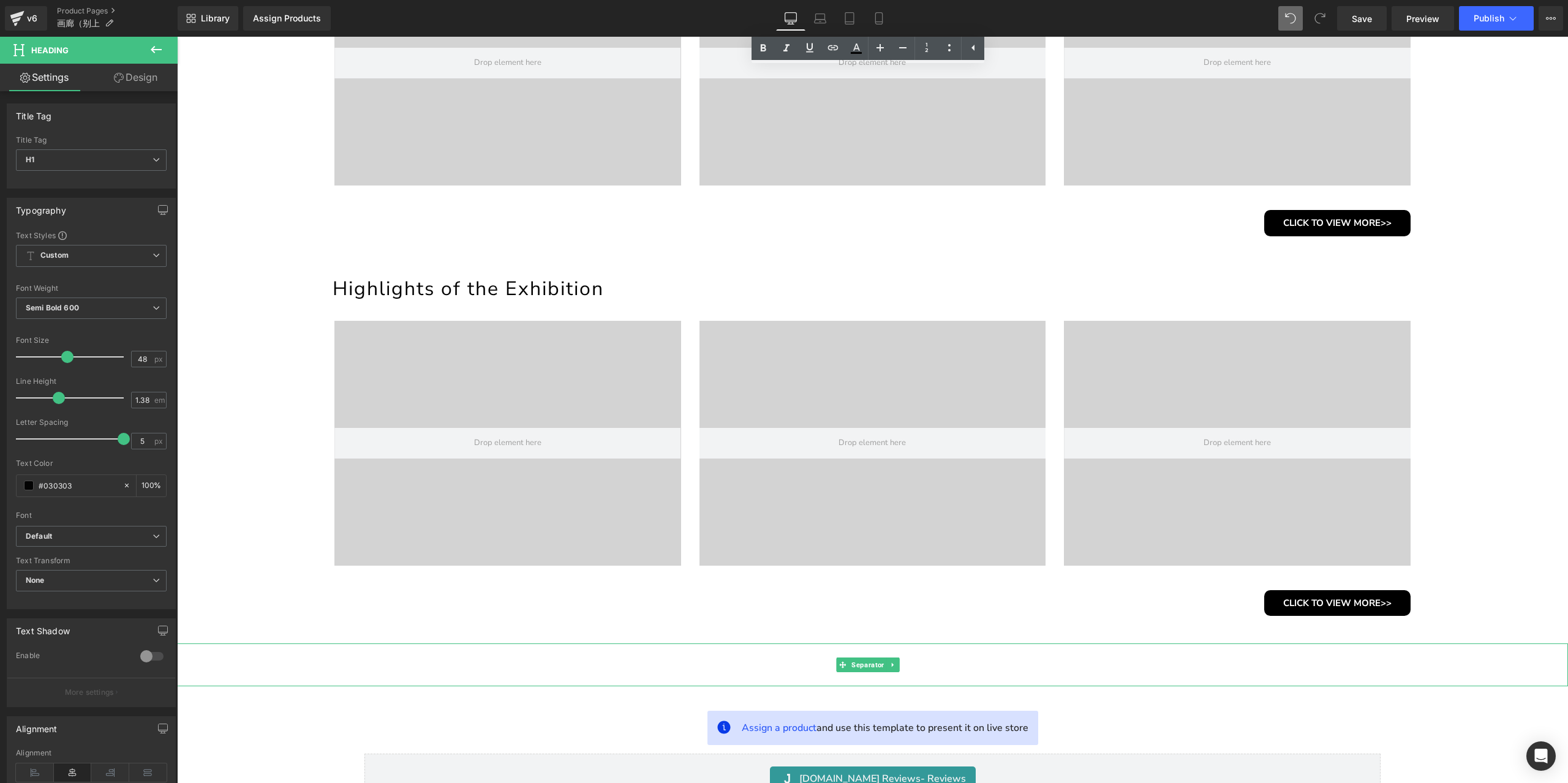
click at [1000, 663] on hr at bounding box center [872, 668] width 1391 height 37
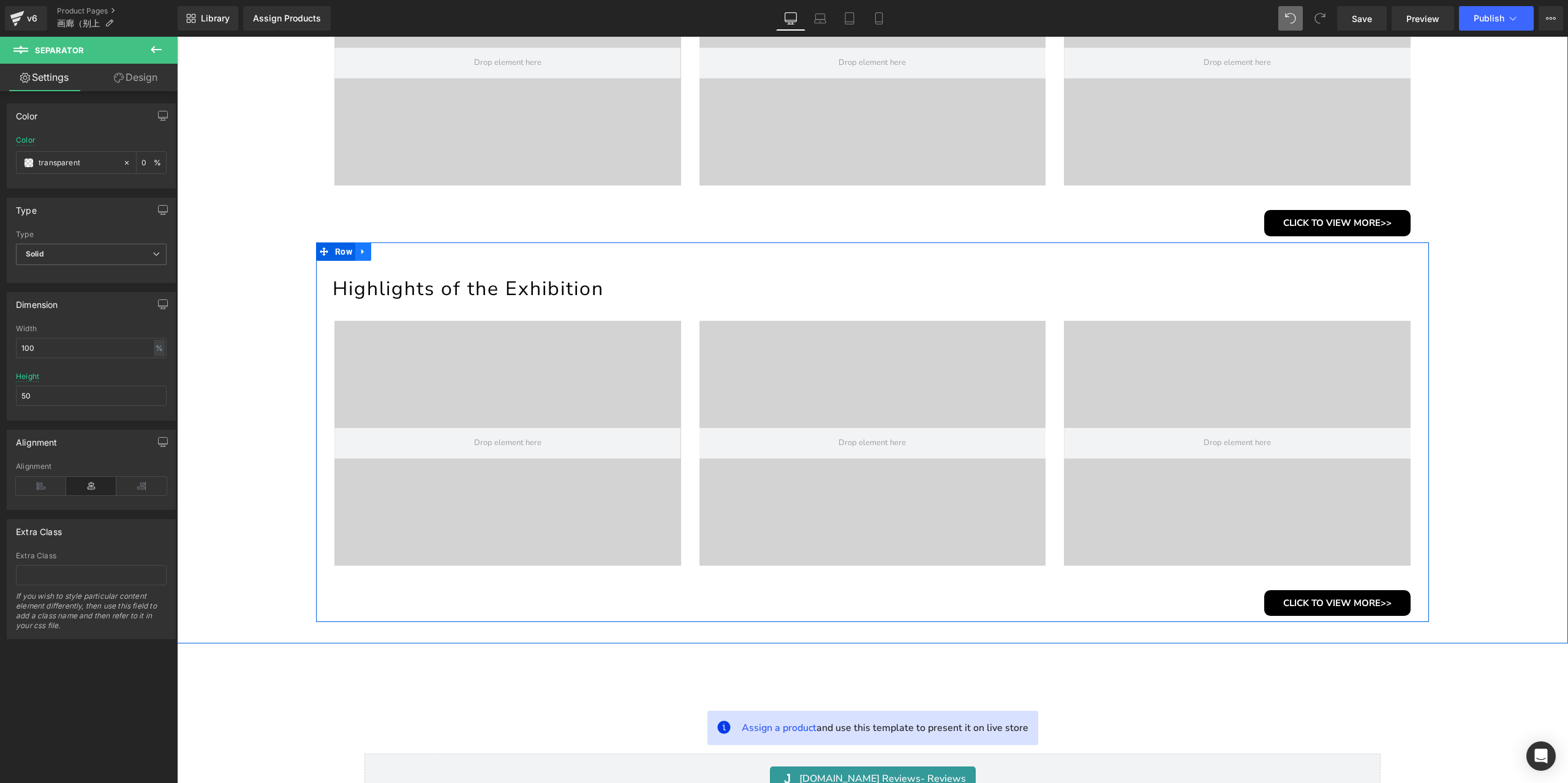
click at [363, 250] on link at bounding box center [363, 251] width 16 height 18
click at [375, 251] on icon at bounding box center [379, 252] width 9 height 9
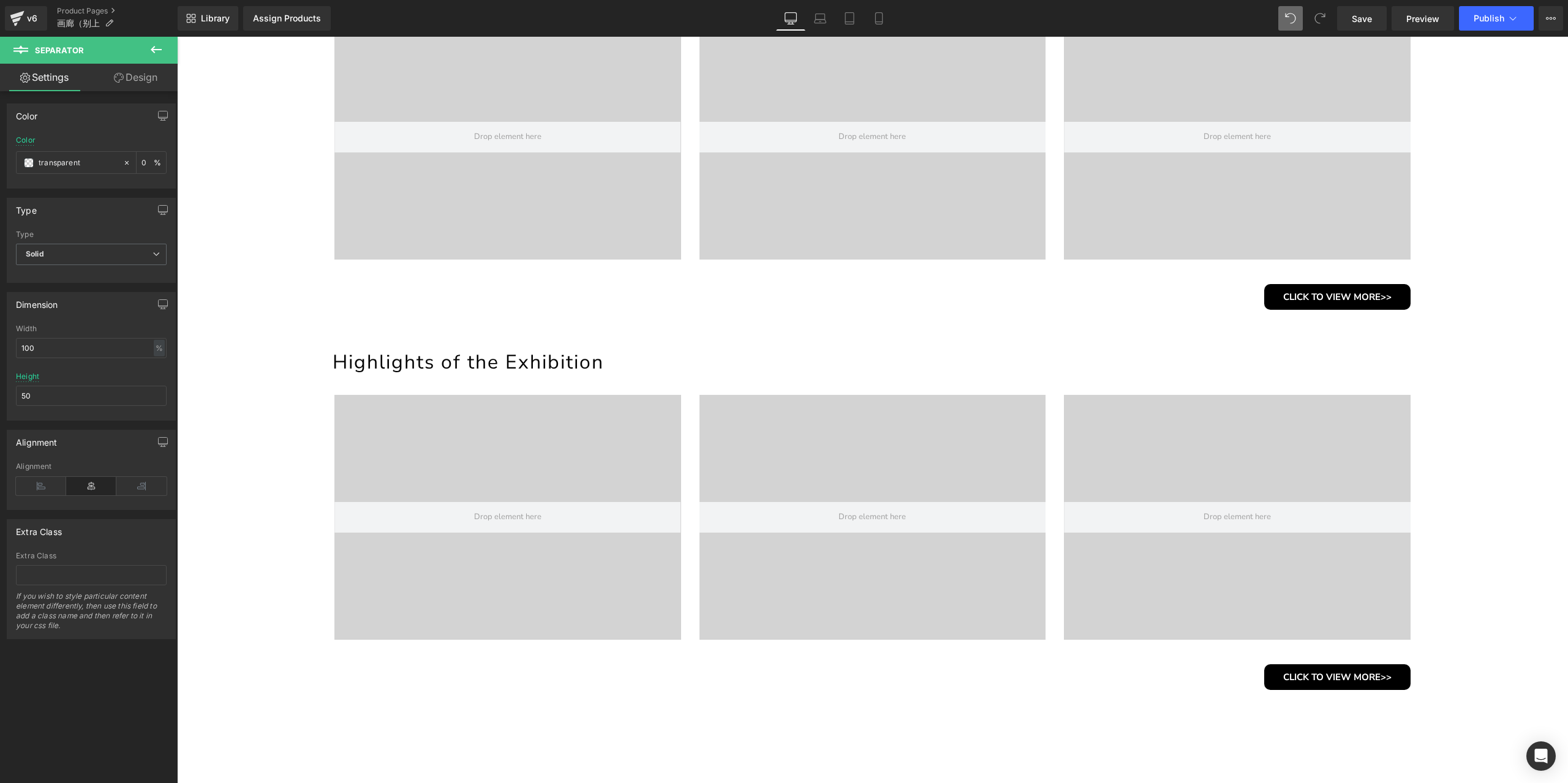
scroll to position [1285, 0]
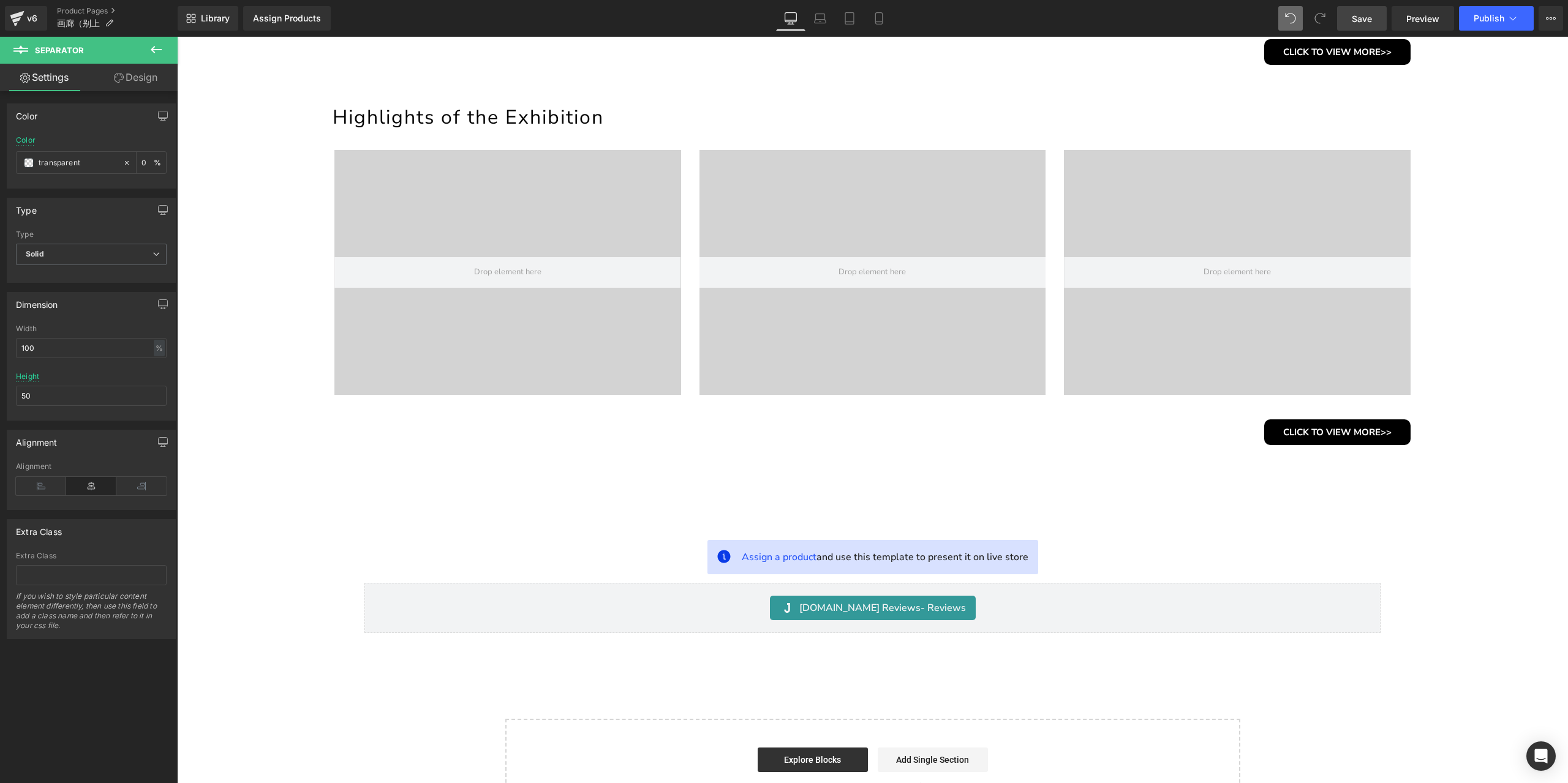
click at [1357, 20] on span "Save" at bounding box center [1362, 18] width 20 height 13
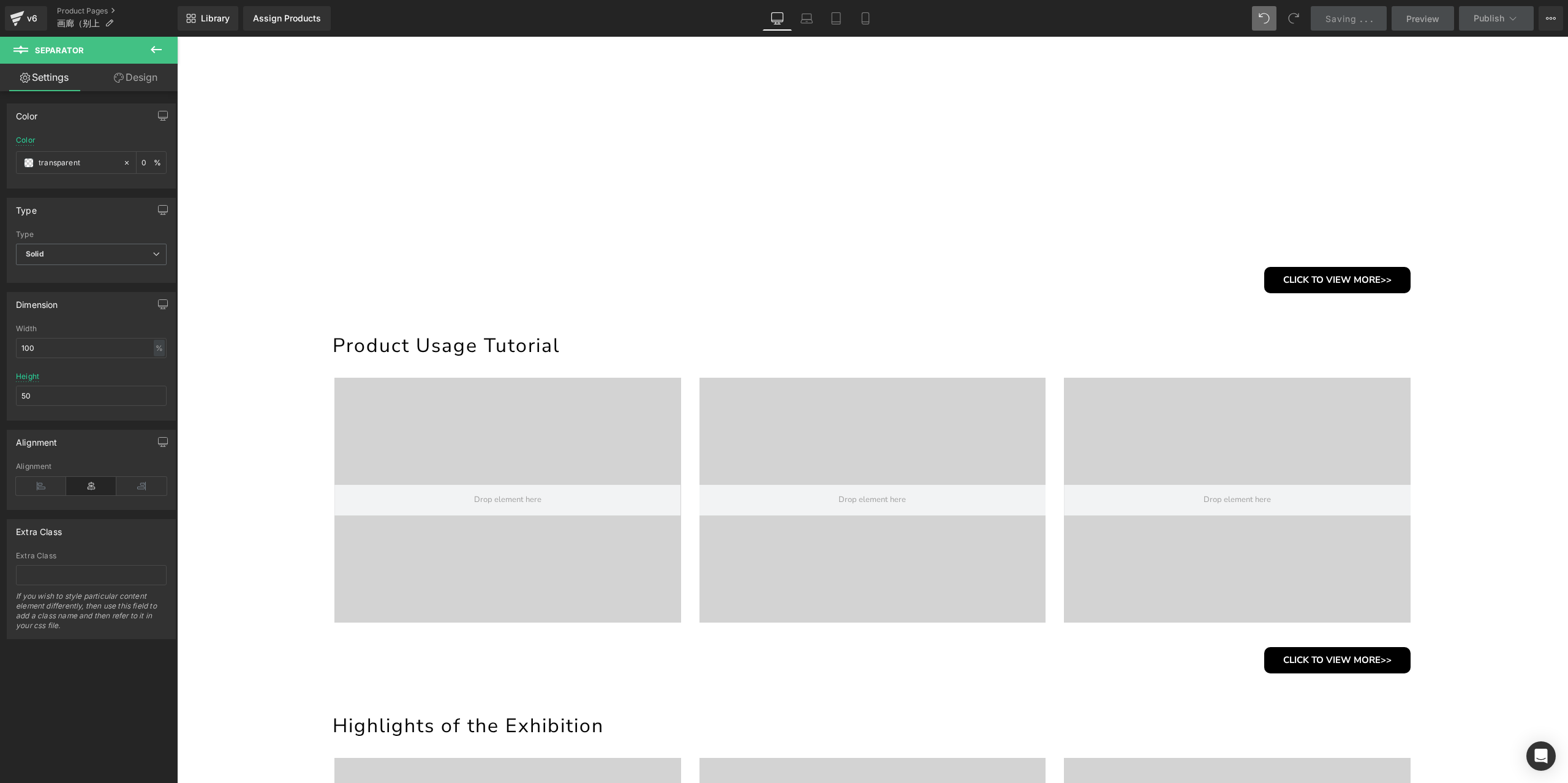
scroll to position [245, 0]
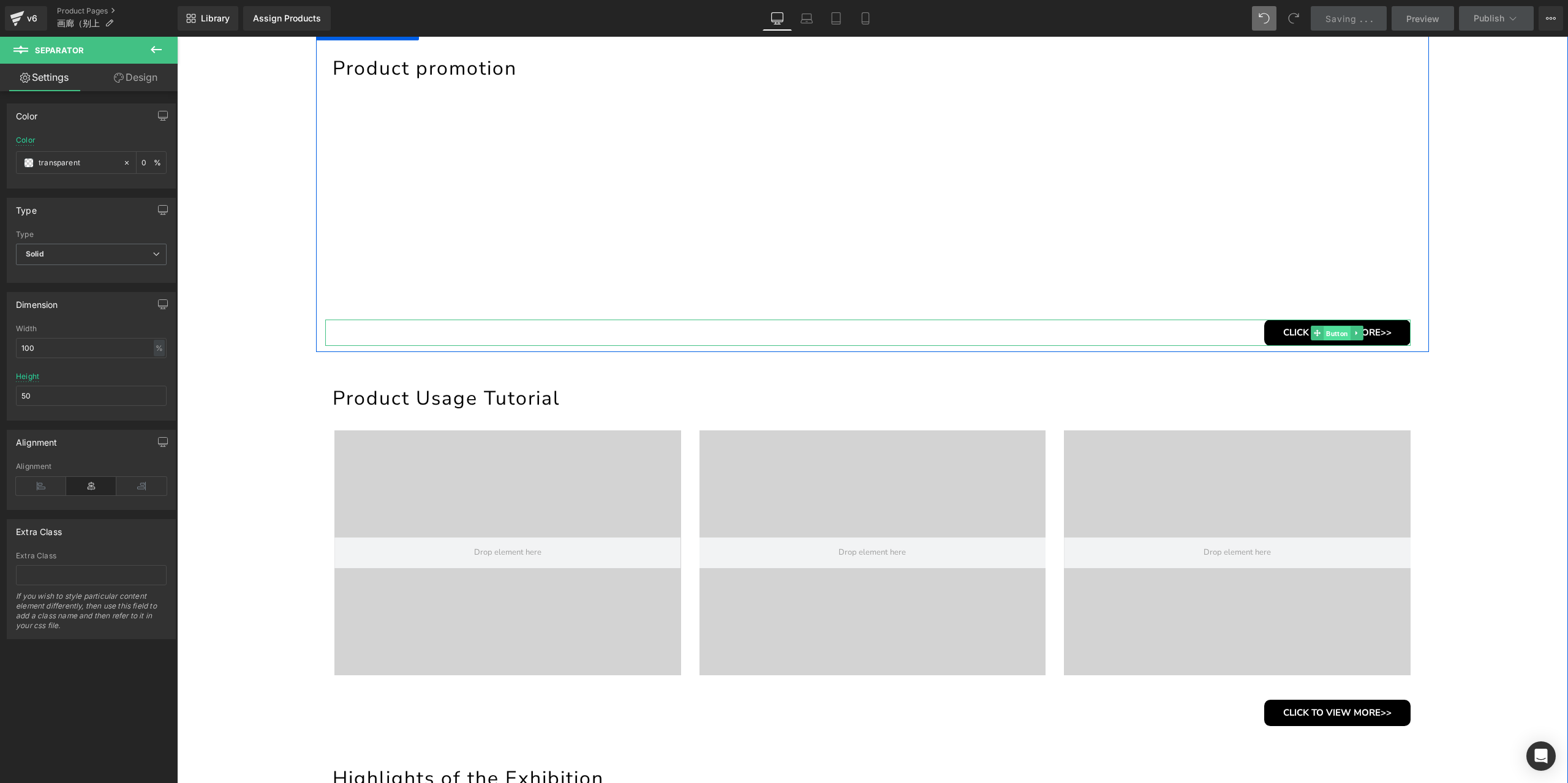
click at [1330, 331] on span "Button" at bounding box center [1337, 333] width 27 height 14
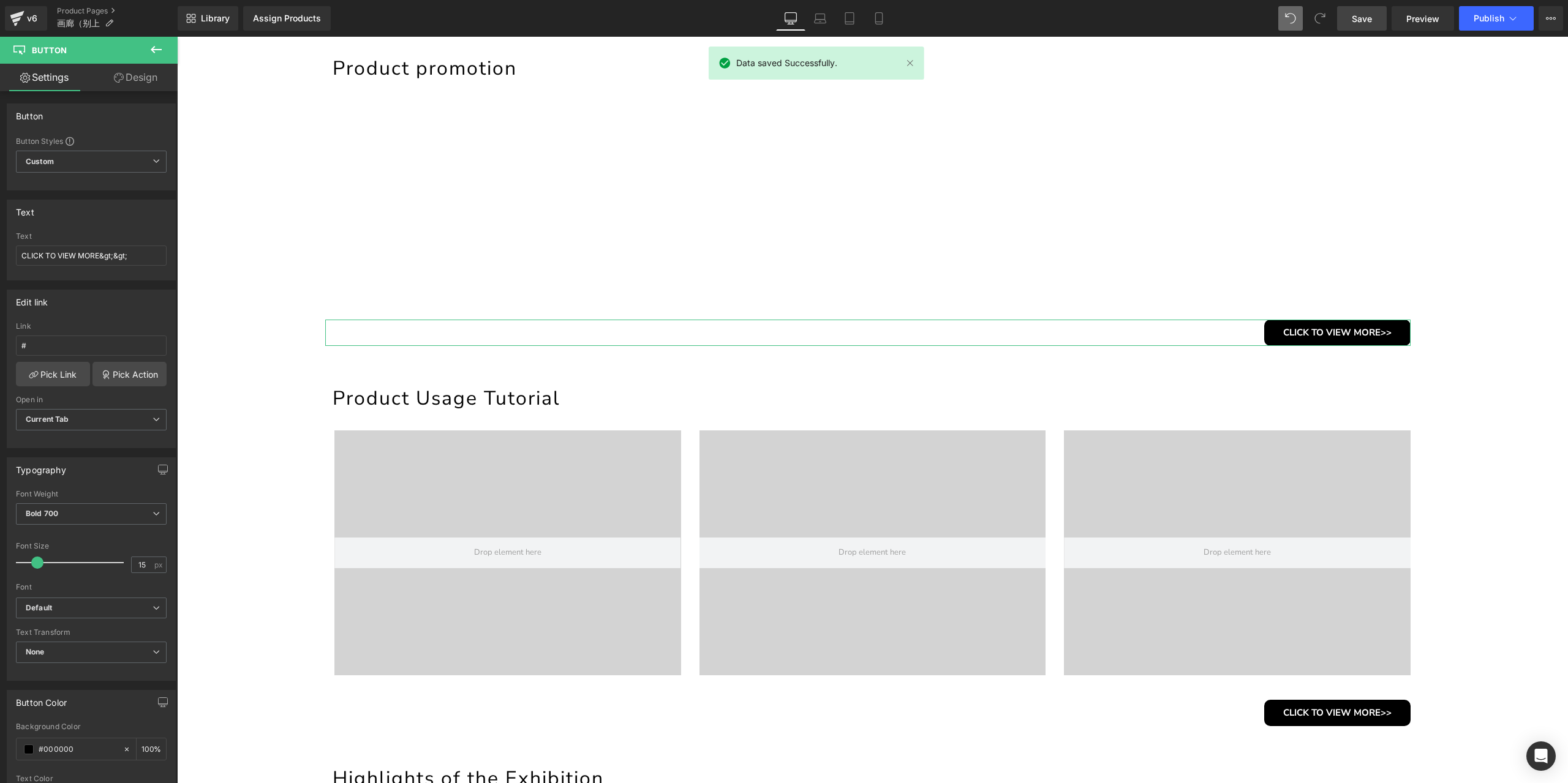
click at [146, 76] on link "Design" at bounding box center [136, 78] width 89 height 28
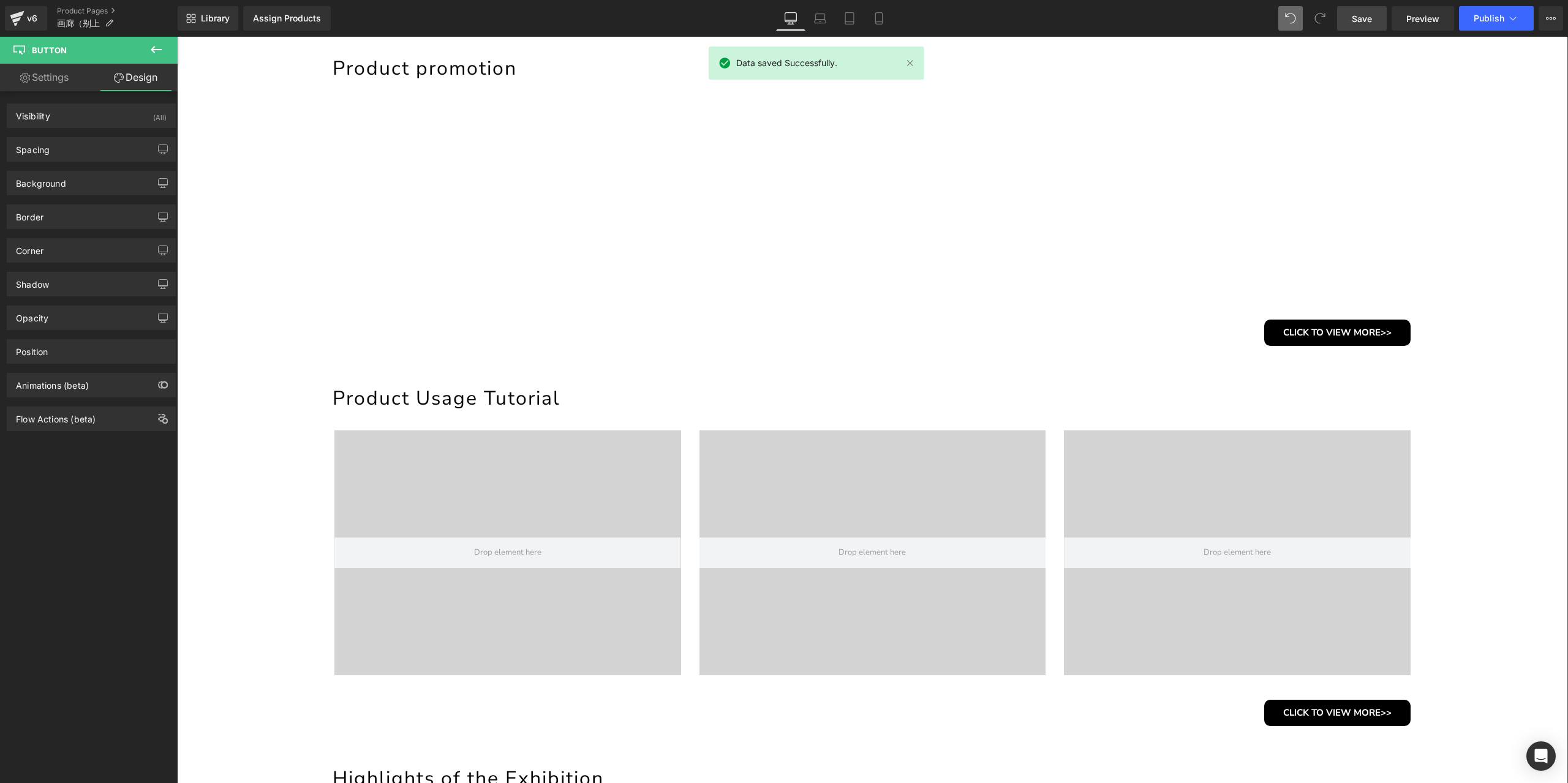
click at [234, 158] on div "GALLERY Heading Product promotion Heading Youtube Youtube Youtube Row CLICK TO …" at bounding box center [872, 737] width 1391 height 1511
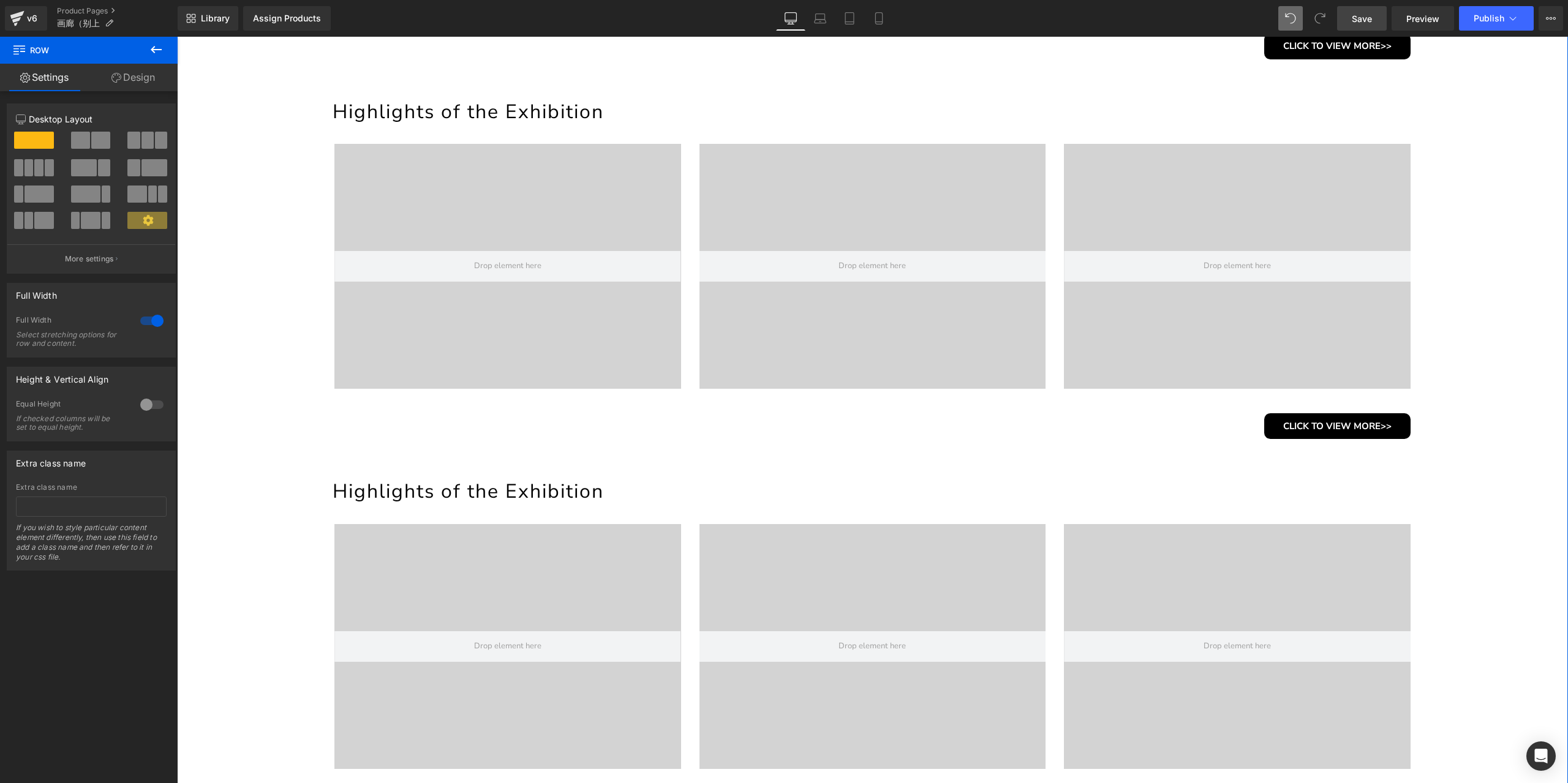
scroll to position [918, 0]
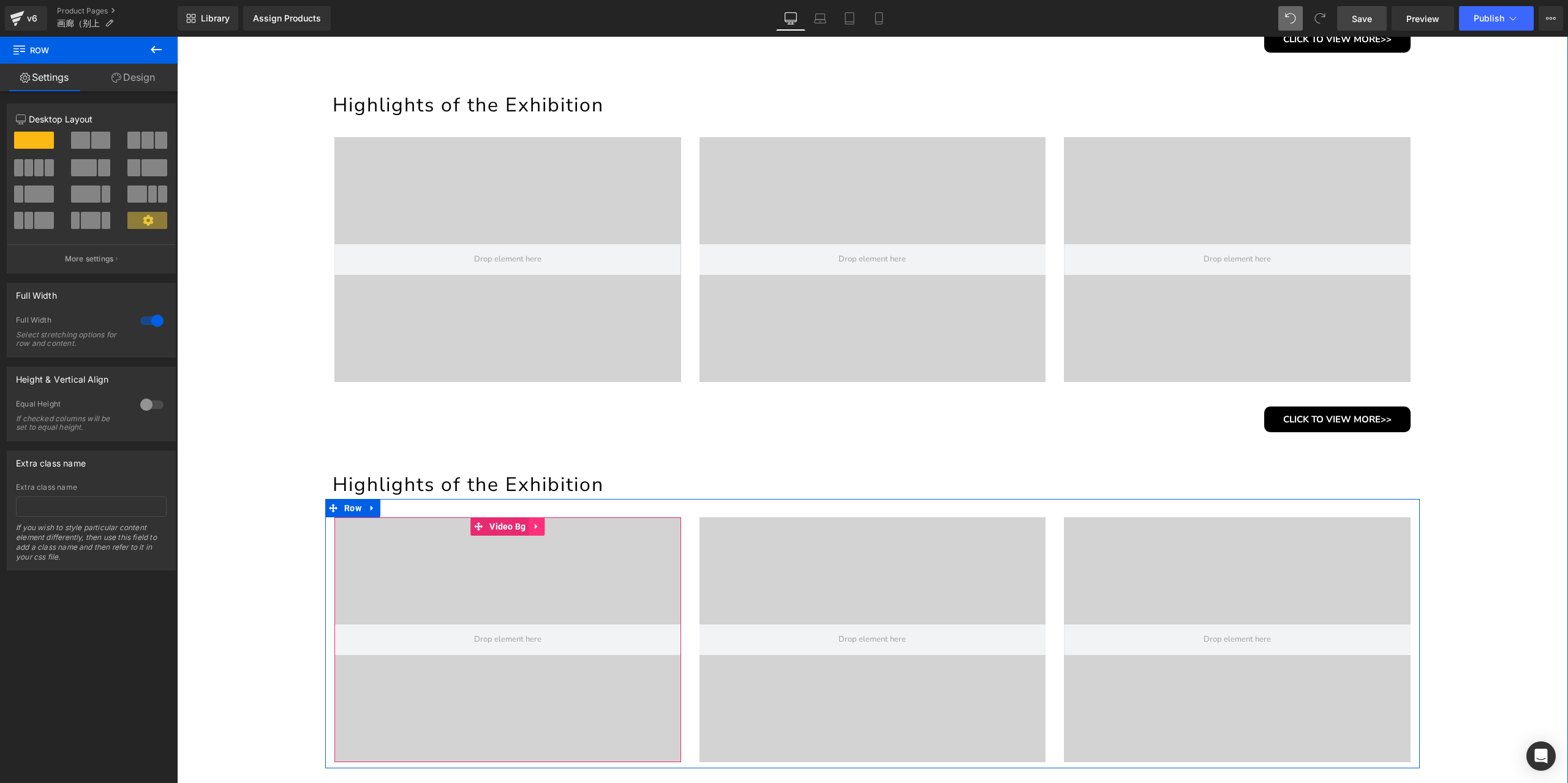
click at [535, 522] on icon at bounding box center [537, 526] width 9 height 9
click at [542, 526] on icon at bounding box center [545, 526] width 9 height 9
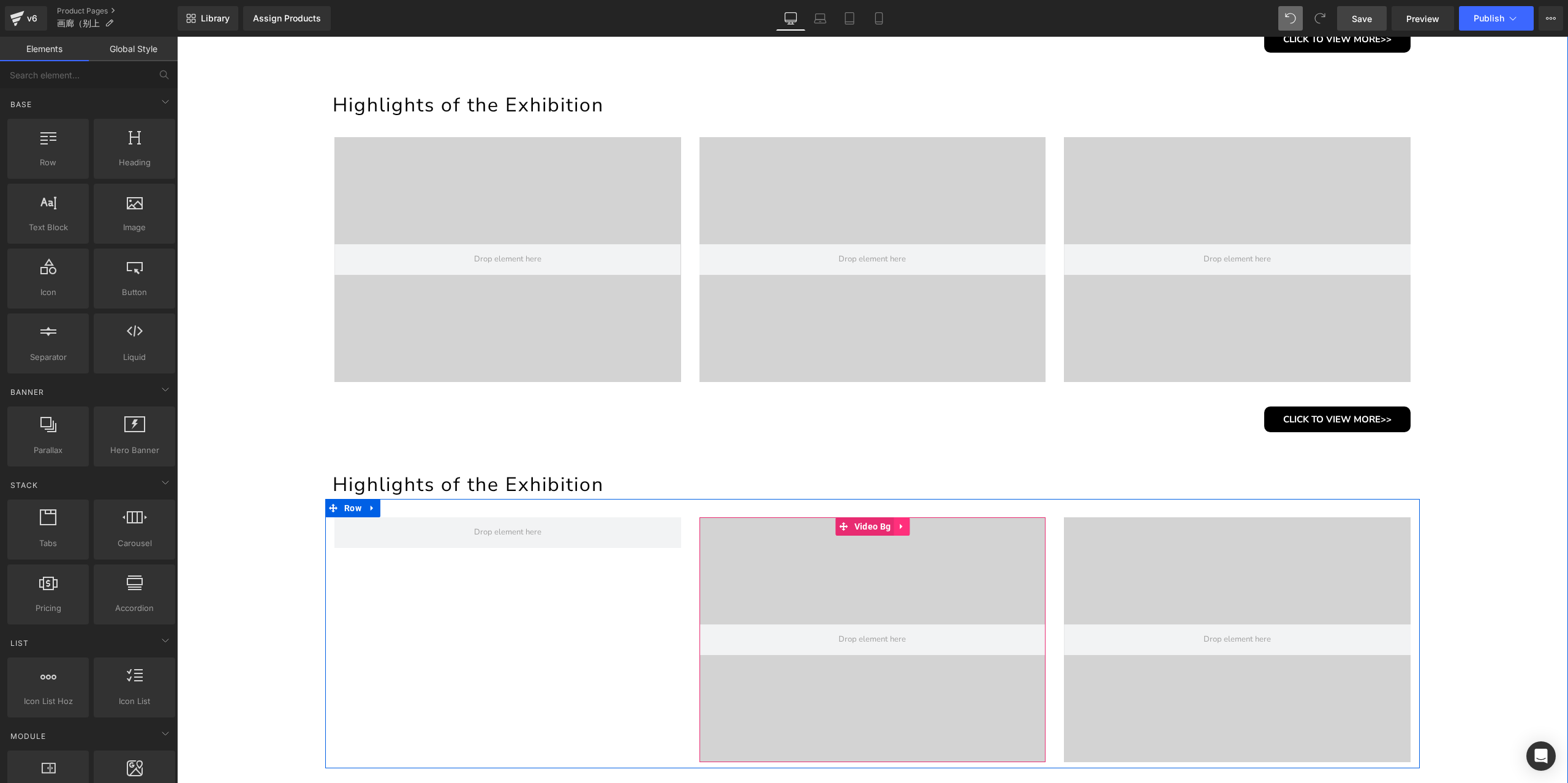
click at [899, 525] on icon at bounding box center [901, 526] width 3 height 6
click at [906, 529] on icon at bounding box center [910, 526] width 9 height 9
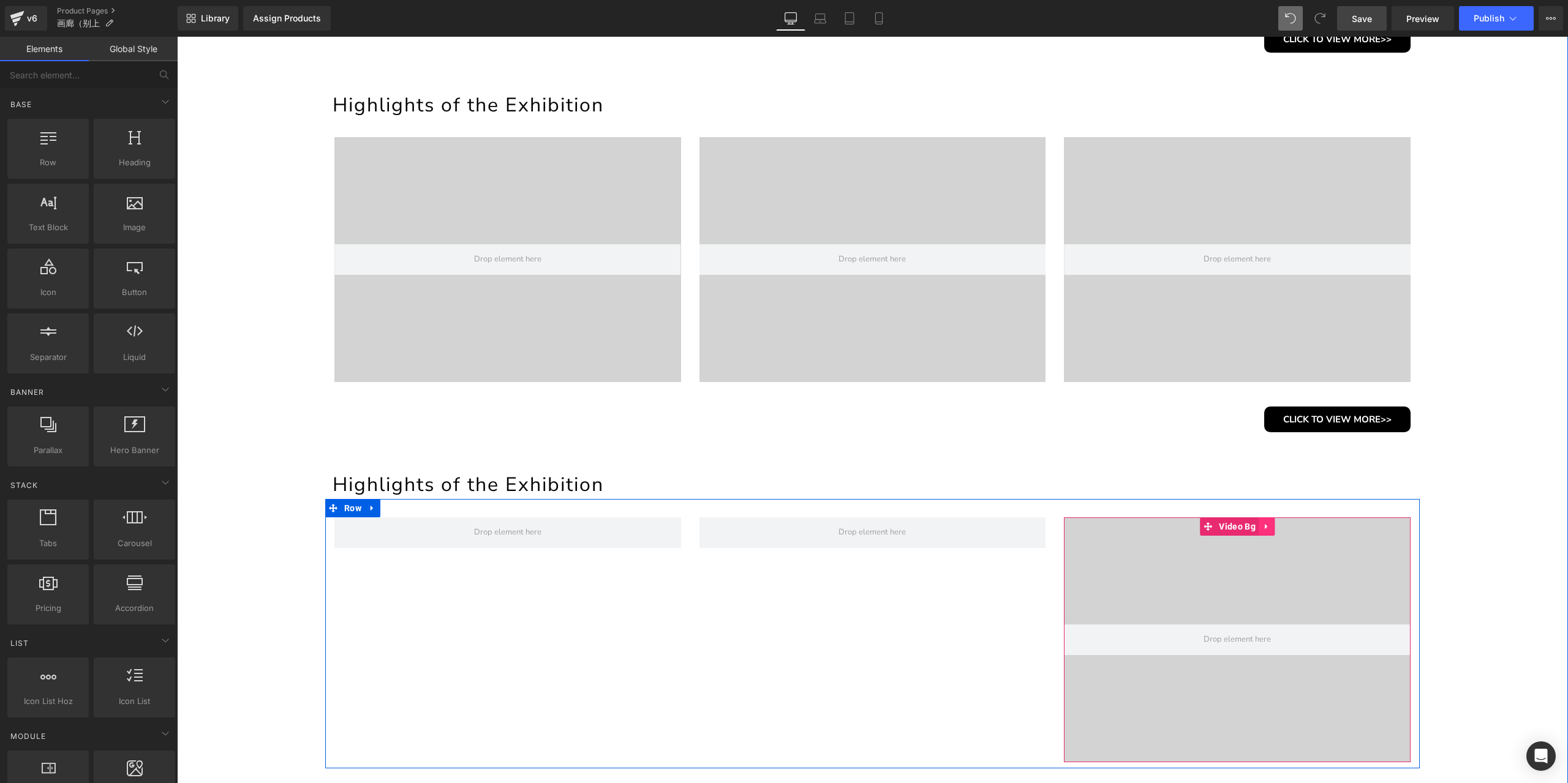
click at [1262, 526] on icon at bounding box center [1267, 526] width 9 height 9
click at [1270, 528] on icon at bounding box center [1275, 526] width 9 height 9
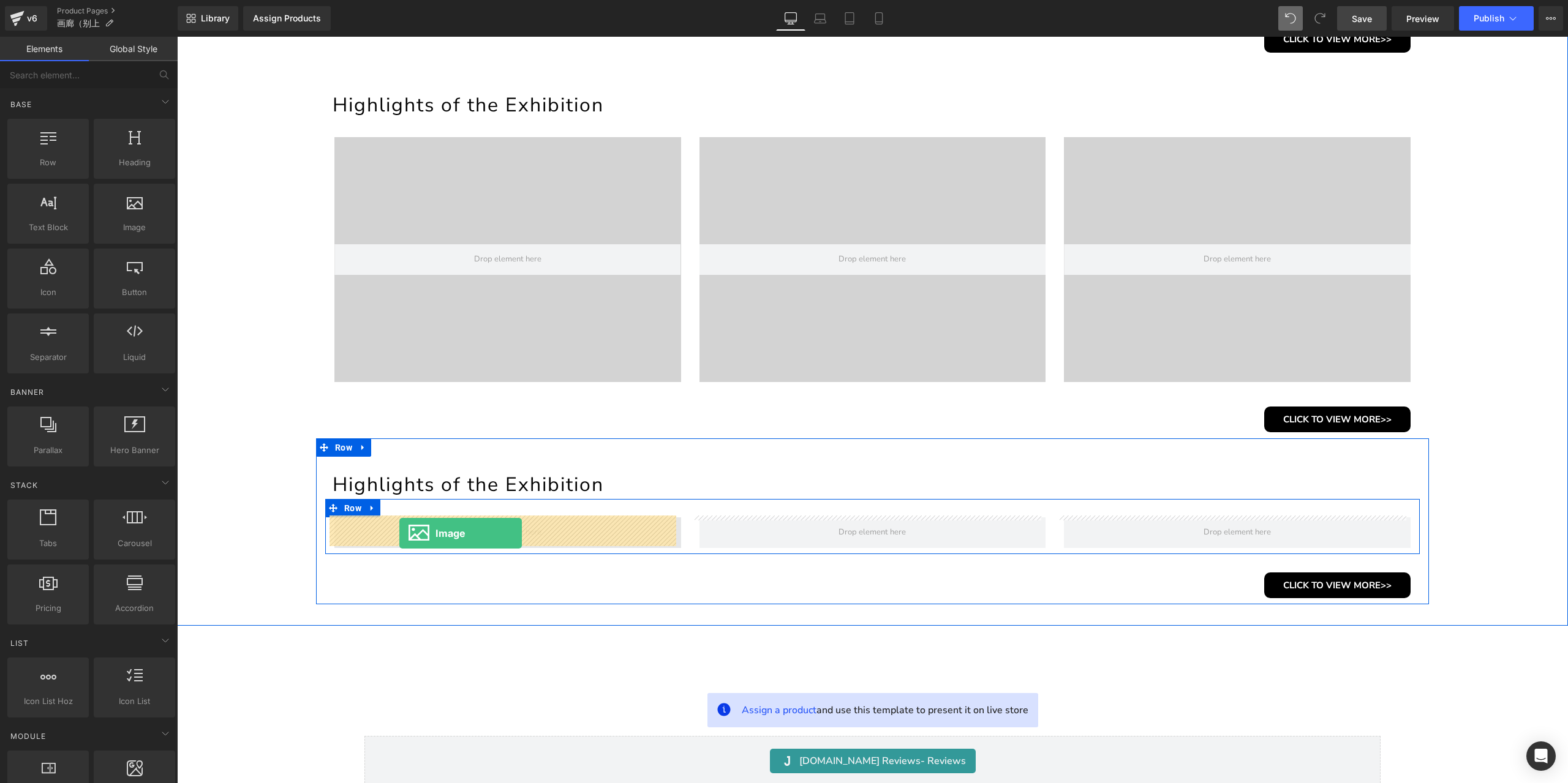
drag, startPoint x: 334, startPoint y: 265, endPoint x: 399, endPoint y: 533, distance: 275.8
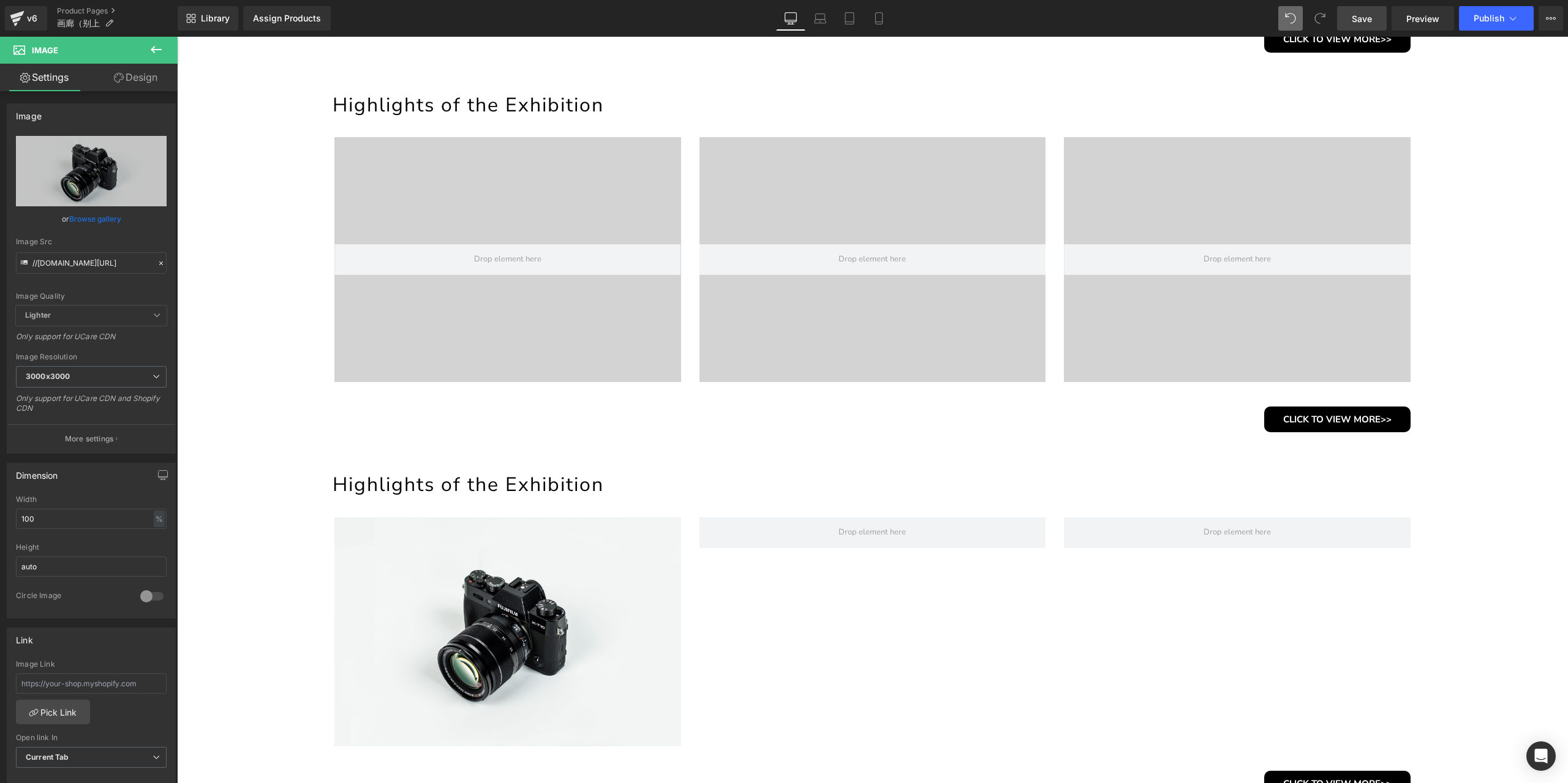
click at [161, 58] on button at bounding box center [156, 50] width 43 height 27
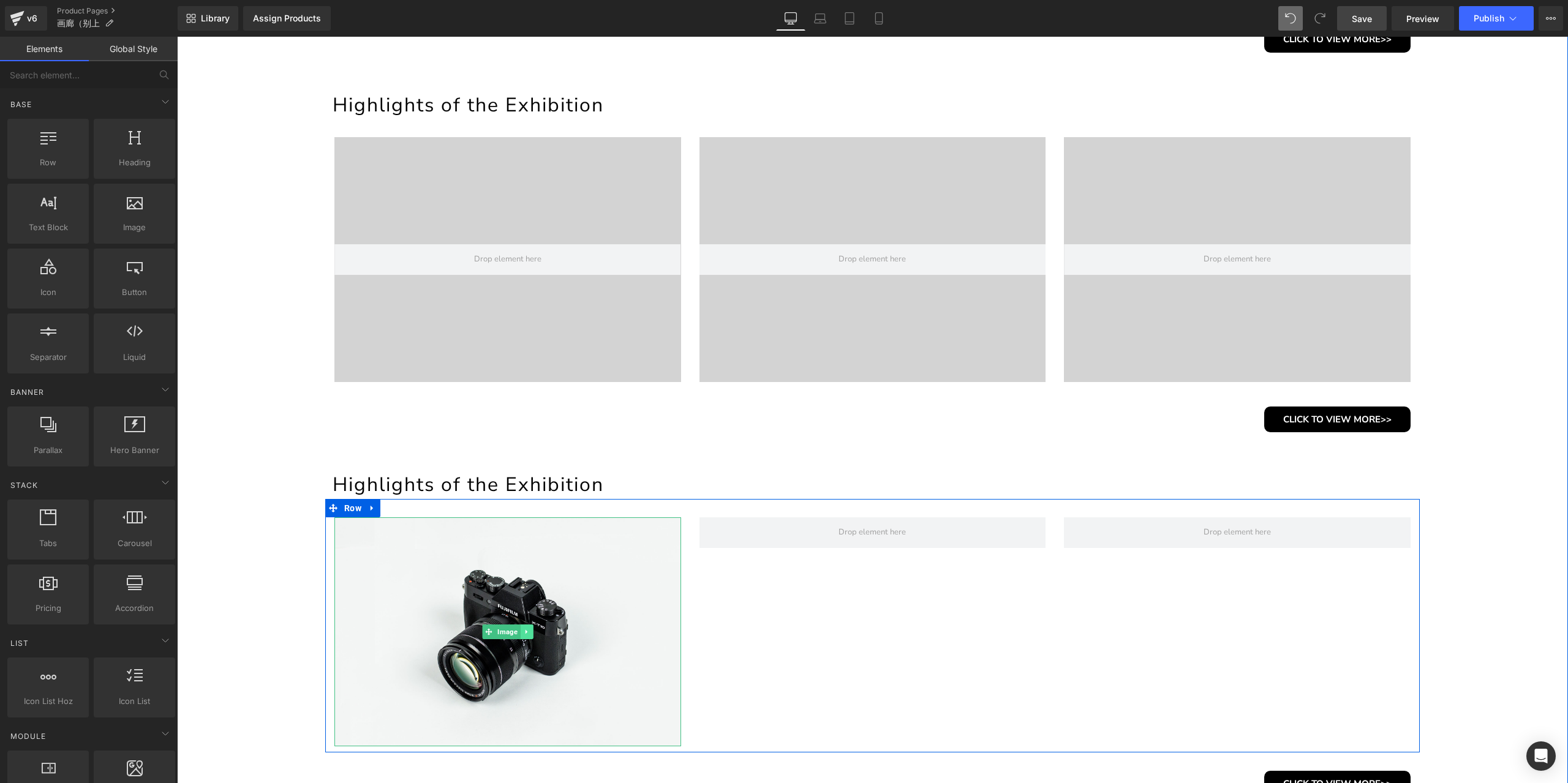
click at [525, 626] on link at bounding box center [527, 631] width 13 height 14
click at [517, 630] on icon at bounding box center [520, 631] width 7 height 7
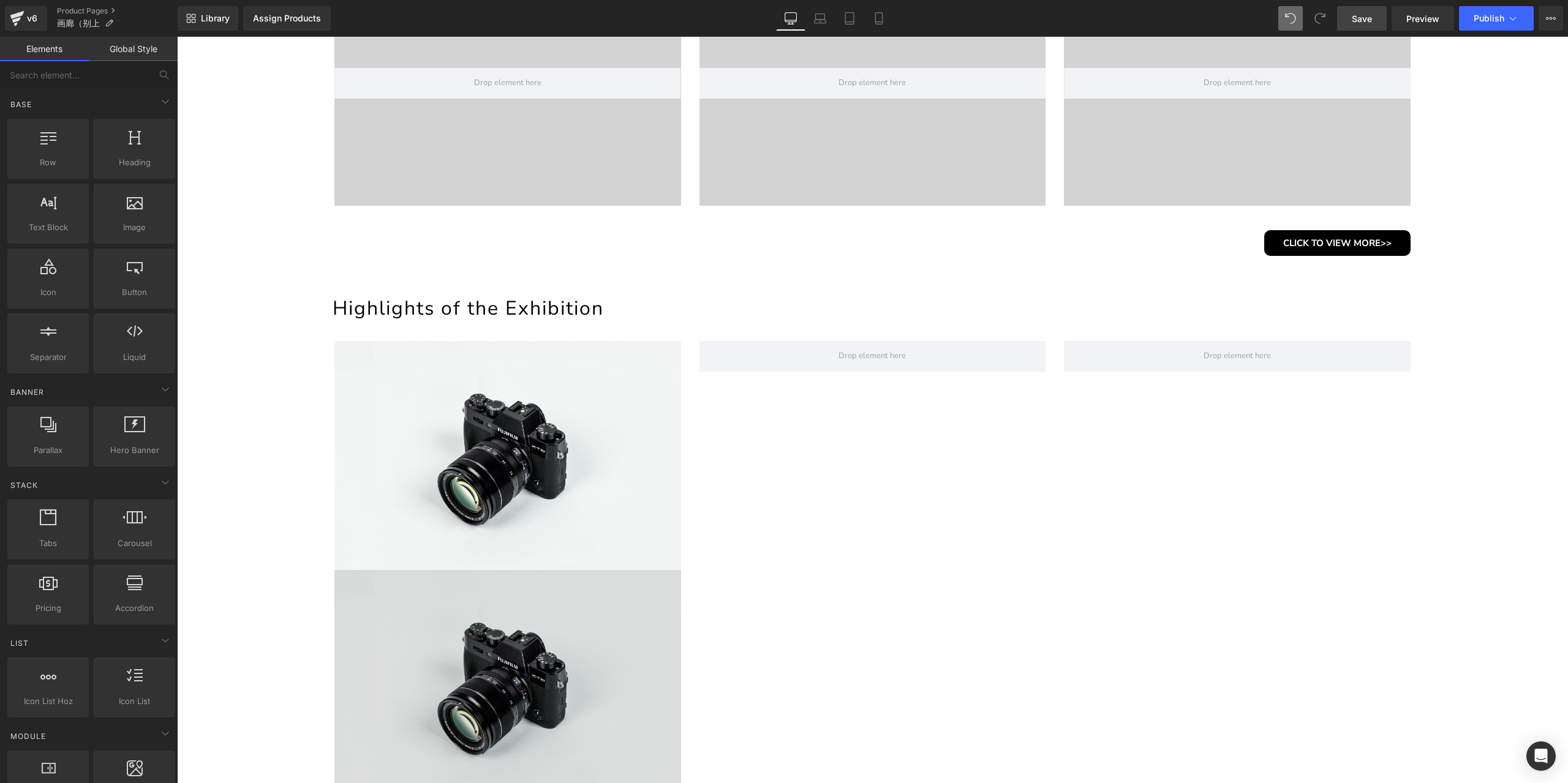
scroll to position [1012, 0]
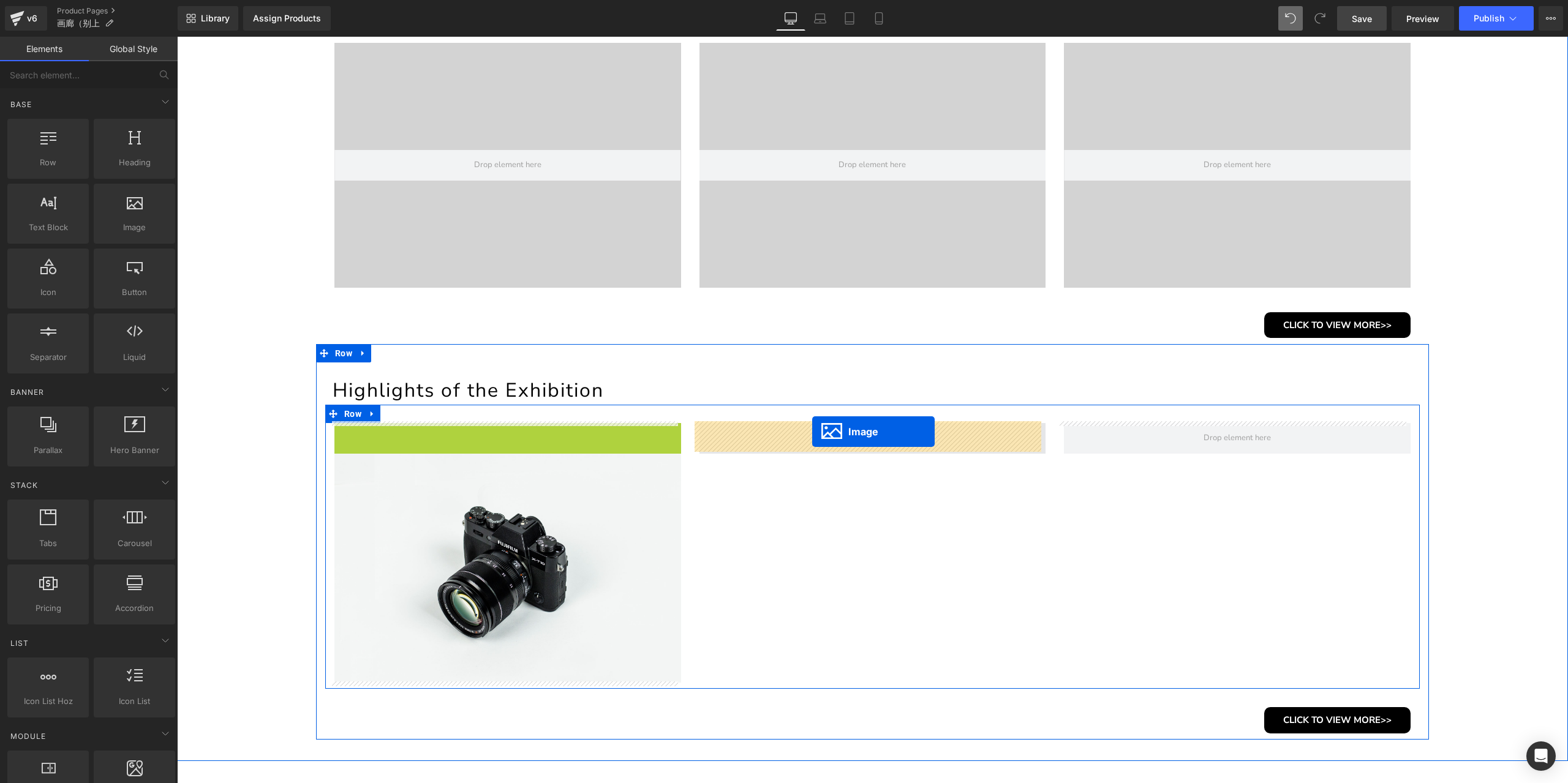
drag, startPoint x: 468, startPoint y: 536, endPoint x: 812, endPoint y: 432, distance: 359.4
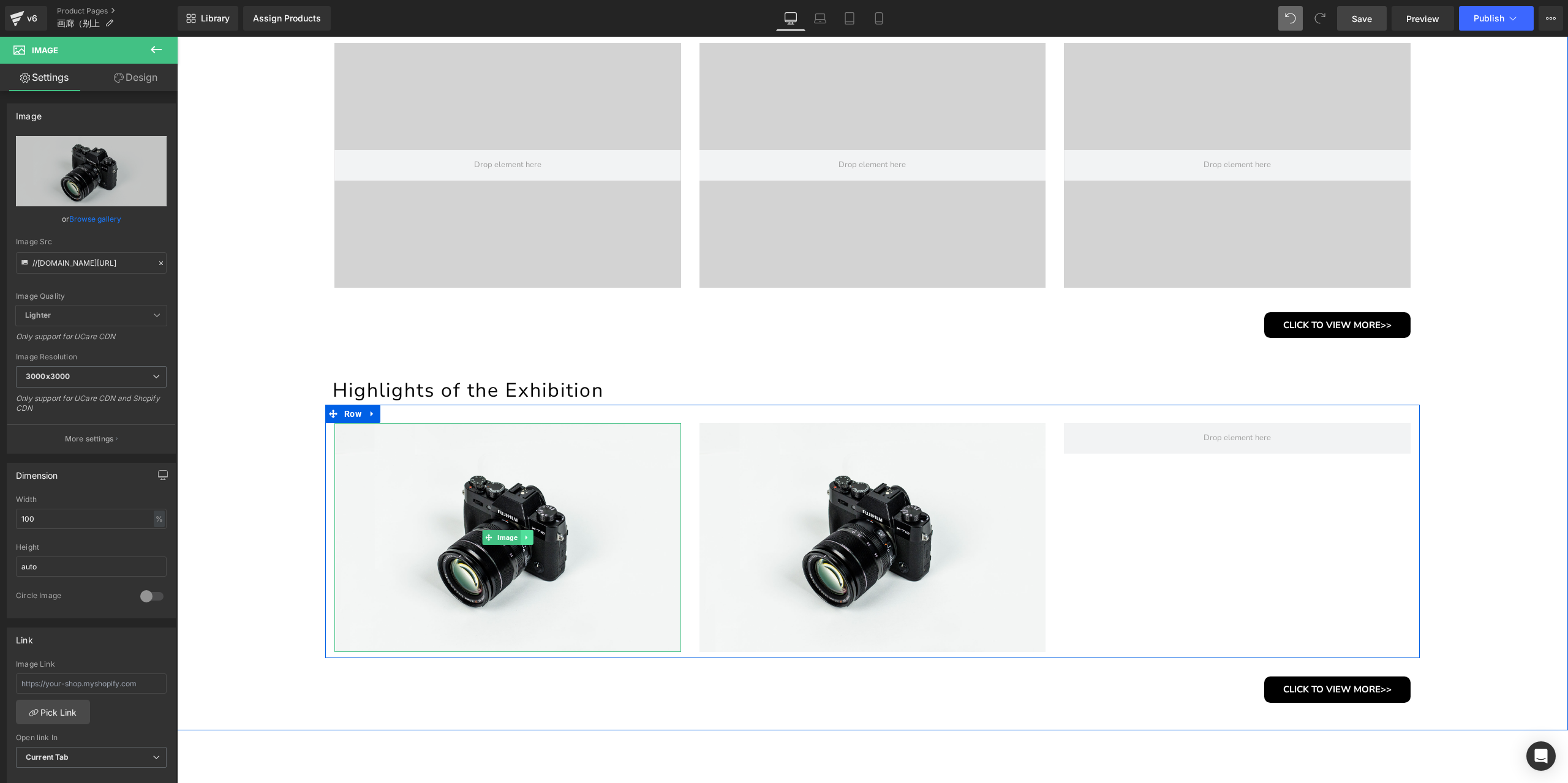
click at [523, 536] on icon at bounding box center [526, 538] width 7 height 8
click at [517, 536] on icon at bounding box center [520, 537] width 7 height 7
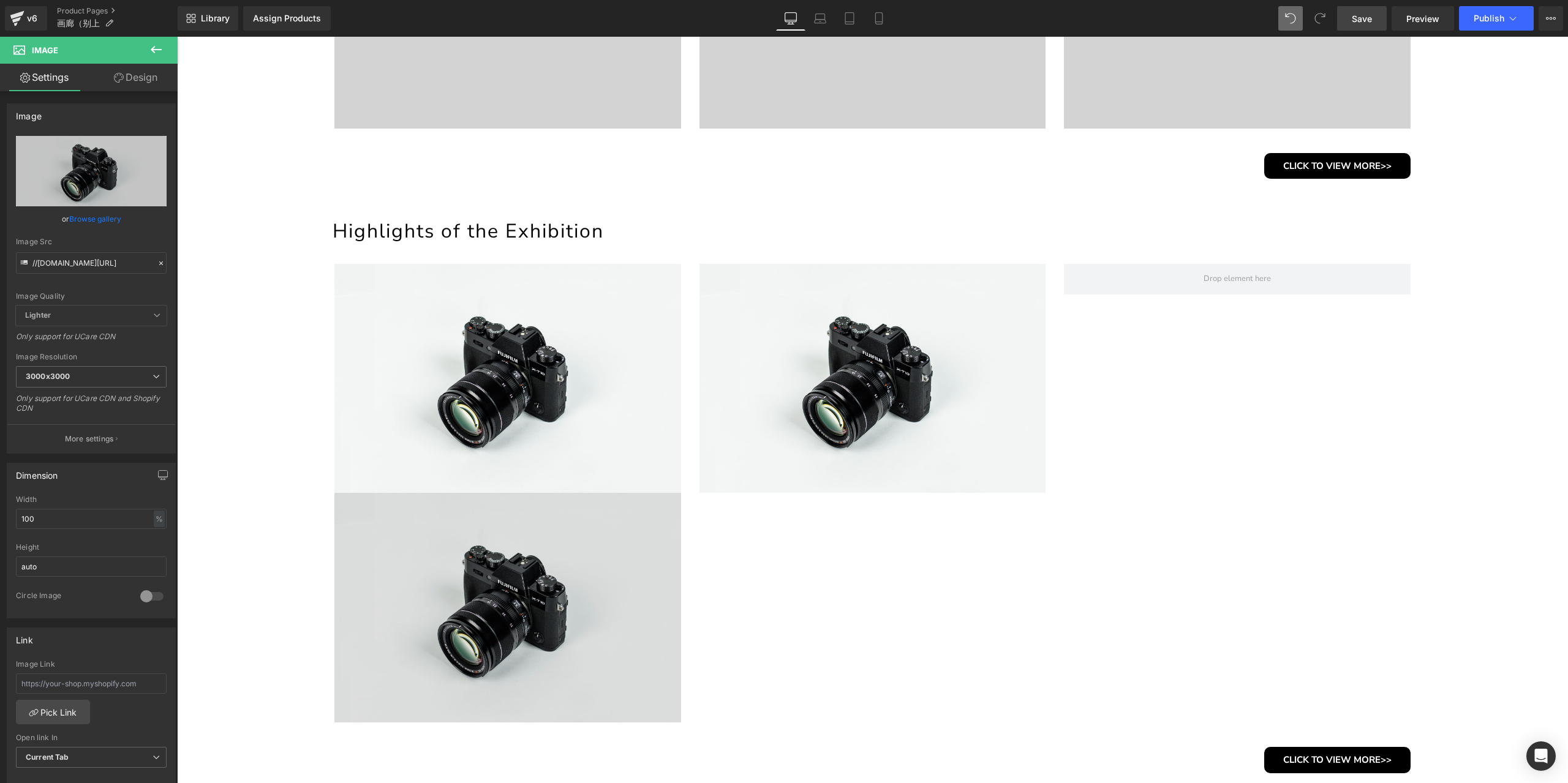
scroll to position [1086, 0]
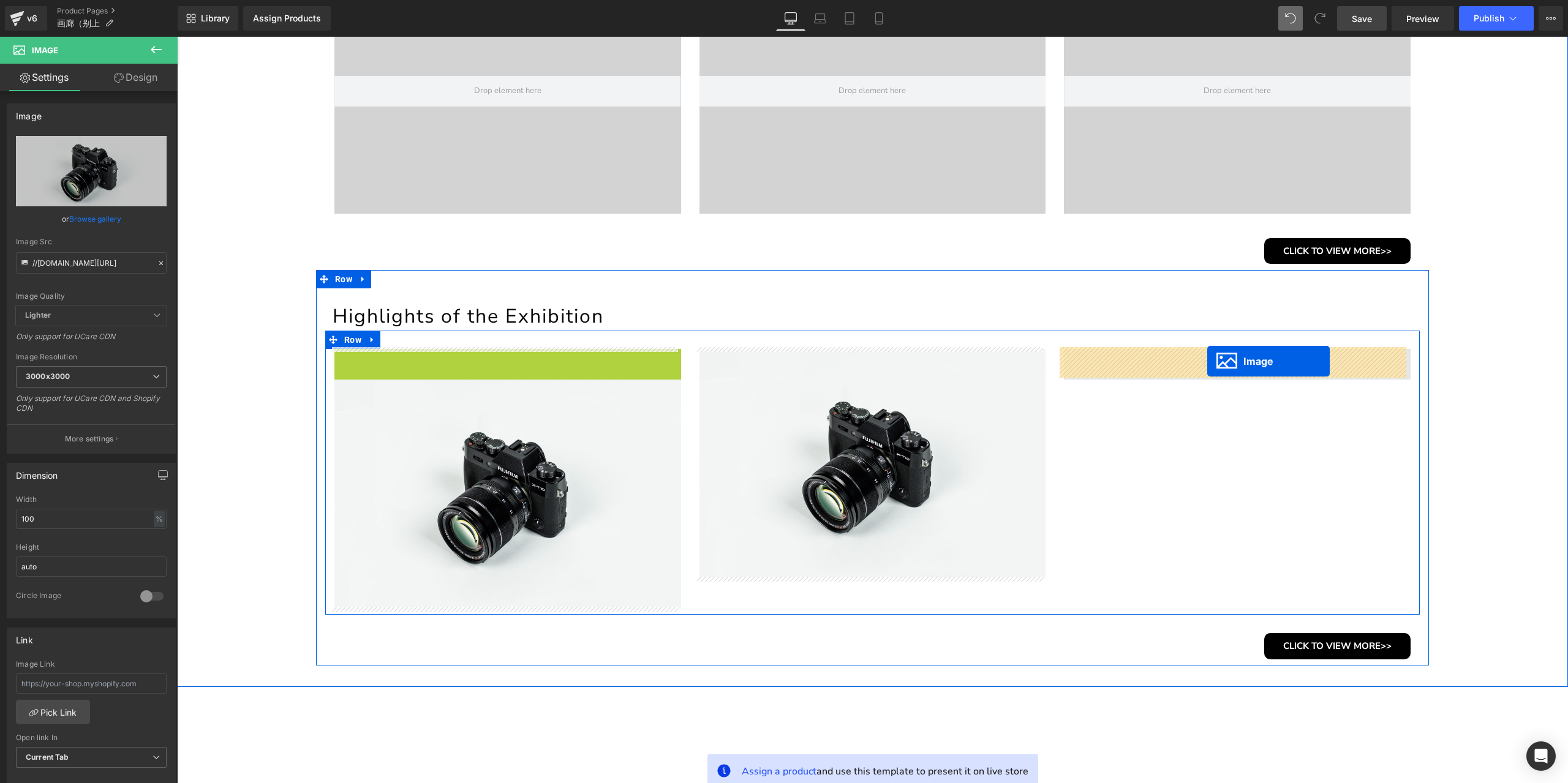
drag, startPoint x: 467, startPoint y: 461, endPoint x: 1207, endPoint y: 361, distance: 746.7
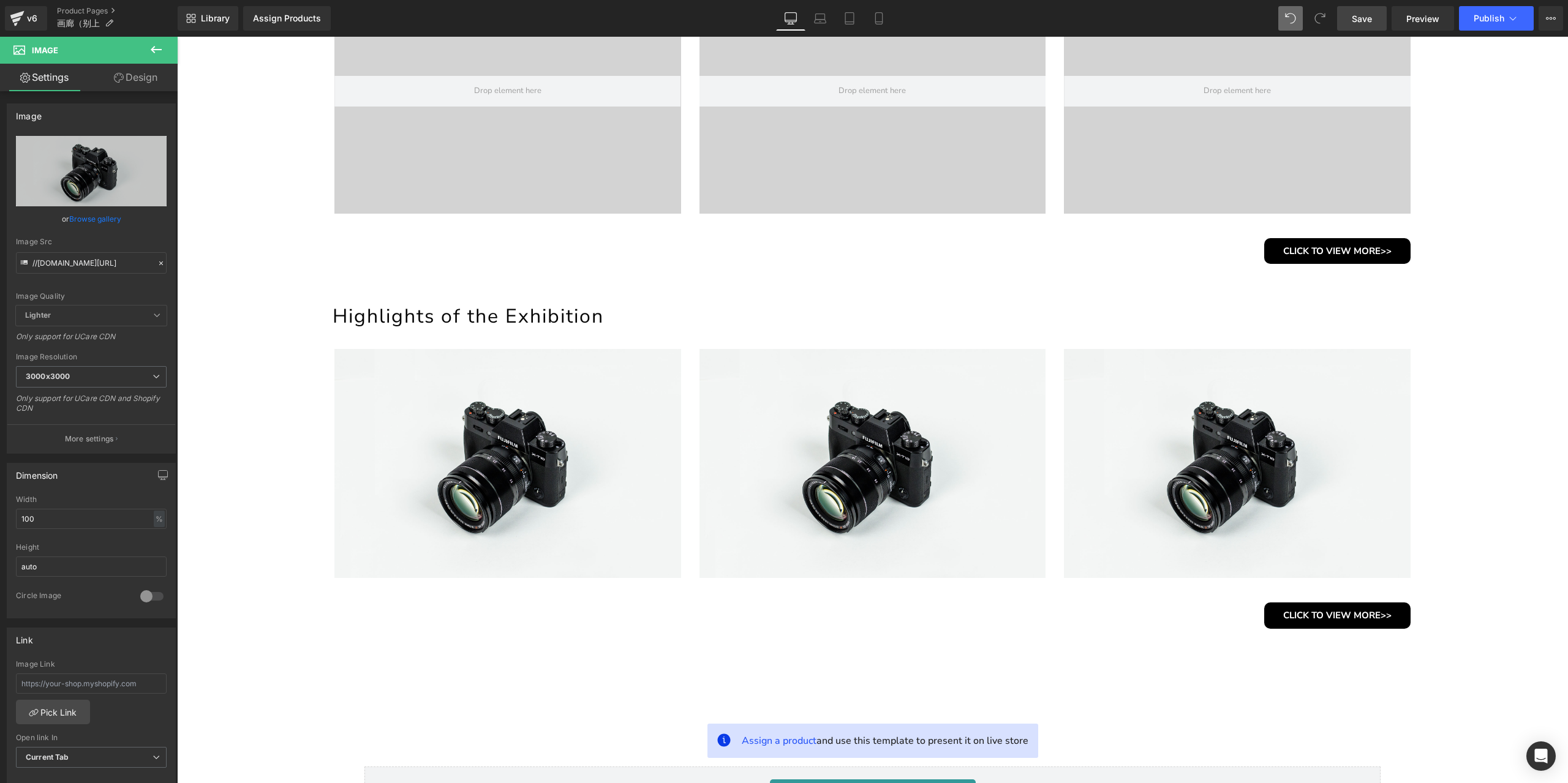
click at [1357, 20] on span "Save" at bounding box center [1362, 18] width 20 height 13
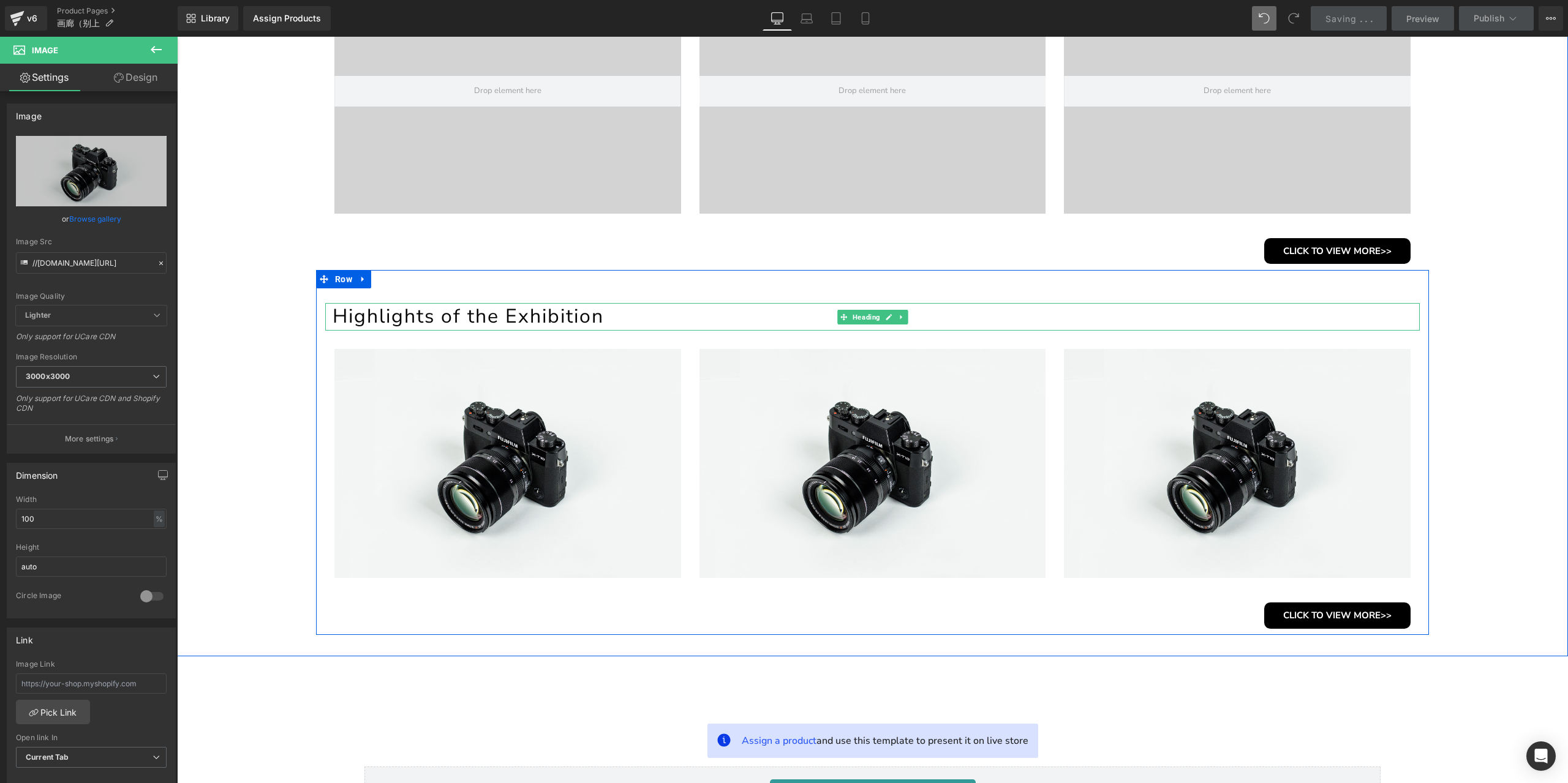
click at [534, 308] on h1 "Highlights of the Exhibition" at bounding box center [875, 316] width 1087 height 27
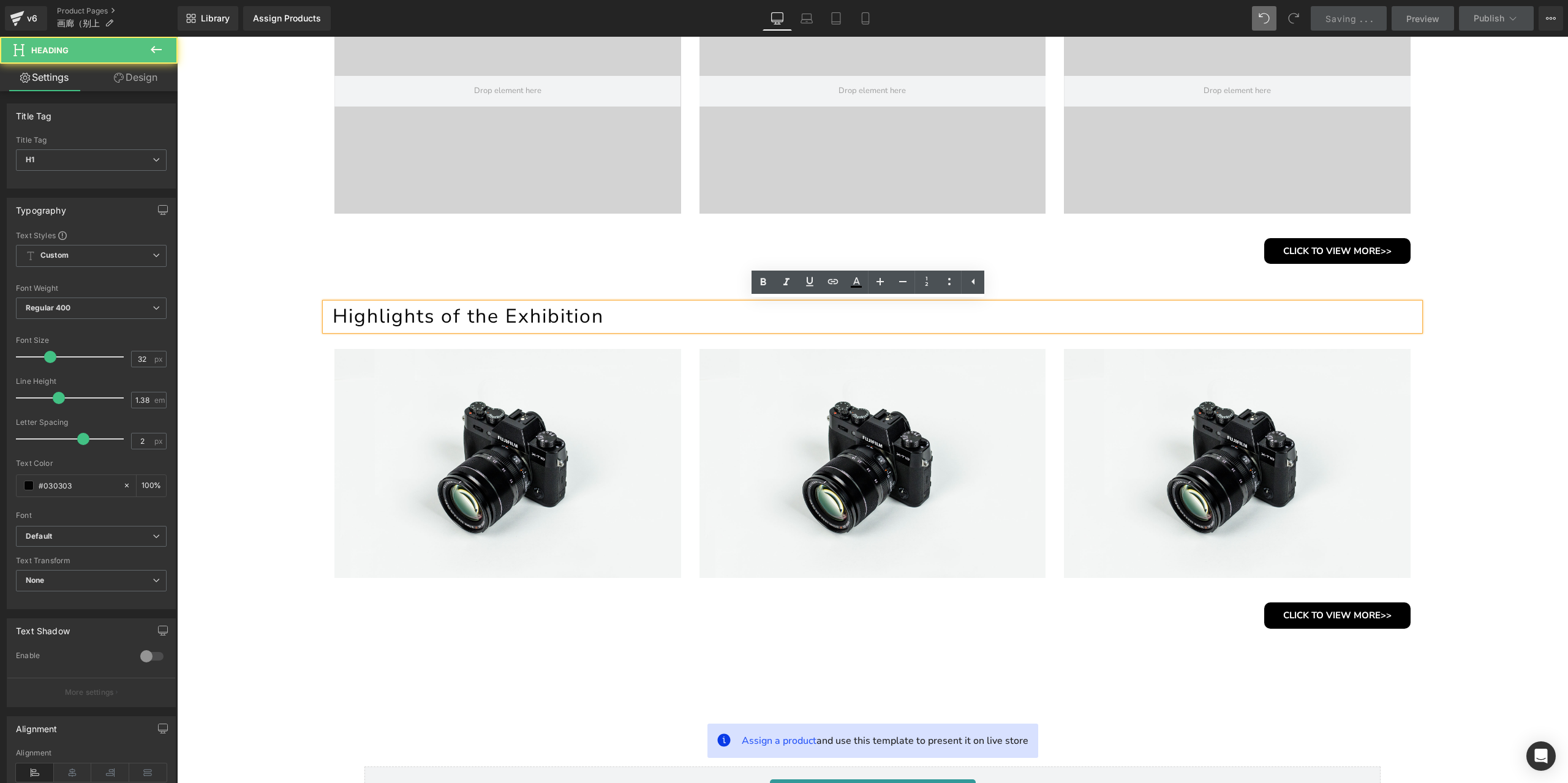
click at [546, 313] on h1 "Highlights of the Exhibition" at bounding box center [875, 316] width 1087 height 27
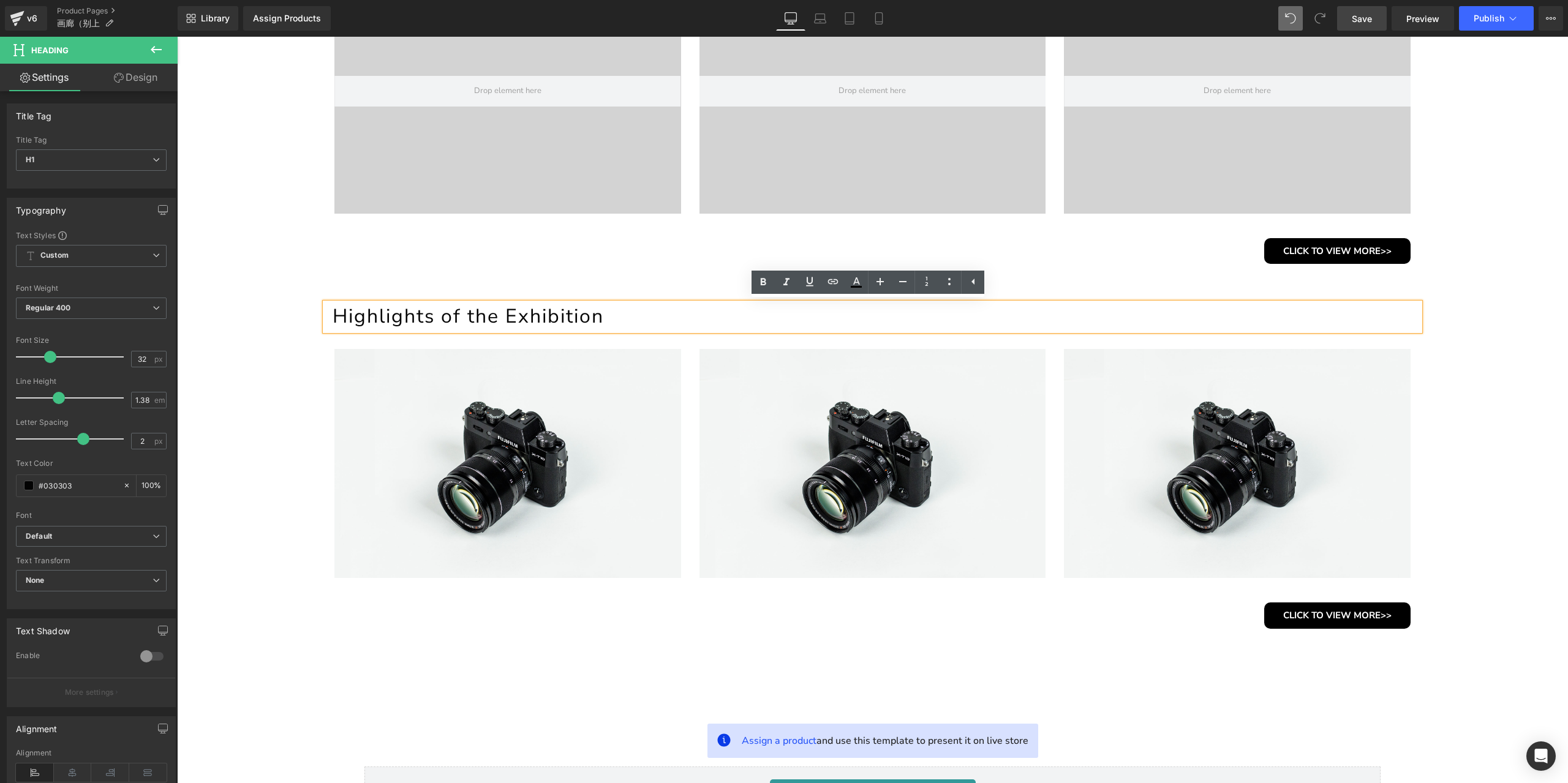
click at [571, 322] on h1 "Highlights of the Exhibition" at bounding box center [875, 316] width 1087 height 27
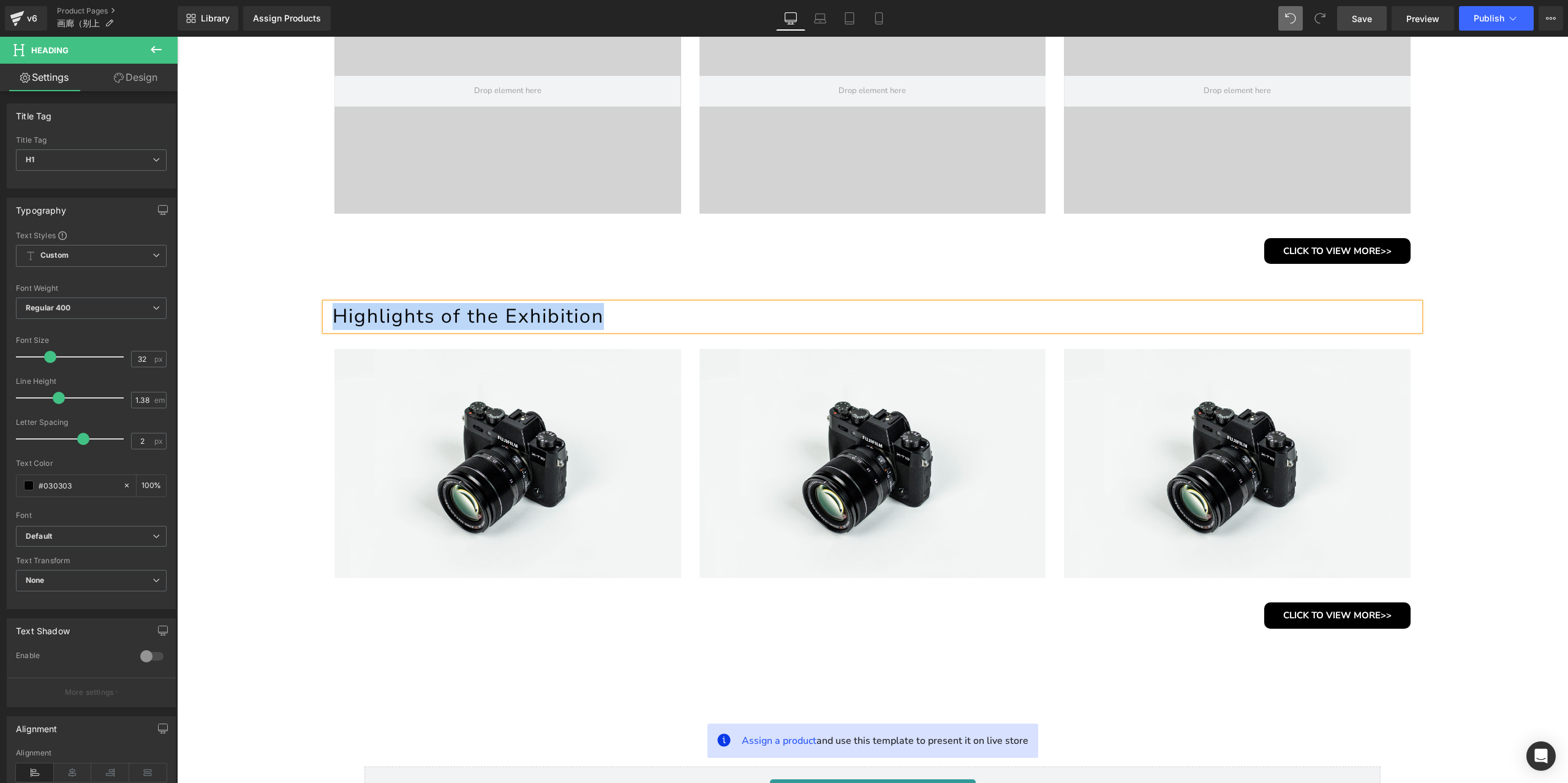
paste div
click at [1359, 29] on link "Save" at bounding box center [1362, 18] width 50 height 25
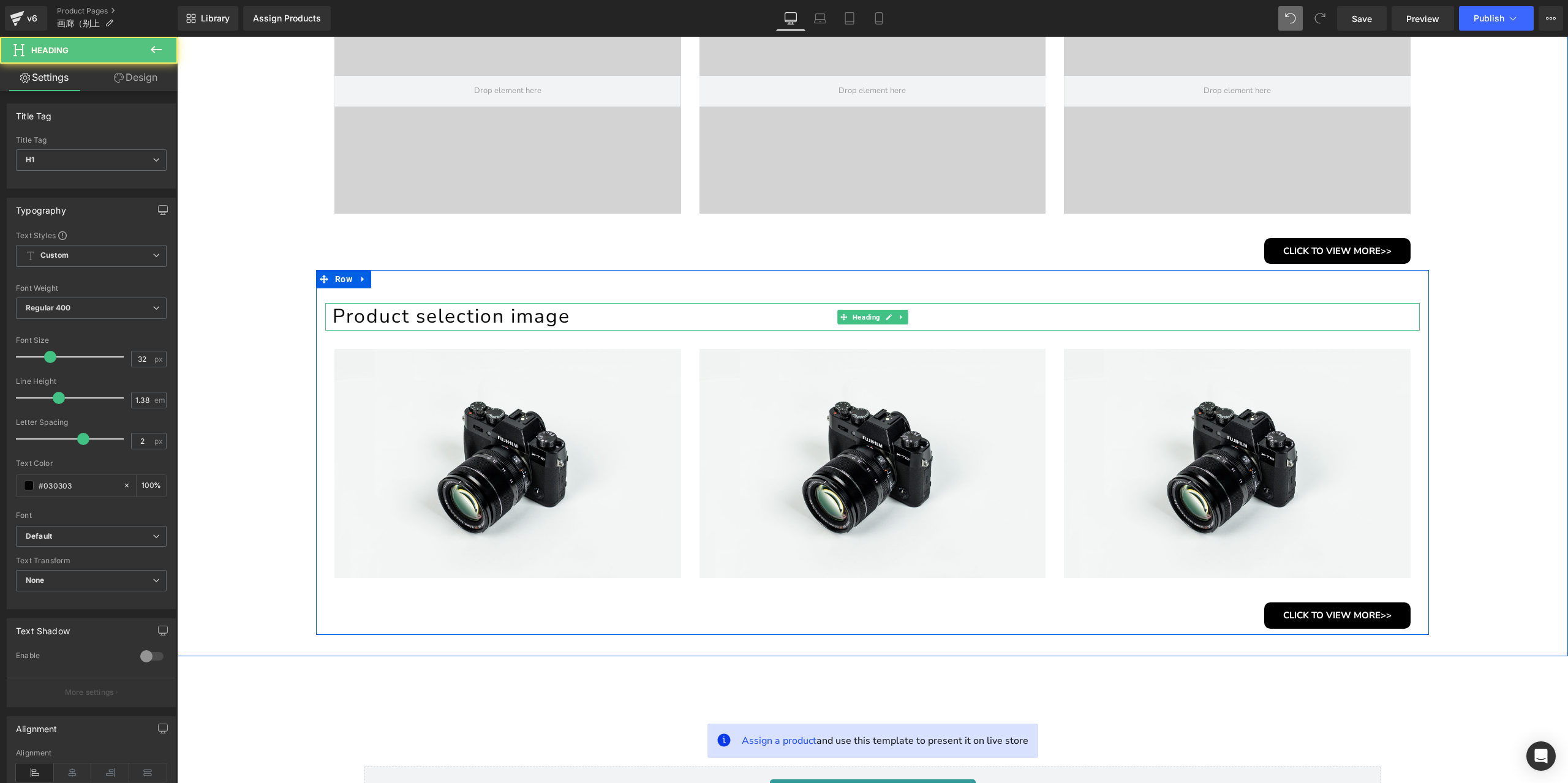
click at [541, 321] on h1 "Product selection image" at bounding box center [875, 316] width 1087 height 27
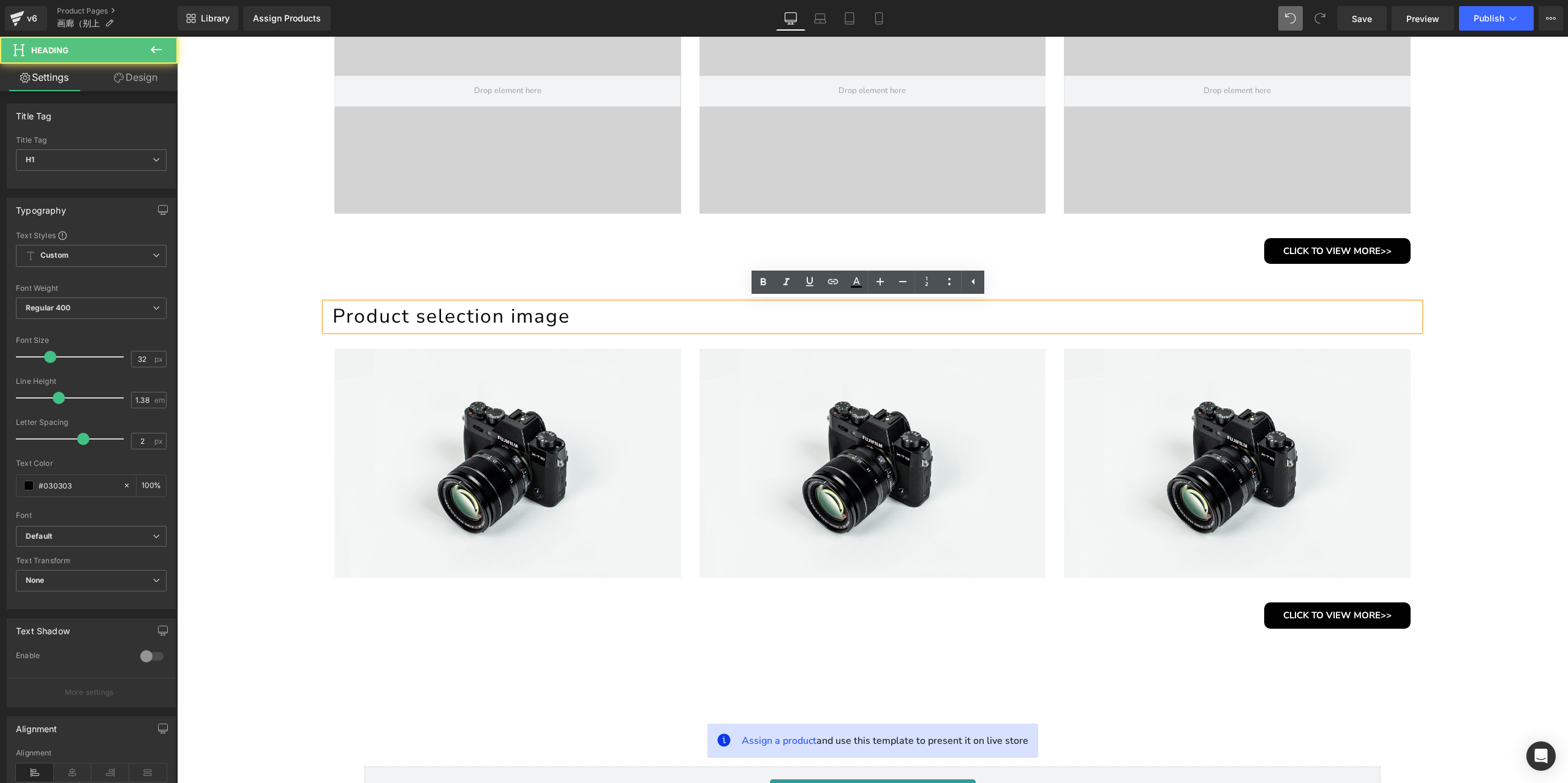
click at [580, 323] on h1 "Product selection image" at bounding box center [875, 316] width 1087 height 27
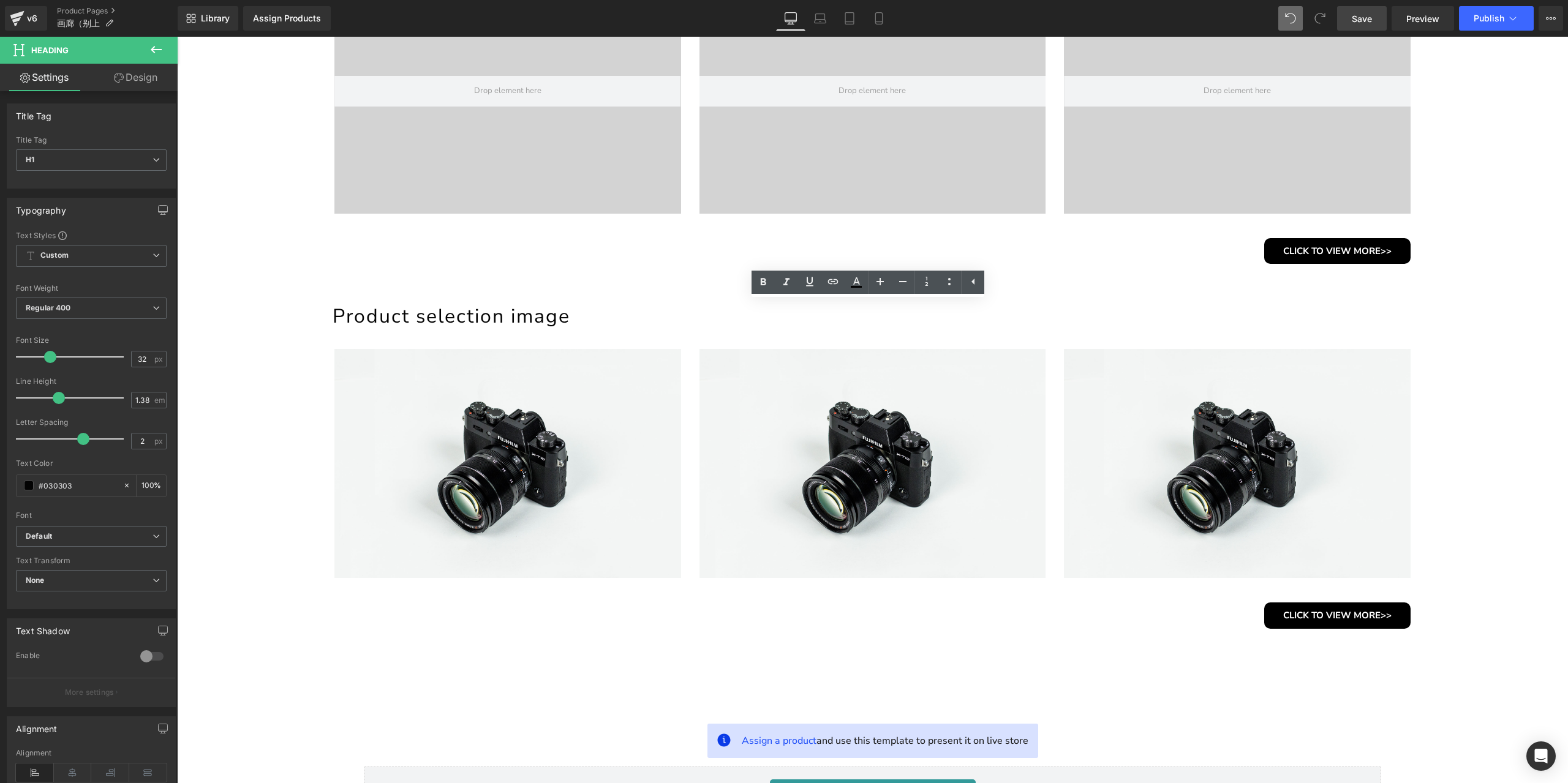
click at [1360, 26] on link "Save" at bounding box center [1362, 18] width 50 height 25
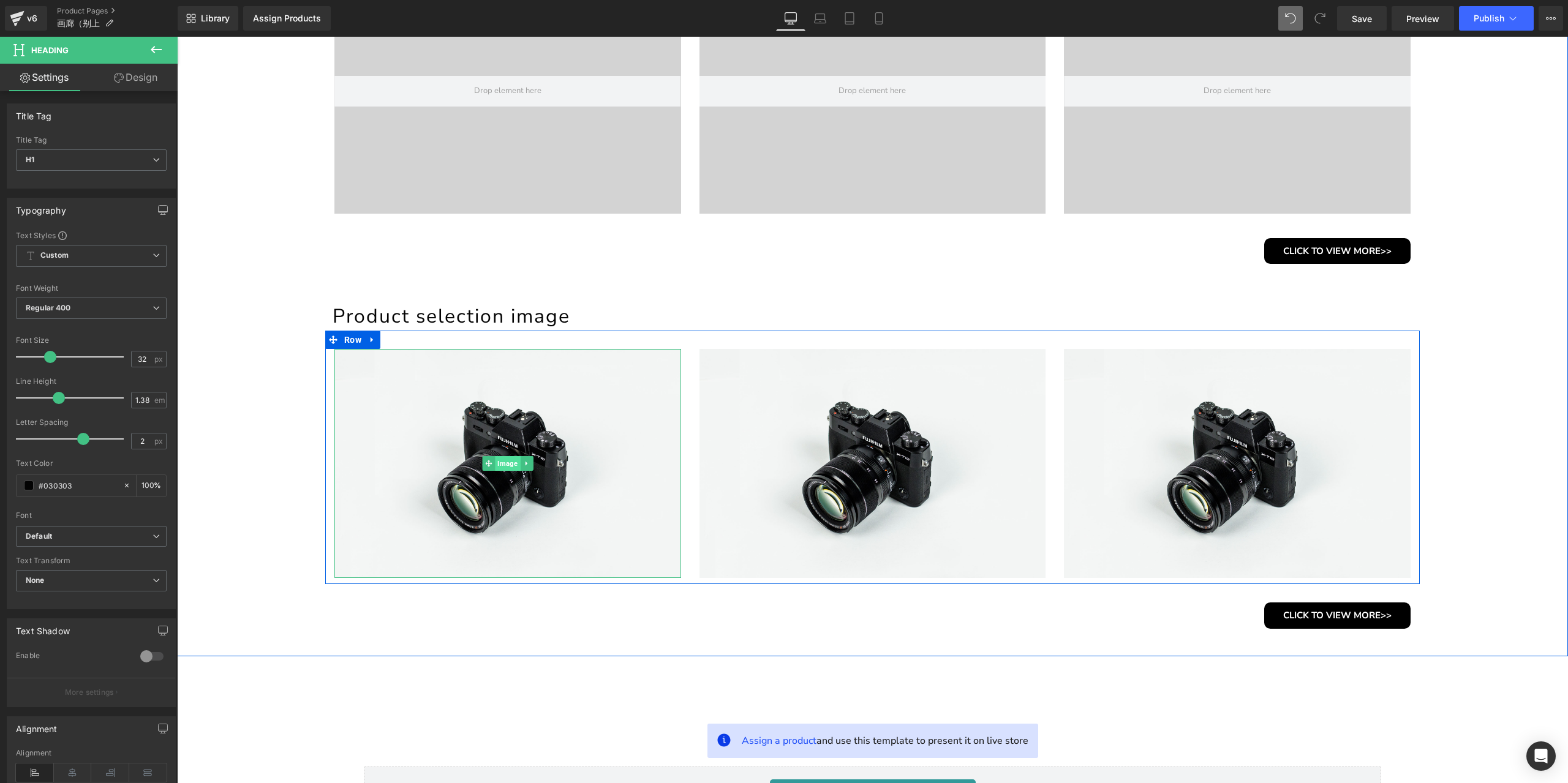
click at [508, 457] on span "Image" at bounding box center [508, 463] width 25 height 14
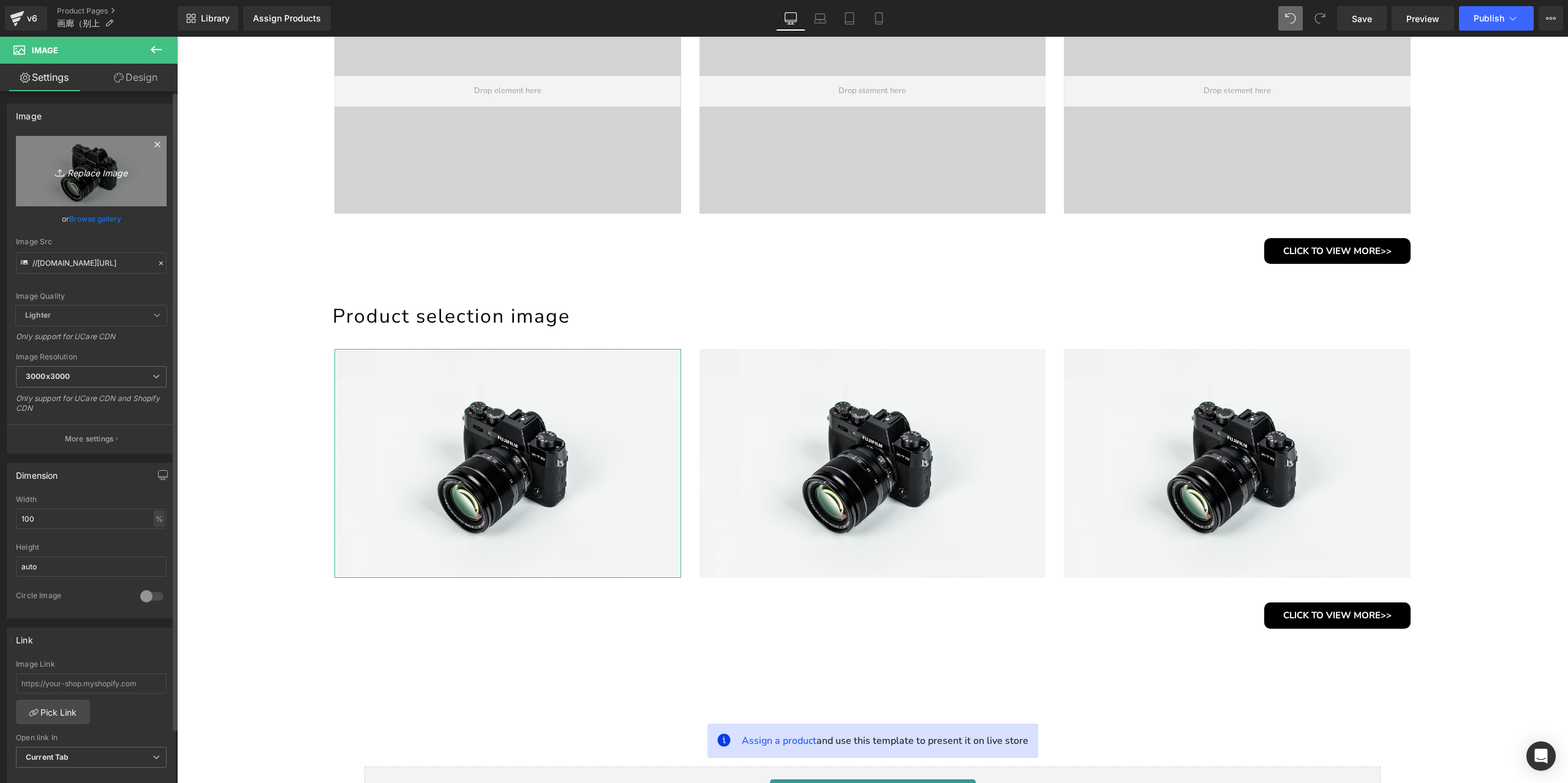
click at [83, 173] on icon "Replace Image" at bounding box center [91, 171] width 98 height 15
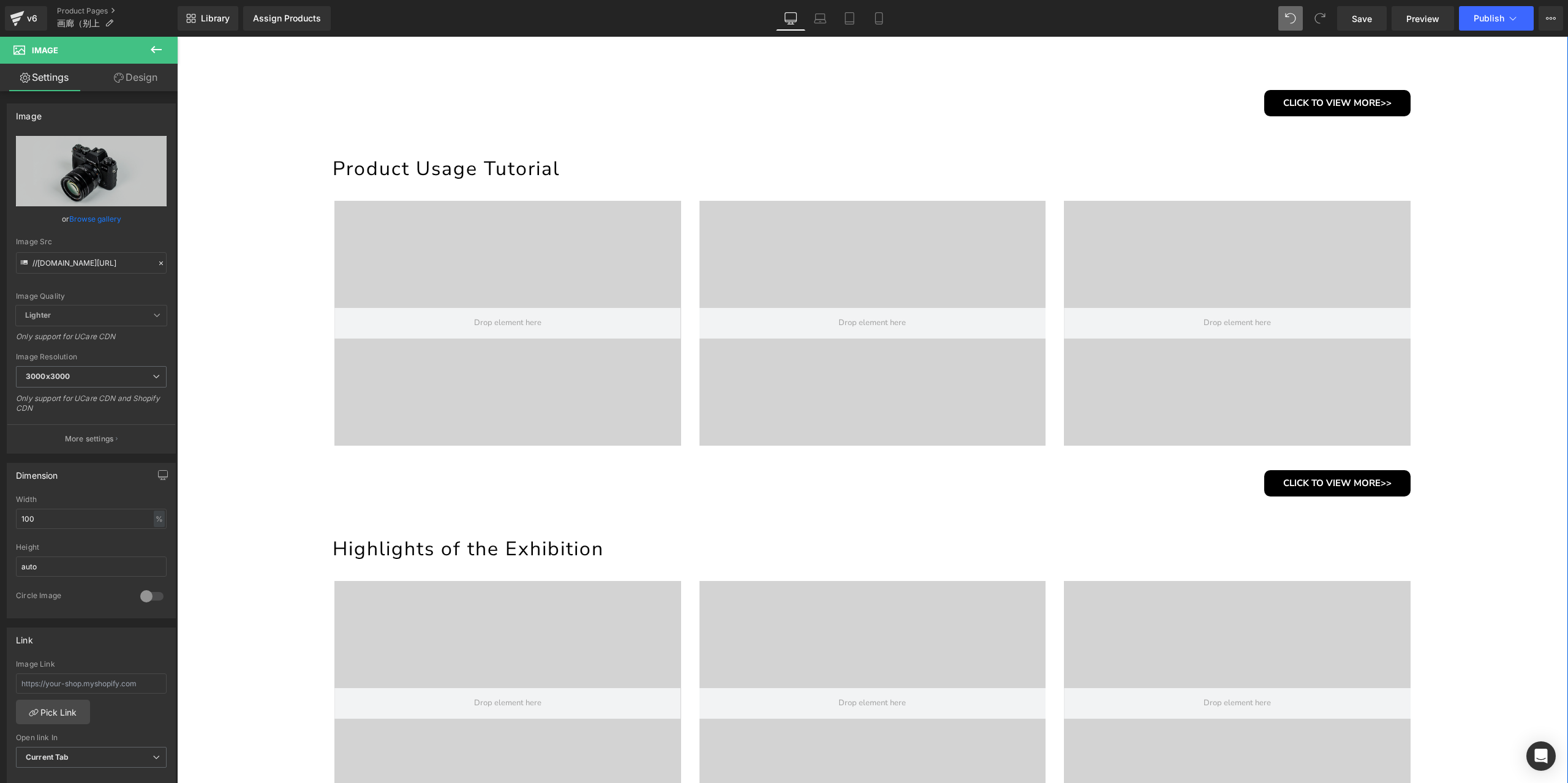
scroll to position [719, 0]
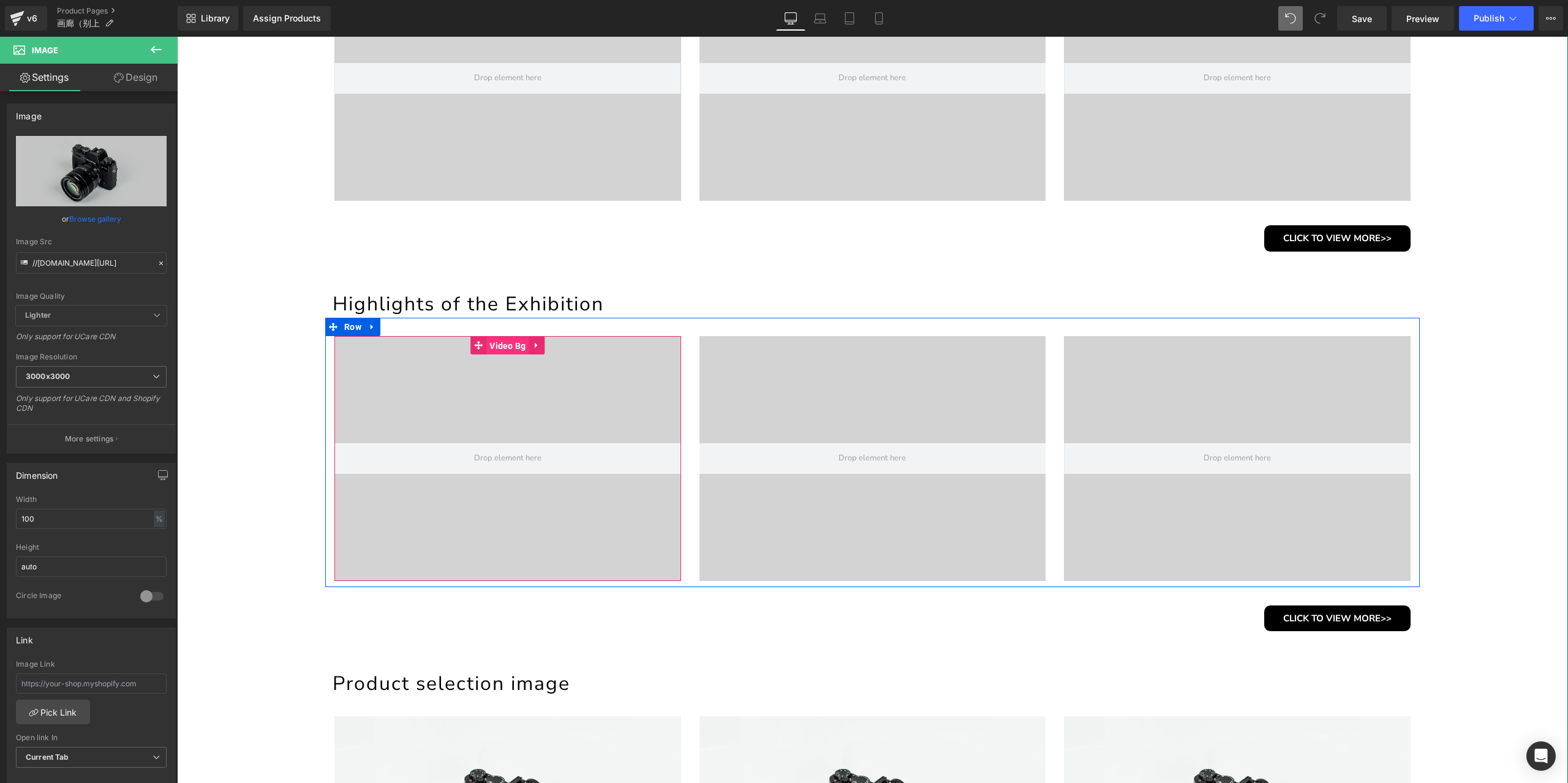
click at [497, 345] on span "Video Bg" at bounding box center [507, 345] width 42 height 18
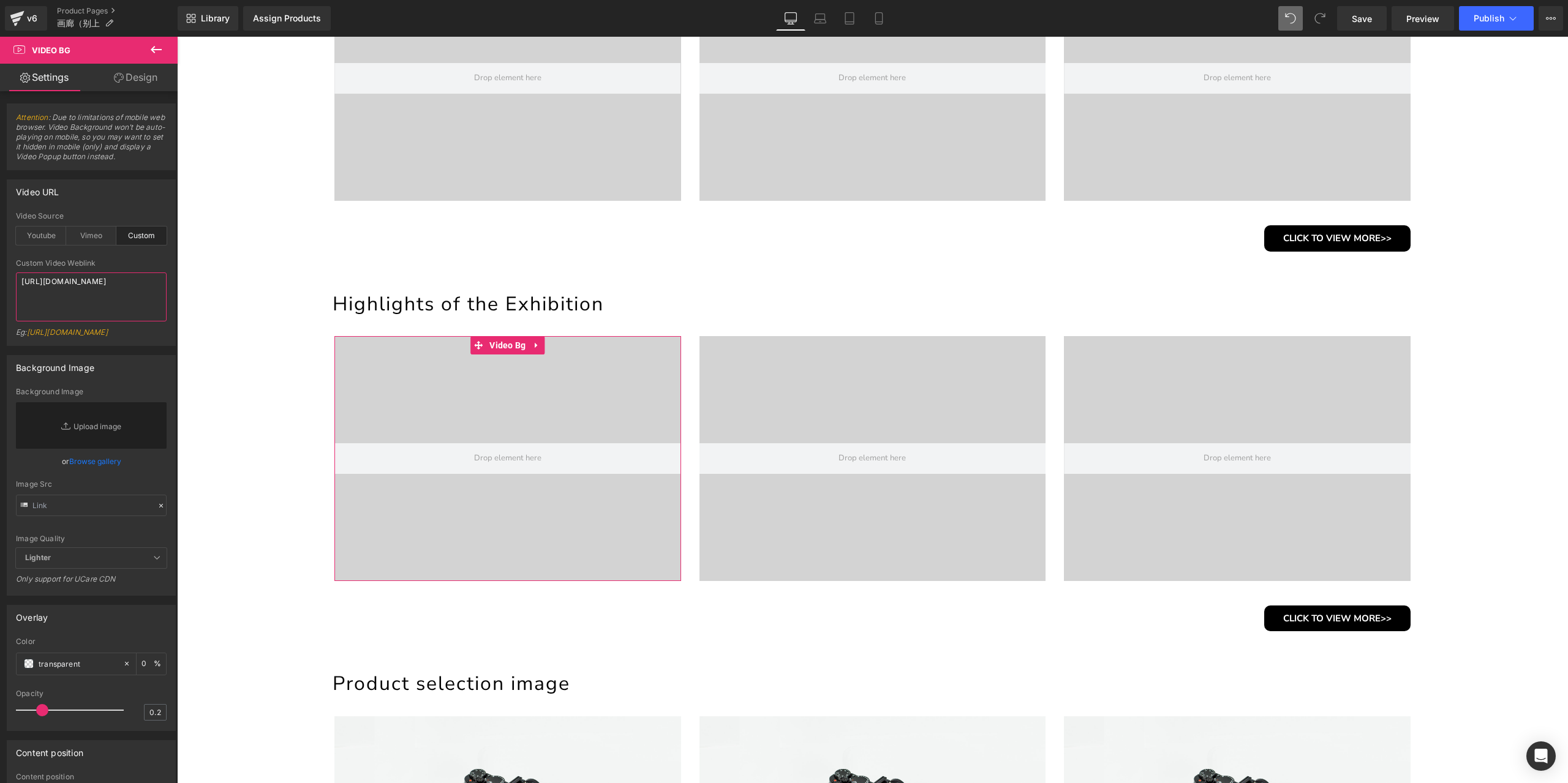
click at [115, 289] on textarea "https://cdn.shopify.com/videos/c/o/v/3a68b5a7337a4c76b3a8e7e2aaf961d2.mp4" at bounding box center [91, 297] width 151 height 49
click at [502, 347] on span "Video Bg" at bounding box center [507, 345] width 42 height 18
paste textarea "4035d905d7fb448682dd0c2c23b8eead.mp4"
paste textarea
type textarea "https://cdn.shopify.com/videos/c/o/v/4035d905d7fb448682dd0c2c23b8eead.mp4"
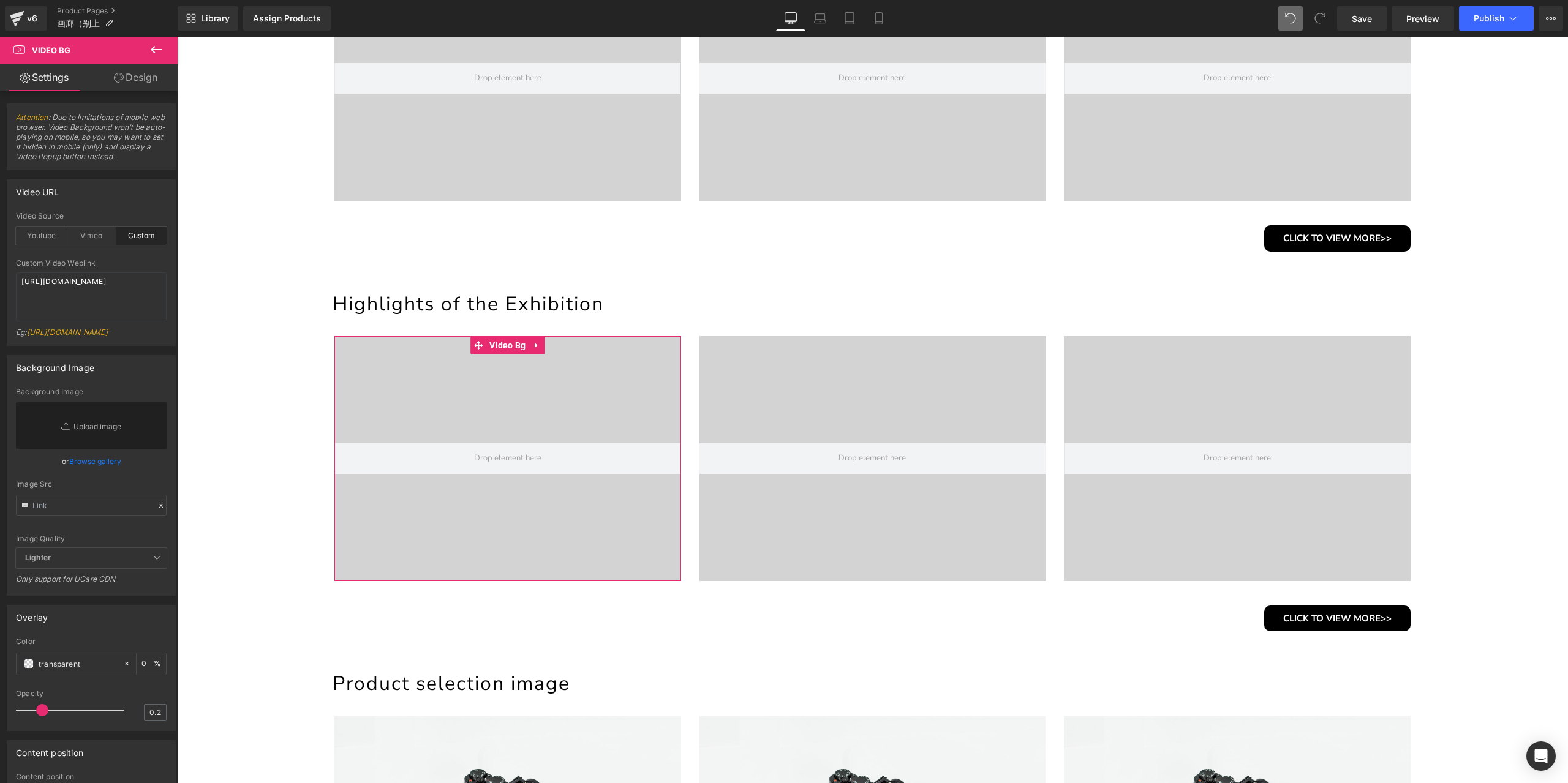
click at [163, 261] on div "custom Video Source Youtube Vimeo Custom Youtube Weblink https://www.youtube.co…" at bounding box center [91, 279] width 168 height 134
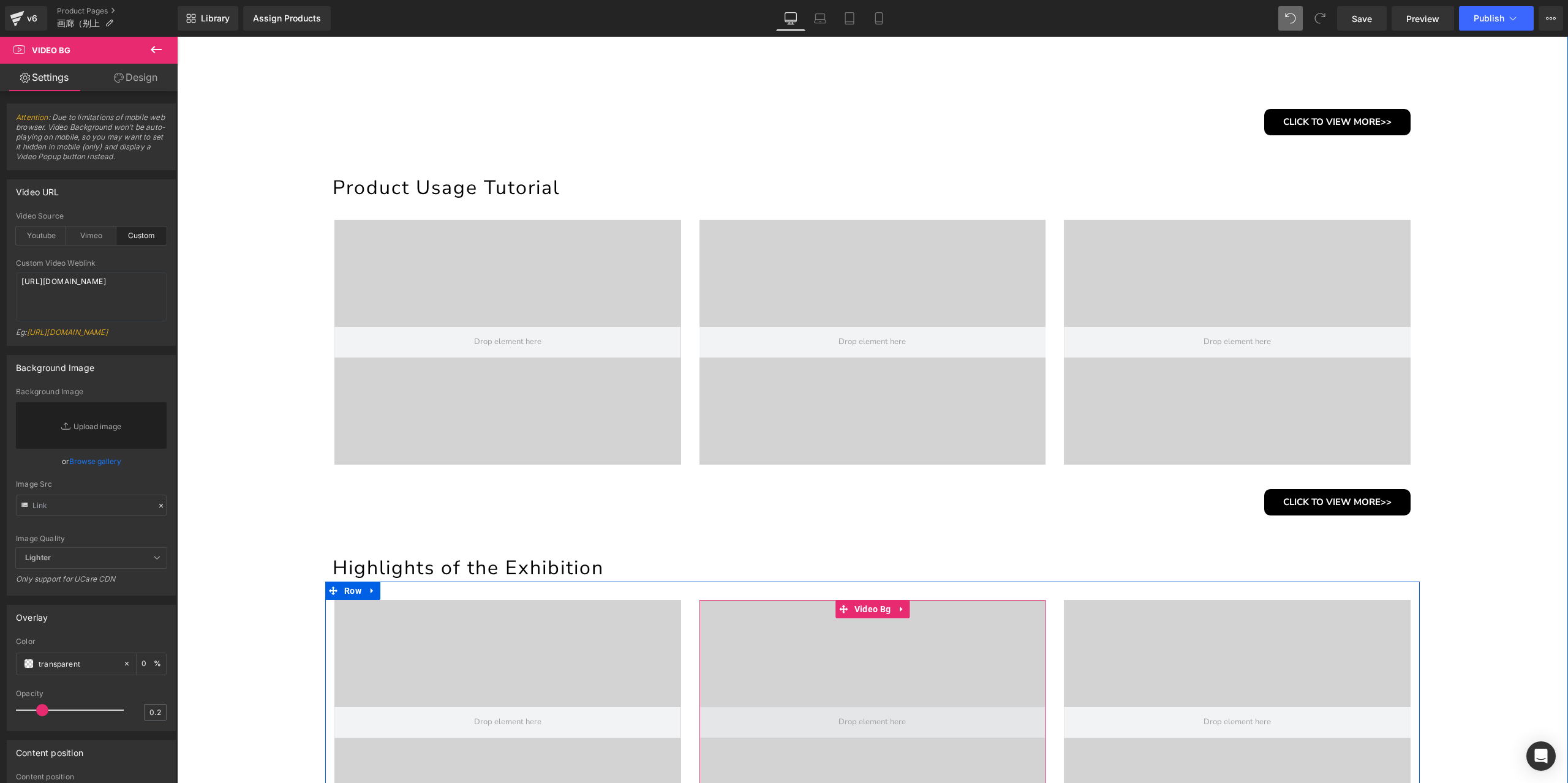
scroll to position [474, 0]
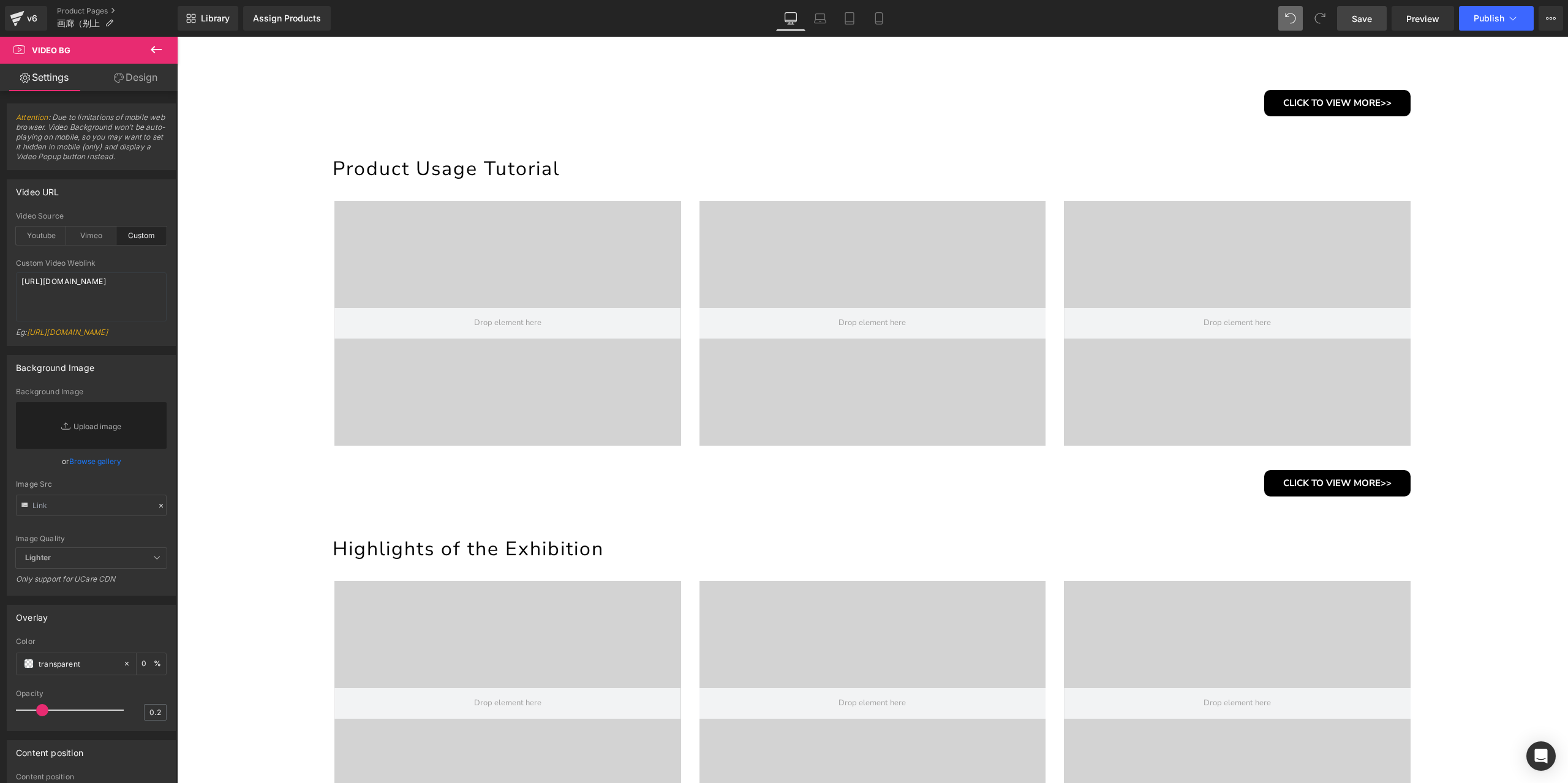
click at [1359, 21] on span "Save" at bounding box center [1362, 18] width 20 height 13
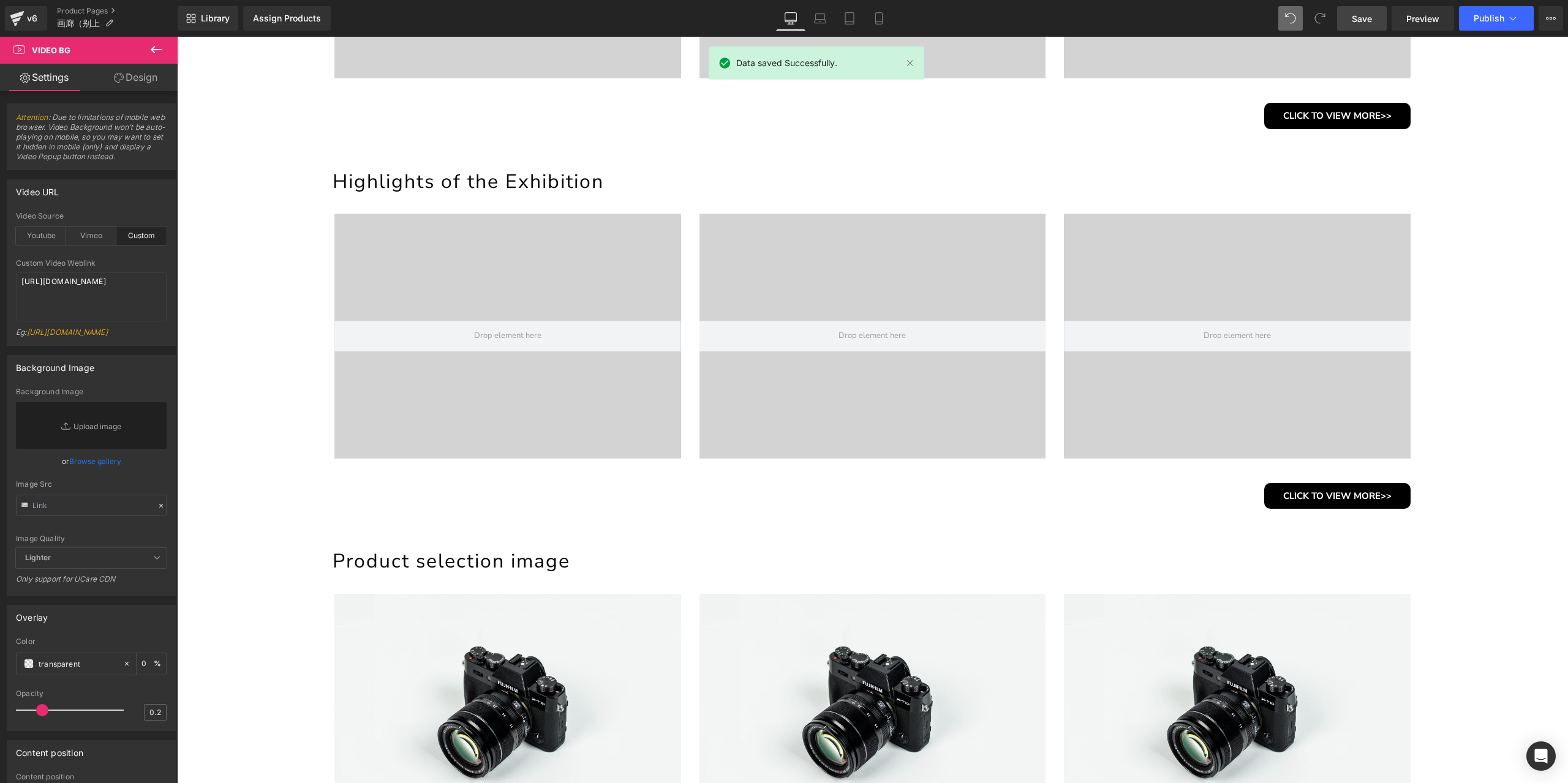
scroll to position [964, 0]
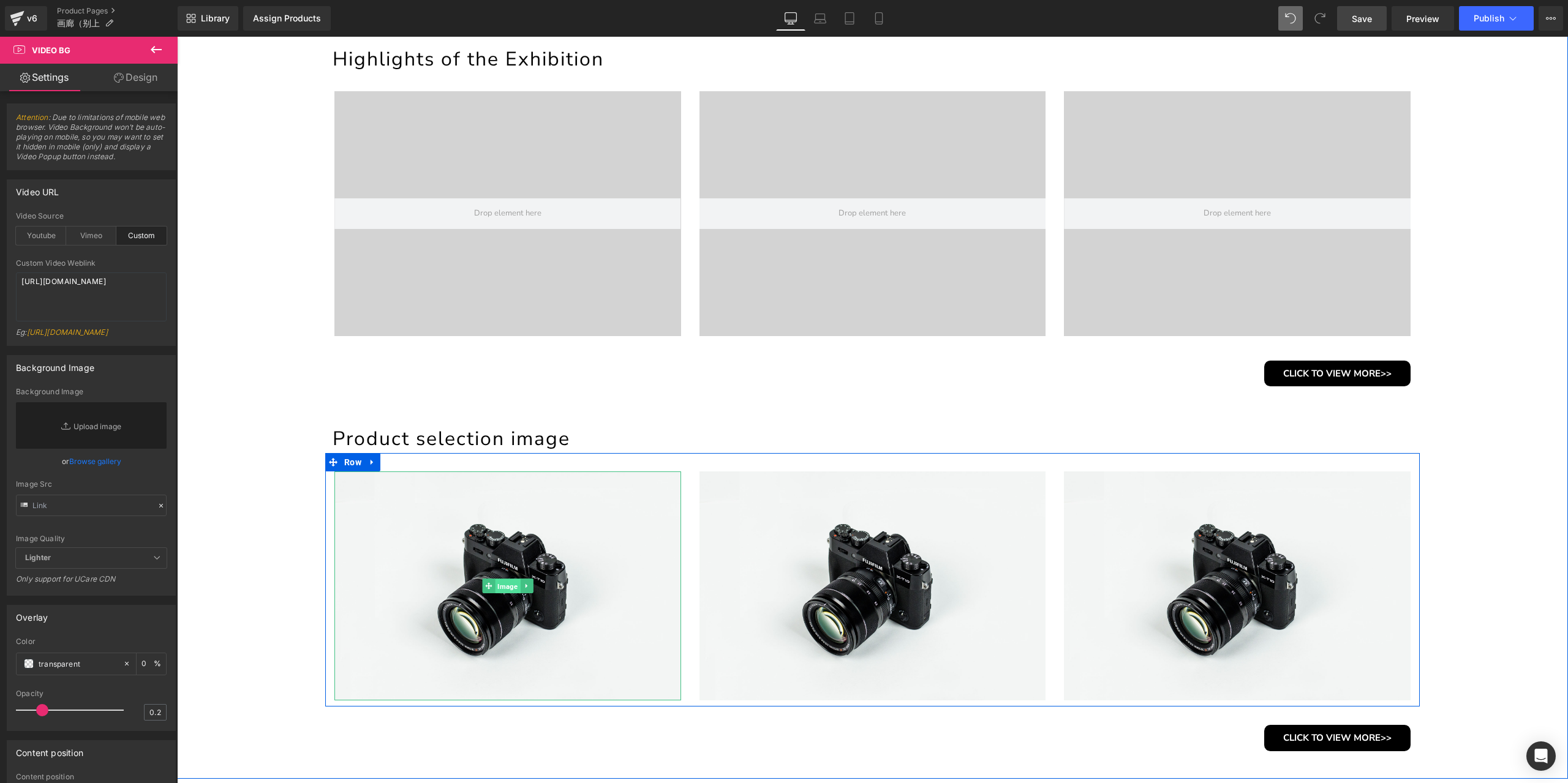
click at [504, 585] on span "Image" at bounding box center [508, 586] width 25 height 14
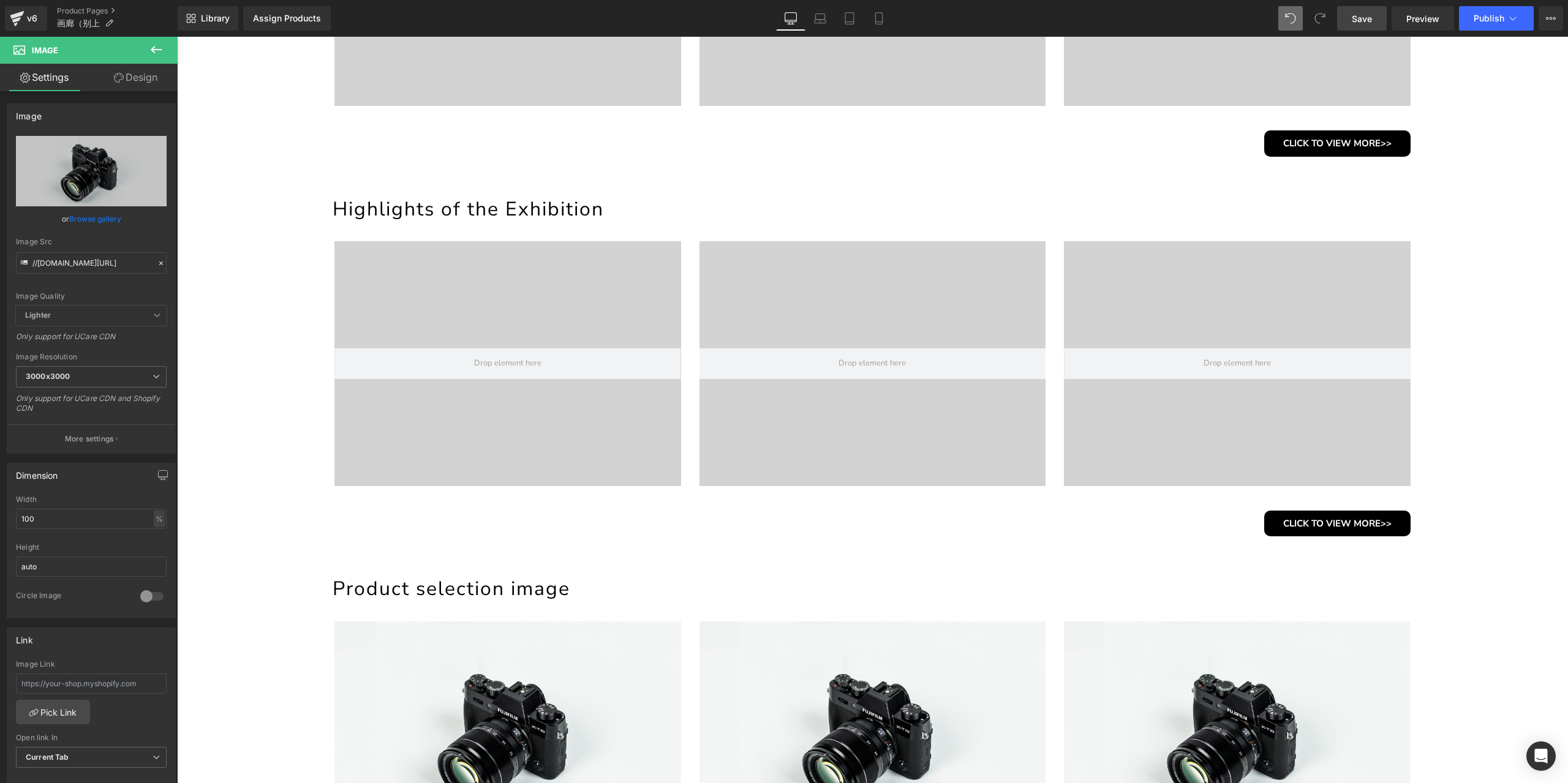
scroll to position [719, 0]
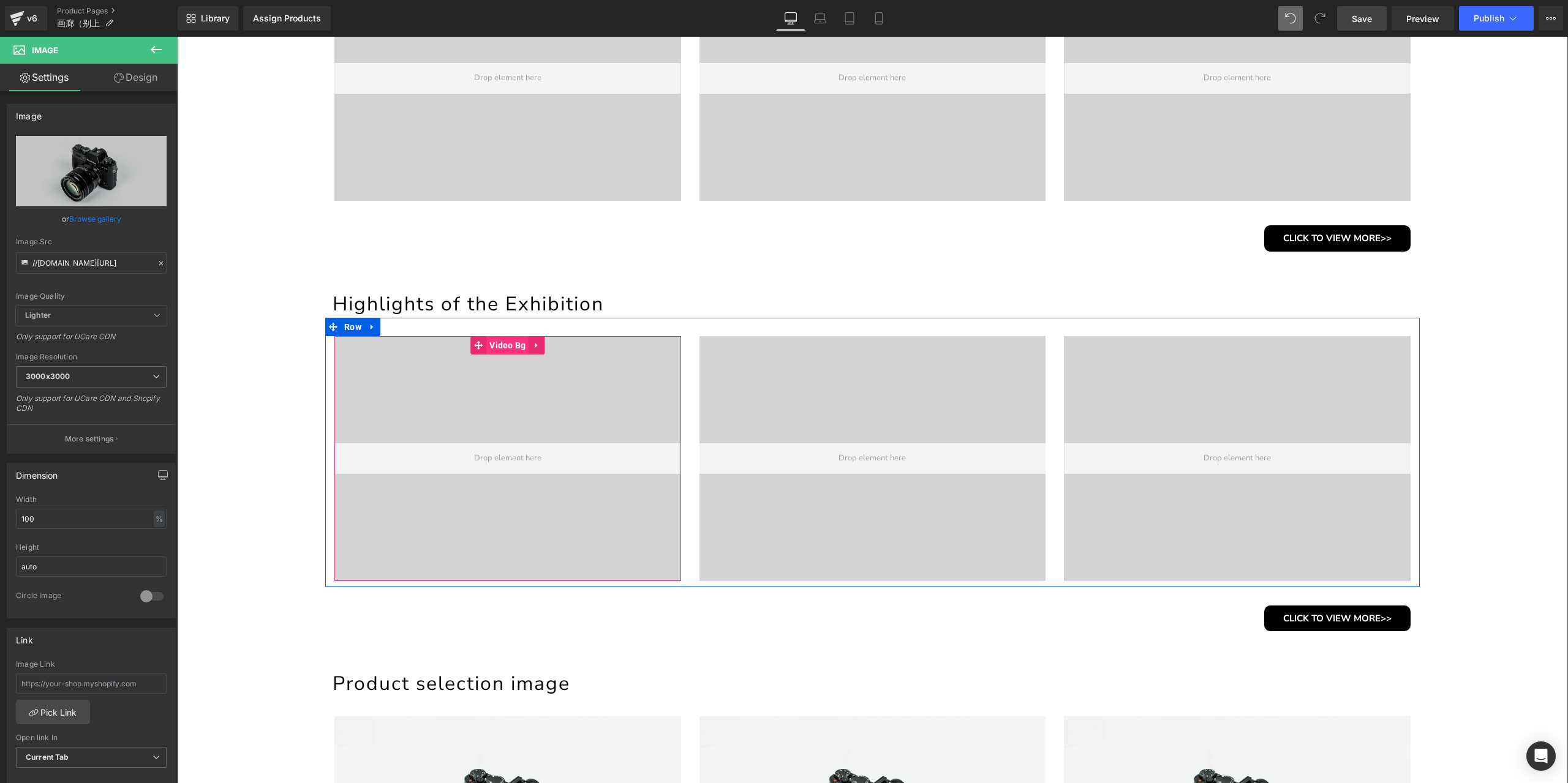
click at [494, 346] on span "Video Bg" at bounding box center [507, 345] width 42 height 18
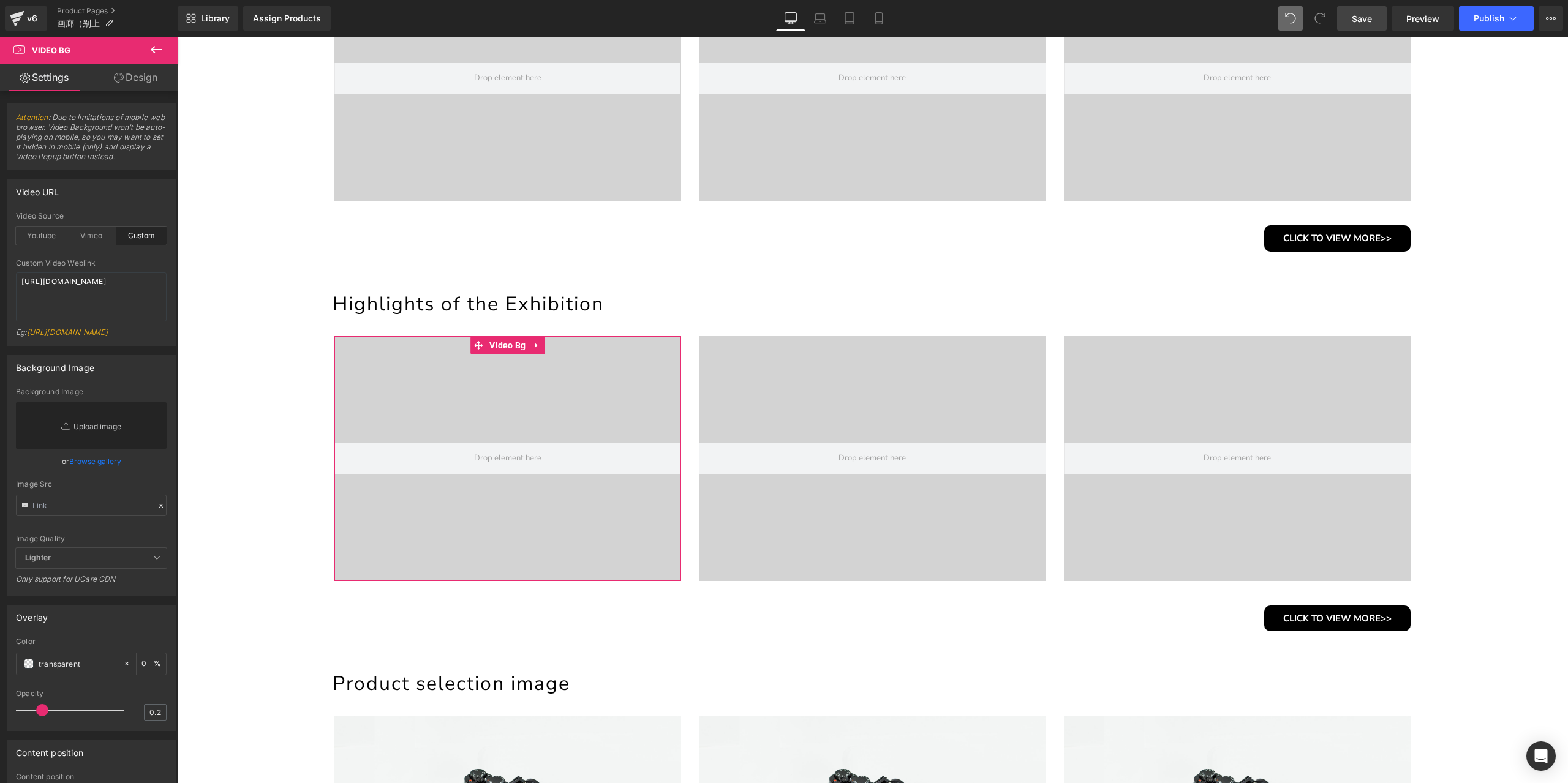
click at [129, 449] on link "Replace Image" at bounding box center [91, 426] width 151 height 47
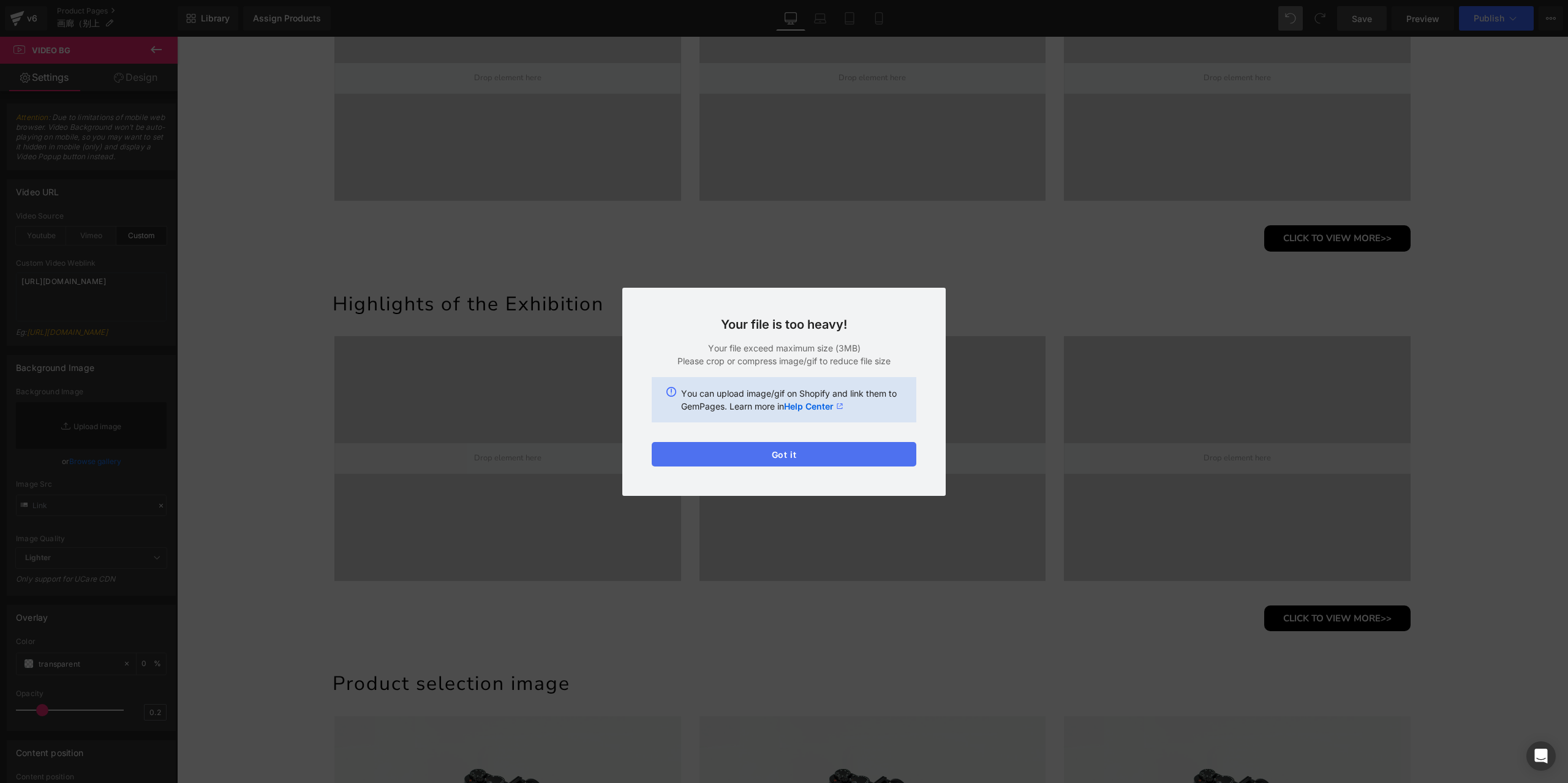
click at [849, 456] on button "Got it" at bounding box center [783, 454] width 264 height 25
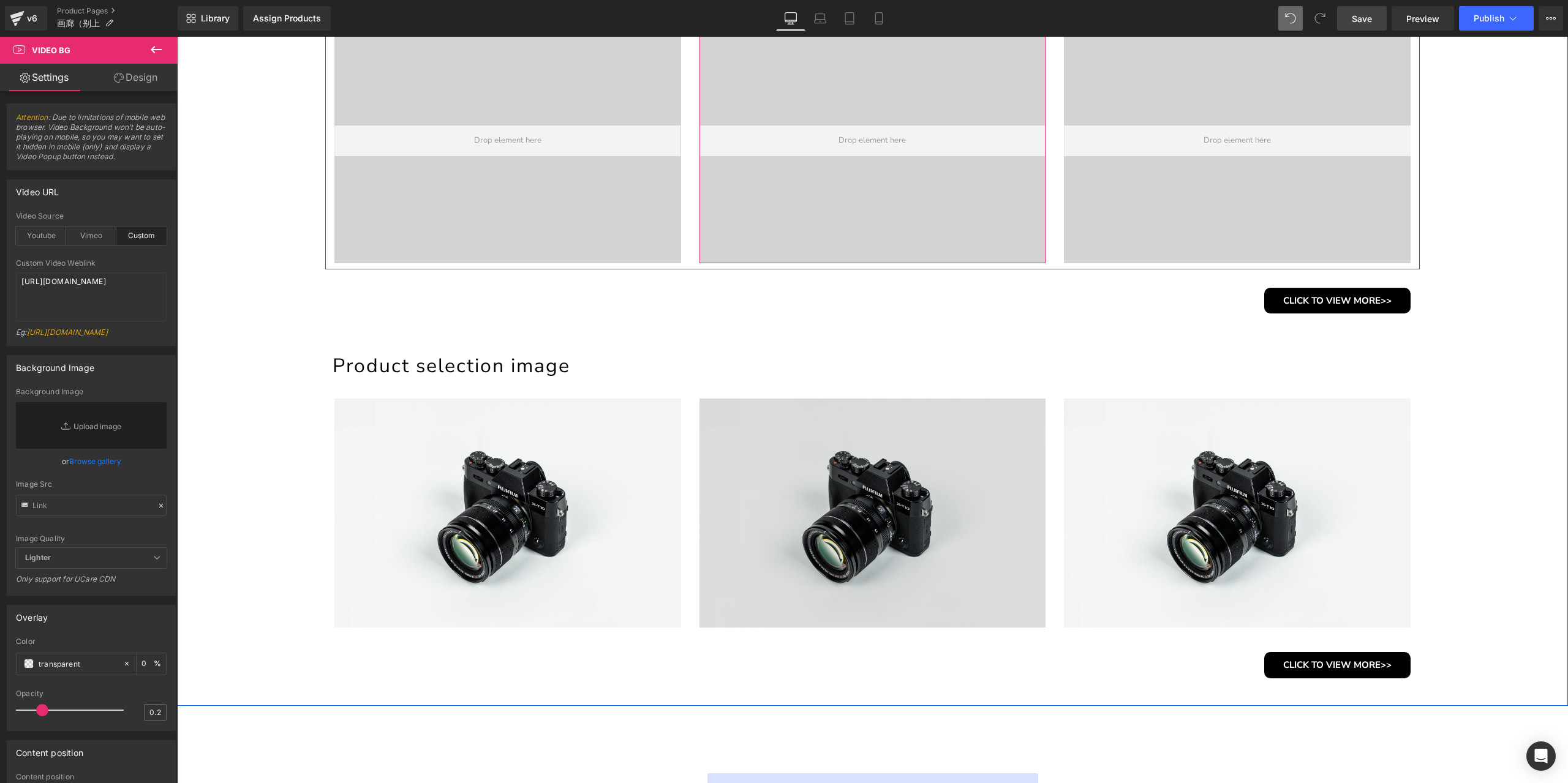
scroll to position [1147, 0]
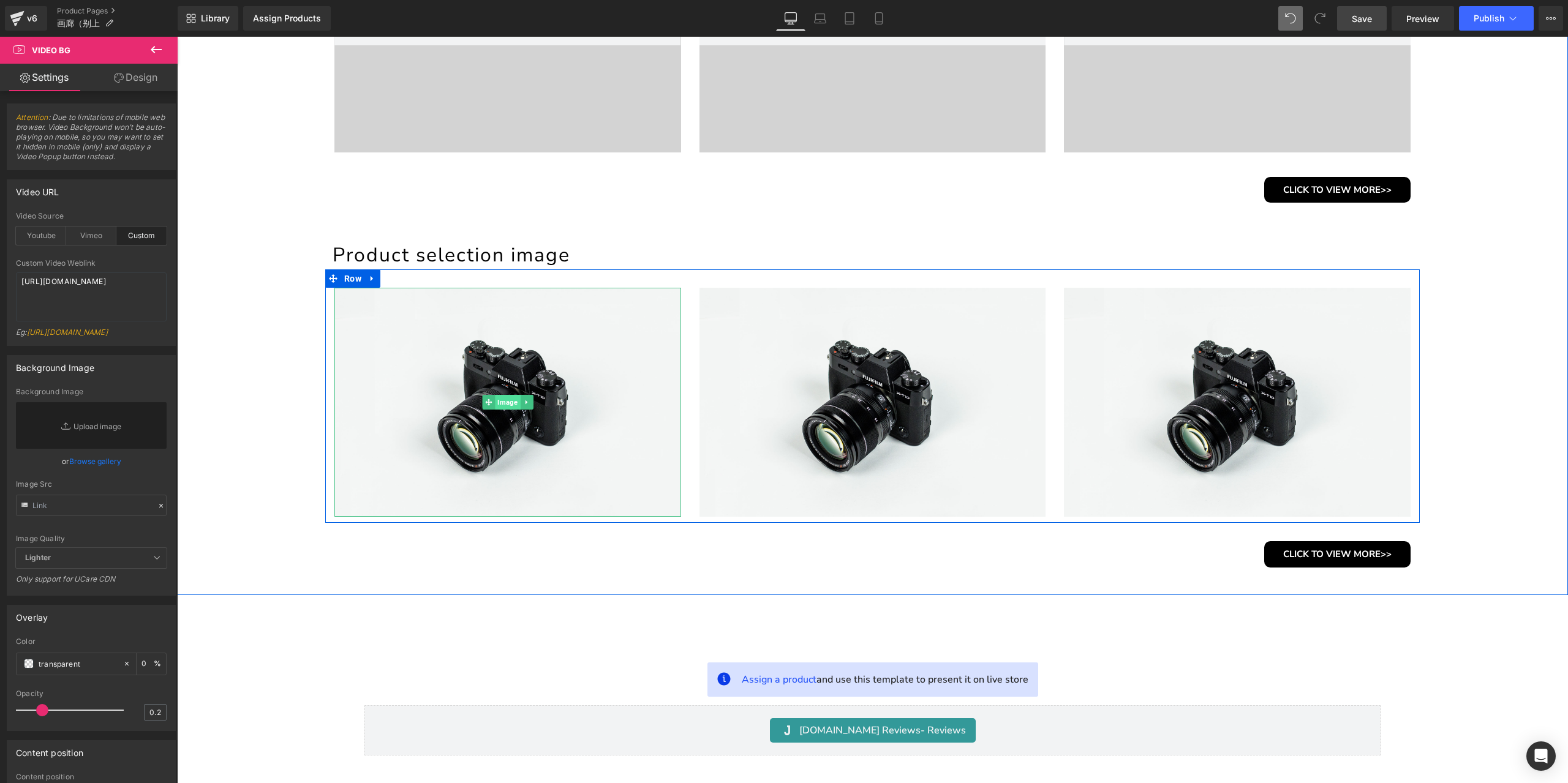
click at [511, 401] on span "Image" at bounding box center [508, 402] width 25 height 14
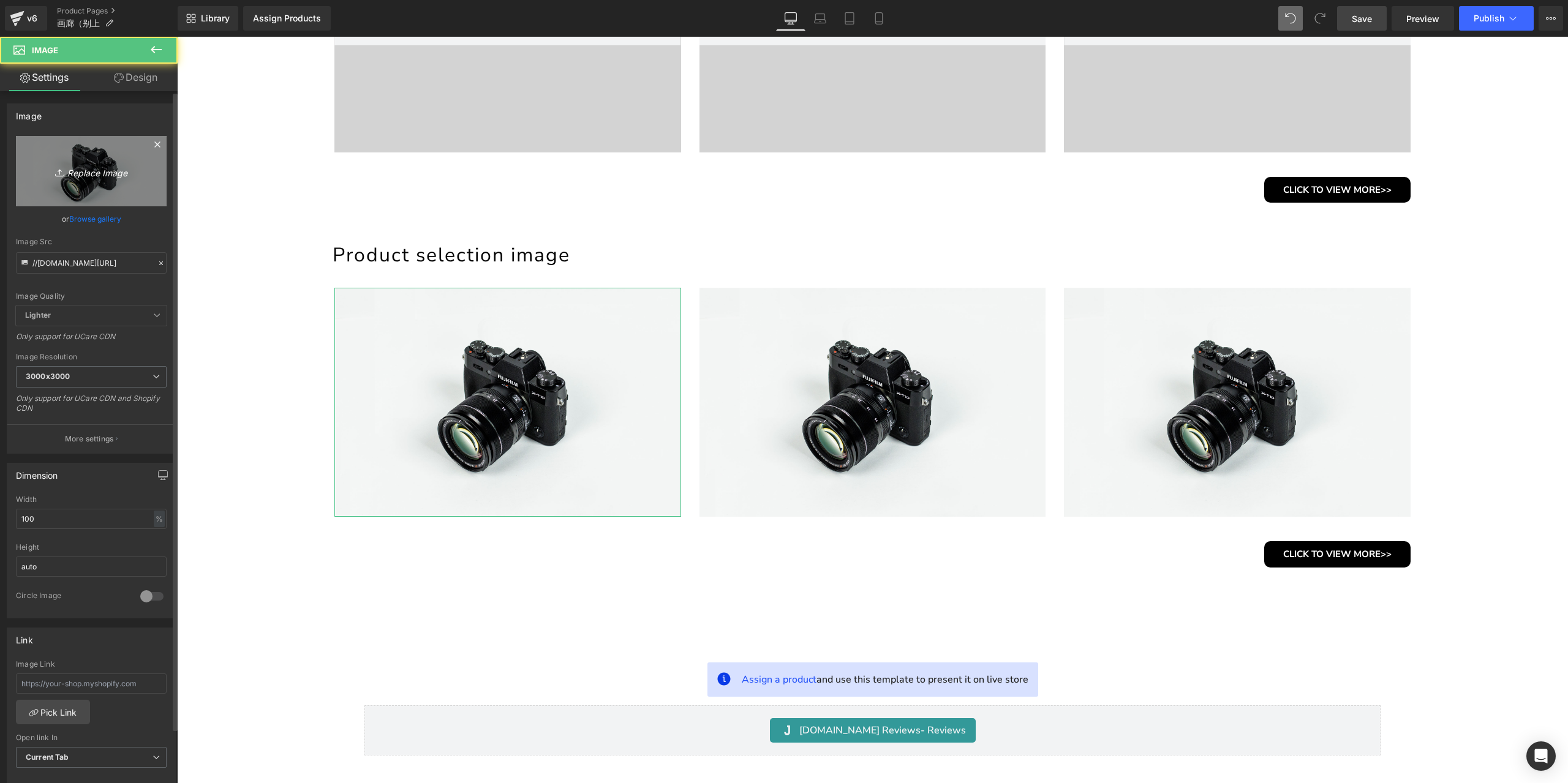
click at [77, 167] on icon "Replace Image" at bounding box center [91, 171] width 98 height 15
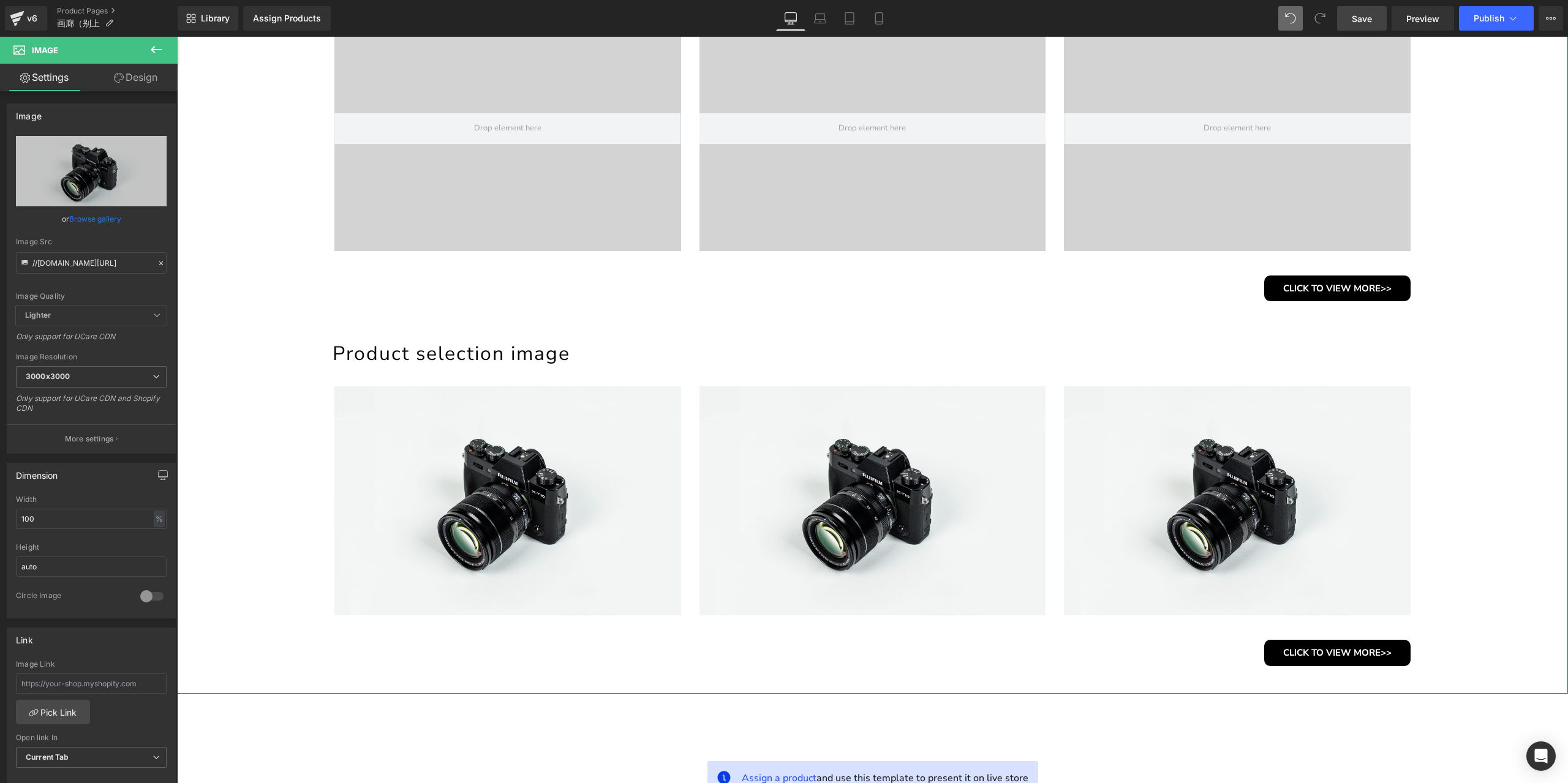
scroll to position [842, 0]
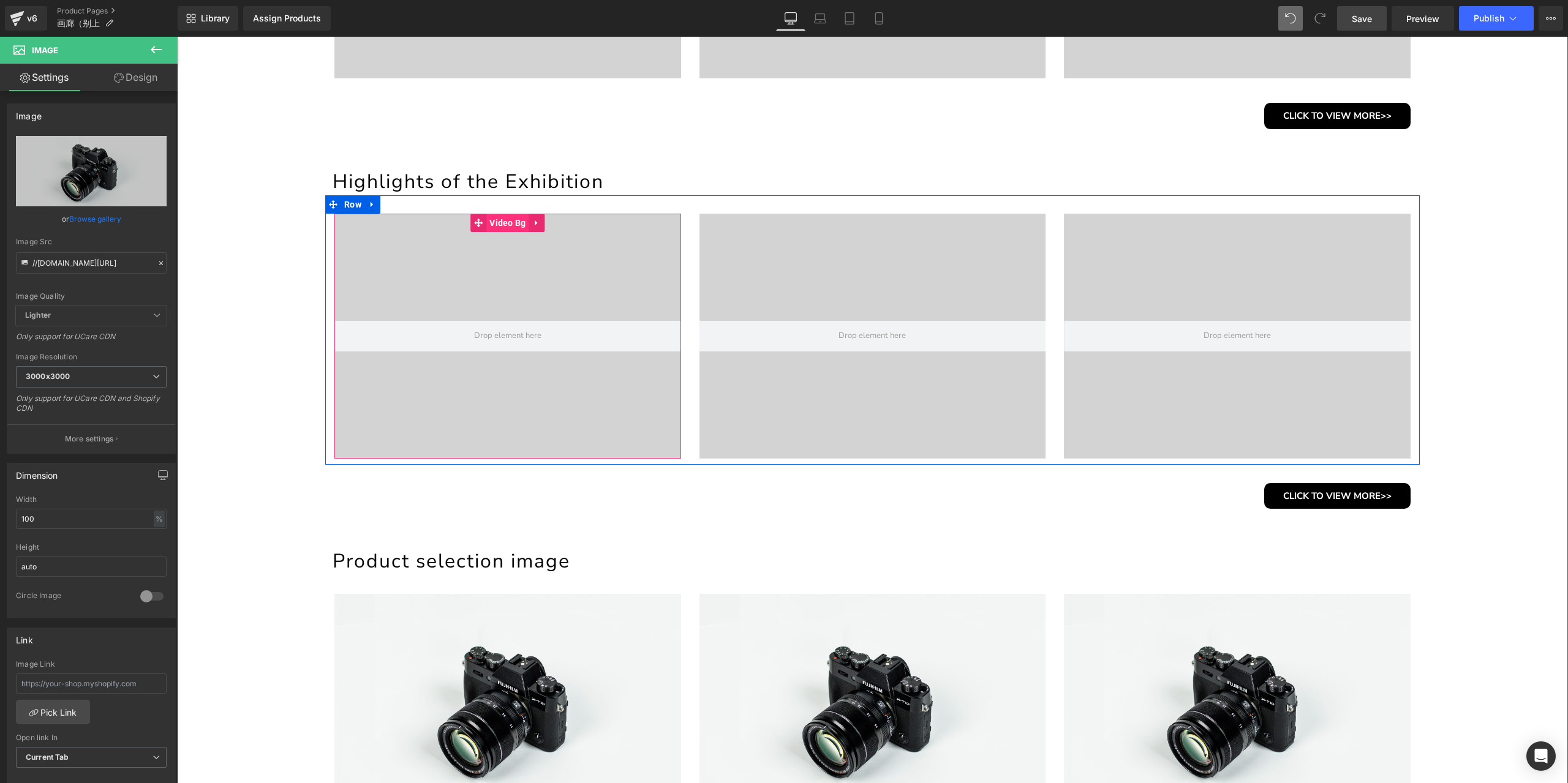
click at [503, 227] on span "Video Bg" at bounding box center [507, 223] width 42 height 18
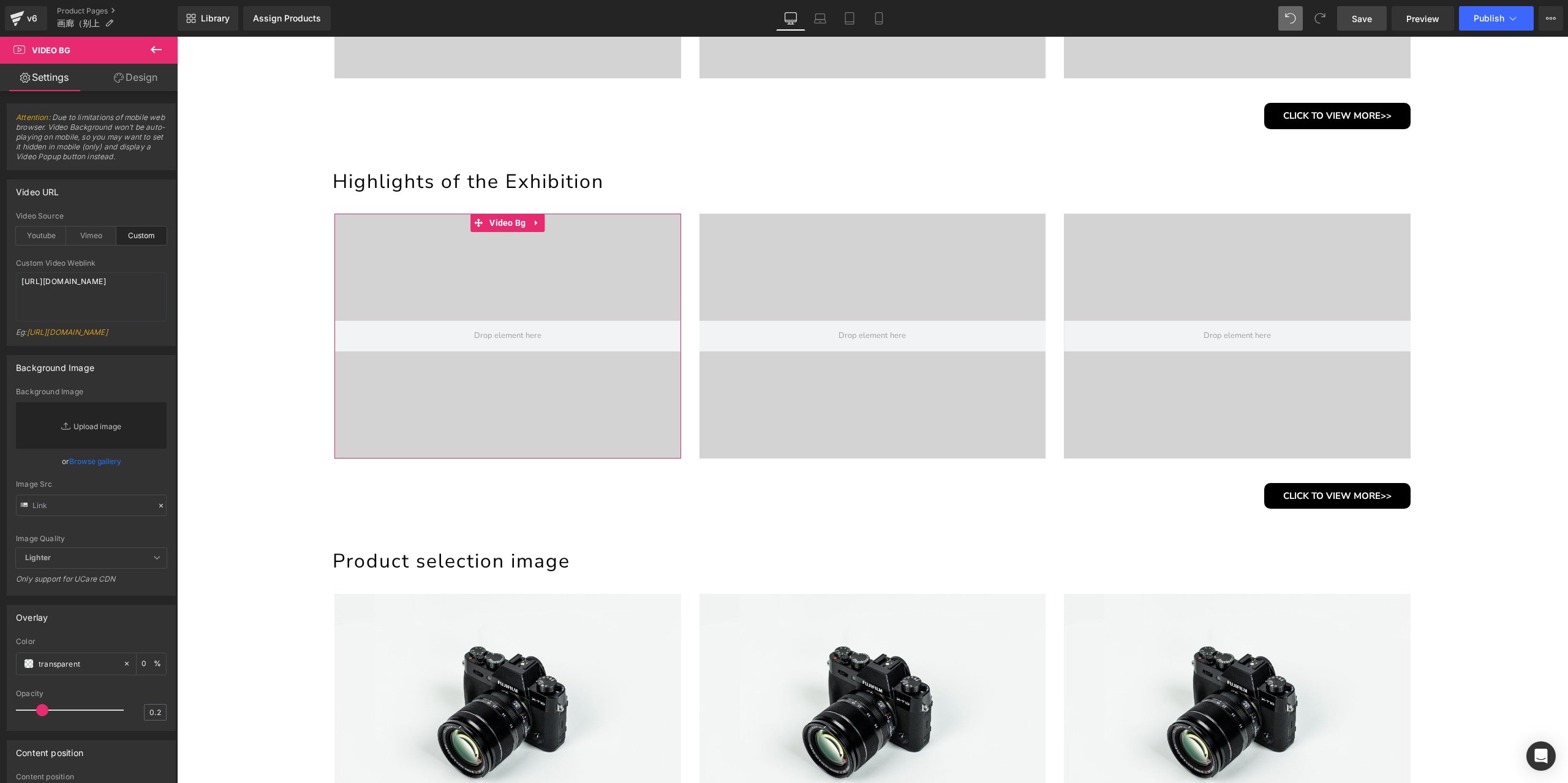
click at [71, 446] on link "Replace Image" at bounding box center [91, 426] width 151 height 47
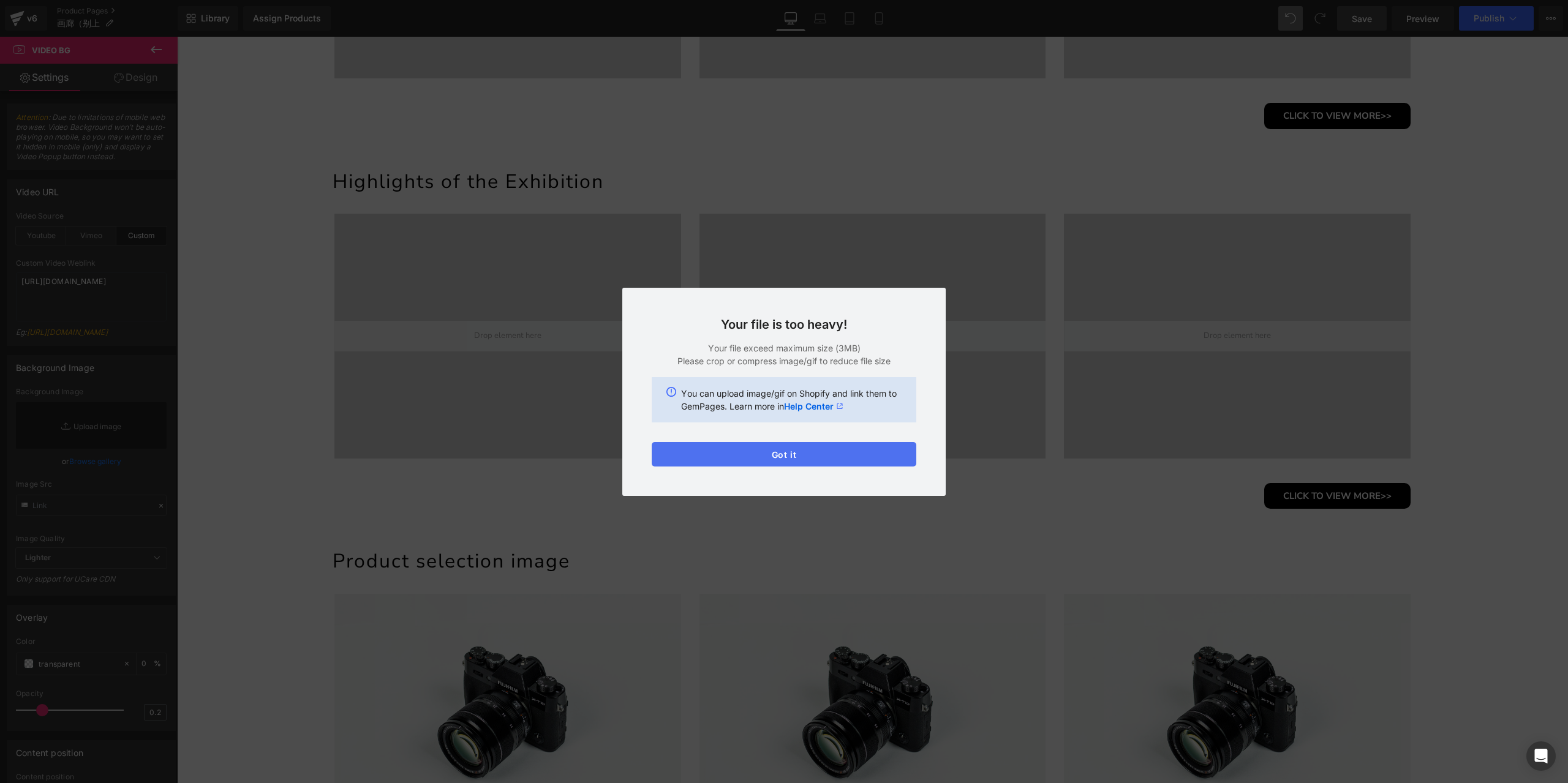
click at [858, 453] on button "Got it" at bounding box center [783, 454] width 264 height 25
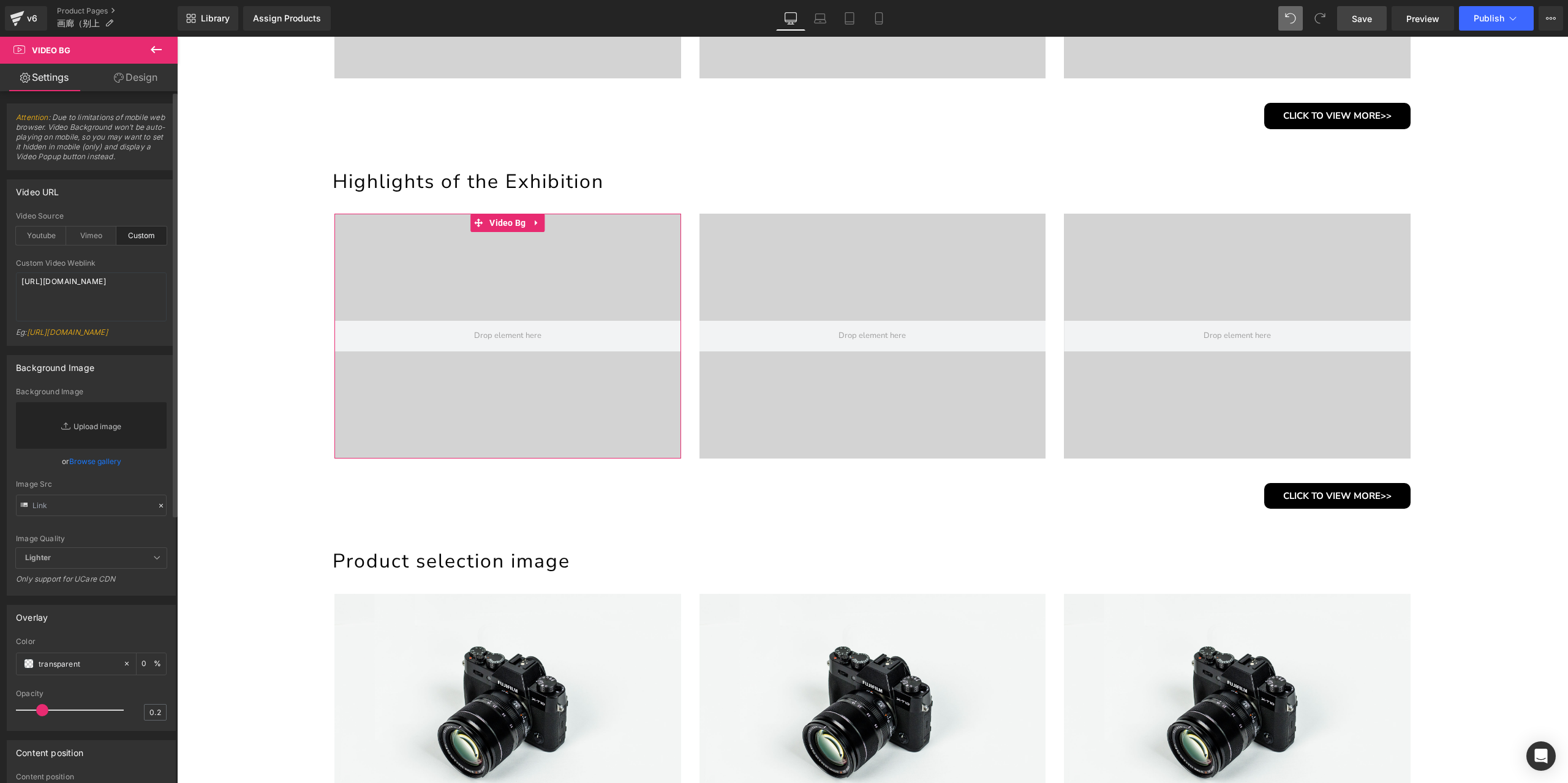
click at [91, 449] on link "Replace Image" at bounding box center [91, 426] width 151 height 47
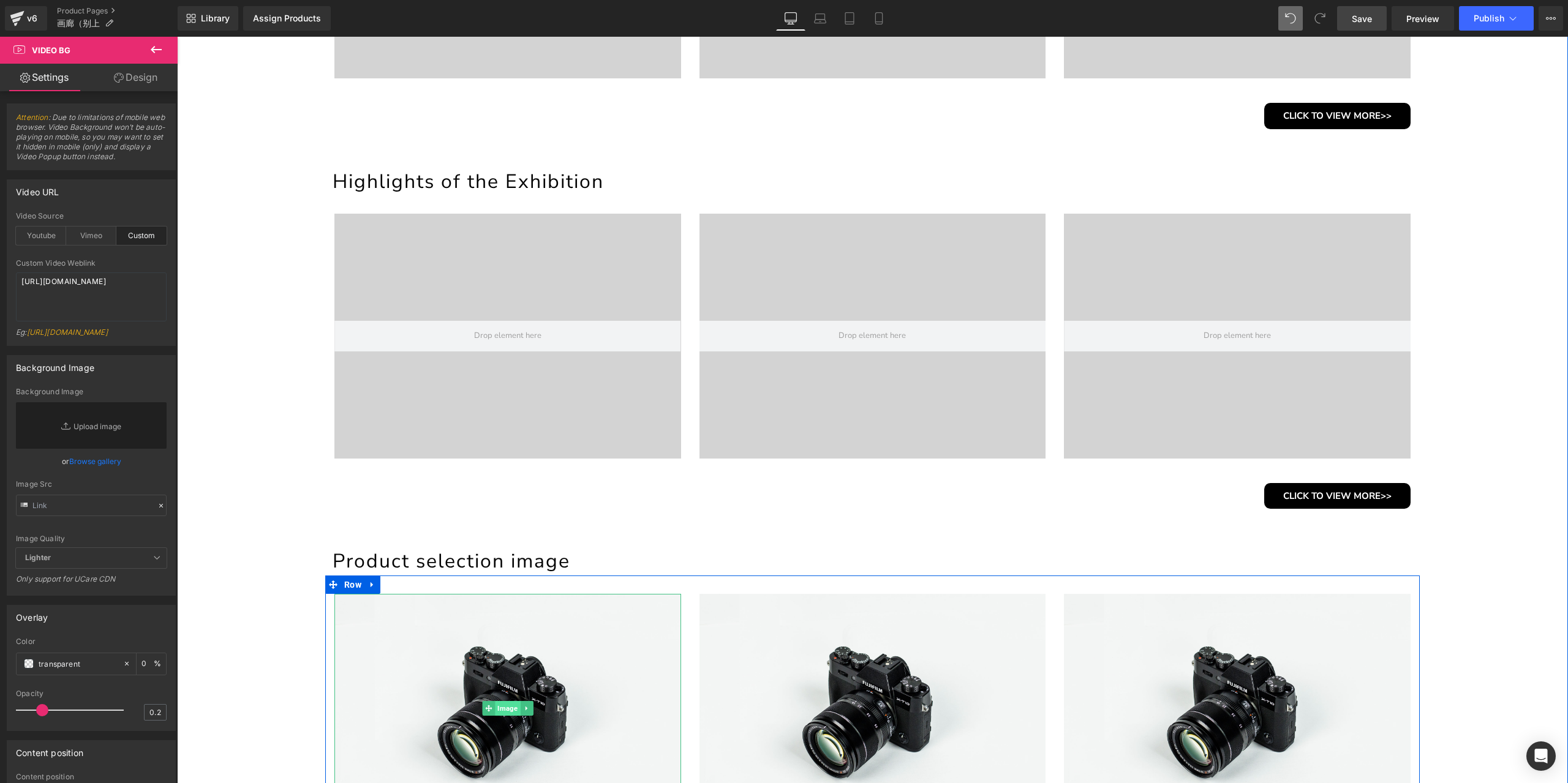
click at [504, 709] on span "Image" at bounding box center [508, 708] width 25 height 14
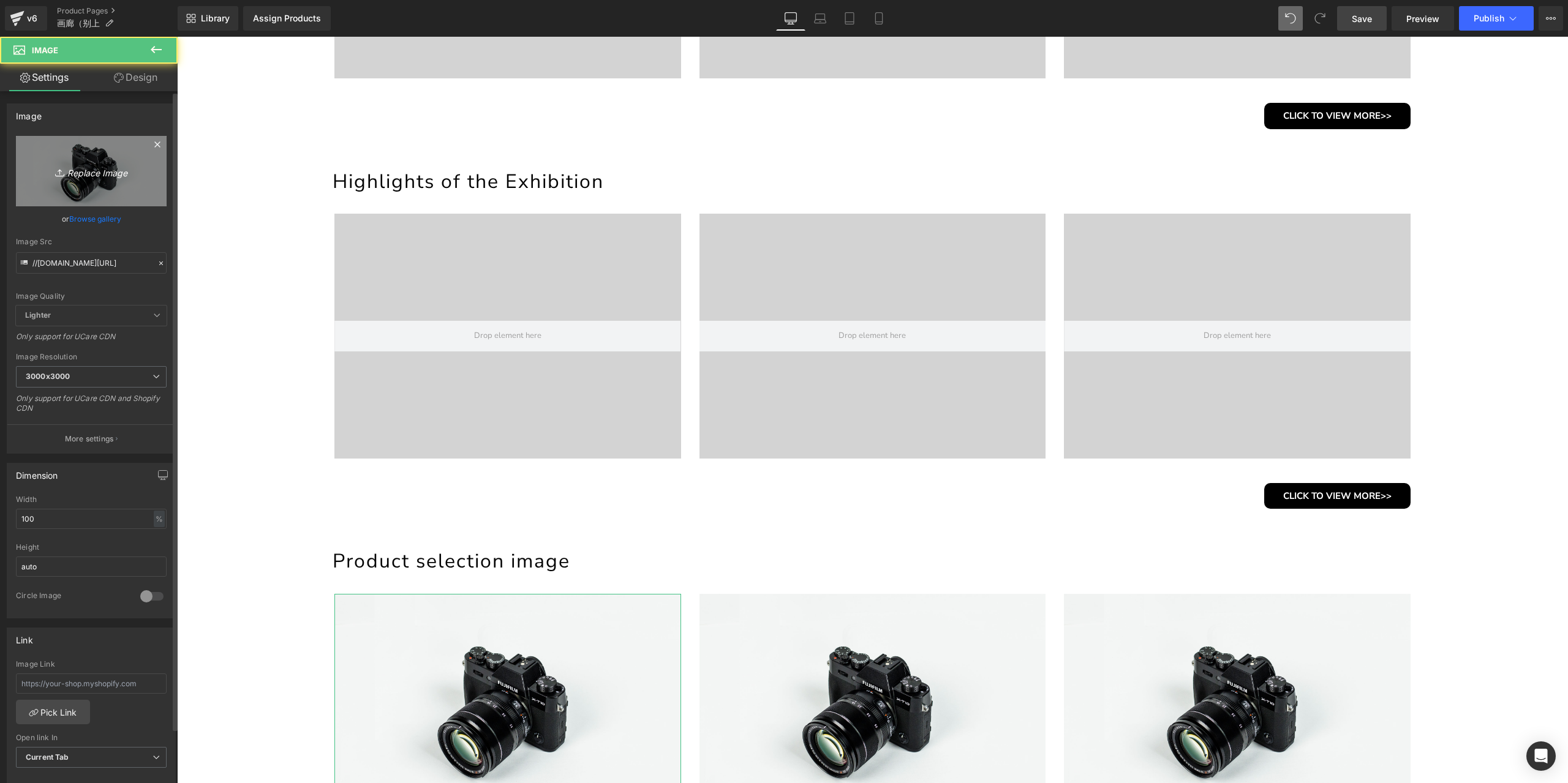
click at [83, 175] on icon "Replace Image" at bounding box center [91, 171] width 98 height 15
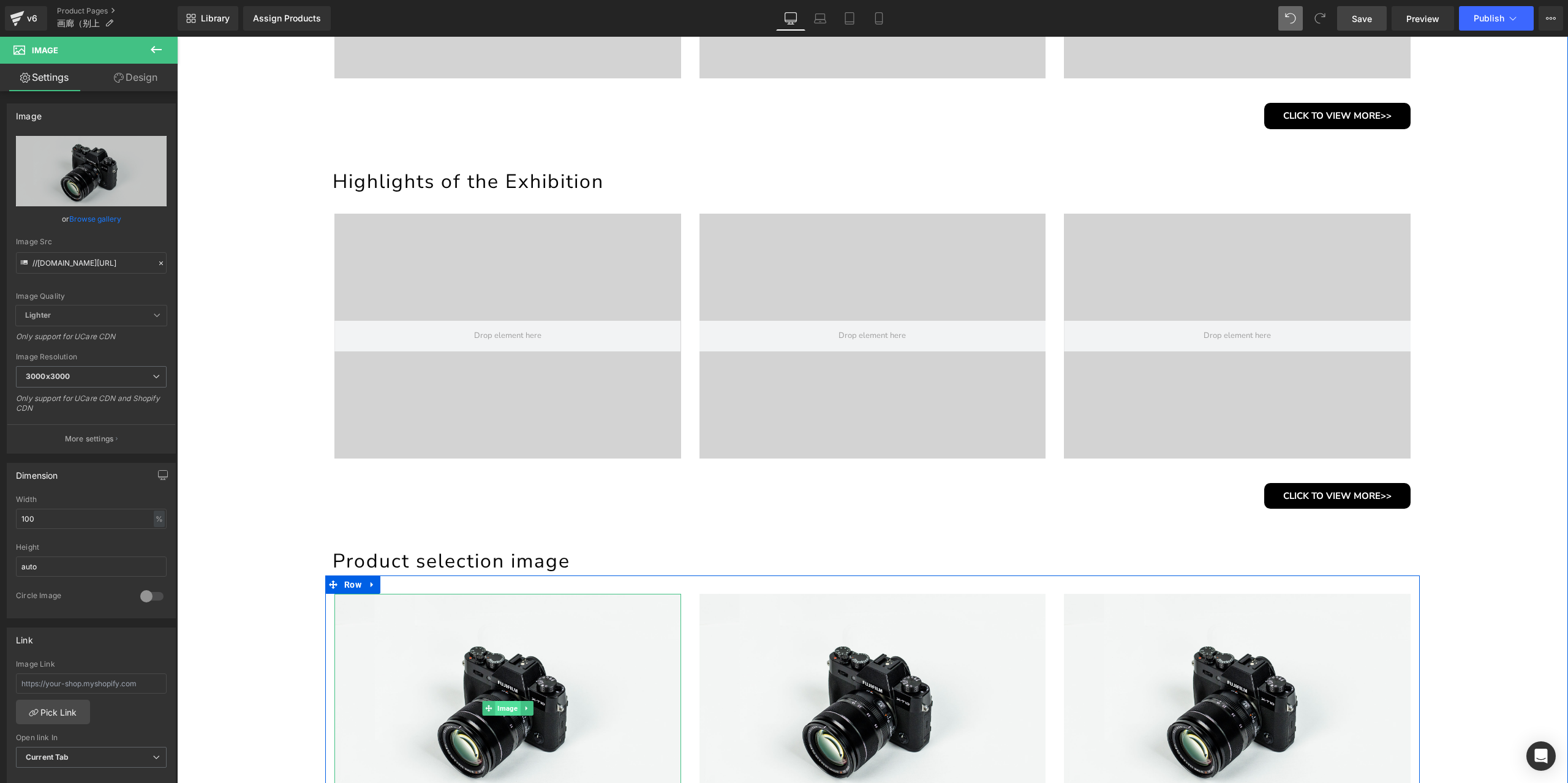
click at [498, 705] on span "Image" at bounding box center [508, 708] width 25 height 14
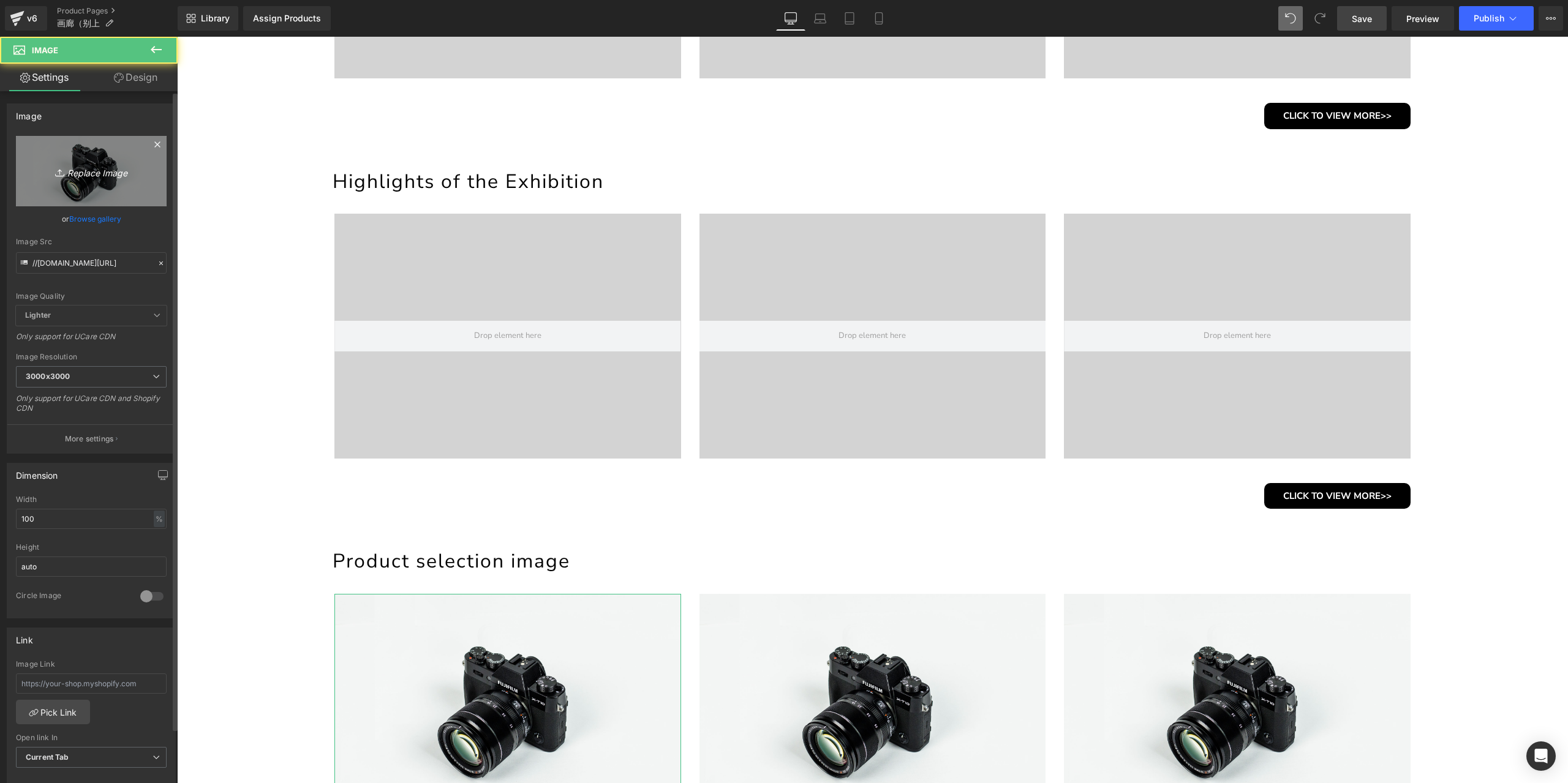
click at [58, 170] on icon at bounding box center [60, 170] width 4 height 2
type input "C:\fakepath\_DSC0037.jpg"
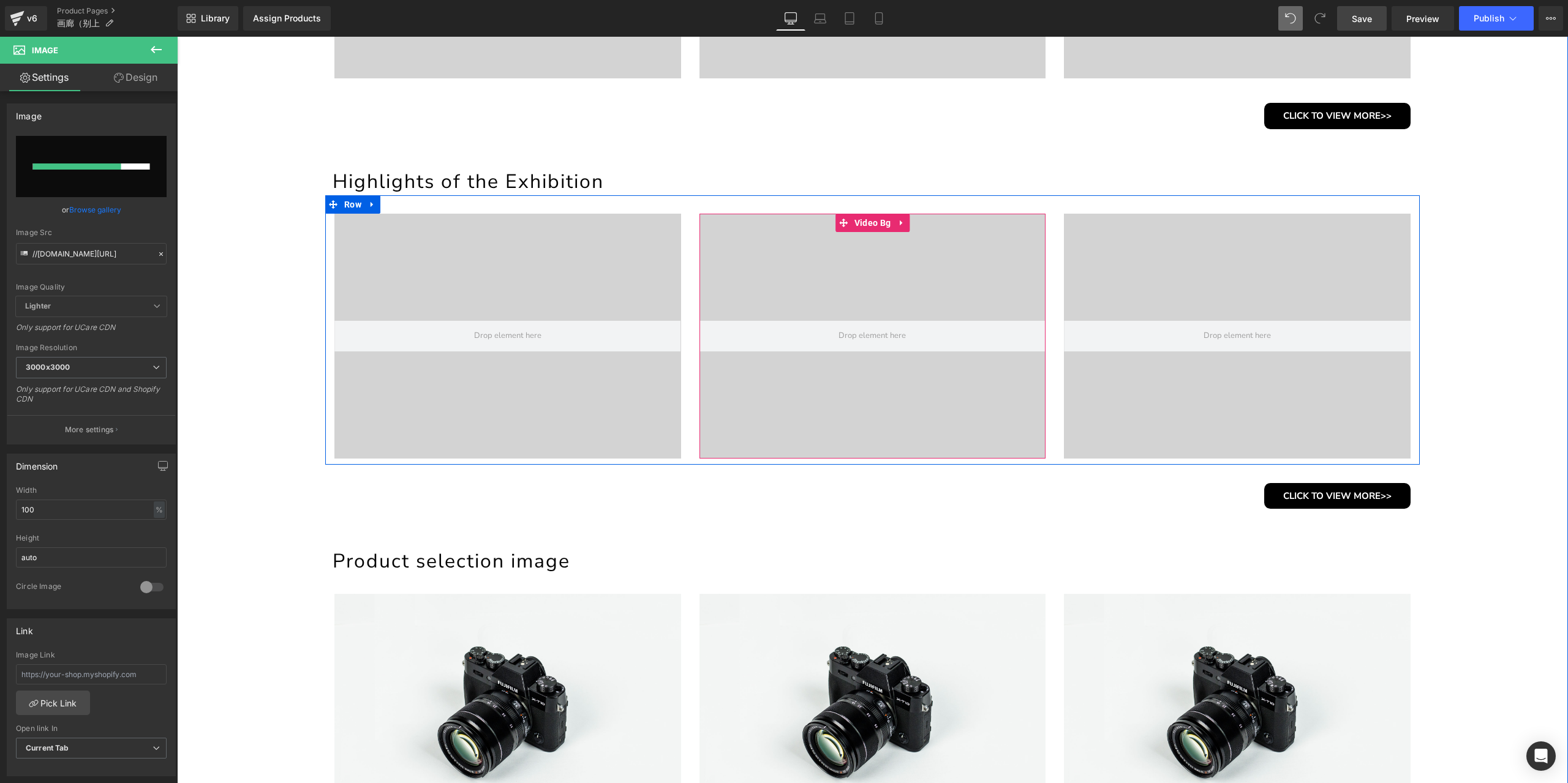
scroll to position [964, 0]
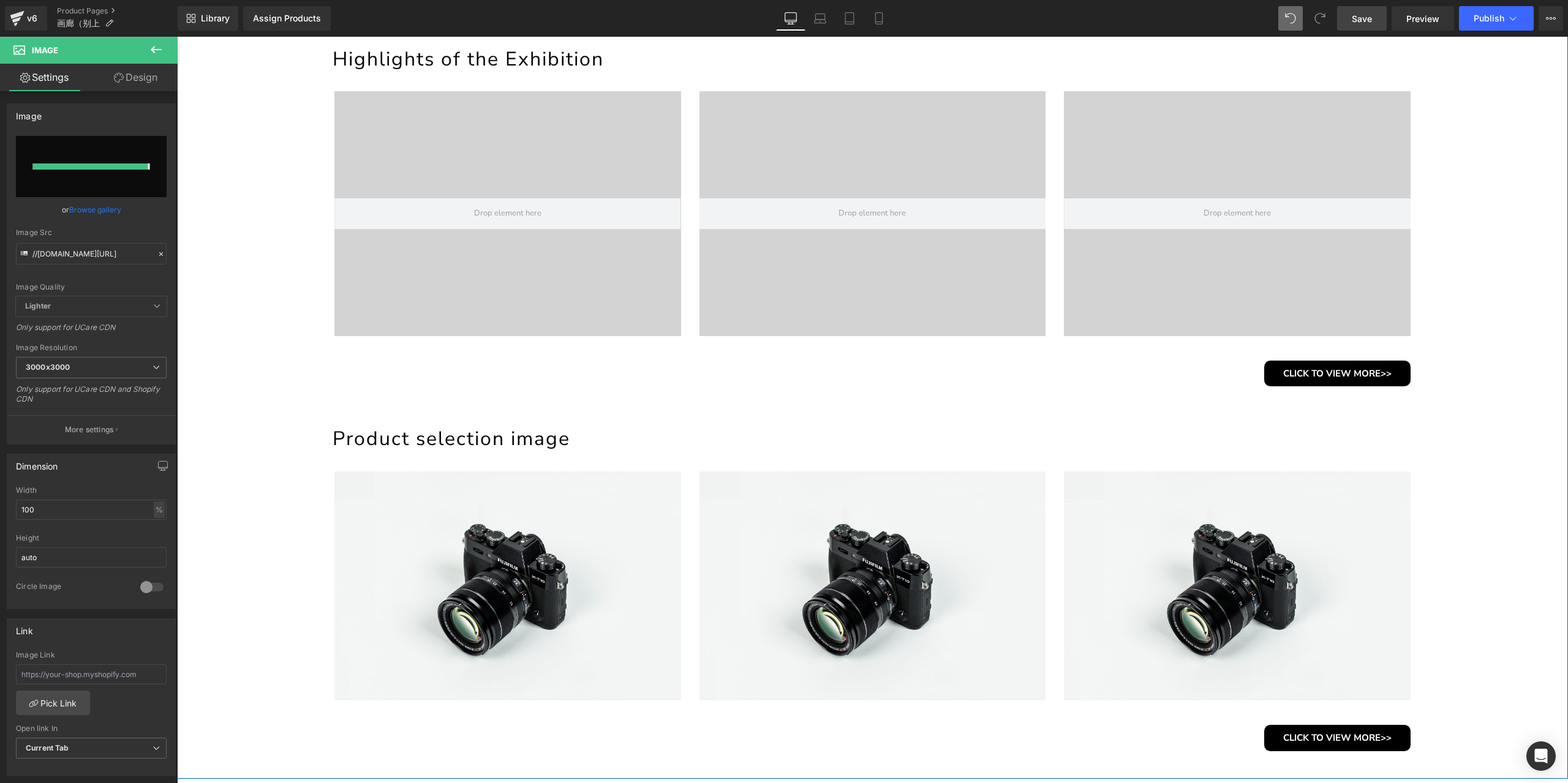
type input "https://ucarecdn.com/a0eb544f-f31c-45ed-8e5c-fb1da93e4d54/-/format/auto/-/previ…"
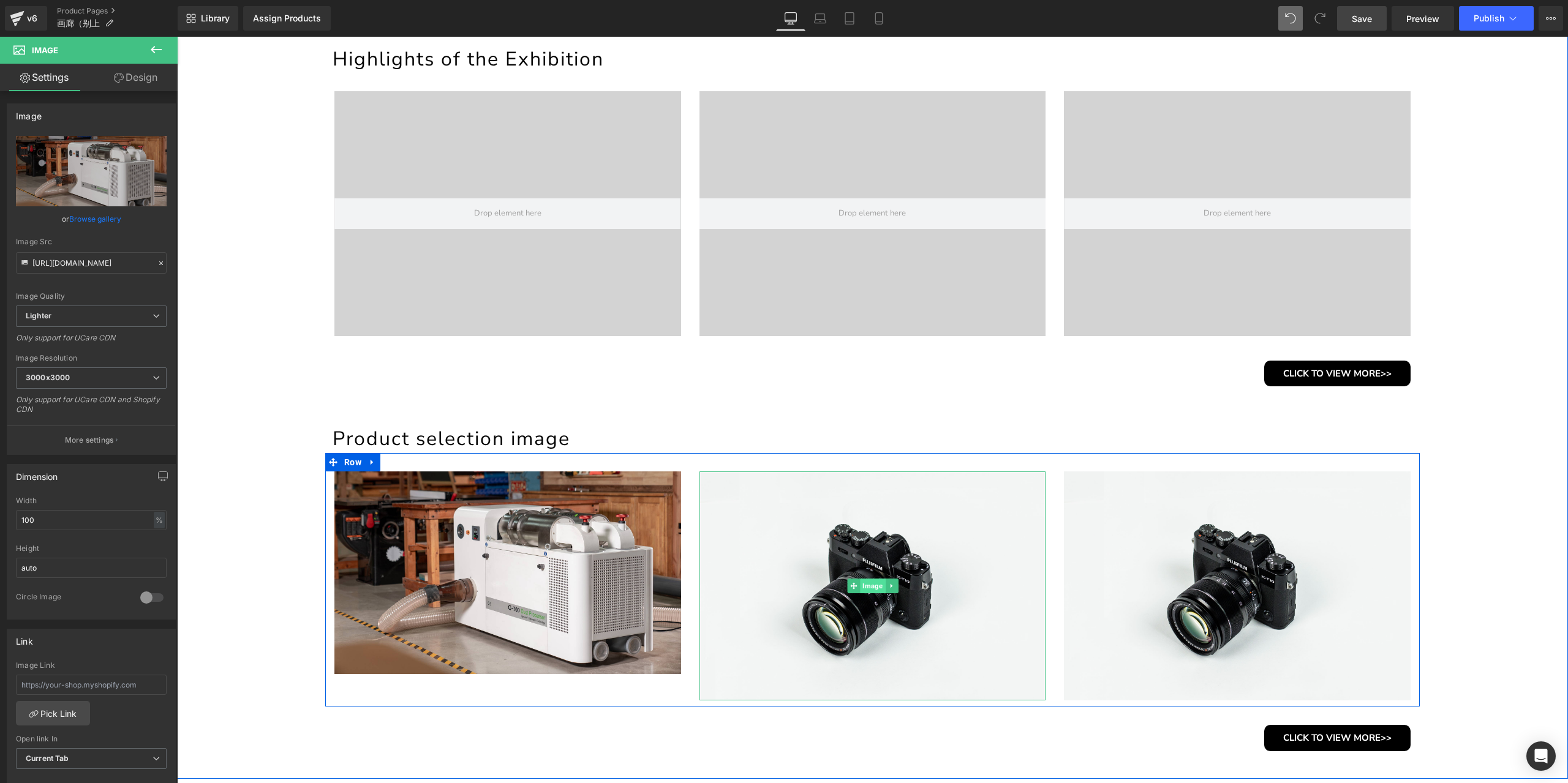
click at [869, 583] on span "Image" at bounding box center [872, 586] width 25 height 14
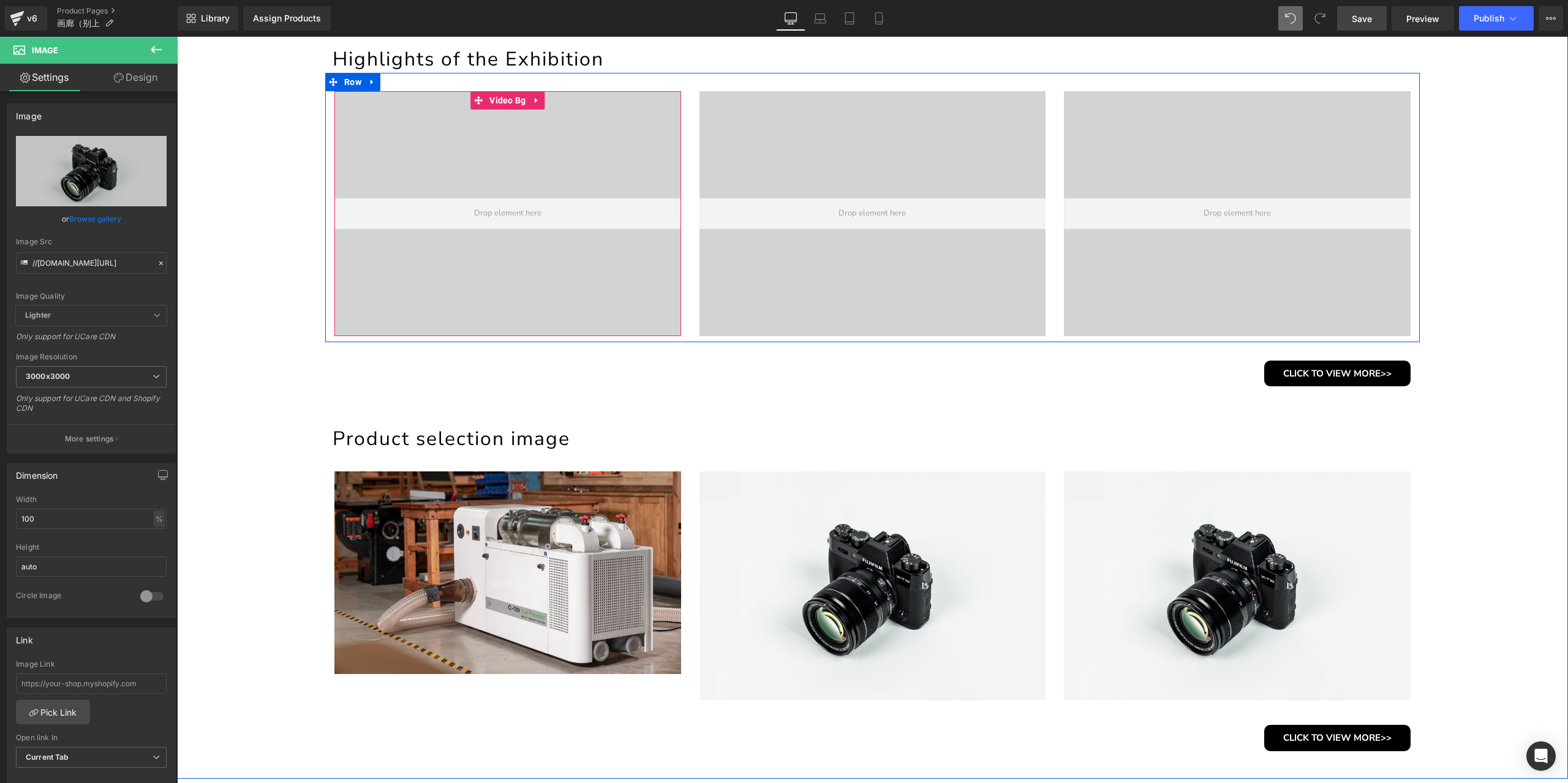
scroll to position [842, 0]
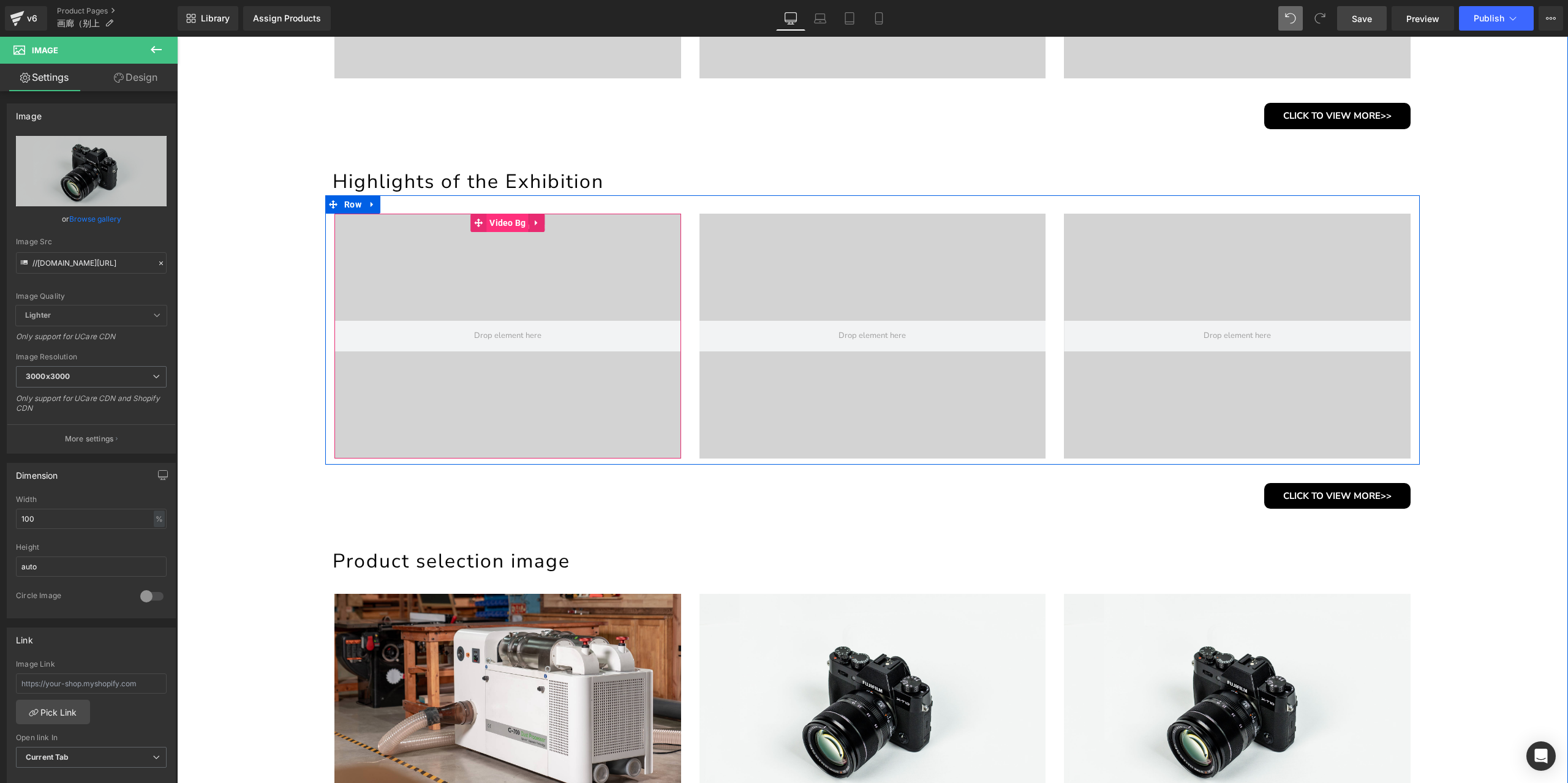
click at [496, 227] on span "Video Bg" at bounding box center [507, 223] width 42 height 18
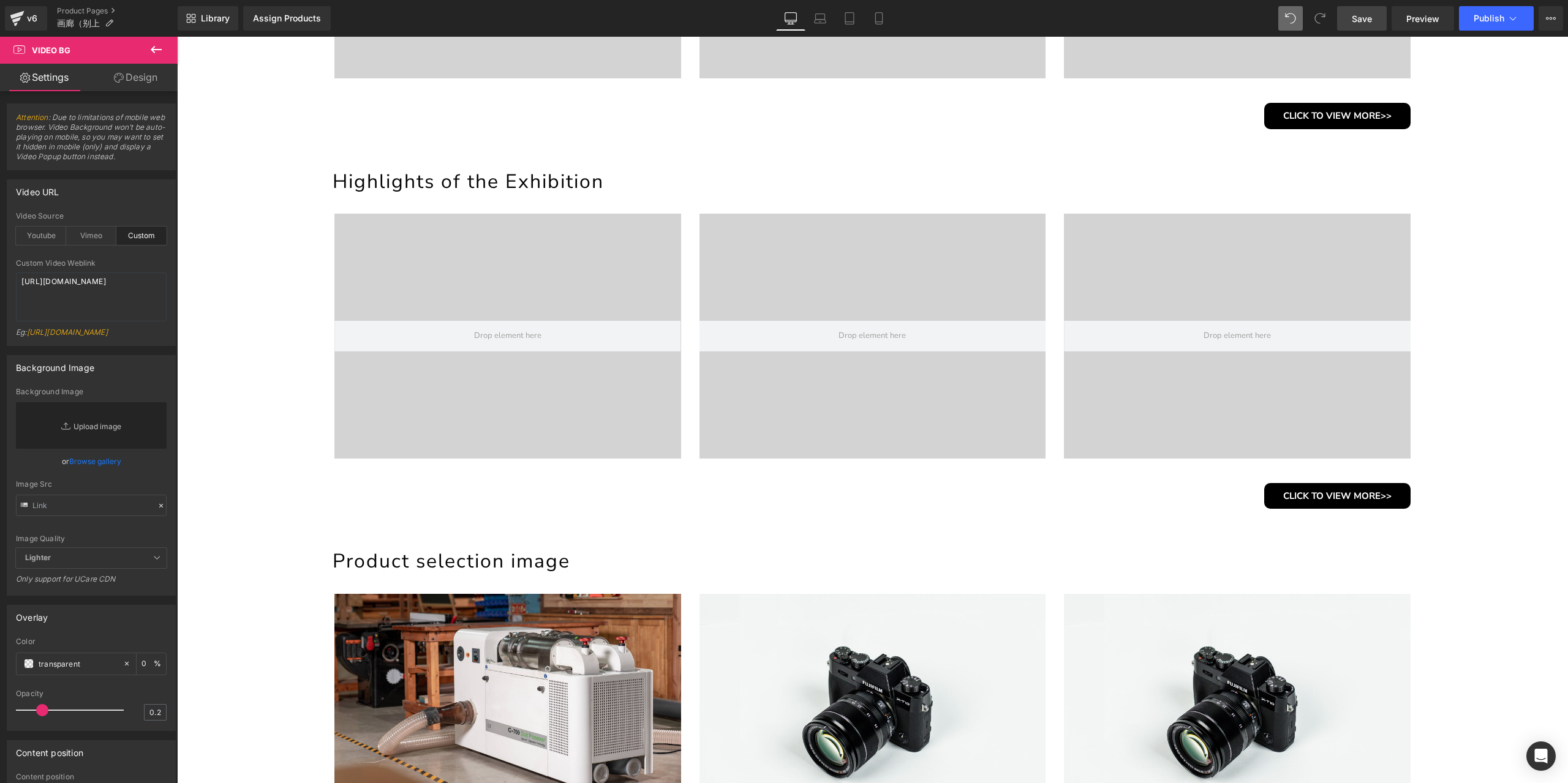
scroll to position [886, 0]
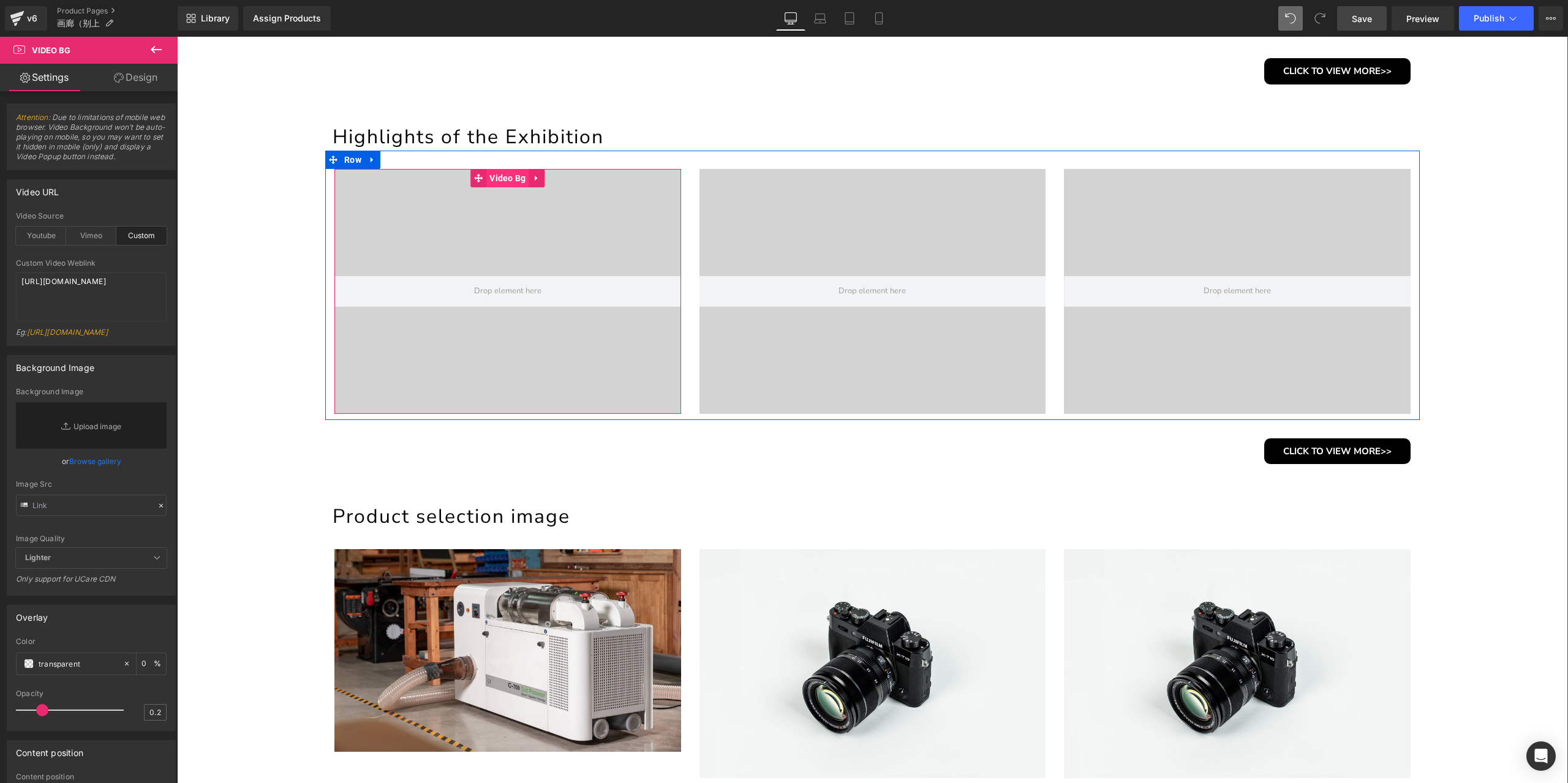
click at [507, 178] on span "Video Bg" at bounding box center [507, 178] width 42 height 18
click at [99, 449] on link "Replace Image" at bounding box center [91, 426] width 151 height 47
type input "C:\fakepath\1.jpg"
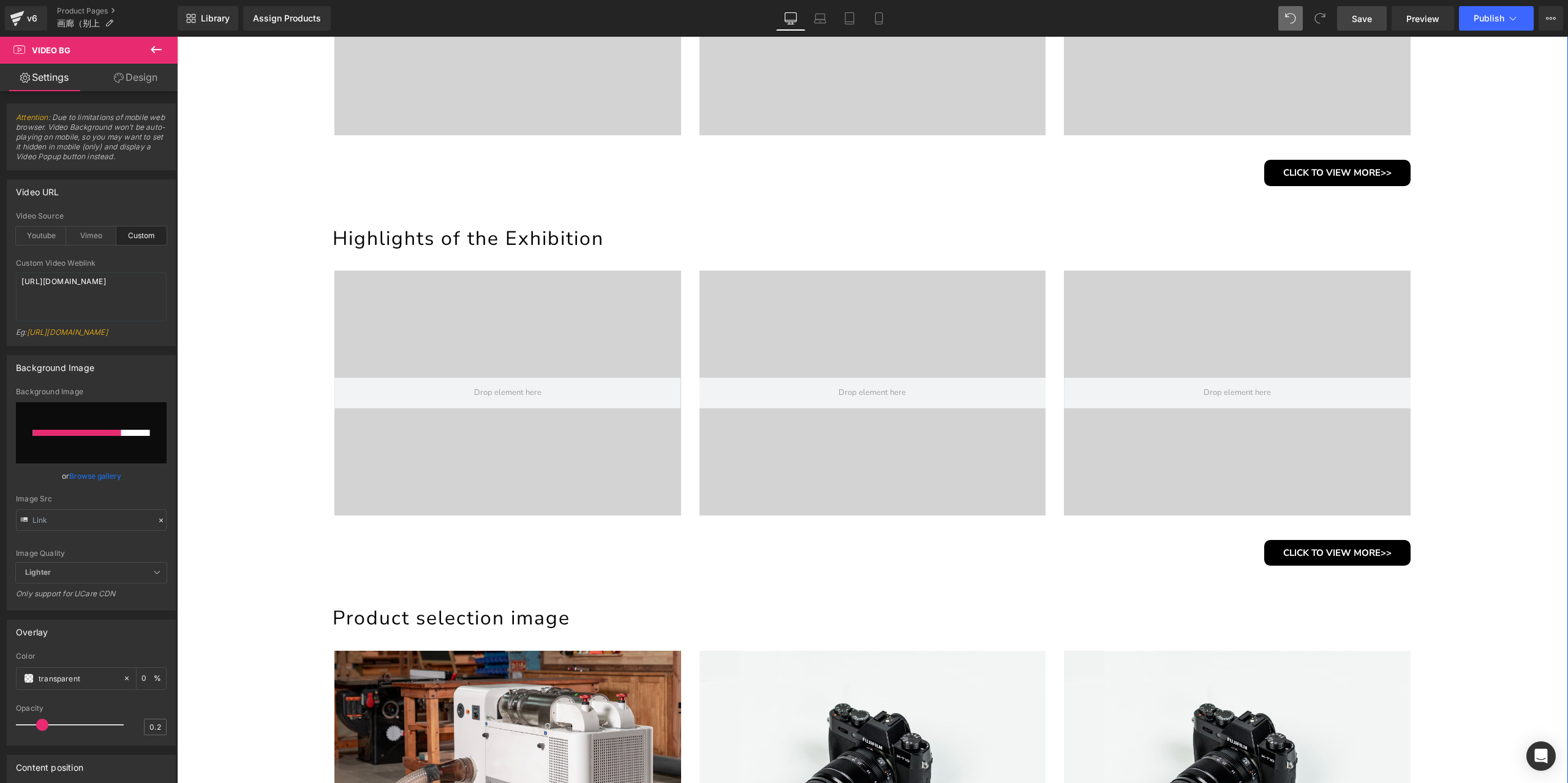
scroll to position [825, 0]
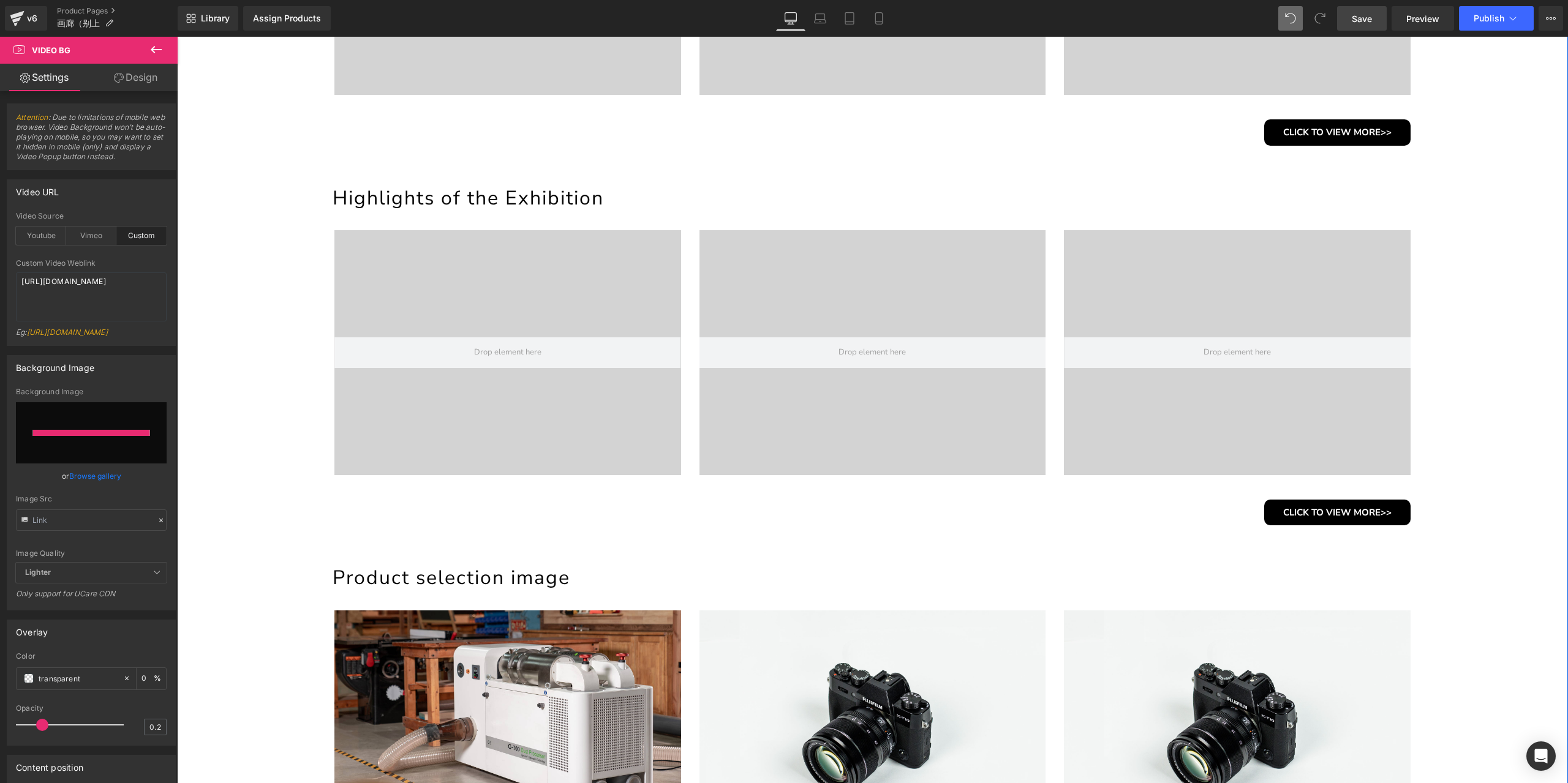
type input "https://ucarecdn.com/8b3ad13c-98df-4811-b01a-14db81f72499/-/format/auto/-/previ…"
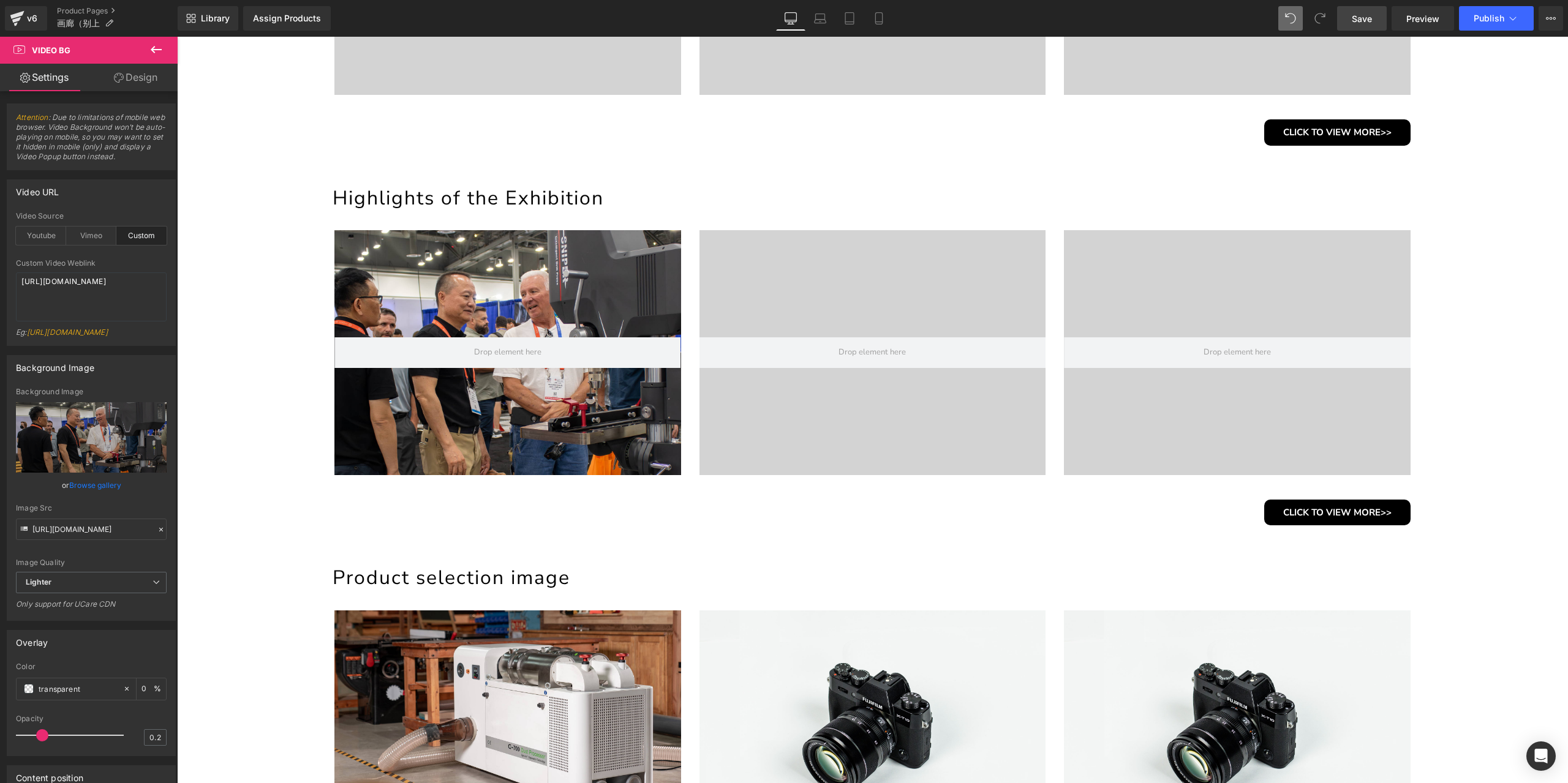
click at [1366, 25] on link "Save" at bounding box center [1362, 18] width 50 height 25
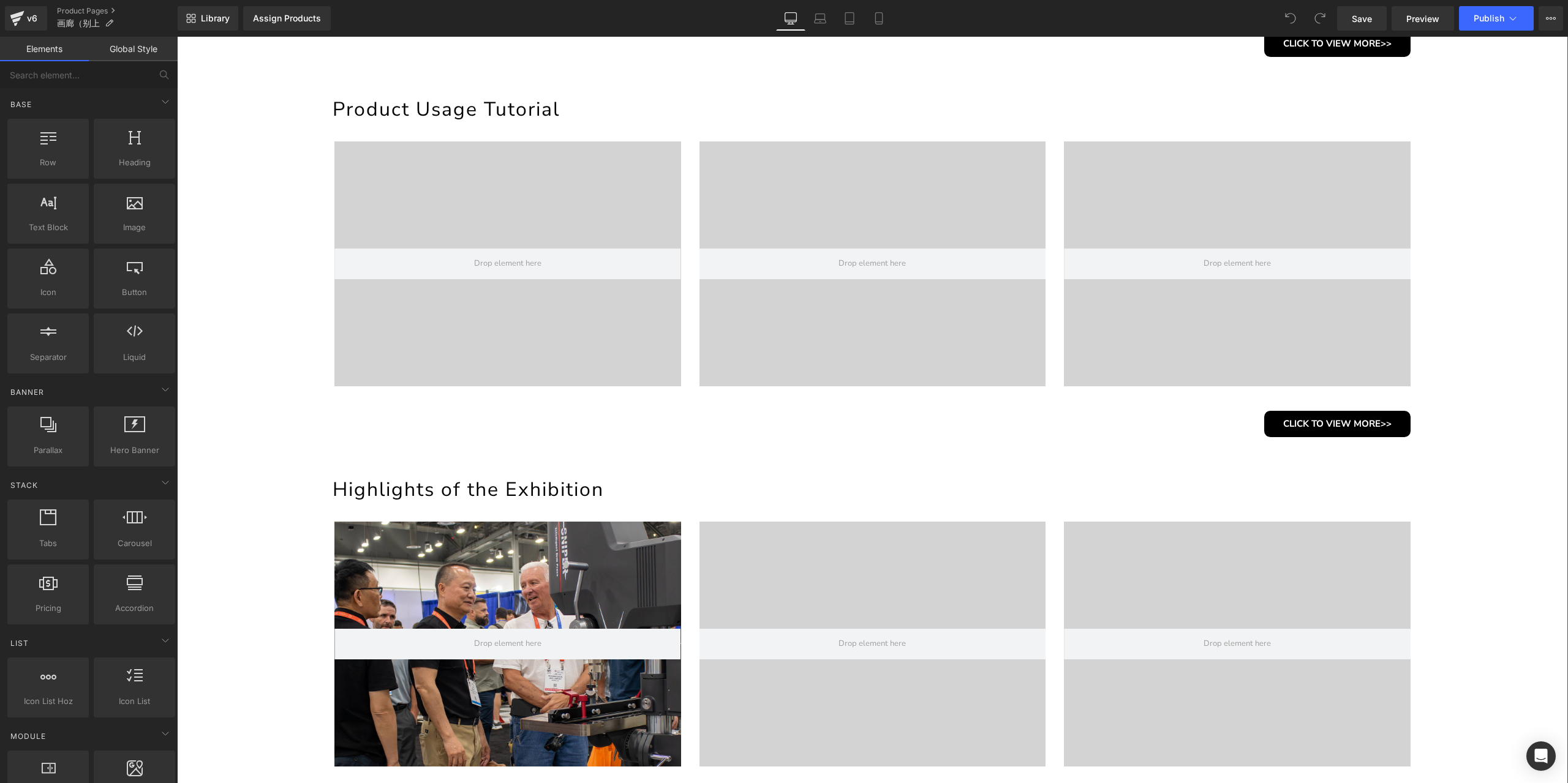
scroll to position [612, 0]
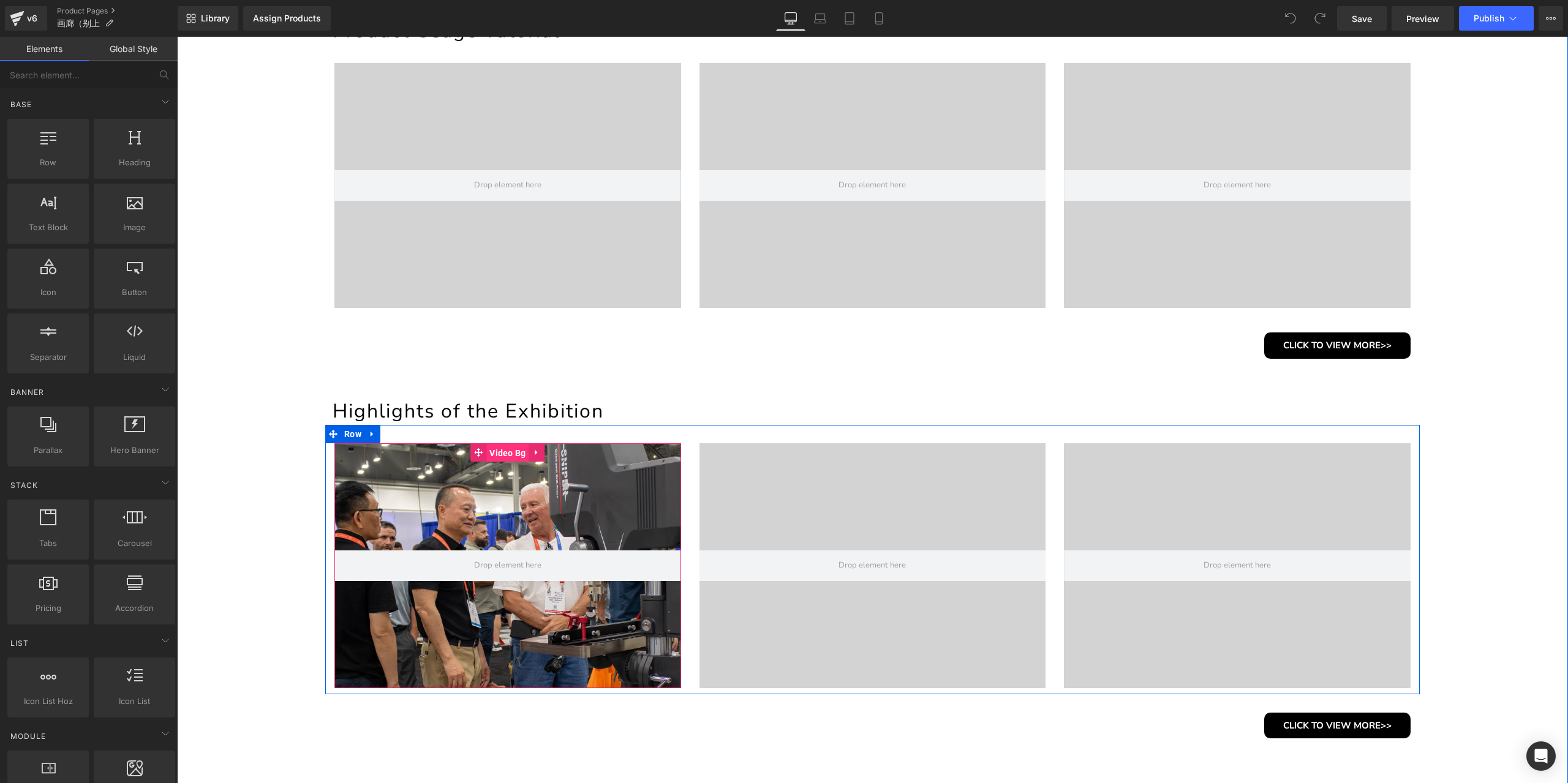
click at [502, 451] on span "Video Bg" at bounding box center [507, 453] width 42 height 18
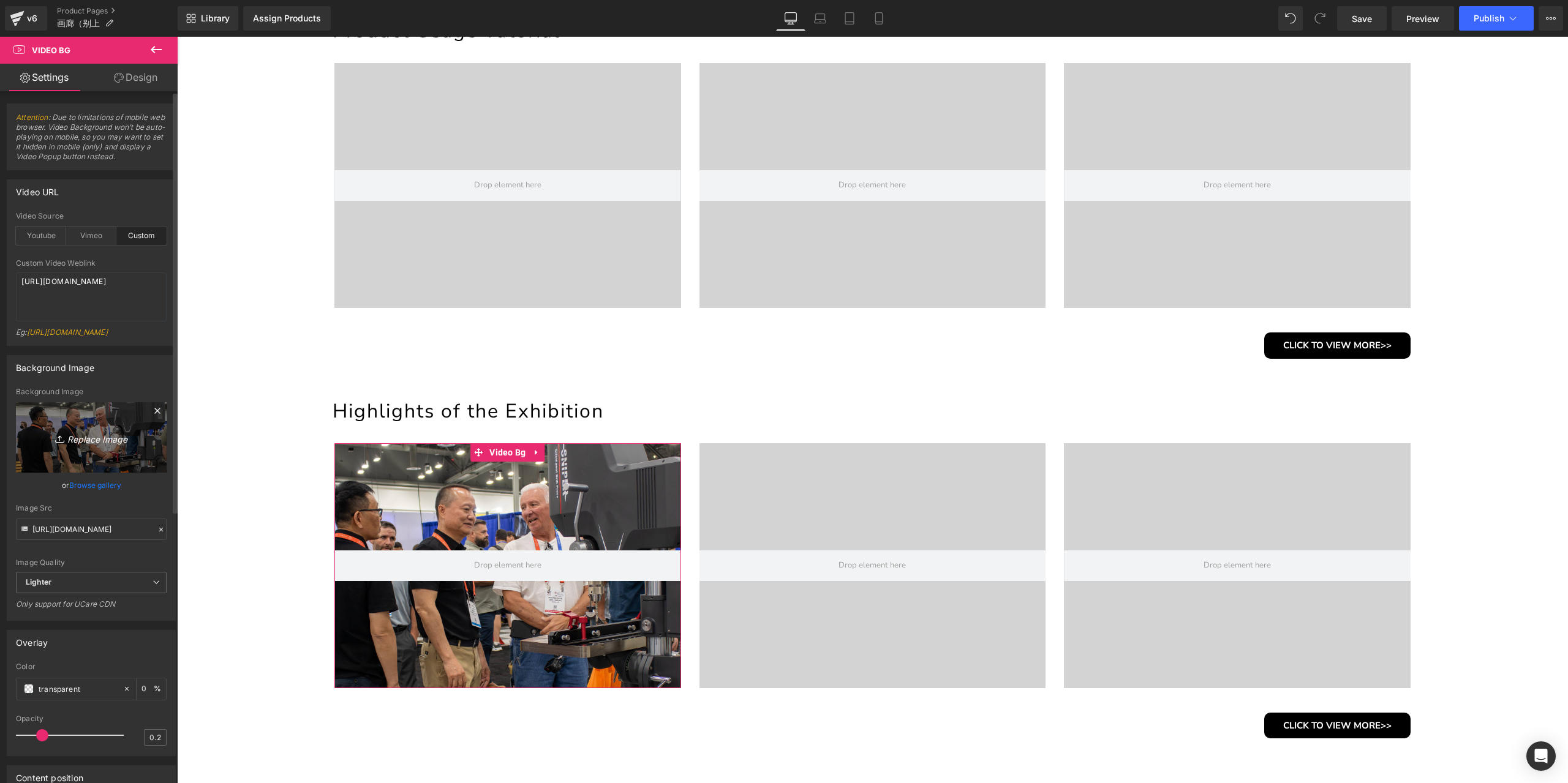
click at [86, 445] on icon "Replace Image" at bounding box center [91, 438] width 98 height 15
type input "C:\fakepath\2.jpg"
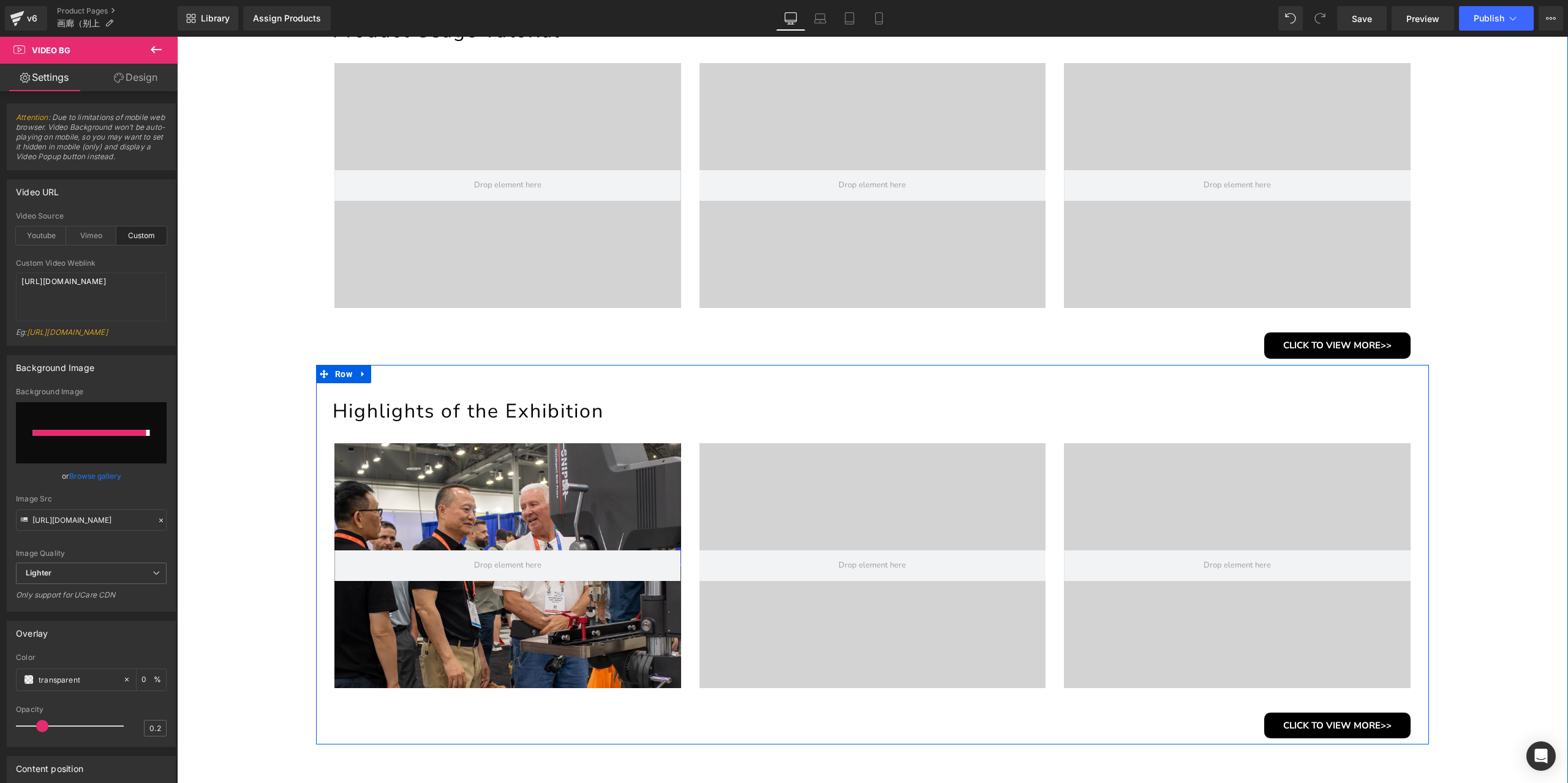
type input "https://ucarecdn.com/5bedb053-71f3-4028-9f28-99f3e661e591/-/format/auto/-/previ…"
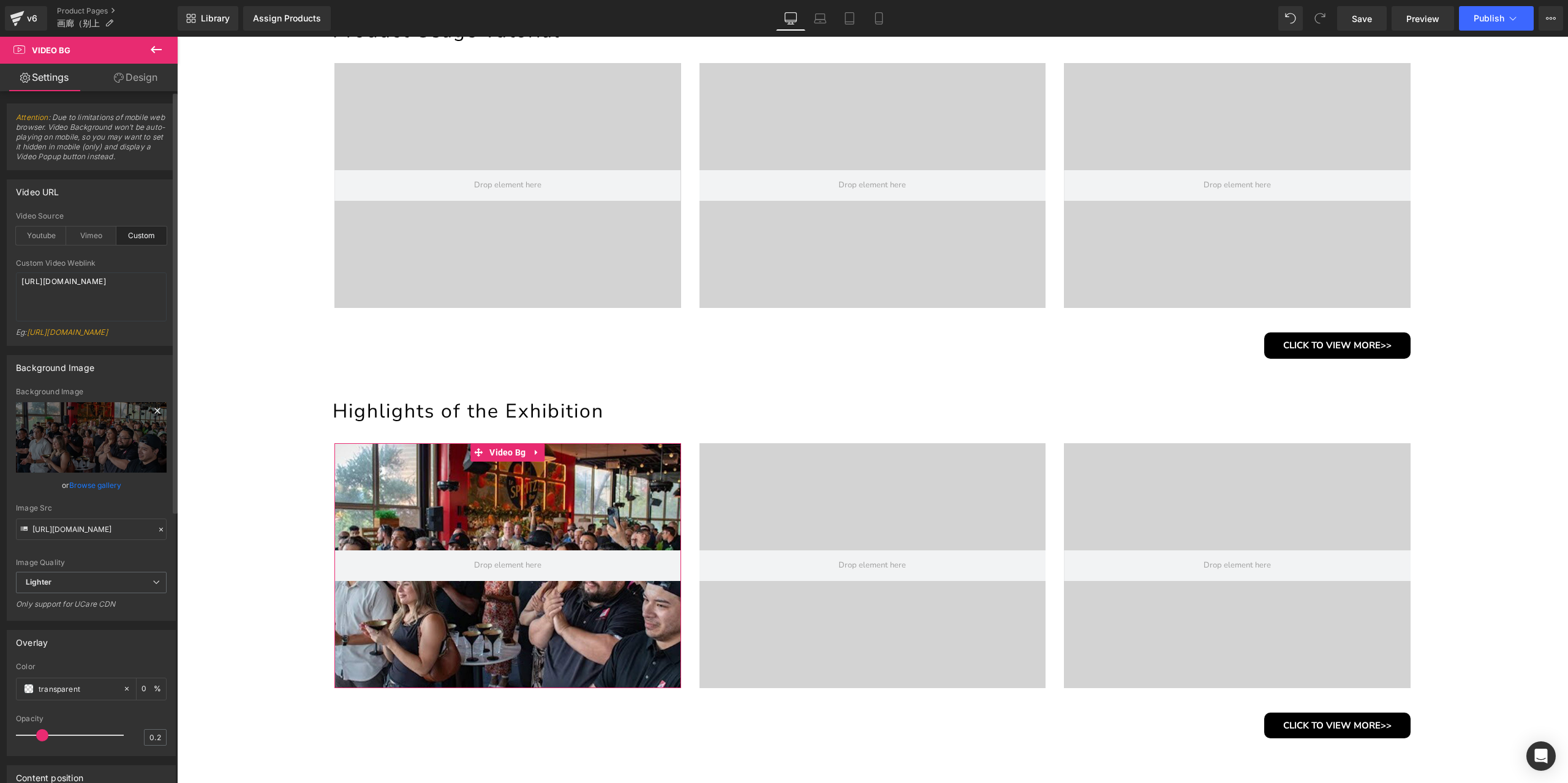
click at [150, 418] on icon at bounding box center [157, 410] width 15 height 14
type input "https://ucarecdn.com/8b3ad13c-98df-4811-b01a-14db81f72499/-/format/auto/-/previ…"
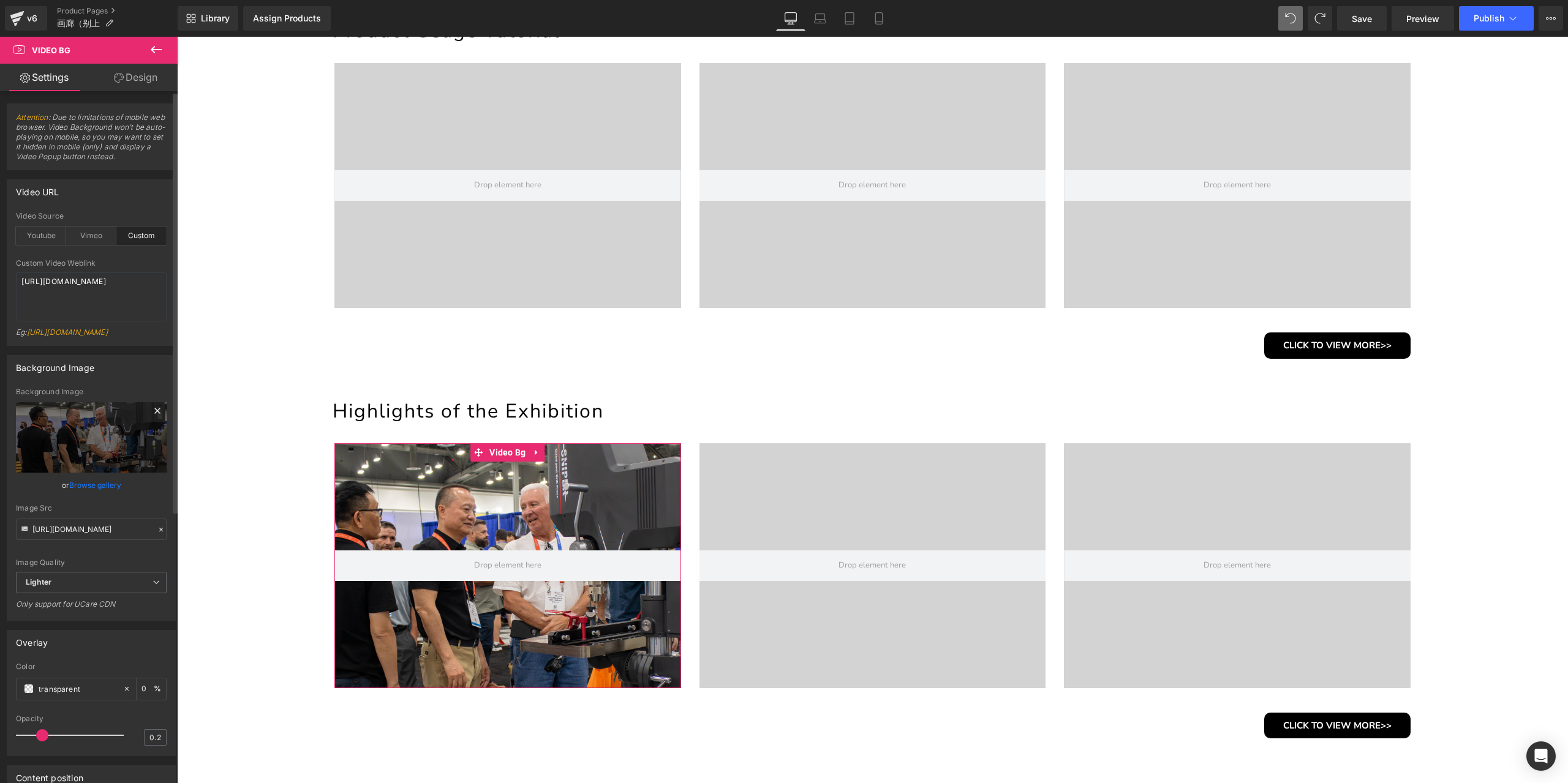
click at [151, 418] on icon at bounding box center [157, 410] width 15 height 14
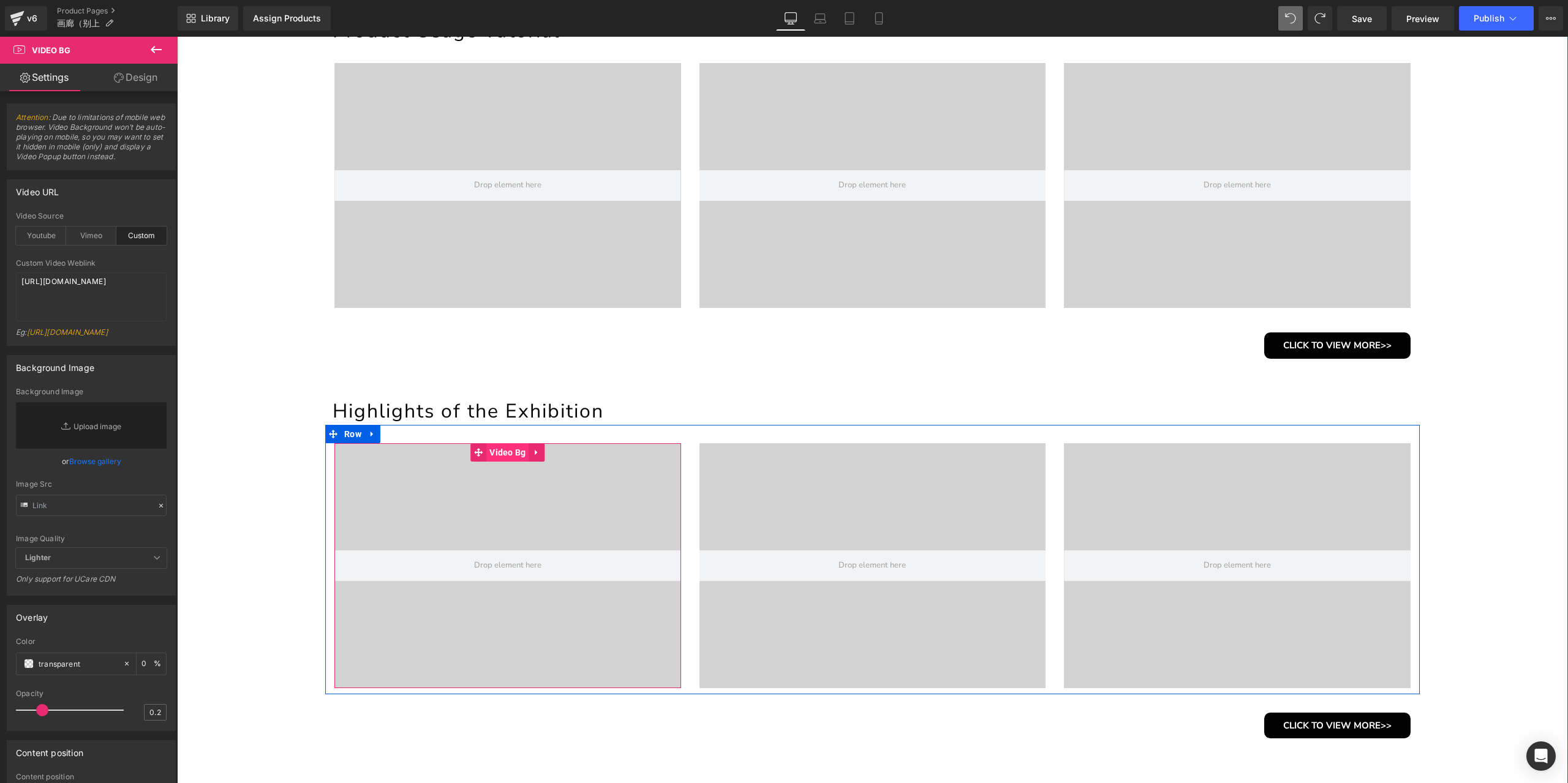
click at [505, 451] on span "Video Bg" at bounding box center [507, 452] width 42 height 18
click at [114, 287] on textarea "https://cdn.shopify.com/videos/c/o/v/4035d905d7fb448682dd0c2c23b8eead.mp4" at bounding box center [91, 297] width 151 height 49
paste textarea "https://cdn.shopify.com/videos/c/o/v/4035d905d7fb448682dd0c2c23b8eead.mp4"
click at [95, 301] on textarea "https://cdn.shopify.com/videos/c/o/v/4035d905d7fb448682dd0c2c23b8eead.mp4" at bounding box center [91, 297] width 151 height 49
paste textarea "3a68b5a7337a4c76b3a8e7e2aaf961d2"
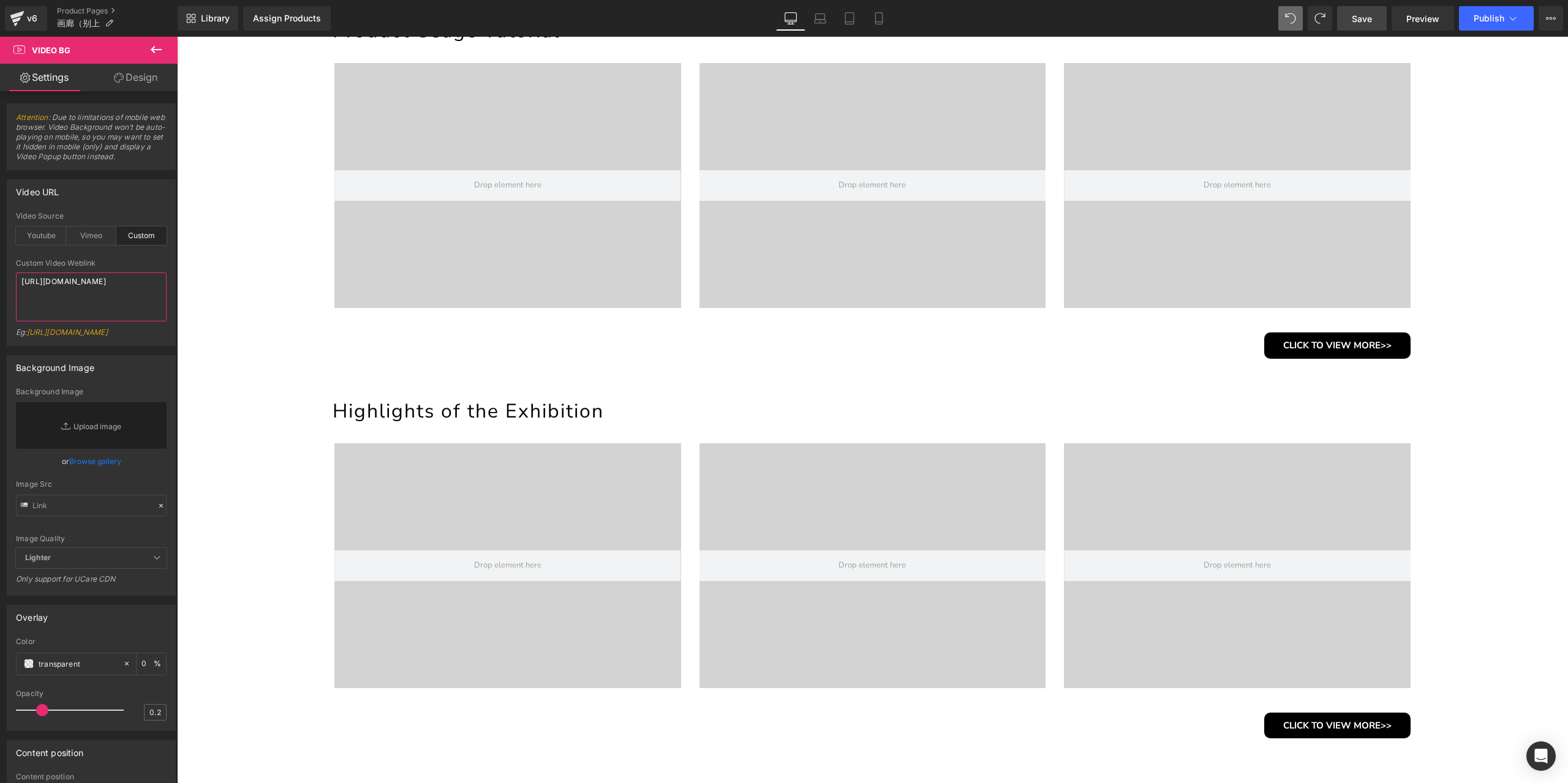
type textarea "https://cdn.shopify.com/videos/c/o/v/3a68b5a7337a4c76b3a8e7e2aaf961d2.mp4"
click at [1363, 15] on span "Save" at bounding box center [1362, 18] width 20 height 13
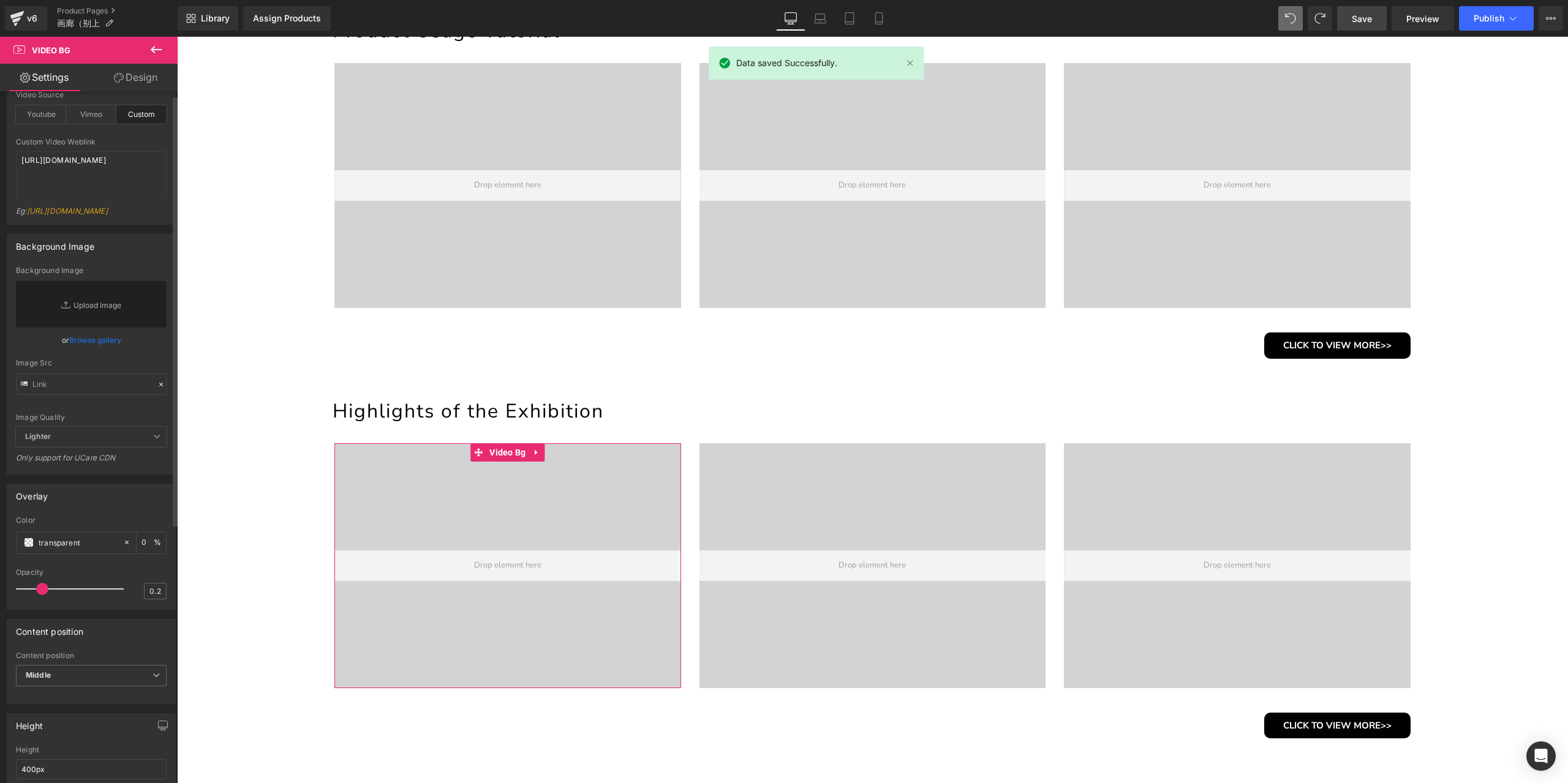
scroll to position [122, 0]
click at [493, 456] on span "Video Bg" at bounding box center [507, 452] width 42 height 18
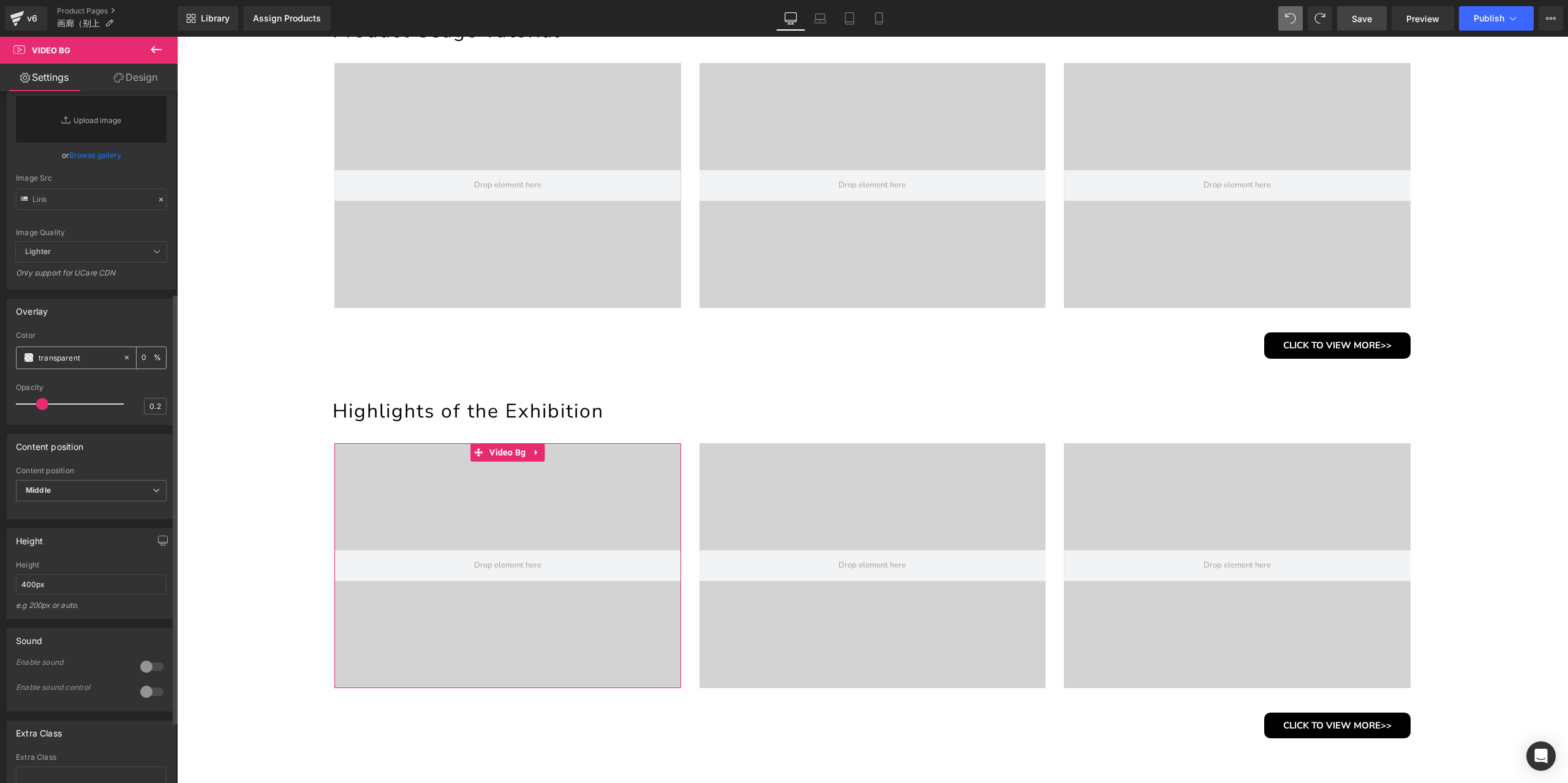
scroll to position [421, 0]
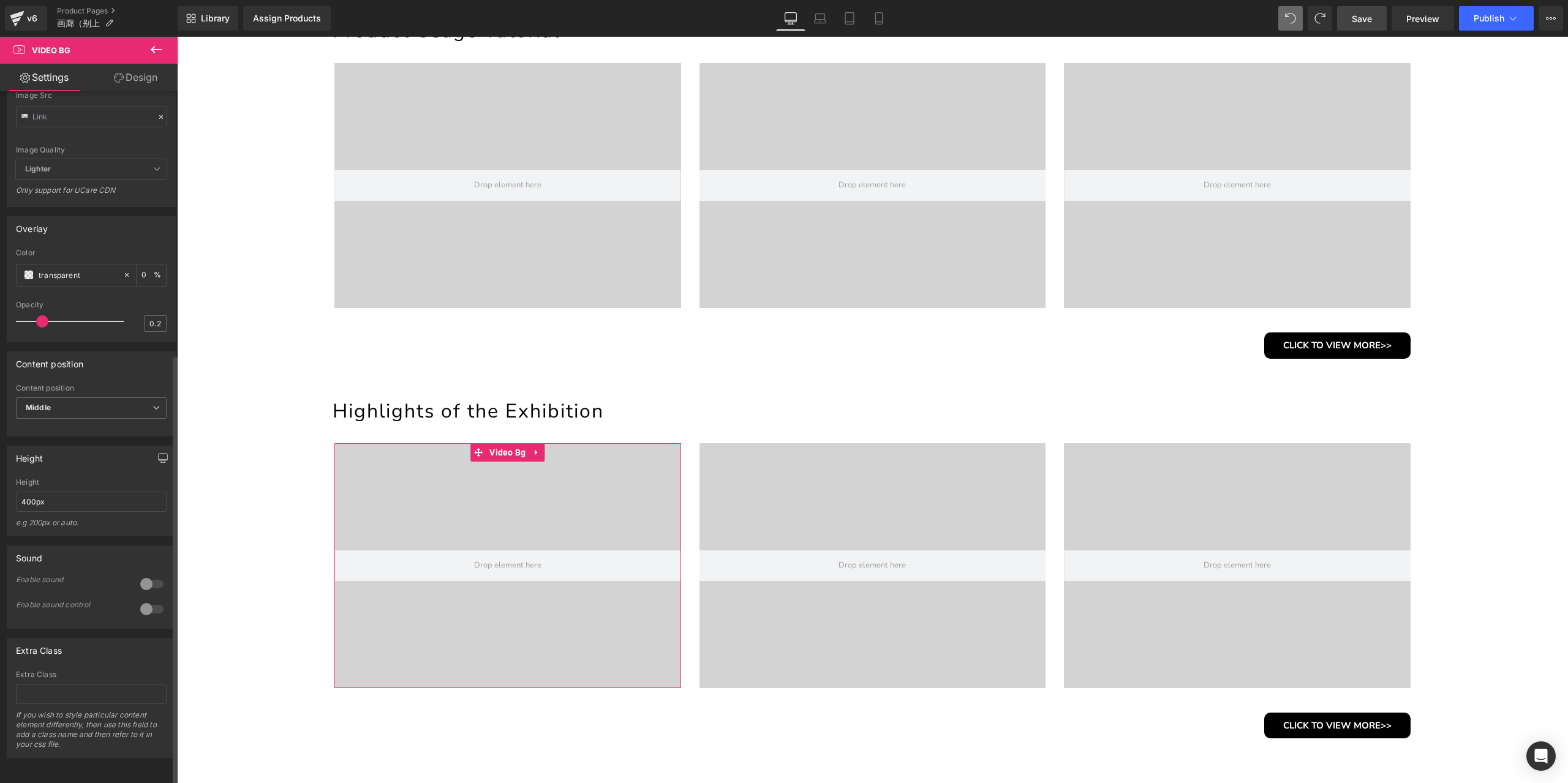
click at [144, 574] on div at bounding box center [151, 584] width 30 height 20
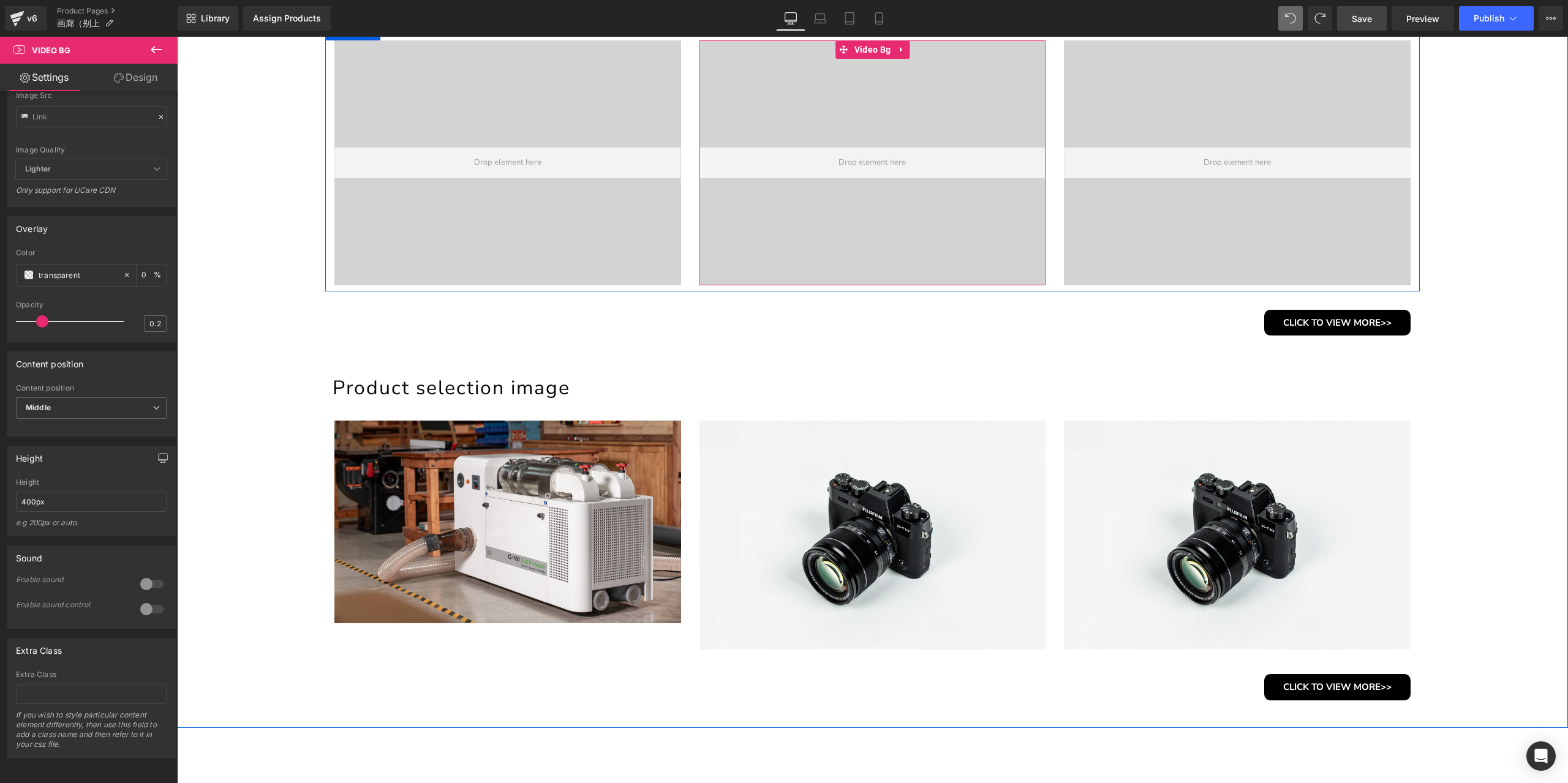
scroll to position [1102, 0]
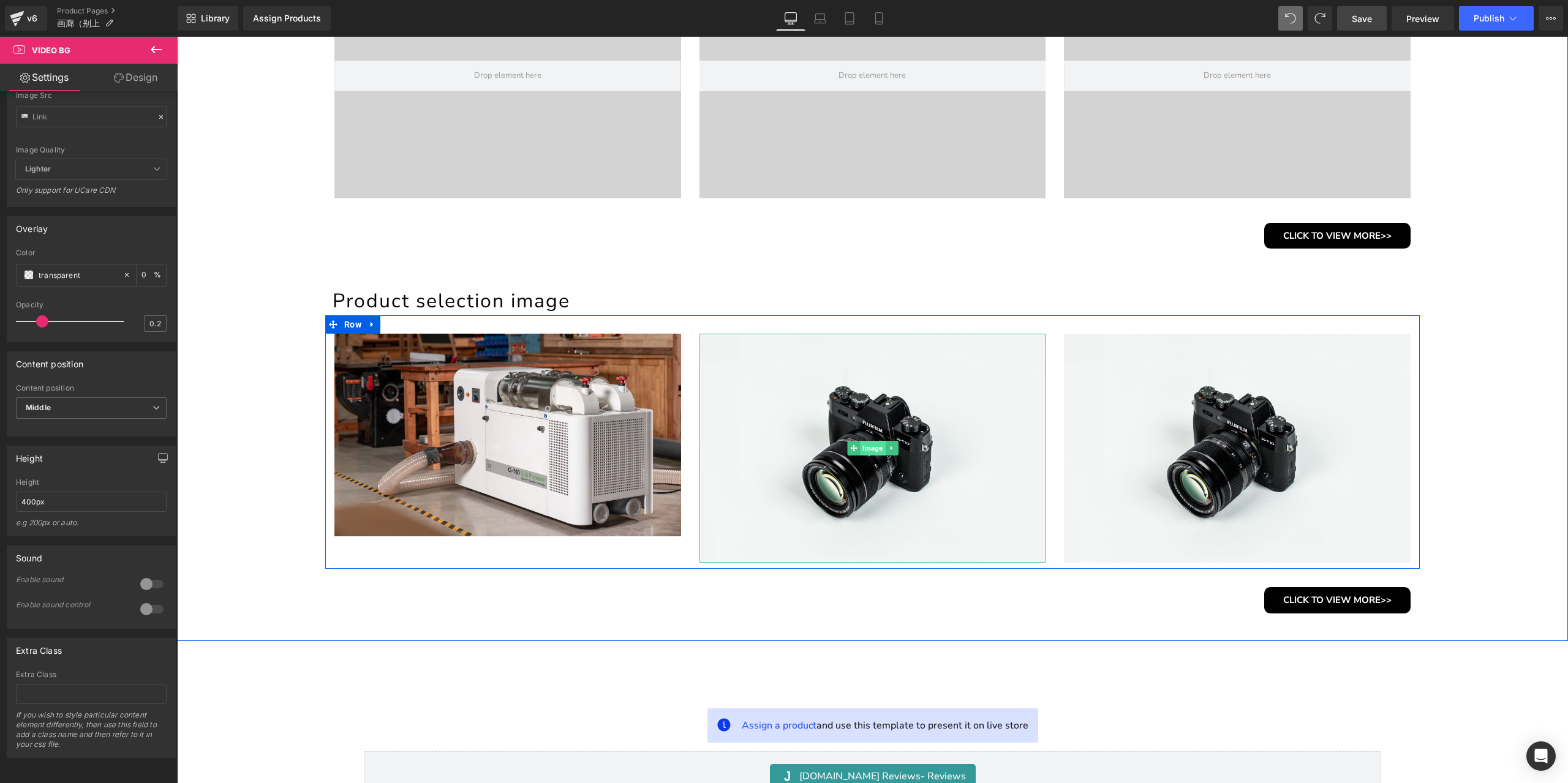
click at [867, 450] on span "Image" at bounding box center [872, 448] width 25 height 14
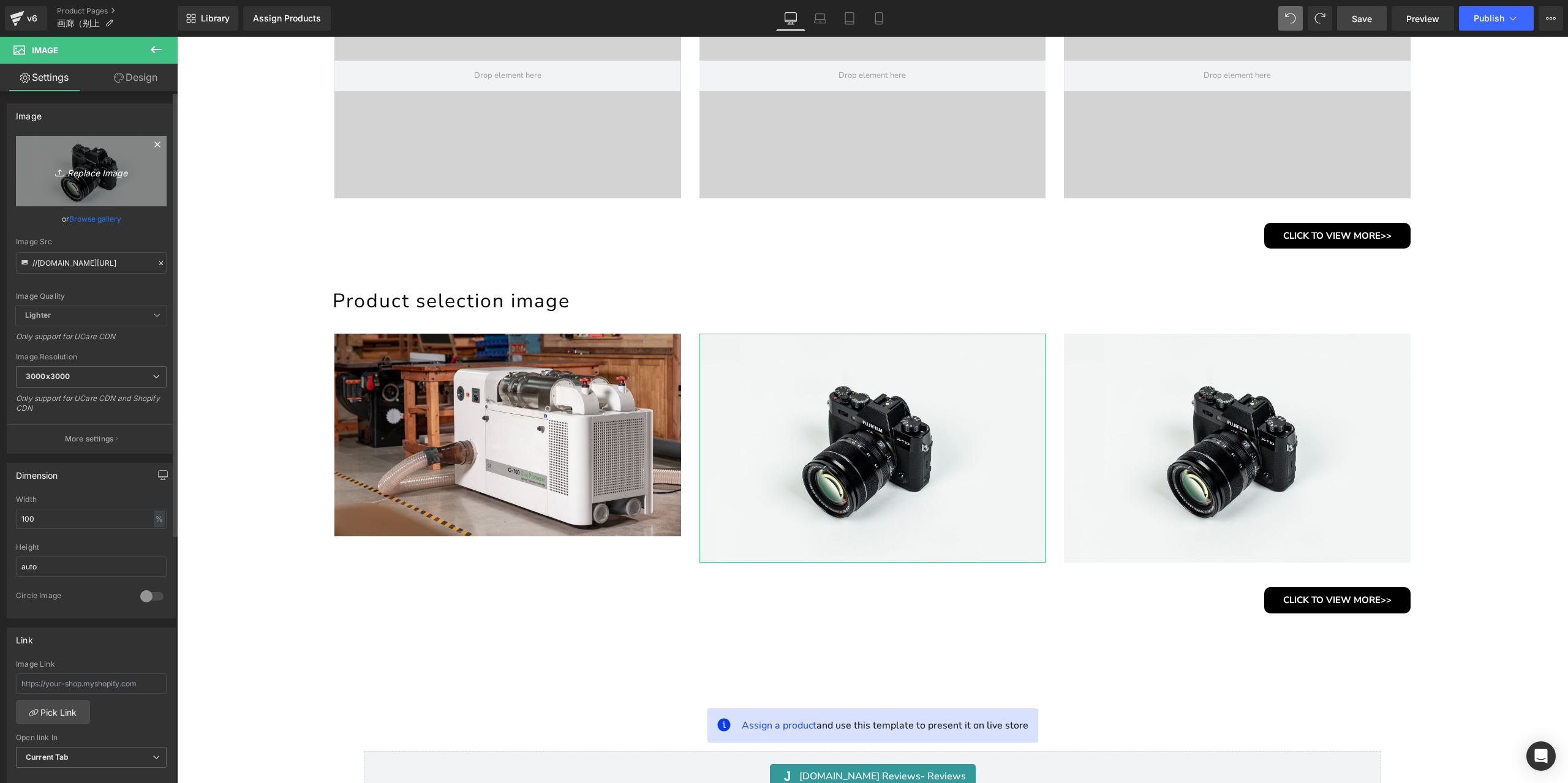
click at [117, 170] on icon "Replace Image" at bounding box center [91, 171] width 98 height 15
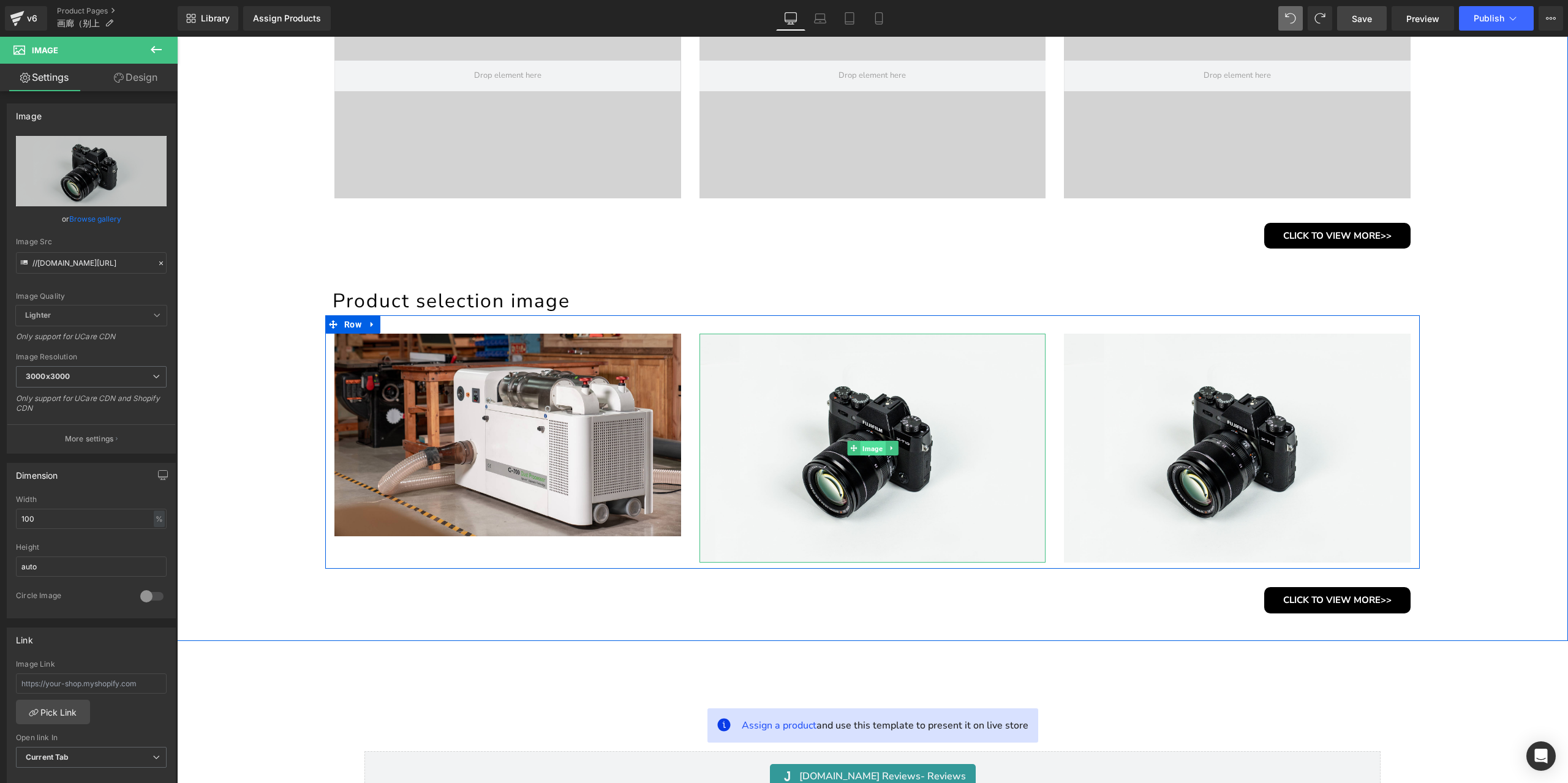
click at [875, 449] on span "Image" at bounding box center [872, 448] width 25 height 14
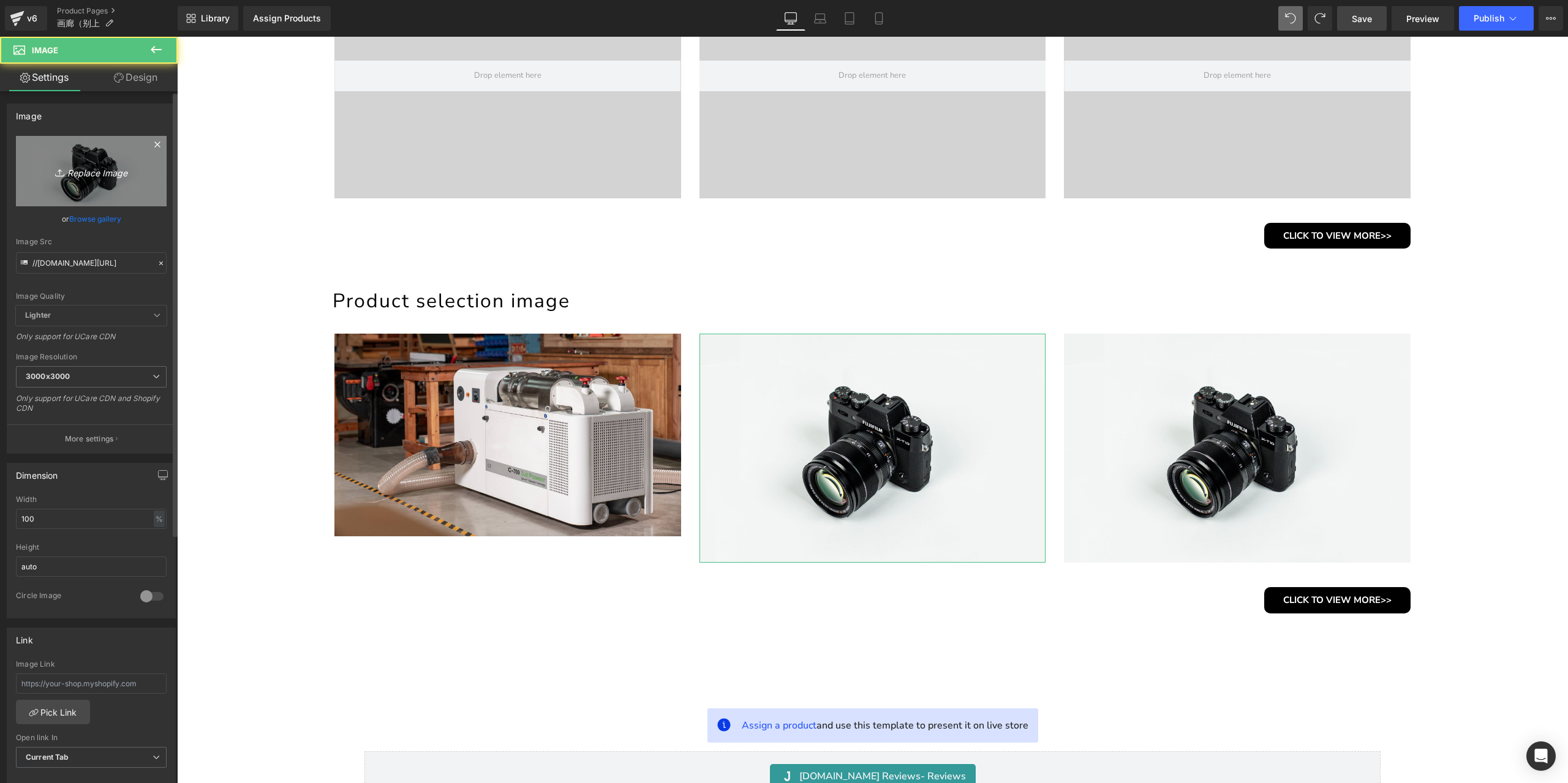
click at [92, 173] on icon "Replace Image" at bounding box center [91, 171] width 98 height 15
type input "C:\fakepath\4.jpg"
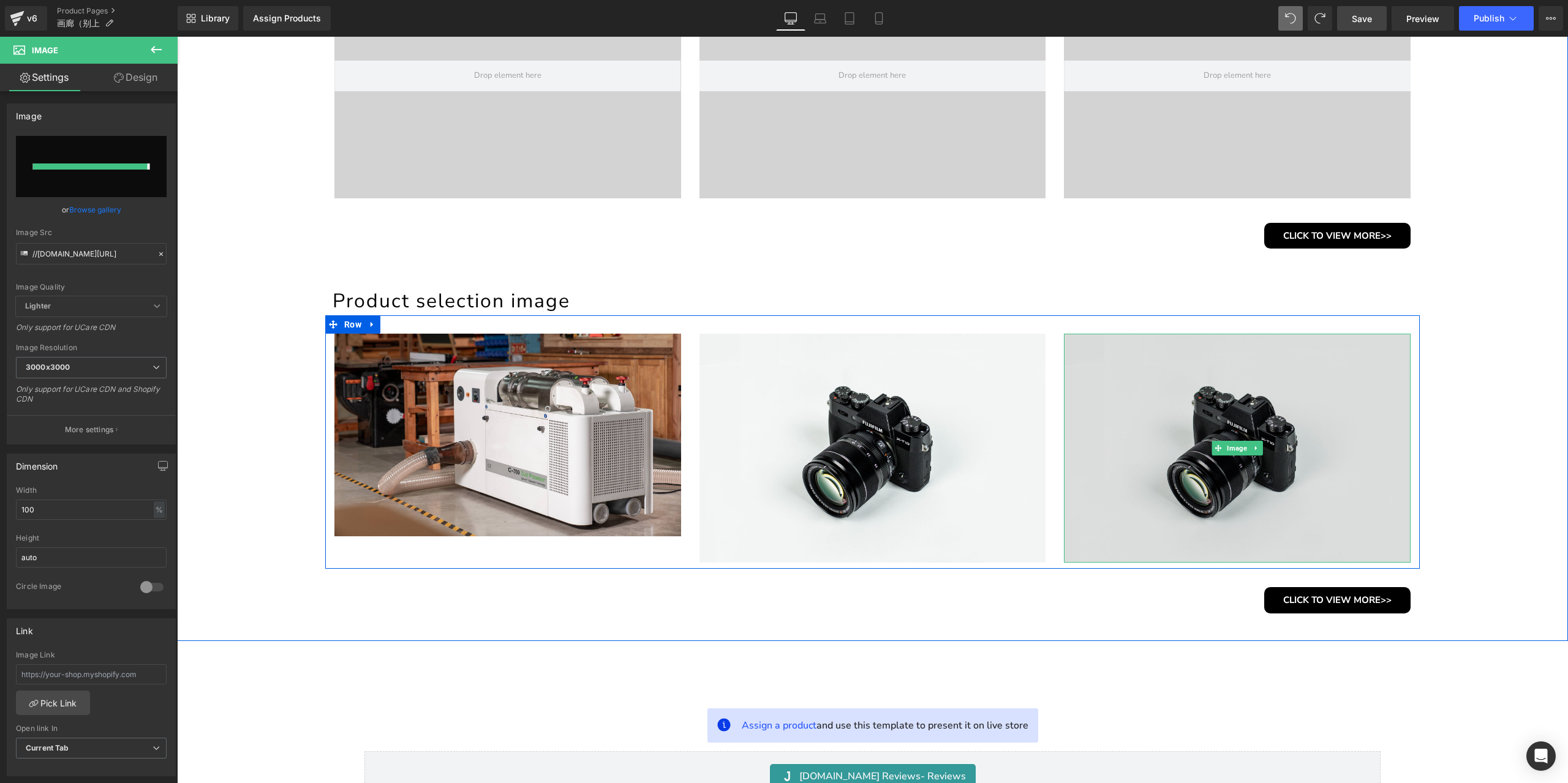
type input "https://ucarecdn.com/4419c640-7de1-4c35-b455-371842913954/-/format/auto/-/previ…"
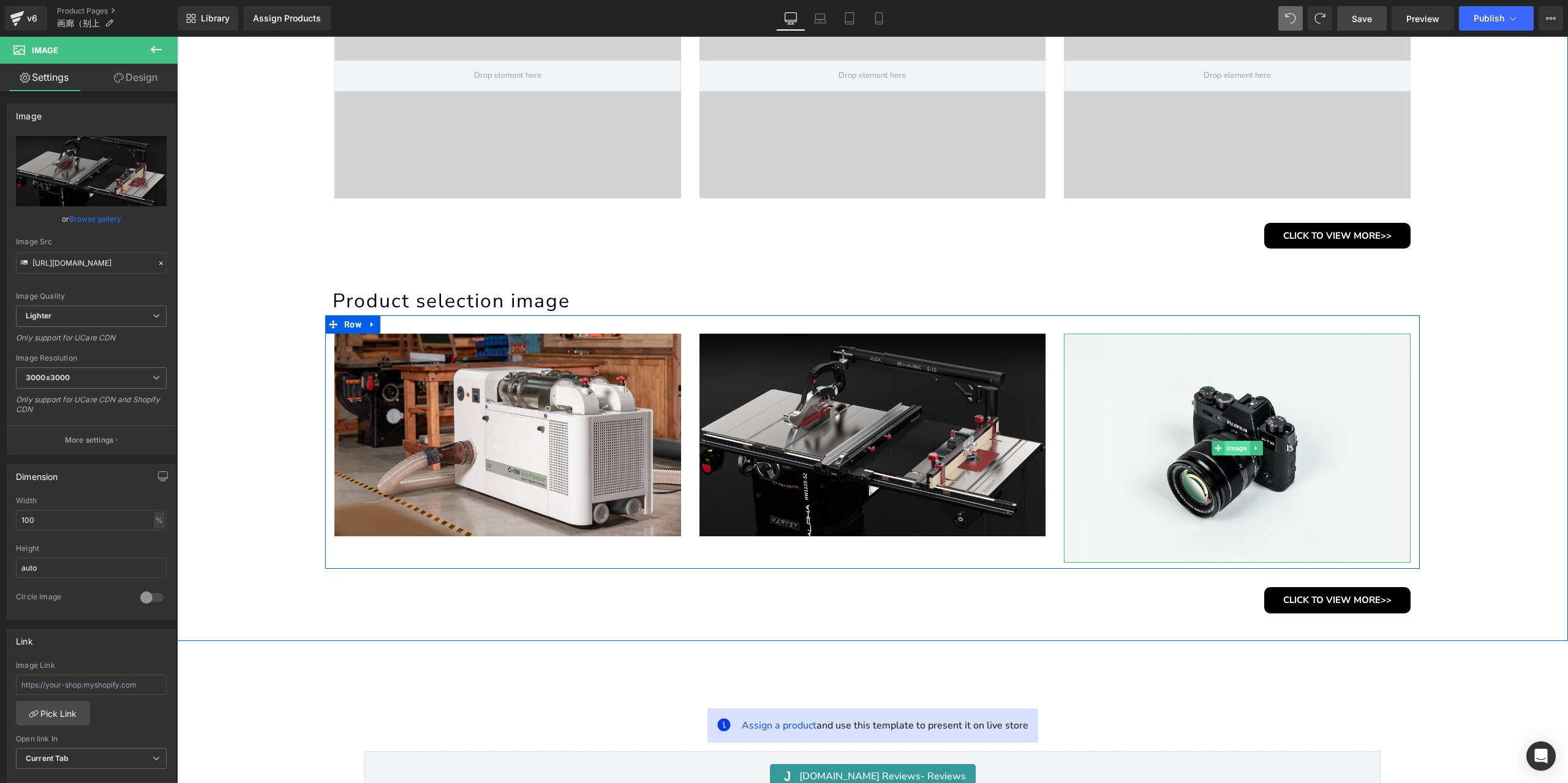
click at [1229, 449] on span "Image" at bounding box center [1237, 448] width 25 height 14
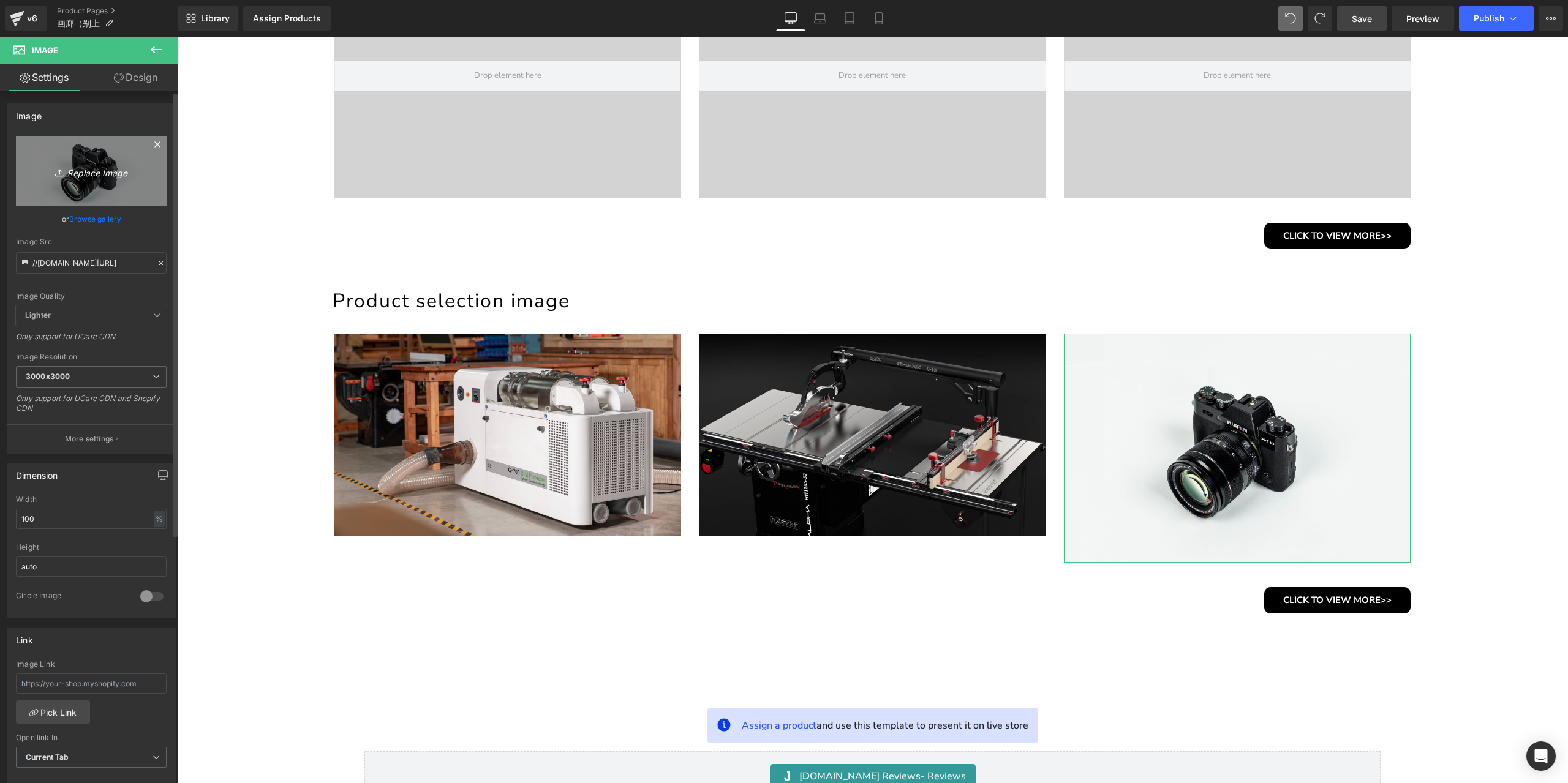
click at [78, 179] on link "Replace Image" at bounding box center [91, 171] width 151 height 71
type input "C:\fakepath\5.jpg"
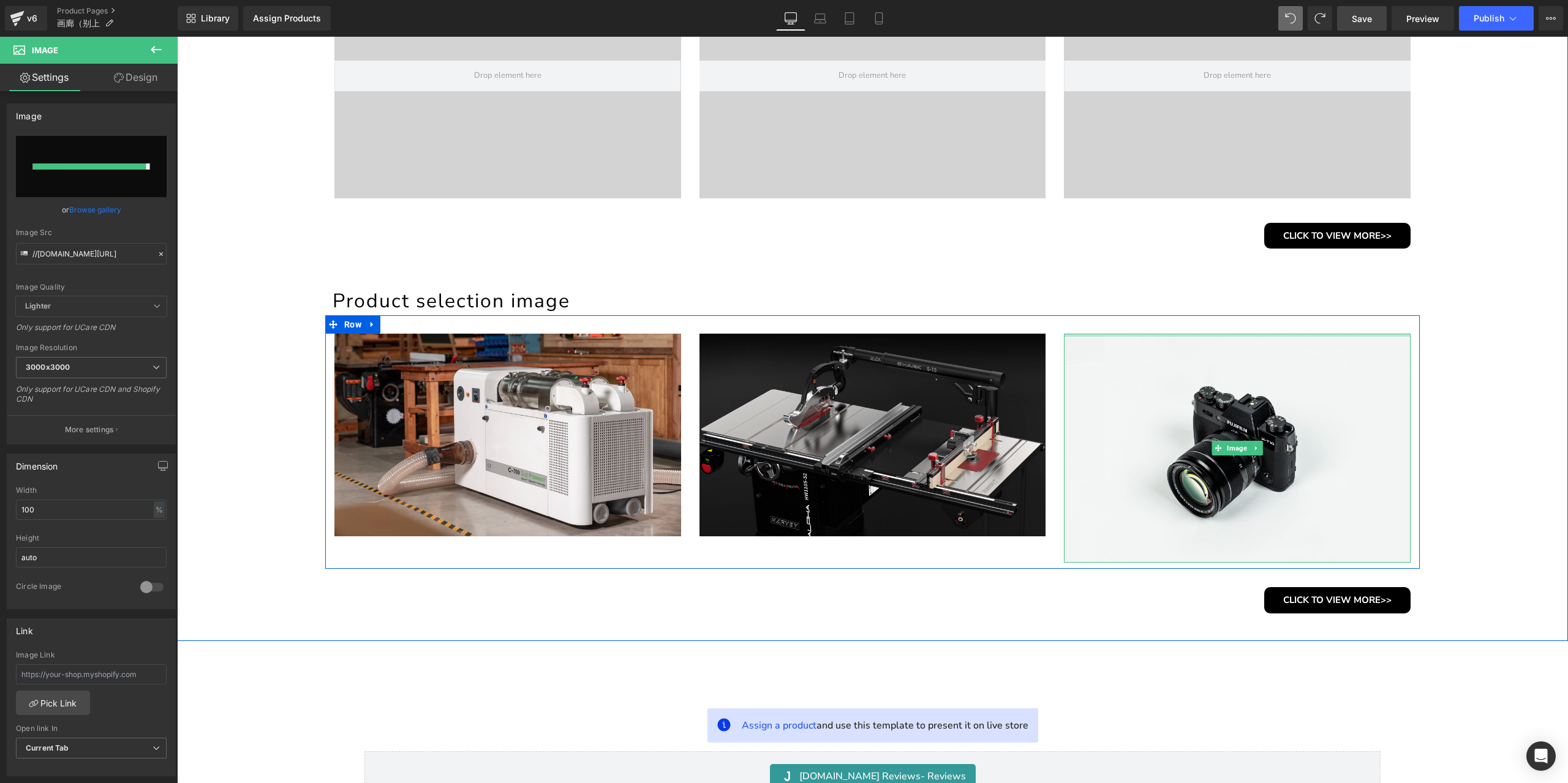
type input "https://ucarecdn.com/fbac0ddc-bcc7-4330-bbb2-e557db35f297/-/format/auto/-/previ…"
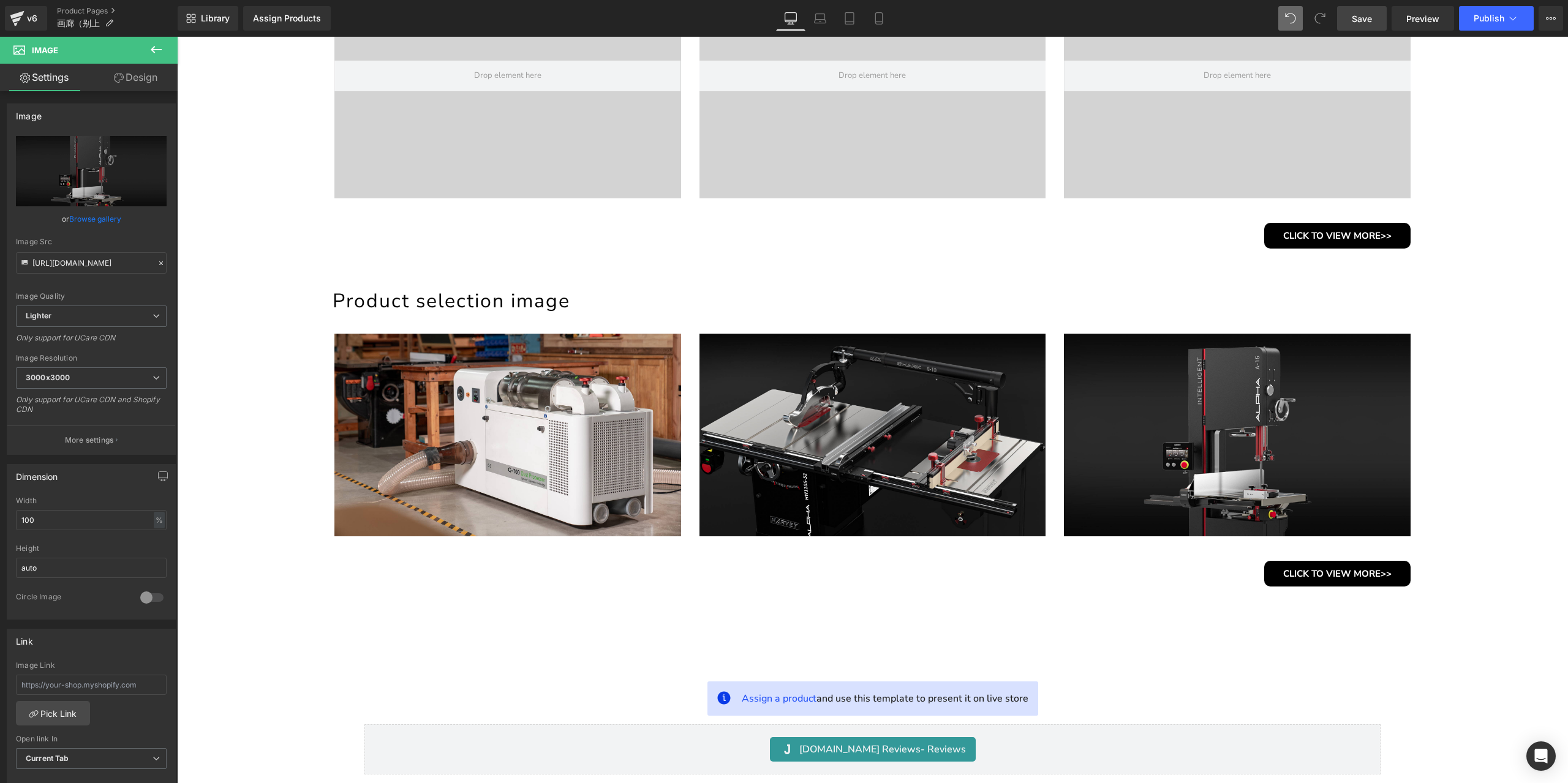
click at [1369, 18] on span "Save" at bounding box center [1362, 18] width 20 height 13
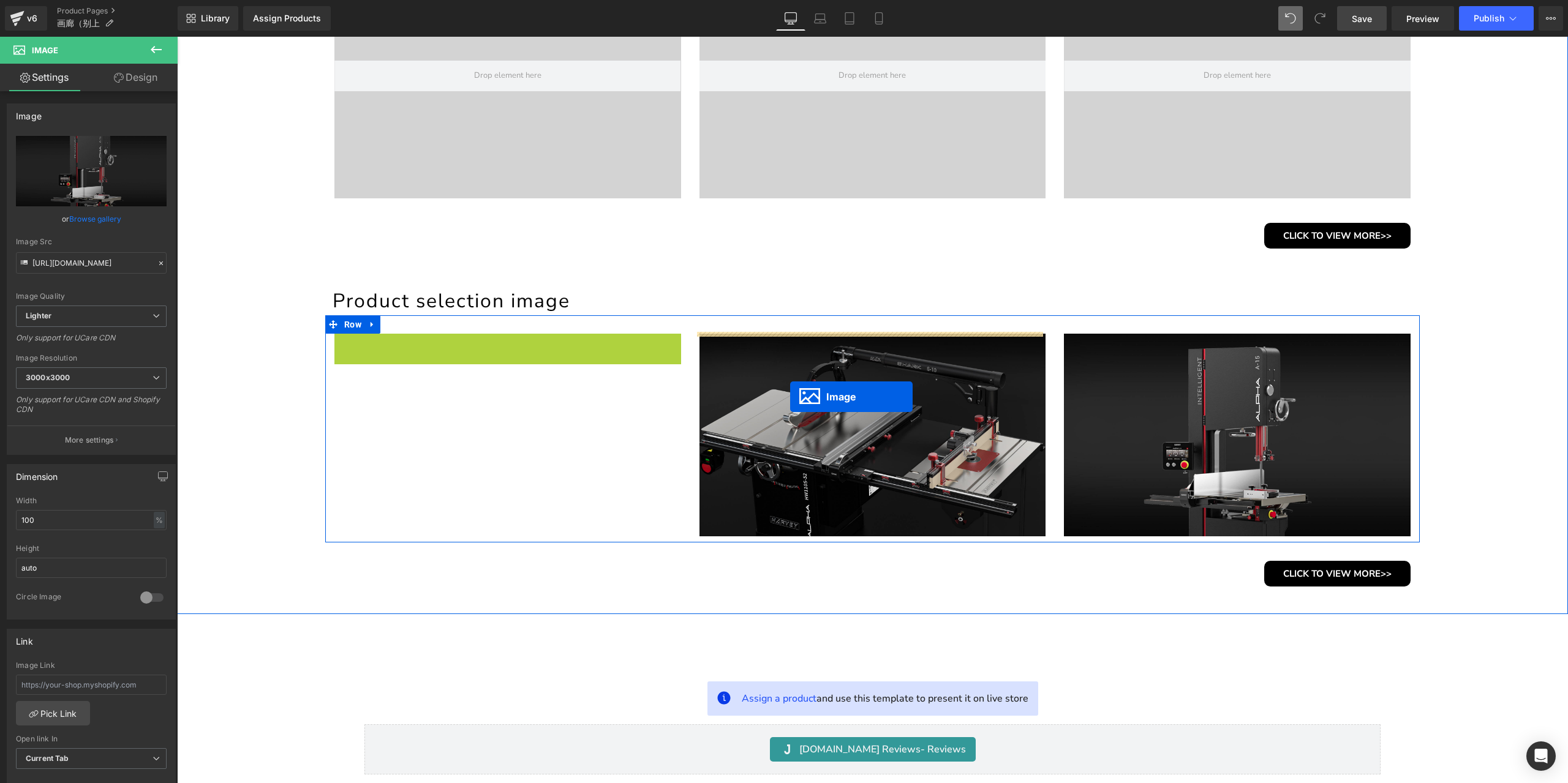
drag, startPoint x: 481, startPoint y: 436, endPoint x: 790, endPoint y: 397, distance: 311.5
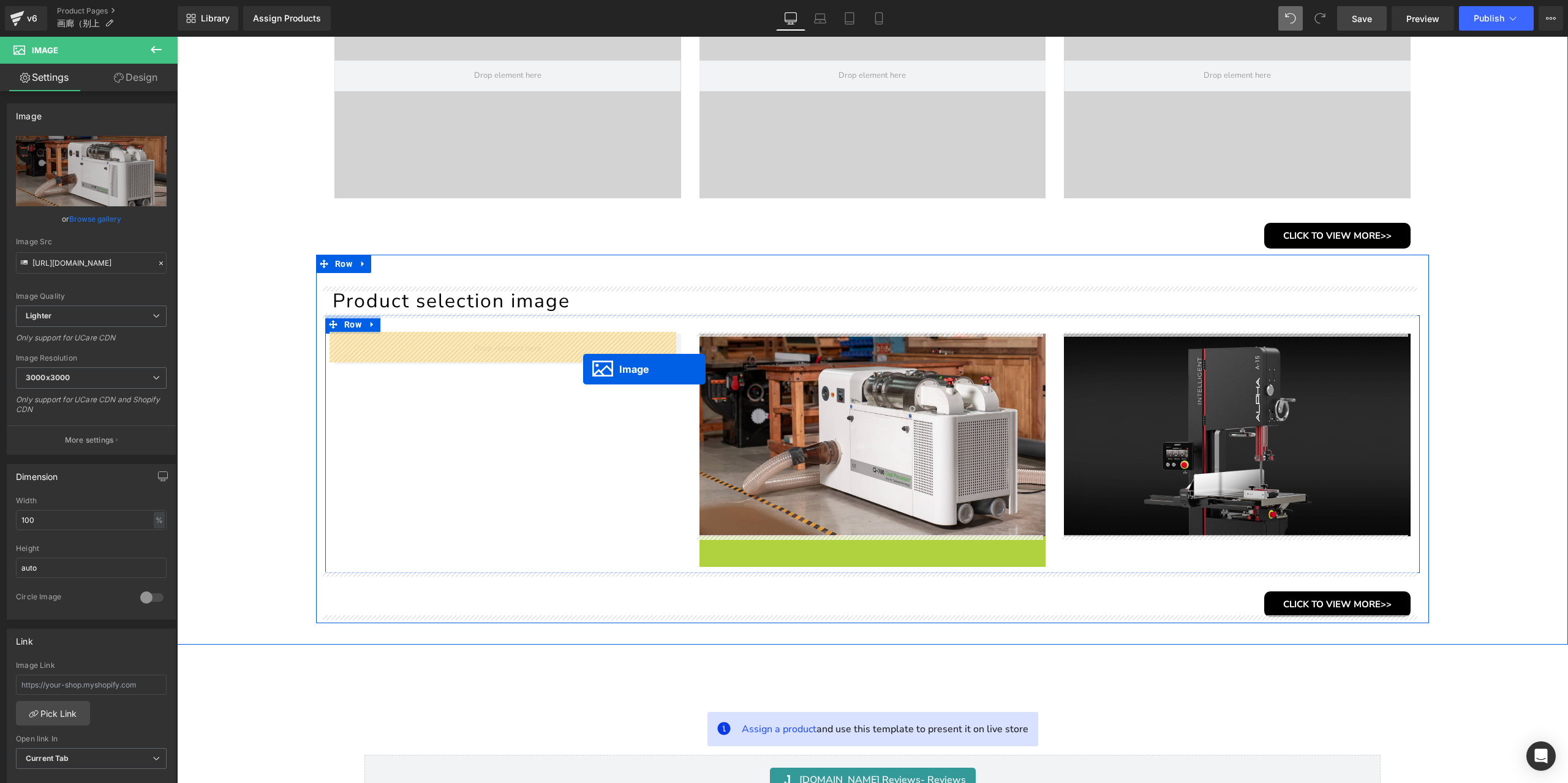
drag, startPoint x: 850, startPoint y: 633, endPoint x: 583, endPoint y: 369, distance: 375.5
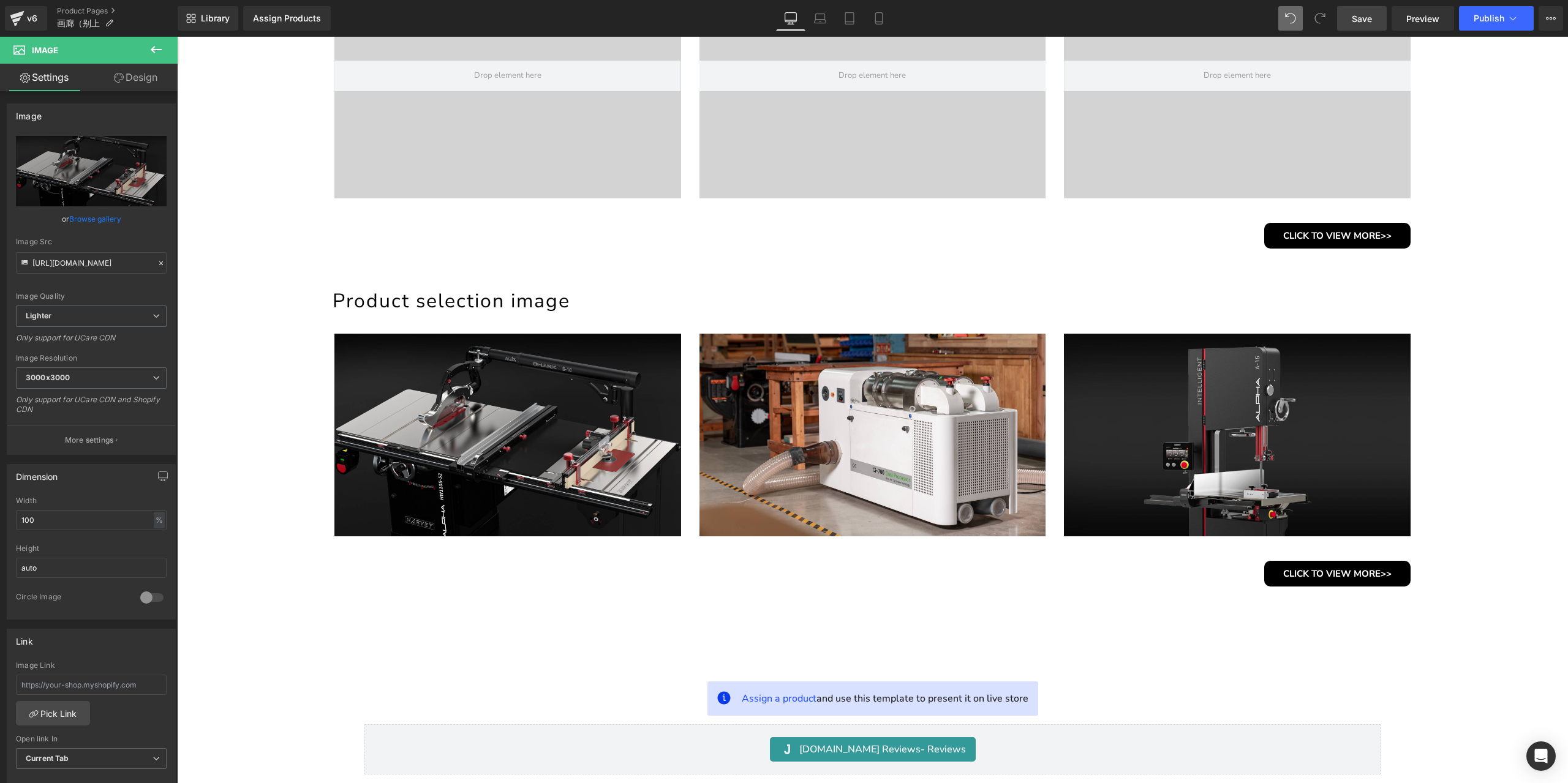
click at [1374, 19] on link "Save" at bounding box center [1362, 18] width 50 height 25
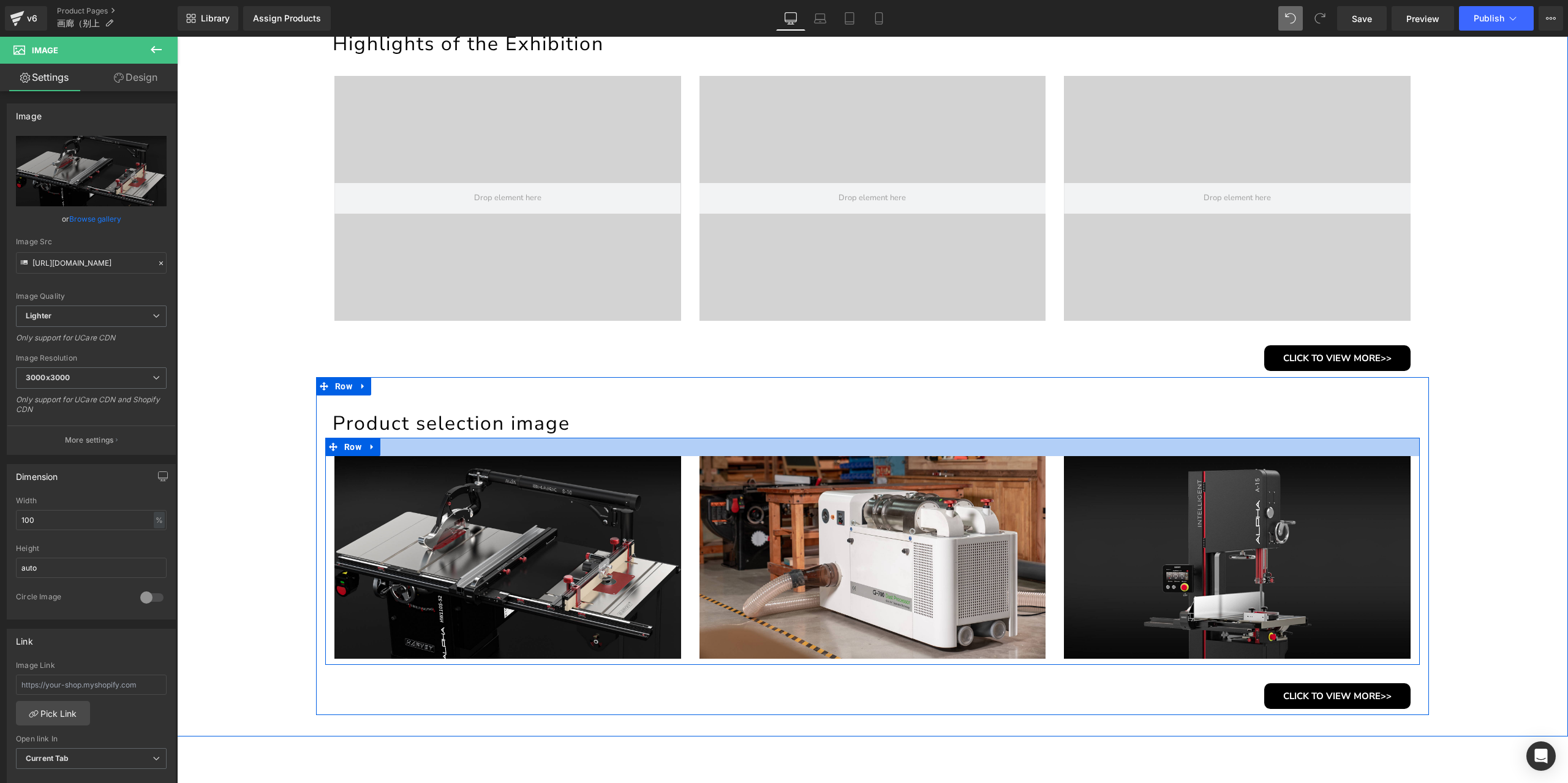
scroll to position [1041, 0]
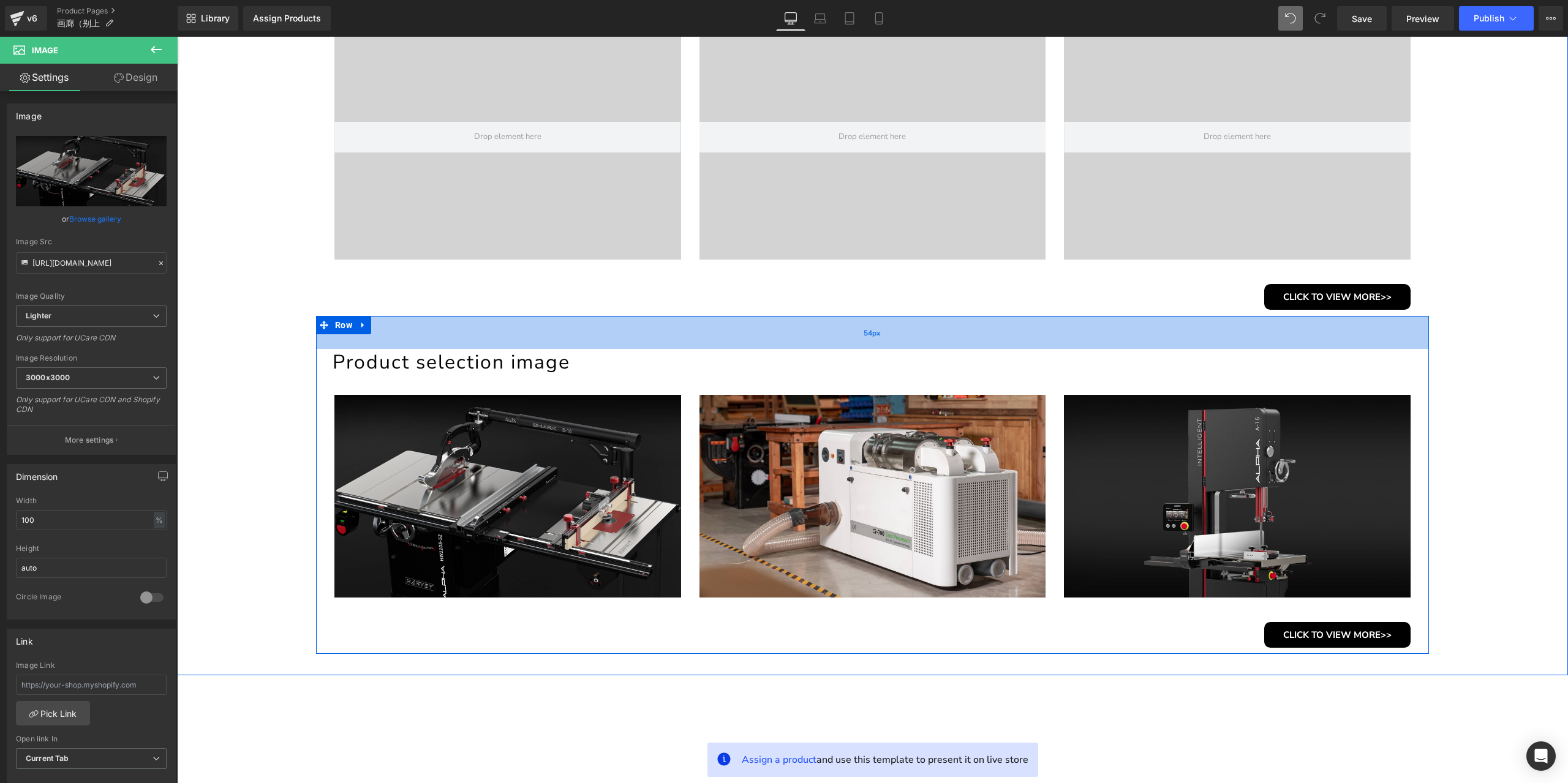
click at [936, 339] on div "54px" at bounding box center [872, 332] width 1113 height 33
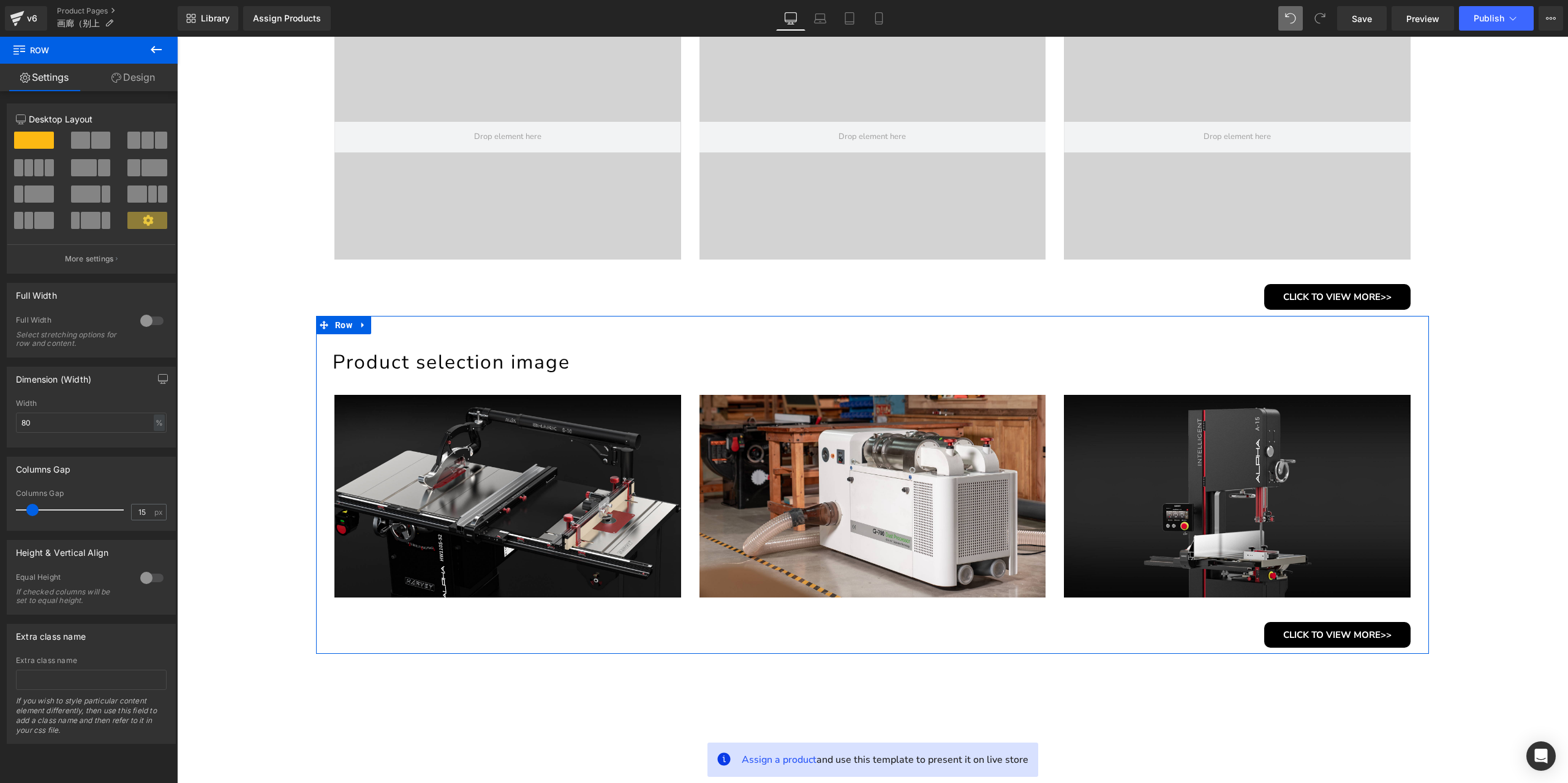
click at [121, 70] on link "Design" at bounding box center [133, 78] width 89 height 28
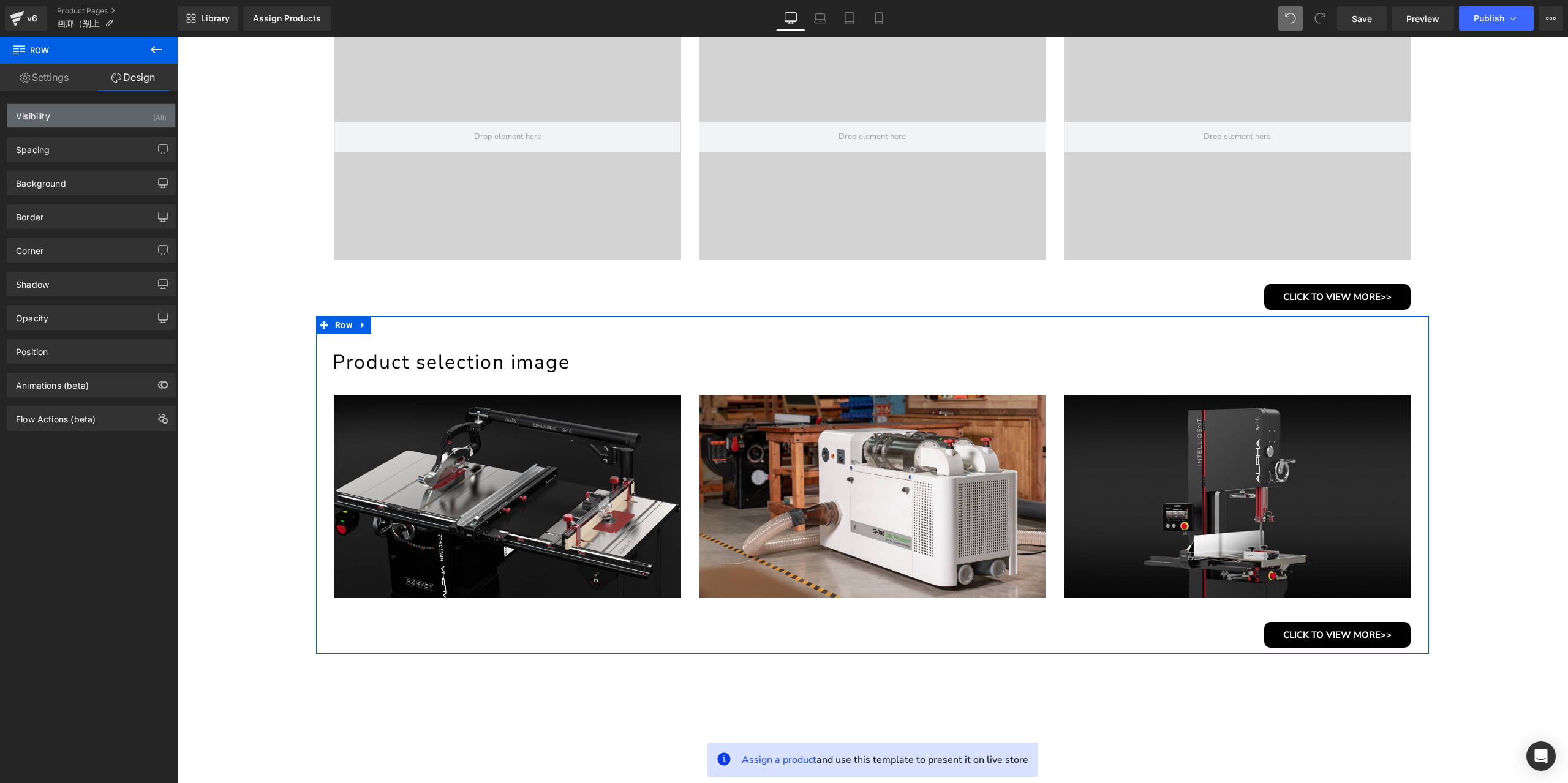
type input "0"
type input "54"
type input "0"
type input "10"
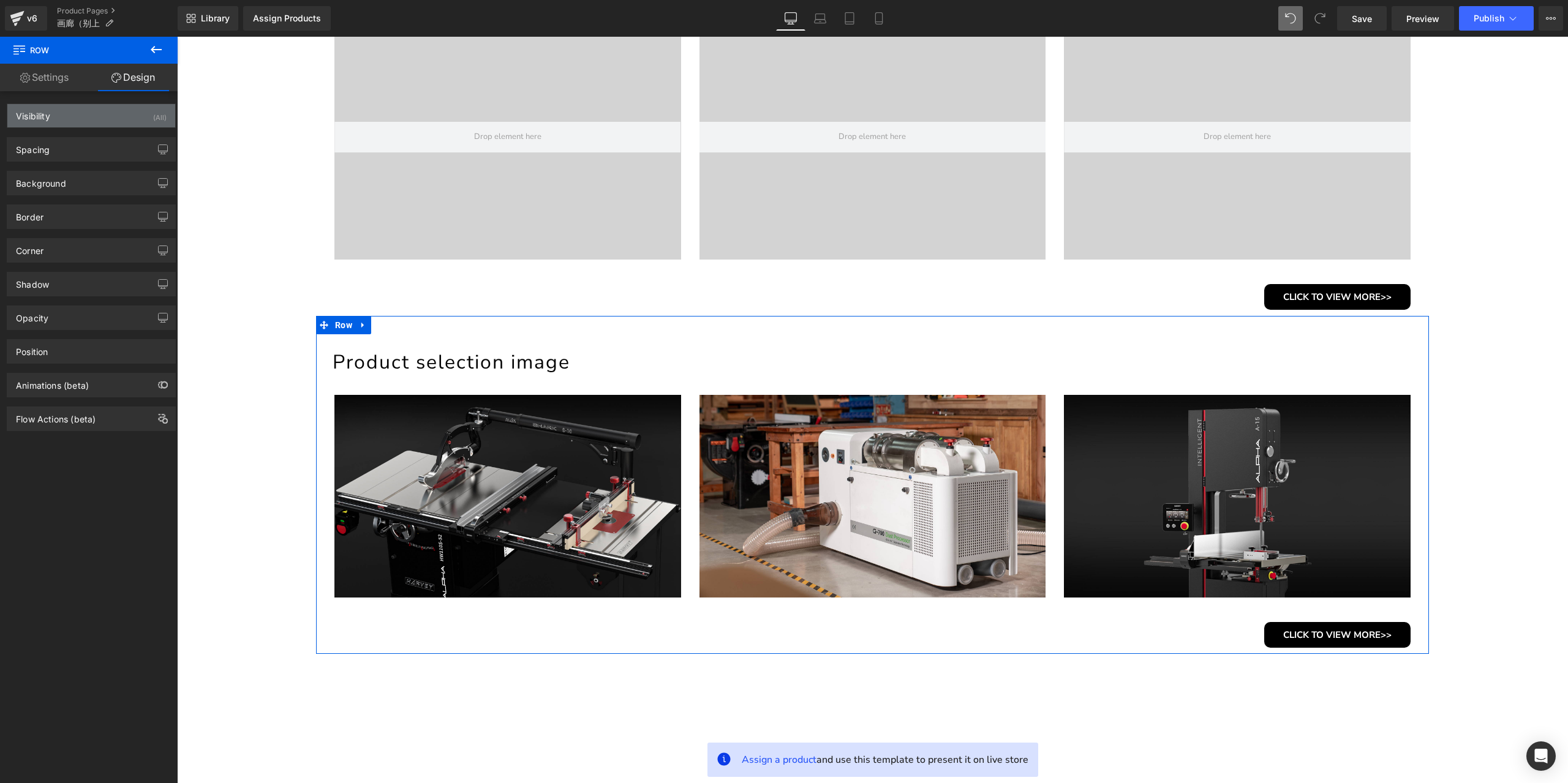
type input "0"
click at [95, 157] on div "Spacing" at bounding box center [91, 149] width 168 height 23
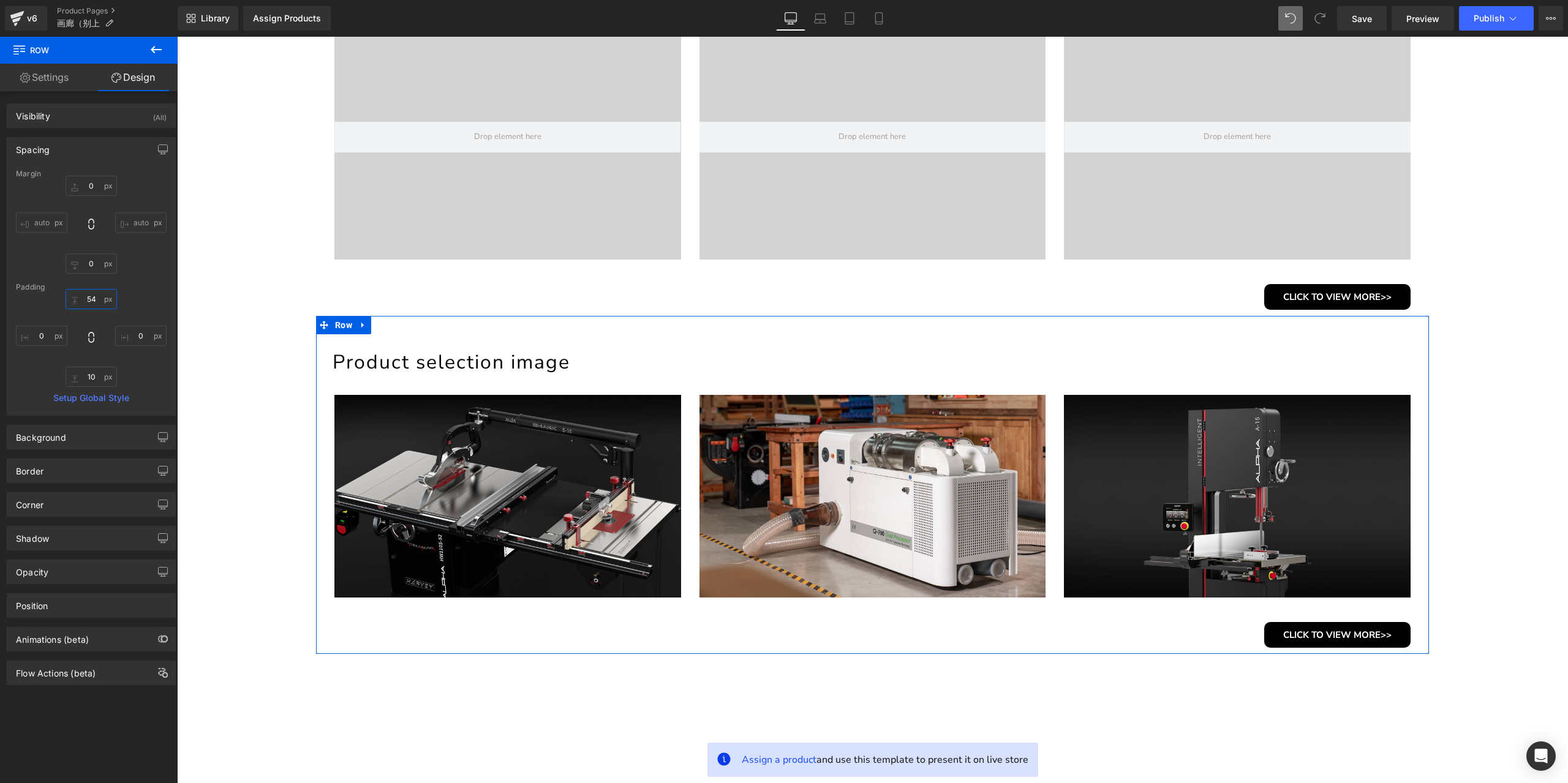
click at [91, 298] on input "54" at bounding box center [91, 299] width 52 height 20
type input "55"
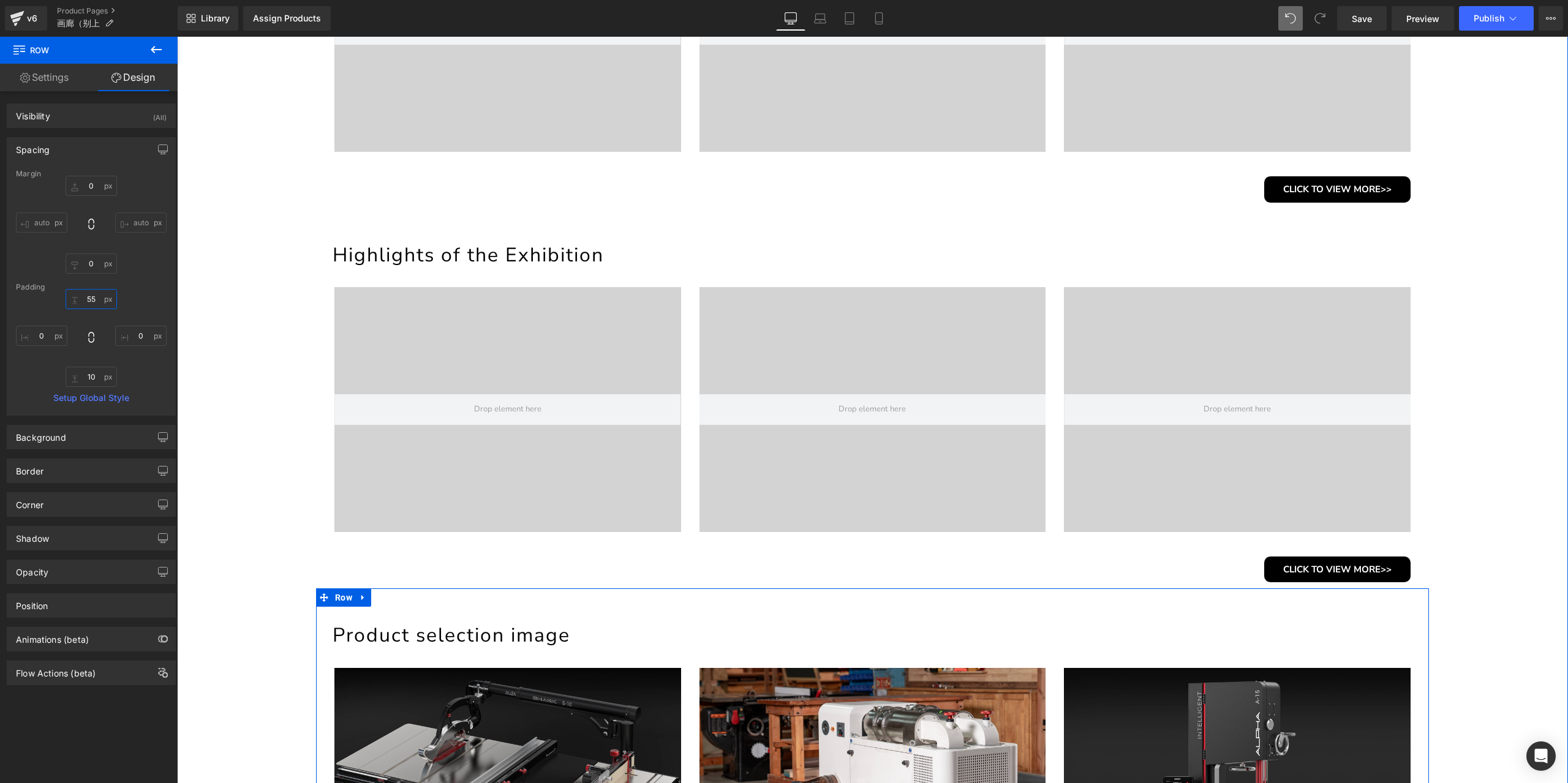
scroll to position [673, 0]
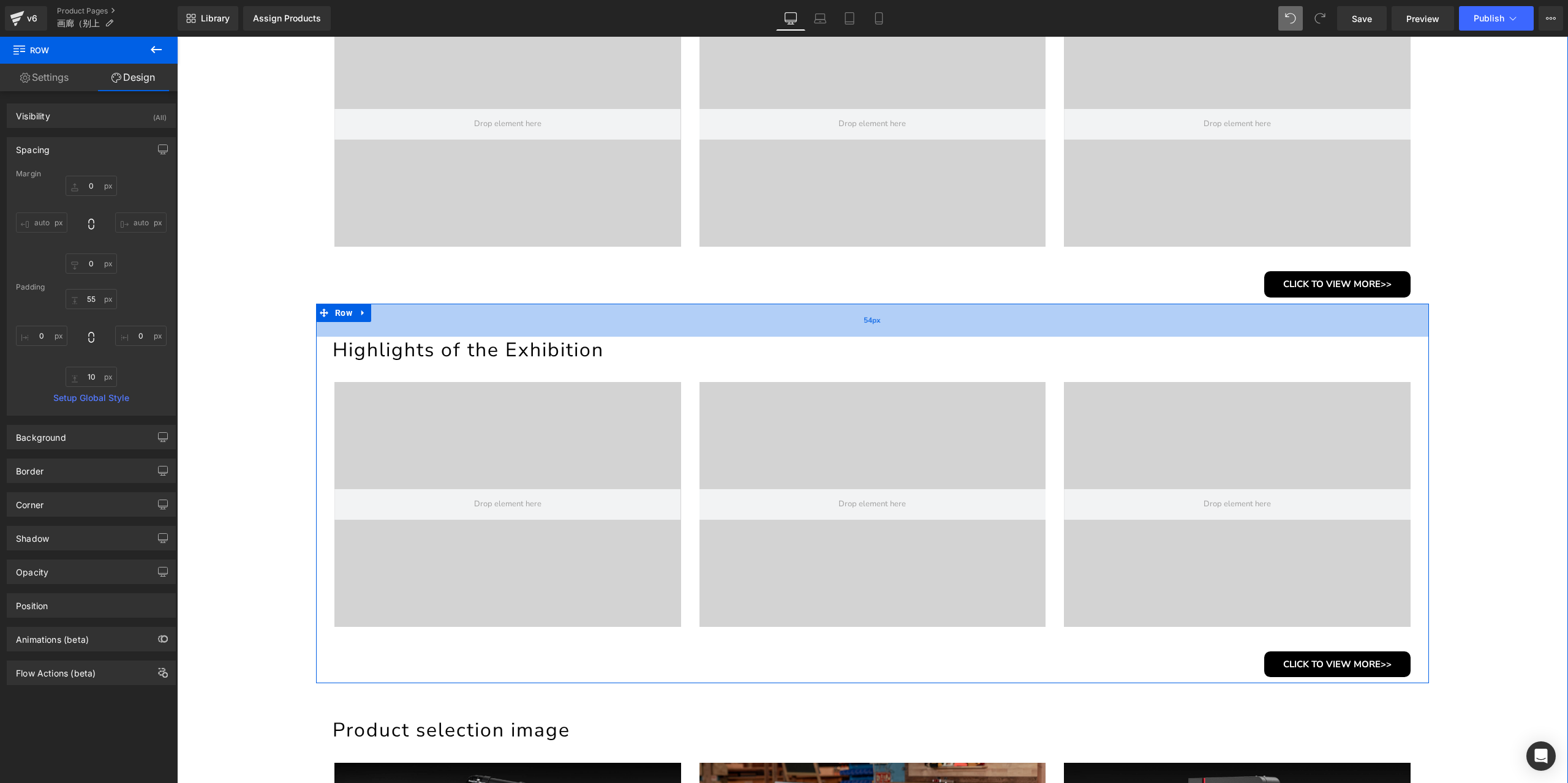
click at [505, 324] on div "54px" at bounding box center [872, 320] width 1113 height 33
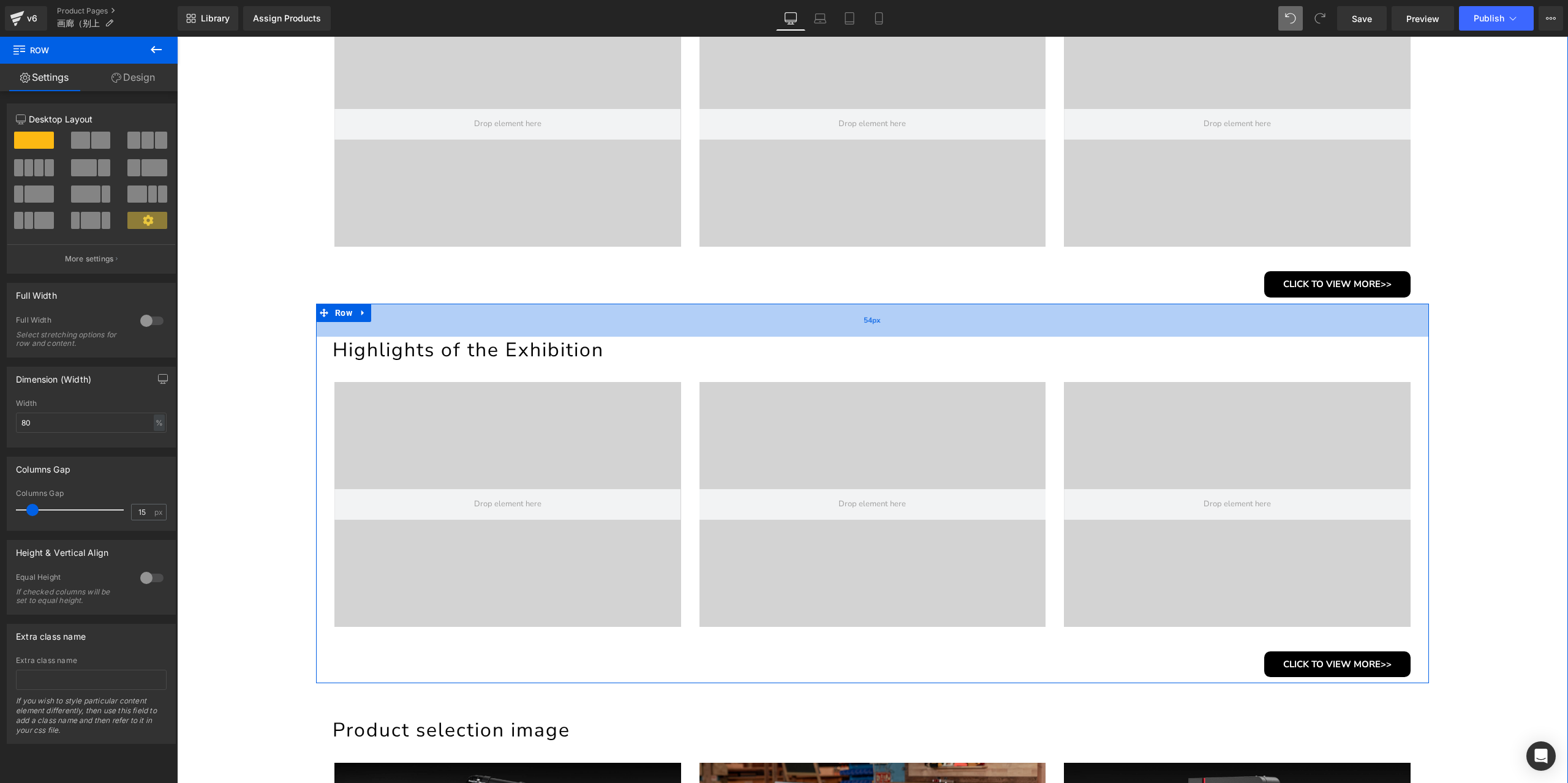
click at [622, 315] on div "54px" at bounding box center [872, 320] width 1113 height 33
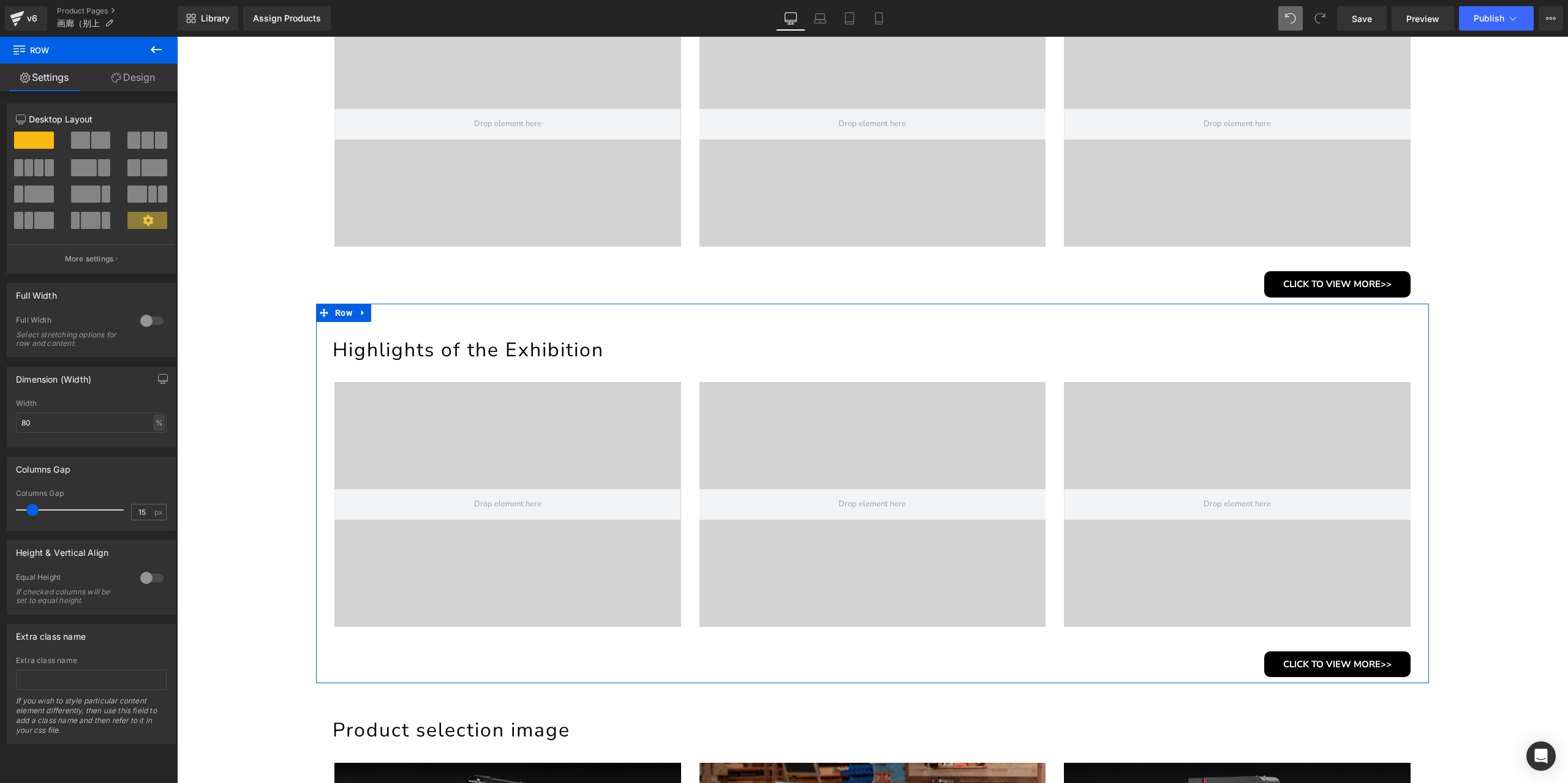
click at [120, 75] on link "Design" at bounding box center [133, 78] width 89 height 28
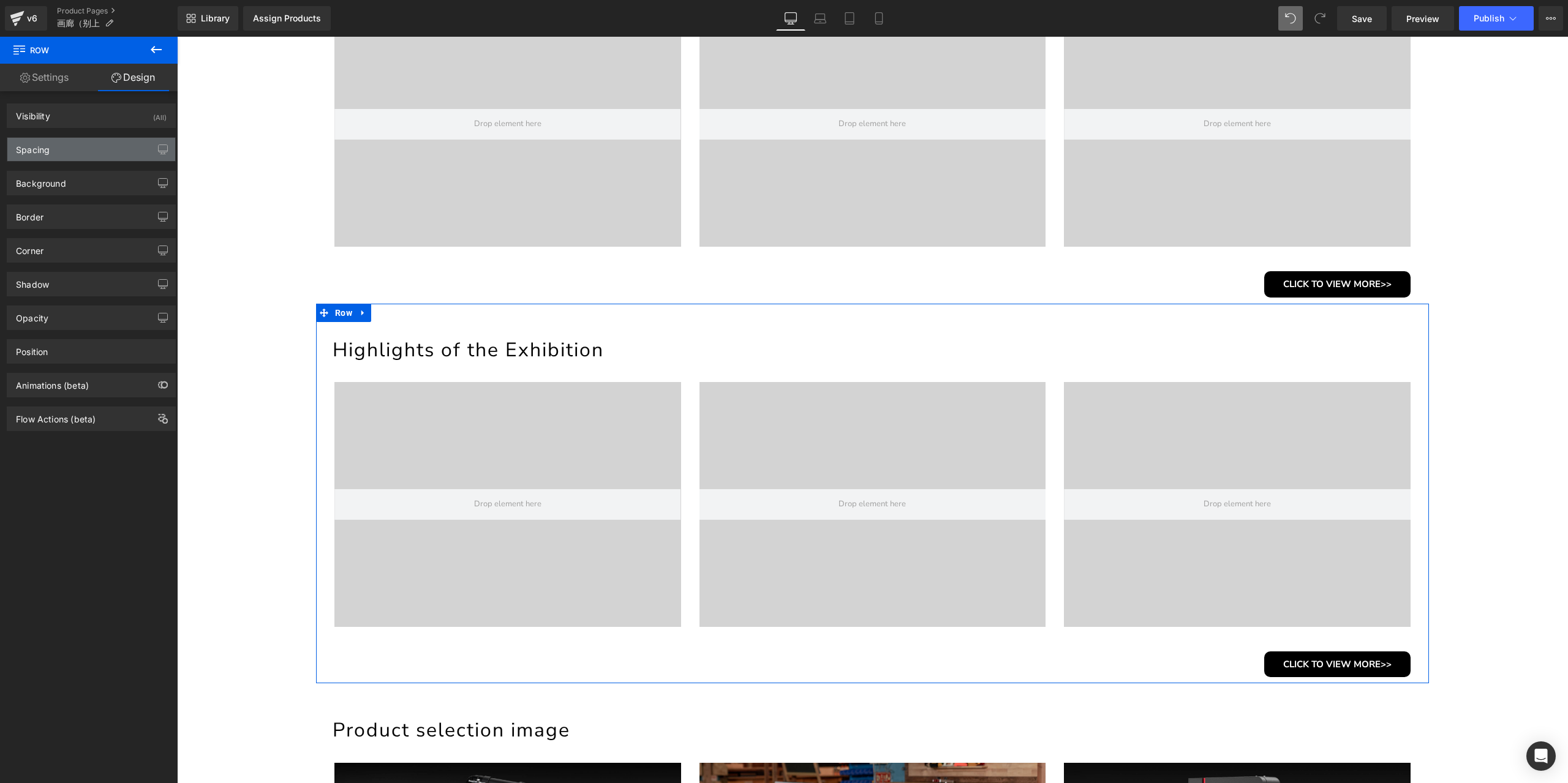
type input "0"
type input "54"
type input "0"
type input "10"
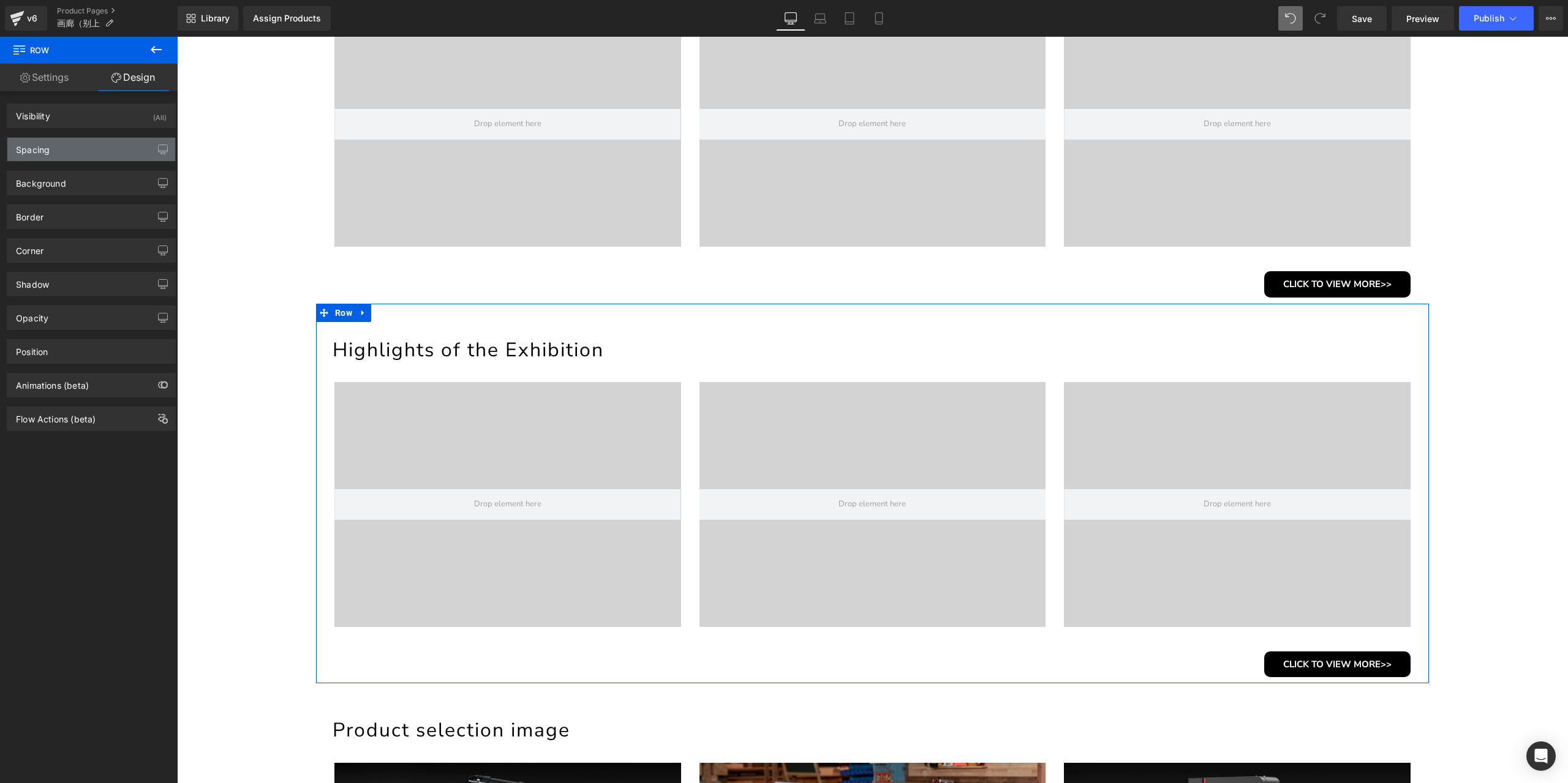
type input "0"
click at [60, 142] on div "Spacing" at bounding box center [91, 149] width 168 height 23
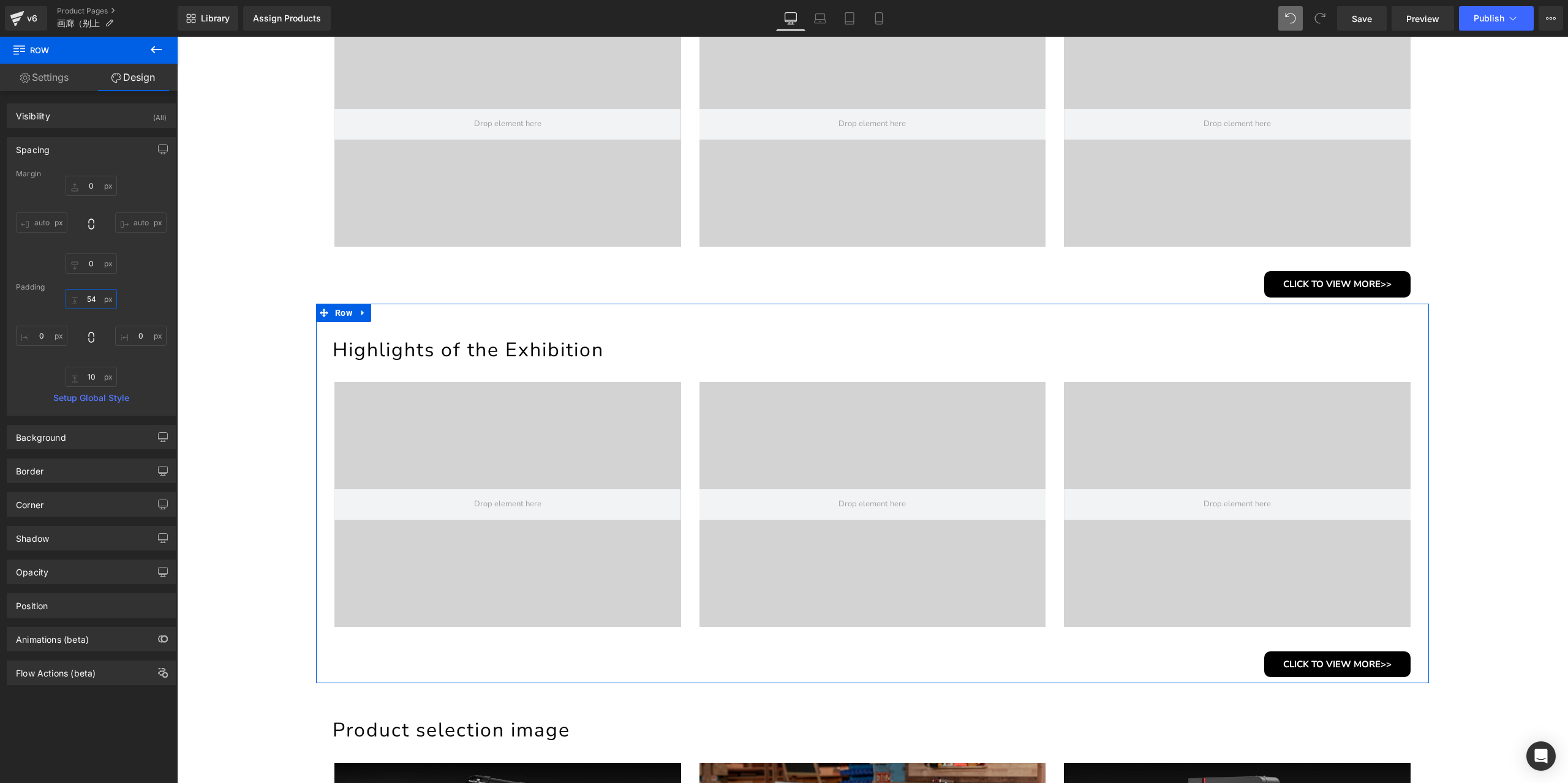
click at [98, 298] on input "54" at bounding box center [91, 299] width 52 height 20
type input "55"
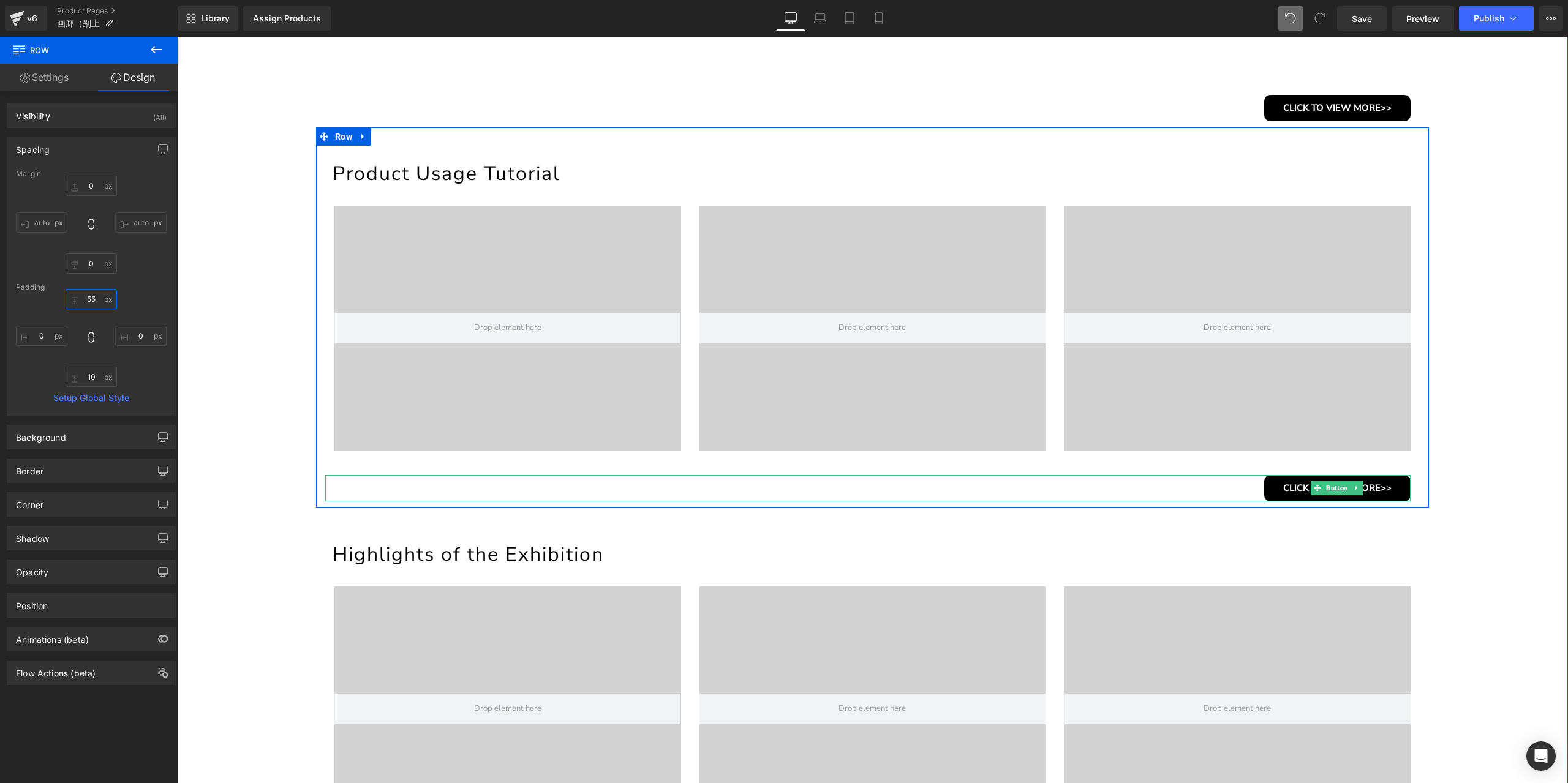
scroll to position [429, 0]
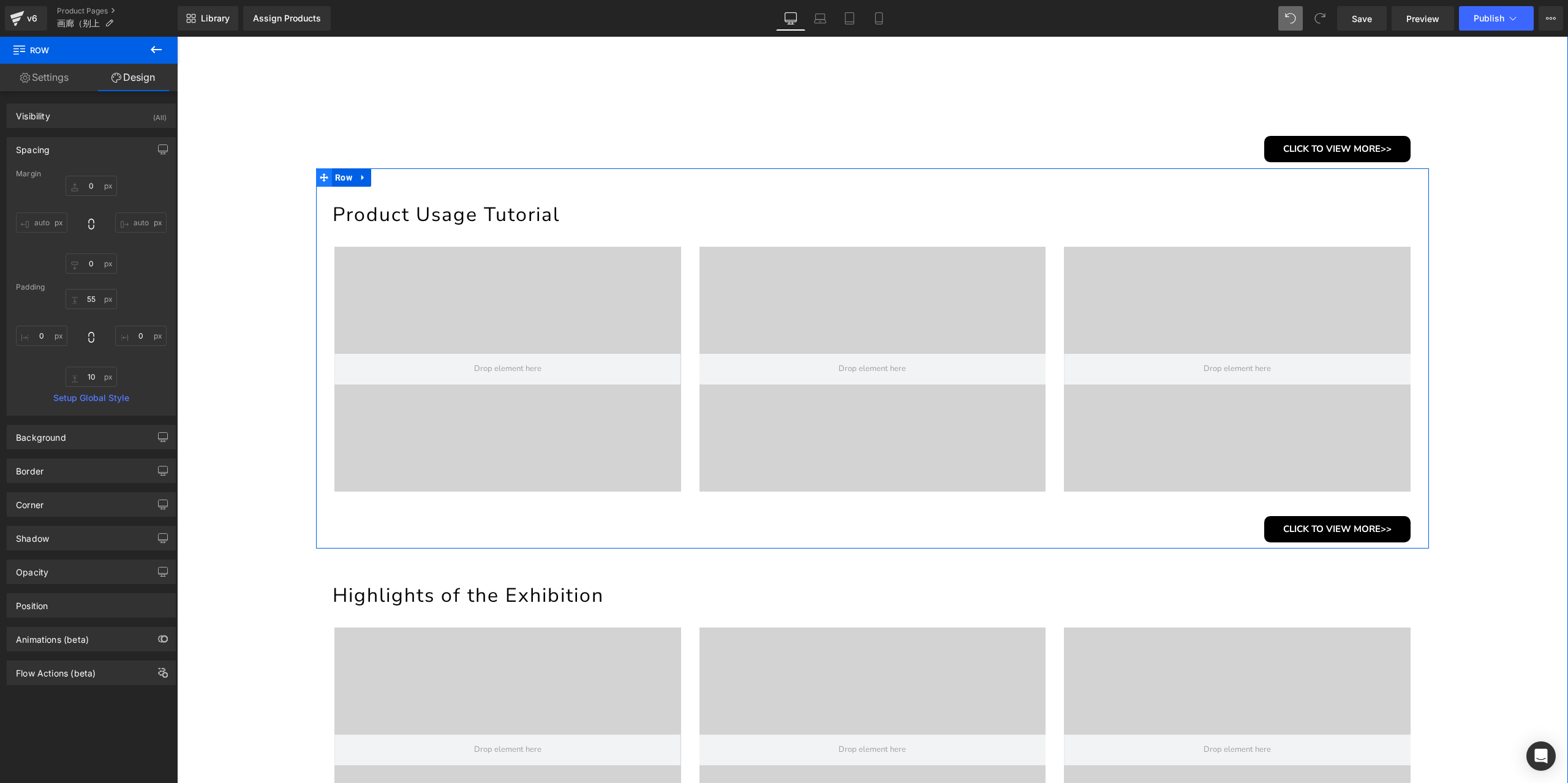
click at [325, 178] on span at bounding box center [324, 177] width 16 height 18
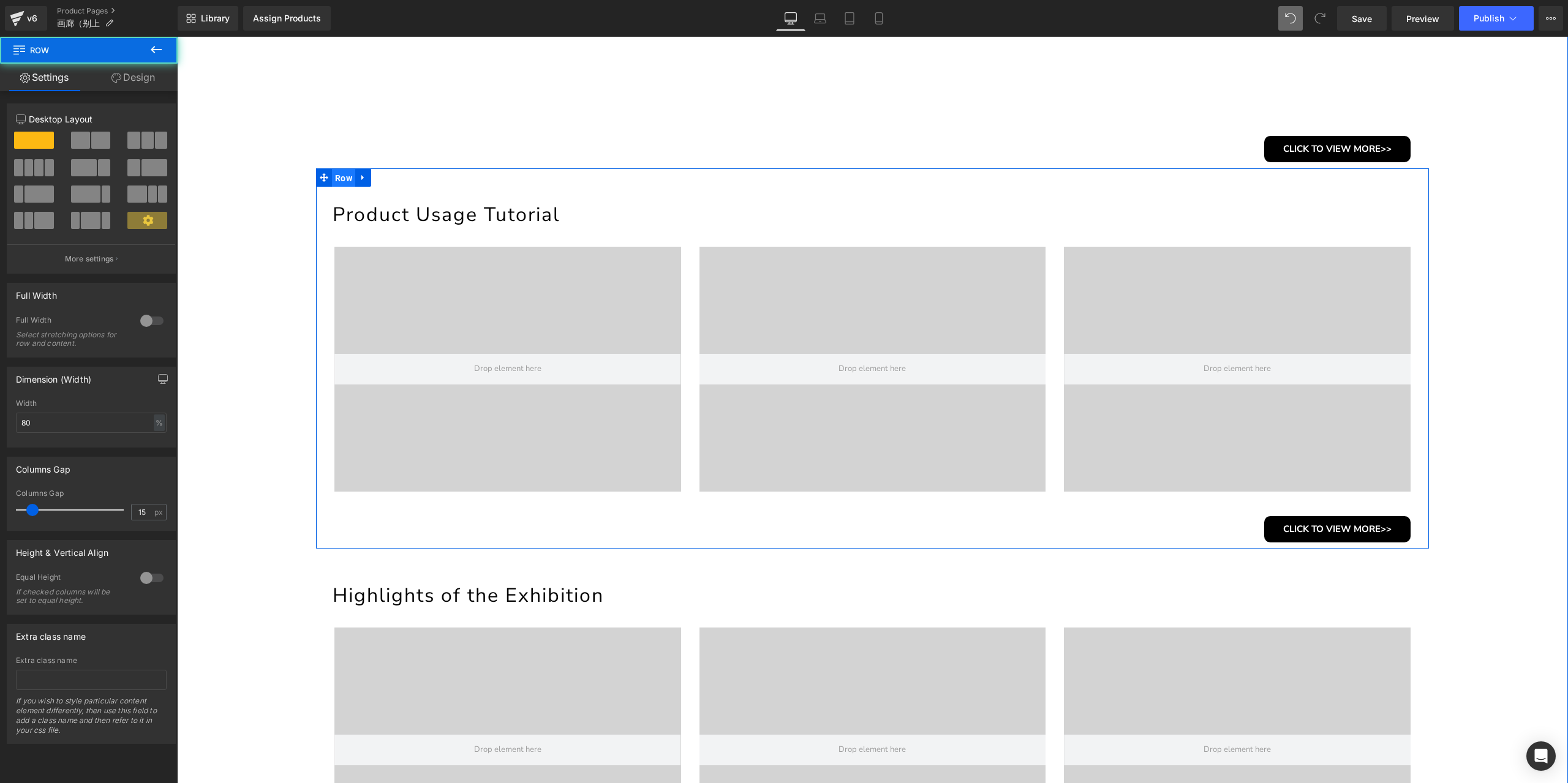
click at [334, 181] on span "Row" at bounding box center [343, 178] width 23 height 18
click at [148, 84] on link "Design" at bounding box center [133, 78] width 89 height 28
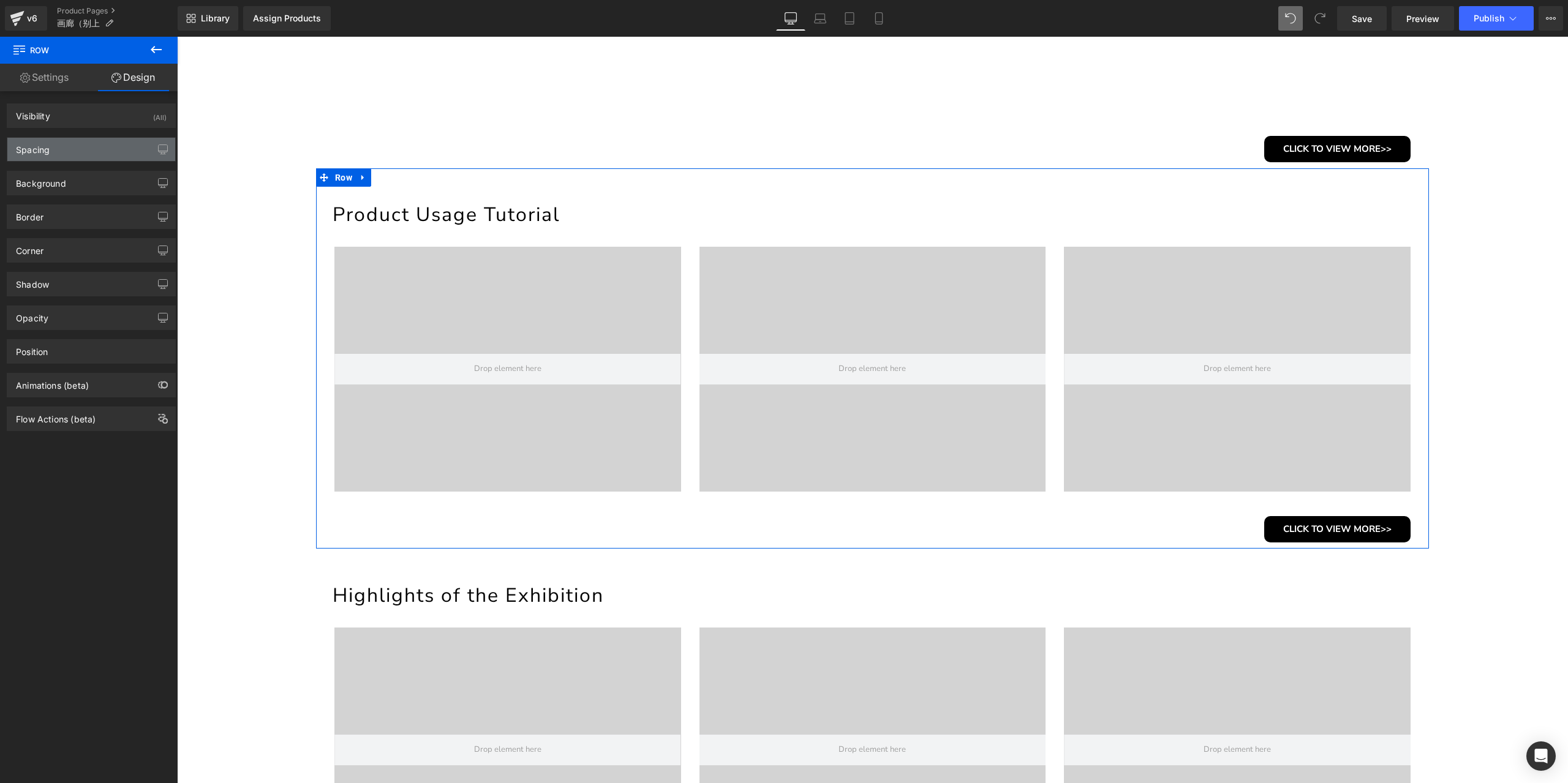
click at [74, 148] on div "Spacing" at bounding box center [91, 149] width 168 height 23
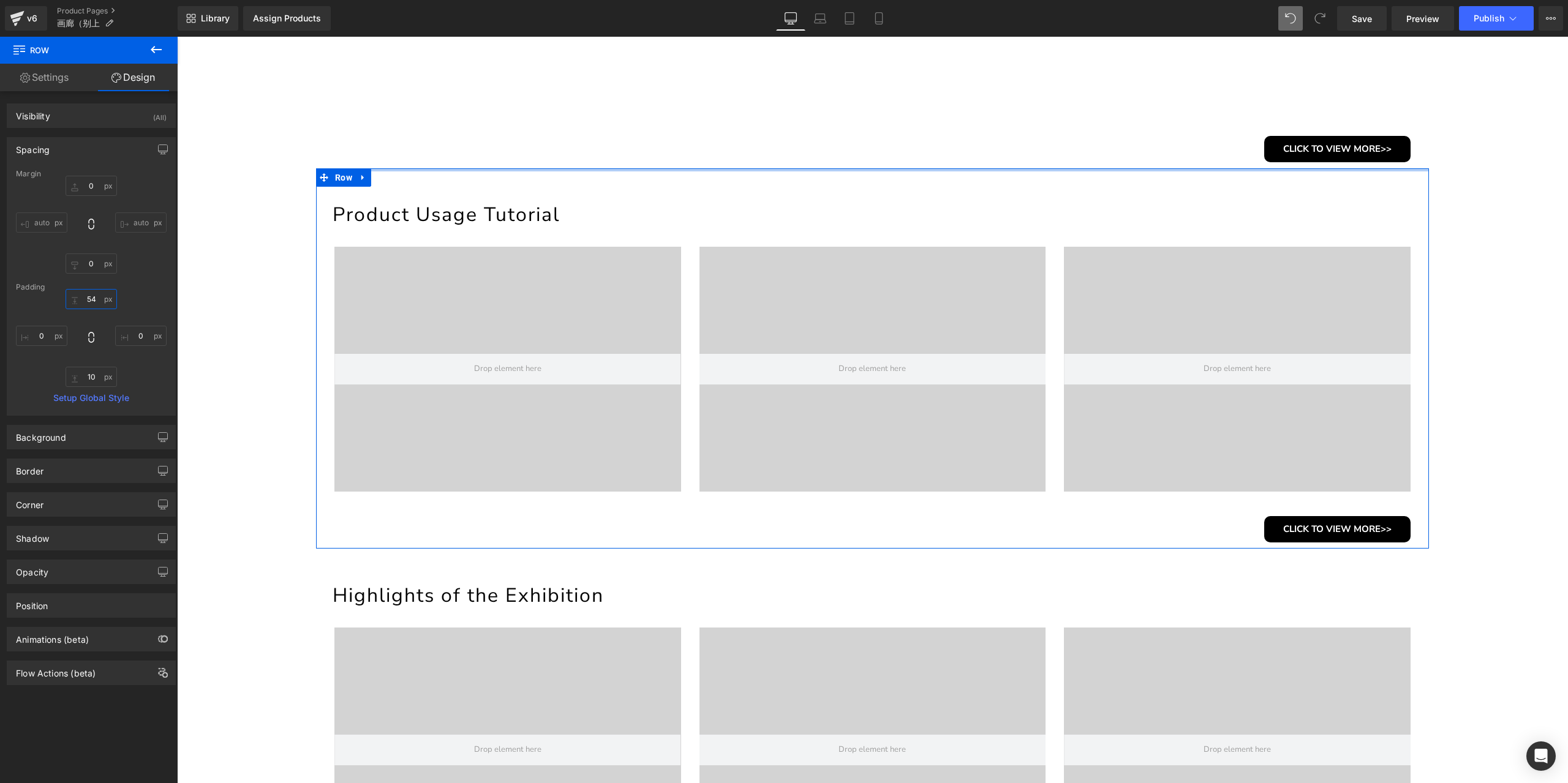
click at [95, 300] on input "54" at bounding box center [91, 299] width 52 height 20
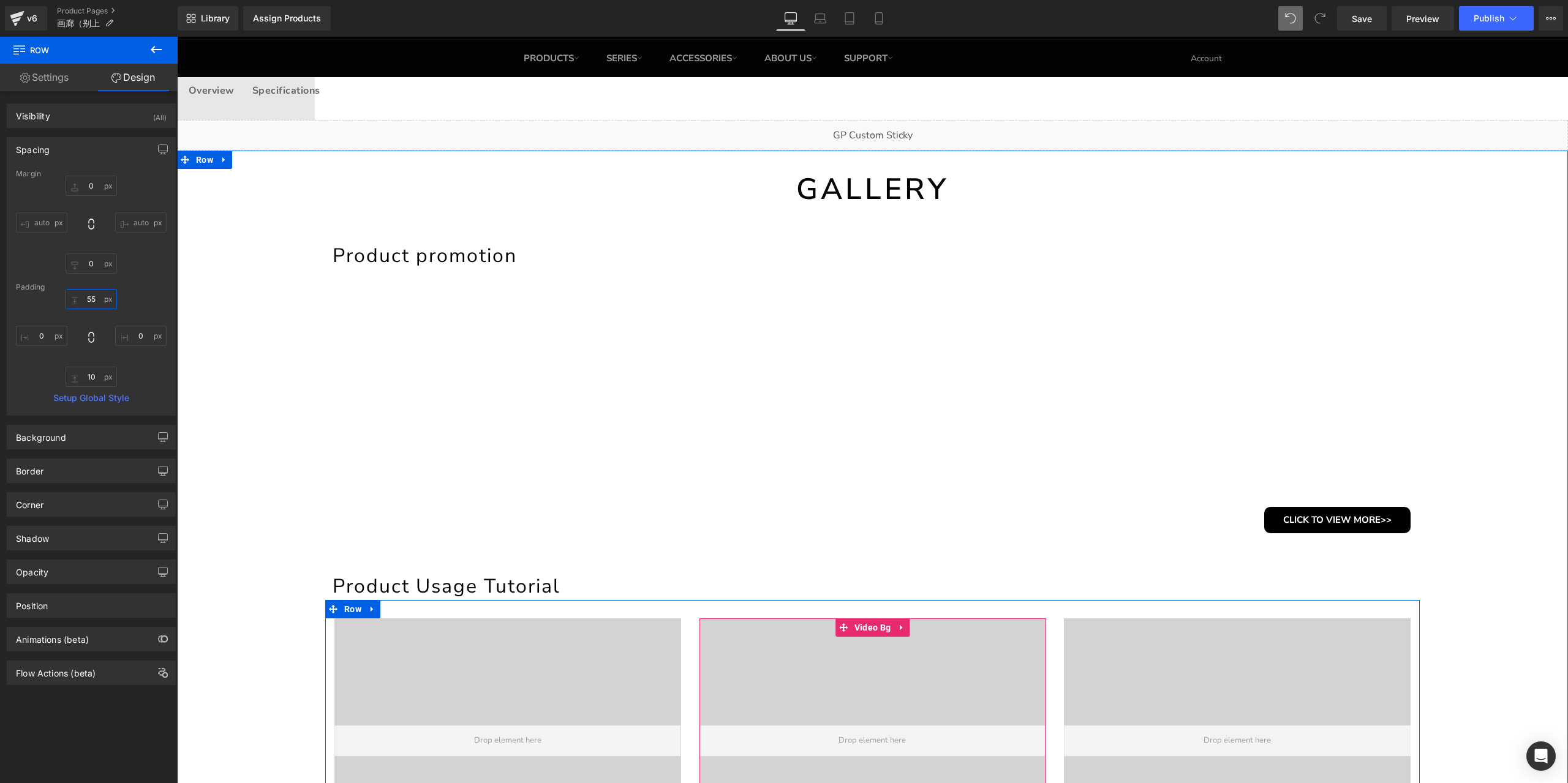
scroll to position [0, 0]
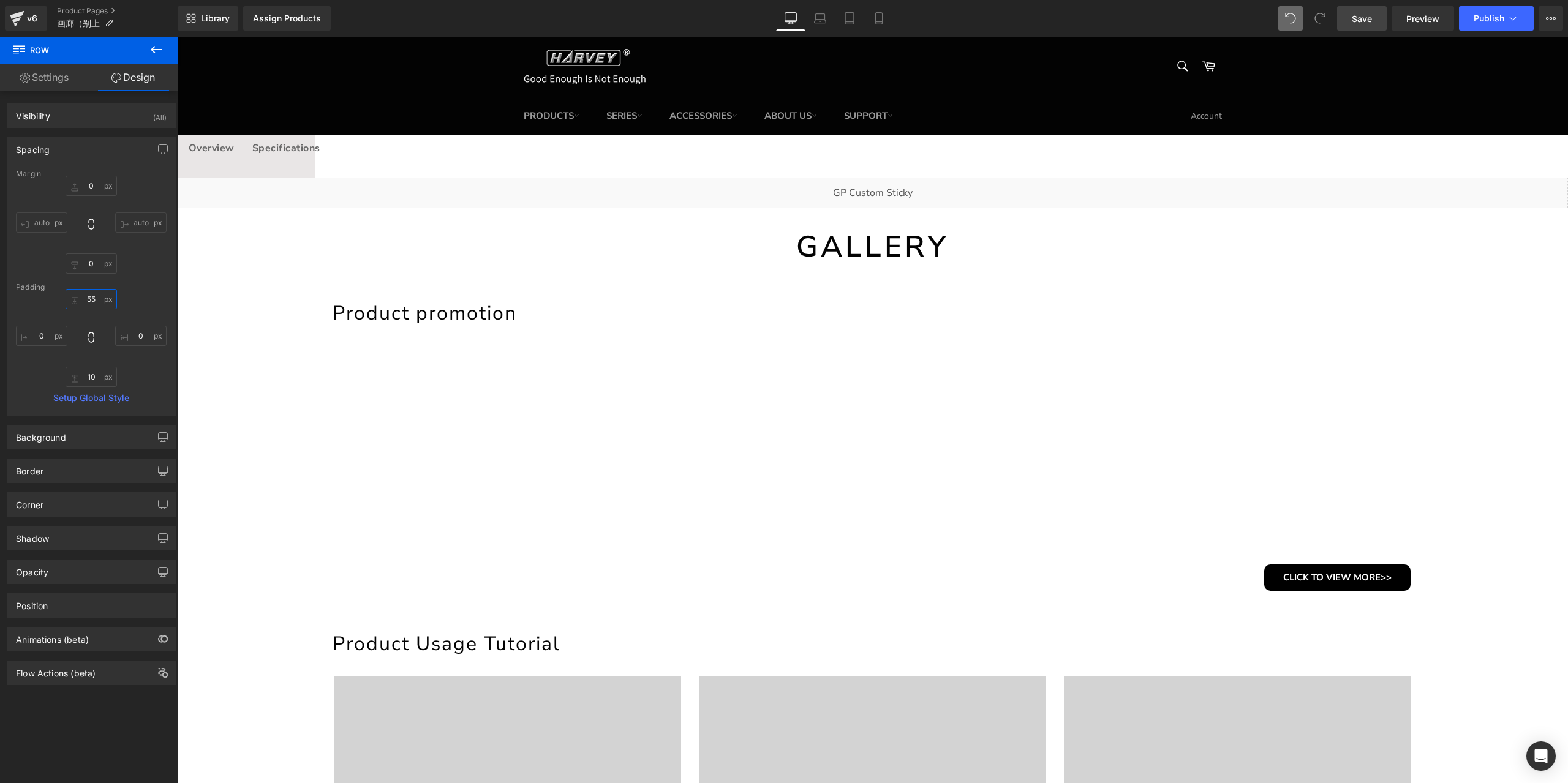
type input "55"
click at [1366, 25] on span "Save" at bounding box center [1362, 18] width 20 height 13
click at [888, 242] on div "GALLERY Heading" at bounding box center [872, 246] width 1391 height 40
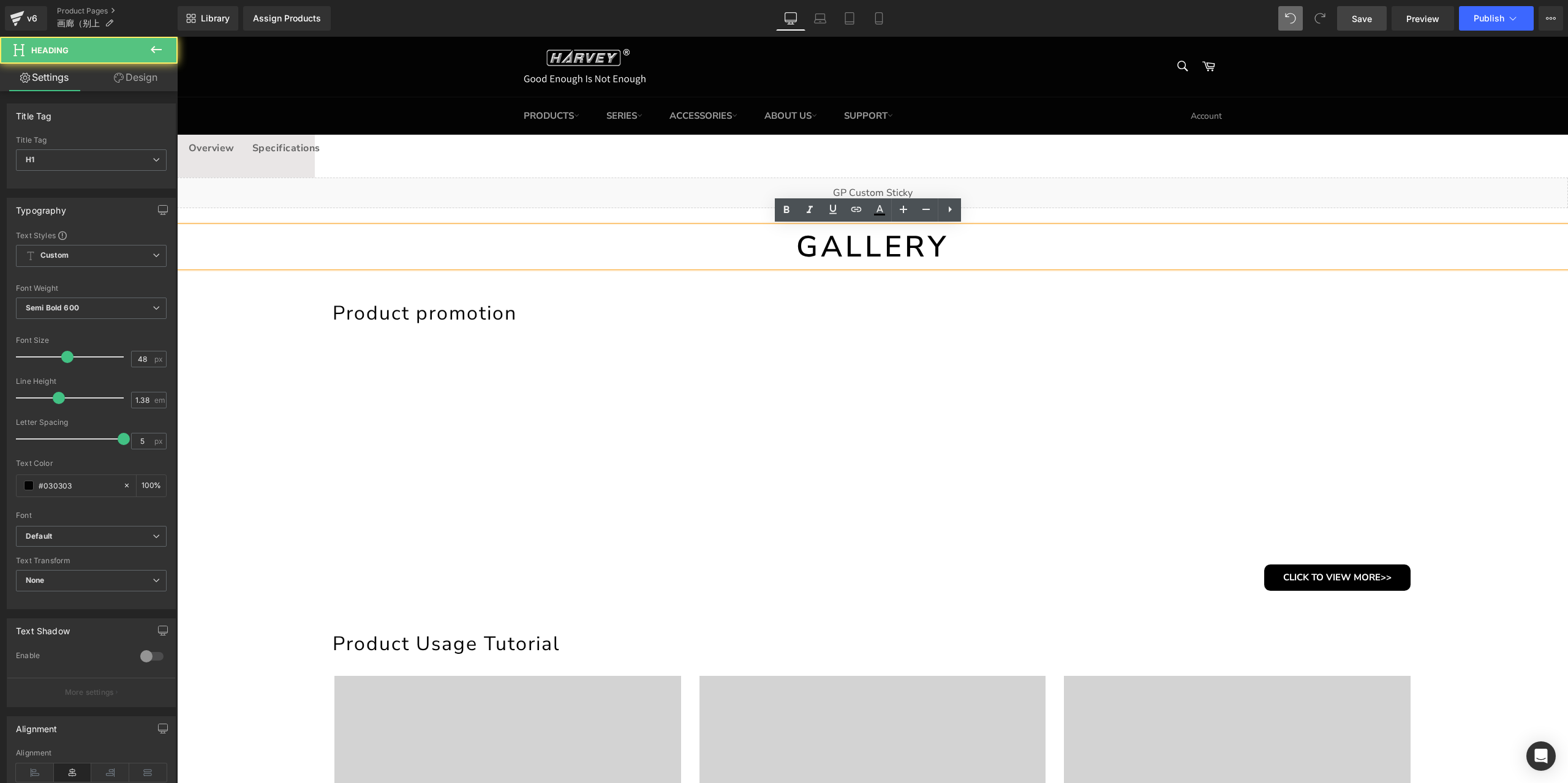
click at [888, 242] on h1 "GALLERY" at bounding box center [872, 246] width 1391 height 40
click at [903, 244] on h1 "GALLERY" at bounding box center [872, 246] width 1391 height 40
click at [930, 248] on h1 "GALLERY" at bounding box center [872, 246] width 1391 height 40
click at [960, 254] on h1 "GALLERY" at bounding box center [872, 246] width 1391 height 40
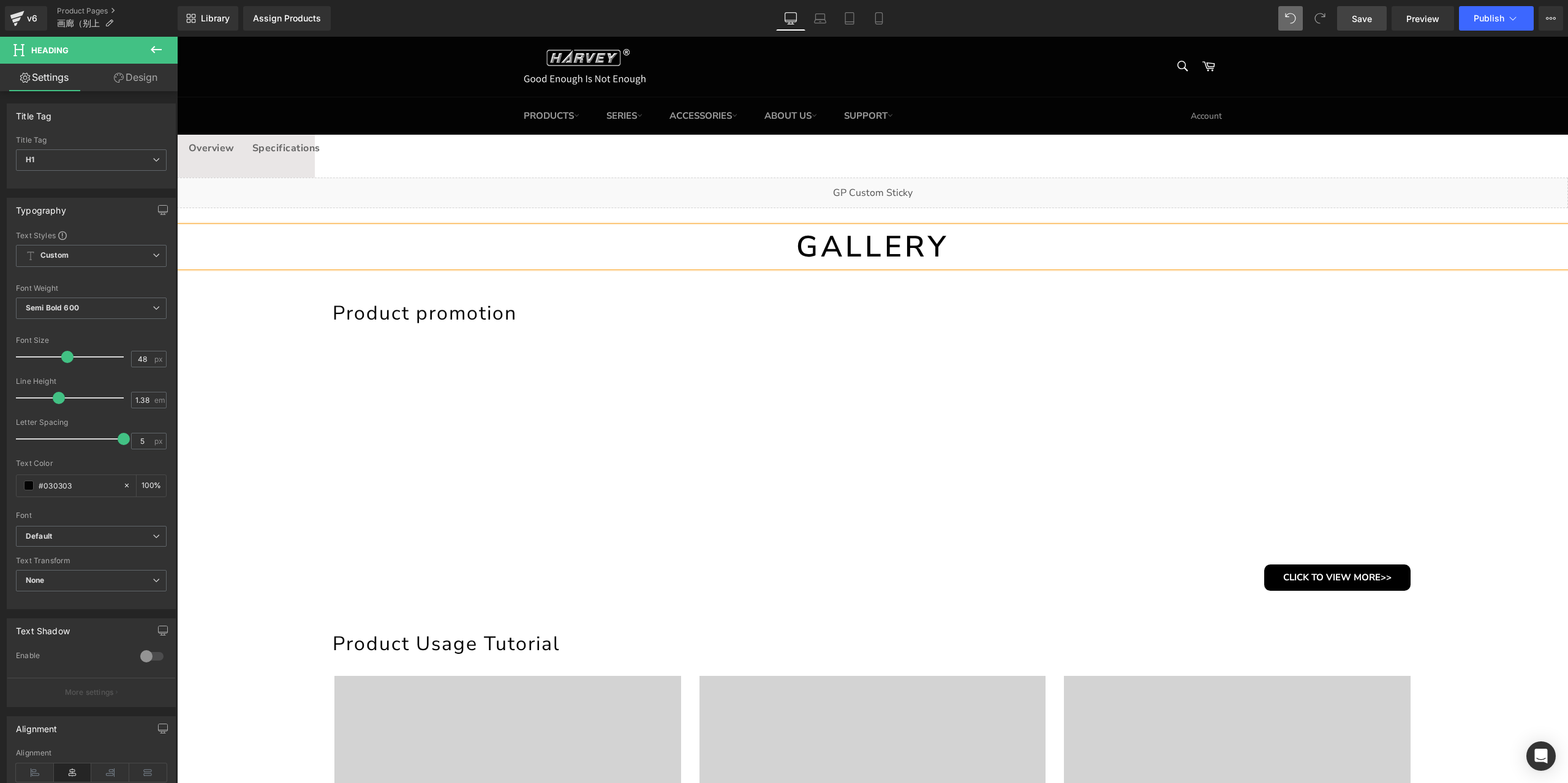
click at [1360, 19] on span "Save" at bounding box center [1362, 18] width 20 height 13
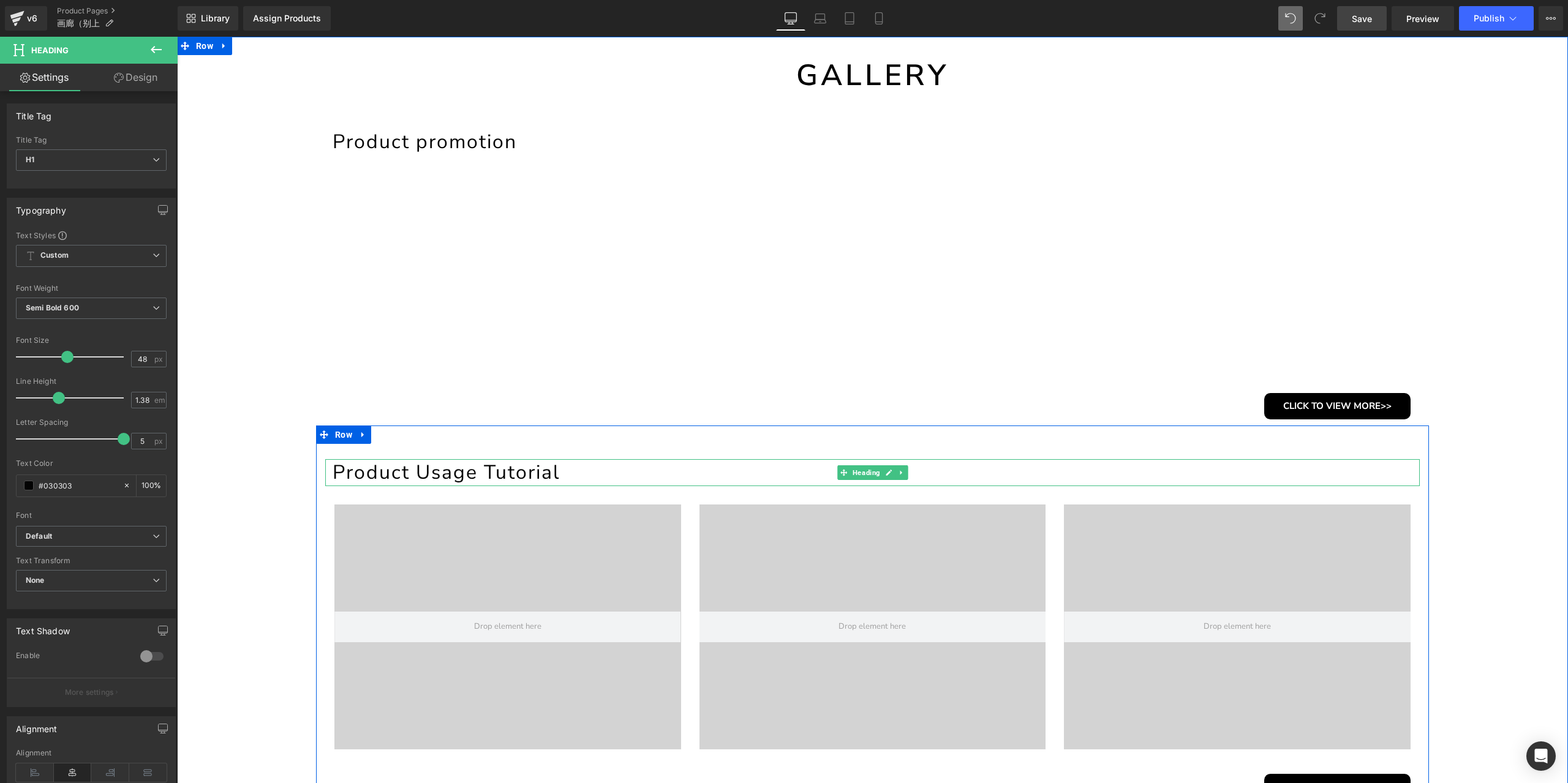
scroll to position [245, 0]
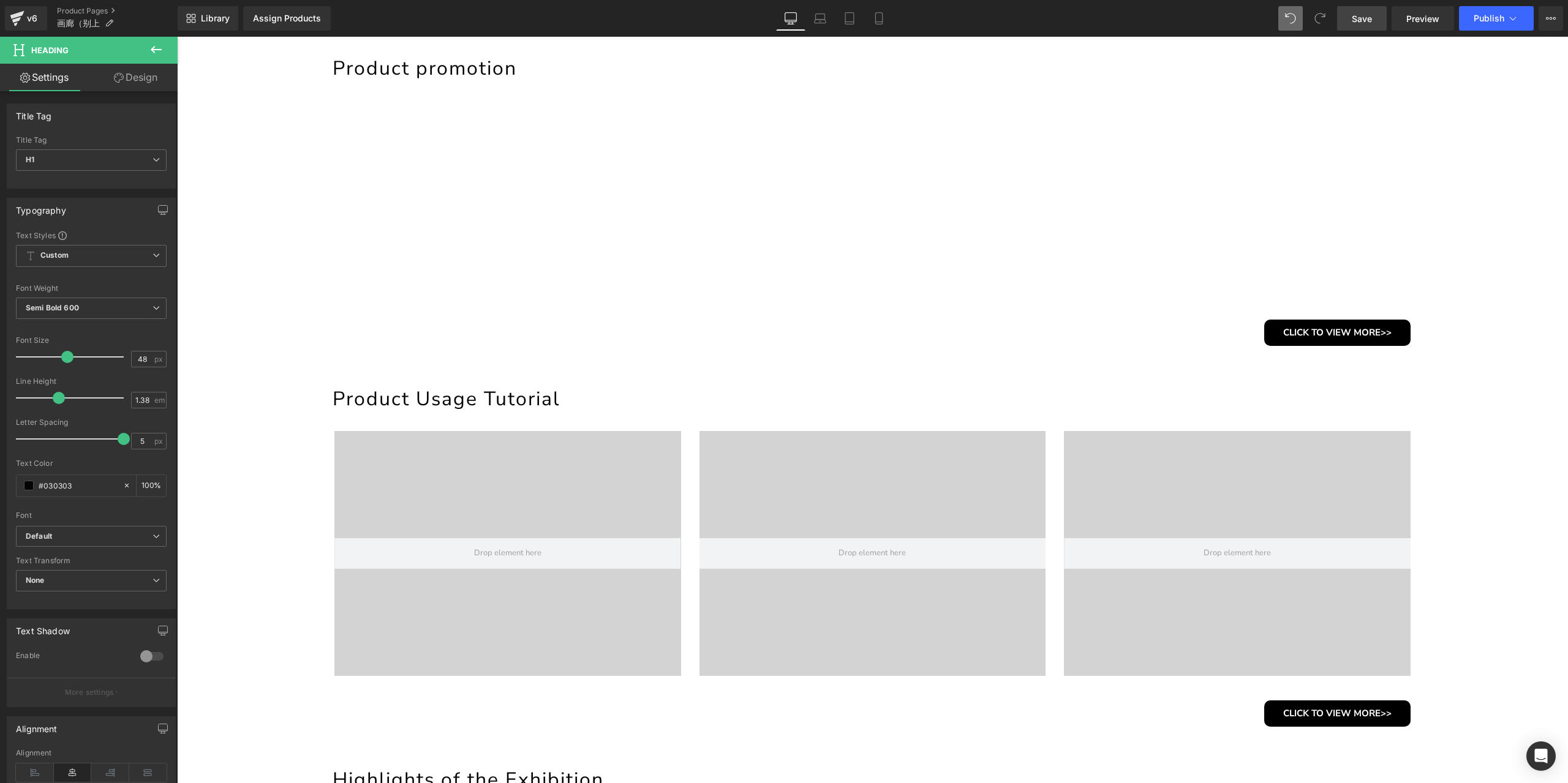
click at [1355, 21] on span "Save" at bounding box center [1362, 18] width 20 height 13
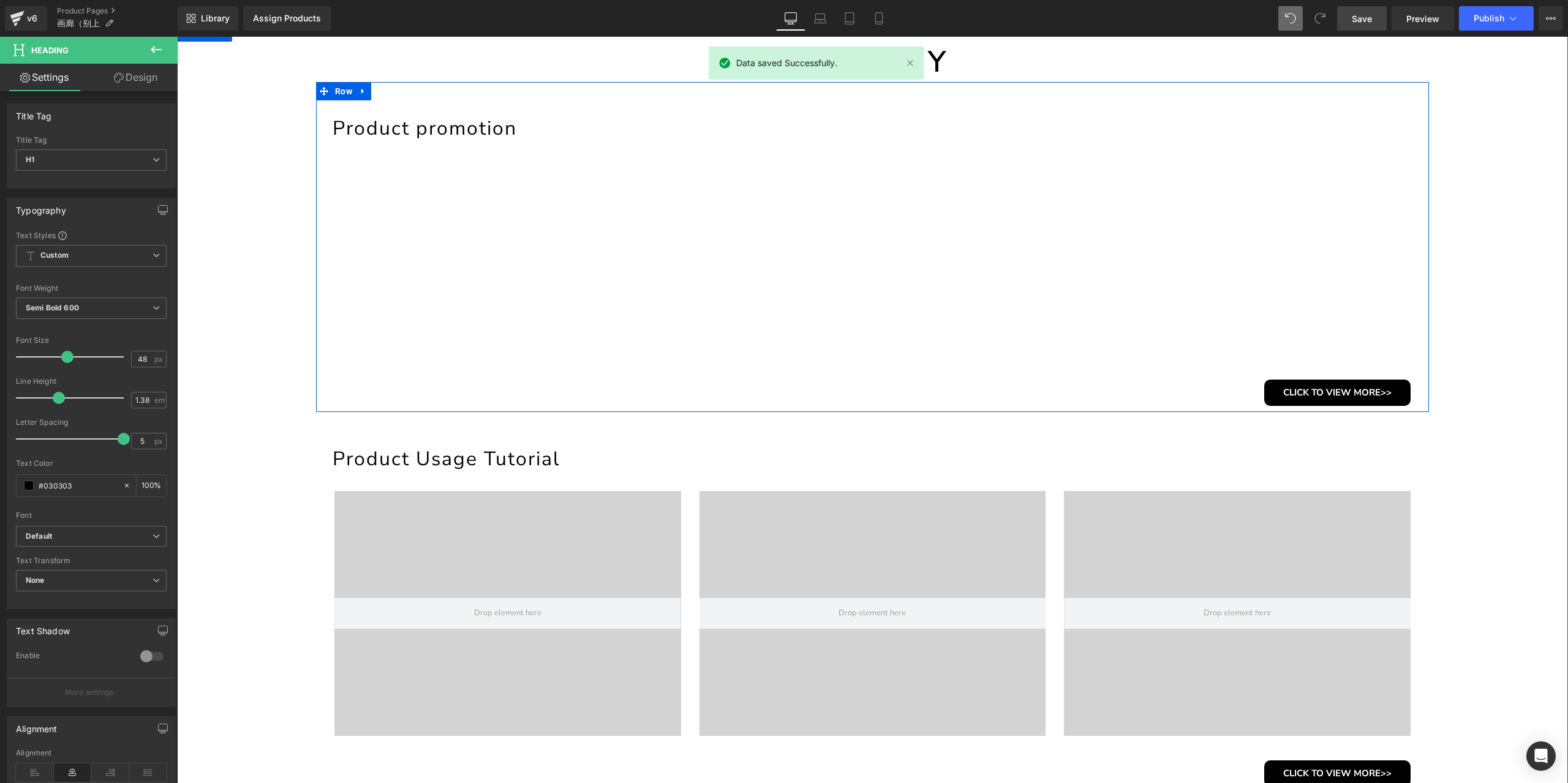
scroll to position [61, 0]
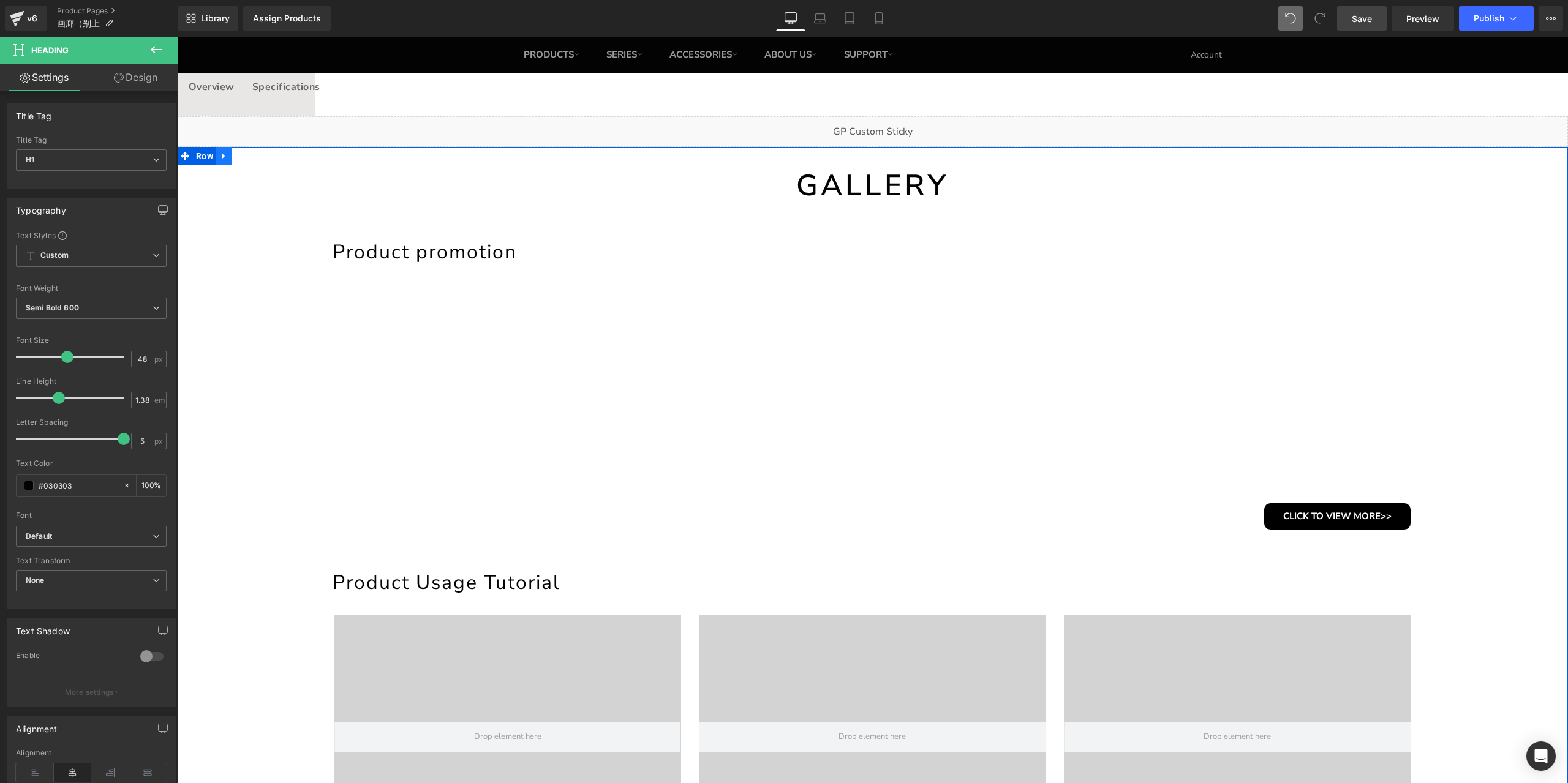
click at [225, 156] on link at bounding box center [224, 156] width 16 height 18
click at [220, 156] on icon at bounding box center [225, 156] width 9 height 9
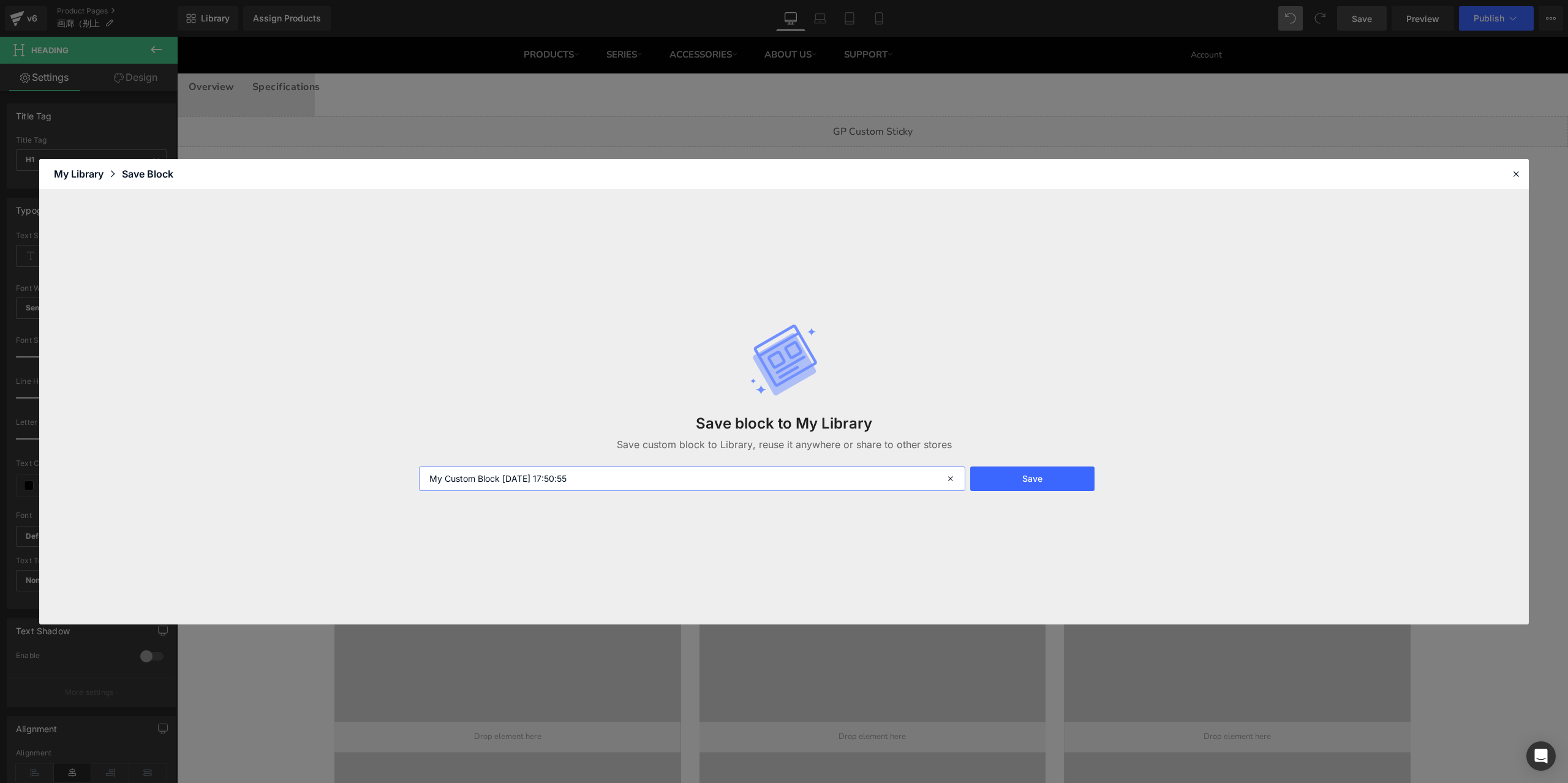
click at [602, 480] on input "My Custom Block 2025-09-03 17:50:55" at bounding box center [692, 478] width 546 height 25
type input "画廊1"
click at [1021, 475] on button "Save" at bounding box center [1032, 478] width 124 height 25
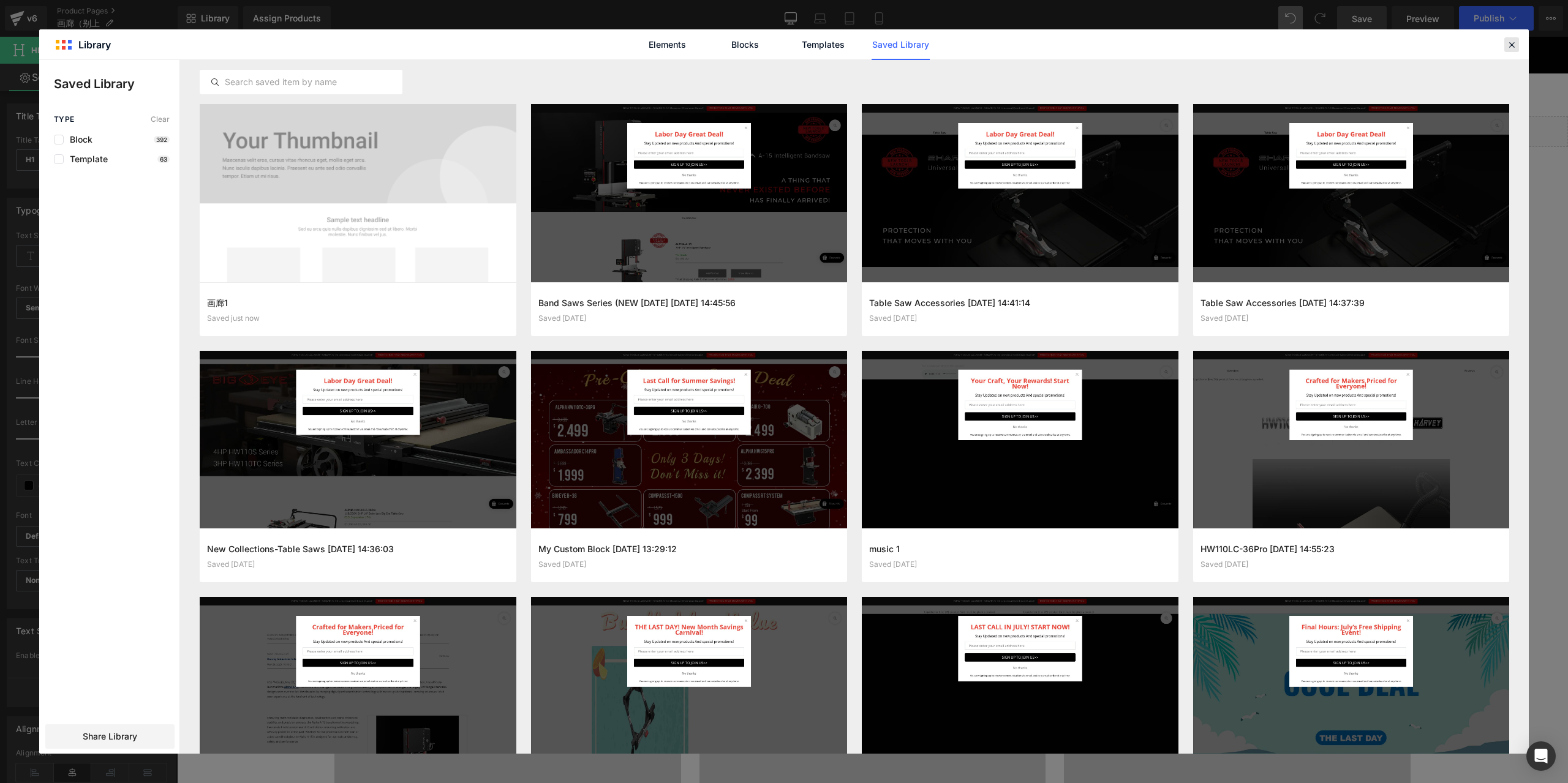
click at [1506, 42] on icon at bounding box center [1511, 44] width 11 height 11
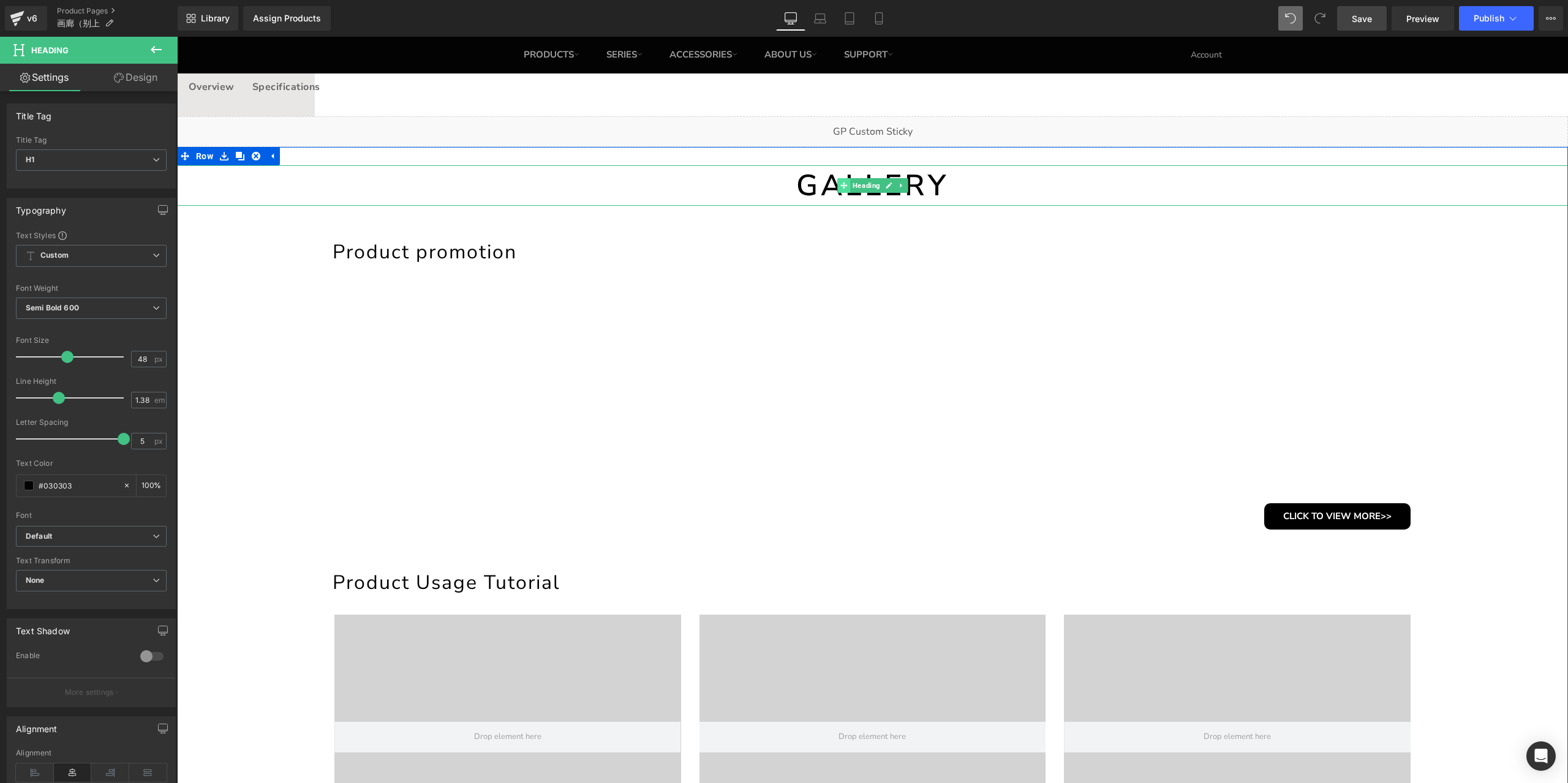
click at [840, 188] on icon at bounding box center [843, 185] width 7 height 8
click at [819, 183] on h1 "GALLERY" at bounding box center [872, 185] width 1391 height 40
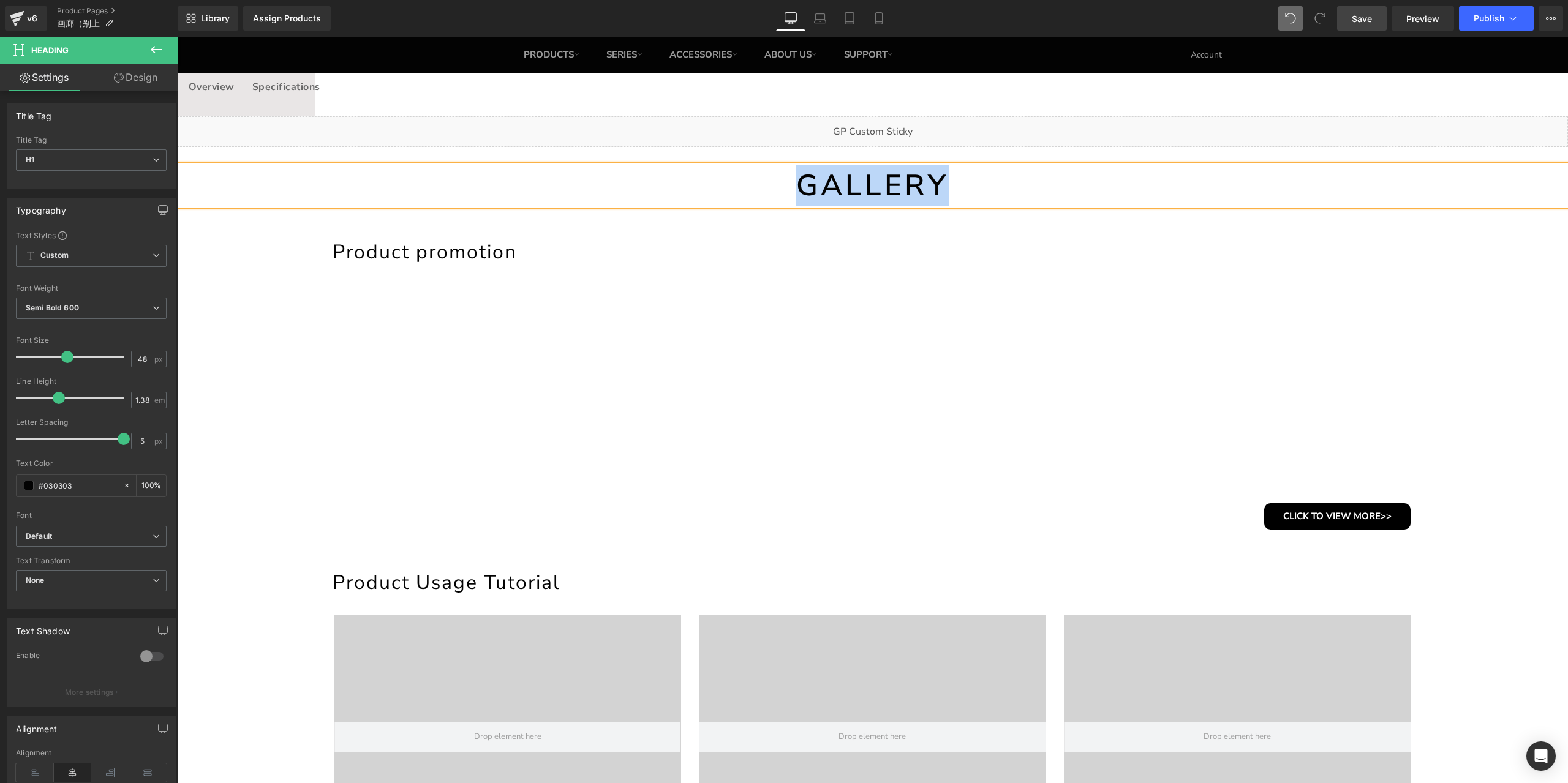
copy h1 "GALLERY"
